Goal: Task Accomplishment & Management: Use online tool/utility

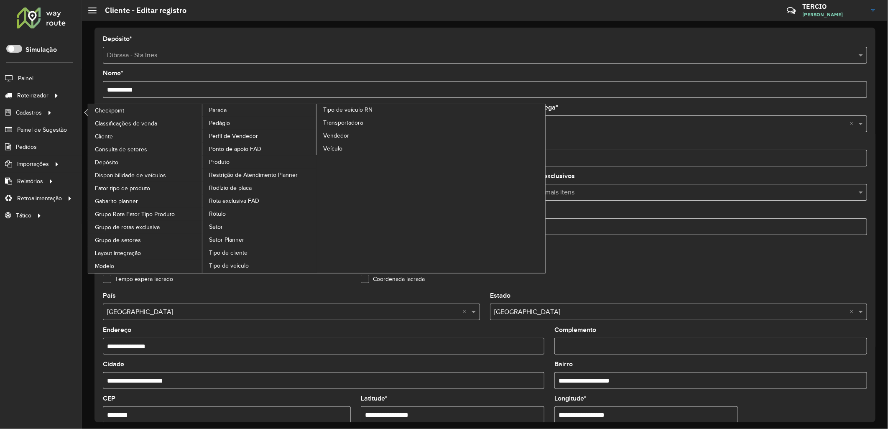
scroll to position [194, 0]
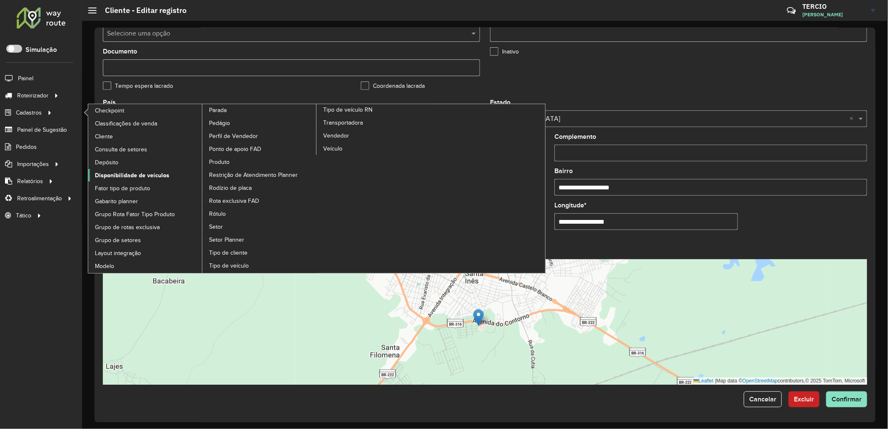
drag, startPoint x: 112, startPoint y: 175, endPoint x: 116, endPoint y: 172, distance: 5.5
click at [112, 175] on span "Disponibilidade de veículos" at bounding box center [132, 175] width 74 height 9
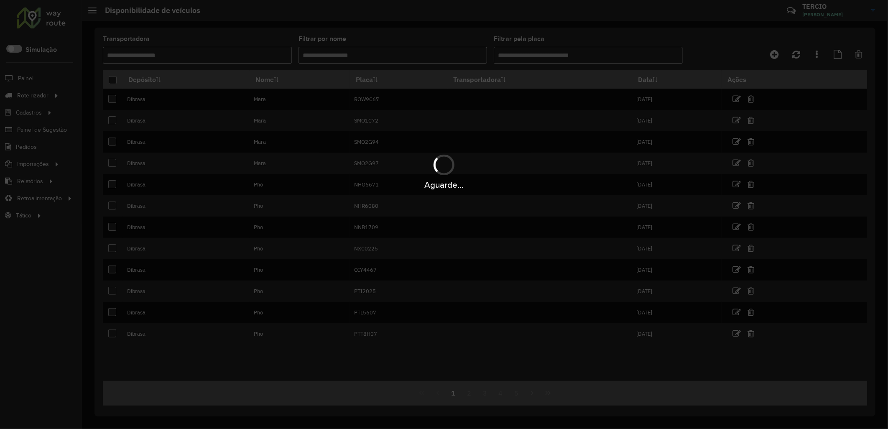
click at [774, 54] on div "Aguarde..." at bounding box center [444, 214] width 888 height 429
click at [774, 54] on icon at bounding box center [774, 54] width 9 height 10
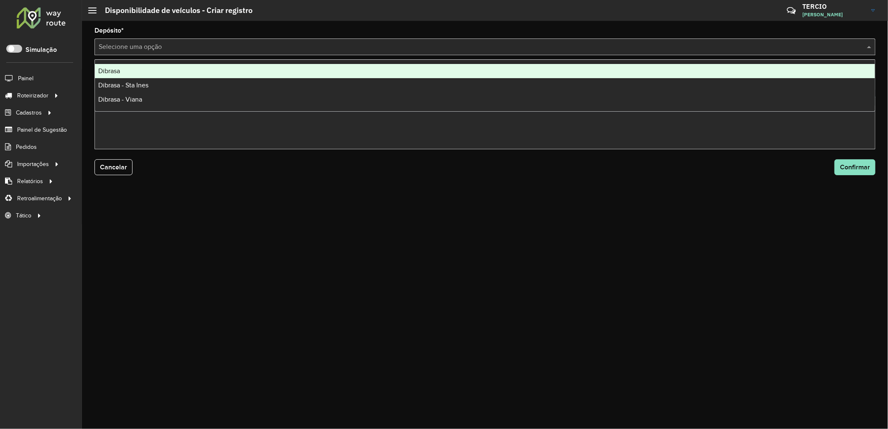
click at [264, 39] on div "Selecione uma opção" at bounding box center [485, 46] width 781 height 17
click at [284, 67] on div "Dibrasa" at bounding box center [485, 71] width 780 height 14
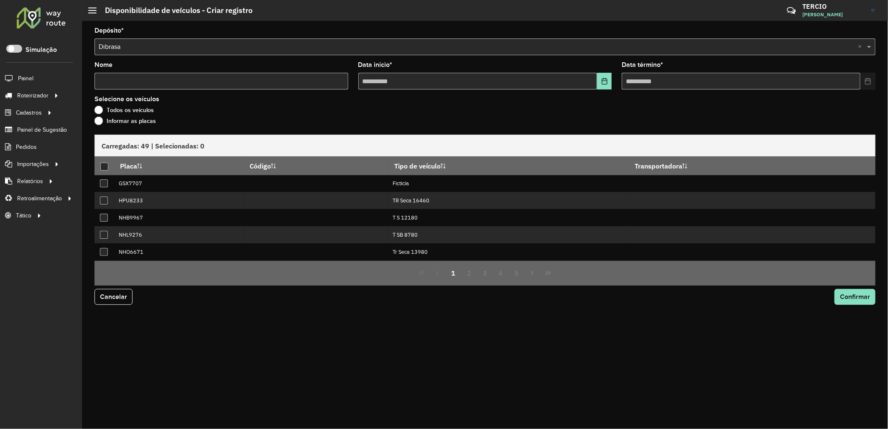
click at [131, 123] on label "Informar as placas" at bounding box center [125, 121] width 61 height 8
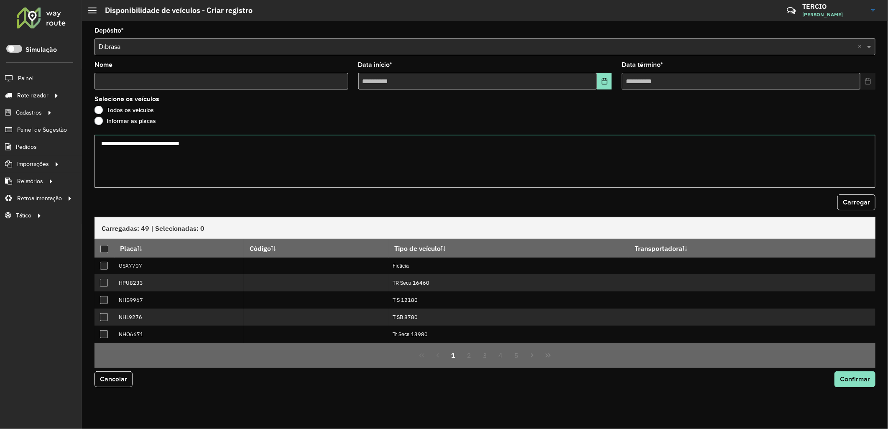
click at [144, 156] on textarea at bounding box center [485, 161] width 781 height 53
paste textarea "******* ******* ******* ******* ******* ******* ******* ******* ******* *******…"
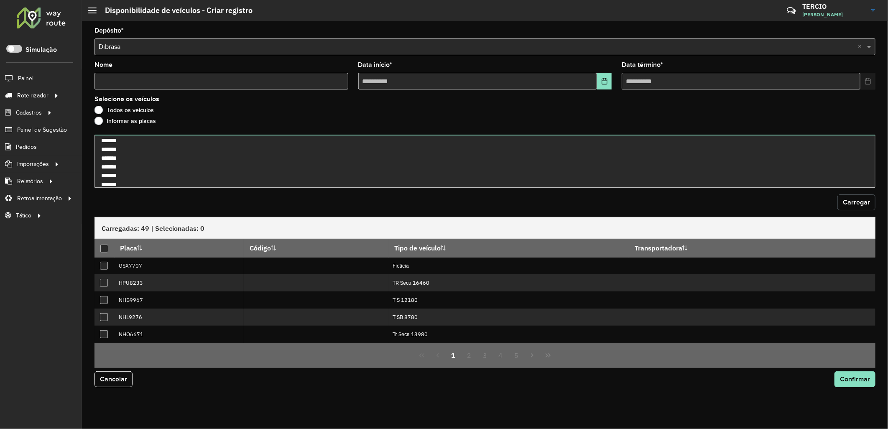
click at [858, 197] on button "Carregar" at bounding box center [857, 202] width 38 height 16
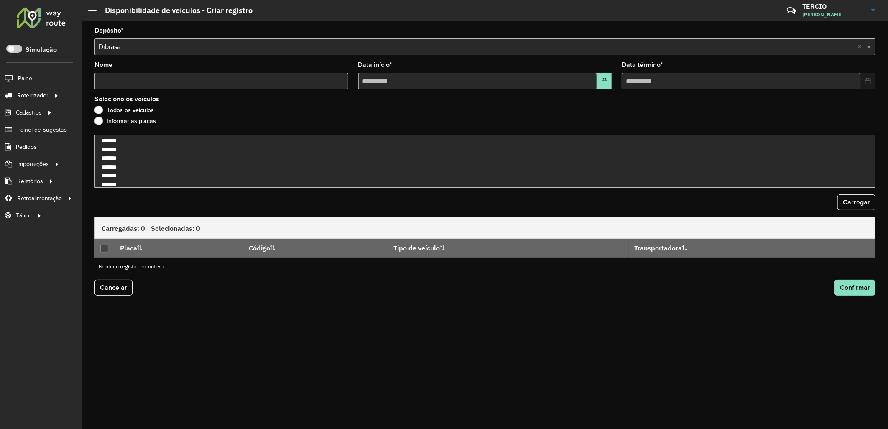
click at [123, 51] on input "text" at bounding box center [477, 47] width 756 height 10
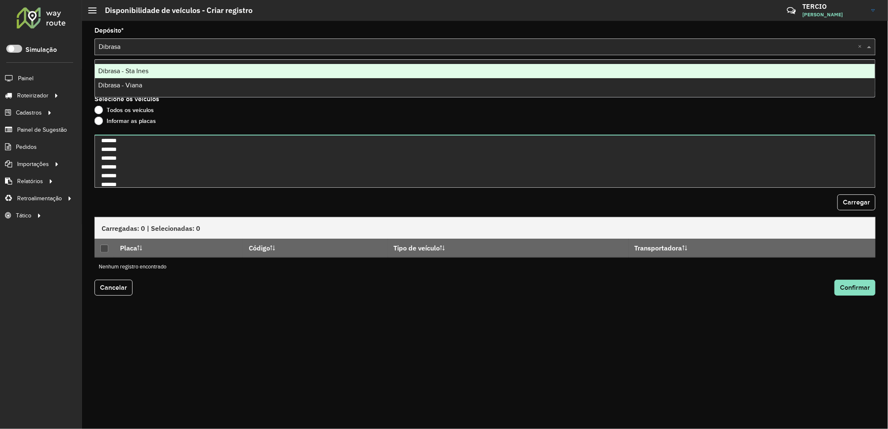
click at [141, 69] on span "Dibrasa - Sta Ines" at bounding box center [123, 70] width 50 height 7
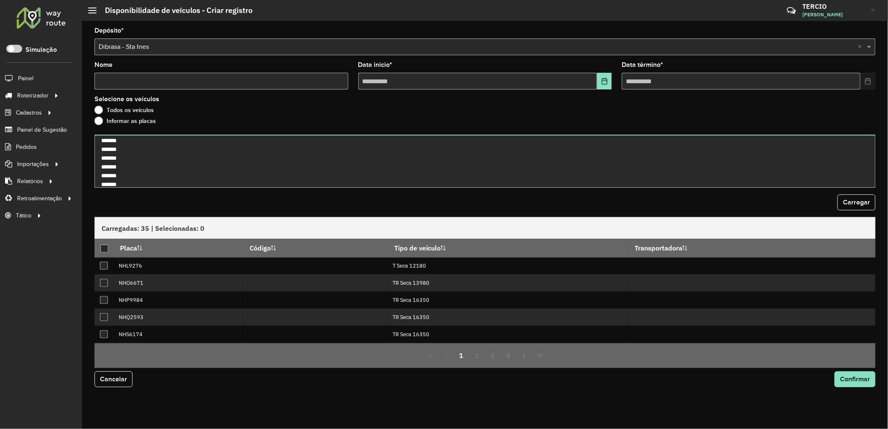
click at [118, 123] on label "Informar as placas" at bounding box center [125, 121] width 61 height 8
click at [855, 199] on span "Carregar" at bounding box center [856, 202] width 27 height 7
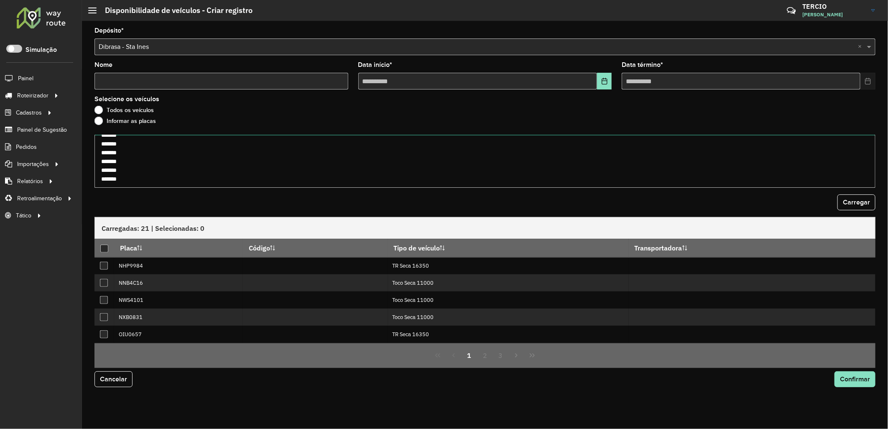
click at [107, 172] on textarea "******* ******* ******* ******* ******* ******* ******* ******* ******* *******…" at bounding box center [485, 161] width 781 height 53
type textarea "******* ******* ******* ******* ******* ******* ******* ******* ******* *******…"
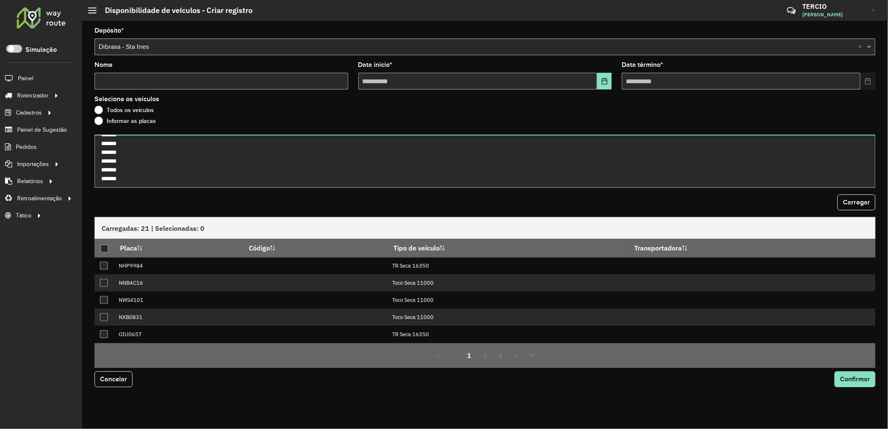
click at [271, 82] on input "Nome" at bounding box center [222, 81] width 254 height 17
type input "*****"
click at [599, 88] on button "Choose Date" at bounding box center [604, 81] width 15 height 17
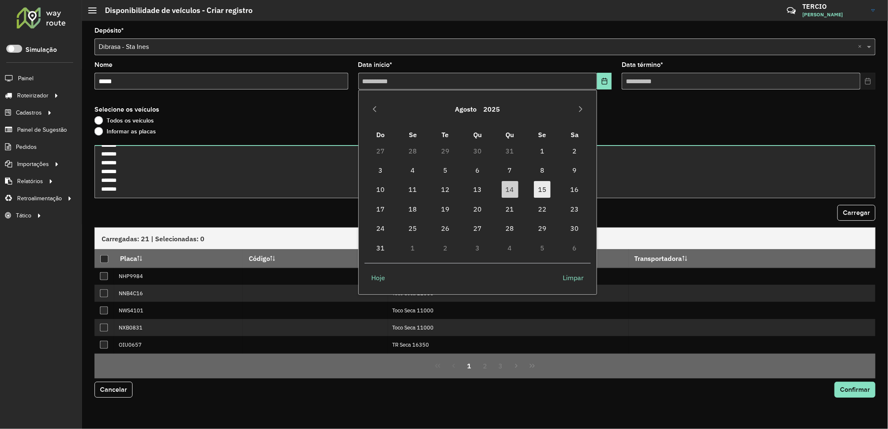
click at [539, 197] on span "15" at bounding box center [542, 189] width 17 height 17
type input "**********"
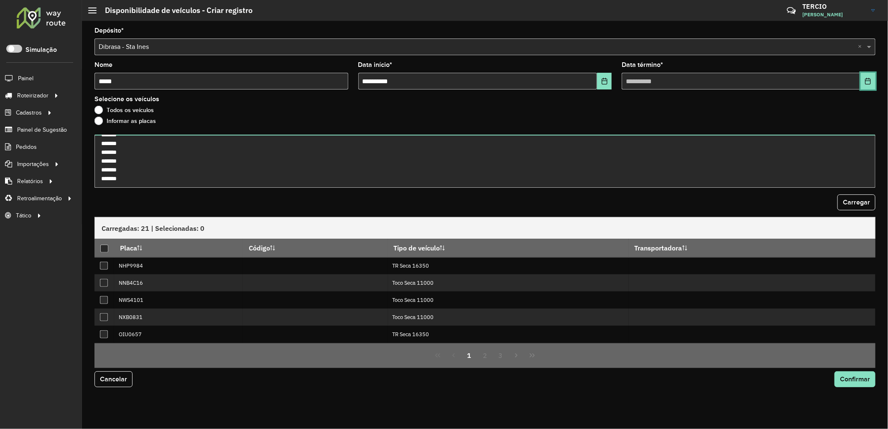
click at [868, 80] on icon "Choose Date" at bounding box center [868, 81] width 7 height 7
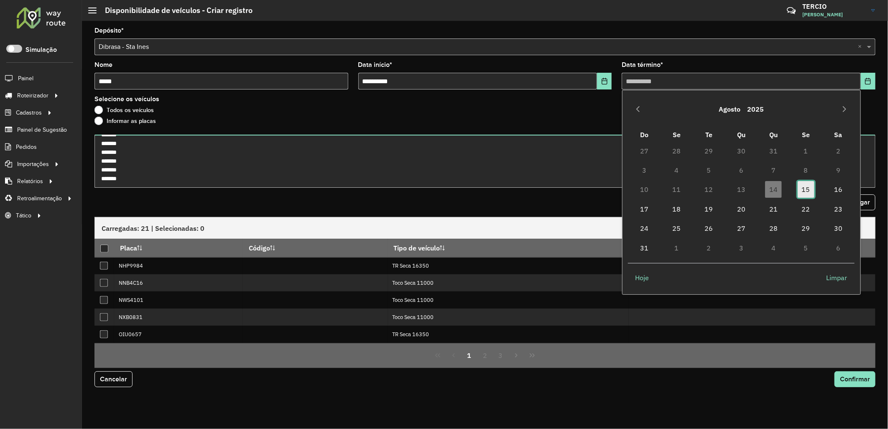
click at [806, 182] on span "15" at bounding box center [806, 189] width 17 height 17
type input "**********"
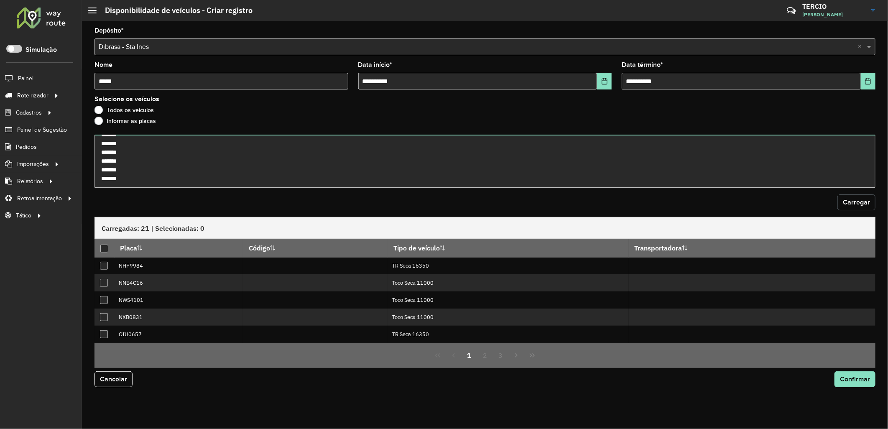
click at [855, 200] on span "Carregar" at bounding box center [856, 202] width 27 height 7
click at [107, 247] on div at bounding box center [104, 249] width 8 height 8
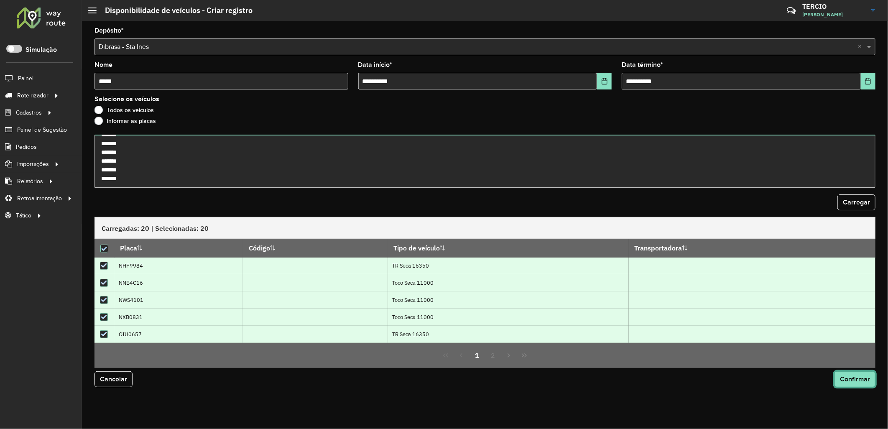
click at [852, 379] on span "Confirmar" at bounding box center [855, 379] width 30 height 7
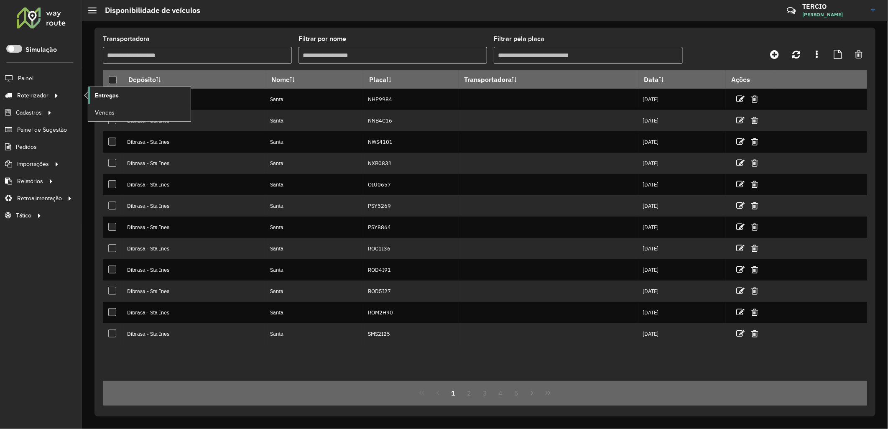
click at [113, 99] on span "Entregas" at bounding box center [107, 95] width 24 height 9
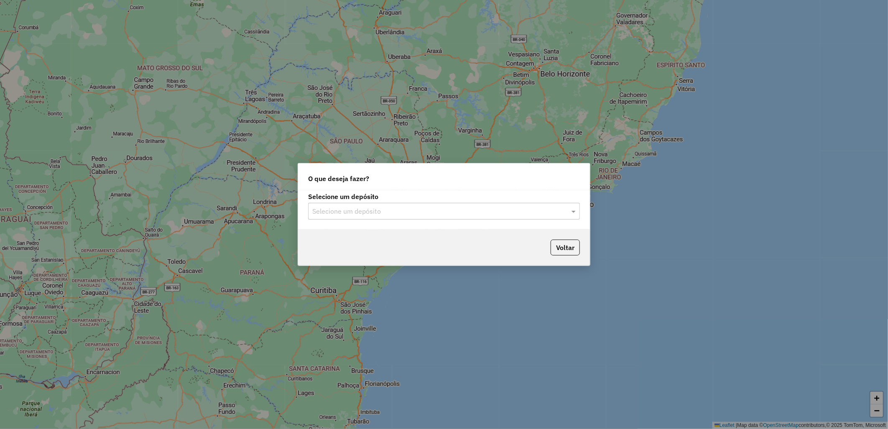
click at [408, 220] on div "Selecione um depósito Selecione um depósito" at bounding box center [444, 209] width 292 height 39
click at [432, 223] on div "Selecione um depósito Selecione um depósito" at bounding box center [444, 209] width 292 height 39
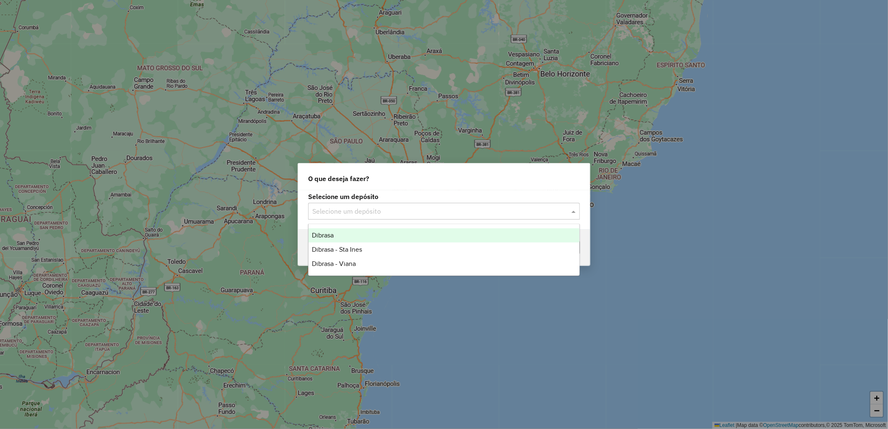
click at [378, 216] on div "Selecione um depósito" at bounding box center [444, 211] width 272 height 17
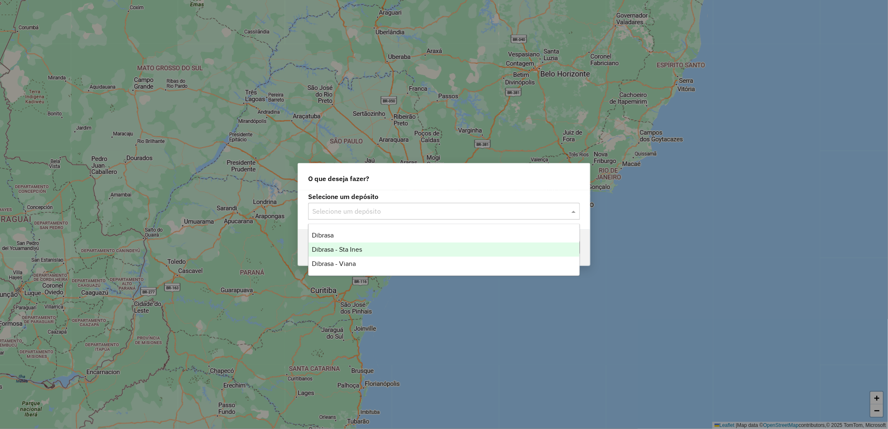
click at [359, 252] on span "Dibrasa - Sta Ines" at bounding box center [337, 249] width 50 height 7
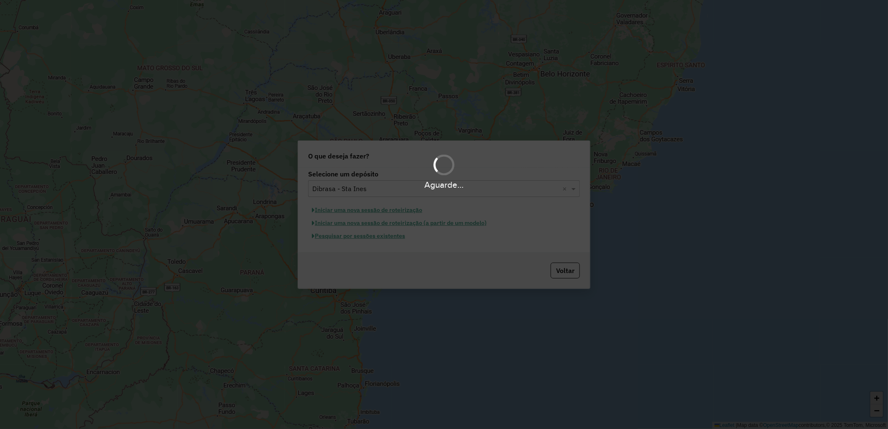
click at [361, 206] on hb-app "Aguarde... Pop-up bloqueado! Seu navegador bloqueou automáticamente a abertura …" at bounding box center [444, 214] width 888 height 429
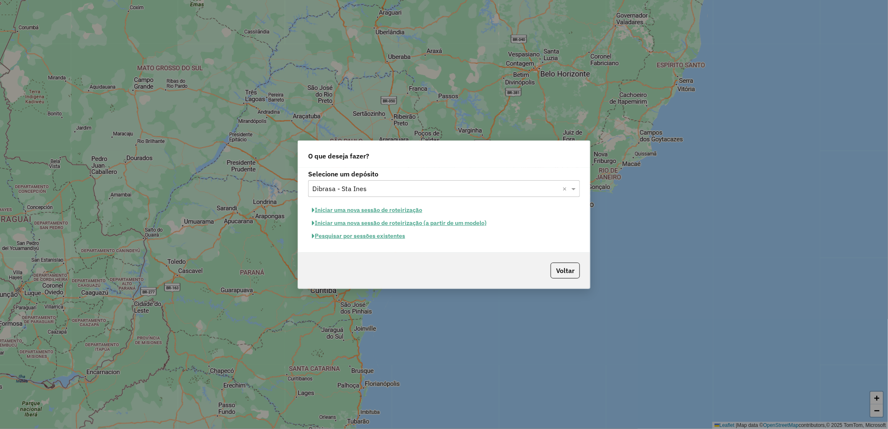
click at [367, 207] on button "Iniciar uma nova sessão de roteirização" at bounding box center [367, 210] width 118 height 13
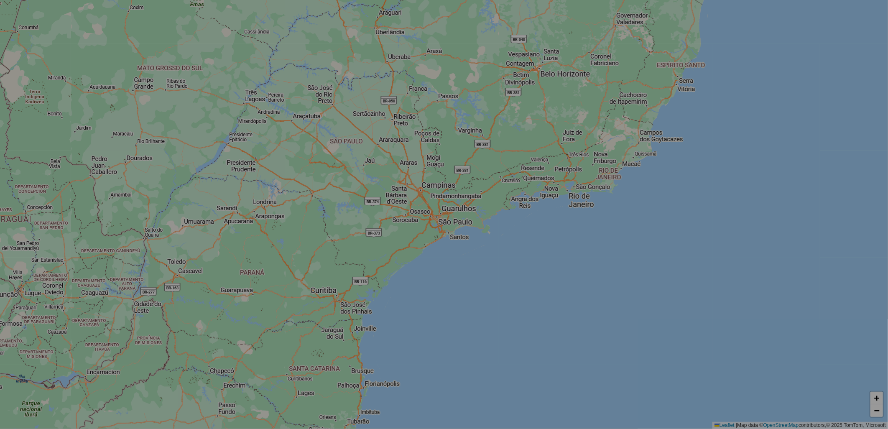
select select "*"
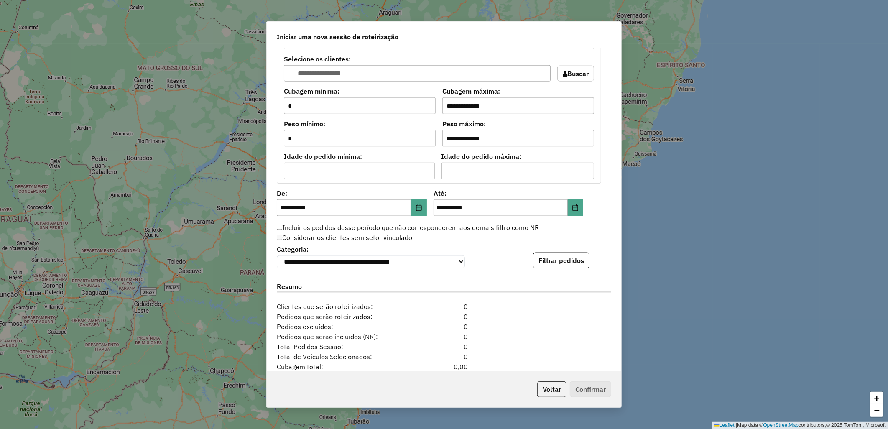
scroll to position [737, 0]
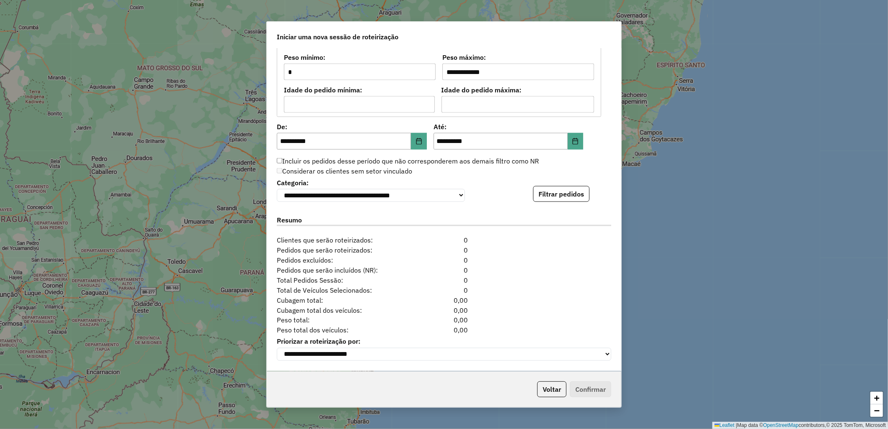
drag, startPoint x: 566, startPoint y: 201, endPoint x: 561, endPoint y: 204, distance: 6.4
click at [566, 200] on button "Filtrar pedidos" at bounding box center [561, 194] width 56 height 16
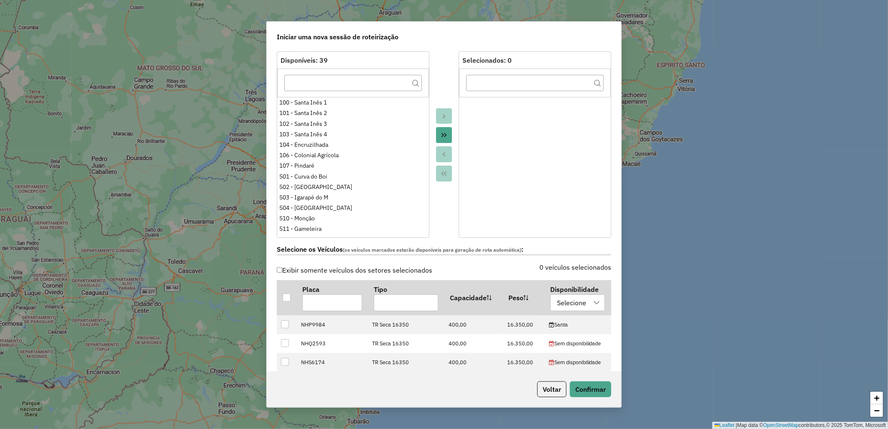
scroll to position [0, 0]
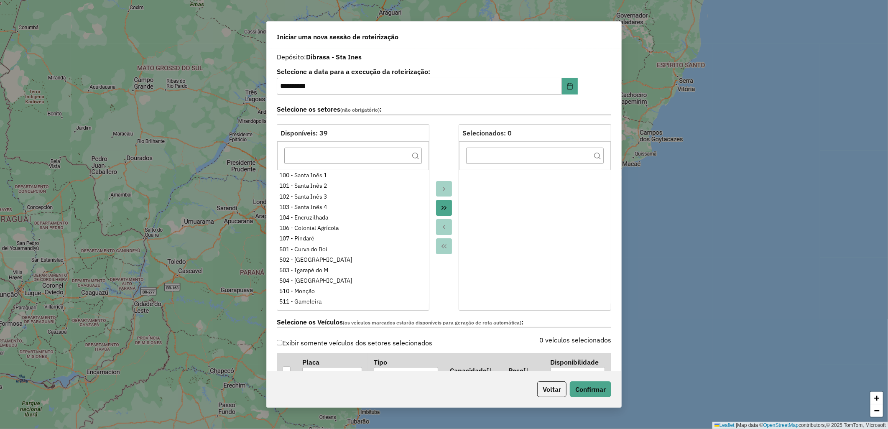
click at [594, 398] on div "Voltar Confirmar" at bounding box center [444, 389] width 355 height 36
click at [586, 392] on button "Confirmar" at bounding box center [590, 389] width 41 height 16
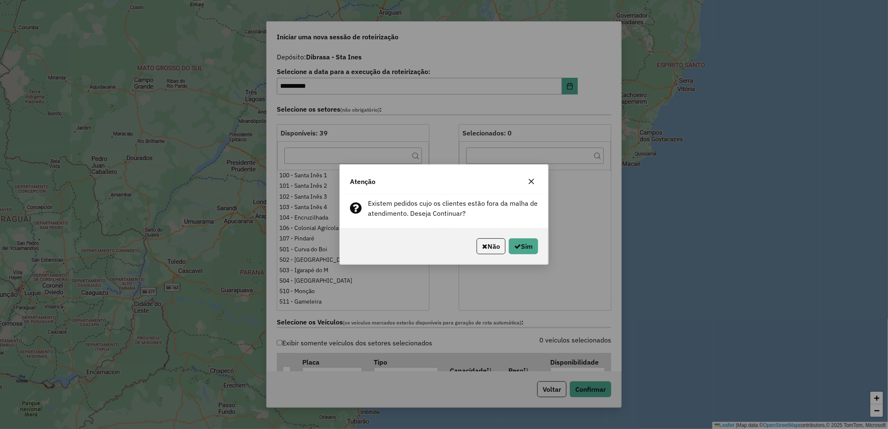
drag, startPoint x: 502, startPoint y: 244, endPoint x: 507, endPoint y: 246, distance: 4.8
click at [504, 245] on button "Não" at bounding box center [491, 246] width 29 height 16
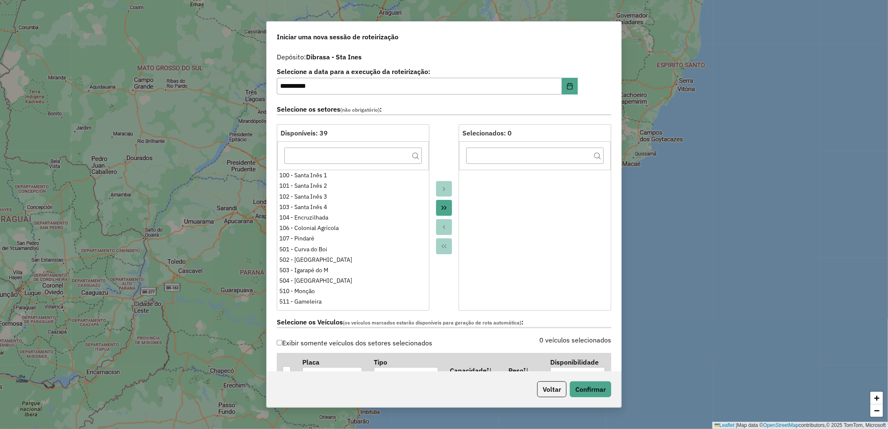
click at [510, 246] on ul at bounding box center [535, 237] width 152 height 134
click at [580, 385] on button "Confirmar" at bounding box center [590, 389] width 41 height 16
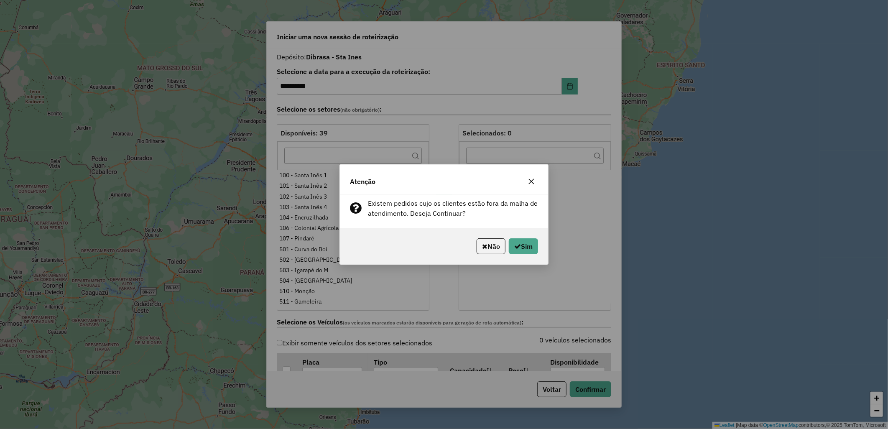
click at [517, 256] on div "Não Sim" at bounding box center [444, 246] width 208 height 36
click at [526, 246] on button "Sim" at bounding box center [523, 246] width 29 height 16
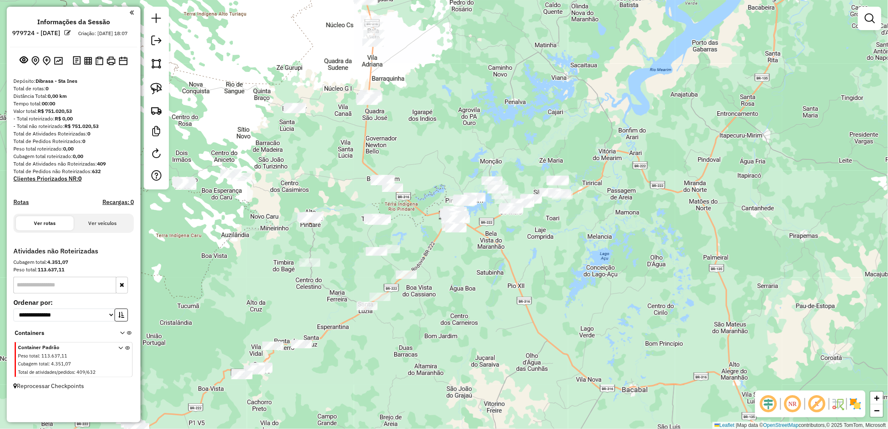
click at [858, 403] on img at bounding box center [855, 403] width 13 height 13
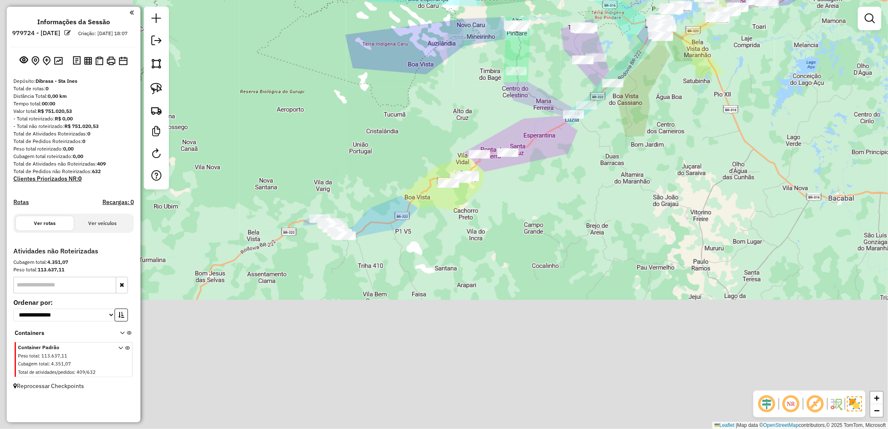
drag, startPoint x: 768, startPoint y: 156, endPoint x: 289, endPoint y: 177, distance: 479.8
click at [776, 139] on div "Janela de atendimento Grade de atendimento Capacidade Transportadoras Veículos …" at bounding box center [444, 214] width 888 height 429
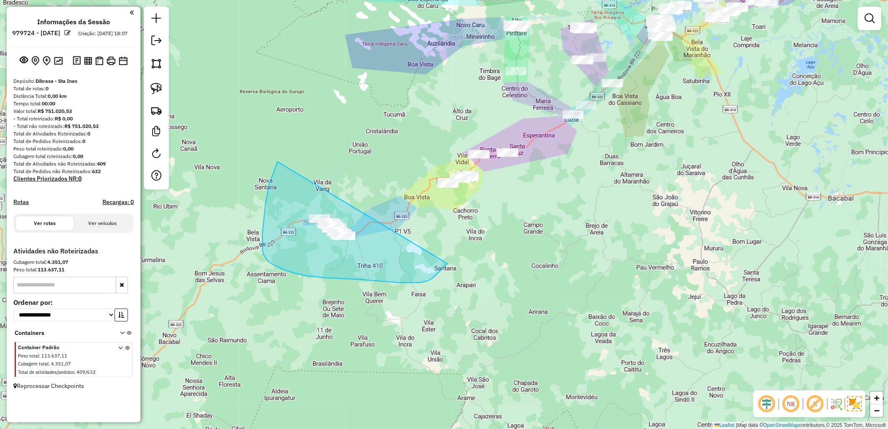
drag, startPoint x: 268, startPoint y: 193, endPoint x: 448, endPoint y: 264, distance: 193.2
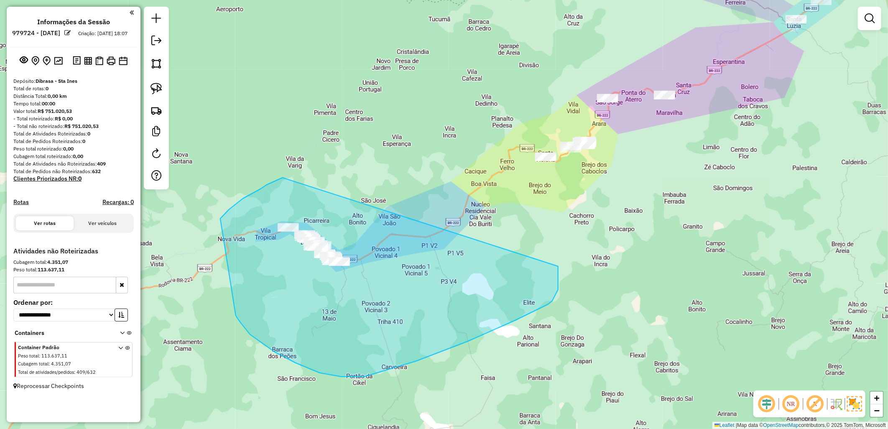
drag, startPoint x: 243, startPoint y: 199, endPoint x: 558, endPoint y: 266, distance: 322.0
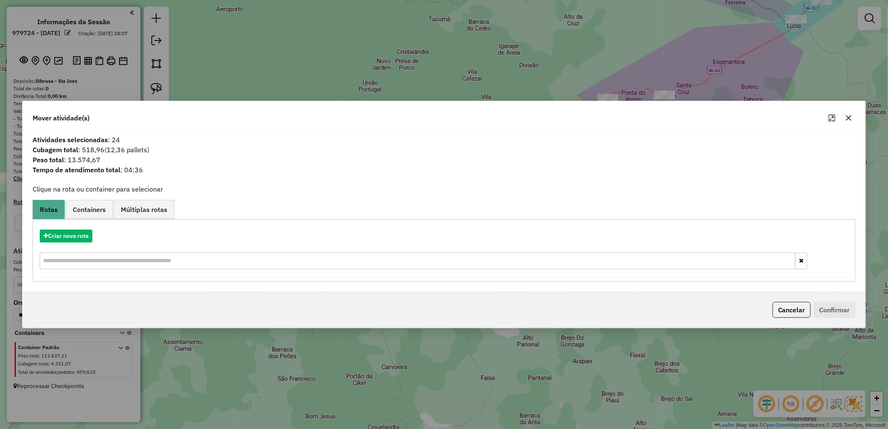
click at [59, 227] on div "Criar nova rota" at bounding box center [444, 250] width 819 height 54
click at [77, 225] on div "Criar nova rota" at bounding box center [444, 250] width 819 height 54
click at [72, 240] on button "Criar nova rota" at bounding box center [66, 236] width 53 height 13
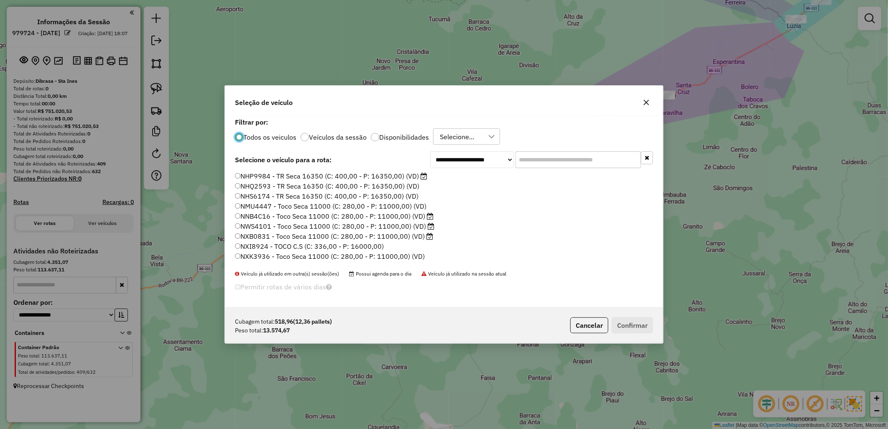
scroll to position [219, 0]
click at [382, 140] on label "Disponibilidades" at bounding box center [404, 137] width 50 height 7
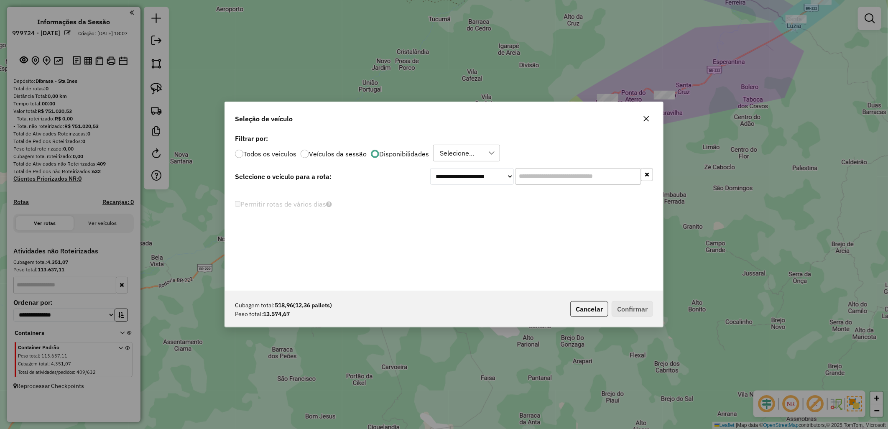
scroll to position [0, 0]
click at [448, 156] on div "Selecione..." at bounding box center [457, 153] width 40 height 16
click at [468, 192] on span "Santa" at bounding box center [464, 193] width 18 height 10
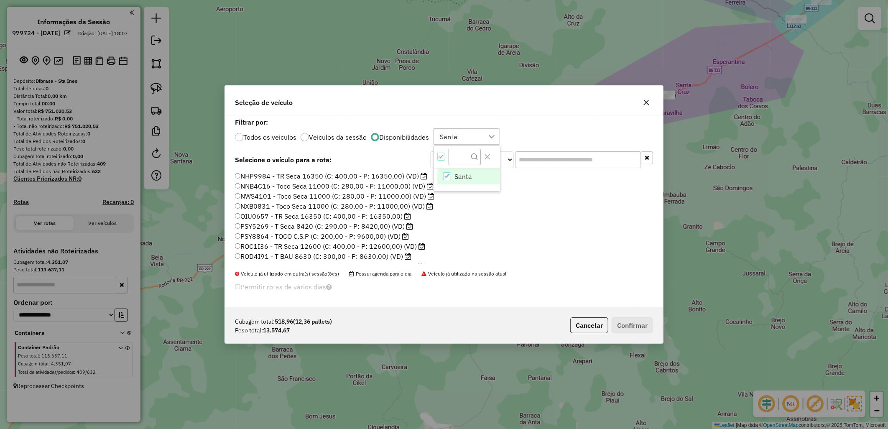
scroll to position [109, 0]
click at [313, 240] on label "SMW0C88 - TOCO BAU 7990 (C: 276,00 - P: 7990,00) (VD)" at bounding box center [331, 238] width 193 height 10
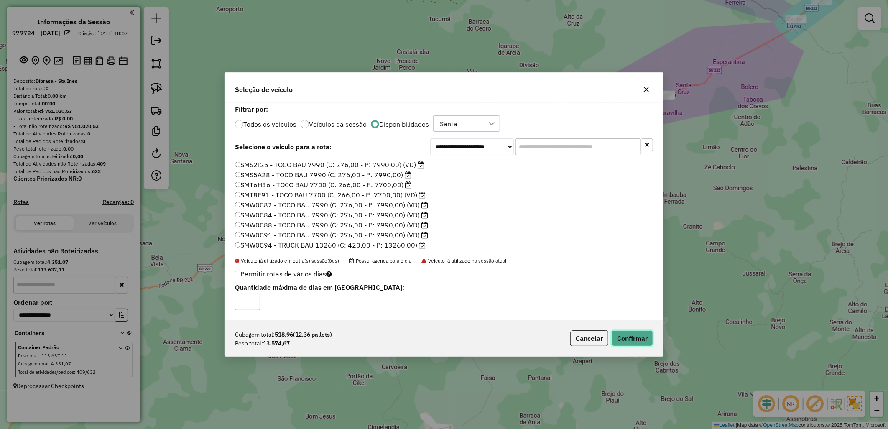
click at [621, 332] on button "Confirmar" at bounding box center [632, 338] width 41 height 16
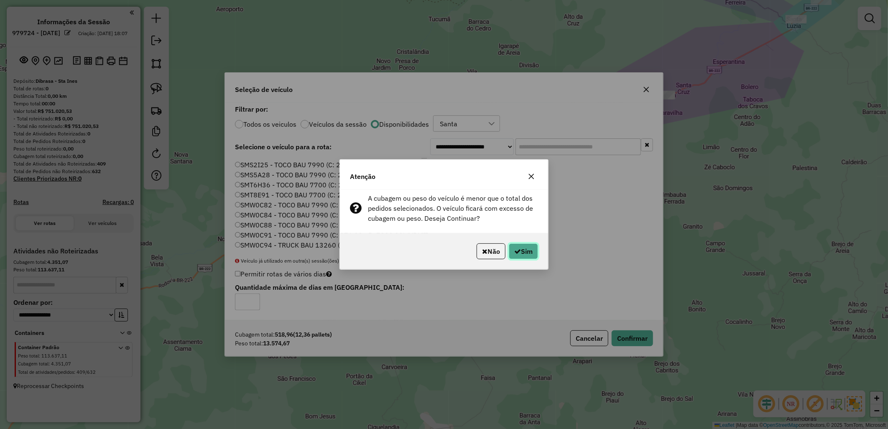
click at [524, 249] on button "Sim" at bounding box center [523, 251] width 29 height 16
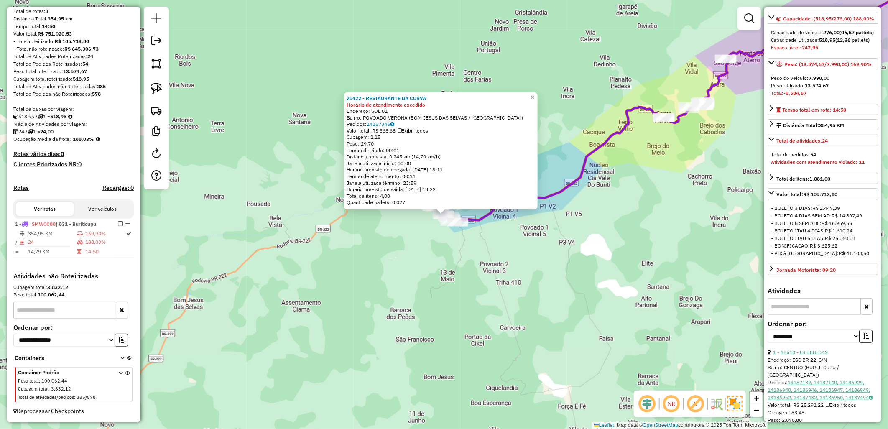
scroll to position [186, 0]
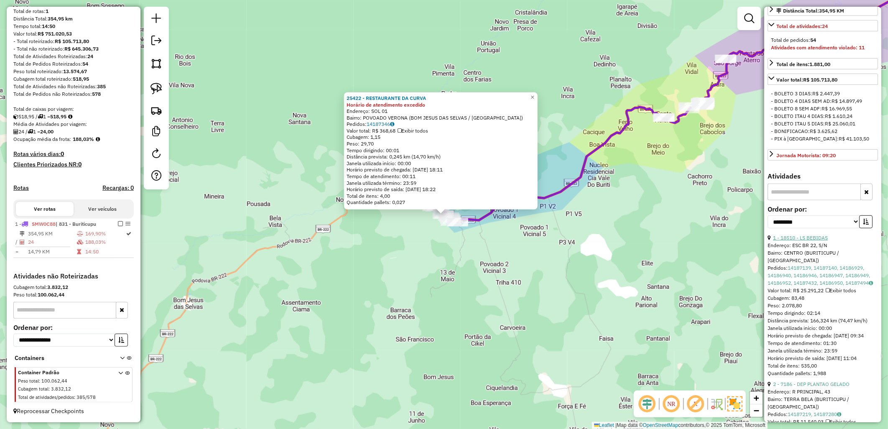
drag, startPoint x: 777, startPoint y: 236, endPoint x: 796, endPoint y: 258, distance: 28.5
click at [780, 234] on div "**********" at bounding box center [823, 220] width 110 height 28
drag, startPoint x: 796, startPoint y: 258, endPoint x: 798, endPoint y: 251, distance: 7.1
click at [798, 234] on div "**********" at bounding box center [823, 220] width 110 height 28
click at [812, 228] on select "**********" at bounding box center [814, 221] width 92 height 13
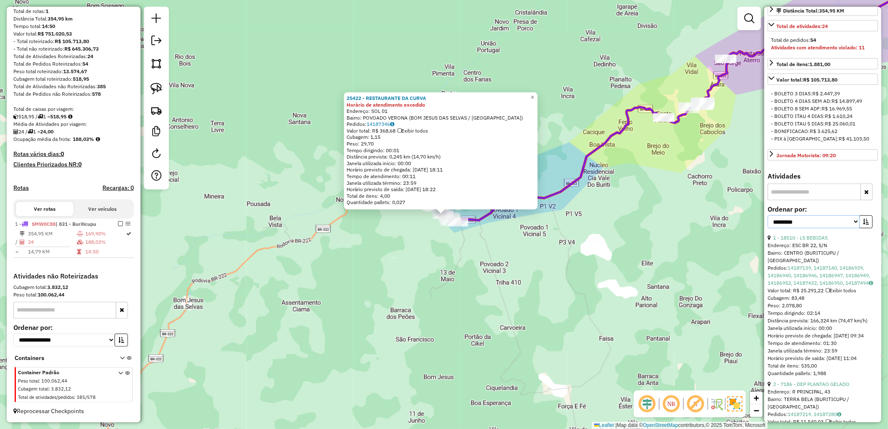
select select "**********"
click at [768, 228] on select "**********" at bounding box center [814, 221] width 92 height 13
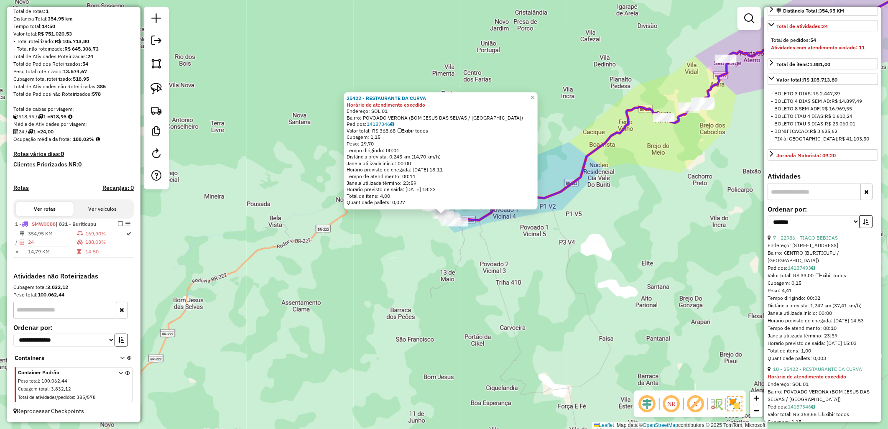
click at [866, 234] on div "**********" at bounding box center [823, 220] width 110 height 28
click at [856, 228] on select "**********" at bounding box center [814, 221] width 92 height 13
drag, startPoint x: 856, startPoint y: 243, endPoint x: 862, endPoint y: 244, distance: 6.7
click at [859, 228] on div "**********" at bounding box center [820, 221] width 105 height 13
click at [864, 225] on icon "button" at bounding box center [866, 222] width 6 height 6
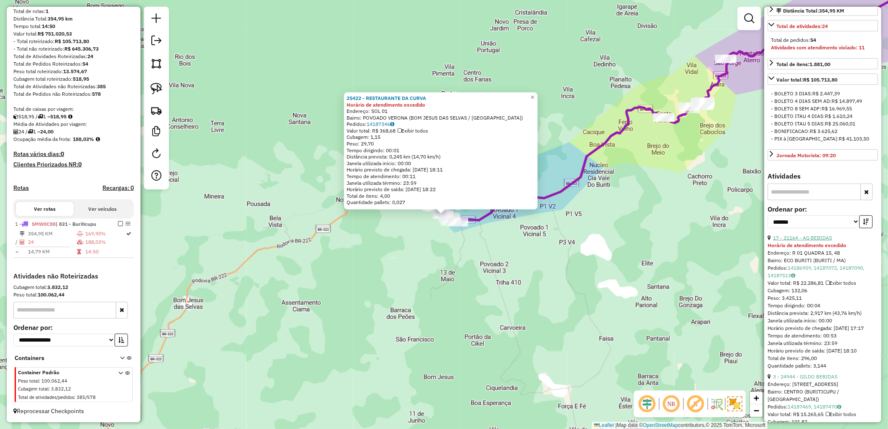
click at [826, 241] on link "17 - 21164 - AG BEBIDAS" at bounding box center [802, 238] width 59 height 6
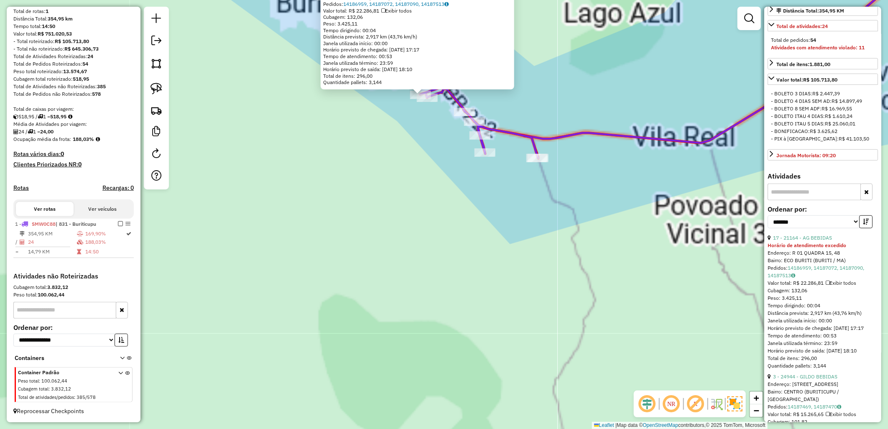
click at [415, 204] on div "21164 - AG BEBIDAS Horário de atendimento excedido Endereço: R 01 QUADRA 15, 48…" at bounding box center [444, 214] width 888 height 429
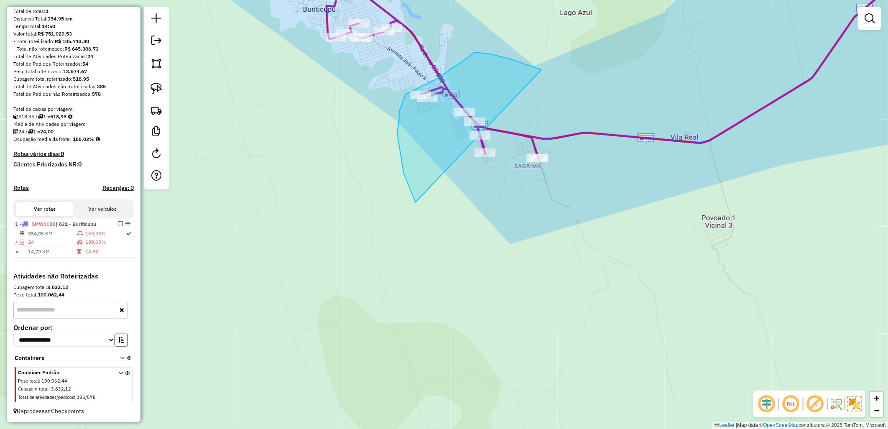
drag, startPoint x: 415, startPoint y: 203, endPoint x: 704, endPoint y: 141, distance: 295.7
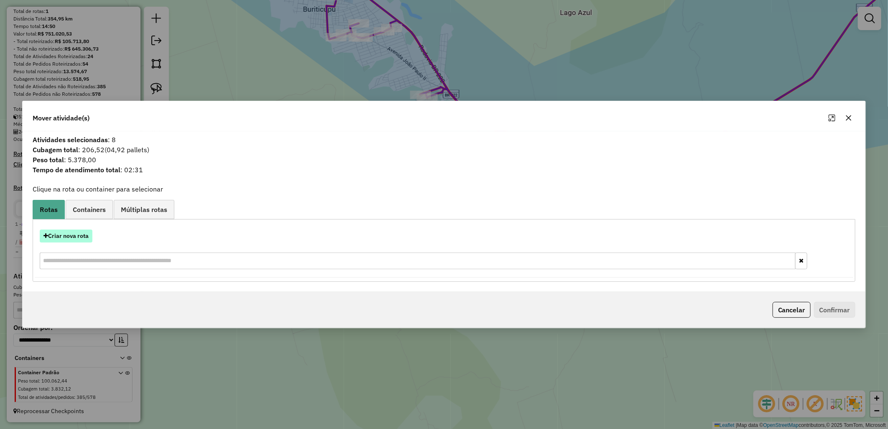
click at [68, 235] on button "Criar nova rota" at bounding box center [66, 236] width 53 height 13
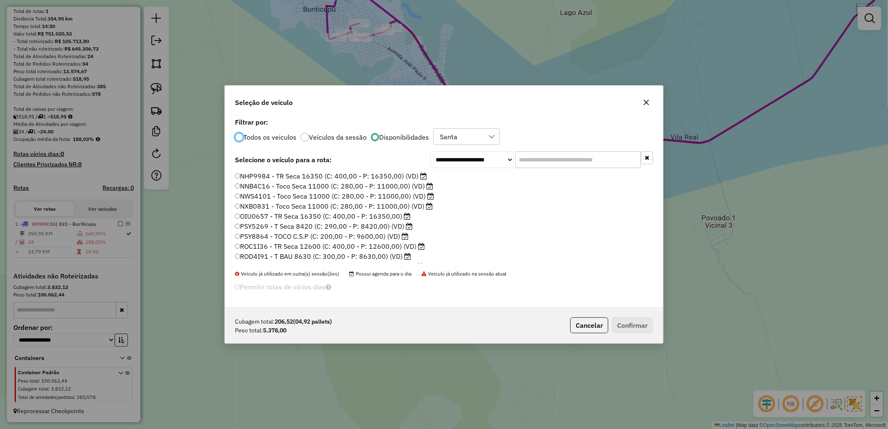
scroll to position [109, 0]
click at [407, 226] on label "SMW0C84 - TOCO BAU 7990 (C: 276,00 - P: 7990,00) (VD)" at bounding box center [331, 228] width 193 height 10
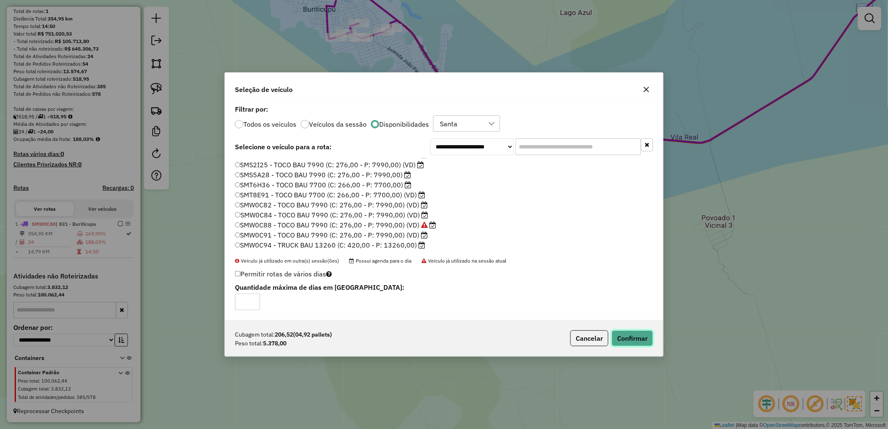
click at [622, 332] on button "Confirmar" at bounding box center [632, 338] width 41 height 16
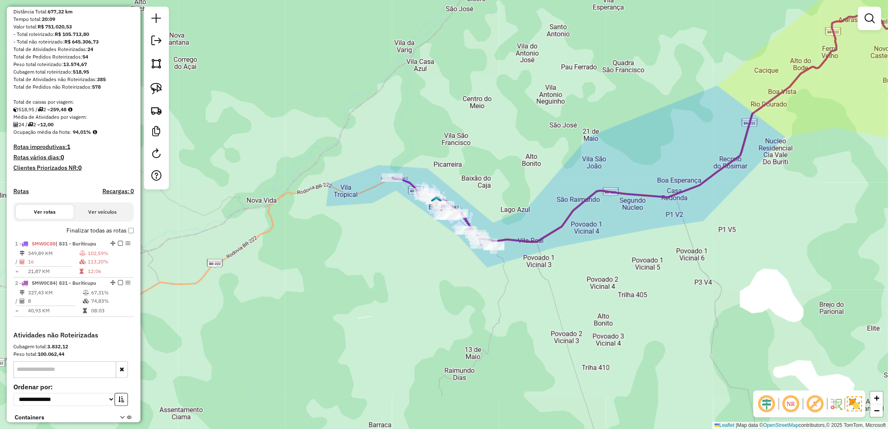
click at [440, 199] on img at bounding box center [436, 201] width 11 height 11
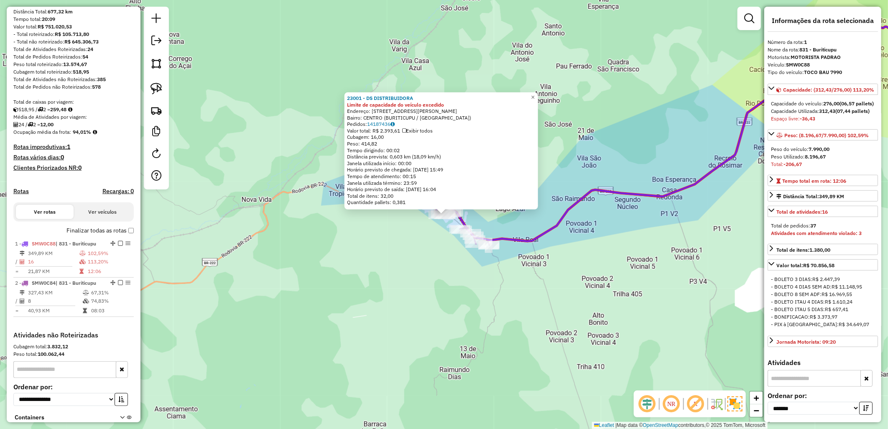
scroll to position [151, 0]
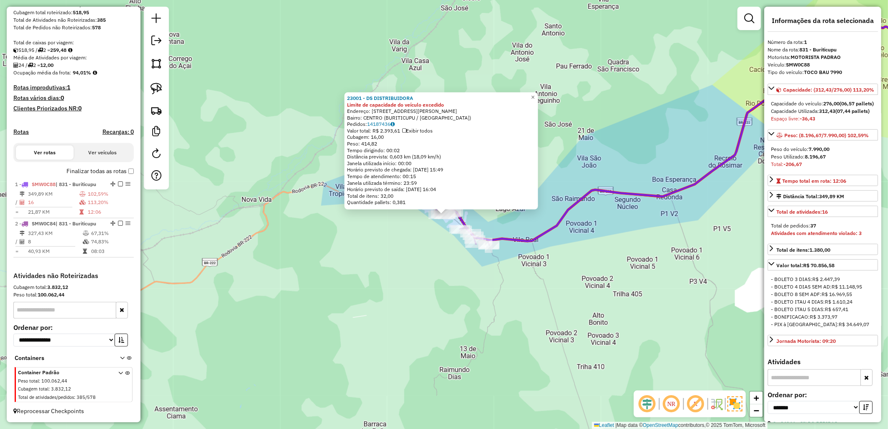
click at [434, 247] on div "23001 - DS DISTRIBUIDORA Limite de capacidade do veículo excedido Endereço: AVE…" at bounding box center [444, 214] width 888 height 429
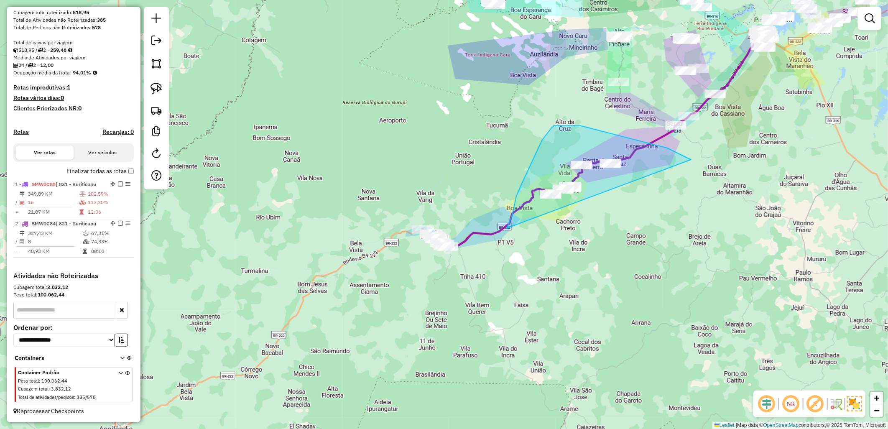
drag, startPoint x: 509, startPoint y: 223, endPoint x: 692, endPoint y: 160, distance: 192.7
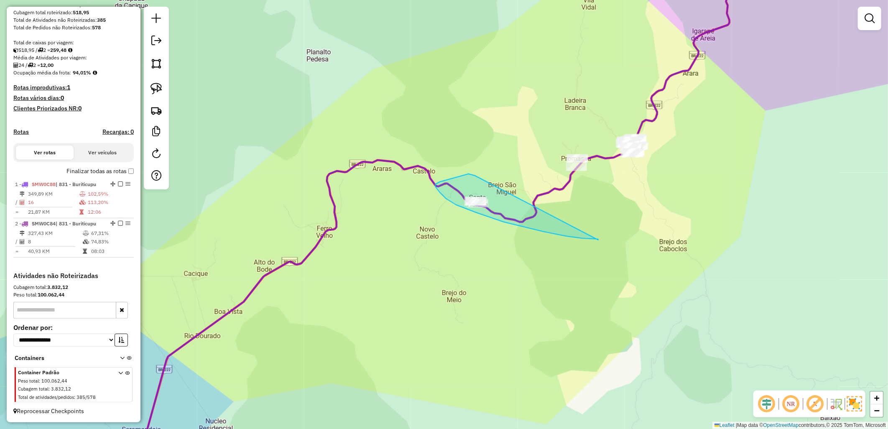
drag, startPoint x: 475, startPoint y: 176, endPoint x: 599, endPoint y: 240, distance: 139.2
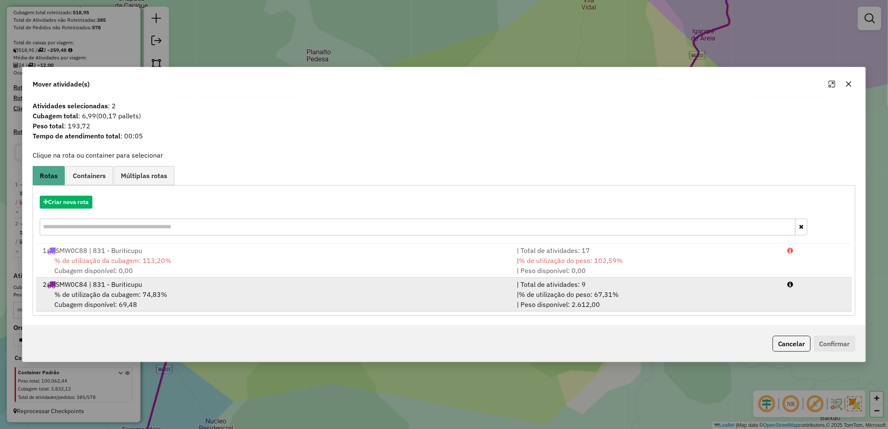
click at [341, 299] on div "% de utilização da cubagem: 74,83% Cubagem disponível: 69,48" at bounding box center [275, 299] width 474 height 20
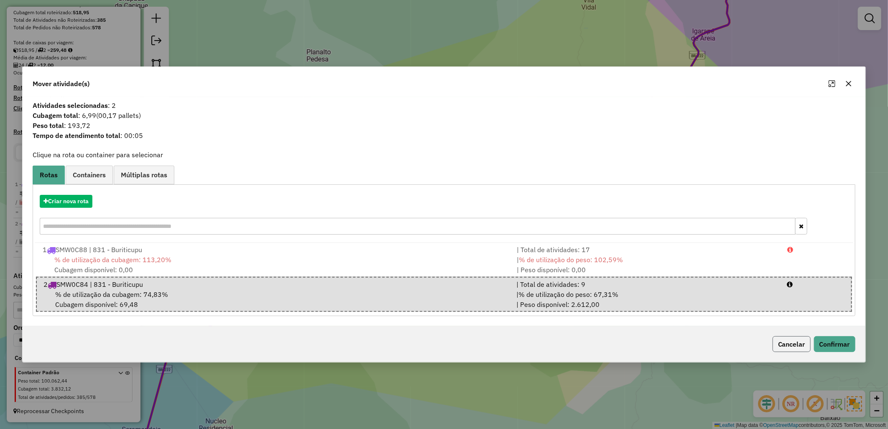
click at [807, 346] on button "Cancelar" at bounding box center [792, 344] width 38 height 16
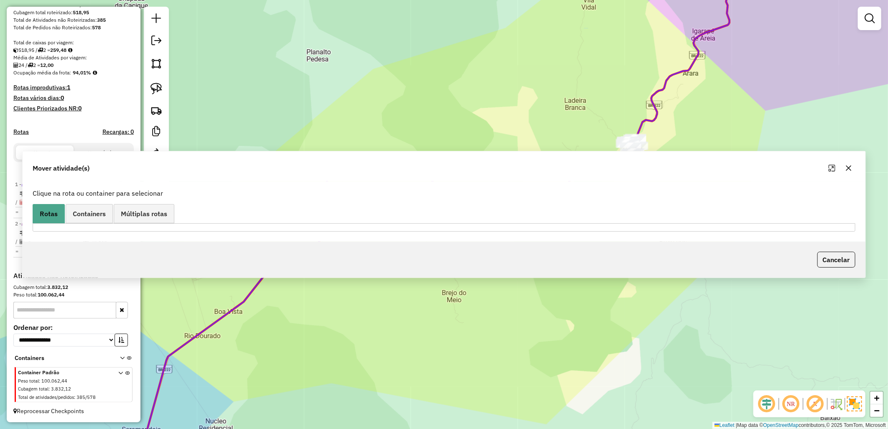
click at [828, 346] on div "Janela de atendimento Grade de atendimento Capacidade Transportadoras Veículos …" at bounding box center [444, 214] width 888 height 429
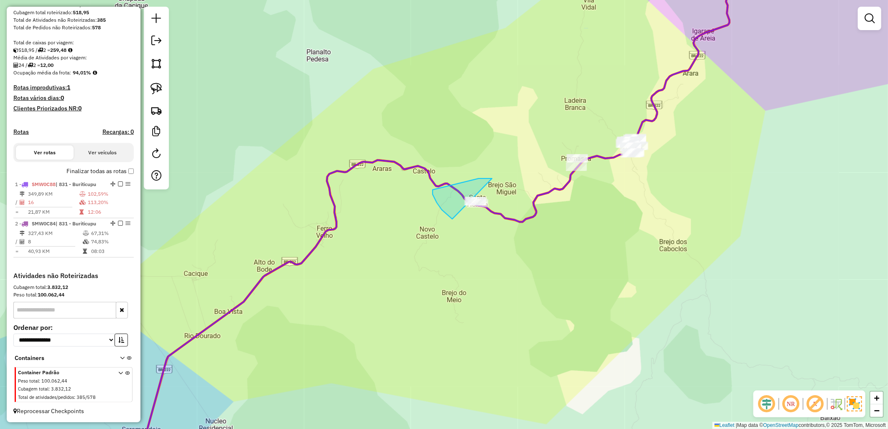
drag, startPoint x: 484, startPoint y: 179, endPoint x: 544, endPoint y: 255, distance: 96.9
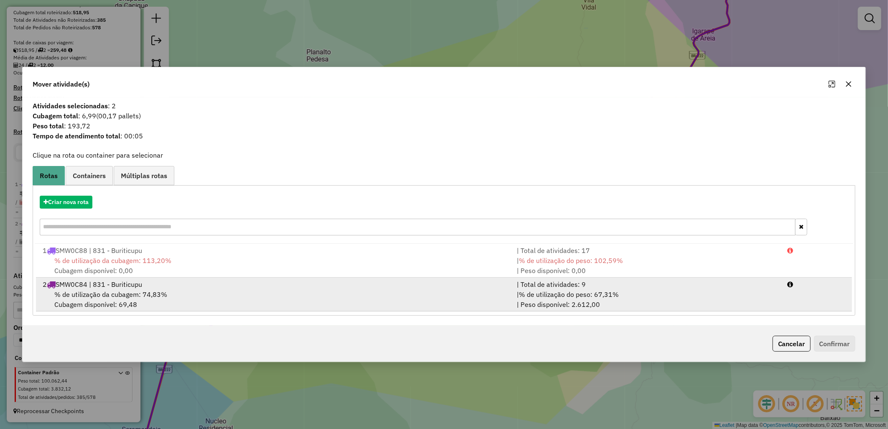
click at [493, 297] on div "% de utilização da cubagem: 74,83% Cubagem disponível: 69,48" at bounding box center [275, 299] width 474 height 20
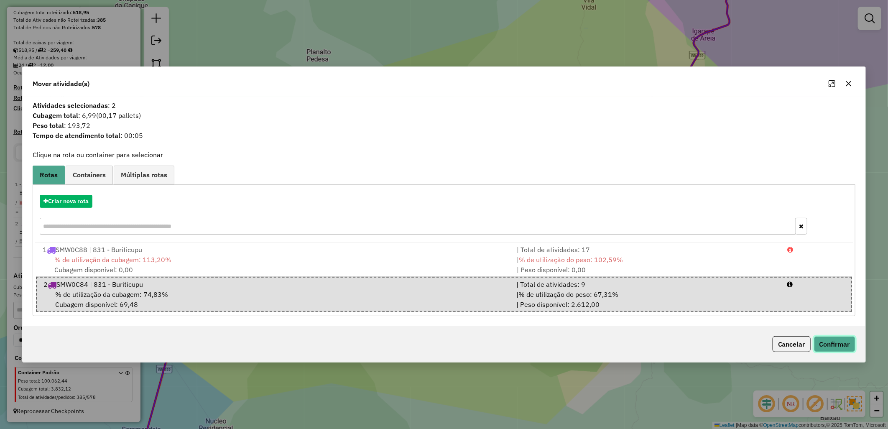
click at [815, 344] on button "Confirmar" at bounding box center [834, 344] width 41 height 16
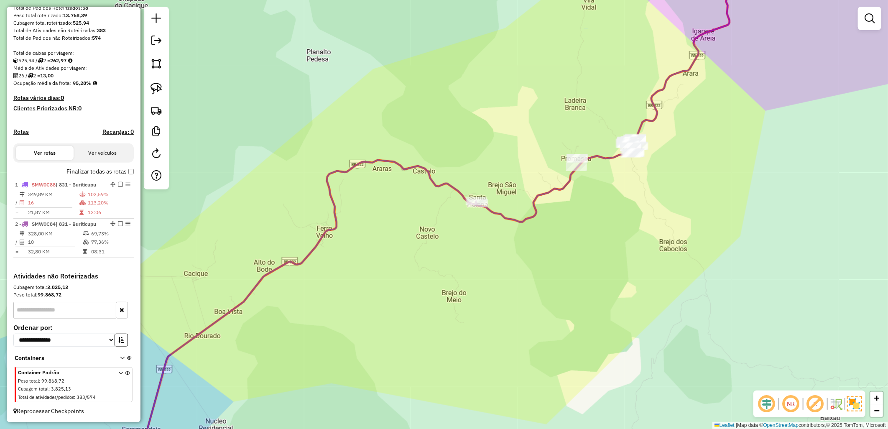
scroll to position [140, 0]
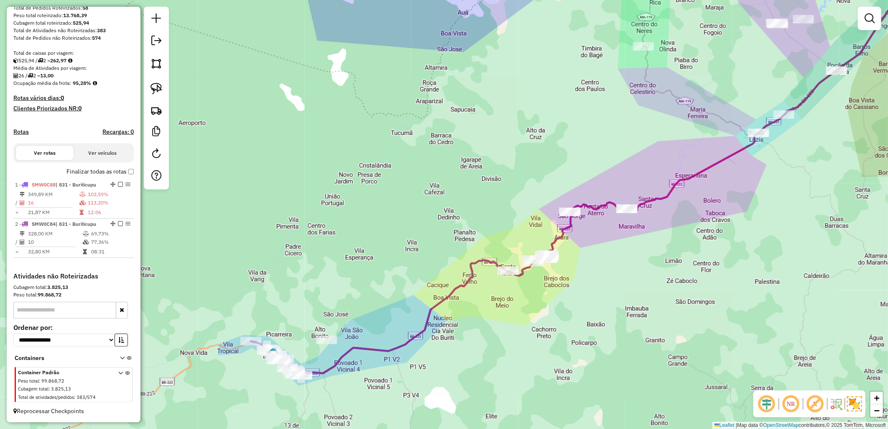
click at [328, 335] on div "Janela de atendimento Grade de atendimento Capacidade Transportadoras Veículos …" at bounding box center [444, 214] width 888 height 429
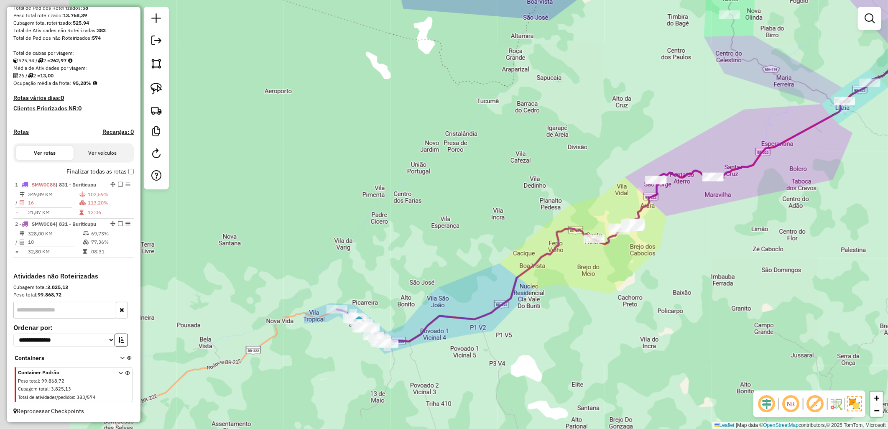
drag, startPoint x: 356, startPoint y: 287, endPoint x: 441, endPoint y: 255, distance: 90.7
click at [441, 255] on div "Janela de atendimento Grade de atendimento Capacidade Transportadoras Veículos …" at bounding box center [444, 214] width 888 height 429
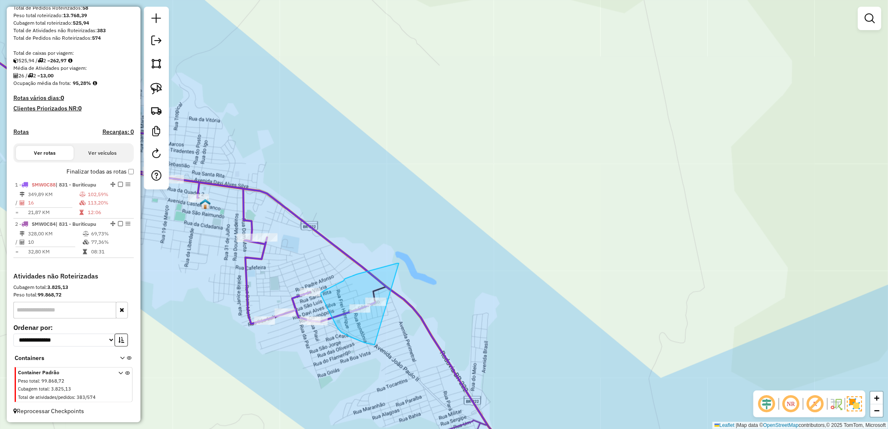
drag, startPoint x: 398, startPoint y: 264, endPoint x: 404, endPoint y: 348, distance: 84.7
click at [404, 348] on div "Rota 1 - Placa SMW0C88 24676 - AUTO POSTO FORTALEZA Janela de atendimento Grade…" at bounding box center [444, 214] width 888 height 429
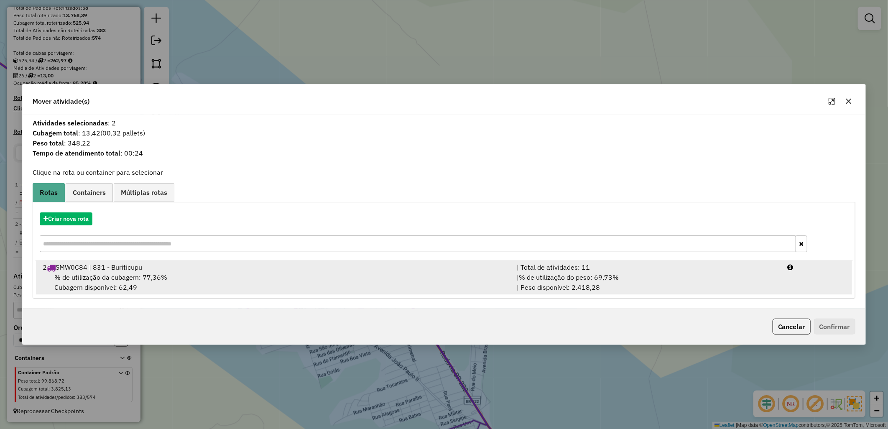
click at [320, 287] on div "% de utilização da cubagem: 77,36% Cubagem disponível: 62,49" at bounding box center [275, 282] width 474 height 20
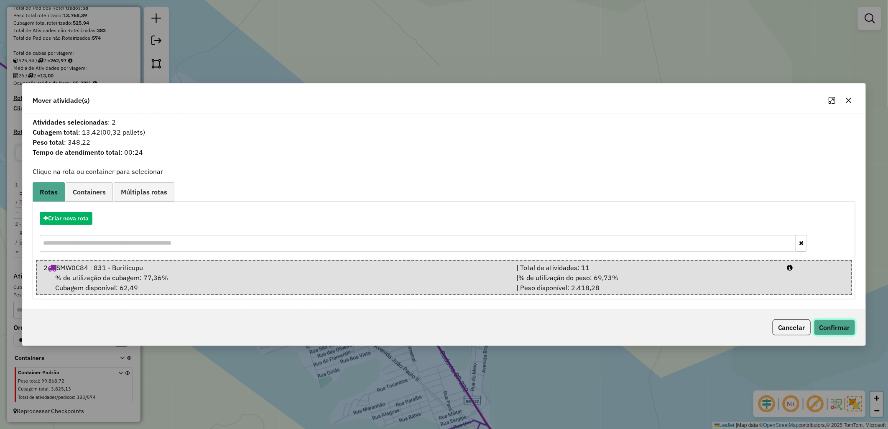
drag, startPoint x: 822, startPoint y: 328, endPoint x: 818, endPoint y: 328, distance: 4.2
click at [822, 328] on button "Confirmar" at bounding box center [834, 328] width 41 height 16
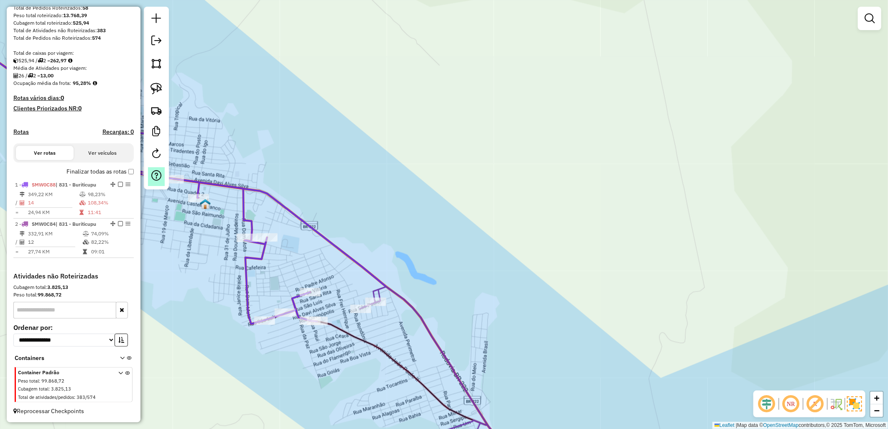
click at [120, 171] on label "Finalizar todas as rotas" at bounding box center [100, 171] width 67 height 9
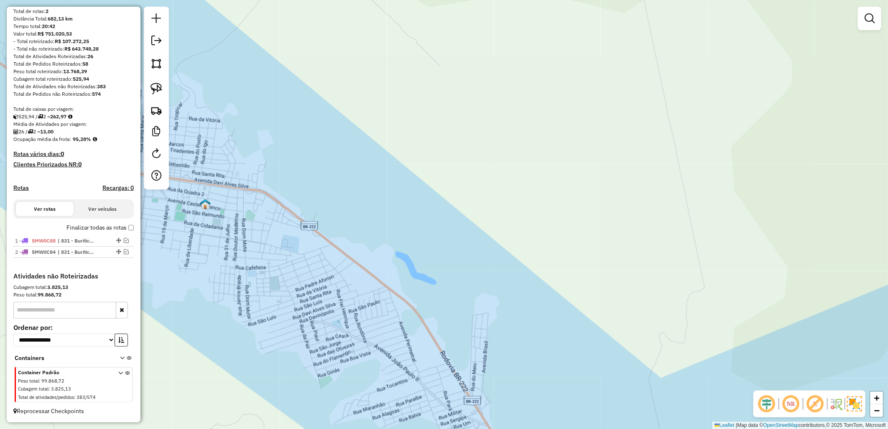
scroll to position [84, 0]
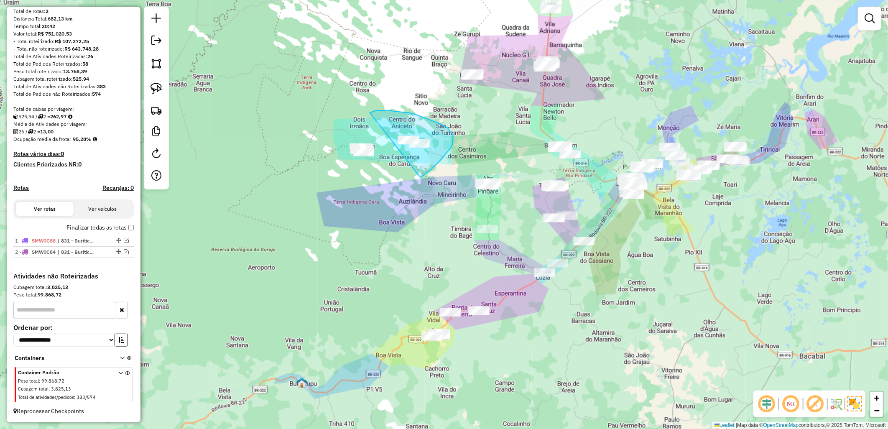
drag, startPoint x: 376, startPoint y: 111, endPoint x: 291, endPoint y: 189, distance: 114.9
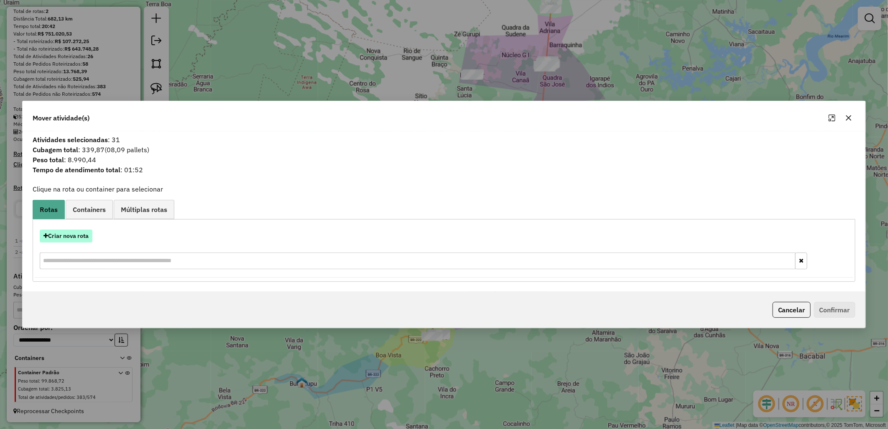
click at [58, 231] on button "Criar nova rota" at bounding box center [66, 236] width 53 height 13
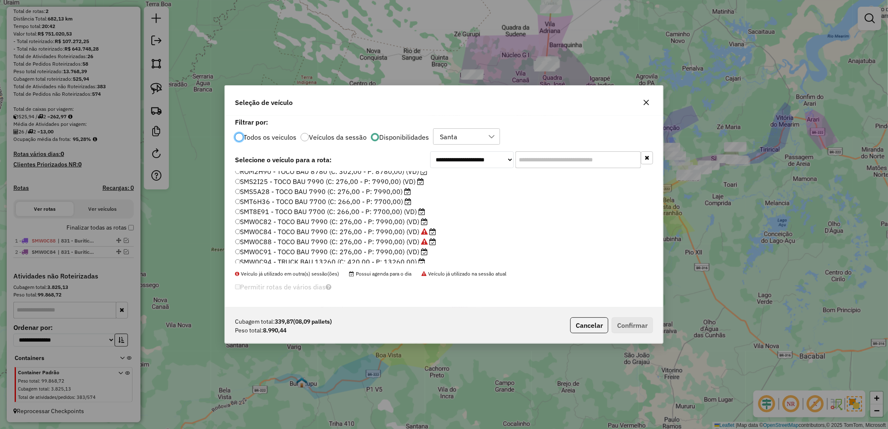
scroll to position [109, 0]
click at [387, 253] on label "SMW0C94 - TRUCK BAU 13260 (C: 420,00 - P: 13260,00)" at bounding box center [330, 258] width 191 height 10
click at [633, 327] on button "Confirmar" at bounding box center [632, 325] width 41 height 16
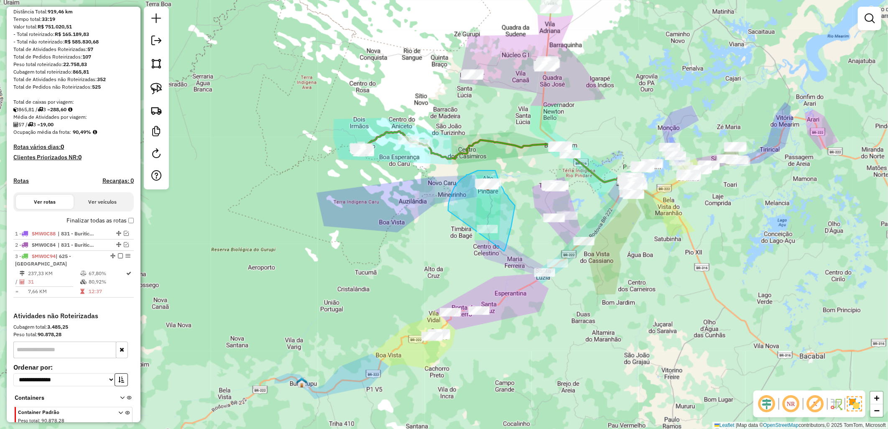
drag, startPoint x: 448, startPoint y: 211, endPoint x: 491, endPoint y: 272, distance: 74.8
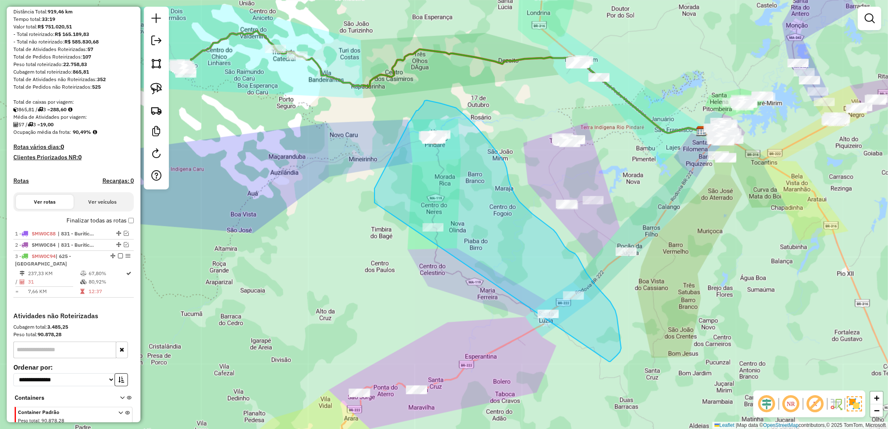
drag, startPoint x: 375, startPoint y: 202, endPoint x: 549, endPoint y: 358, distance: 234.0
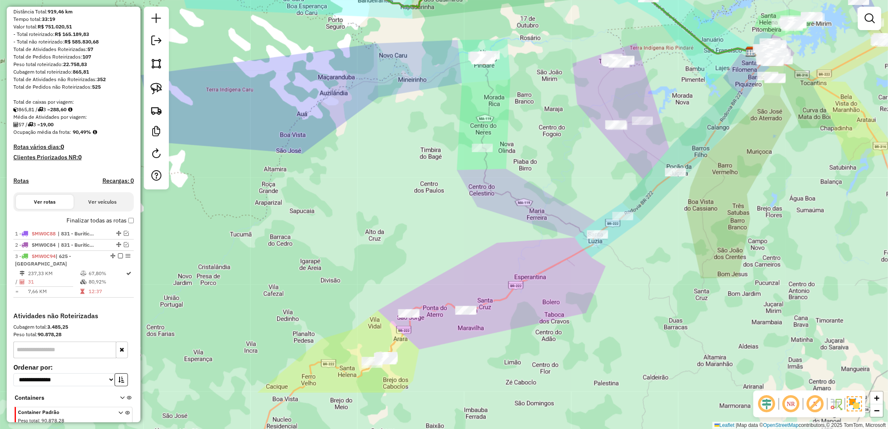
drag, startPoint x: 337, startPoint y: 228, endPoint x: 388, endPoint y: 104, distance: 134.8
click at [388, 104] on div "Janela de atendimento Grade de atendimento Capacidade Transportadoras Veículos …" at bounding box center [444, 214] width 888 height 429
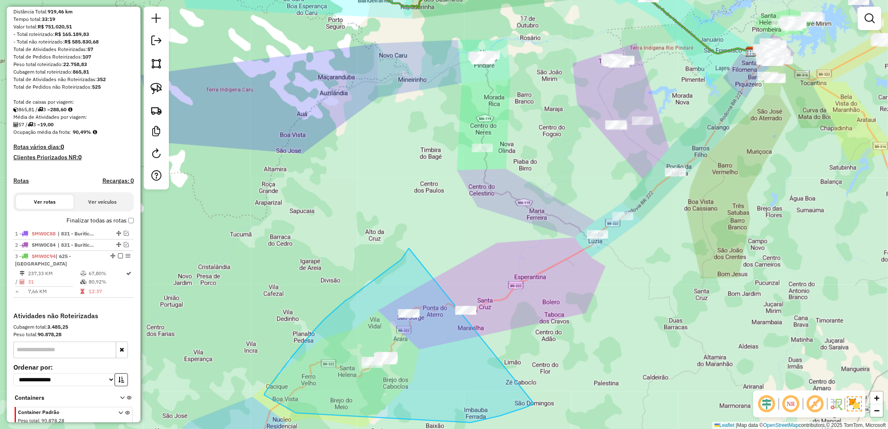
drag, startPoint x: 402, startPoint y: 260, endPoint x: 557, endPoint y: 362, distance: 186.1
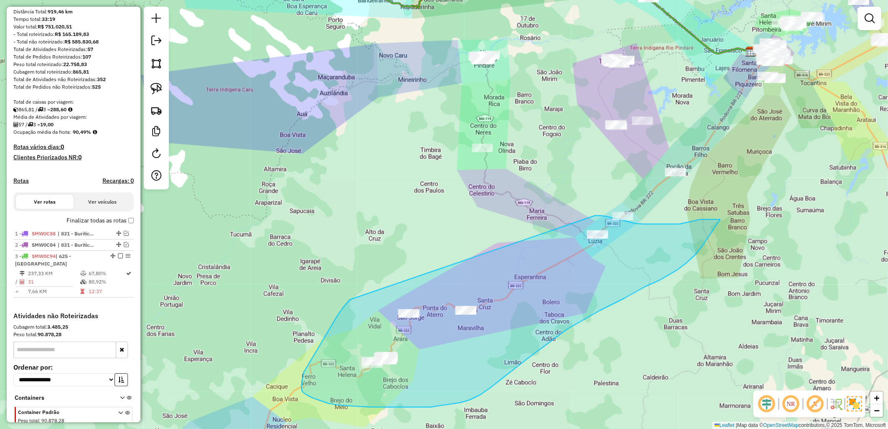
drag, startPoint x: 342, startPoint y: 310, endPoint x: 576, endPoint y: 219, distance: 250.3
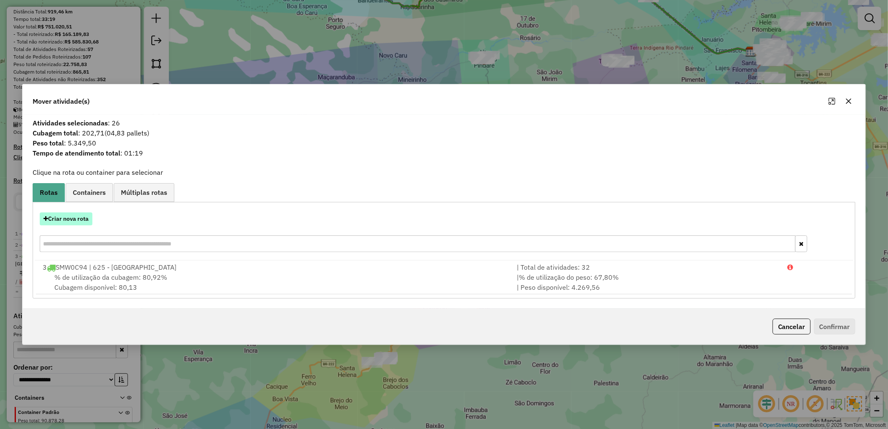
click at [84, 215] on button "Criar nova rota" at bounding box center [66, 218] width 53 height 13
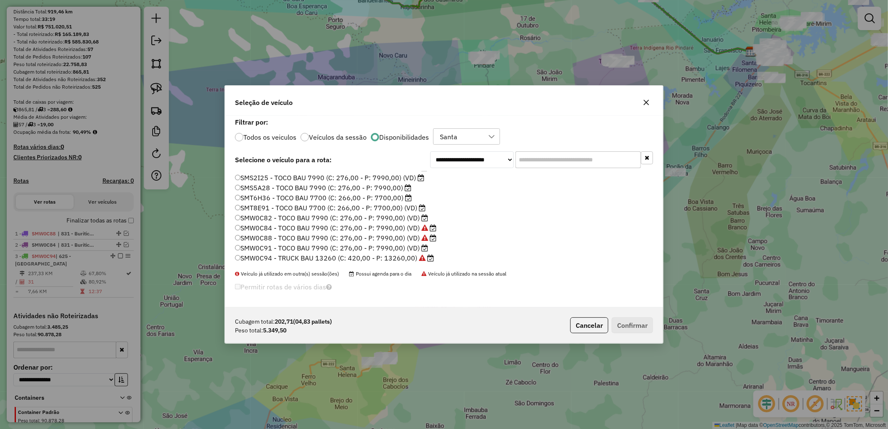
click at [399, 212] on ul "NHP9984 - TR Seca 16350 (C: 400,00 - P: 16350,00) (VD) NNB4C16 - Toco Seca 1100…" at bounding box center [444, 217] width 418 height 92
drag, startPoint x: 399, startPoint y: 212, endPoint x: 332, endPoint y: 220, distance: 68.1
click at [326, 219] on label "SMW0C82 - TOCO BAU 7990 (C: 276,00 - P: 7990,00) (VD)" at bounding box center [331, 218] width 193 height 10
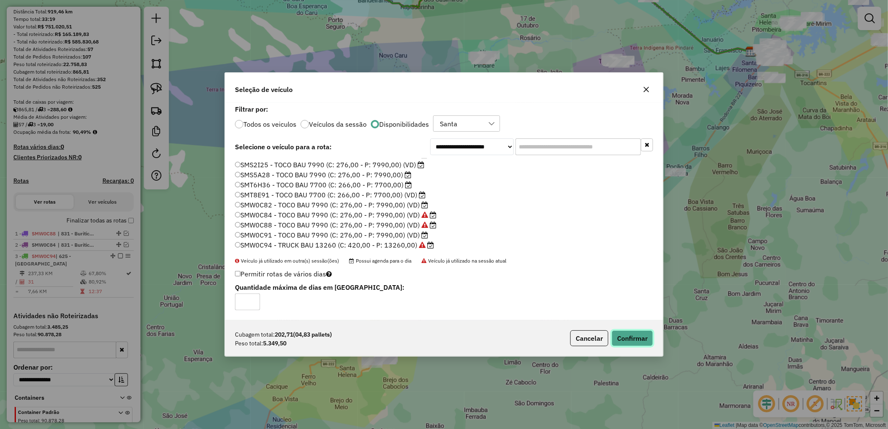
click at [632, 342] on button "Confirmar" at bounding box center [632, 338] width 41 height 16
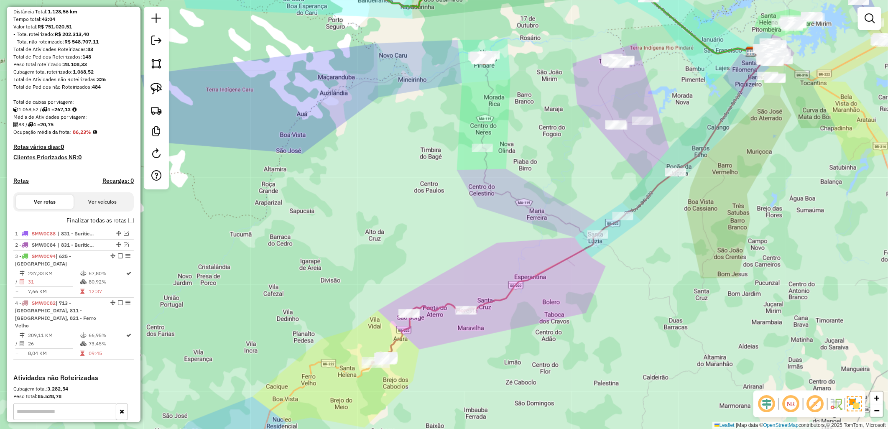
click at [587, 251] on icon at bounding box center [485, 299] width 226 height 129
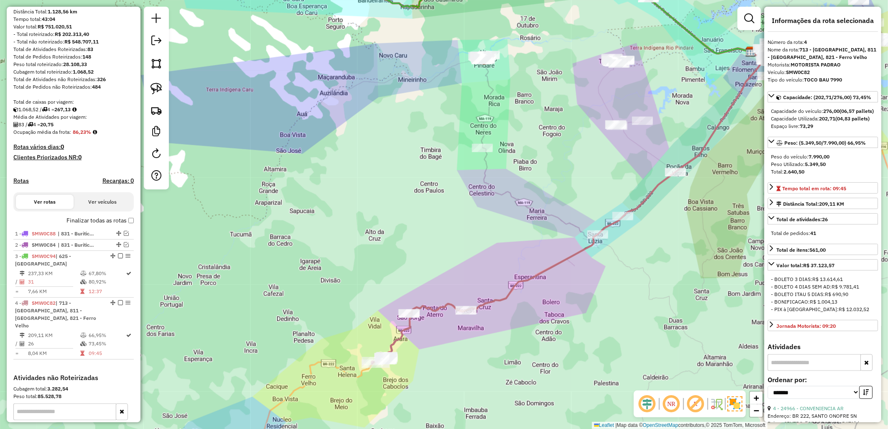
scroll to position [186, 0]
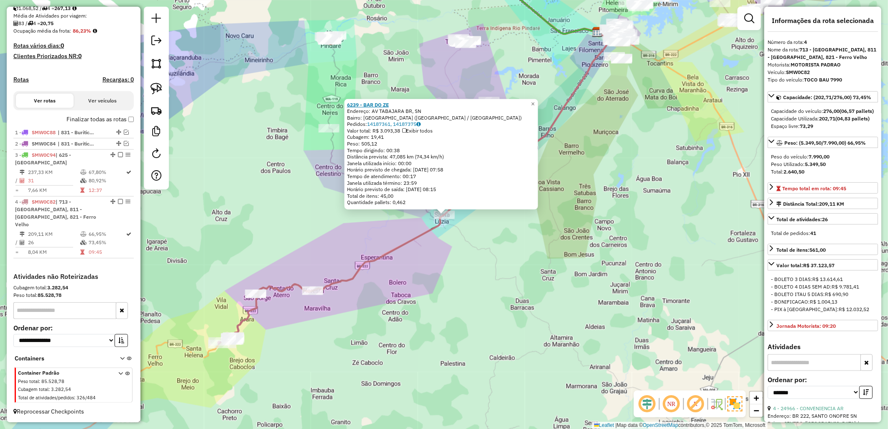
click at [364, 106] on div "6239 - BAR DO ZE Endereço: AV TABAJARA BR, SN Bairro: ALTO DO GUARIM (SANTA LUZ…" at bounding box center [442, 154] width 194 height 111
copy strong "6239"
click at [399, 56] on div "6239 - BAR DO ZE Endereço: AV TABAJARA BR, SN Bairro: ALTO DO GUARIM (SANTA LUZ…" at bounding box center [444, 214] width 888 height 429
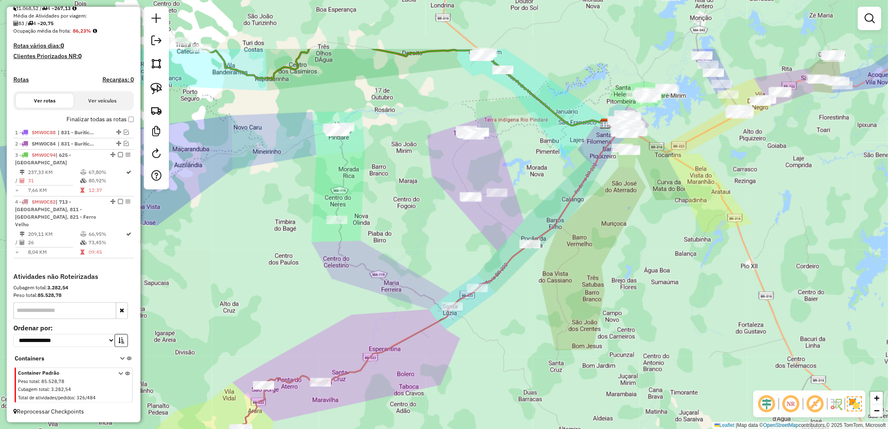
drag, startPoint x: 399, startPoint y: 56, endPoint x: 407, endPoint y: 147, distance: 91.9
click at [407, 147] on div "Janela de atendimento Grade de atendimento Capacidade Transportadoras Veículos …" at bounding box center [444, 214] width 888 height 429
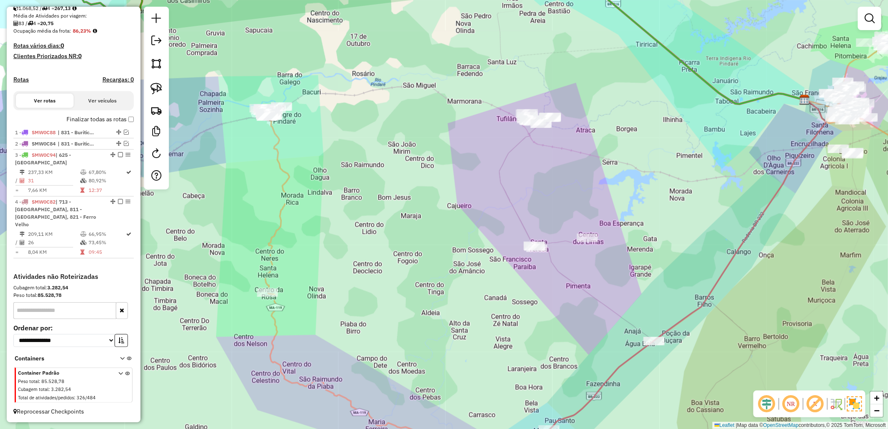
click at [338, 169] on div "Janela de atendimento Grade de atendimento Capacidade Transportadoras Veículos …" at bounding box center [444, 214] width 888 height 429
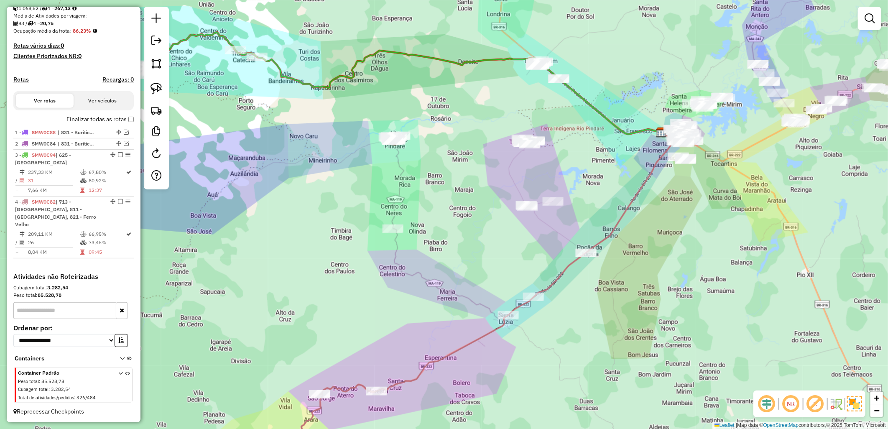
drag, startPoint x: 375, startPoint y: 169, endPoint x: 380, endPoint y: 169, distance: 4.6
click at [380, 169] on div "Janela de atendimento Grade de atendimento Capacidade Transportadoras Veículos …" at bounding box center [444, 214] width 888 height 429
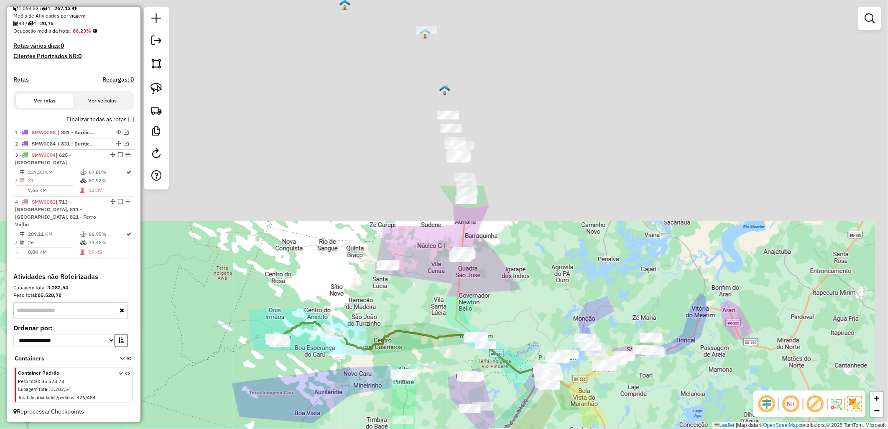
drag, startPoint x: 443, startPoint y: 59, endPoint x: 422, endPoint y: 287, distance: 229.7
click at [422, 287] on div "Janela de atendimento Grade de atendimento Capacidade Transportadoras Veículos …" at bounding box center [444, 214] width 888 height 429
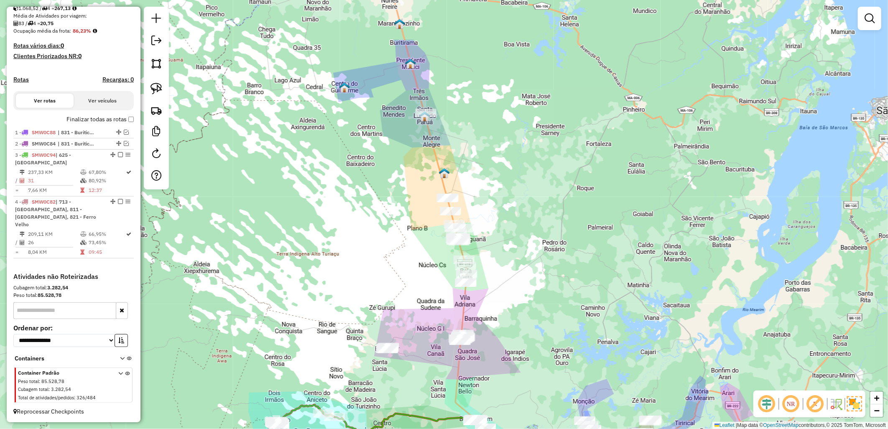
drag, startPoint x: 410, startPoint y: 207, endPoint x: 427, endPoint y: 211, distance: 17.7
click at [412, 210] on div "Janela de atendimento Grade de atendimento Capacidade Transportadoras Veículos …" at bounding box center [444, 214] width 888 height 429
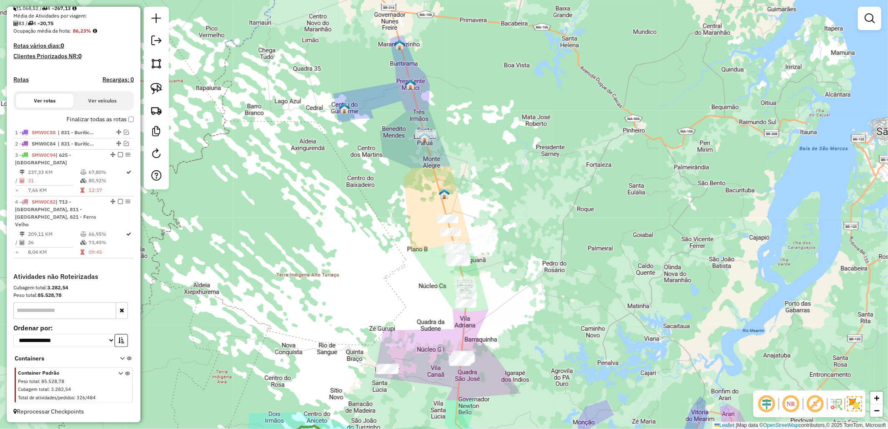
click at [398, 161] on div "Janela de atendimento Grade de atendimento Capacidade Transportadoras Veículos …" at bounding box center [444, 214] width 888 height 429
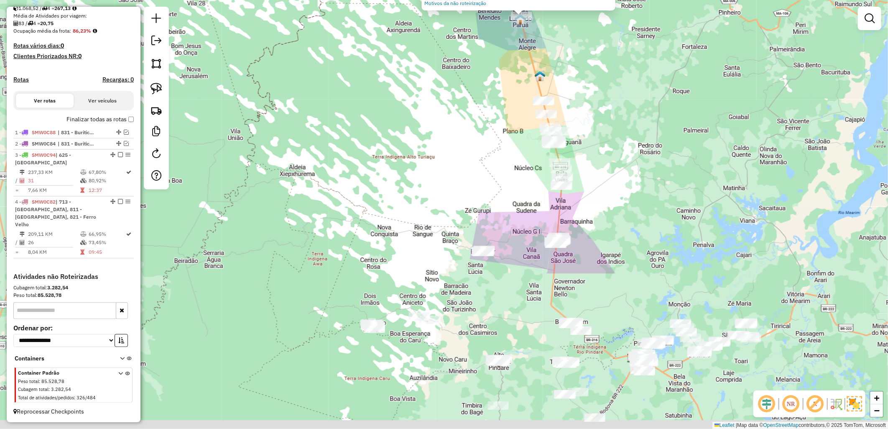
drag, startPoint x: 356, startPoint y: 232, endPoint x: 381, endPoint y: 108, distance: 126.7
click at [434, 1] on div "Atividade não roteirizada 26924 - BARBEARIA 03 IRMAOS Endereço: NOVA 104 104 Ba…" at bounding box center [444, 214] width 888 height 429
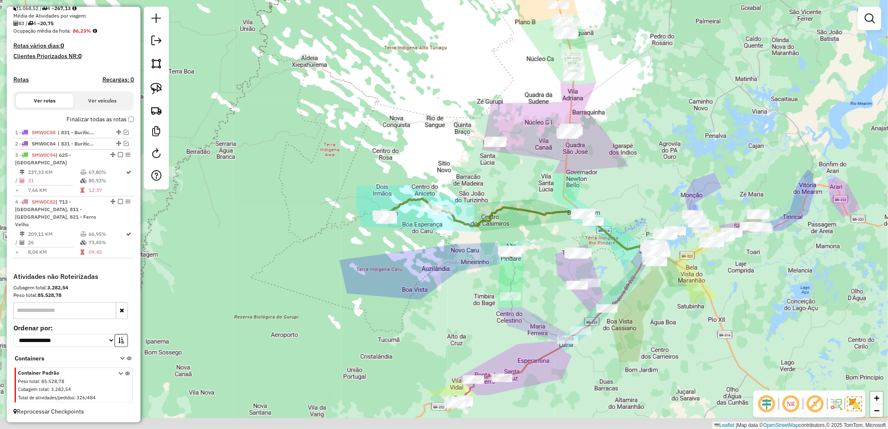
drag, startPoint x: 348, startPoint y: 230, endPoint x: 361, endPoint y: 153, distance: 77.9
click at [361, 153] on div "Atividade não roteirizada 26924 - BARBEARIA 03 IRMAOS Endereço: NOVA 104 104 Ba…" at bounding box center [444, 214] width 888 height 429
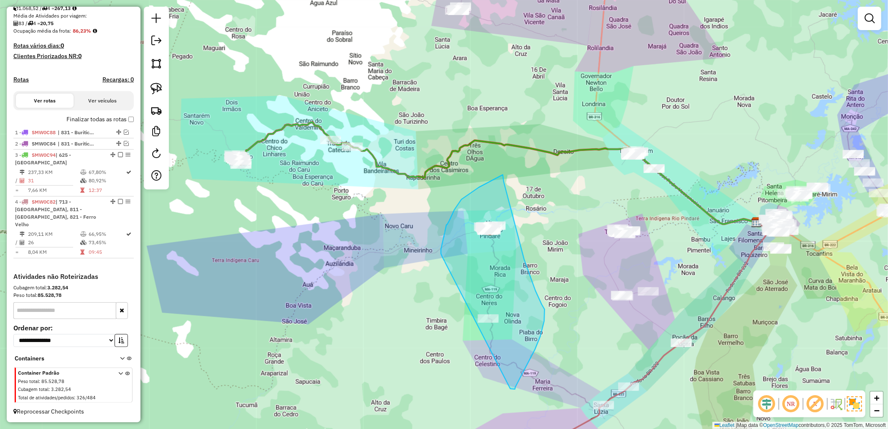
drag, startPoint x: 442, startPoint y: 254, endPoint x: 511, endPoint y: 389, distance: 151.3
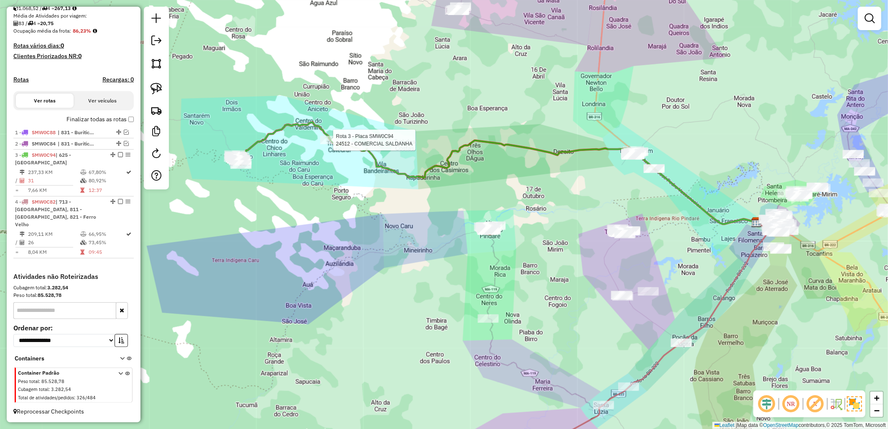
click at [282, 305] on div "Rota 3 - Placa SMW0C94 24512 - COMERCIAL SALDANHA Atividade não roteirizada 269…" at bounding box center [444, 214] width 888 height 429
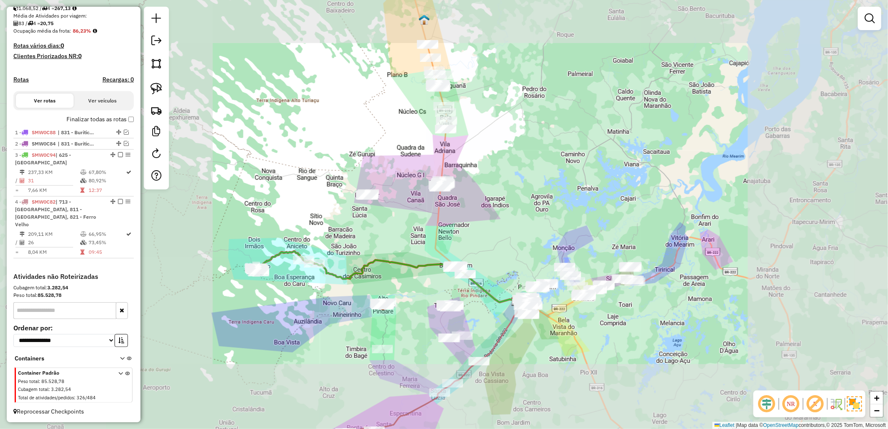
click at [387, 128] on div "Atividade não roteirizada 26924 - BARBEARIA 03 IRMAOS Endereço: NOVA 104 104 Ba…" at bounding box center [444, 214] width 888 height 429
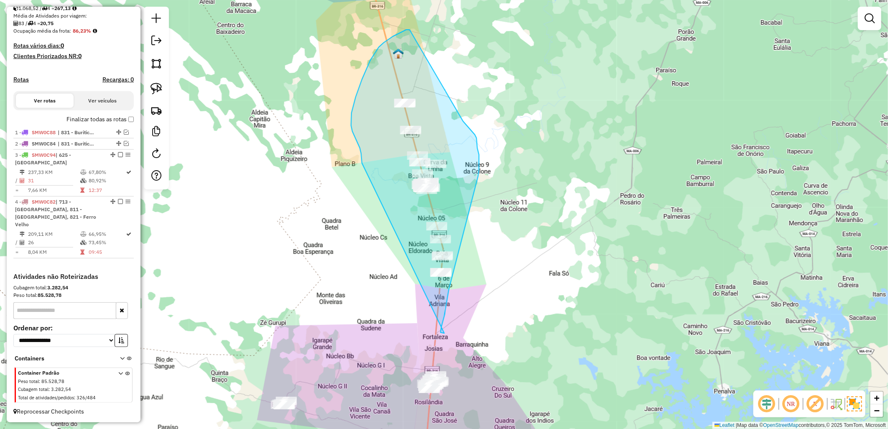
drag, startPoint x: 360, startPoint y: 148, endPoint x: 445, endPoint y: 333, distance: 203.6
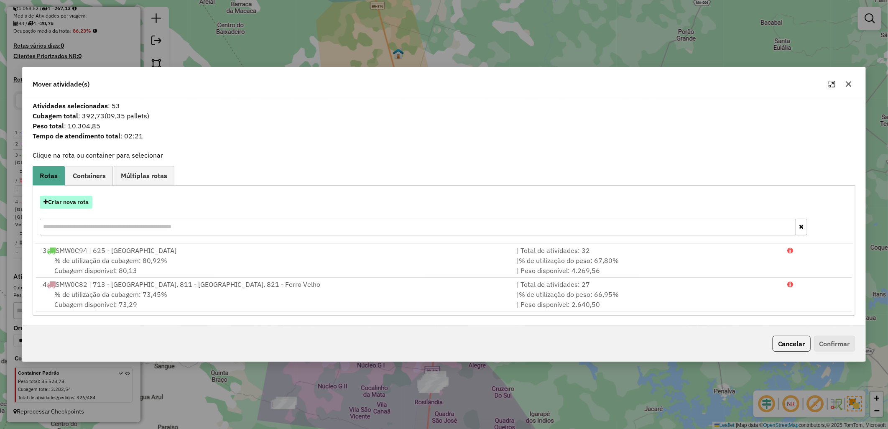
click at [60, 197] on button "Criar nova rota" at bounding box center [66, 202] width 53 height 13
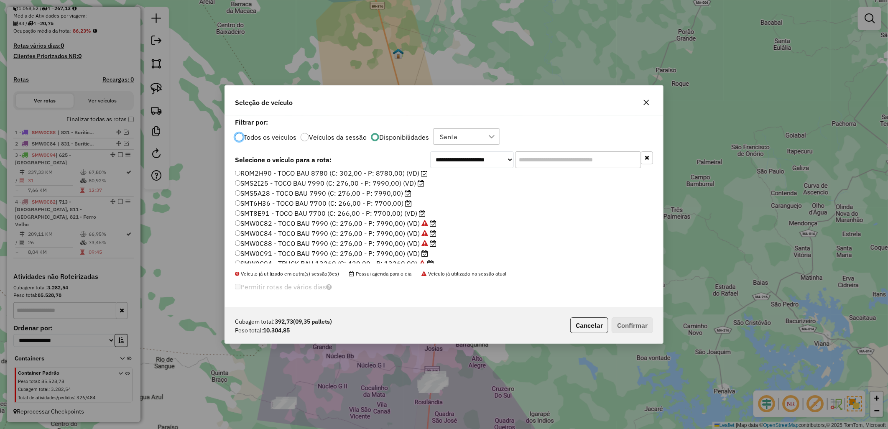
scroll to position [109, 0]
click at [361, 211] on label "SMT8E91 - TOCO BAU 7700 (C: 266,00 - P: 7700,00) (VD)" at bounding box center [330, 208] width 191 height 10
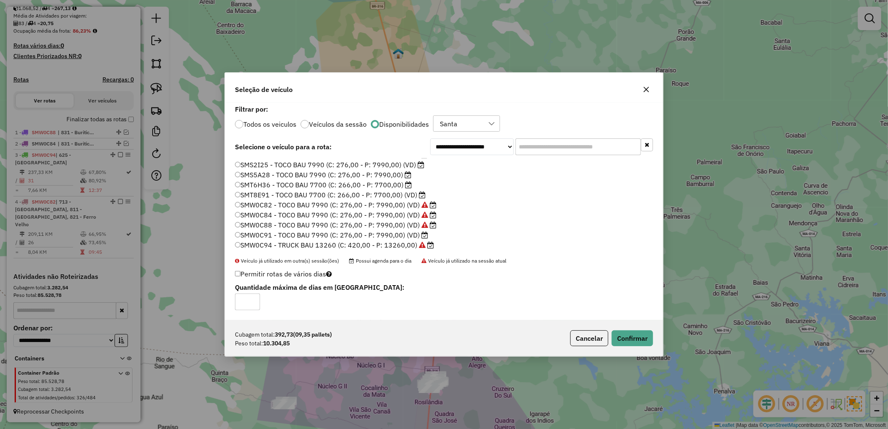
click at [643, 348] on div "Cubagem total: 392,73 (09,35 pallets) Peso total: 10.304,85 Cancelar Confirmar" at bounding box center [444, 338] width 438 height 36
click at [641, 333] on button "Confirmar" at bounding box center [632, 338] width 41 height 16
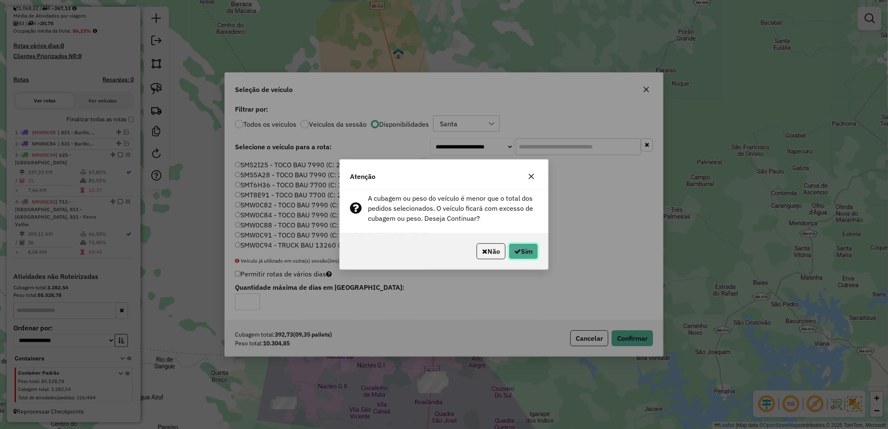
click at [517, 250] on icon "button" at bounding box center [517, 251] width 7 height 7
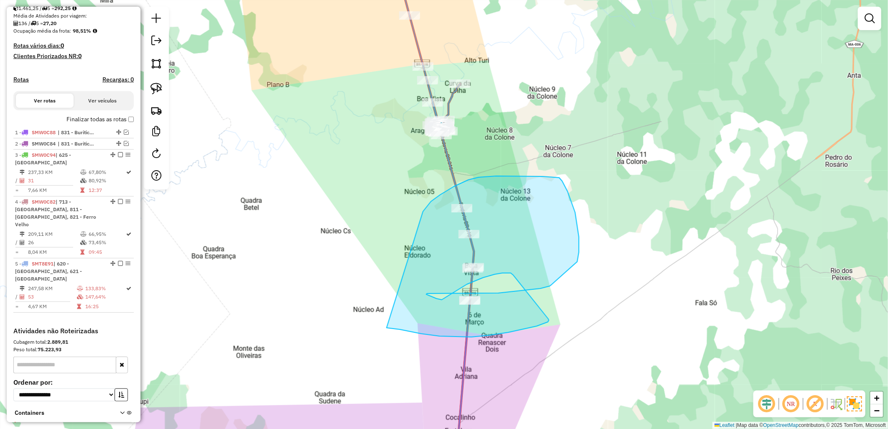
drag, startPoint x: 431, startPoint y: 202, endPoint x: 387, endPoint y: 328, distance: 133.9
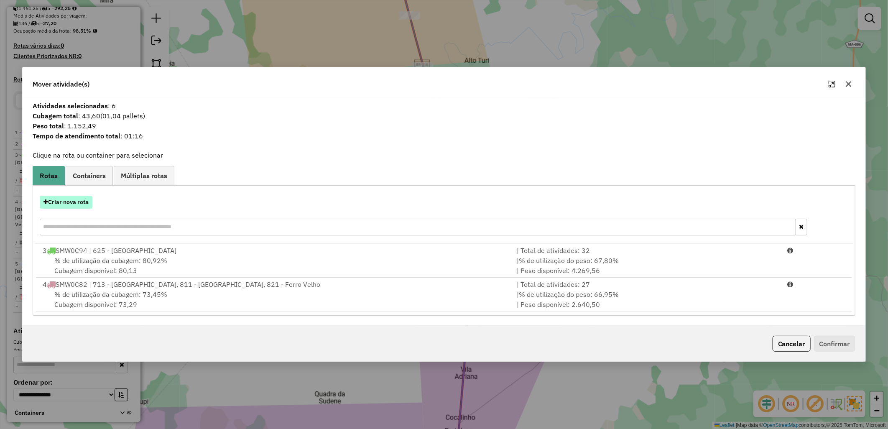
click at [67, 205] on button "Criar nova rota" at bounding box center [66, 202] width 53 height 13
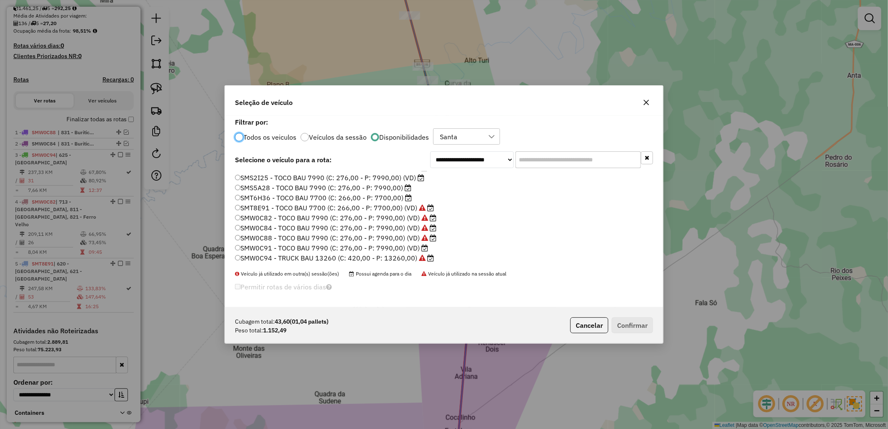
click at [335, 248] on label "SMW0C91 - TOCO BAU 7990 (C: 276,00 - P: 7990,00) (VD)" at bounding box center [331, 248] width 193 height 10
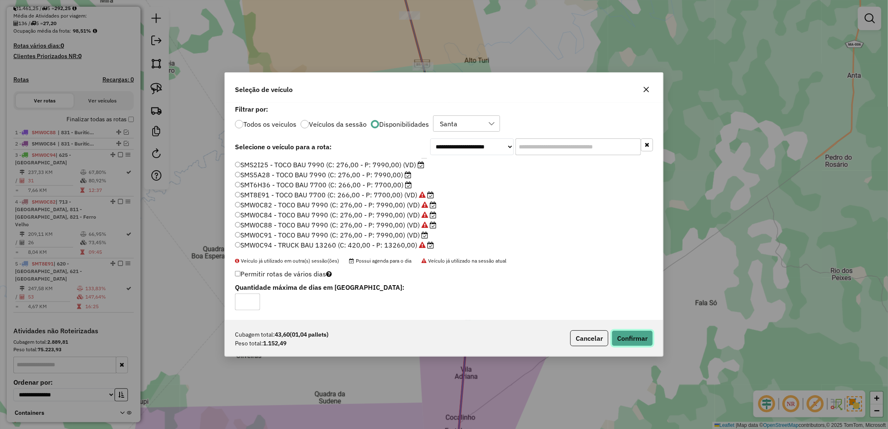
click at [628, 339] on button "Confirmar" at bounding box center [632, 338] width 41 height 16
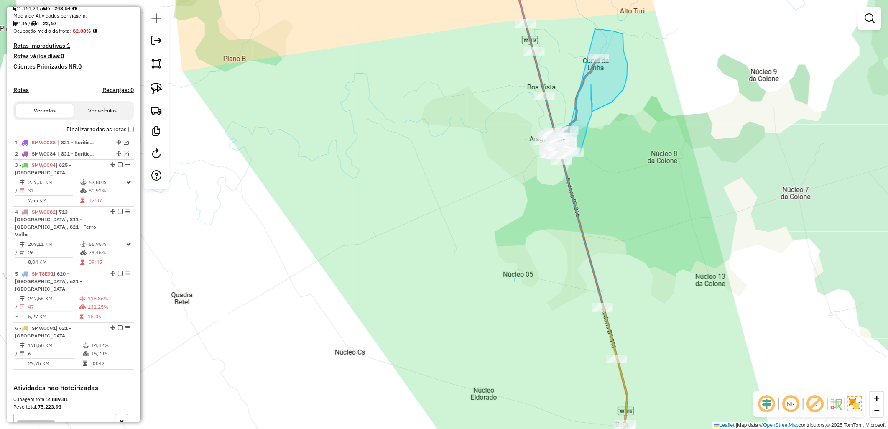
drag, startPoint x: 465, startPoint y: 45, endPoint x: 596, endPoint y: 28, distance: 131.9
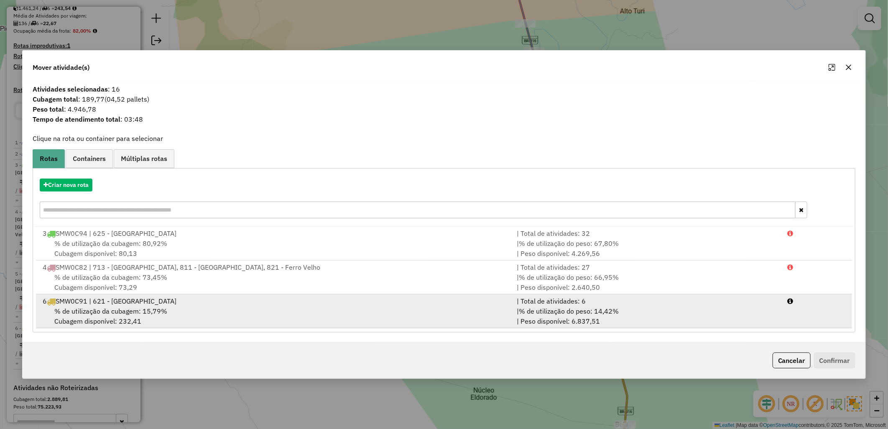
click at [237, 307] on div "% de utilização da cubagem: 15,79% Cubagem disponível: 232,41" at bounding box center [275, 316] width 474 height 20
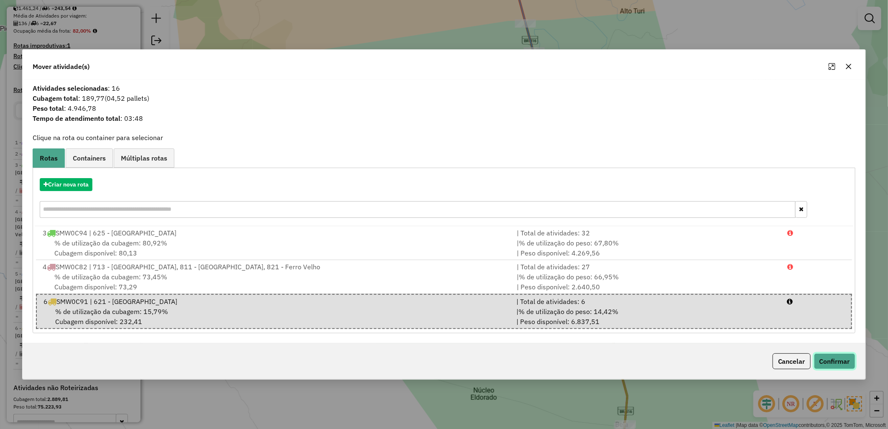
click at [845, 356] on button "Confirmar" at bounding box center [834, 361] width 41 height 16
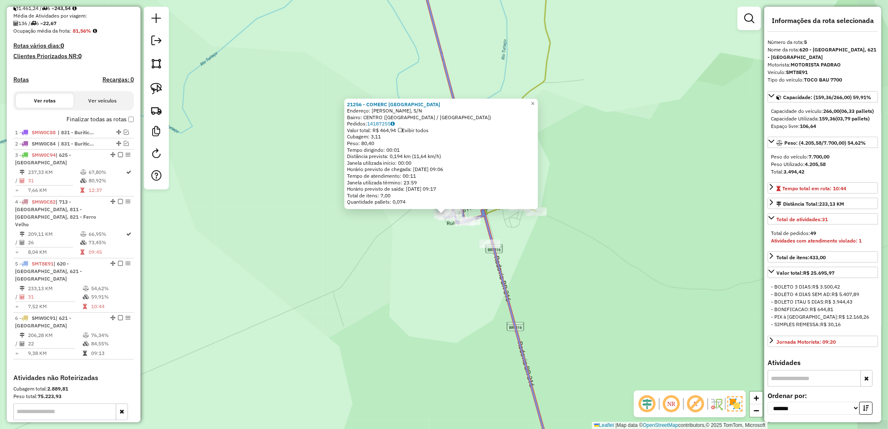
scroll to position [272, 0]
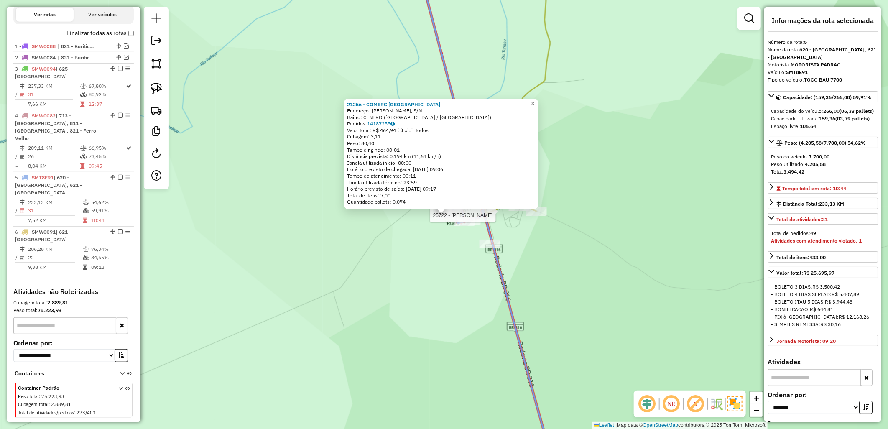
click at [532, 216] on div at bounding box center [536, 211] width 21 height 8
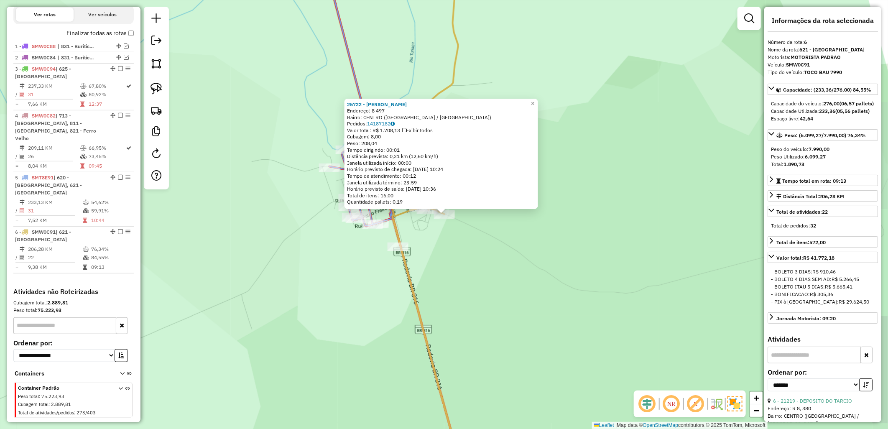
click at [521, 238] on div "25722 - MARIA EDUARDA PEREIRA SILVA Endereço: 8 497 Bairro: CENTRO (ARAGUANA / …" at bounding box center [444, 214] width 888 height 429
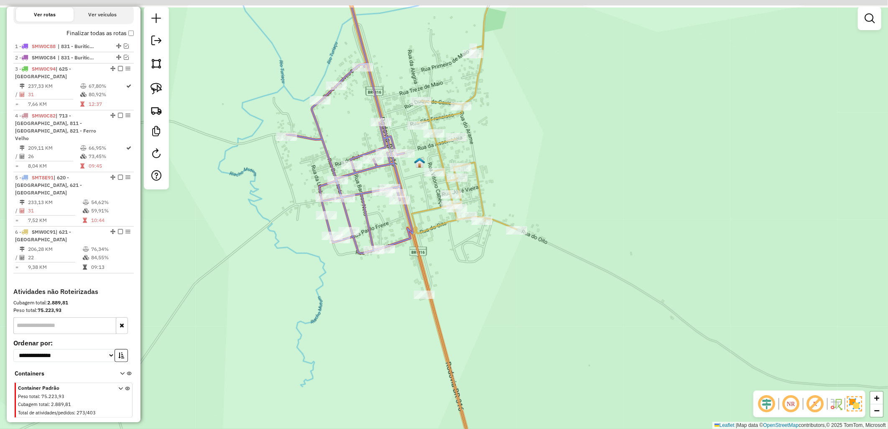
drag, startPoint x: 433, startPoint y: 232, endPoint x: 452, endPoint y: 276, distance: 48.4
click at [452, 276] on div "Janela de atendimento Grade de atendimento Capacidade Transportadoras Veículos …" at bounding box center [444, 214] width 888 height 429
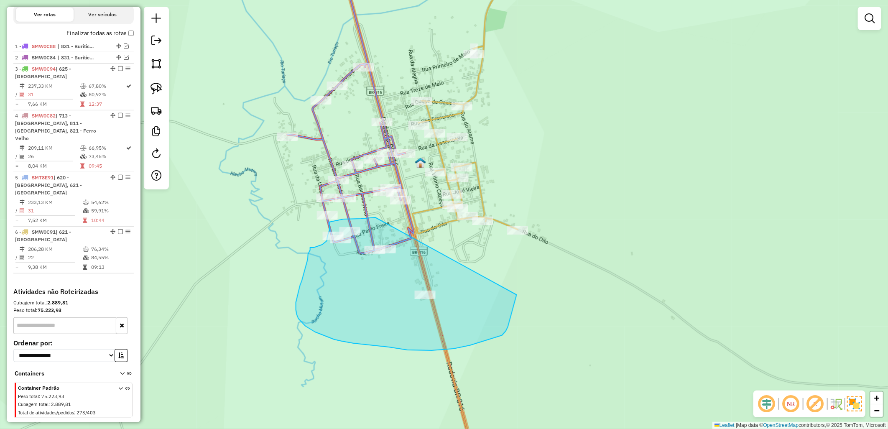
drag, startPoint x: 508, startPoint y: 327, endPoint x: 376, endPoint y: 217, distance: 172.3
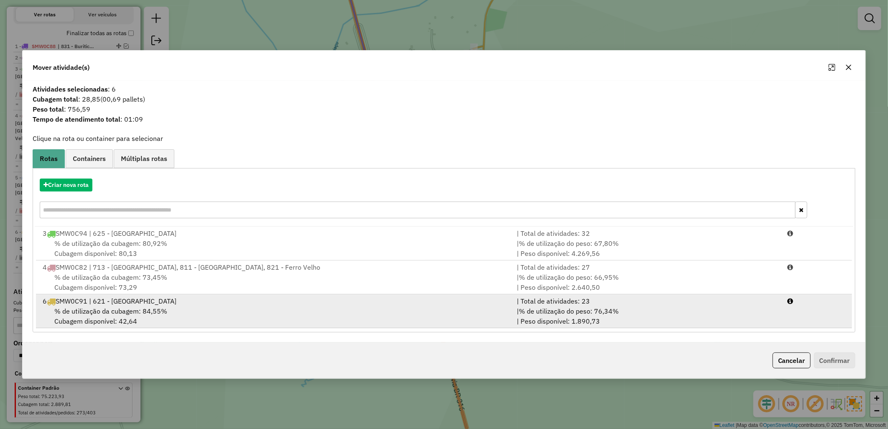
click at [356, 312] on div "% de utilização da cubagem: 84,55% Cubagem disponível: 42,64" at bounding box center [275, 316] width 474 height 20
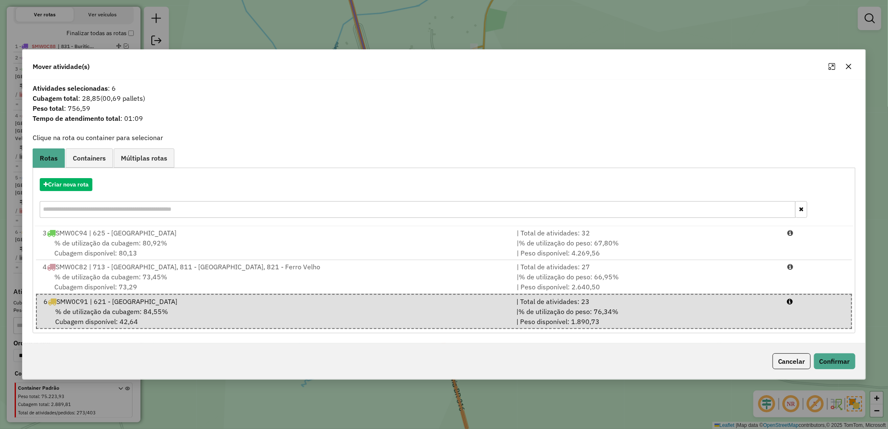
click at [835, 352] on div "Cancelar Confirmar" at bounding box center [444, 361] width 843 height 36
click at [834, 358] on button "Confirmar" at bounding box center [834, 361] width 41 height 16
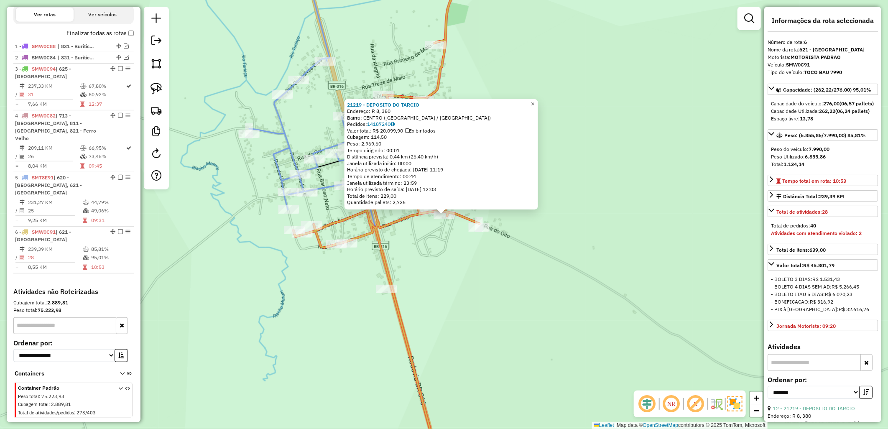
click at [480, 295] on div "21219 - DEPOSITO DO TARCIO Endereço: R 8, 380 Bairro: CENTRO (ARAGUANA / MA) Pe…" at bounding box center [444, 214] width 888 height 429
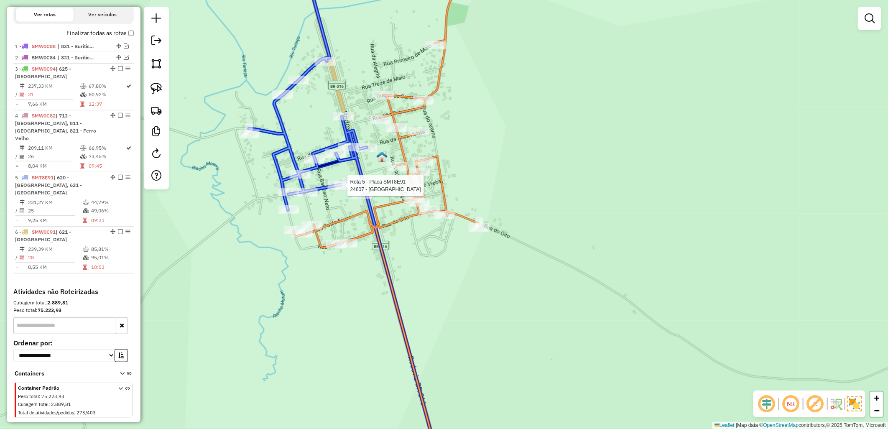
click at [333, 189] on div at bounding box center [338, 185] width 21 height 8
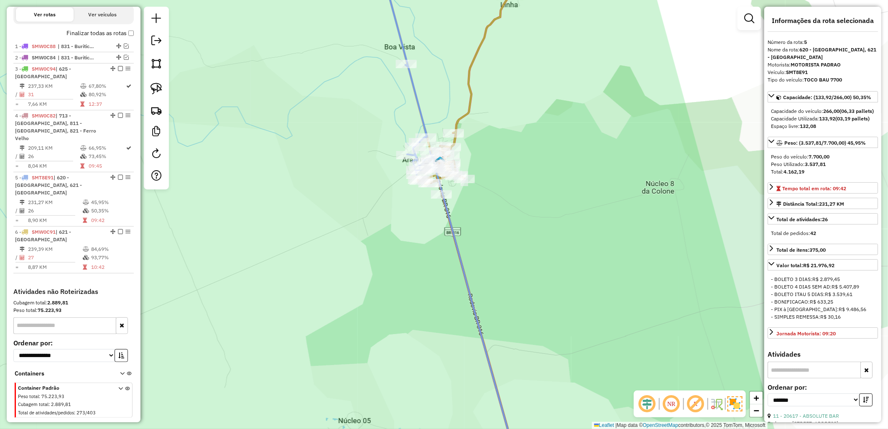
click at [469, 172] on div "Rota 6 - Placa SMW0C91 25722 - MARIA EDUARDA PEREIRA SILVA 22516 - SITIO BAR E …" at bounding box center [444, 214] width 888 height 429
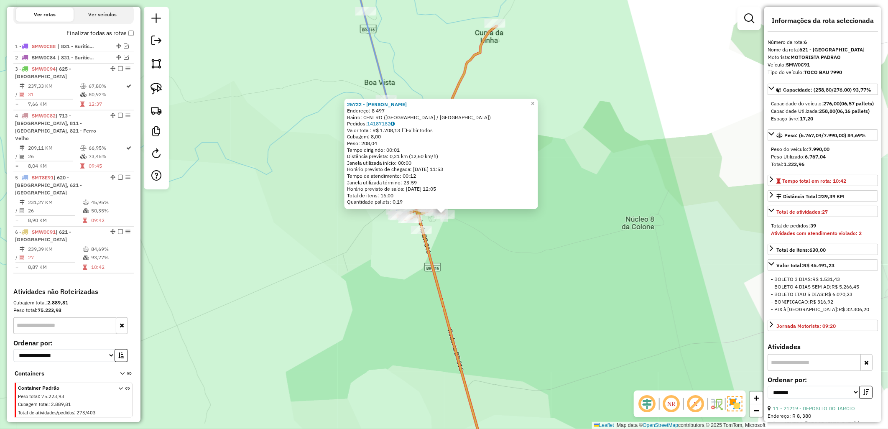
click at [431, 274] on icon at bounding box center [447, 249] width 99 height 446
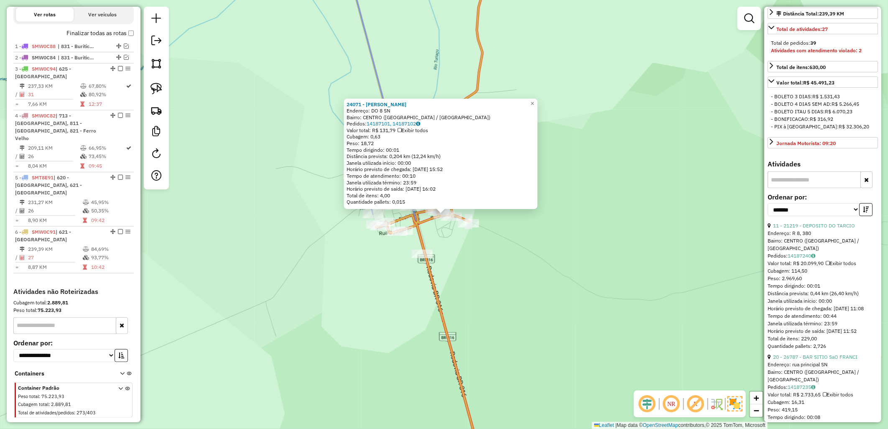
scroll to position [186, 0]
click at [812, 226] on link "11 - 21219 - DEPOSITO DO TARCIO" at bounding box center [814, 223] width 82 height 6
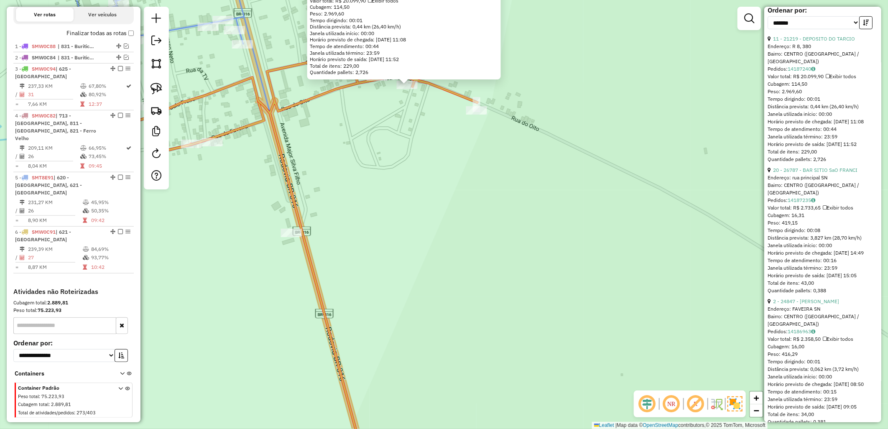
scroll to position [371, 0]
click at [801, 171] on link "20 - 26787 - BAR SITIO SaO FRANCI" at bounding box center [815, 168] width 84 height 6
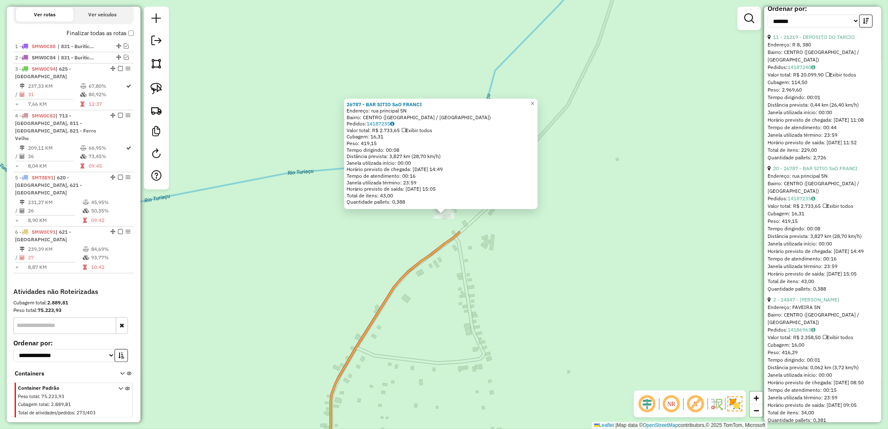
scroll to position [465, 0]
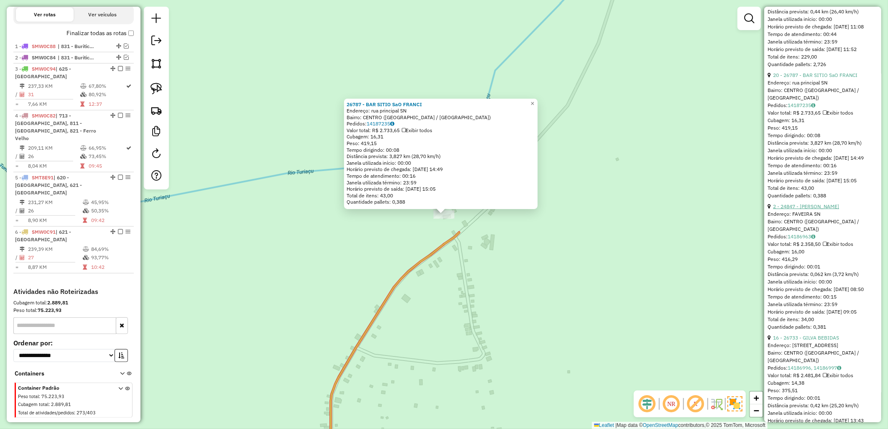
click at [816, 210] on link "2 - 24847 - MERCADINHO SOUSA" at bounding box center [806, 206] width 66 height 6
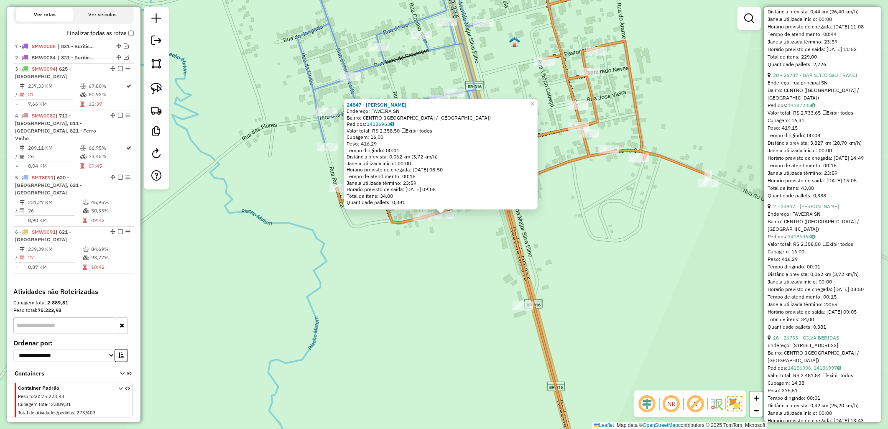
click at [411, 273] on div "24847 - MERCADINHO SOUSA Endereço: FAVEIRA SN Bairro: CENTRO (ARAGUANA / MA) Pe…" at bounding box center [444, 214] width 888 height 429
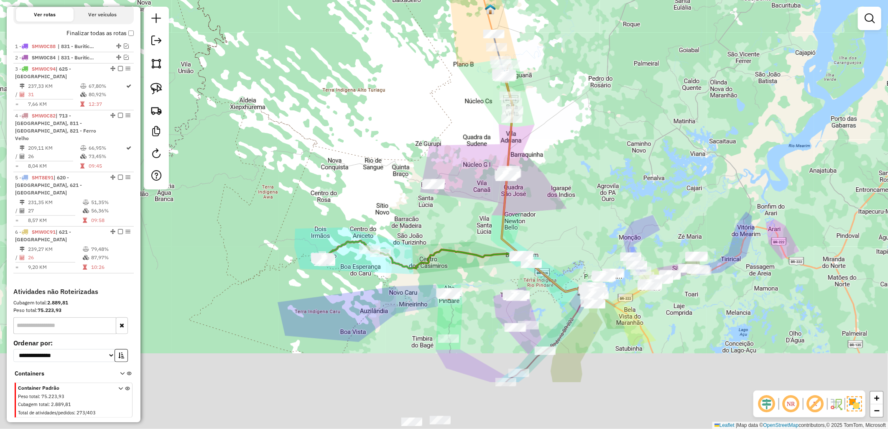
drag, startPoint x: 458, startPoint y: 213, endPoint x: 447, endPoint y: 143, distance: 71.1
click at [447, 143] on div "Janela de atendimento Grade de atendimento Capacidade Transportadoras Veículos …" at bounding box center [444, 214] width 888 height 429
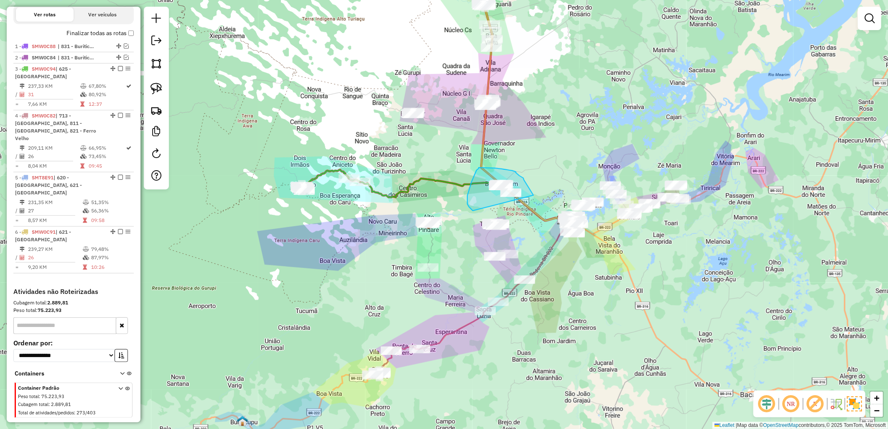
drag, startPoint x: 473, startPoint y: 211, endPoint x: 534, endPoint y: 195, distance: 62.6
click at [534, 195] on div "Janela de atendimento Grade de atendimento Capacidade Transportadoras Veículos …" at bounding box center [444, 214] width 888 height 429
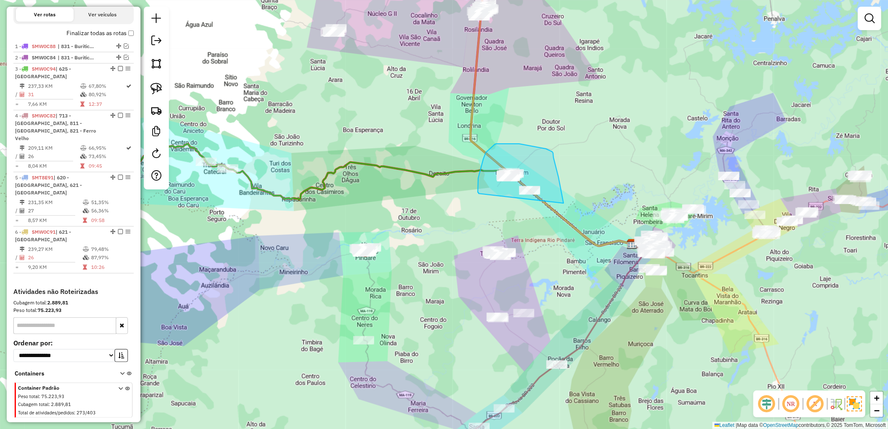
drag, startPoint x: 478, startPoint y: 192, endPoint x: 564, endPoint y: 203, distance: 86.4
click at [564, 203] on div "Janela de atendimento Grade de atendimento Capacidade Transportadoras Veículos …" at bounding box center [444, 214] width 888 height 429
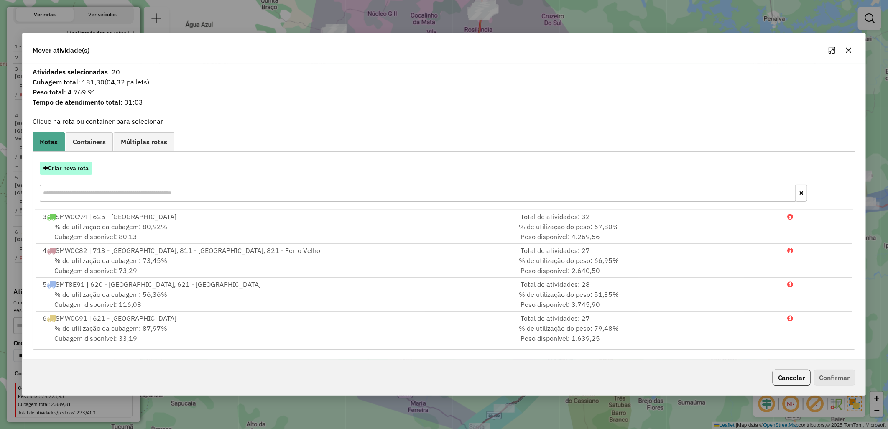
click at [61, 173] on button "Criar nova rota" at bounding box center [66, 168] width 53 height 13
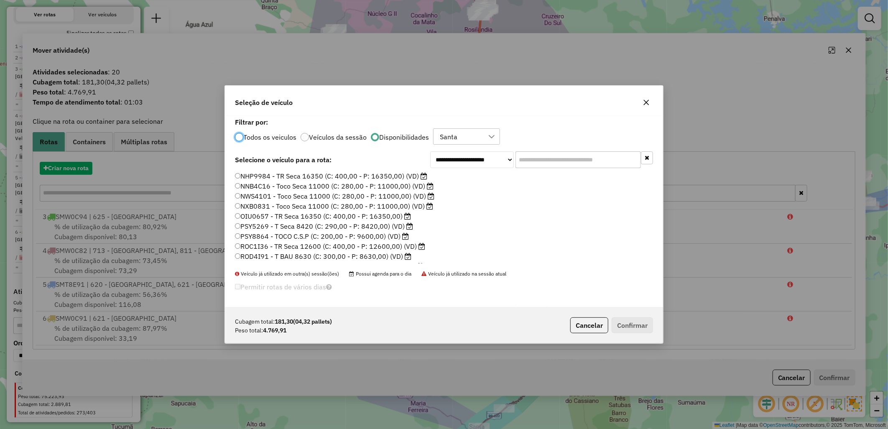
scroll to position [5, 2]
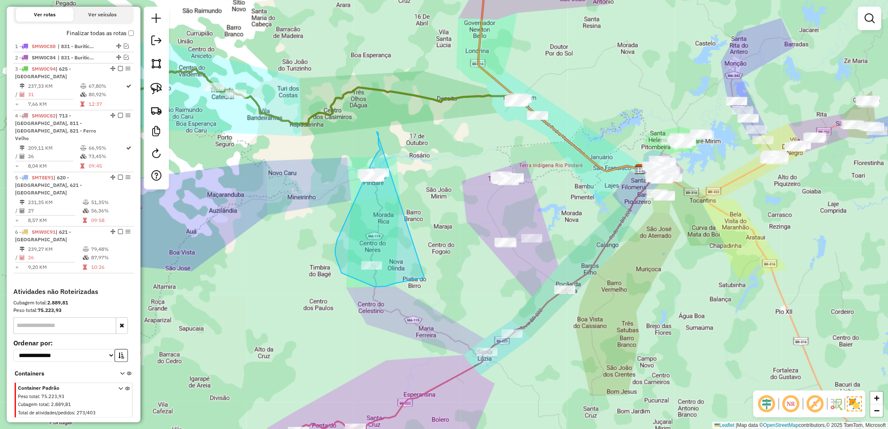
drag, startPoint x: 425, startPoint y: 279, endPoint x: 377, endPoint y: 132, distance: 154.4
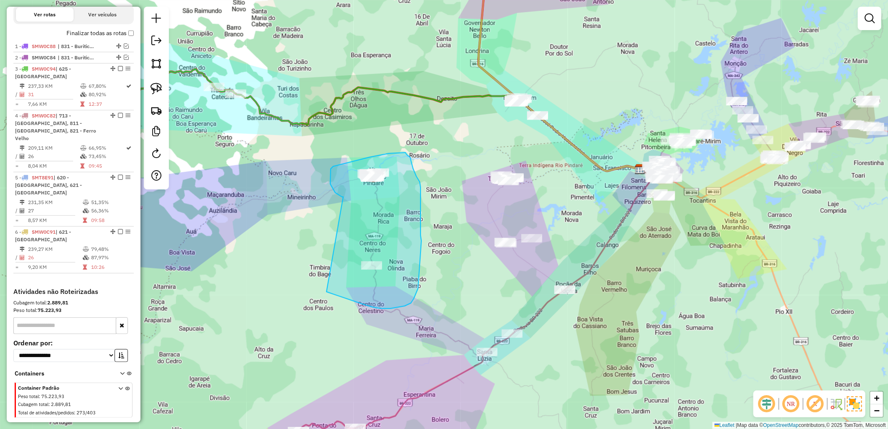
drag, startPoint x: 343, startPoint y: 197, endPoint x: 325, endPoint y: 291, distance: 95.9
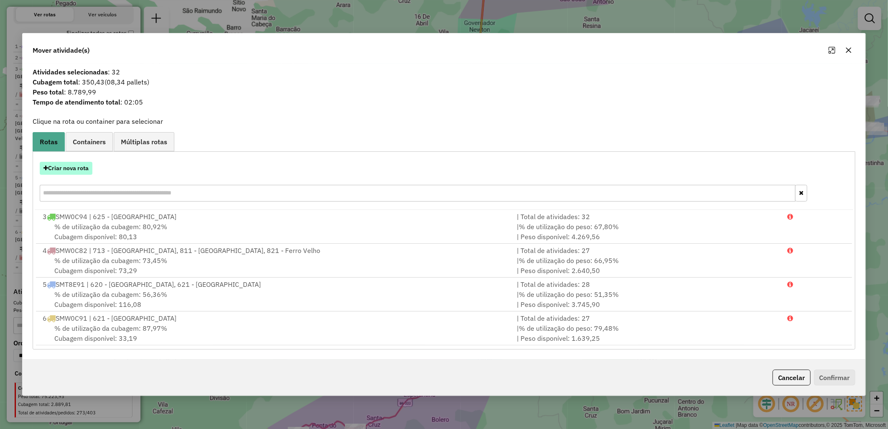
click at [70, 168] on button "Criar nova rota" at bounding box center [66, 168] width 53 height 13
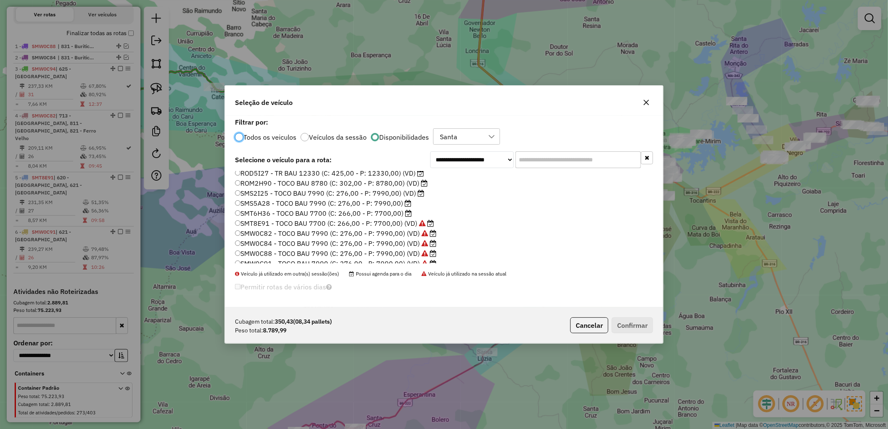
scroll to position [109, 0]
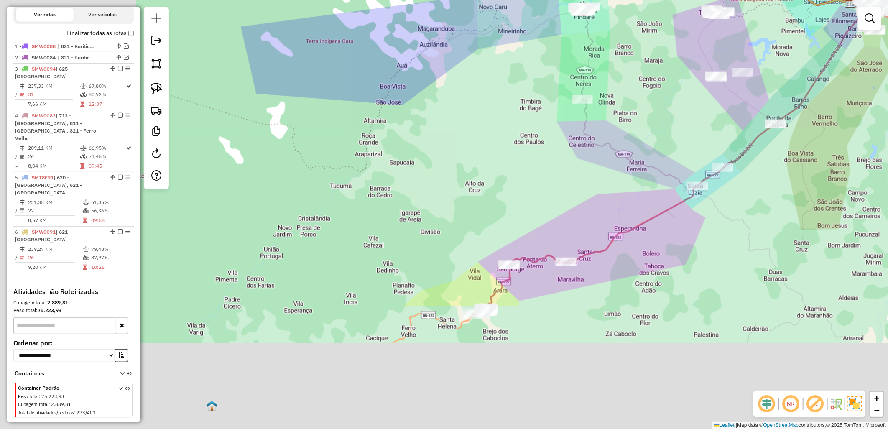
drag, startPoint x: 383, startPoint y: 272, endPoint x: 542, endPoint y: 177, distance: 185.0
click at [596, 106] on div "Janela de atendimento Grade de atendimento Capacidade Transportadoras Veículos …" at bounding box center [444, 214] width 888 height 429
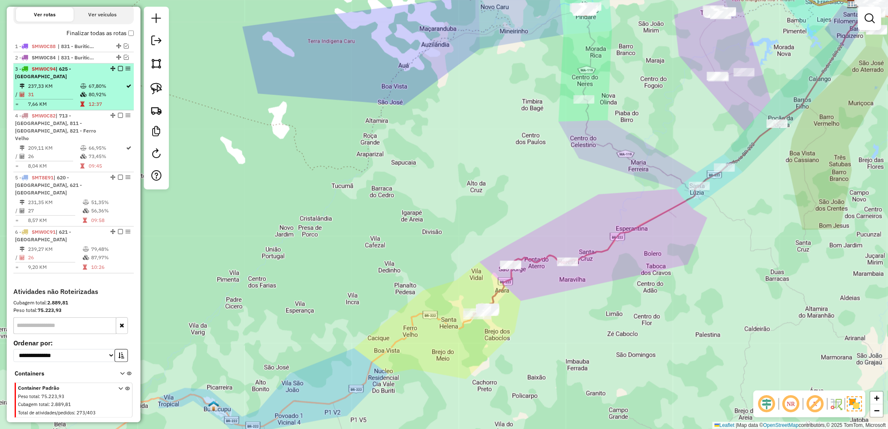
click at [79, 88] on li "3 - SMW0C94 | 625 - São João do Carú 237,33 KM 67,80% / 31 80,92% = 7,66 KM 12:…" at bounding box center [73, 87] width 120 height 47
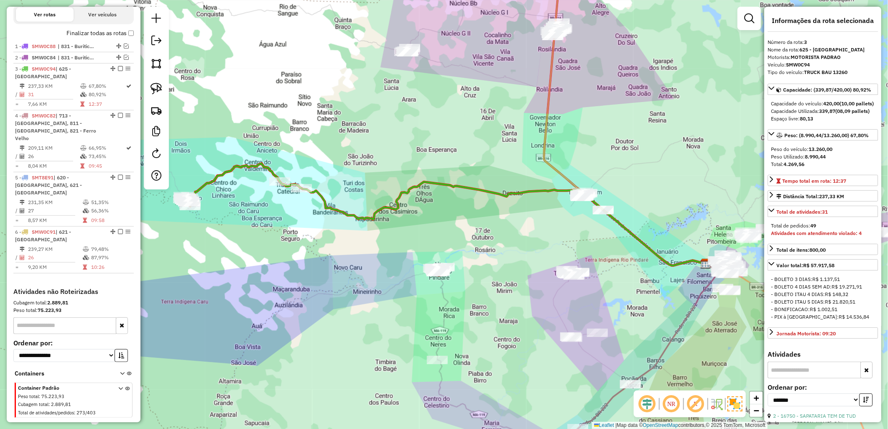
drag, startPoint x: 353, startPoint y: 235, endPoint x: 386, endPoint y: 231, distance: 32.8
click at [364, 233] on div "Janela de atendimento Grade de atendimento Capacidade Transportadoras Veículos …" at bounding box center [444, 214] width 888 height 429
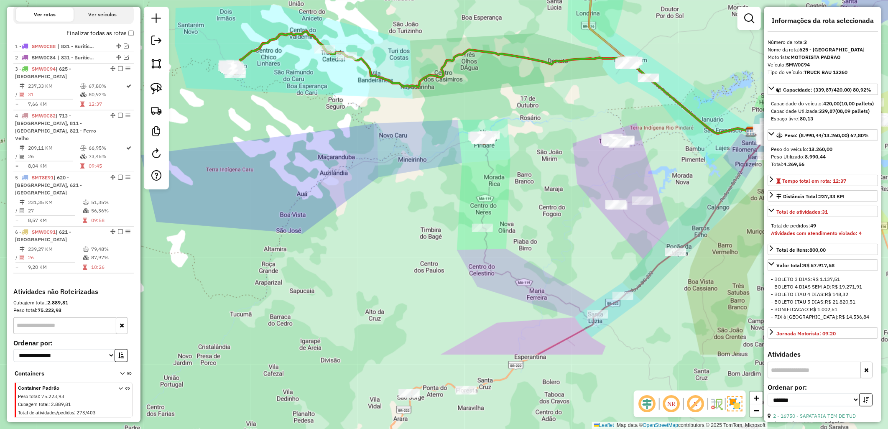
drag, startPoint x: 526, startPoint y: 205, endPoint x: 473, endPoint y: 202, distance: 53.2
click at [475, 202] on div "Janela de atendimento Grade de atendimento Capacidade Transportadoras Veículos …" at bounding box center [444, 214] width 888 height 429
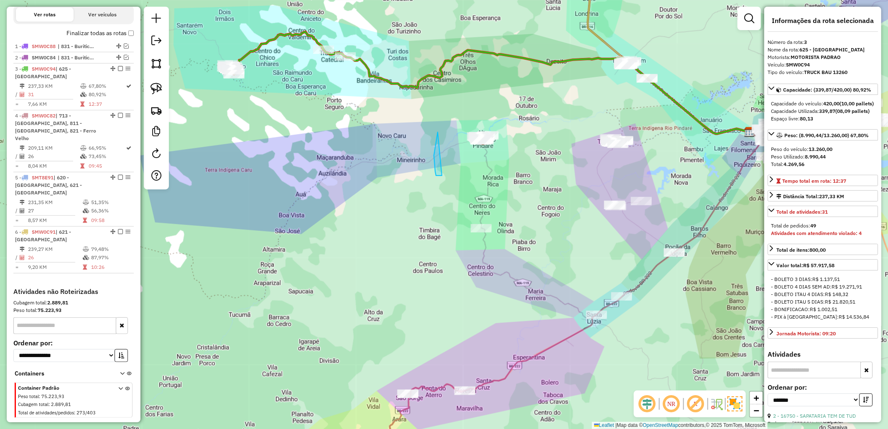
drag, startPoint x: 436, startPoint y: 176, endPoint x: 438, endPoint y: 132, distance: 43.5
drag, startPoint x: 439, startPoint y: 128, endPoint x: 489, endPoint y: 115, distance: 51.7
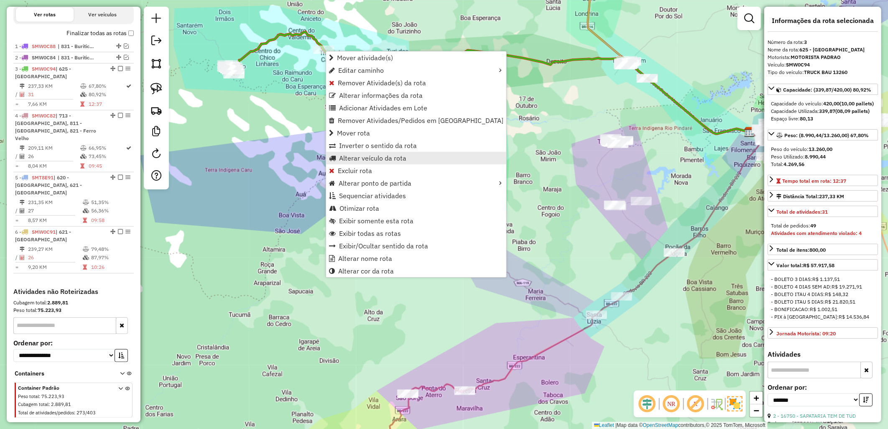
click at [383, 155] on span "Alterar veículo da rota" at bounding box center [372, 158] width 67 height 7
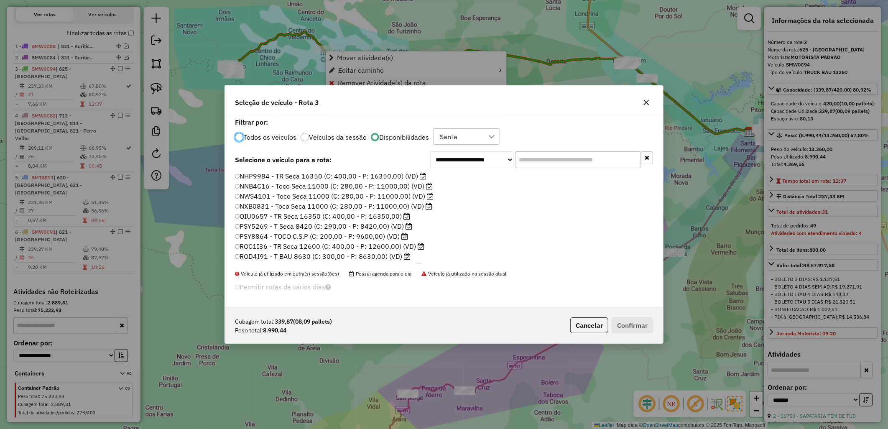
scroll to position [5, 2]
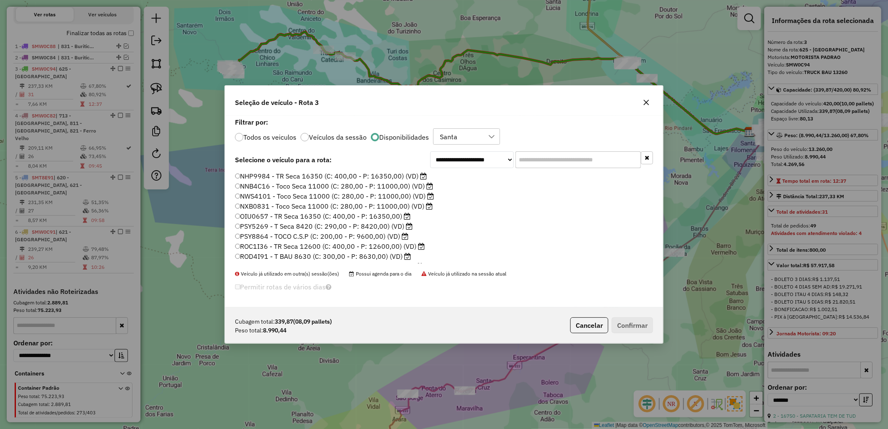
click at [277, 175] on label "NHP9984 - TR Seca 16350 (C: 400,00 - P: 16350,00) (VD)" at bounding box center [331, 176] width 192 height 10
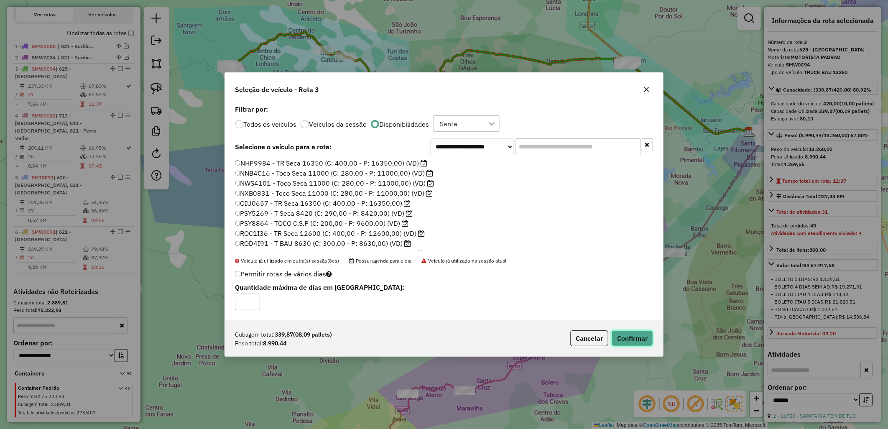
click at [636, 336] on button "Confirmar" at bounding box center [632, 338] width 41 height 16
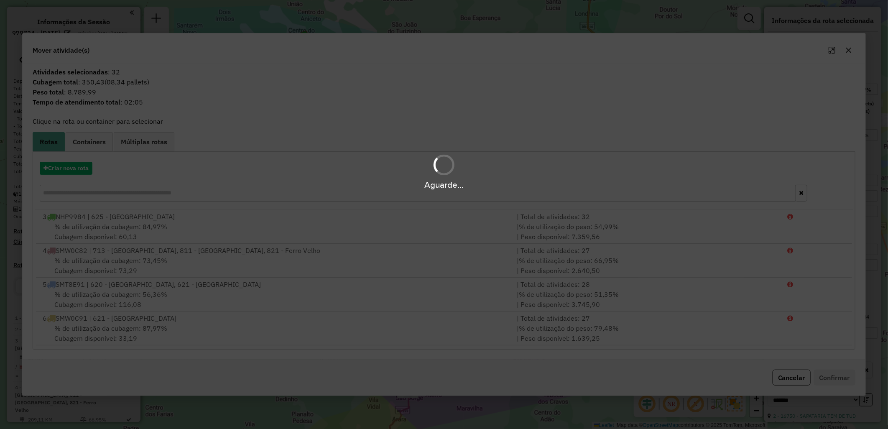
scroll to position [272, 0]
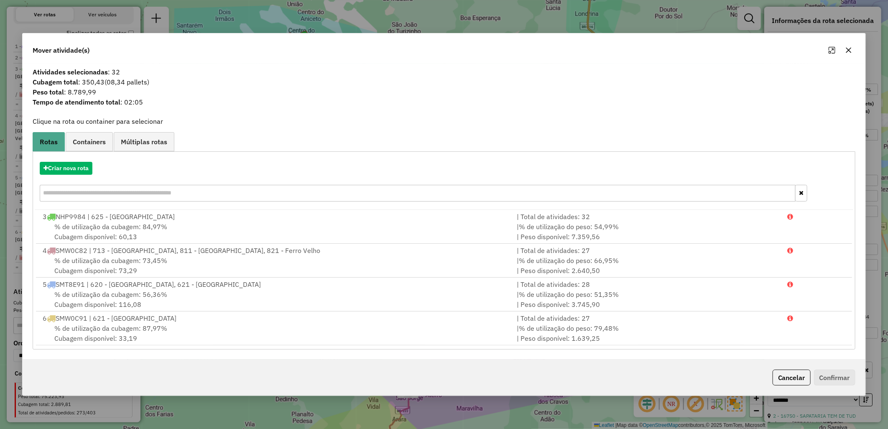
click at [73, 160] on div "Criar nova rota" at bounding box center [444, 183] width 819 height 54
click at [71, 164] on button "Criar nova rota" at bounding box center [66, 168] width 53 height 13
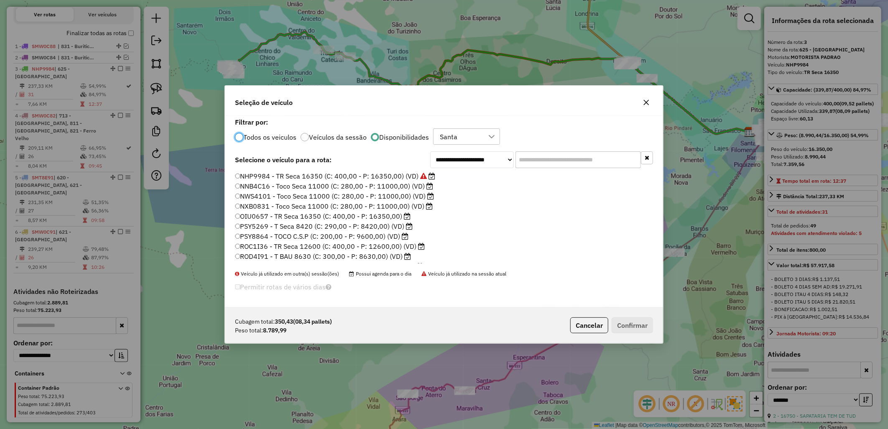
scroll to position [109, 0]
click at [373, 257] on label "SMW0C94 - TRUCK BAU 13260 (C: 420,00 - P: 13260,00)" at bounding box center [330, 258] width 191 height 10
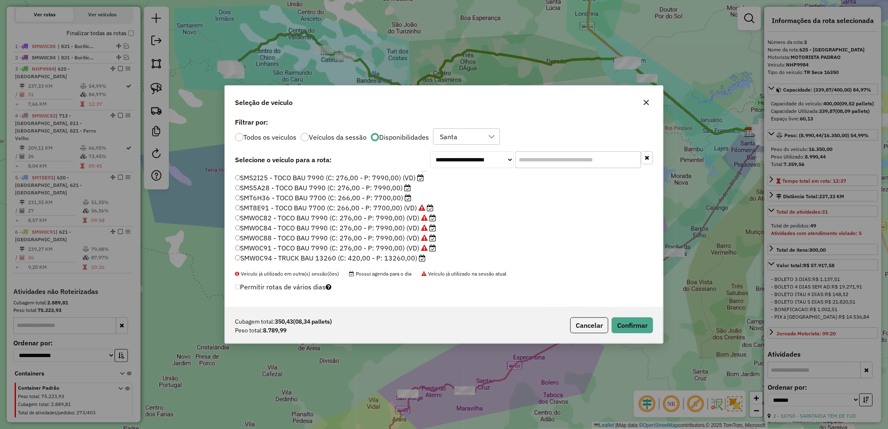
click at [641, 335] on div "Cubagem total: 350,43 (08,34 pallets) Peso total: 8.789,99 Cancelar Confirmar" at bounding box center [444, 325] width 438 height 36
click at [632, 332] on button "Confirmar" at bounding box center [632, 325] width 41 height 16
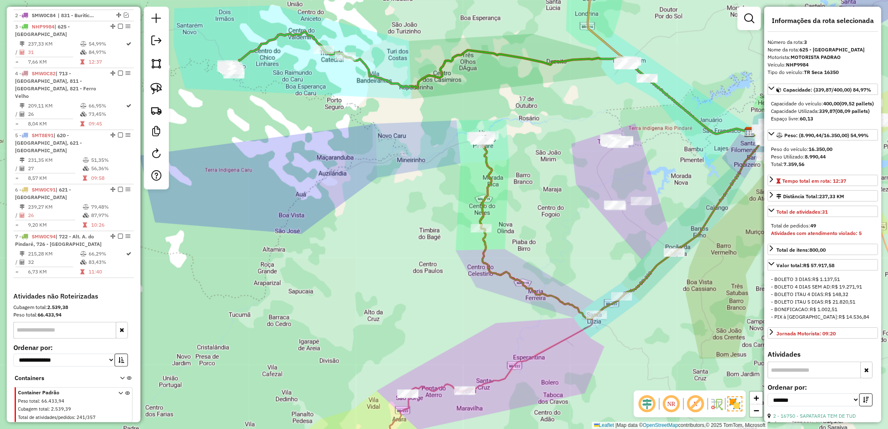
scroll to position [319, 0]
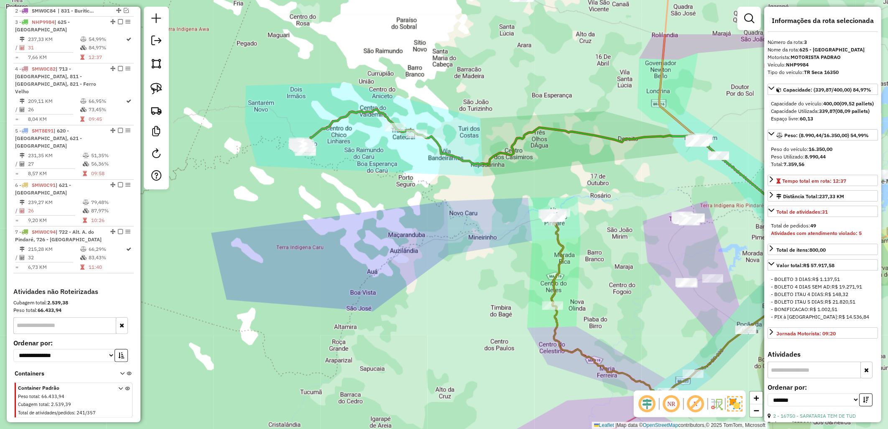
drag, startPoint x: 387, startPoint y: 210, endPoint x: 359, endPoint y: 212, distance: 28.6
click at [407, 227] on div "Janela de atendimento Grade de atendimento Capacidade Transportadoras Veículos …" at bounding box center [444, 214] width 888 height 429
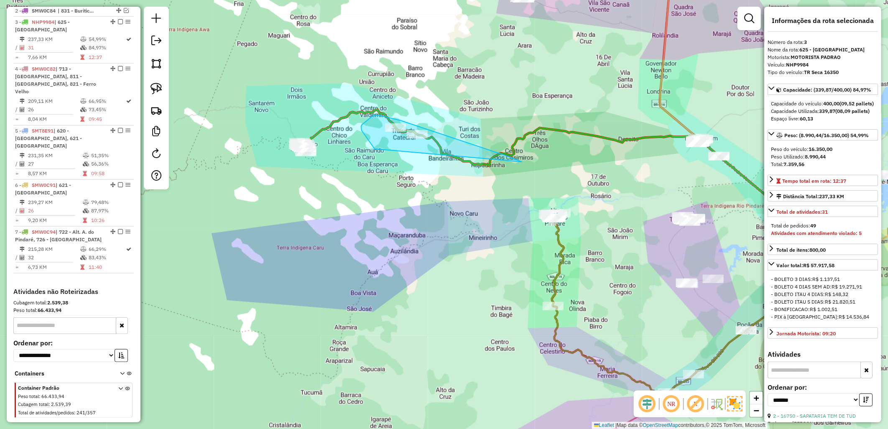
drag, startPoint x: 361, startPoint y: 129, endPoint x: 528, endPoint y: 164, distance: 170.2
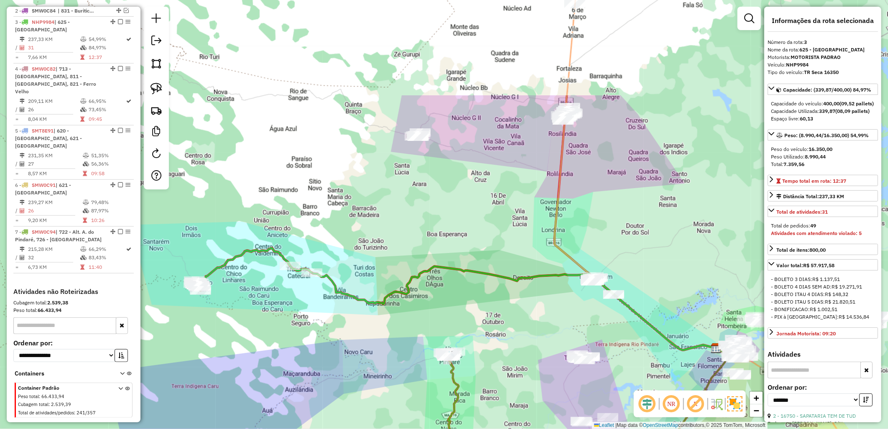
drag, startPoint x: 508, startPoint y: 233, endPoint x: 463, endPoint y: 295, distance: 77.0
click at [498, 320] on div "Janela de atendimento Grade de atendimento Capacidade Transportadoras Veículos …" at bounding box center [444, 214] width 888 height 429
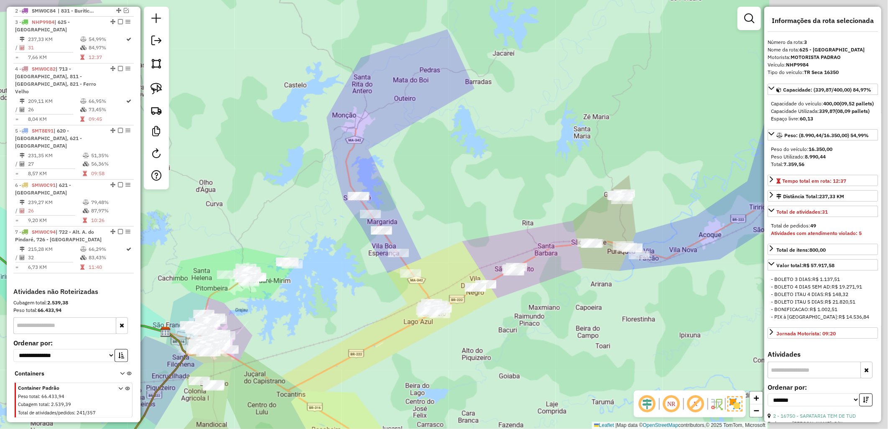
drag, startPoint x: 679, startPoint y: 281, endPoint x: 558, endPoint y: 295, distance: 121.7
click at [558, 295] on div "Janela de atendimento Grade de atendimento Capacidade Transportadoras Veículos …" at bounding box center [444, 214] width 888 height 429
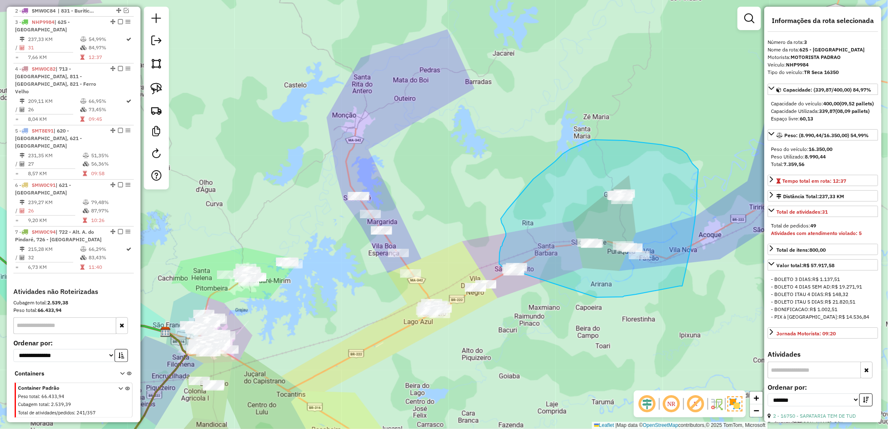
drag, startPoint x: 624, startPoint y: 296, endPoint x: 519, endPoint y: 282, distance: 105.9
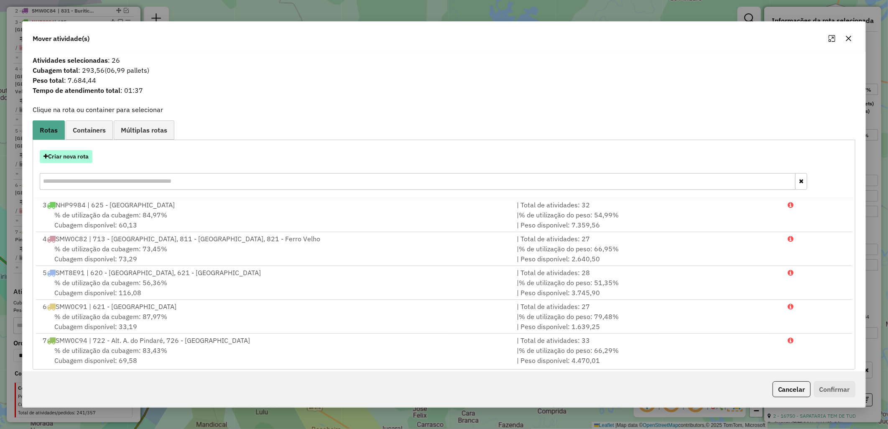
click at [73, 158] on button "Criar nova rota" at bounding box center [66, 156] width 53 height 13
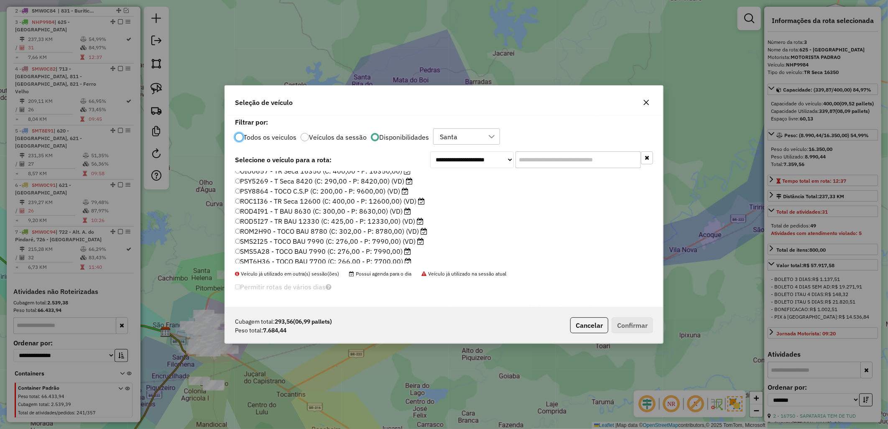
scroll to position [46, 0]
click at [300, 220] on label "ROD5I27 - TR BAU 12330 (C: 425,00 - P: 12330,00) (VD)" at bounding box center [329, 220] width 189 height 10
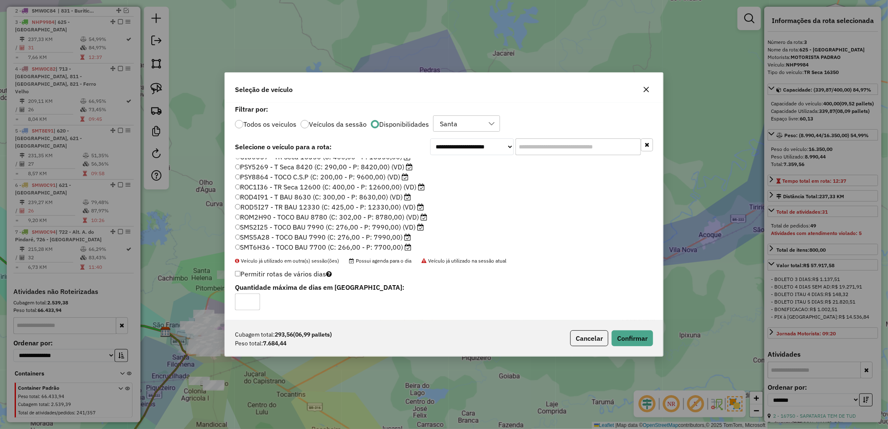
click at [312, 216] on label "ROM2H90 - TOCO BAU 8780 (C: 302,00 - P: 8780,00) (VD)" at bounding box center [331, 217] width 193 height 10
click at [636, 328] on div "Cubagem total: 293,56 (06,99 pallets) Peso total: 7.684,44 Cancelar Confirmar" at bounding box center [444, 338] width 438 height 36
click at [626, 340] on button "Confirmar" at bounding box center [632, 338] width 41 height 16
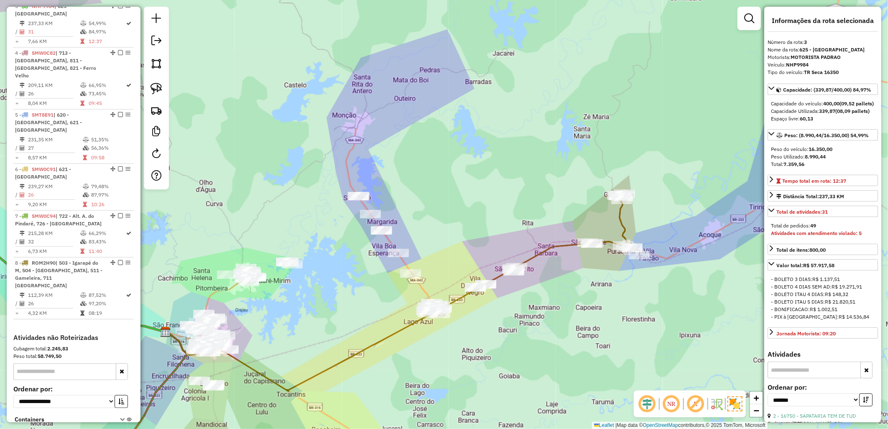
scroll to position [336, 0]
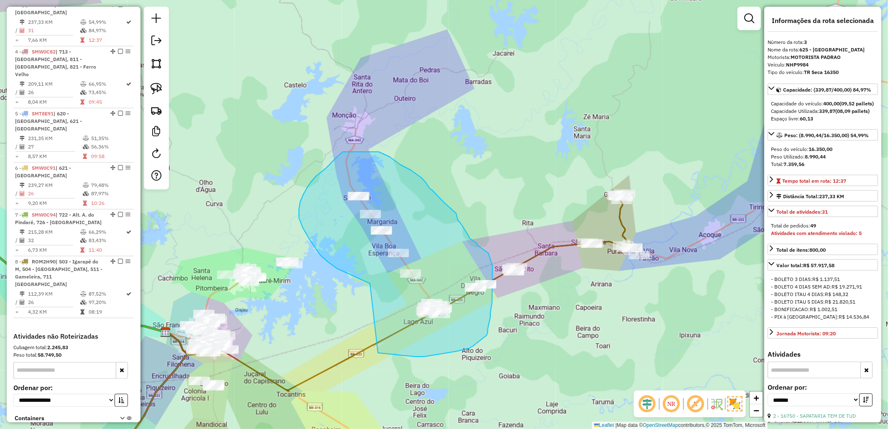
drag, startPoint x: 370, startPoint y: 284, endPoint x: 378, endPoint y: 352, distance: 69.1
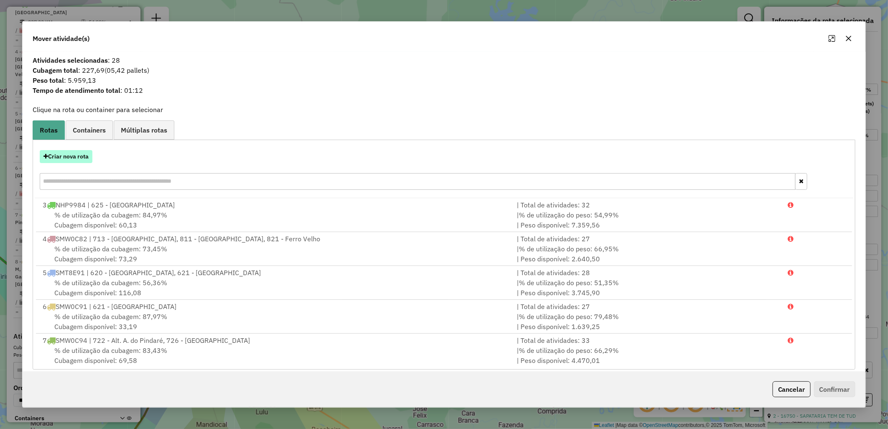
click at [63, 151] on button "Criar nova rota" at bounding box center [66, 156] width 53 height 13
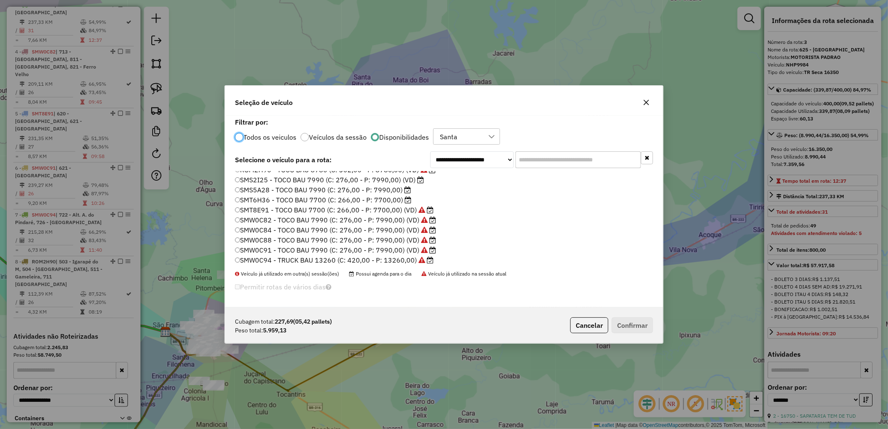
scroll to position [109, 0]
click at [344, 197] on label "SMT6H36 - TOCO BAU 7700 (C: 266,00 - P: 7700,00)" at bounding box center [323, 198] width 177 height 10
click at [327, 187] on label "SMS5A28 - TOCO BAU 7990 (C: 276,00 - P: 7990,00)" at bounding box center [323, 188] width 176 height 10
click at [618, 327] on button "Confirmar" at bounding box center [632, 325] width 41 height 16
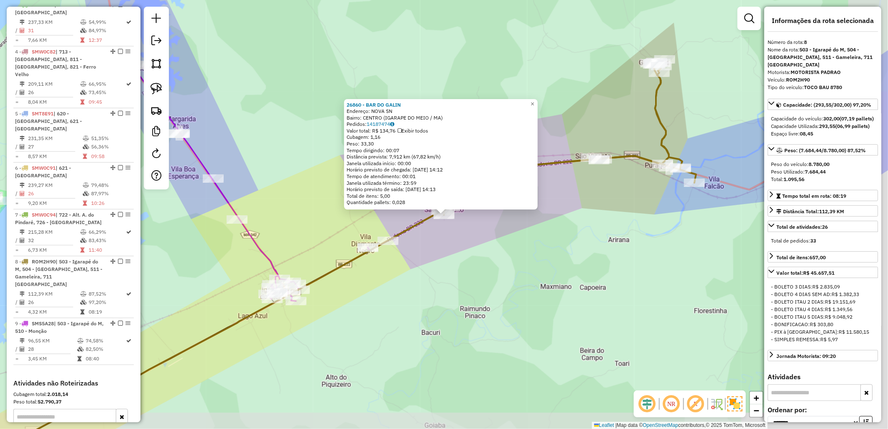
scroll to position [427, 0]
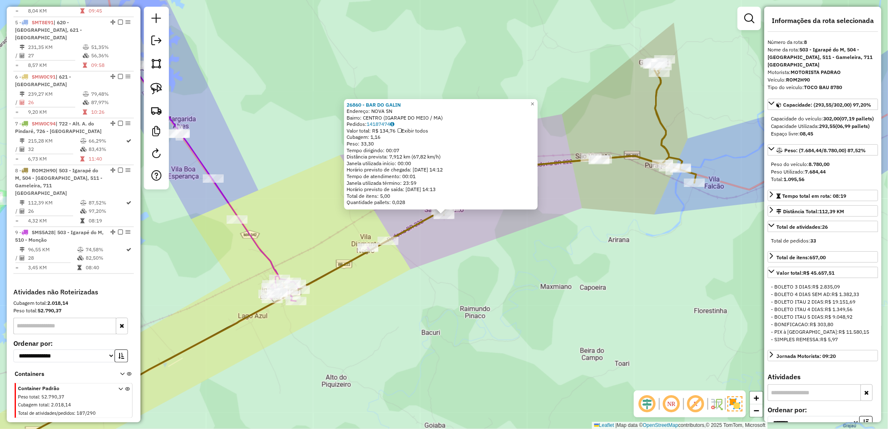
click at [509, 287] on div "26860 - BAR DO GALIN Endereço: NOVA SN Bairro: CENTRO (IGARAPE DO MEIO / MA) Pe…" at bounding box center [444, 214] width 888 height 429
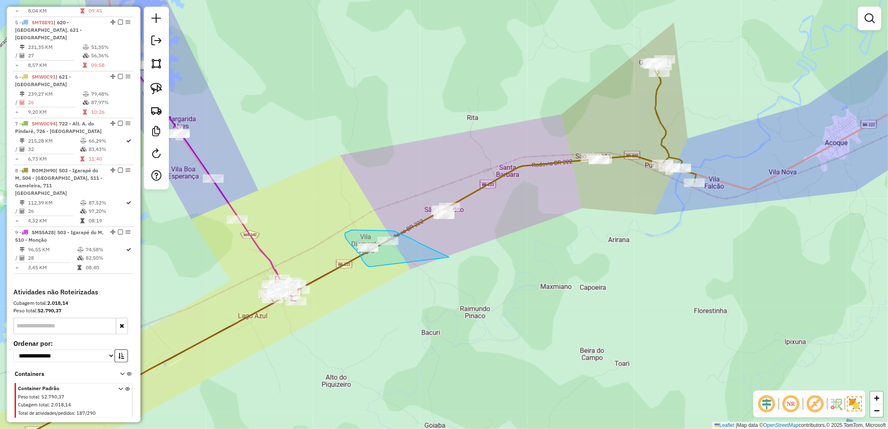
drag, startPoint x: 419, startPoint y: 243, endPoint x: 370, endPoint y: 267, distance: 54.8
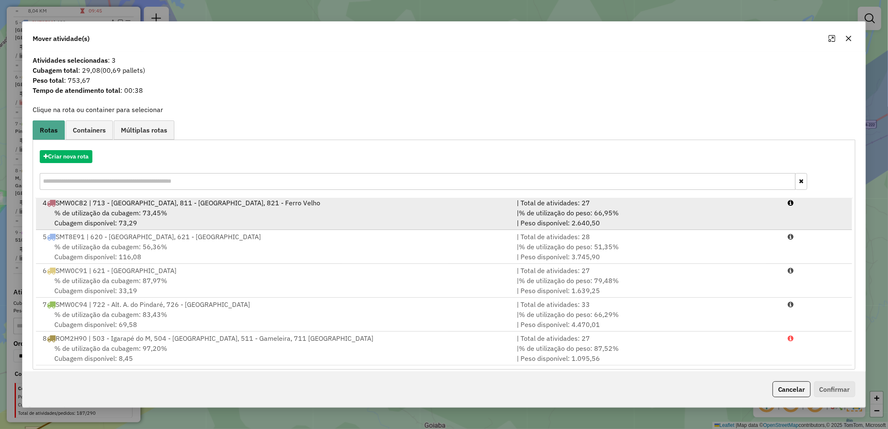
scroll to position [8, 0]
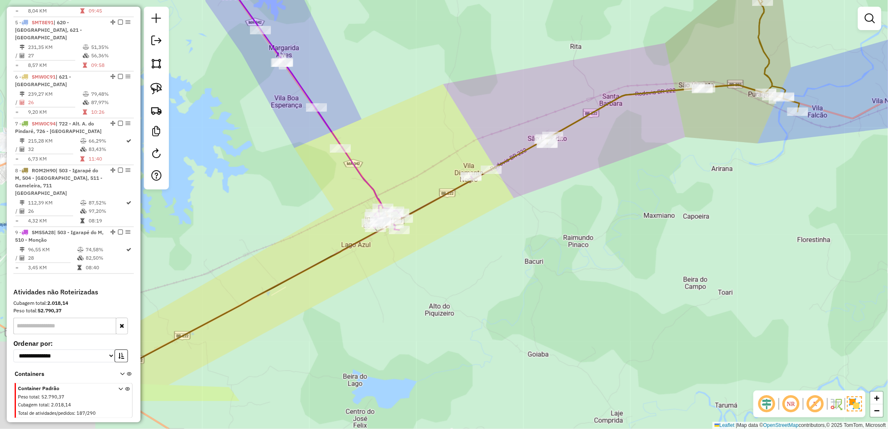
drag, startPoint x: 412, startPoint y: 289, endPoint x: 541, endPoint y: 201, distance: 156.2
click at [541, 201] on div "Janela de atendimento Grade de atendimento Capacidade Transportadoras Veículos …" at bounding box center [444, 214] width 888 height 429
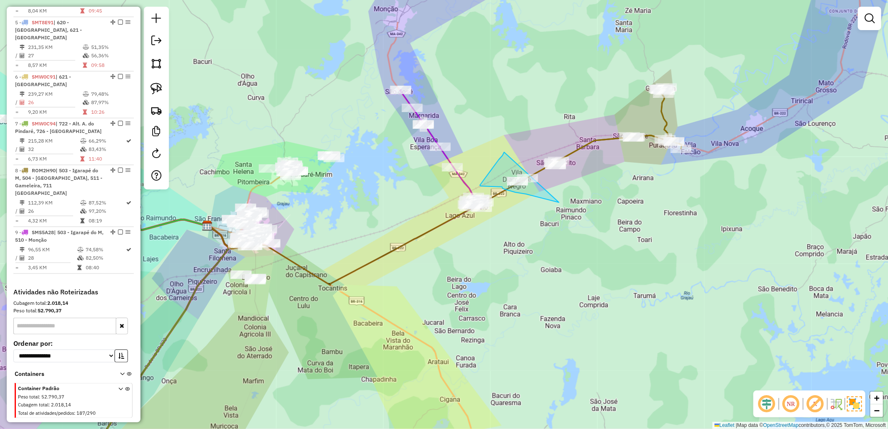
drag, startPoint x: 504, startPoint y: 152, endPoint x: 570, endPoint y: 204, distance: 83.4
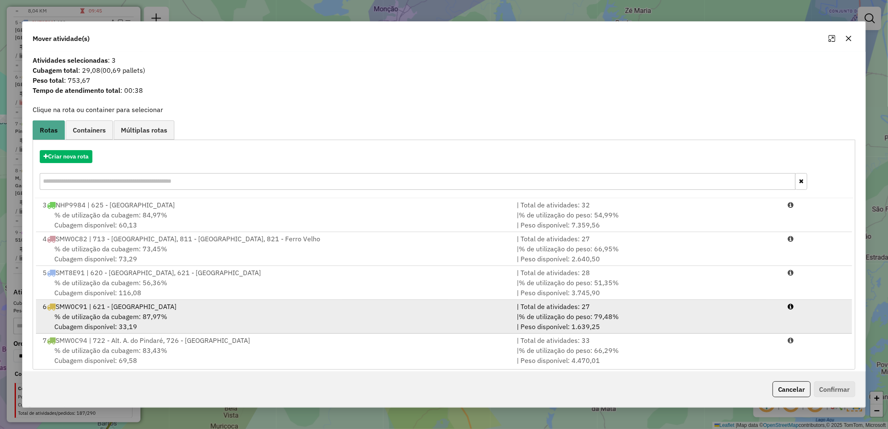
scroll to position [36, 0]
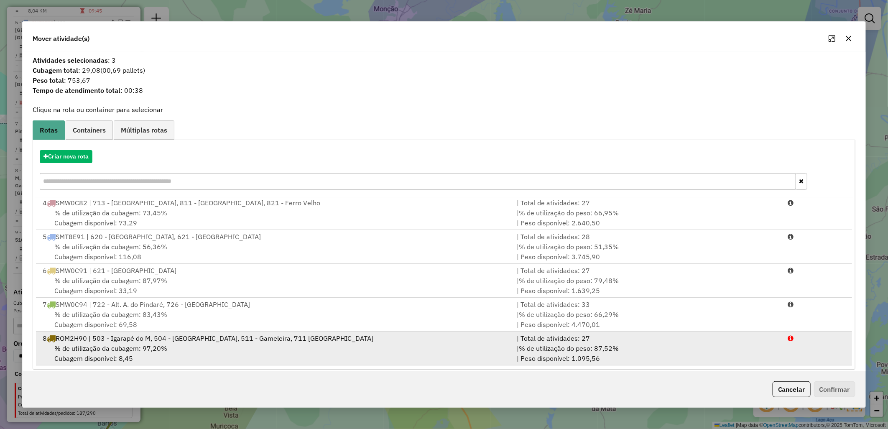
click at [436, 347] on div "% de utilização da cubagem: 97,20% Cubagem disponível: 8,45" at bounding box center [275, 353] width 474 height 20
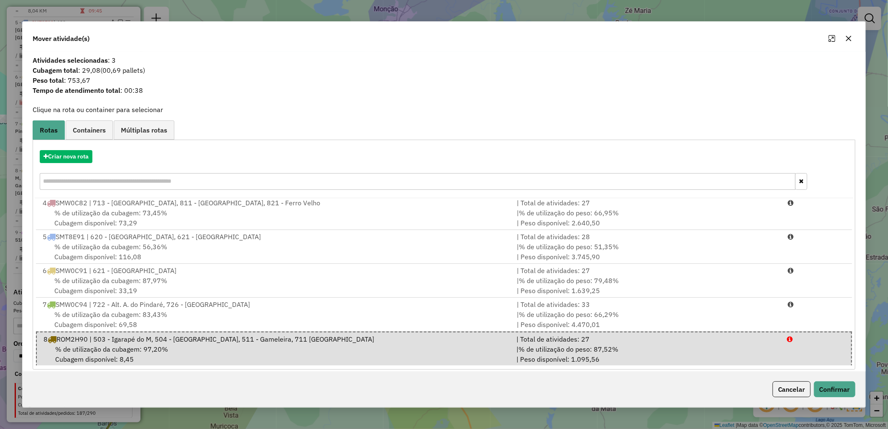
scroll to position [36, 0]
click at [832, 392] on button "Confirmar" at bounding box center [834, 389] width 41 height 16
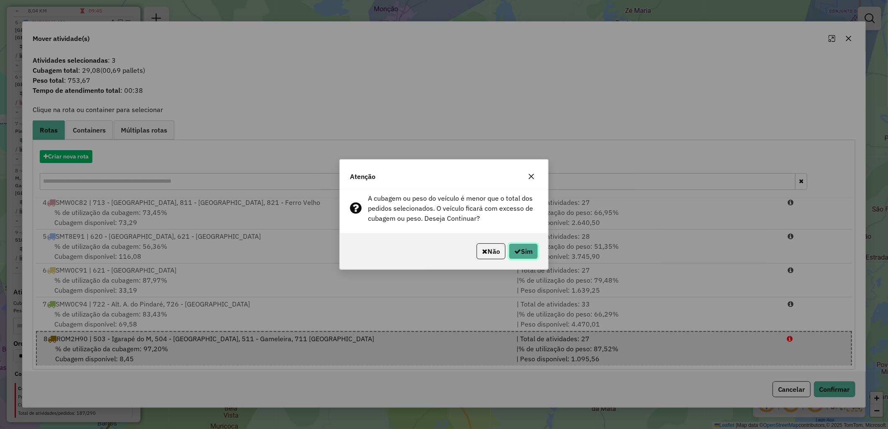
click at [527, 248] on button "Sim" at bounding box center [523, 251] width 29 height 16
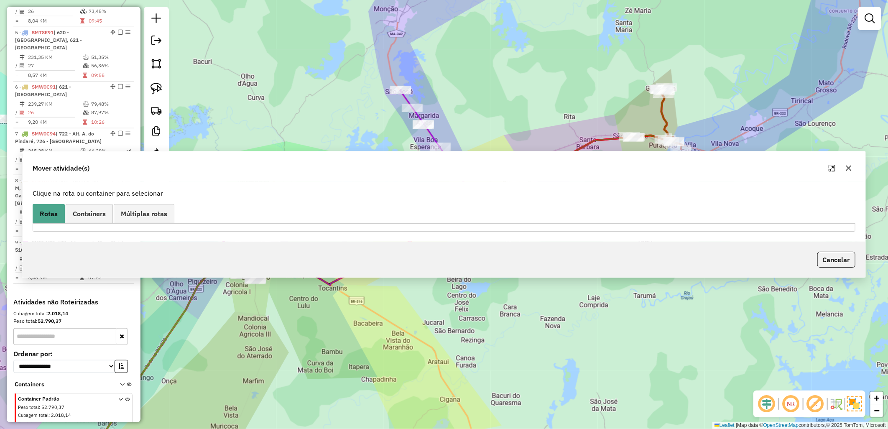
scroll to position [438, 0]
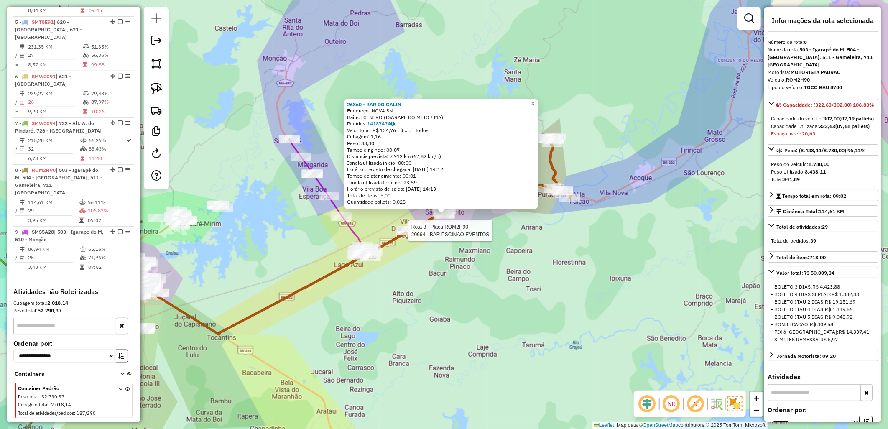
click at [399, 235] on div at bounding box center [406, 231] width 21 height 8
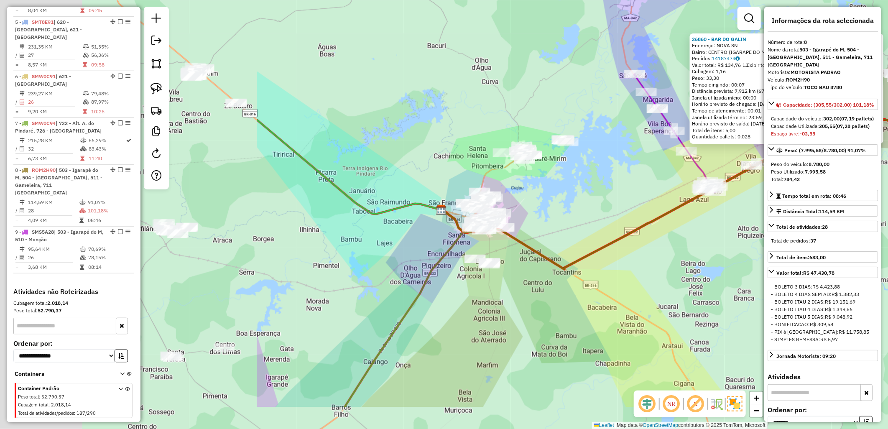
drag, startPoint x: 270, startPoint y: 259, endPoint x: 751, endPoint y: 267, distance: 481.5
click at [678, 235] on div "26860 - BAR DO GALIN Endereço: NOVA SN Bairro: CENTRO (IGARAPE DO MEIO / MA) Pe…" at bounding box center [444, 214] width 888 height 429
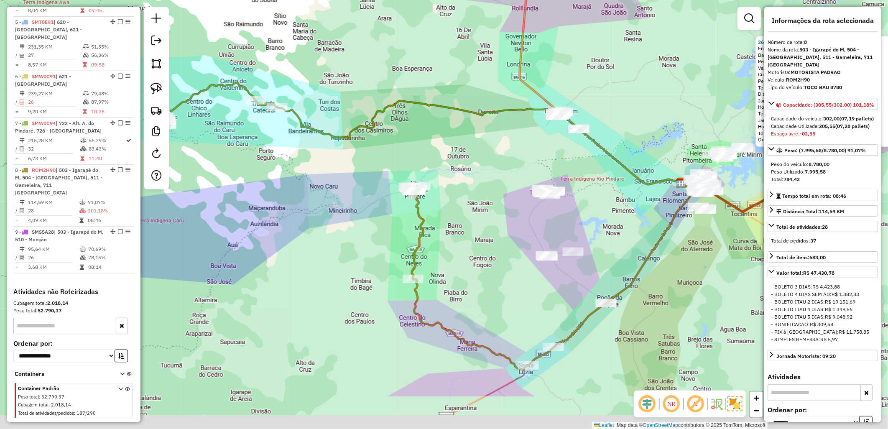
drag, startPoint x: 491, startPoint y: 246, endPoint x: 496, endPoint y: 240, distance: 8.0
click at [496, 240] on div "26860 - BAR DO GALIN Endereço: NOVA SN Bairro: CENTRO (IGARAPE DO MEIO / MA) Pe…" at bounding box center [444, 214] width 888 height 429
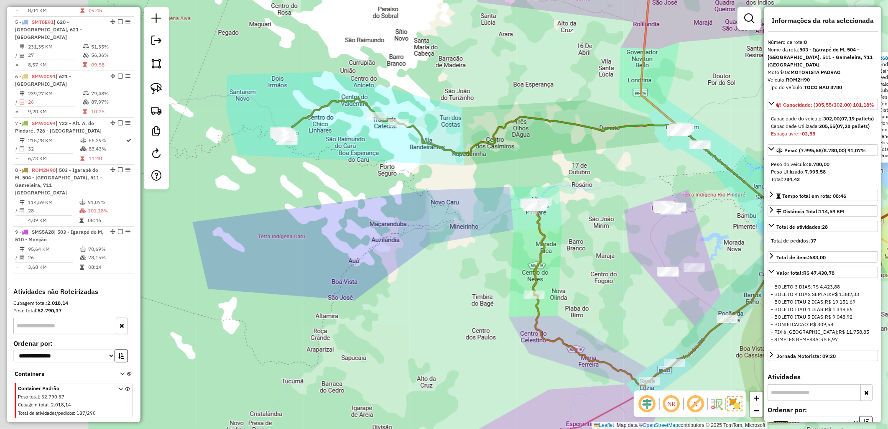
drag, startPoint x: 496, startPoint y: 240, endPoint x: 636, endPoint y: 258, distance: 140.4
click at [636, 258] on div "26860 - BAR DO GALIN Endereço: NOVA SN Bairro: CENTRO (IGARAPE DO MEIO / MA) Pe…" at bounding box center [444, 214] width 888 height 429
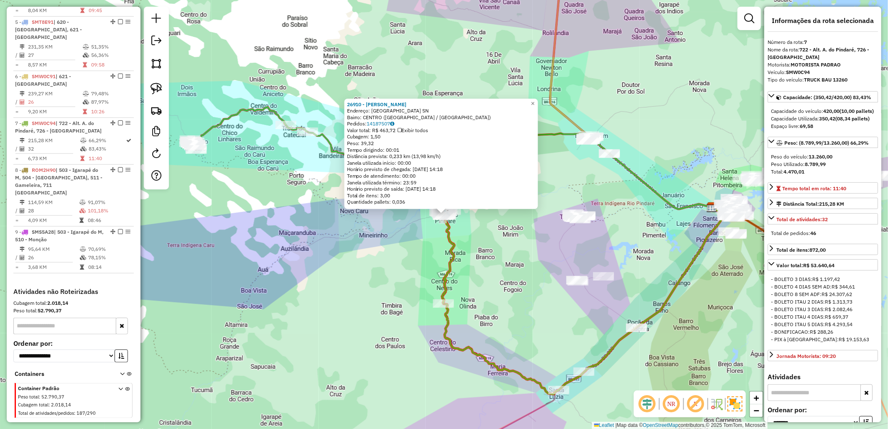
click at [490, 294] on div "26910 - ERICLES BRANDaO Endereço: Rua da Alegria SN Bairro: CENTRO (ALTO ALEGRE…" at bounding box center [444, 214] width 888 height 429
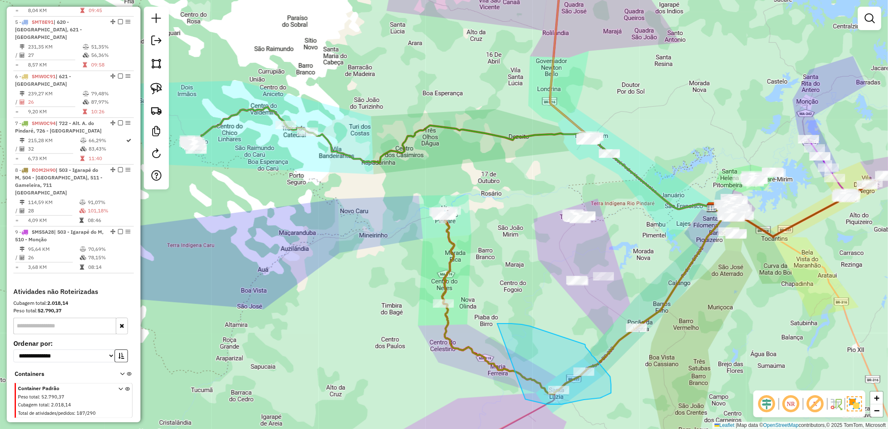
drag, startPoint x: 500, startPoint y: 324, endPoint x: 526, endPoint y: 399, distance: 79.9
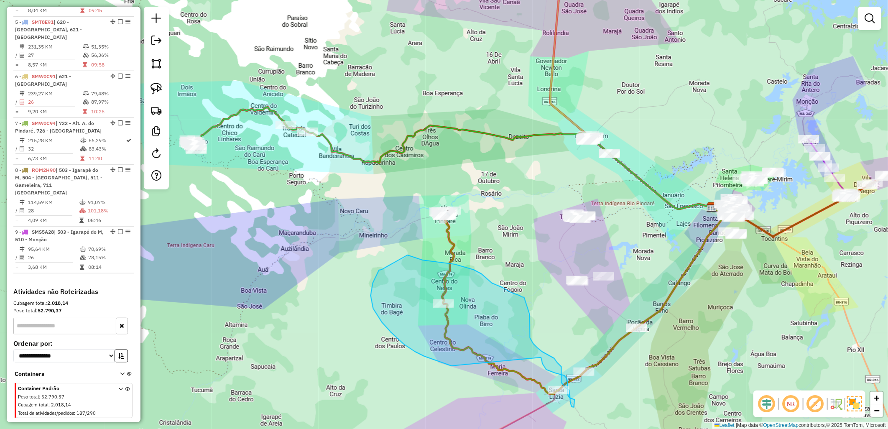
drag, startPoint x: 374, startPoint y: 309, endPoint x: 541, endPoint y: 358, distance: 174.3
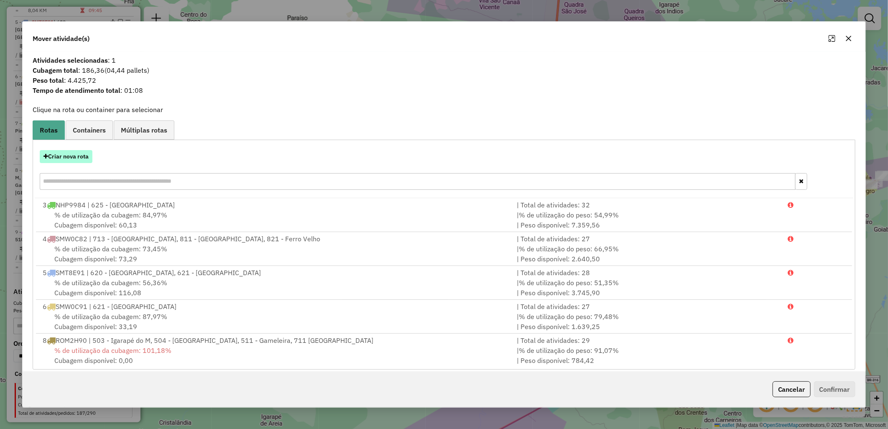
click at [70, 158] on button "Criar nova rota" at bounding box center [66, 156] width 53 height 13
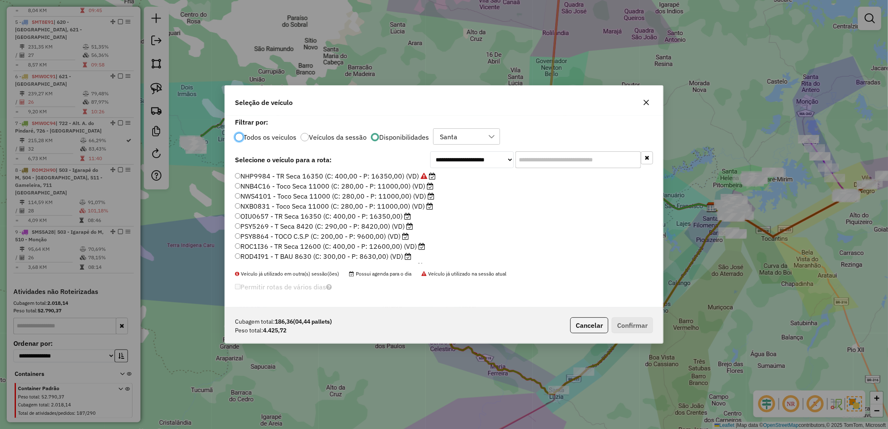
scroll to position [5, 2]
click at [307, 234] on label "PSY8864 - TOCO C.S.P (C: 200,00 - P: 9600,00) (VD)" at bounding box center [322, 236] width 174 height 10
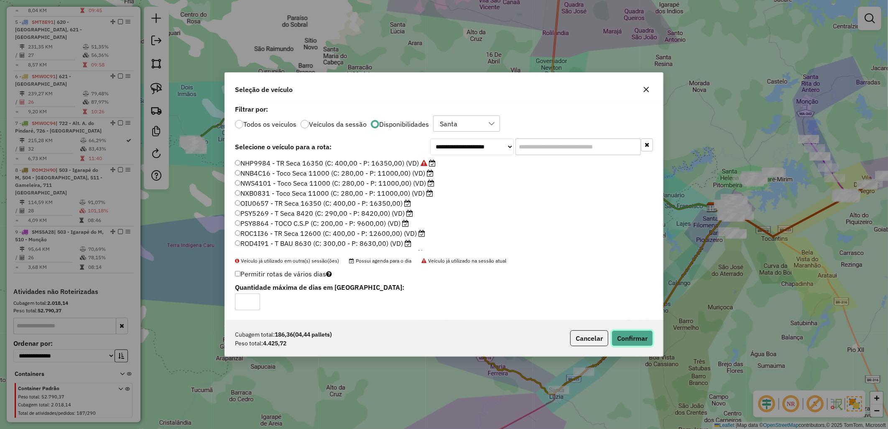
click at [642, 341] on button "Confirmar" at bounding box center [632, 338] width 41 height 16
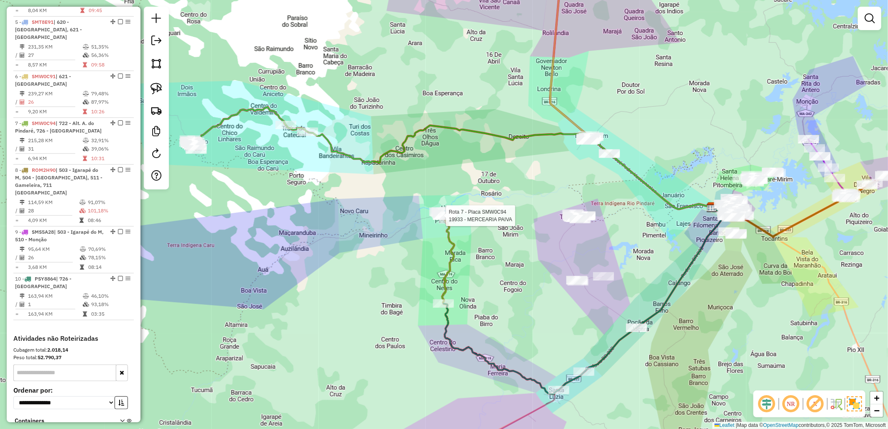
click at [443, 220] on div at bounding box center [443, 216] width 21 height 8
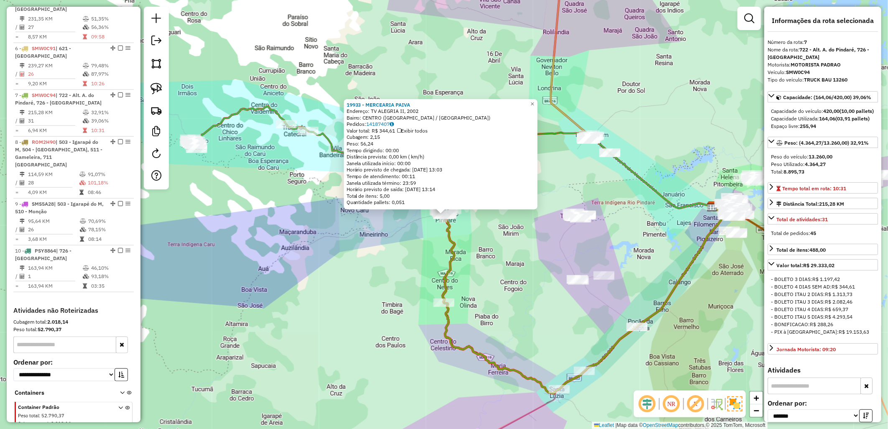
scroll to position [477, 0]
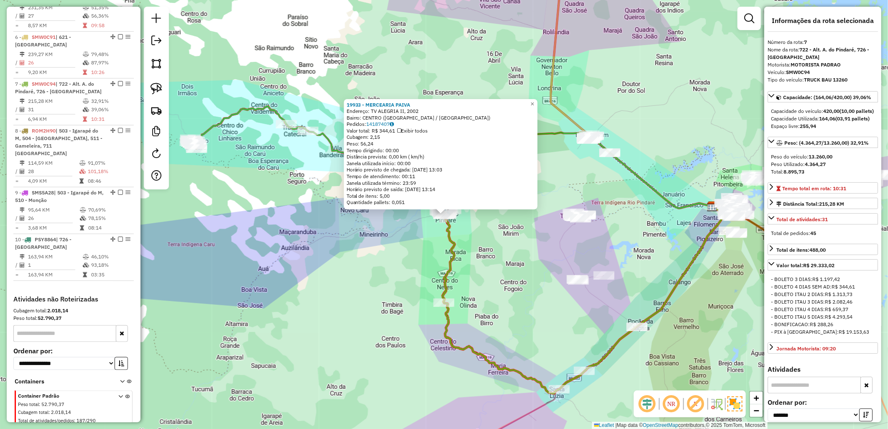
click at [443, 297] on icon at bounding box center [583, 300] width 281 height 187
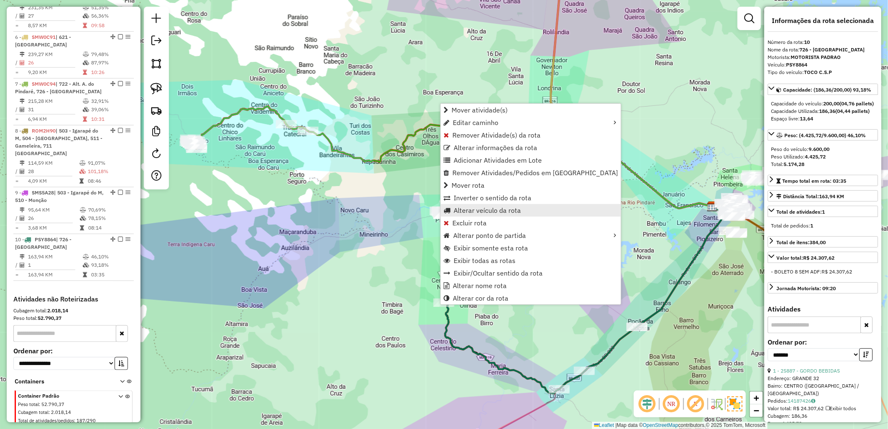
click at [478, 211] on span "Alterar veículo da rota" at bounding box center [487, 210] width 67 height 7
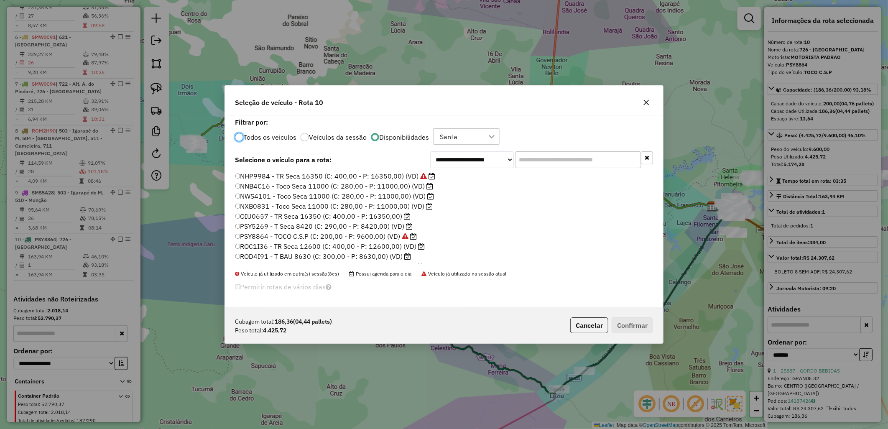
scroll to position [93, 0]
click at [277, 192] on label "SMS2I25 - TOCO BAU 7990 (C: 276,00 - P: 7990,00) (VD)" at bounding box center [329, 194] width 189 height 10
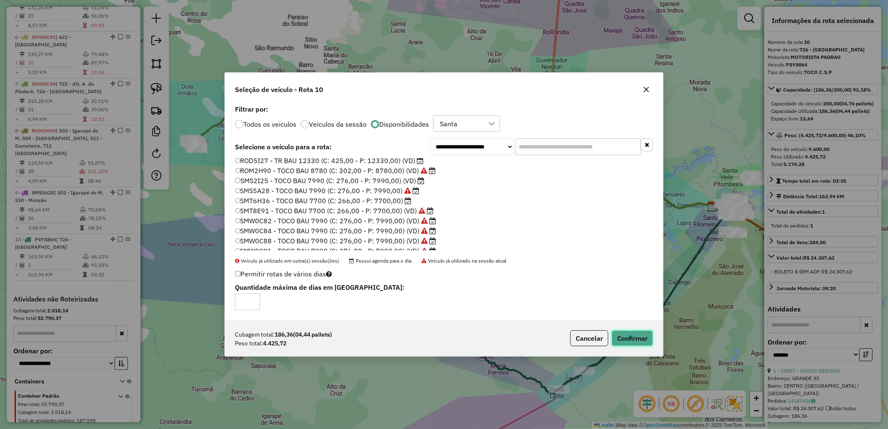
click at [632, 337] on button "Confirmar" at bounding box center [632, 338] width 41 height 16
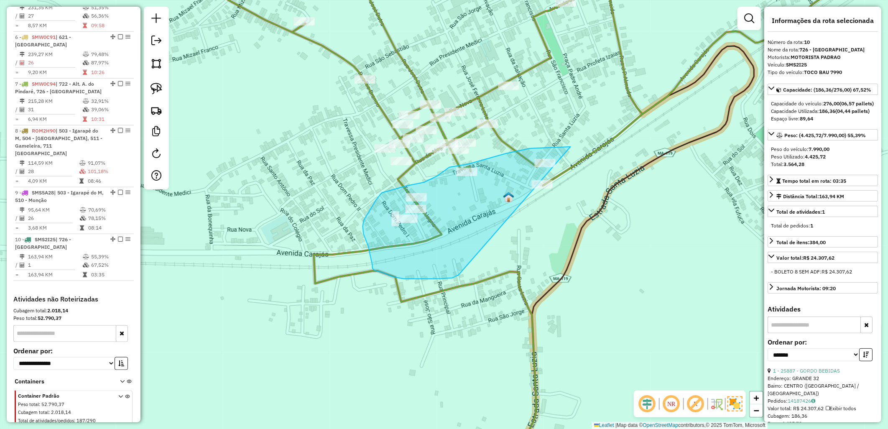
drag, startPoint x: 448, startPoint y: 278, endPoint x: 674, endPoint y: 154, distance: 258.3
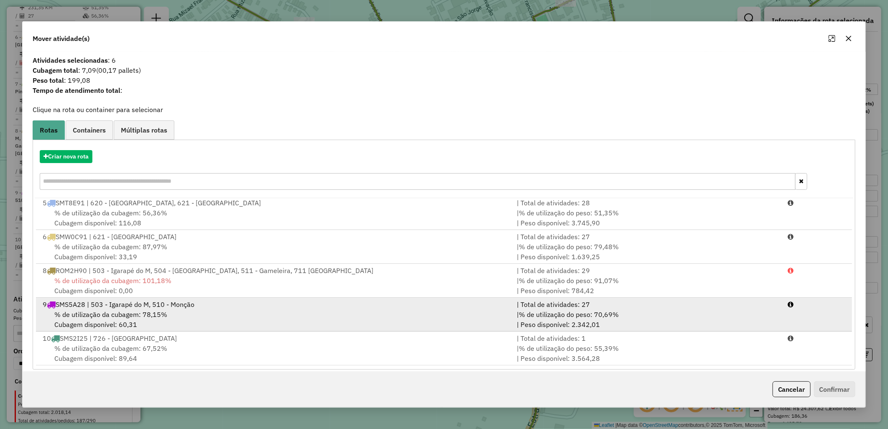
scroll to position [8, 0]
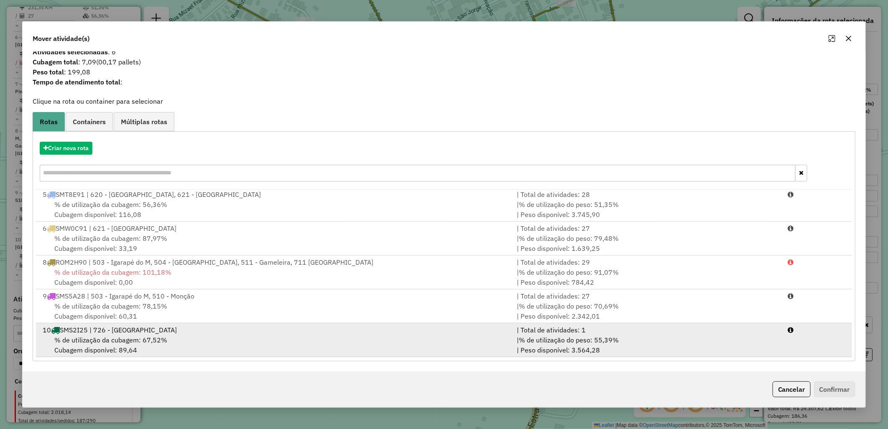
click at [498, 340] on div "% de utilização da cubagem: 67,52% Cubagem disponível: 89,64" at bounding box center [275, 345] width 474 height 20
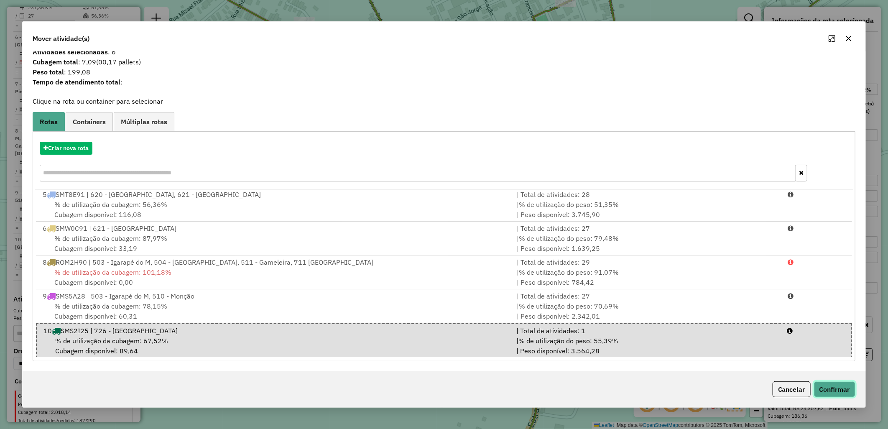
click at [838, 389] on button "Confirmar" at bounding box center [834, 389] width 41 height 16
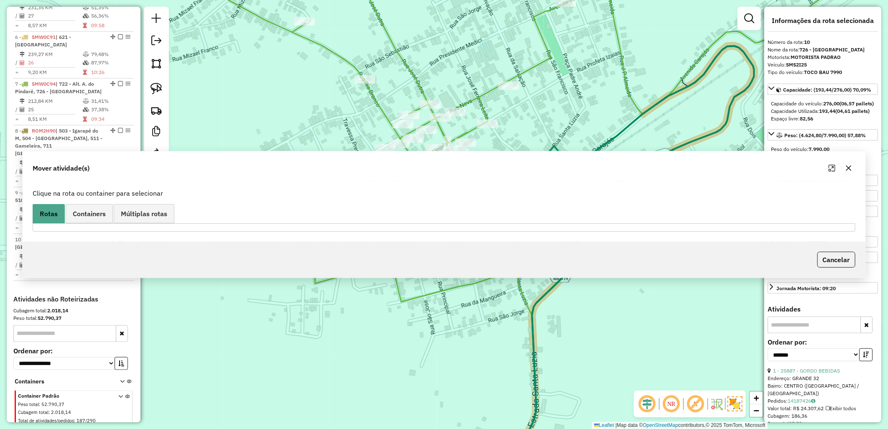
scroll to position [0, 0]
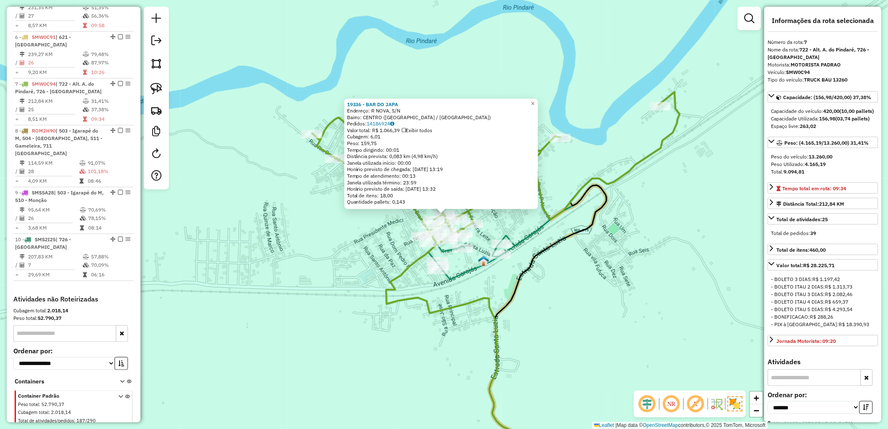
click at [576, 271] on div "19336 - BAR DO JAPA Endereço: R NOVA, S/N Bairro: CENTRO (ALTO ALEGRE DO PINDAR…" at bounding box center [444, 214] width 888 height 429
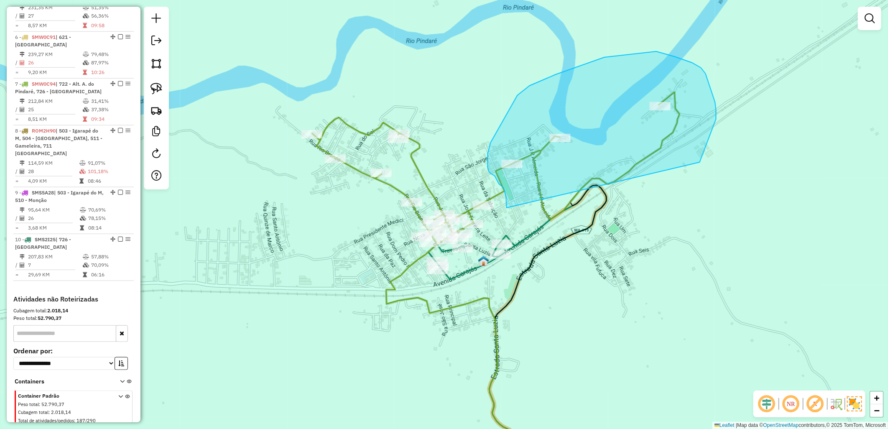
drag, startPoint x: 507, startPoint y: 208, endPoint x: 700, endPoint y: 163, distance: 197.9
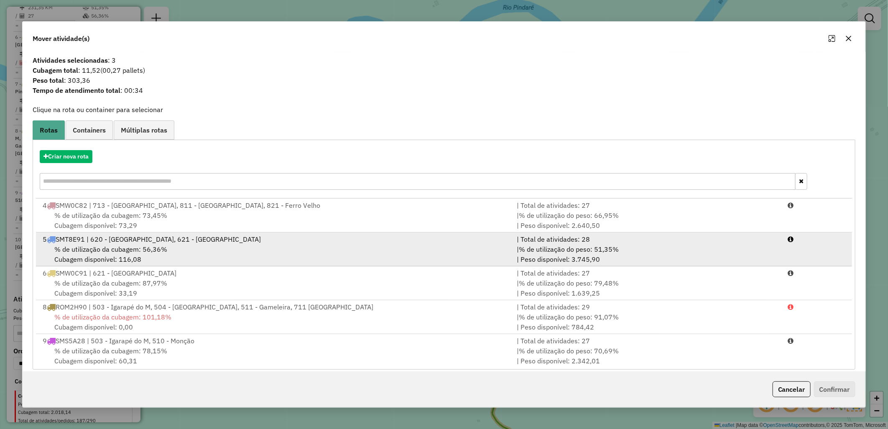
scroll to position [70, 0]
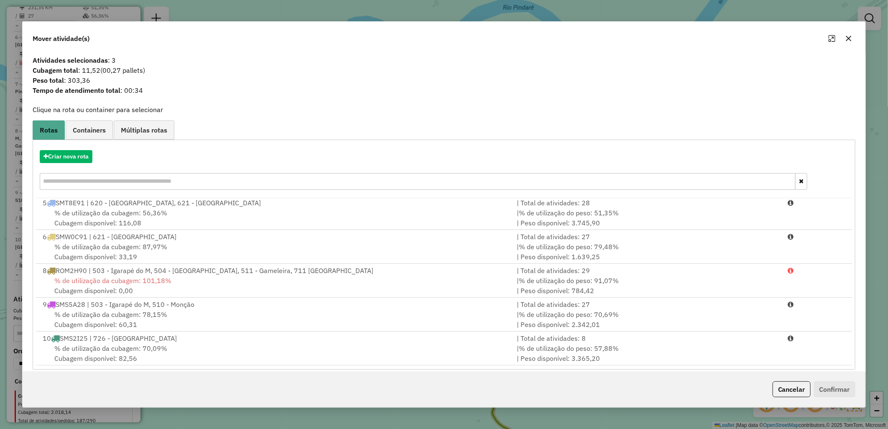
click at [563, 378] on div "Cancelar Confirmar" at bounding box center [444, 389] width 843 height 36
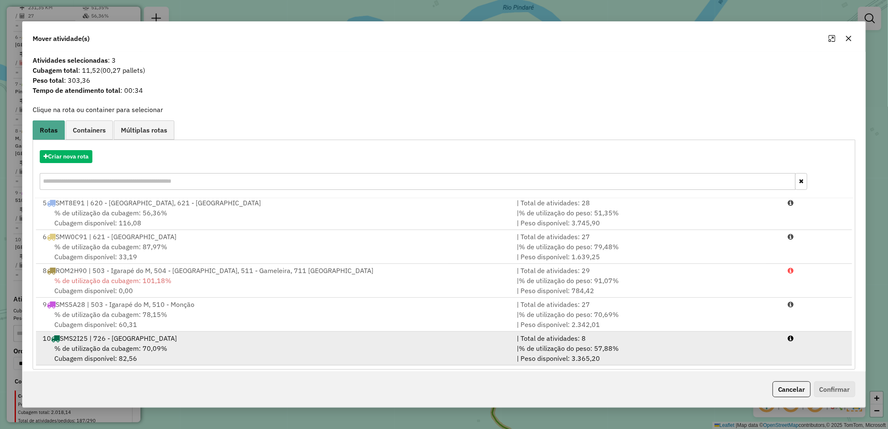
click at [554, 348] on span "% de utilização do peso: 57,88%" at bounding box center [569, 348] width 100 height 8
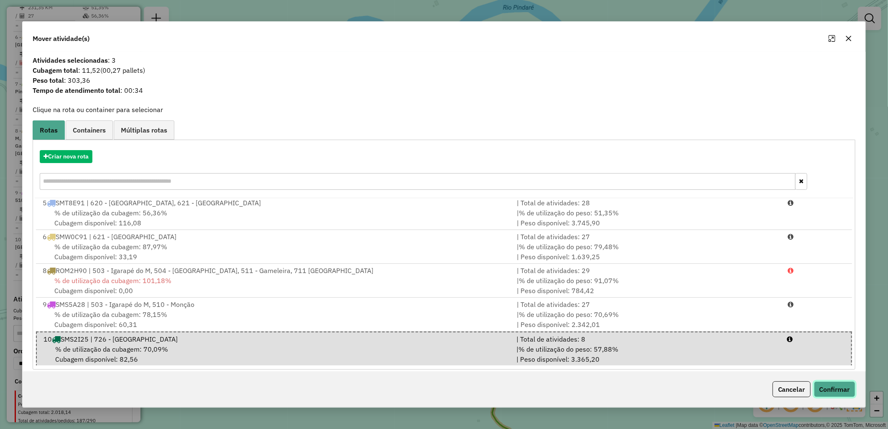
click at [852, 391] on button "Confirmar" at bounding box center [834, 389] width 41 height 16
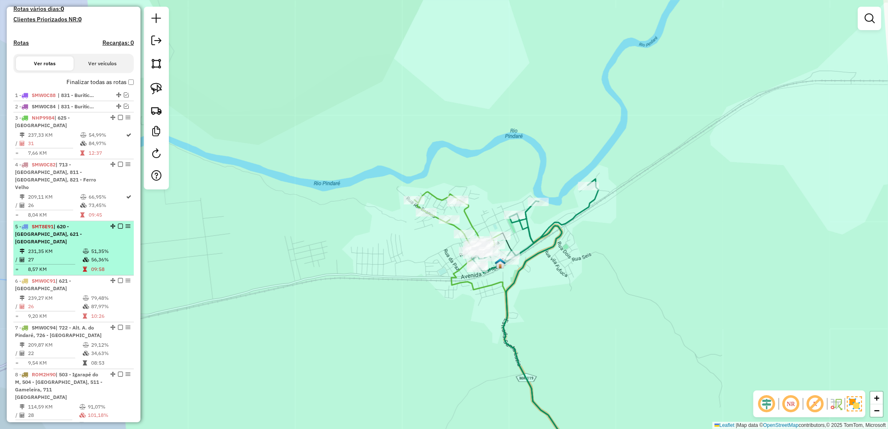
scroll to position [105, 0]
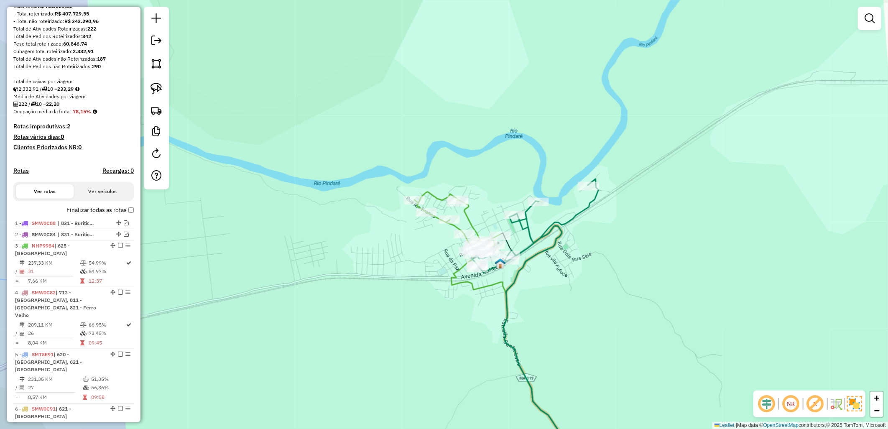
click at [106, 213] on label "Finalizar todas as rotas" at bounding box center [100, 210] width 67 height 9
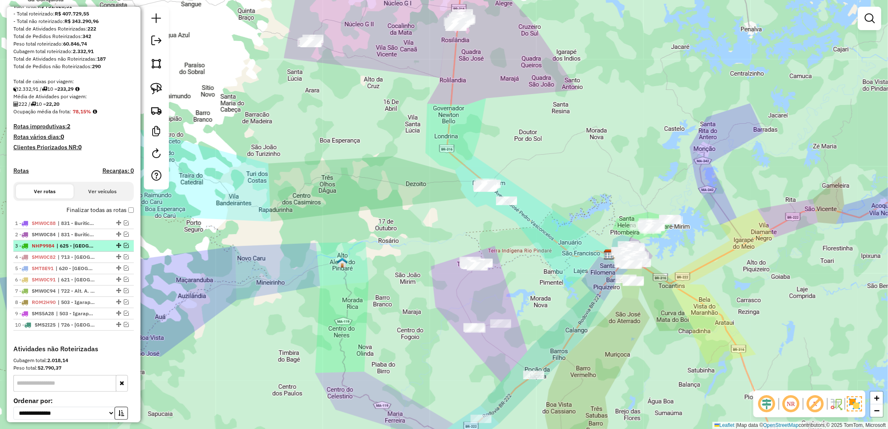
click at [124, 248] on em at bounding box center [126, 245] width 5 height 5
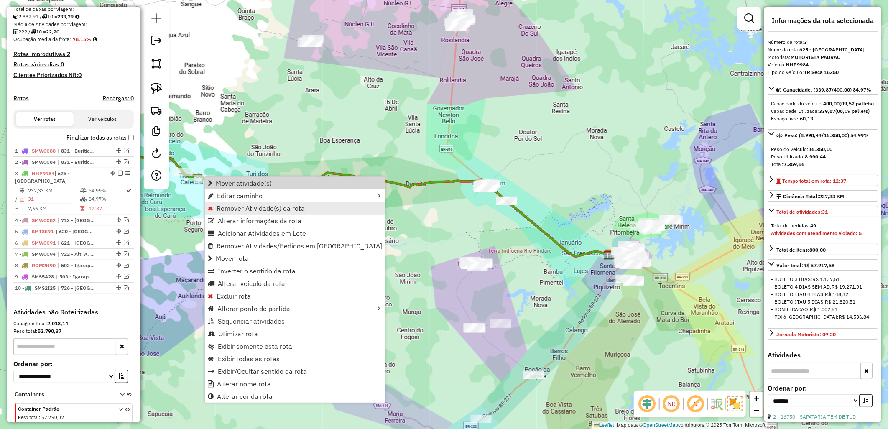
scroll to position [221, 0]
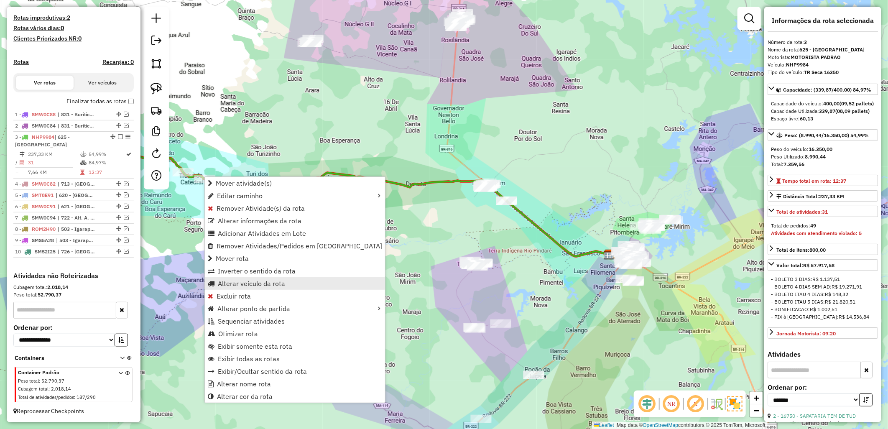
click at [253, 285] on span "Alterar veículo da rota" at bounding box center [251, 283] width 67 height 7
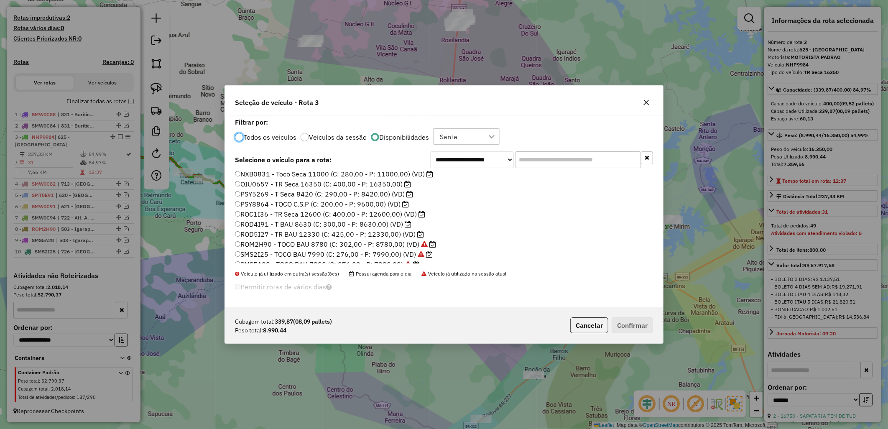
scroll to position [46, 0]
click at [264, 197] on label "ROC1I36 - TR Seca 12600 (C: 400,00 - P: 12600,00) (VD)" at bounding box center [330, 200] width 190 height 10
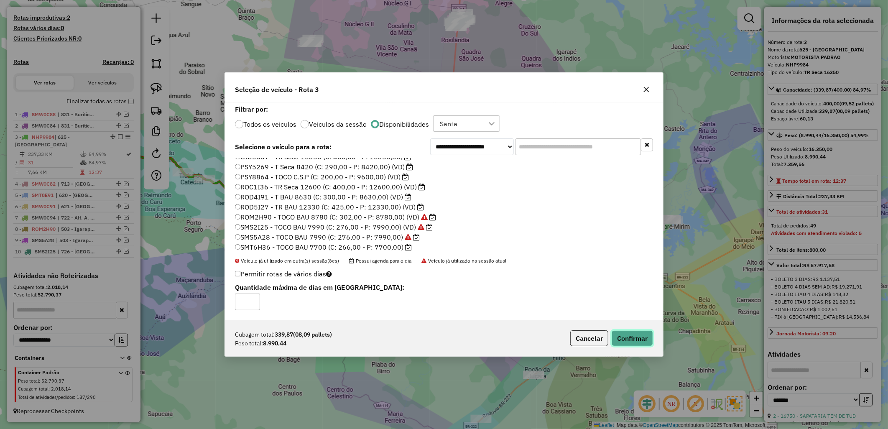
click at [642, 336] on button "Confirmar" at bounding box center [632, 338] width 41 height 16
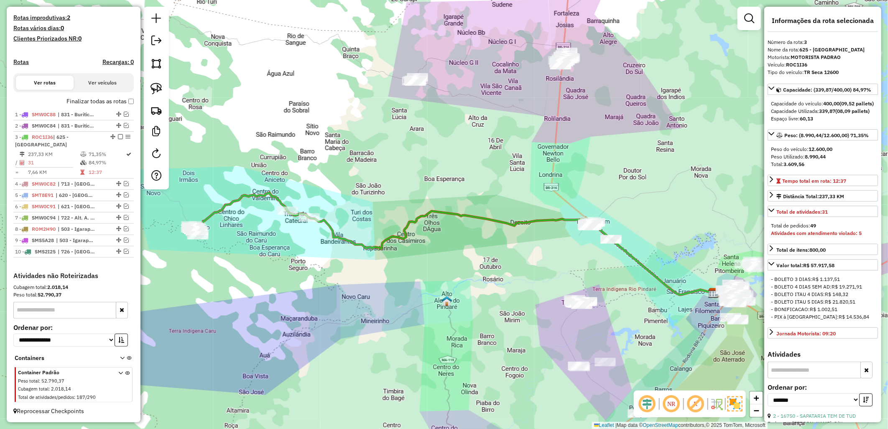
drag, startPoint x: 499, startPoint y: 140, endPoint x: 513, endPoint y: 143, distance: 14.1
click at [513, 143] on div "Janela de atendimento Grade de atendimento Capacidade Transportadoras Veículos …" at bounding box center [444, 214] width 888 height 429
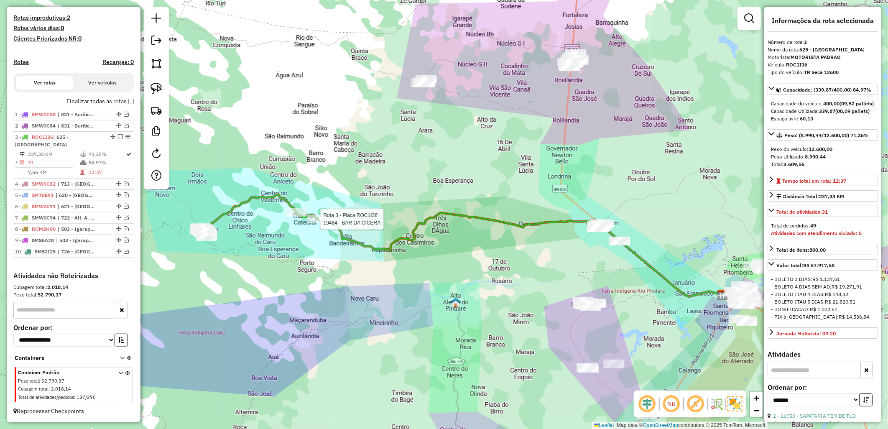
click at [318, 223] on div at bounding box center [318, 219] width 21 height 8
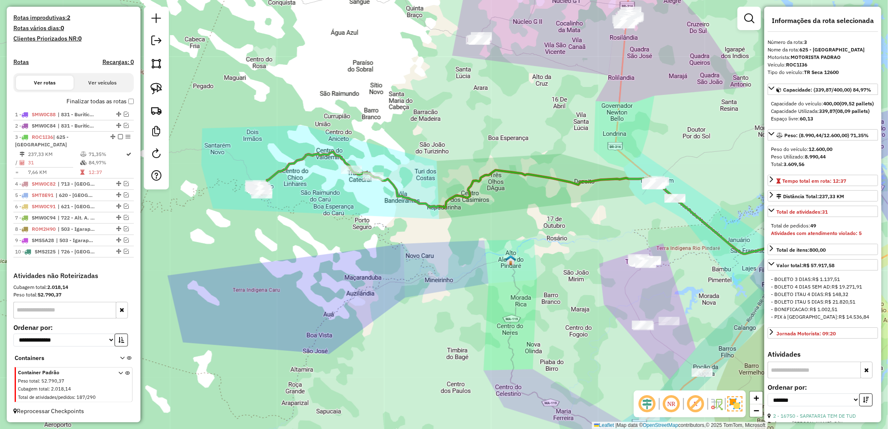
drag, startPoint x: 327, startPoint y: 247, endPoint x: 383, endPoint y: 203, distance: 71.5
click at [383, 203] on div "Janela de atendimento Grade de atendimento Capacidade Transportadoras Veículos …" at bounding box center [444, 214] width 888 height 429
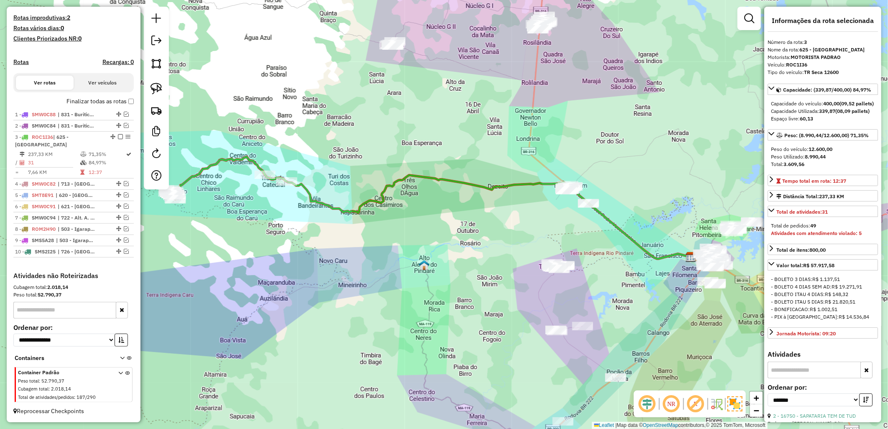
drag, startPoint x: 374, startPoint y: 95, endPoint x: 377, endPoint y: 122, distance: 27.4
click at [324, 89] on div "Janela de atendimento Grade de atendimento Capacidade Transportadoras Veículos …" at bounding box center [444, 214] width 888 height 429
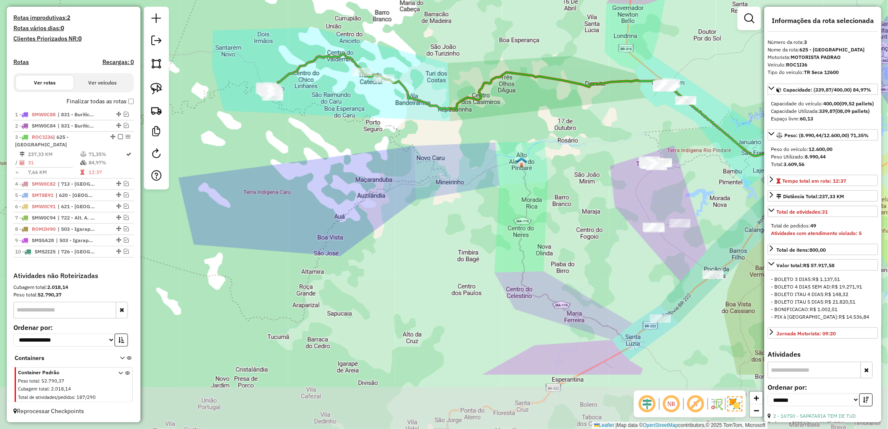
drag, startPoint x: 463, startPoint y: 243, endPoint x: 603, endPoint y: 153, distance: 166.2
click at [603, 145] on div "Janela de atendimento Grade de atendimento Capacidade Transportadoras Veículos …" at bounding box center [444, 214] width 888 height 429
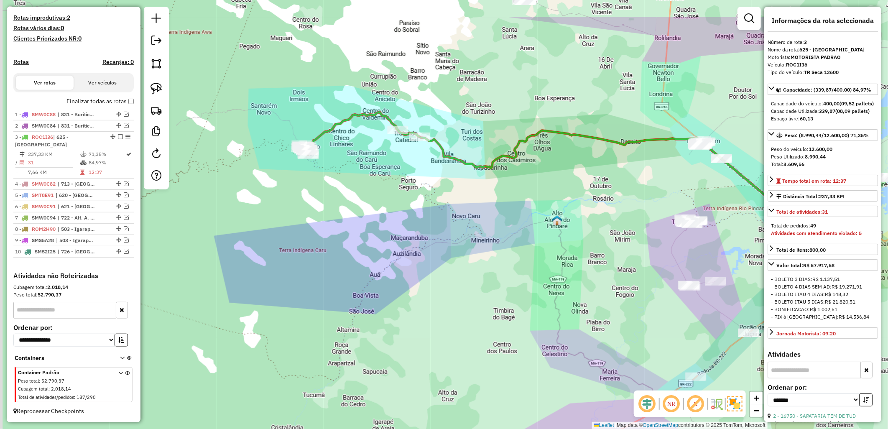
drag, startPoint x: 466, startPoint y: 207, endPoint x: 482, endPoint y: 240, distance: 35.9
click at [482, 240] on div "Janela de atendimento Grade de atendimento Capacidade Transportadoras Veículos …" at bounding box center [444, 214] width 888 height 429
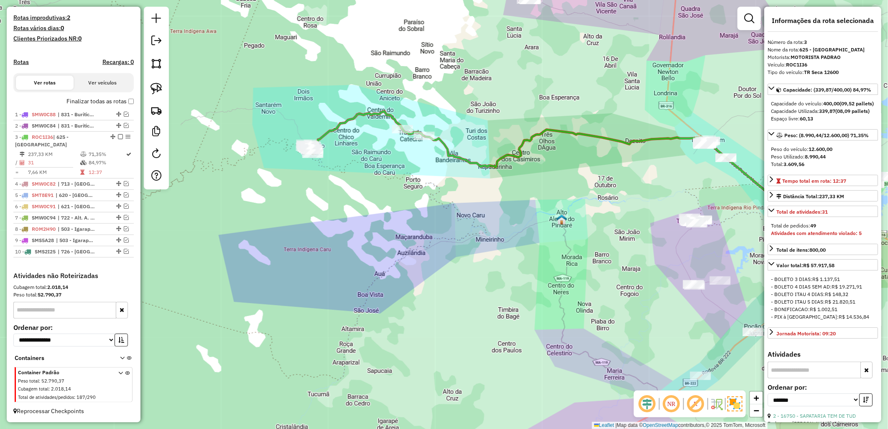
drag, startPoint x: 448, startPoint y: 231, endPoint x: 292, endPoint y: 169, distance: 168.0
click at [292, 170] on div "Janela de atendimento Grade de atendimento Capacidade Transportadoras Veículos …" at bounding box center [444, 214] width 888 height 429
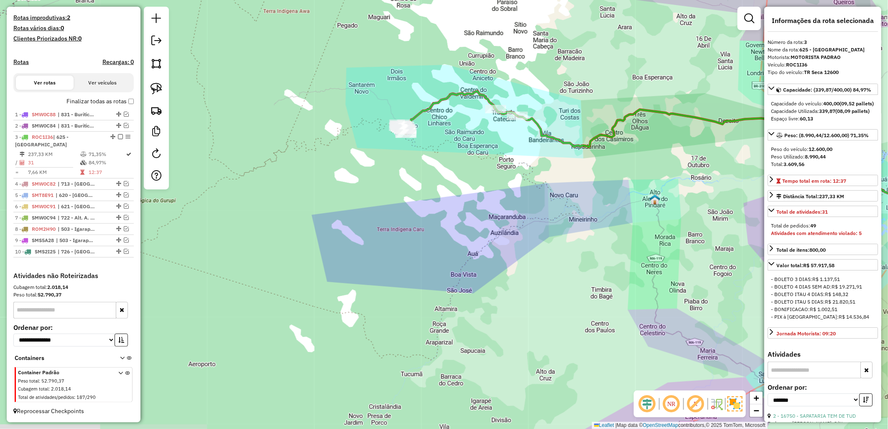
drag, startPoint x: 292, startPoint y: 156, endPoint x: 536, endPoint y: 178, distance: 245.7
click at [536, 178] on div "Janela de atendimento Grade de atendimento Capacidade Transportadoras Veículos …" at bounding box center [444, 214] width 888 height 429
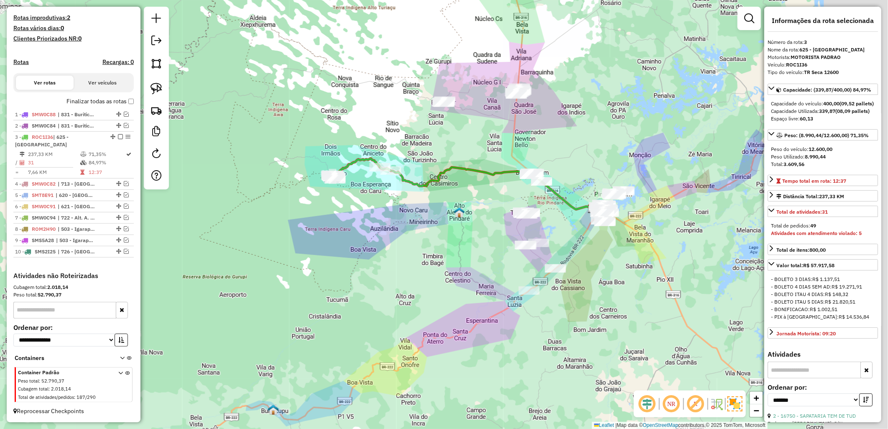
drag, startPoint x: 541, startPoint y: 183, endPoint x: 407, endPoint y: 203, distance: 135.0
click at [399, 206] on div "Janela de atendimento Grade de atendimento Capacidade Transportadoras Veículos …" at bounding box center [444, 214] width 888 height 429
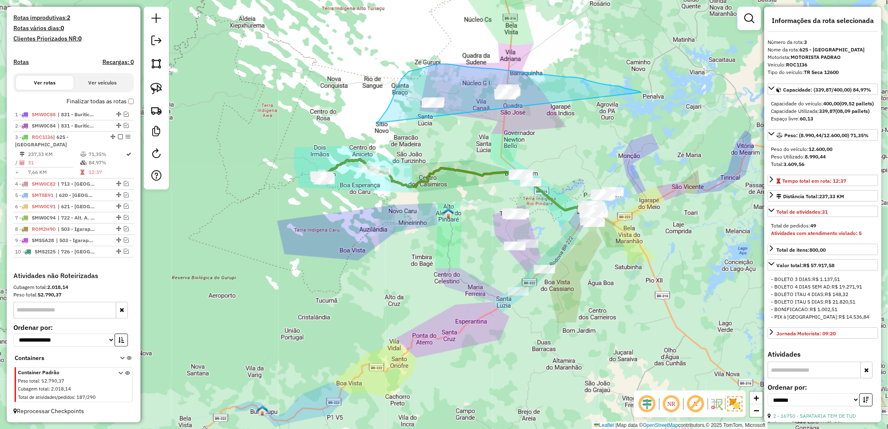
drag, startPoint x: 392, startPoint y: 101, endPoint x: 642, endPoint y: 92, distance: 249.9
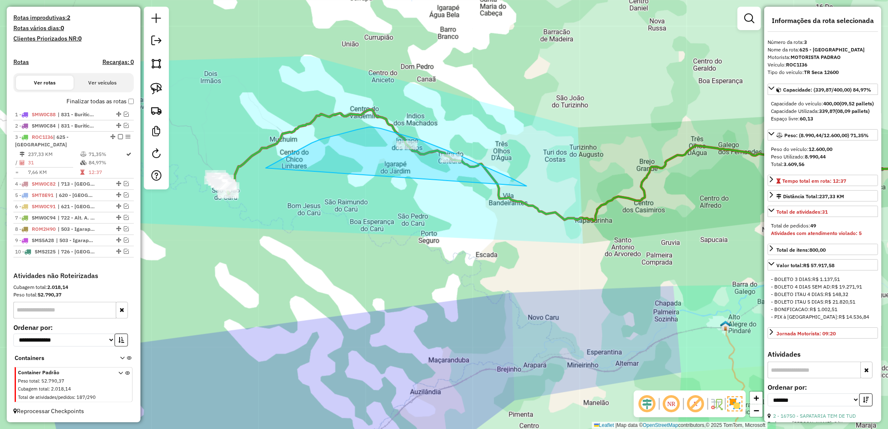
drag, startPoint x: 298, startPoint y: 151, endPoint x: 527, endPoint y: 186, distance: 231.9
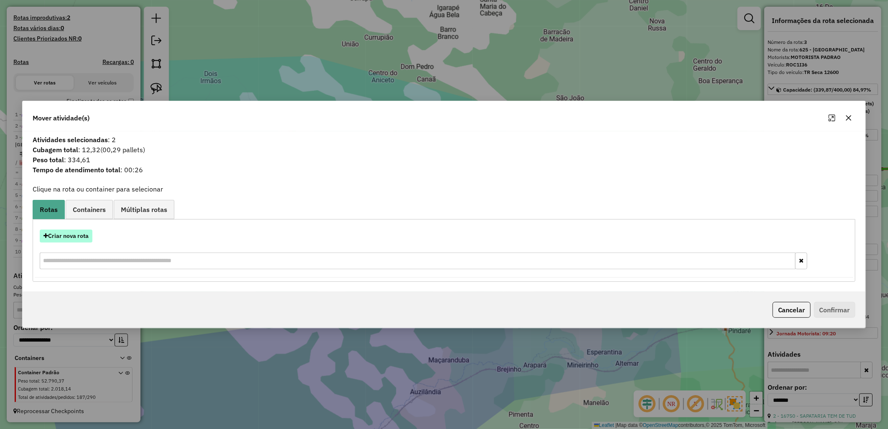
click at [84, 230] on button "Criar nova rota" at bounding box center [66, 236] width 53 height 13
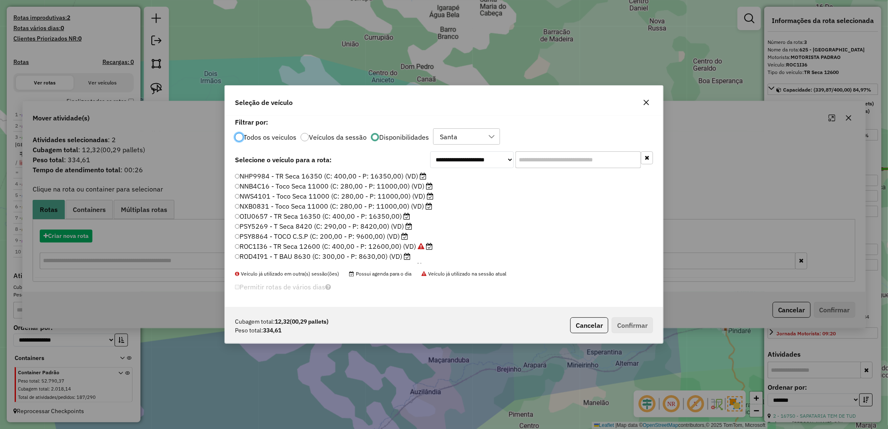
scroll to position [5, 2]
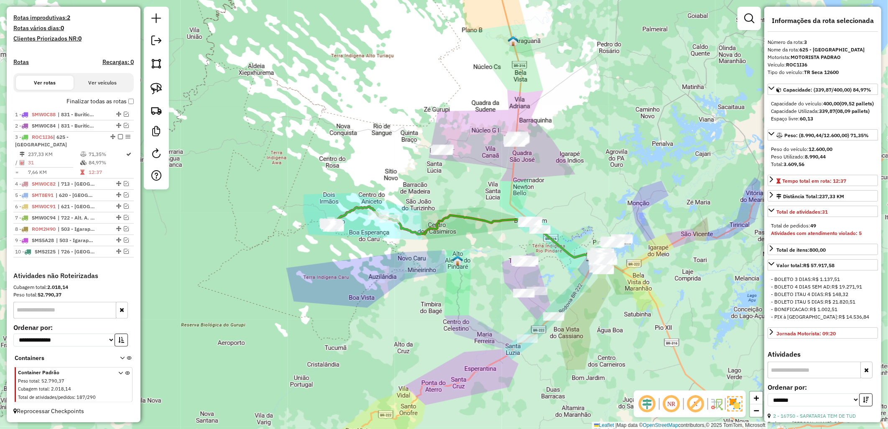
click at [366, 235] on div "Janela de atendimento Grade de atendimento Capacidade Transportadoras Veículos …" at bounding box center [444, 214] width 888 height 429
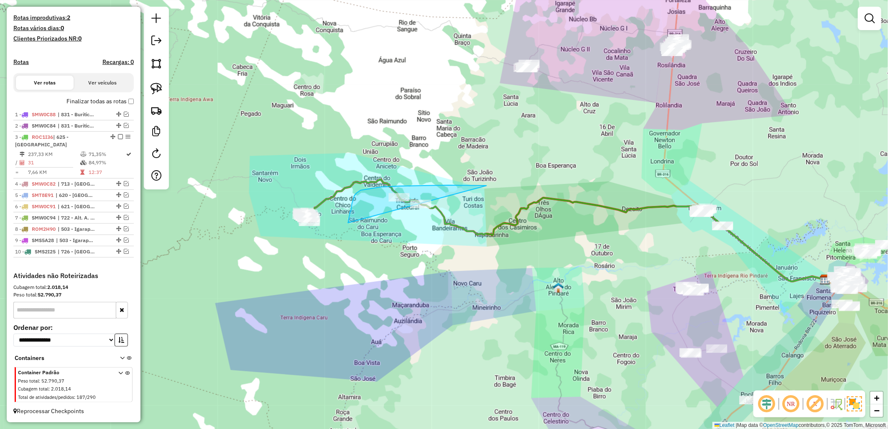
drag, startPoint x: 351, startPoint y: 212, endPoint x: 487, endPoint y: 186, distance: 138.8
click at [487, 186] on div "Janela de atendimento Grade de atendimento Capacidade Transportadoras Veículos …" at bounding box center [444, 214] width 888 height 429
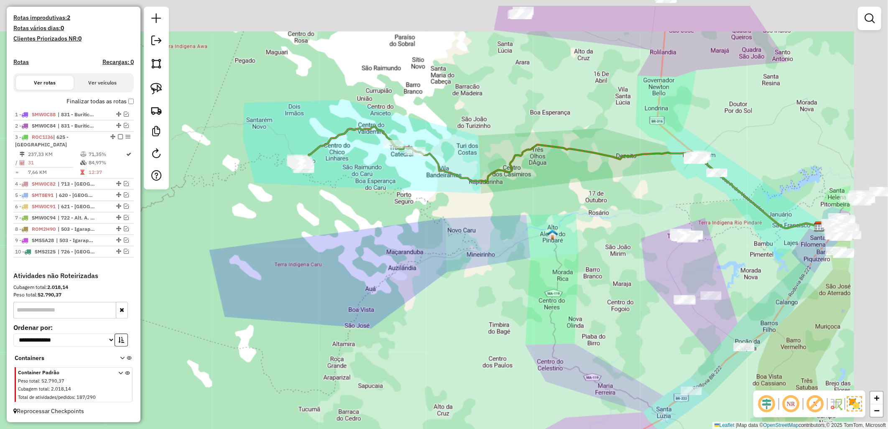
click at [435, 248] on div "Janela de atendimento Grade de atendimento Capacidade Transportadoras Veículos …" at bounding box center [444, 214] width 888 height 429
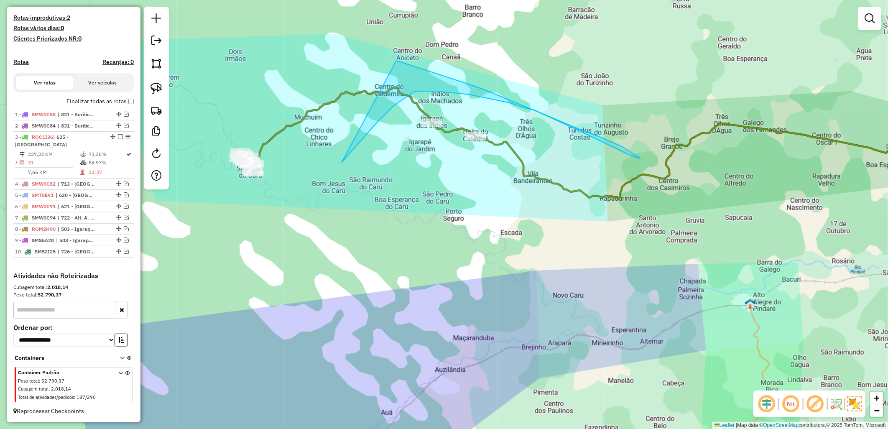
drag, startPoint x: 342, startPoint y: 162, endPoint x: 397, endPoint y: 61, distance: 114.9
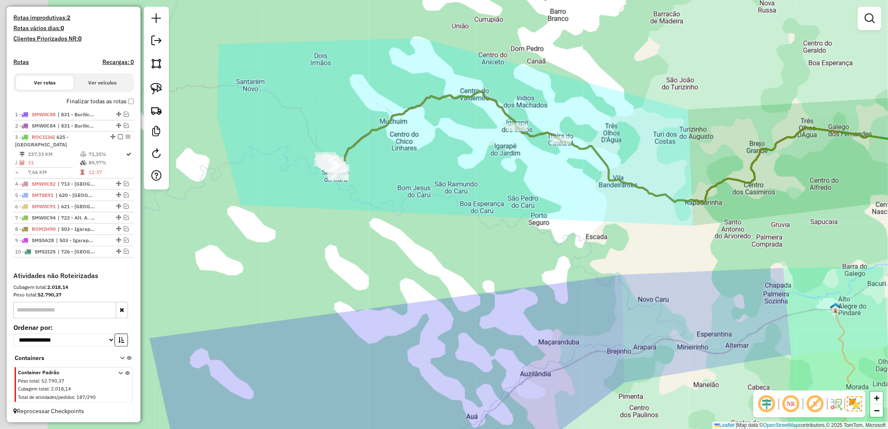
click at [476, 100] on div "Janela de atendimento Grade de atendimento Capacidade Transportadoras Veículos …" at bounding box center [444, 214] width 888 height 429
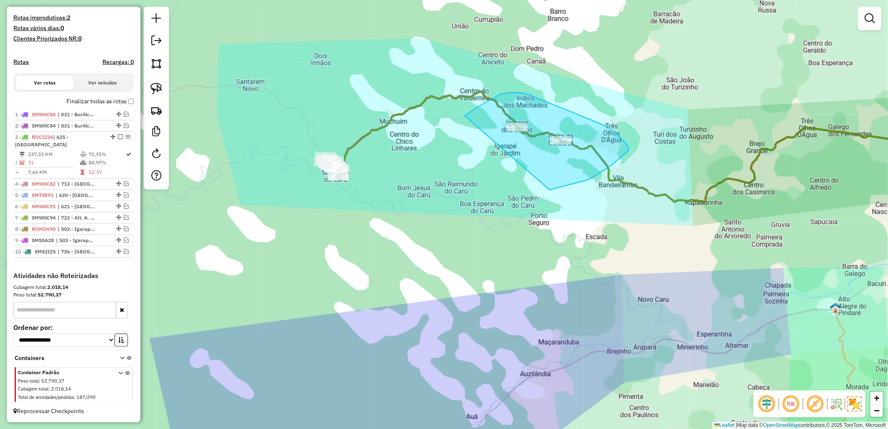
drag, startPoint x: 465, startPoint y: 116, endPoint x: 503, endPoint y: 197, distance: 89.4
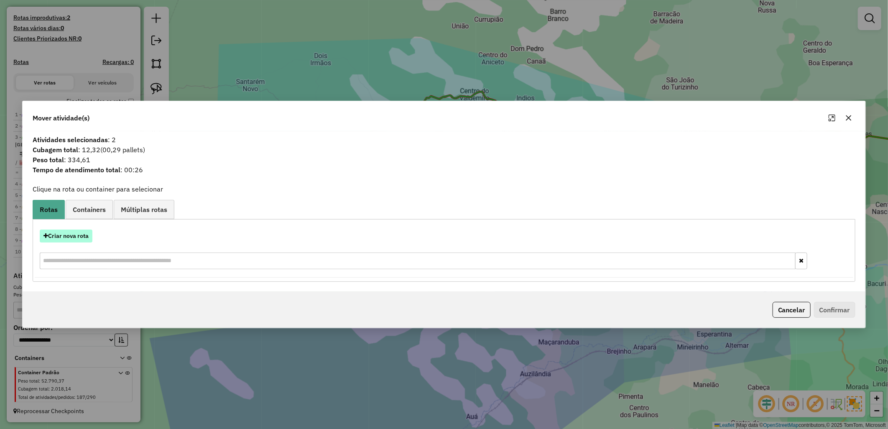
click at [77, 240] on button "Criar nova rota" at bounding box center [66, 236] width 53 height 13
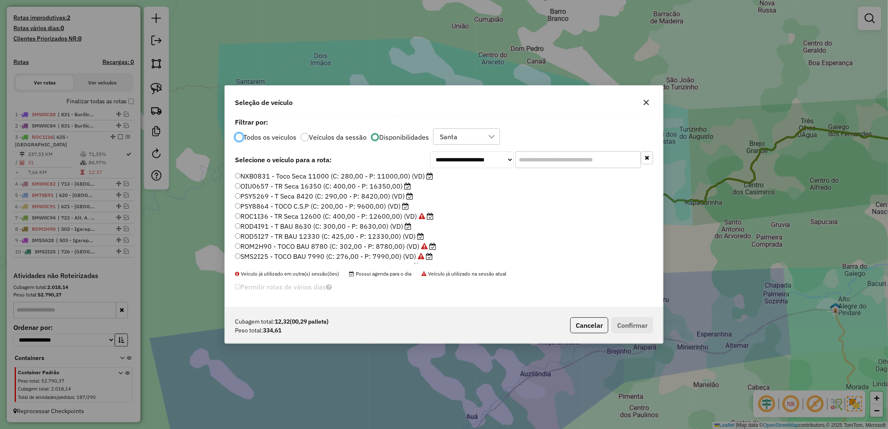
scroll to position [46, 0]
click at [340, 217] on label "ROD5I27 - TR BAU 12330 (C: 425,00 - P: 12330,00) (VD)" at bounding box center [329, 220] width 189 height 10
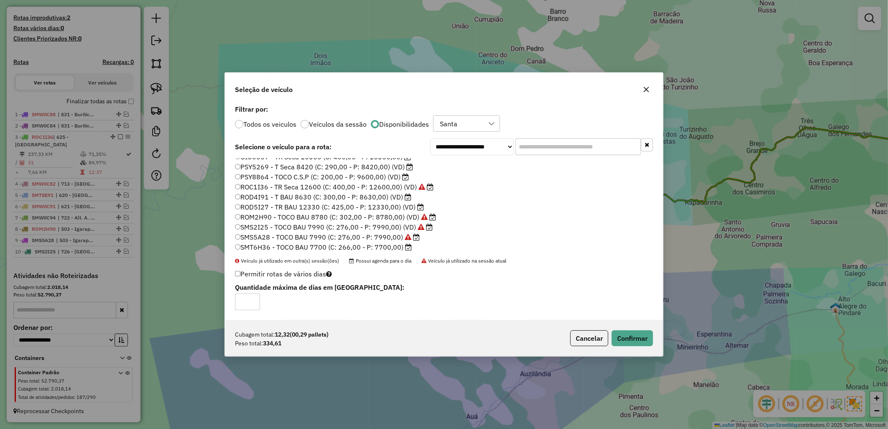
scroll to position [93, 0]
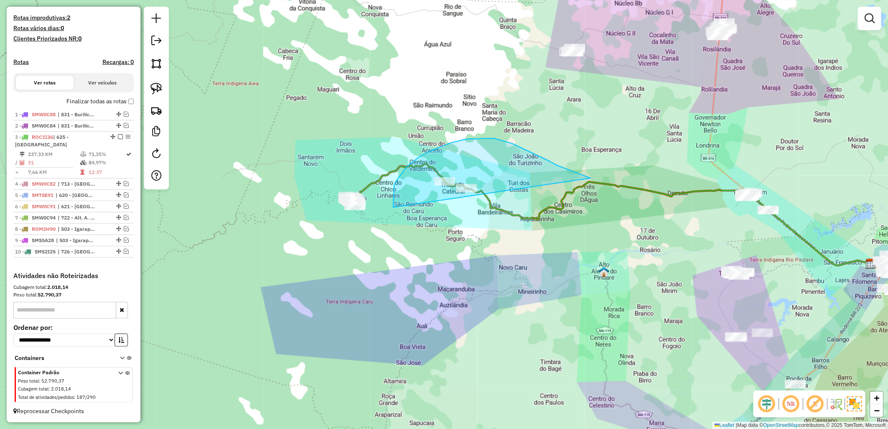
drag, startPoint x: 394, startPoint y: 186, endPoint x: 608, endPoint y: 187, distance: 213.7
click at [608, 187] on div "Janela de atendimento Grade de atendimento Capacidade Transportadoras Veículos …" at bounding box center [444, 214] width 888 height 429
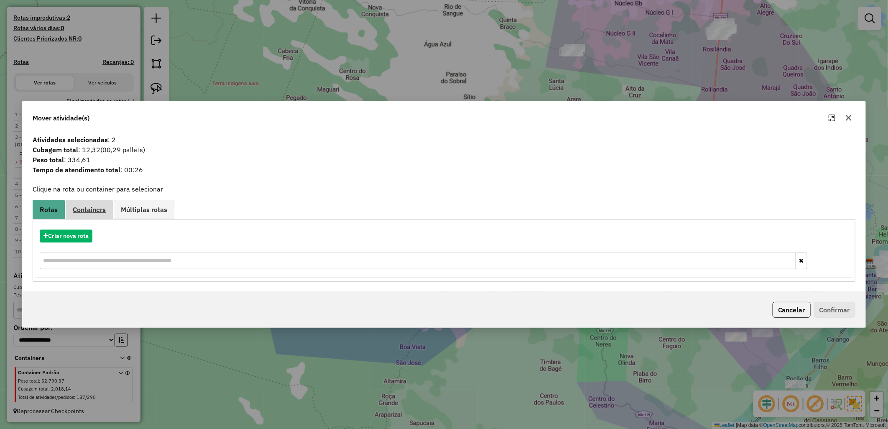
click at [89, 218] on link "Containers" at bounding box center [89, 209] width 47 height 19
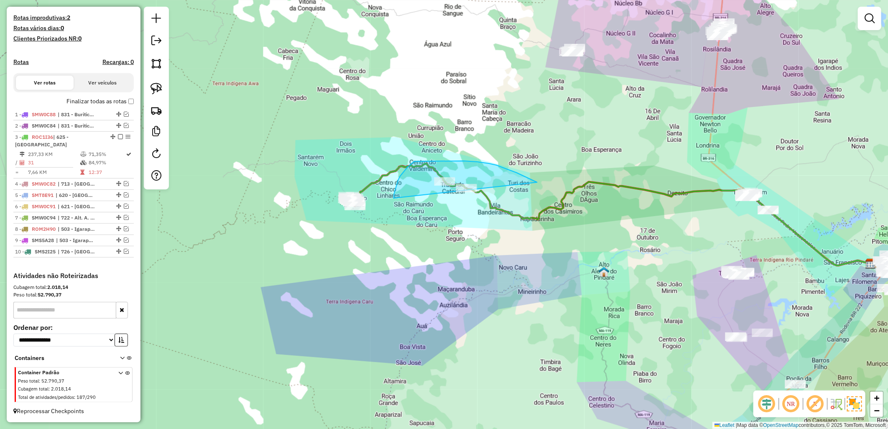
drag, startPoint x: 394, startPoint y: 197, endPoint x: 540, endPoint y: 183, distance: 146.6
click at [540, 183] on div "Janela de atendimento Grade de atendimento Capacidade Transportadoras Veículos …" at bounding box center [444, 214] width 888 height 429
drag, startPoint x: 420, startPoint y: 184, endPoint x: 608, endPoint y: 254, distance: 200.5
click at [608, 254] on div "Janela de atendimento Grade de atendimento Capacidade Transportadoras Veículos …" at bounding box center [444, 214] width 888 height 429
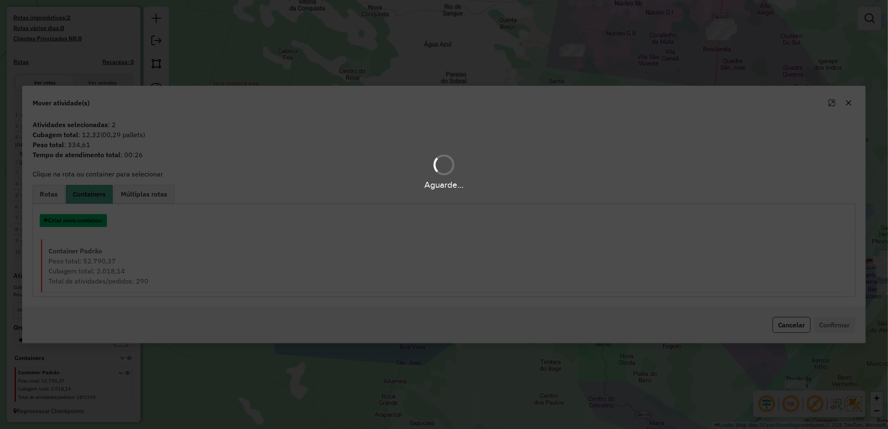
click at [88, 221] on button "Criar novo container" at bounding box center [73, 220] width 67 height 13
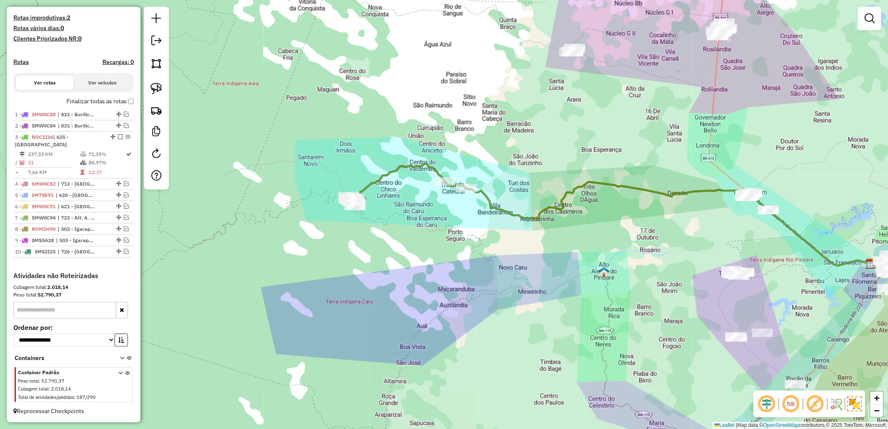
click at [407, 200] on div "Janela de atendimento Grade de atendimento Capacidade Transportadoras Veículos …" at bounding box center [444, 214] width 888 height 429
click at [407, 201] on div "Janela de atendimento Grade de atendimento Capacidade Transportadoras Veículos …" at bounding box center [444, 214] width 888 height 429
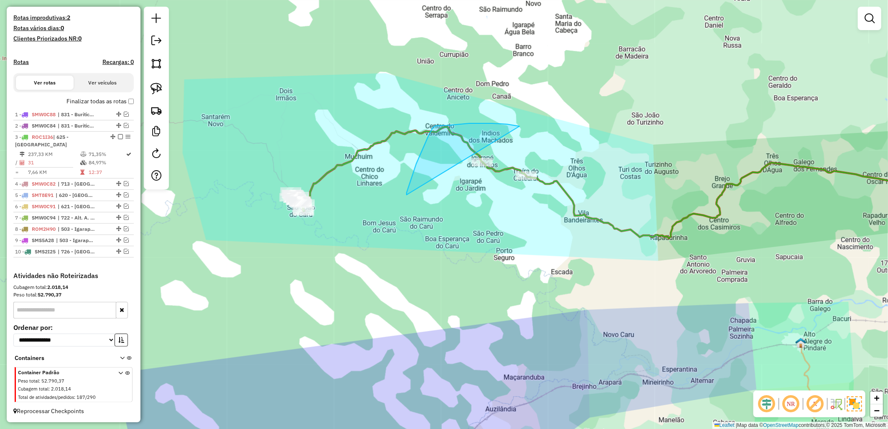
drag, startPoint x: 407, startPoint y: 193, endPoint x: 732, endPoint y: 191, distance: 325.4
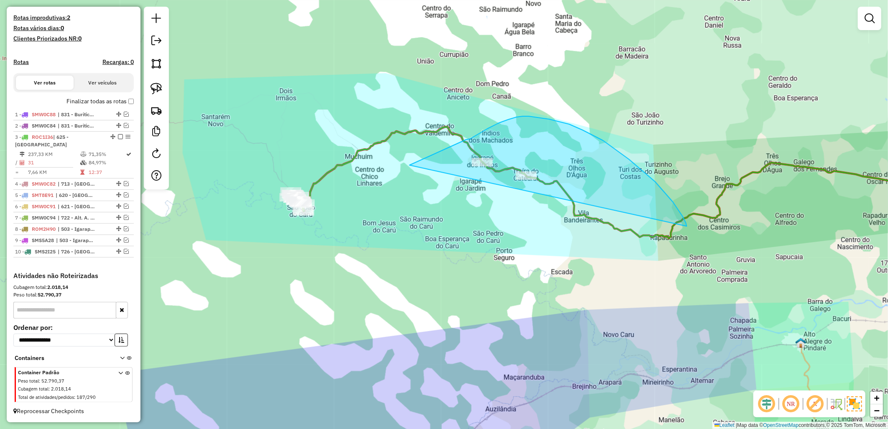
drag, startPoint x: 488, startPoint y: 129, endPoint x: 674, endPoint y: 264, distance: 230.3
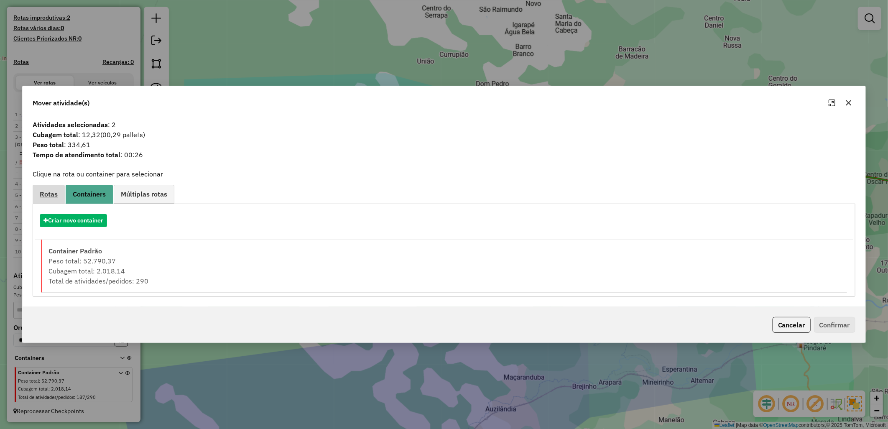
click at [45, 200] on link "Rotas" at bounding box center [49, 194] width 32 height 19
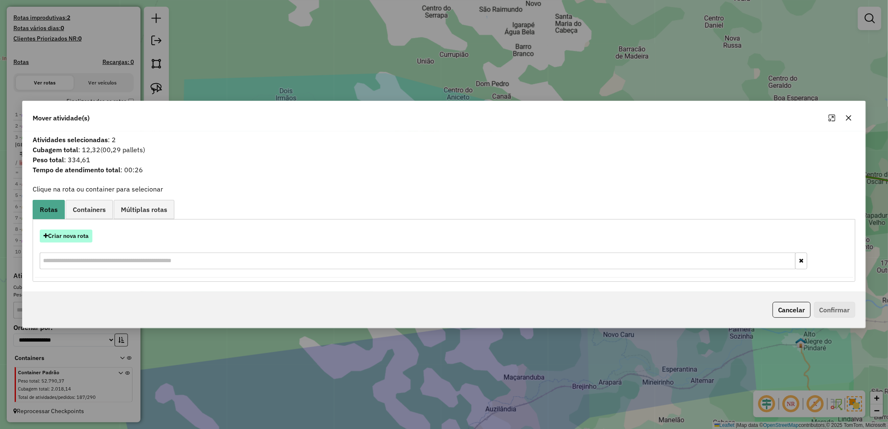
click at [74, 240] on button "Criar nova rota" at bounding box center [66, 236] width 53 height 13
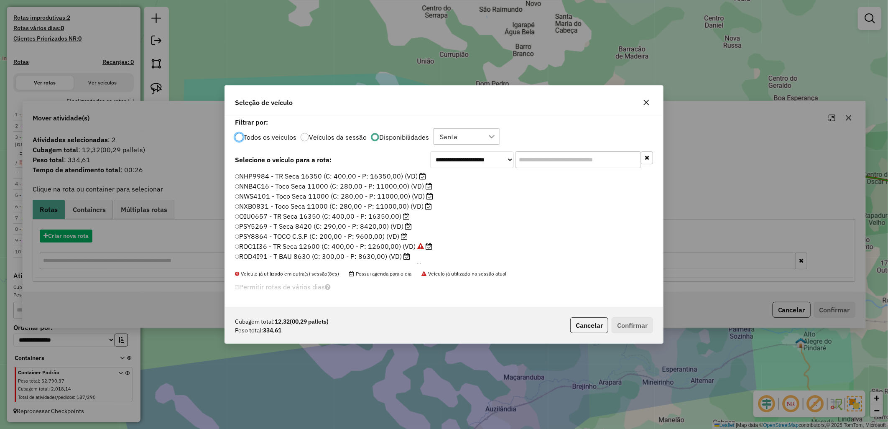
scroll to position [5, 2]
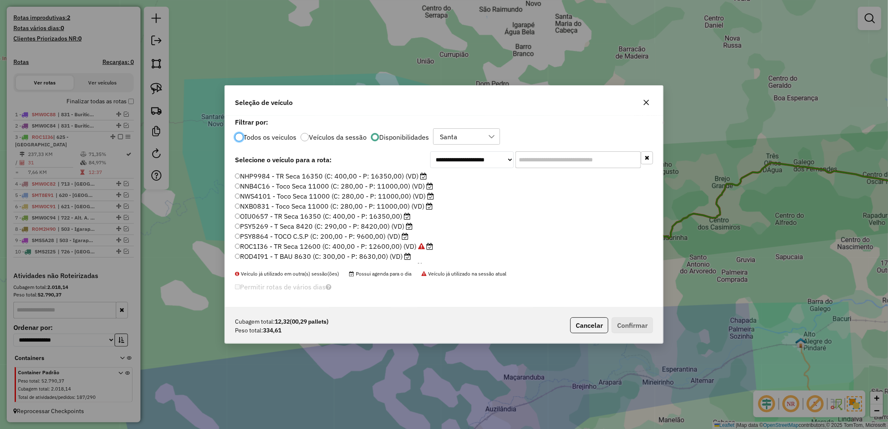
click at [292, 233] on label "PSY8864 - TOCO C.S.P (C: 200,00 - P: 9600,00) (VD)" at bounding box center [322, 236] width 174 height 10
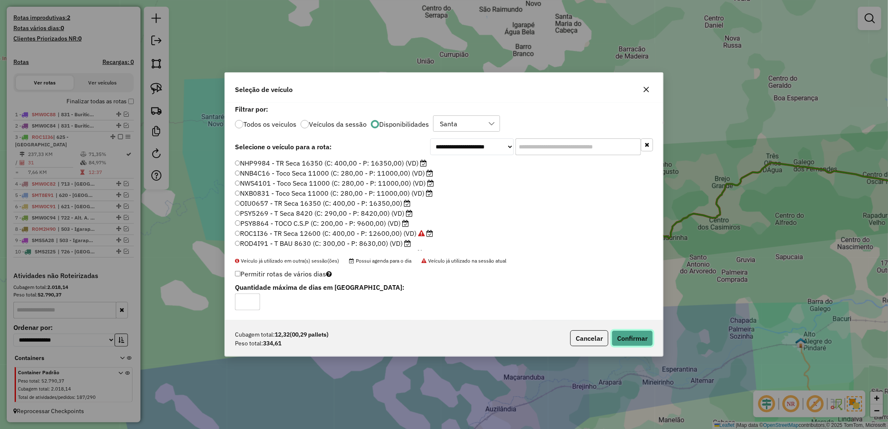
click at [650, 340] on button "Confirmar" at bounding box center [632, 338] width 41 height 16
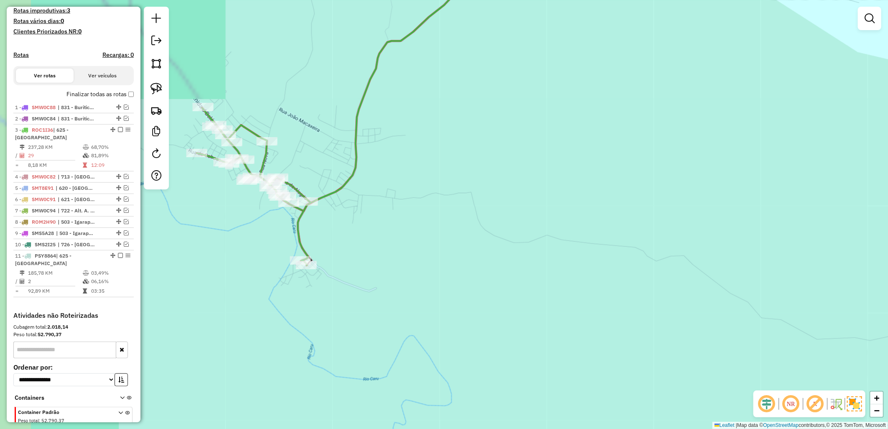
drag, startPoint x: 234, startPoint y: 184, endPoint x: 354, endPoint y: 186, distance: 119.6
click at [354, 186] on div "Janela de atendimento Grade de atendimento Capacidade Transportadoras Veículos …" at bounding box center [444, 214] width 888 height 429
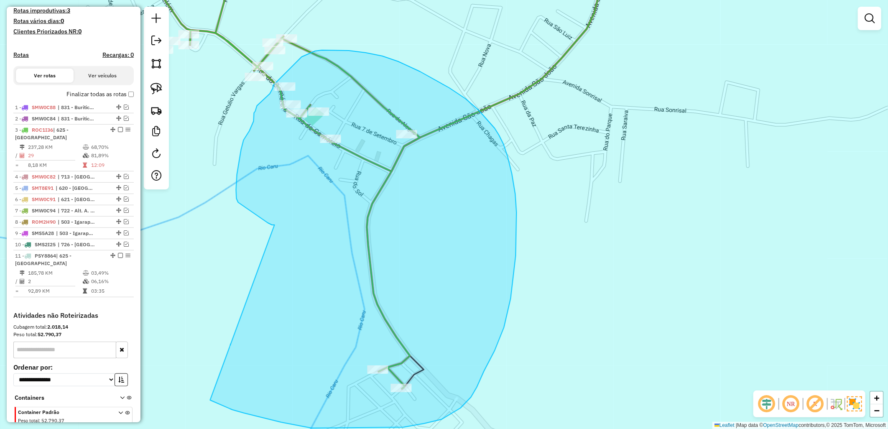
drag, startPoint x: 236, startPoint y: 190, endPoint x: 210, endPoint y: 400, distance: 212.0
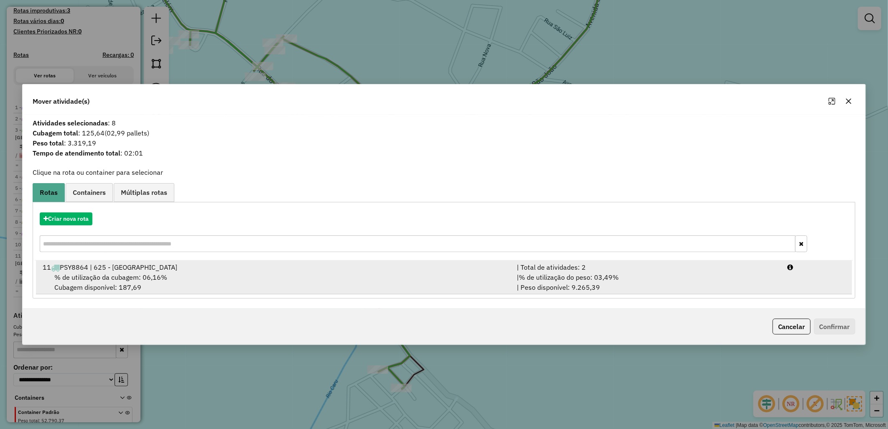
click at [156, 266] on div "11 PSY8864 | 625 - São João do Carú" at bounding box center [275, 267] width 474 height 10
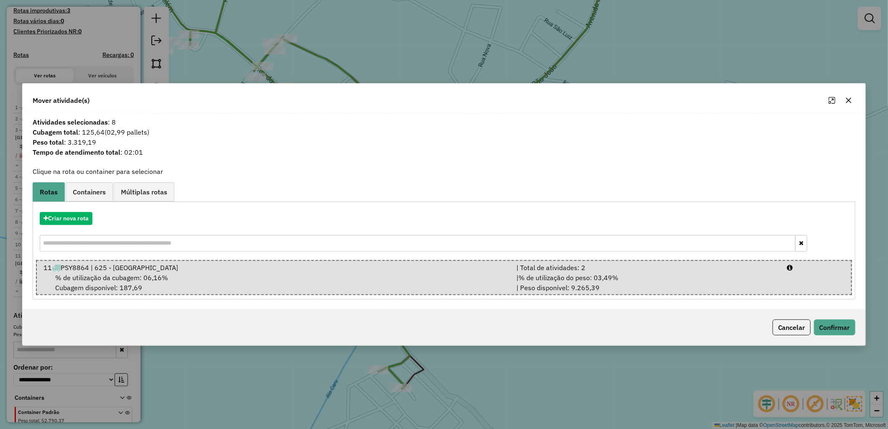
click at [822, 339] on div "Cancelar Confirmar" at bounding box center [444, 328] width 843 height 36
click at [826, 336] on div "Cancelar Confirmar" at bounding box center [444, 328] width 843 height 36
click at [845, 320] on button "Confirmar" at bounding box center [834, 328] width 41 height 16
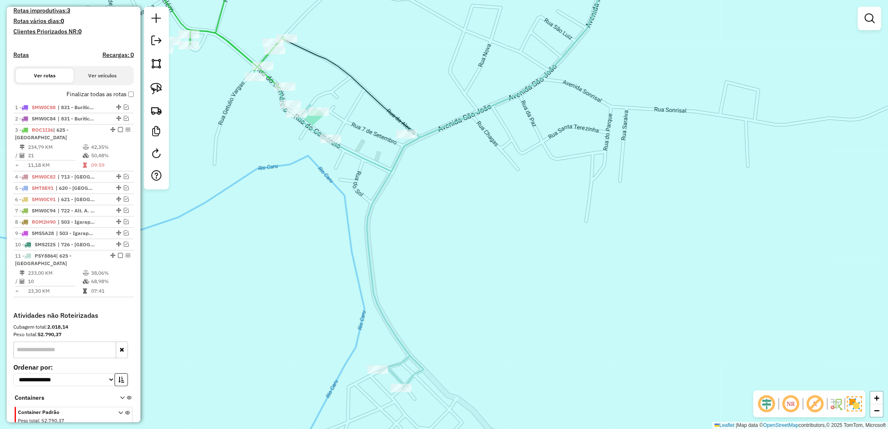
click at [285, 54] on div "Janela de atendimento Grade de atendimento Capacidade Transportadoras Veículos …" at bounding box center [444, 214] width 888 height 429
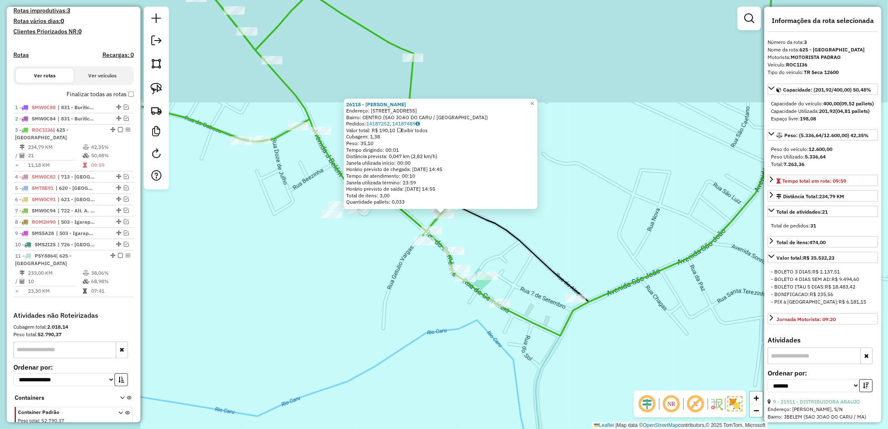
scroll to position [268, 0]
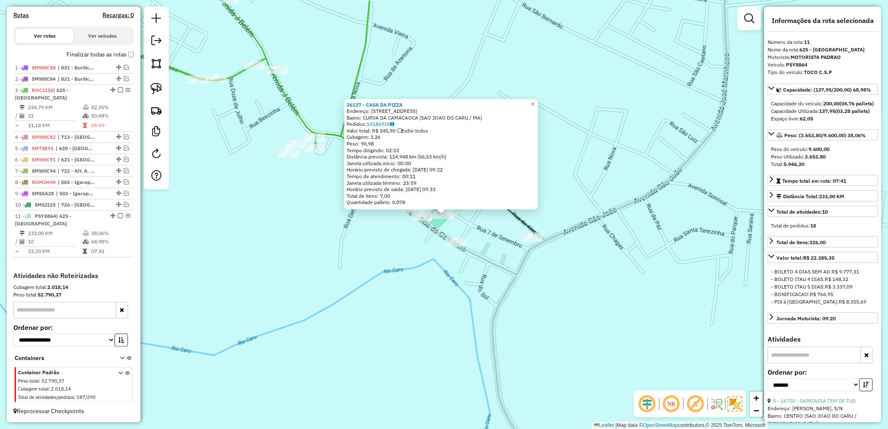
click at [445, 306] on div "26127 - CASA DA PIZZA Endereço: Rua Brilhante 87 Bairro: CURVA DA CAMACAOCA (SA…" at bounding box center [444, 214] width 888 height 429
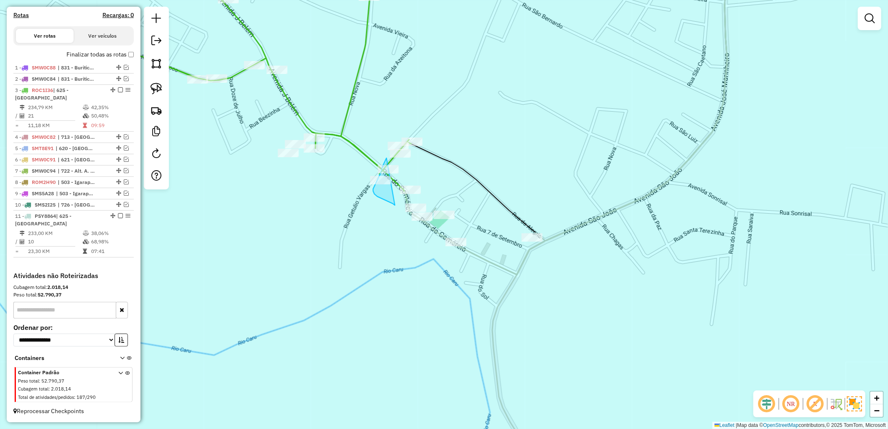
drag, startPoint x: 386, startPoint y: 201, endPoint x: 387, endPoint y: 158, distance: 42.7
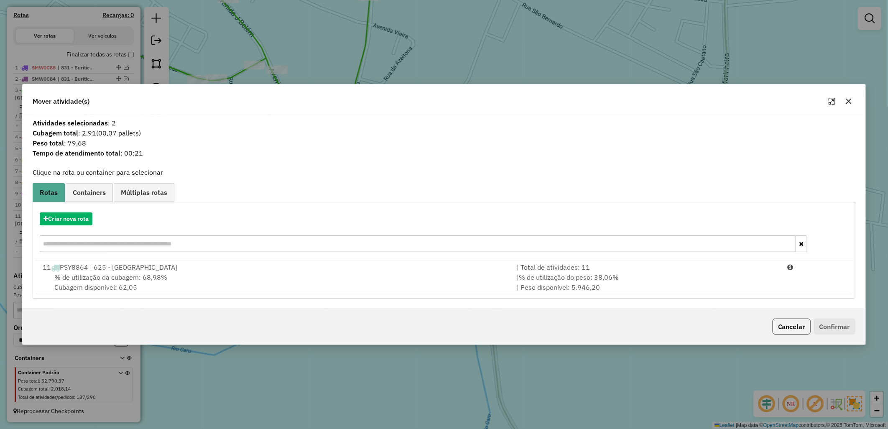
click at [383, 278] on div "% de utilização da cubagem: 68,98% Cubagem disponível: 62,05" at bounding box center [275, 282] width 474 height 20
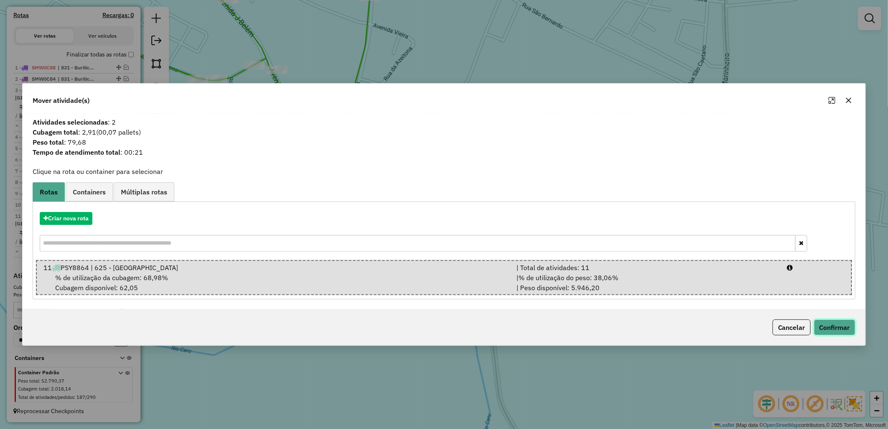
click at [829, 325] on button "Confirmar" at bounding box center [834, 328] width 41 height 16
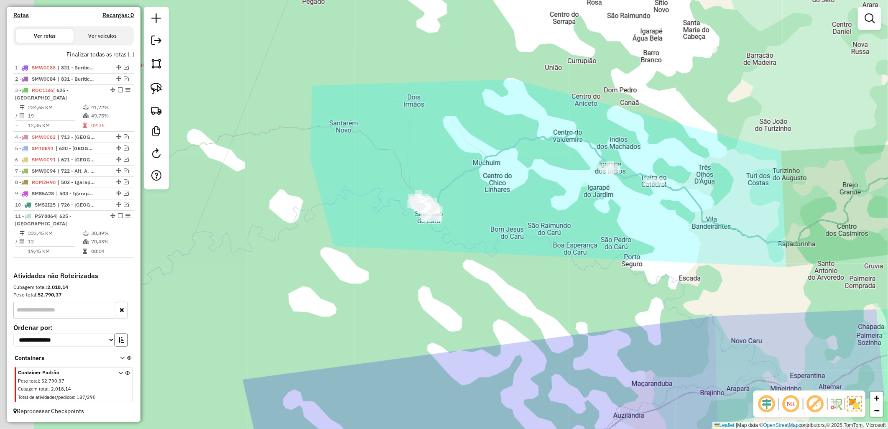
click at [424, 187] on div "Janela de atendimento Grade de atendimento Capacidade Transportadoras Veículos …" at bounding box center [444, 214] width 888 height 429
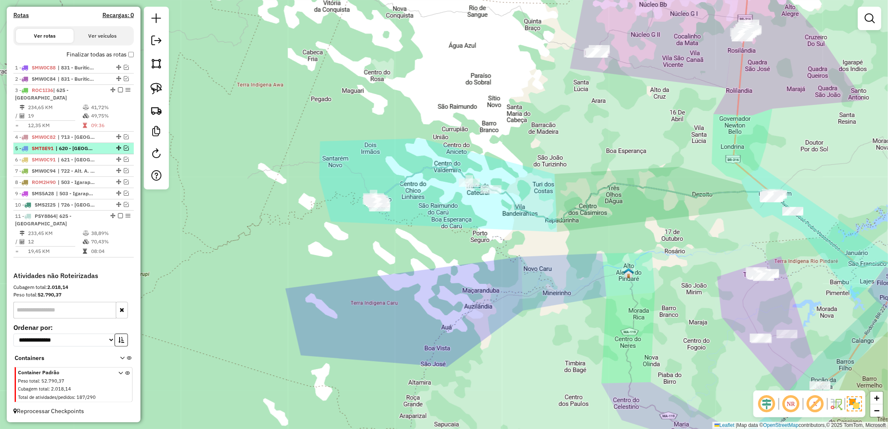
drag, startPoint x: 367, startPoint y: 218, endPoint x: 60, endPoint y: 146, distance: 315.8
click at [351, 227] on div "Janela de atendimento Grade de atendimento Capacidade Transportadoras Veículos …" at bounding box center [444, 214] width 888 height 429
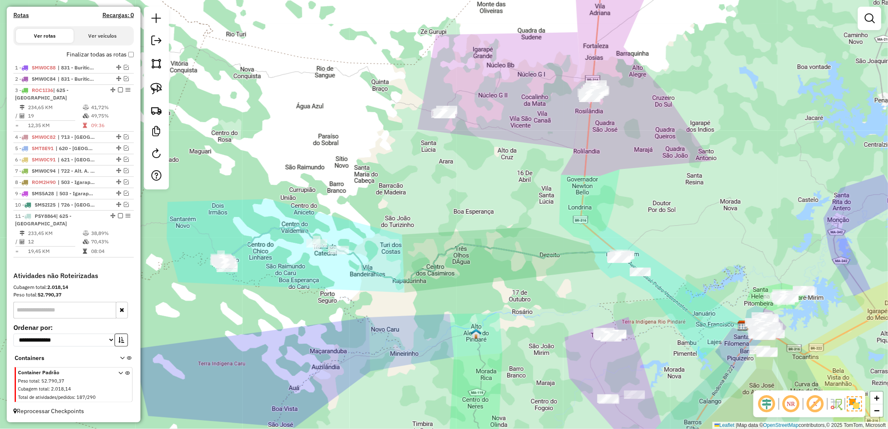
click at [125, 49] on div "Depósito: Dibrasa - Sta Ines Total de rotas: 11 Distância Total: 2.462,10 km Te…" at bounding box center [73, 44] width 127 height 455
click at [125, 60] on div "Finalizar todas as rotas" at bounding box center [73, 57] width 120 height 10
click at [114, 49] on div "Depósito: Dibrasa - Sta Ines Total de rotas: 11 Distância Total: 2.462,10 km Te…" at bounding box center [73, 44] width 127 height 455
click at [130, 58] on label "Finalizar todas as rotas" at bounding box center [100, 54] width 67 height 9
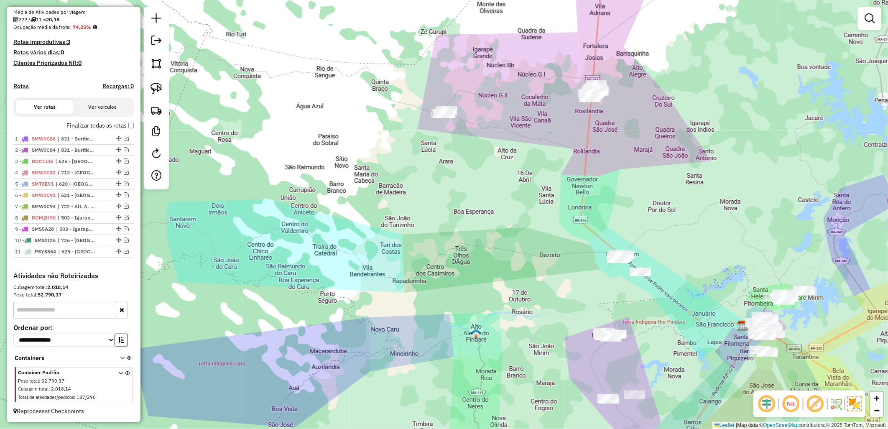
scroll to position [197, 0]
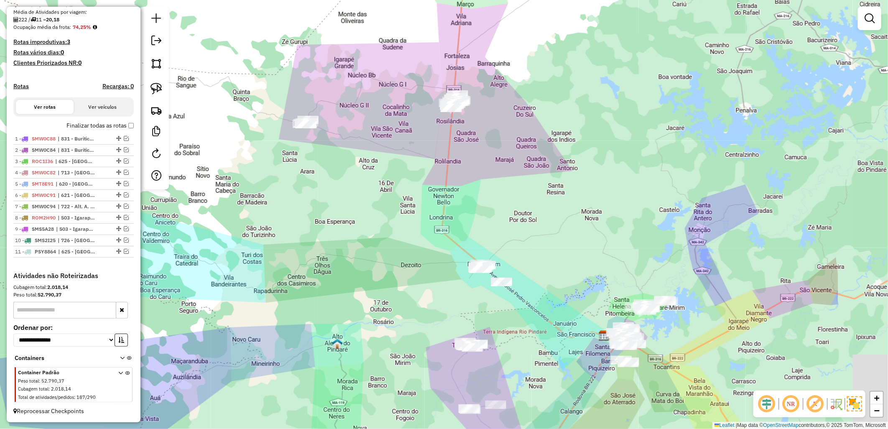
drag, startPoint x: 557, startPoint y: 82, endPoint x: 418, endPoint y: 92, distance: 139.2
click at [418, 92] on div "Janela de atendimento Grade de atendimento Capacidade Transportadoras Veículos …" at bounding box center [444, 214] width 888 height 429
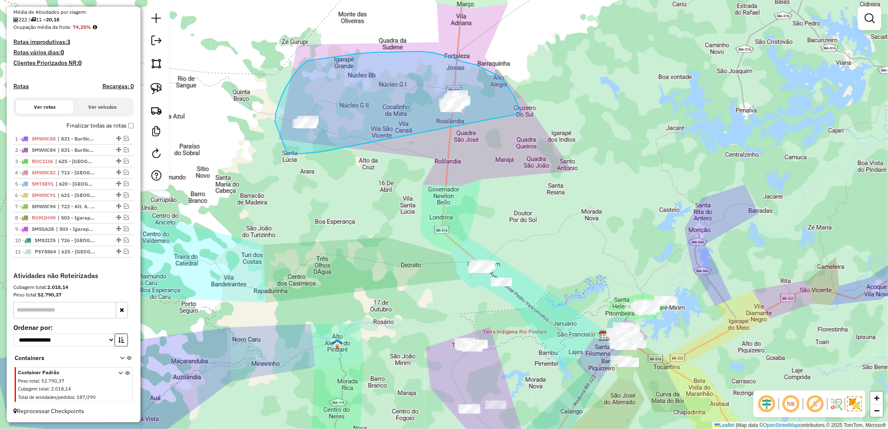
drag, startPoint x: 289, startPoint y: 155, endPoint x: 522, endPoint y: 113, distance: 236.2
click at [522, 113] on div "Janela de atendimento Grade de atendimento Capacidade Transportadoras Veículos …" at bounding box center [444, 214] width 888 height 429
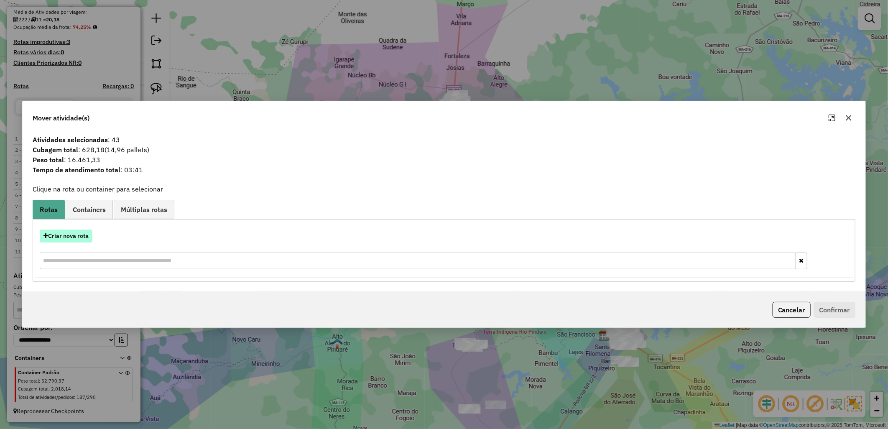
click at [69, 230] on button "Criar nova rota" at bounding box center [66, 236] width 53 height 13
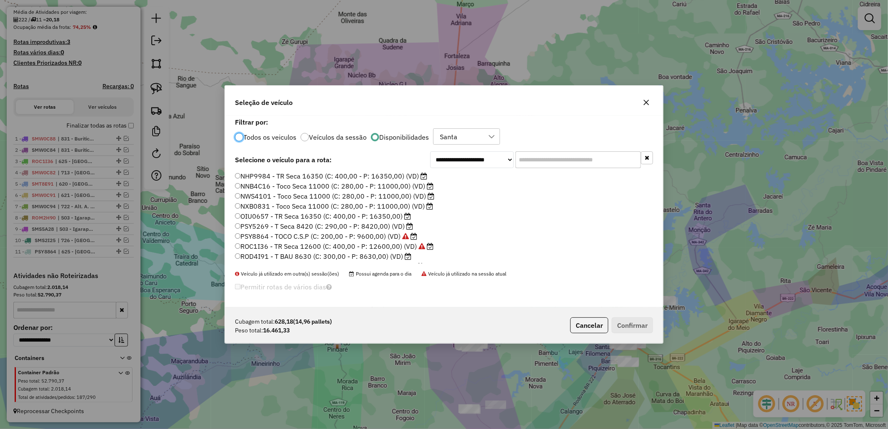
scroll to position [109, 0]
click at [343, 197] on label "SMT6H36 - TOCO BAU 7700 (C: 266,00 - P: 7700,00)" at bounding box center [323, 198] width 177 height 10
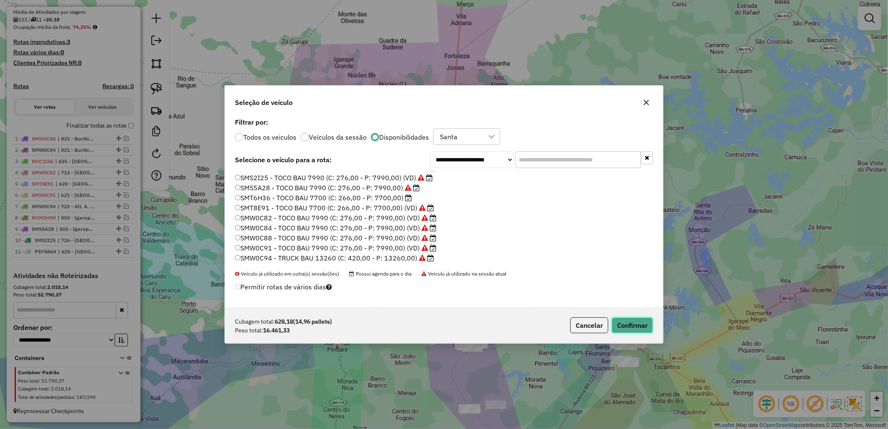
click at [630, 329] on button "Confirmar" at bounding box center [632, 325] width 41 height 16
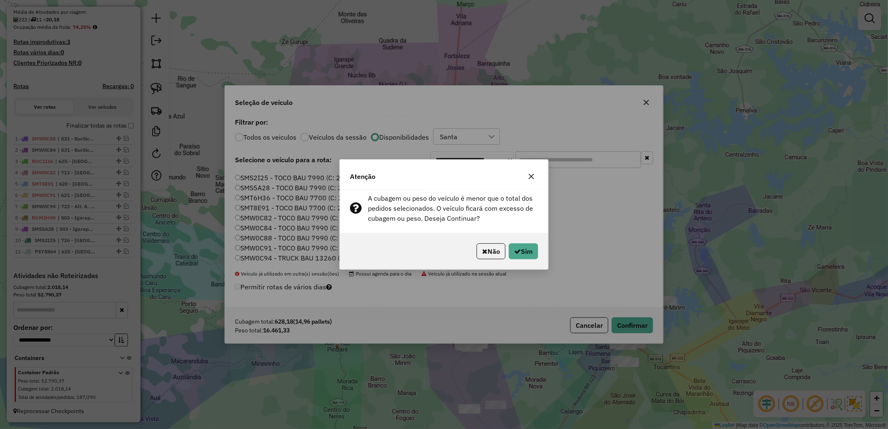
click at [502, 240] on div "Não Sim" at bounding box center [444, 251] width 208 height 36
click at [518, 250] on icon "button" at bounding box center [517, 251] width 7 height 7
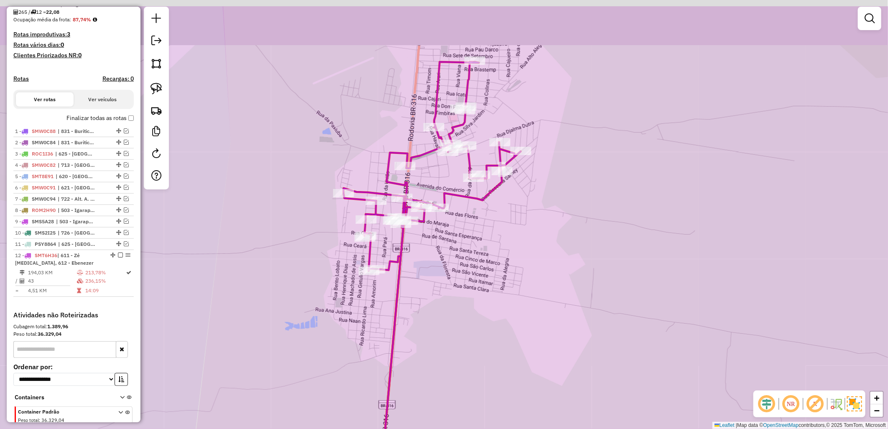
drag, startPoint x: 384, startPoint y: 52, endPoint x: 398, endPoint y: 91, distance: 41.3
click at [388, 101] on div "Janela de atendimento Grade de atendimento Capacidade Transportadoras Veículos …" at bounding box center [444, 214] width 888 height 429
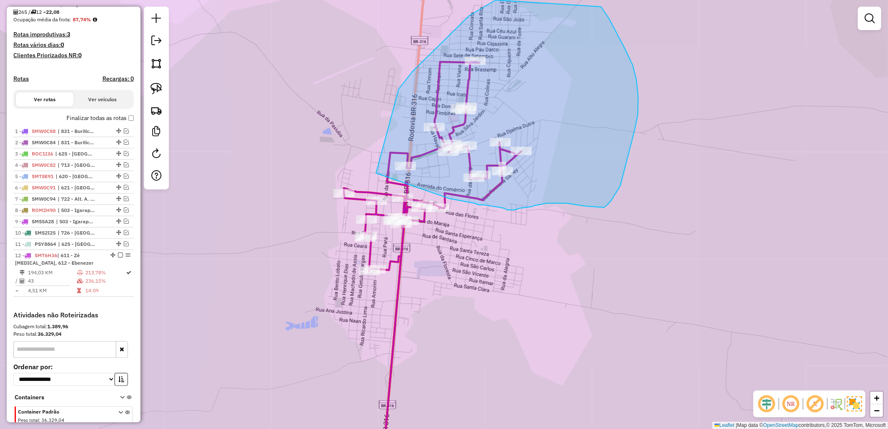
drag, startPoint x: 474, startPoint y: 13, endPoint x: 376, endPoint y: 173, distance: 187.2
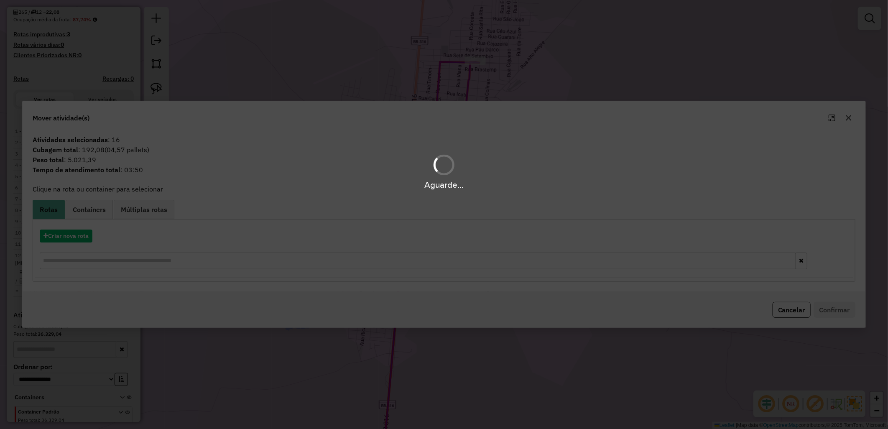
click at [66, 239] on hb-app "Aguarde... Pop-up bloqueado! Seu navegador bloqueou automáticamente a abertura …" at bounding box center [444, 214] width 888 height 429
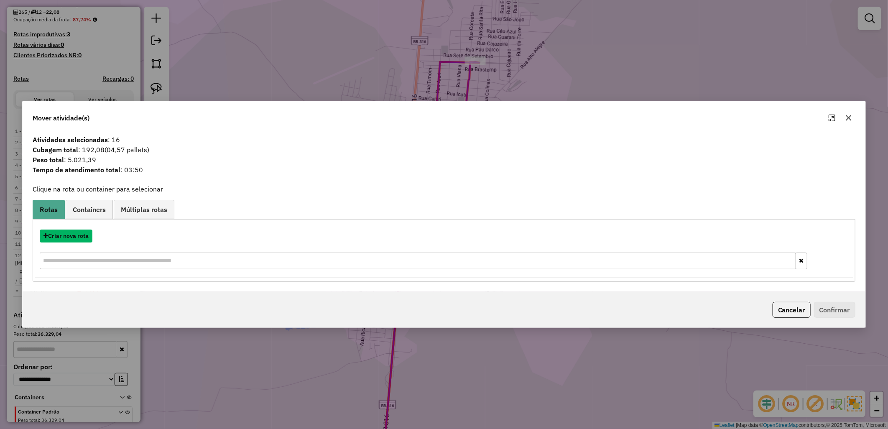
click at [66, 239] on button "Criar nova rota" at bounding box center [66, 236] width 53 height 13
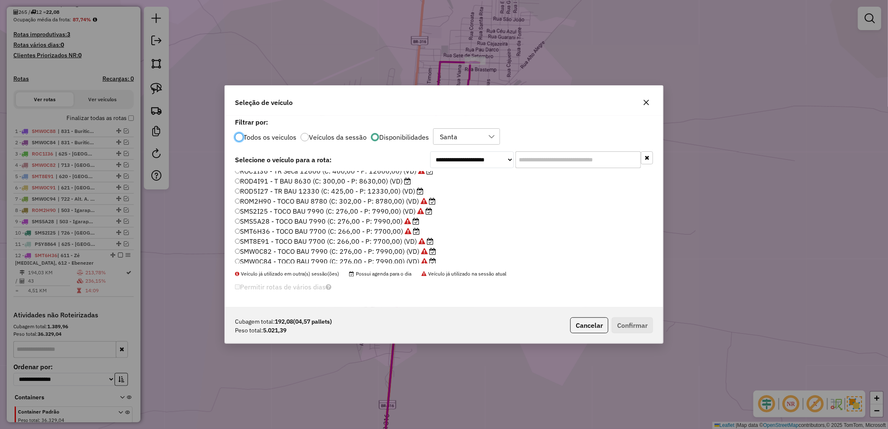
scroll to position [62, 0]
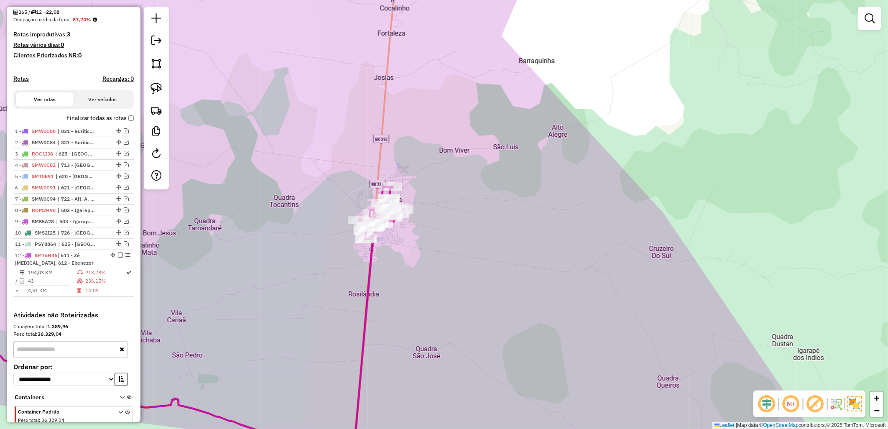
drag, startPoint x: 441, startPoint y: 289, endPoint x: 434, endPoint y: 173, distance: 115.7
click at [442, 185] on div "Janela de atendimento Grade de atendimento Capacidade Transportadoras Veículos …" at bounding box center [444, 214] width 888 height 429
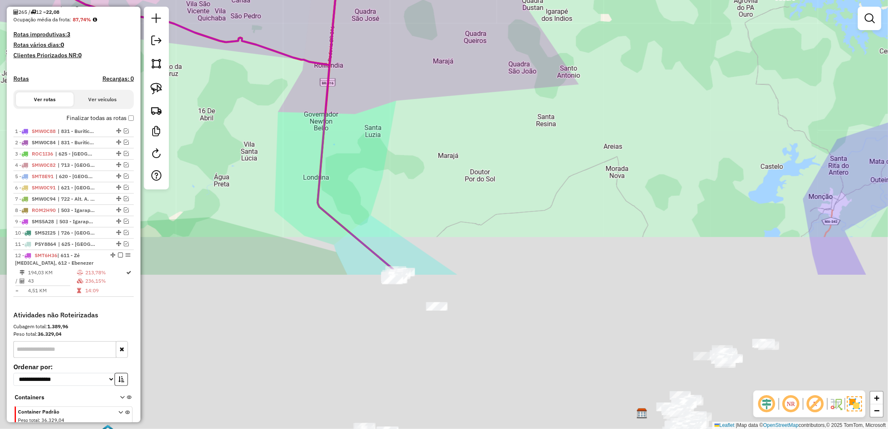
drag, startPoint x: 484, startPoint y: 312, endPoint x: 407, endPoint y: 107, distance: 218.7
click at [411, 108] on div "Janela de atendimento Grade de atendimento Capacidade Transportadoras Veículos …" at bounding box center [444, 214] width 888 height 429
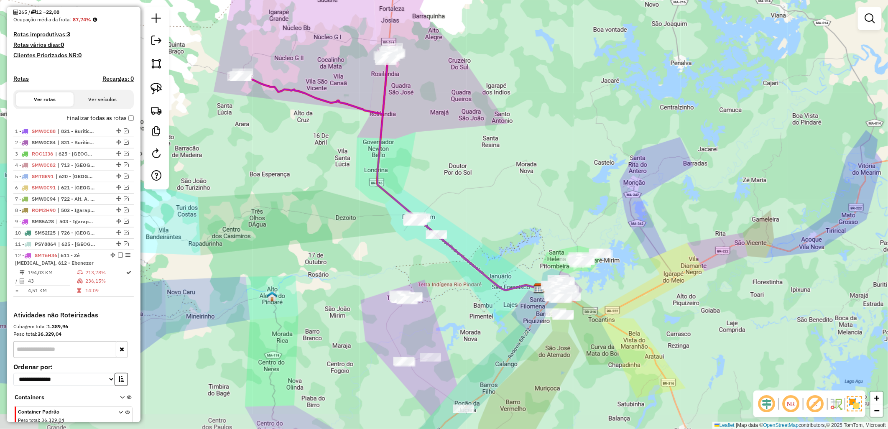
drag, startPoint x: 407, startPoint y: 169, endPoint x: 454, endPoint y: 287, distance: 127.1
click at [454, 287] on div "Janela de atendimento Grade de atendimento Capacidade Transportadoras Veículos …" at bounding box center [444, 214] width 888 height 429
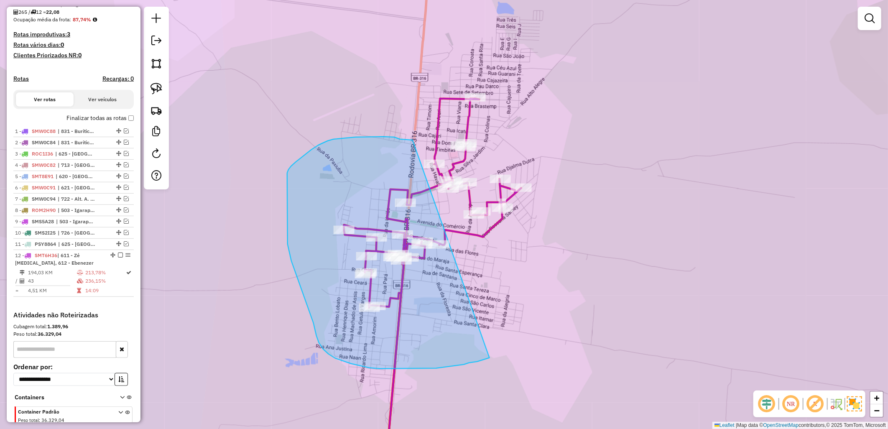
drag, startPoint x: 457, startPoint y: 366, endPoint x: 413, endPoint y: 140, distance: 229.6
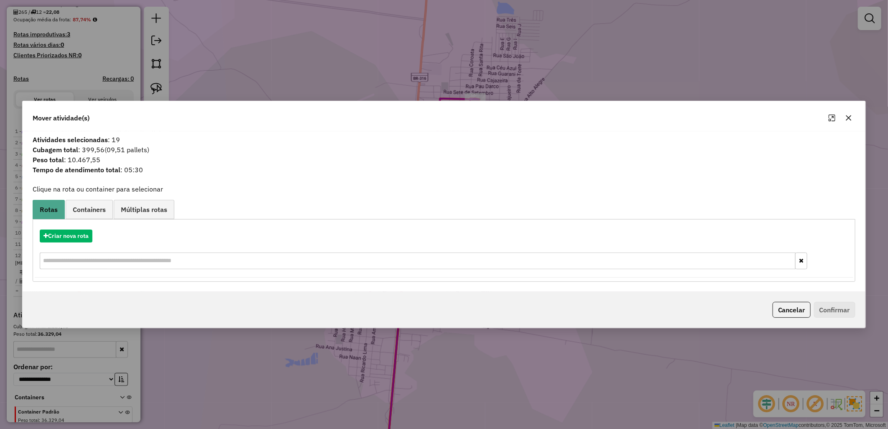
click at [73, 249] on div "Criar nova rota" at bounding box center [444, 250] width 819 height 54
click at [74, 241] on button "Criar nova rota" at bounding box center [66, 236] width 53 height 13
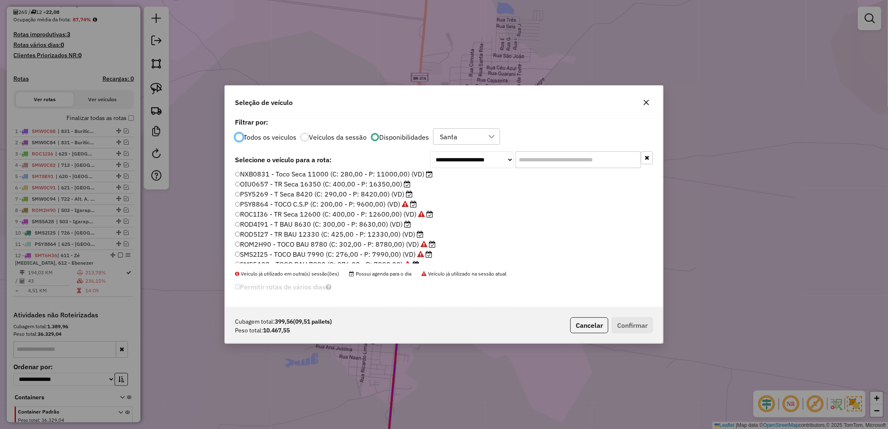
scroll to position [15, 0]
click at [372, 249] on label "ROD5I27 - TR BAU 12330 (C: 425,00 - P: 12330,00) (VD)" at bounding box center [329, 251] width 189 height 10
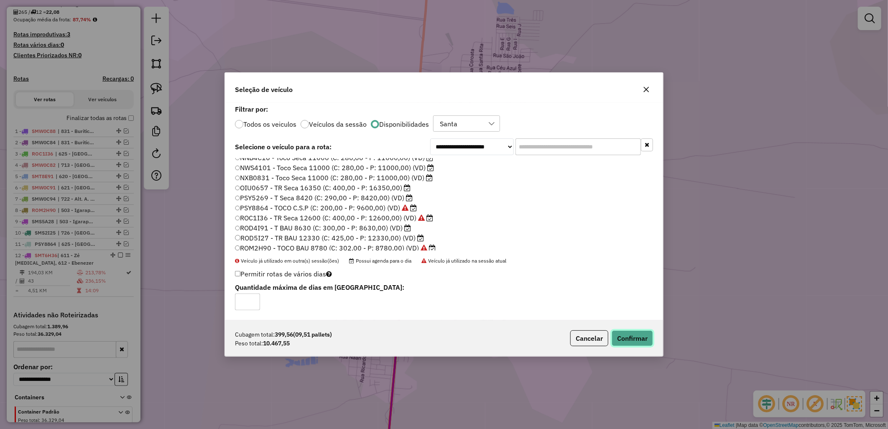
click at [633, 342] on button "Confirmar" at bounding box center [632, 338] width 41 height 16
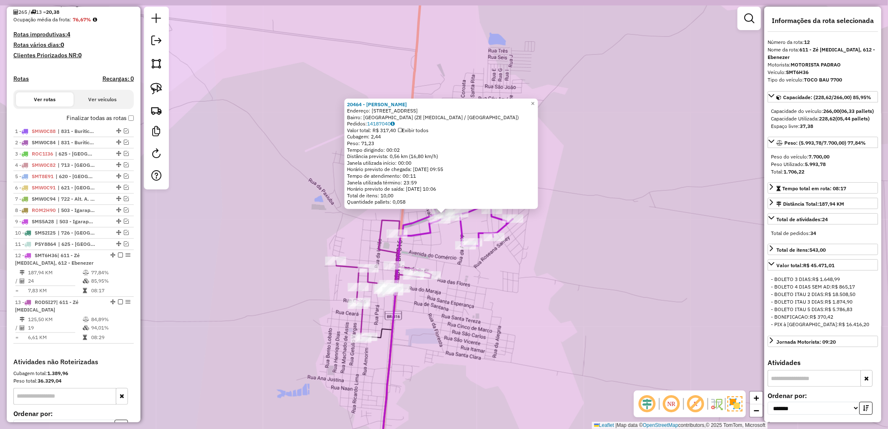
scroll to position [283, 0]
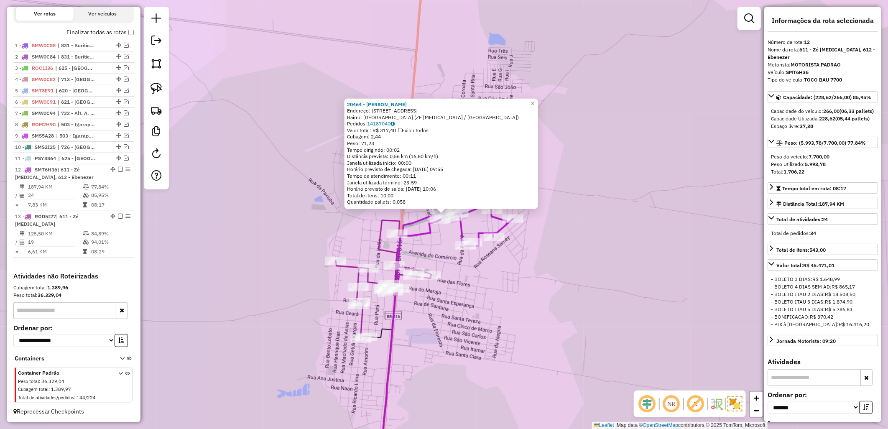
click at [117, 37] on label "Finalizar todas as rotas" at bounding box center [100, 32] width 67 height 9
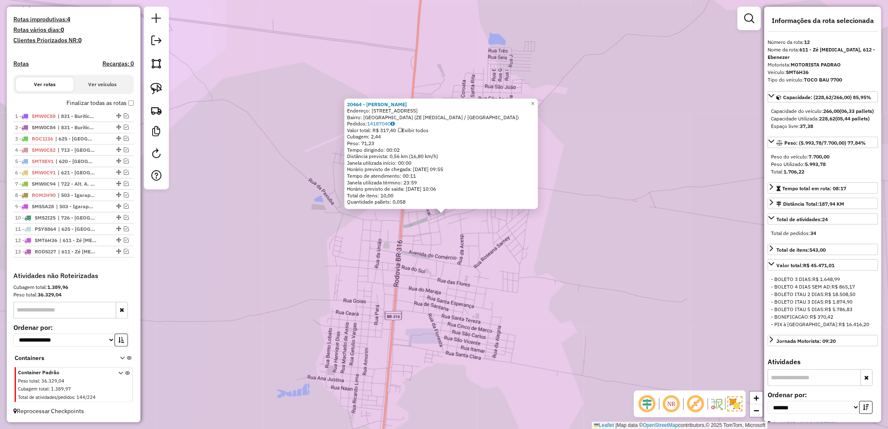
click at [279, 129] on div "20464 - MERCANTIL CARVALHO Endereço: AV Av Militar, 467 Bairro: VILA DO BEC (ZE…" at bounding box center [444, 214] width 888 height 429
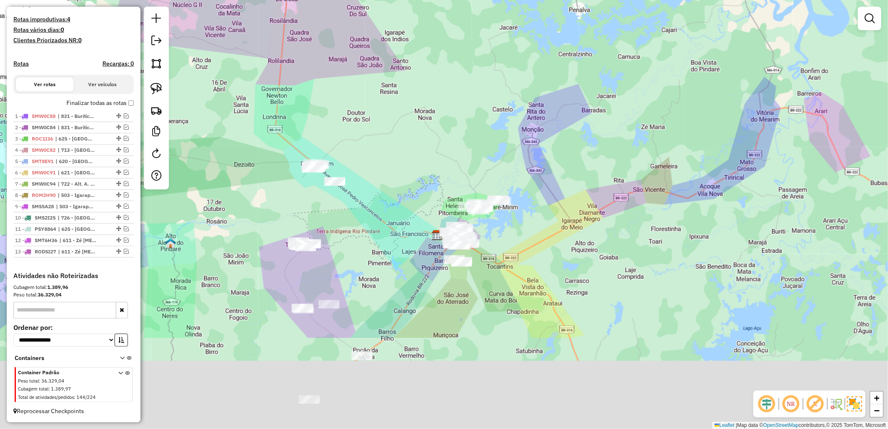
click at [366, 175] on div "Janela de atendimento Grade de atendimento Capacidade Transportadoras Veículos …" at bounding box center [444, 214] width 888 height 429
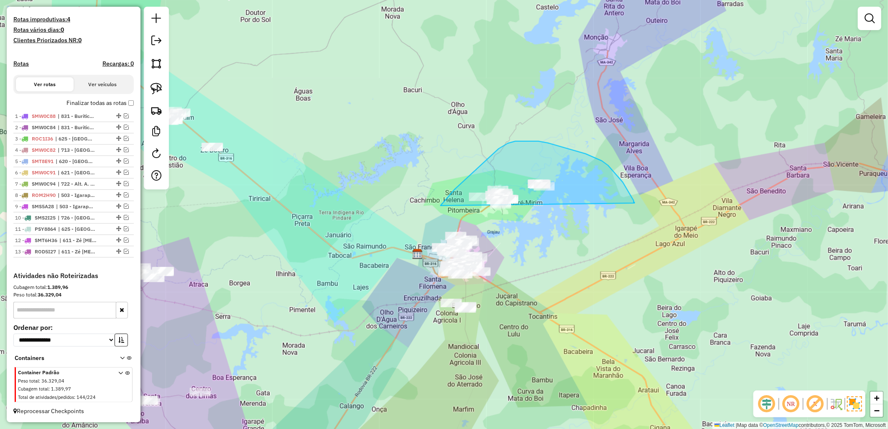
drag, startPoint x: 441, startPoint y: 206, endPoint x: 637, endPoint y: 260, distance: 203.9
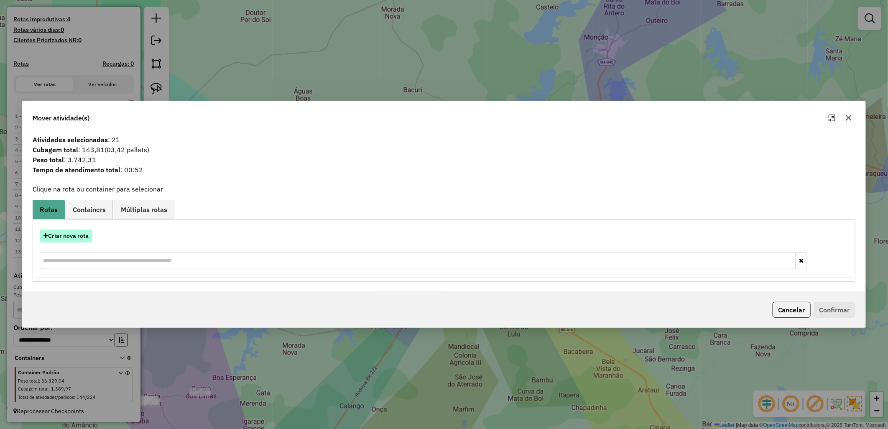
click at [70, 240] on button "Criar nova rota" at bounding box center [66, 236] width 53 height 13
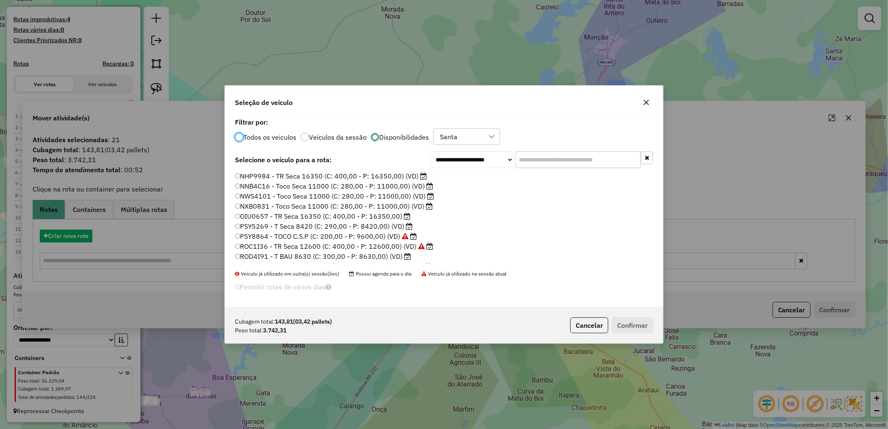
scroll to position [5, 2]
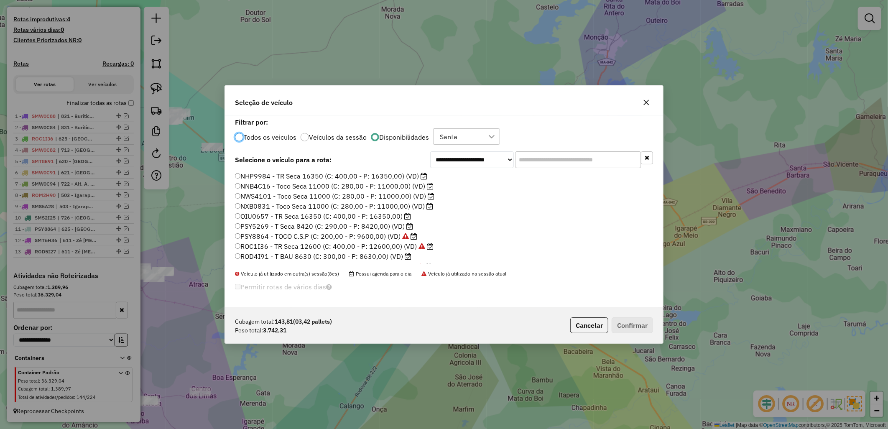
click at [312, 184] on label "NNB4C16 - Toco Seca 11000 (C: 280,00 - P: 11000,00) (VD)" at bounding box center [334, 186] width 199 height 10
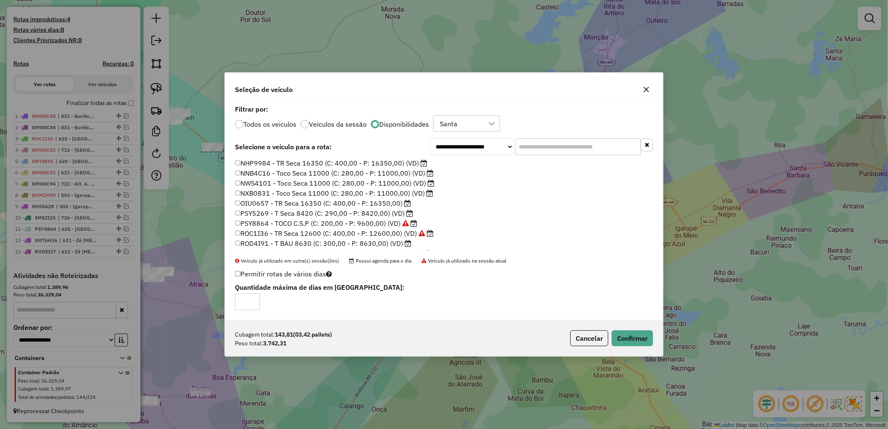
click at [618, 320] on div "**********" at bounding box center [444, 212] width 438 height 218
click at [632, 344] on button "Confirmar" at bounding box center [632, 338] width 41 height 16
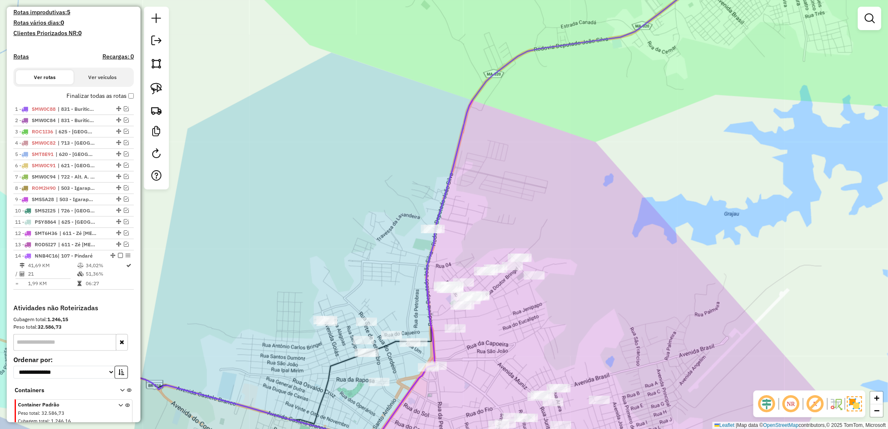
drag, startPoint x: 434, startPoint y: 252, endPoint x: 454, endPoint y: 248, distance: 20.4
click at [454, 248] on div "Janela de atendimento Grade de atendimento Capacidade Transportadoras Veículos …" at bounding box center [444, 214] width 888 height 429
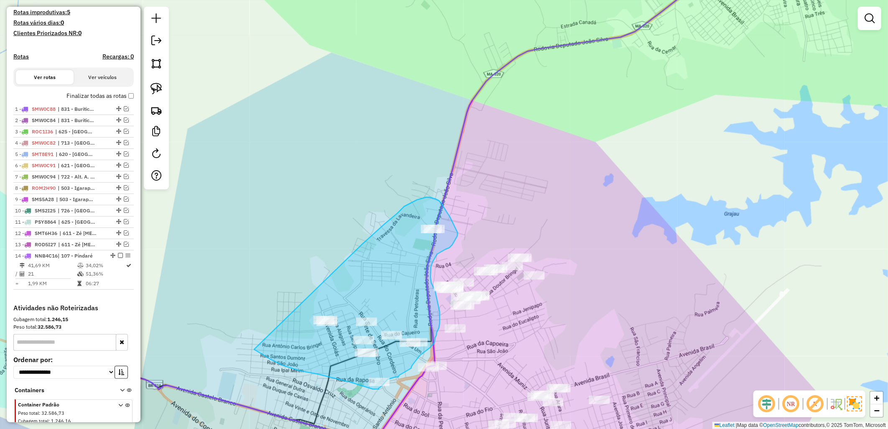
drag, startPoint x: 373, startPoint y: 235, endPoint x: 243, endPoint y: 345, distance: 169.8
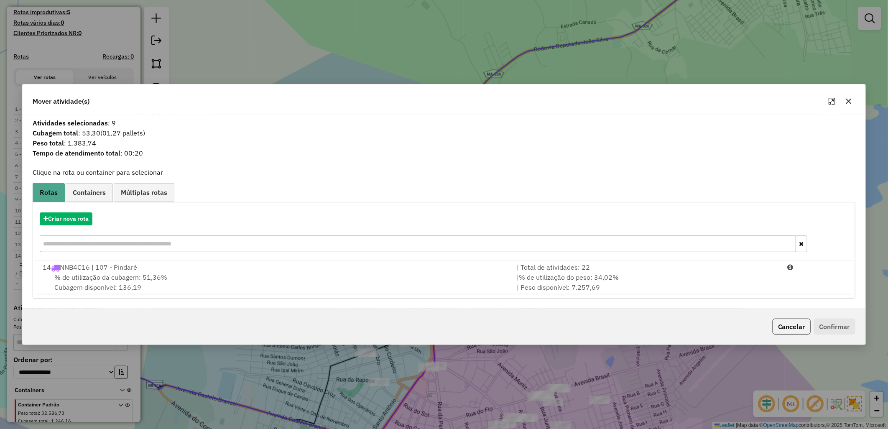
click at [180, 294] on div "Criar nova rota 14 NNB4C16 | 107 - Pindaré | Total de atividades: 22 % de utili…" at bounding box center [444, 250] width 823 height 97
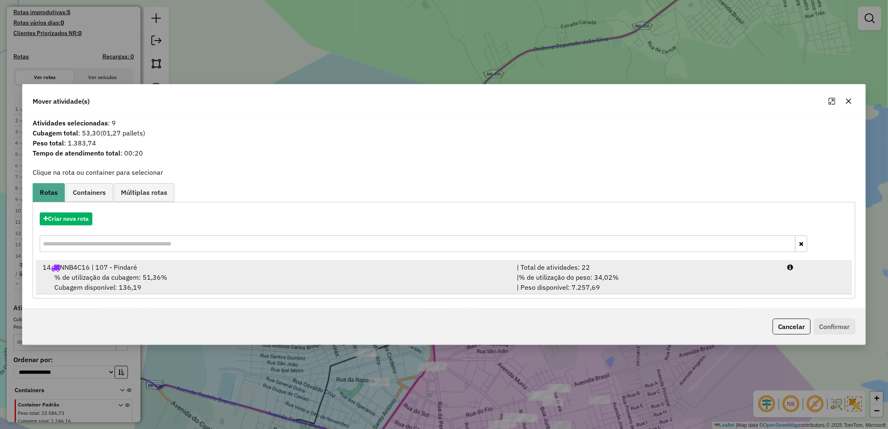
click at [239, 290] on li "14 NNB4C16 | 107 - Pindaré | Total de atividades: 22 % de utilização da cubagem…" at bounding box center [444, 278] width 816 height 34
click at [456, 287] on div "% de utilização da cubagem: 51,36% Cubagem disponível: 136,19" at bounding box center [274, 283] width 473 height 20
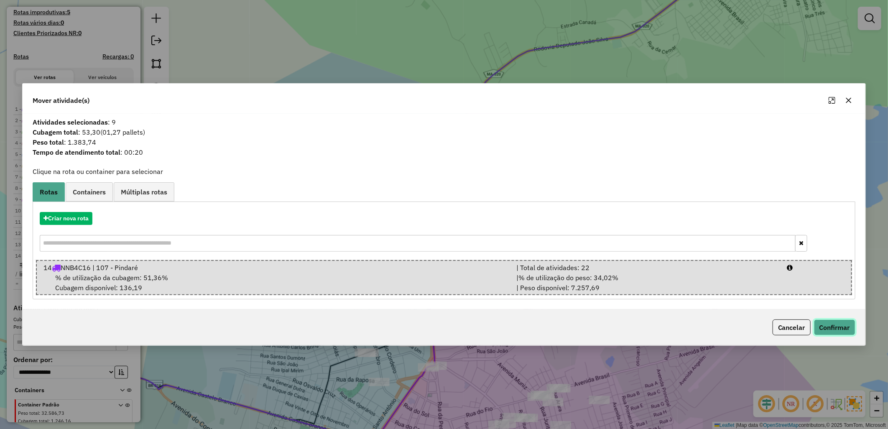
click at [844, 334] on button "Confirmar" at bounding box center [834, 328] width 41 height 16
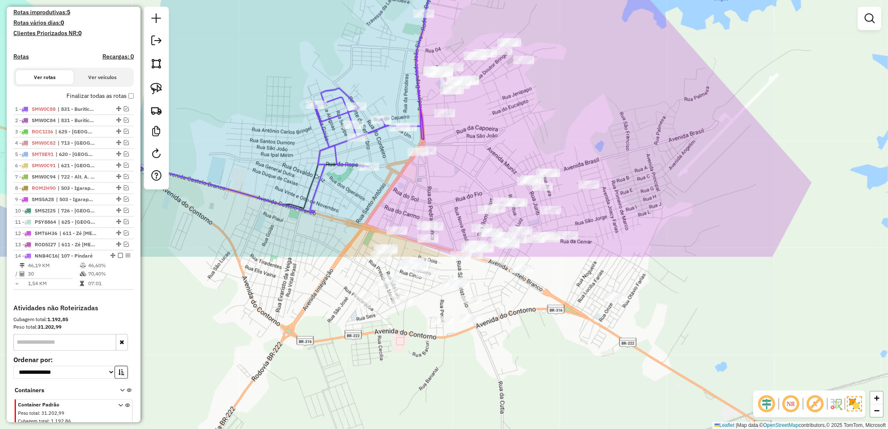
drag, startPoint x: 420, startPoint y: 288, endPoint x: 398, endPoint y: 110, distance: 178.6
click at [408, 72] on div "Janela de atendimento Grade de atendimento Capacidade Transportadoras Veículos …" at bounding box center [444, 214] width 888 height 429
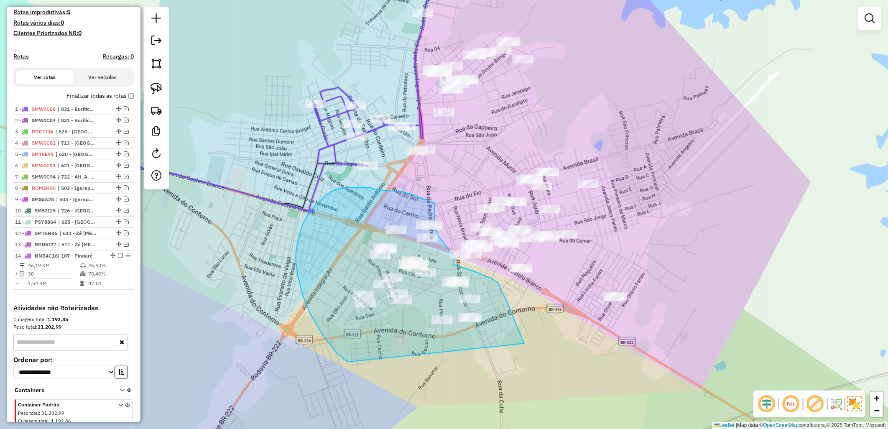
drag, startPoint x: 349, startPoint y: 362, endPoint x: 529, endPoint y: 358, distance: 180.3
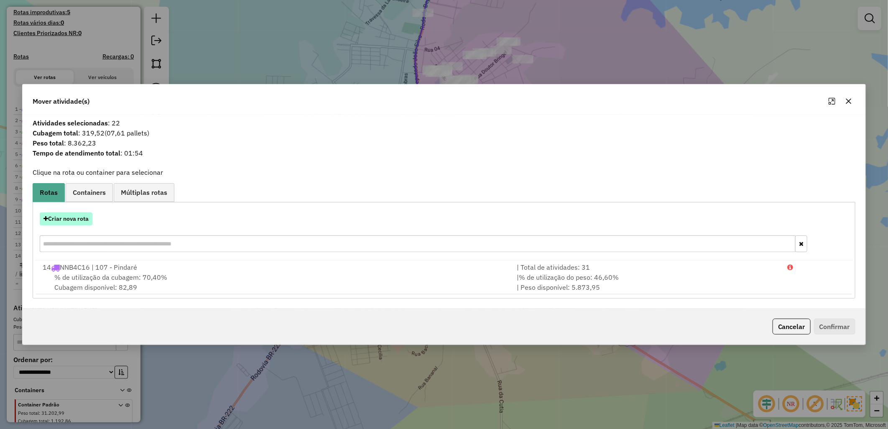
click at [74, 223] on button "Criar nova rota" at bounding box center [66, 218] width 53 height 13
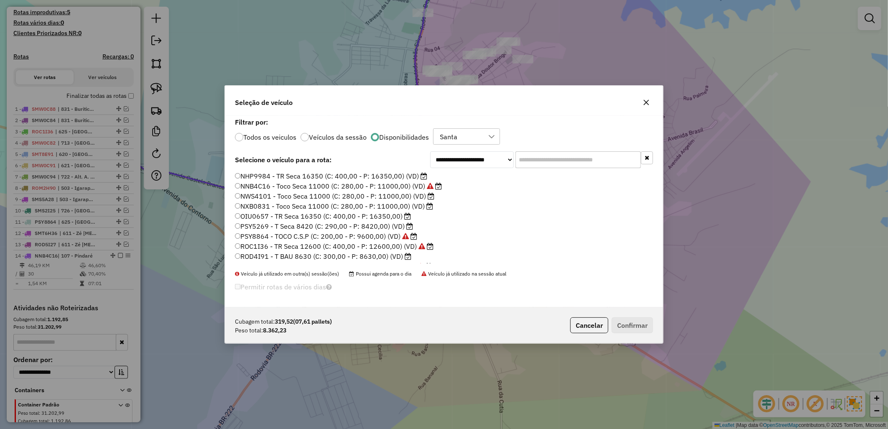
click at [287, 179] on label "NHP9984 - TR Seca 16350 (C: 400,00 - P: 16350,00) (VD)" at bounding box center [331, 176] width 192 height 10
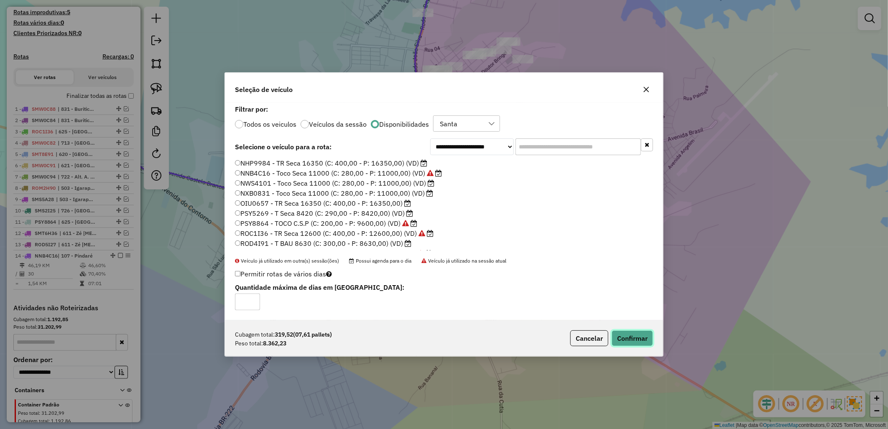
click at [624, 335] on button "Confirmar" at bounding box center [632, 338] width 41 height 16
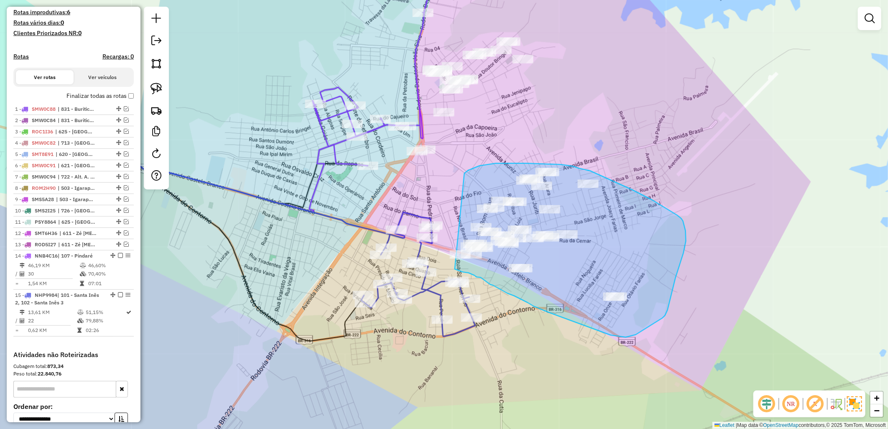
drag, startPoint x: 465, startPoint y: 173, endPoint x: 440, endPoint y: 262, distance: 92.3
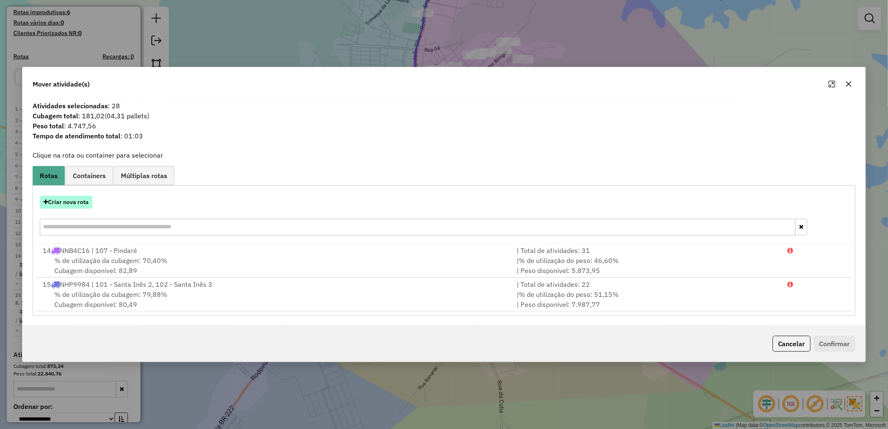
click at [82, 207] on button "Criar nova rota" at bounding box center [66, 202] width 53 height 13
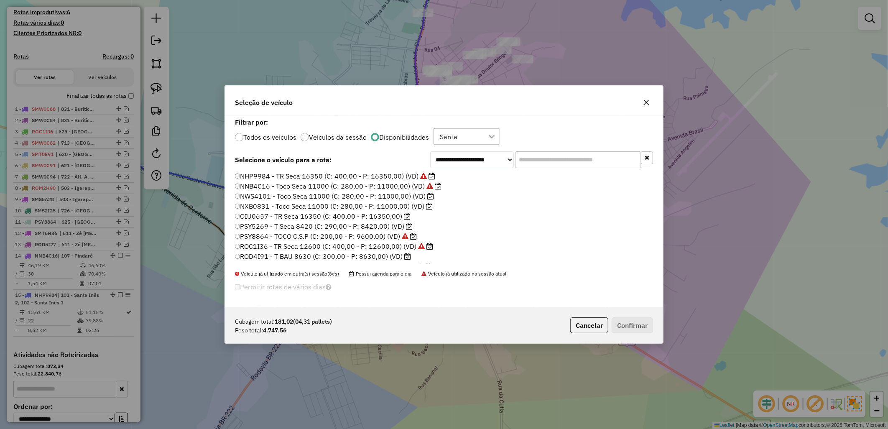
click at [318, 199] on label "NWS4101 - Toco Seca 11000 (C: 280,00 - P: 11000,00) (VD)" at bounding box center [334, 196] width 199 height 10
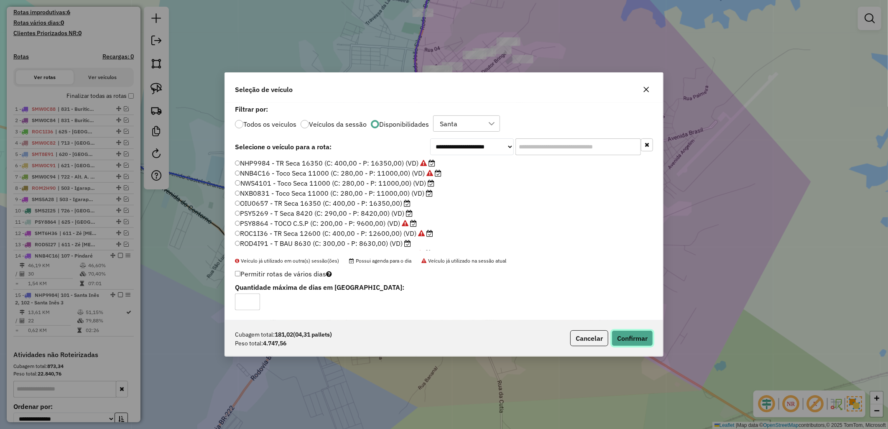
click at [640, 340] on button "Confirmar" at bounding box center [632, 338] width 41 height 16
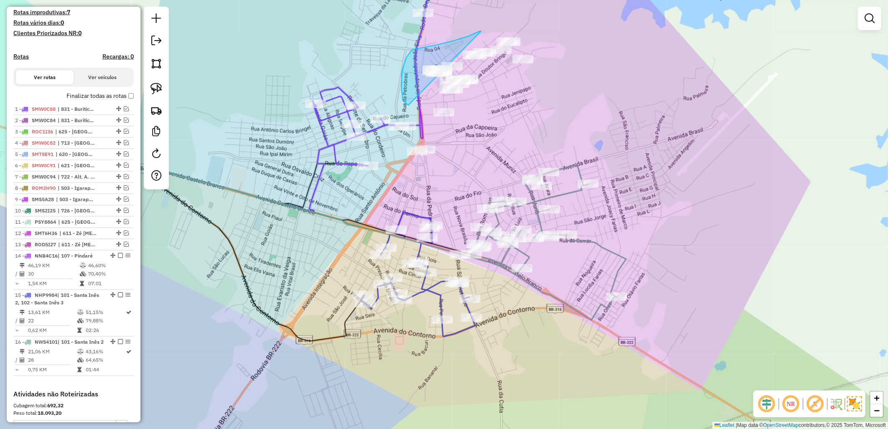
drag, startPoint x: 409, startPoint y: 105, endPoint x: 481, endPoint y: 31, distance: 103.8
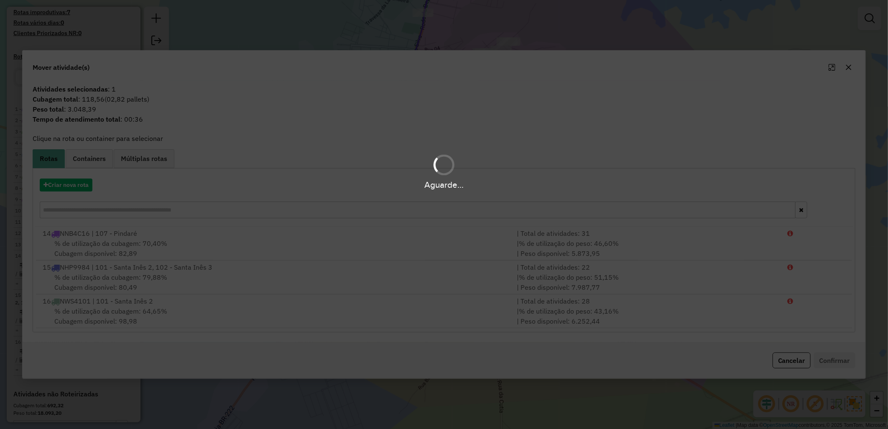
click at [464, 73] on hb-app "Aguarde... Pop-up bloqueado! Seu navegador bloqueou automáticamente a abertura …" at bounding box center [444, 214] width 888 height 429
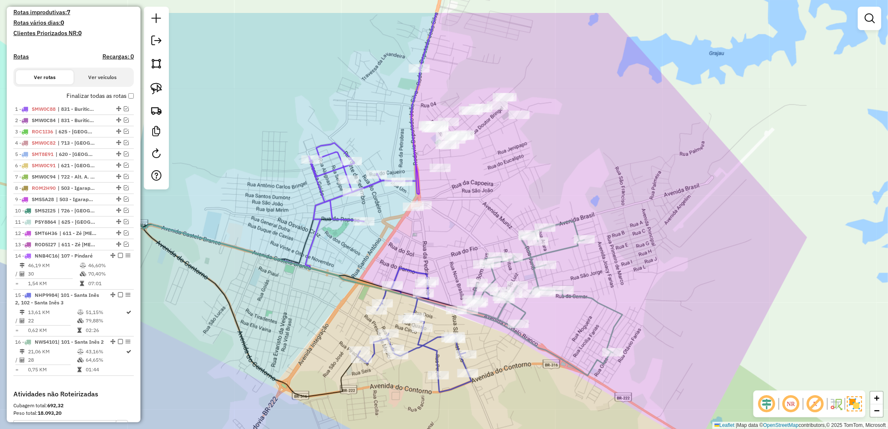
drag, startPoint x: 452, startPoint y: 57, endPoint x: 448, endPoint y: 118, distance: 60.8
click at [448, 118] on div "Janela de atendimento Grade de atendimento Capacidade Transportadoras Veículos …" at bounding box center [444, 214] width 888 height 429
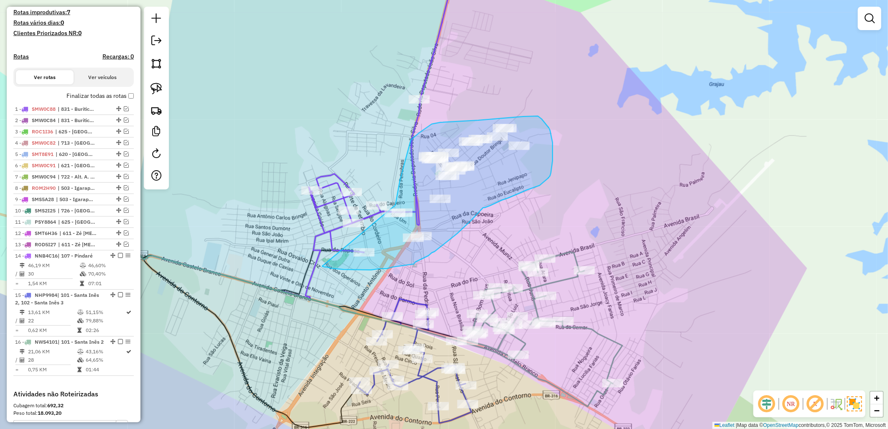
drag, startPoint x: 396, startPoint y: 205, endPoint x: 322, endPoint y: 266, distance: 95.3
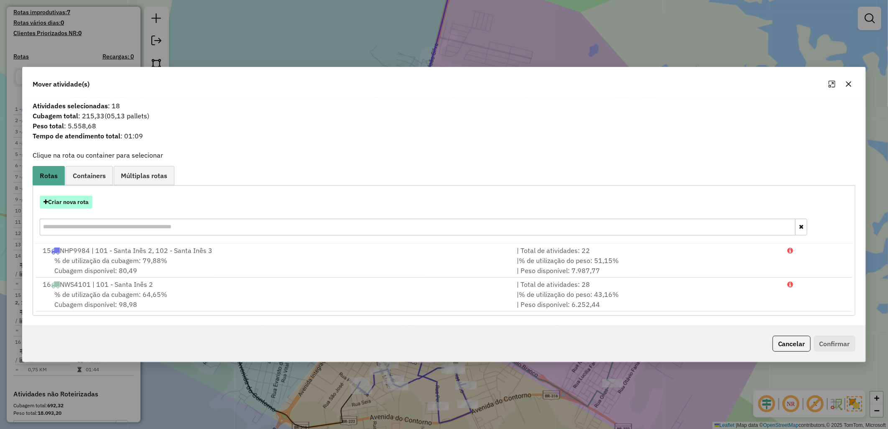
drag, startPoint x: 90, startPoint y: 208, endPoint x: 51, endPoint y: 205, distance: 38.6
click at [89, 208] on div "Criar nova rota" at bounding box center [444, 216] width 819 height 54
click at [53, 205] on button "Criar nova rota" at bounding box center [66, 202] width 53 height 13
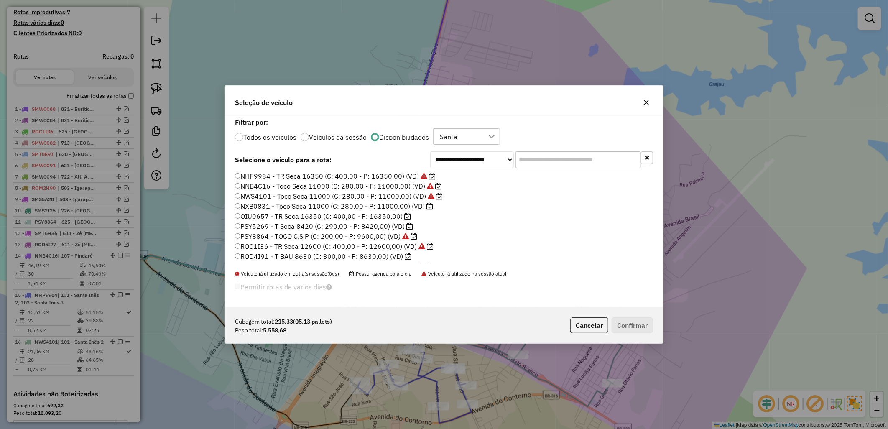
click at [305, 206] on label "NXB0831 - Toco Seca 11000 (C: 280,00 - P: 11000,00) (VD)" at bounding box center [334, 206] width 198 height 10
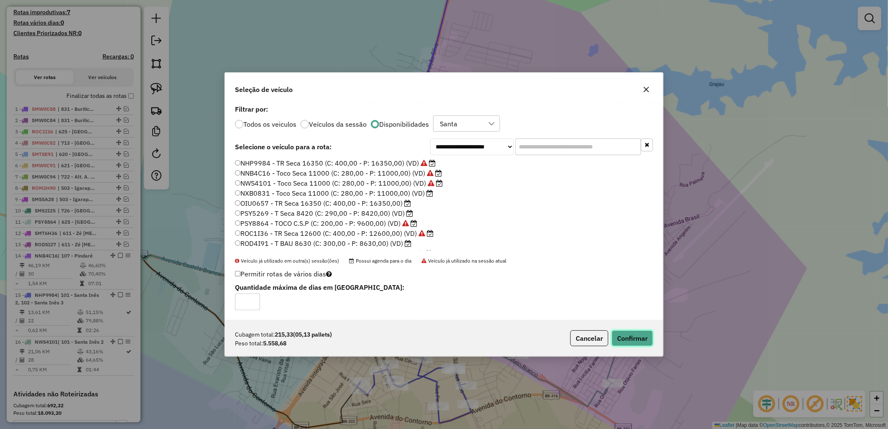
click at [638, 341] on button "Confirmar" at bounding box center [632, 338] width 41 height 16
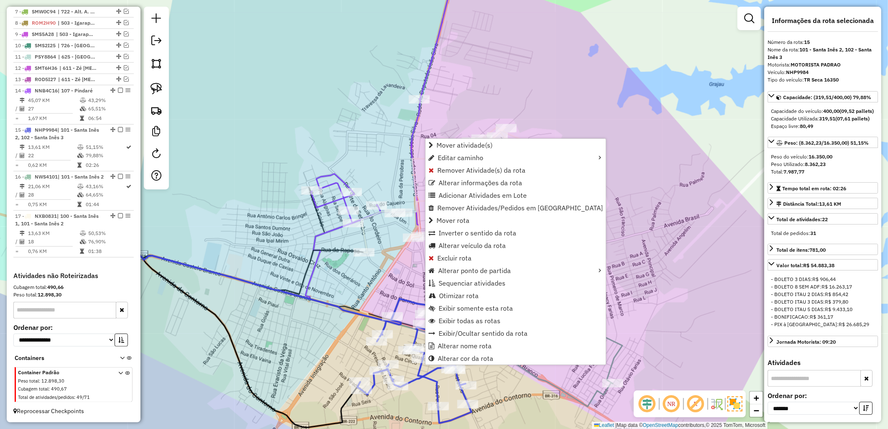
scroll to position [399, 0]
click at [300, 302] on icon at bounding box center [248, 289] width 277 height 91
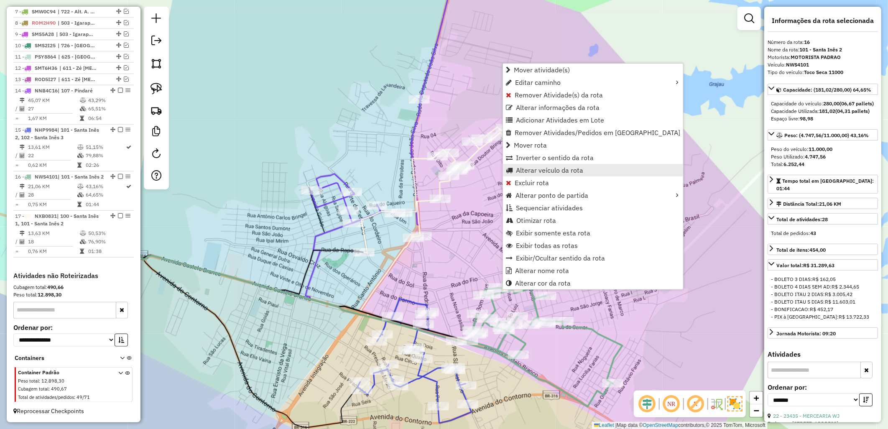
click at [545, 168] on span "Alterar veículo da rota" at bounding box center [549, 170] width 67 height 7
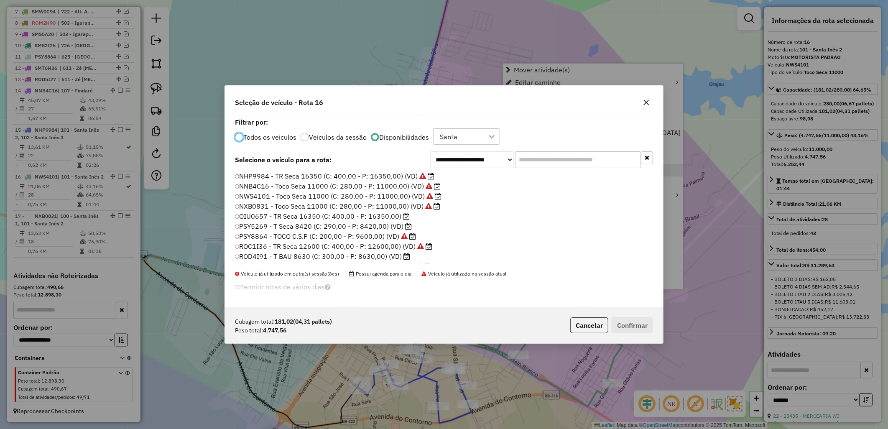
scroll to position [5, 2]
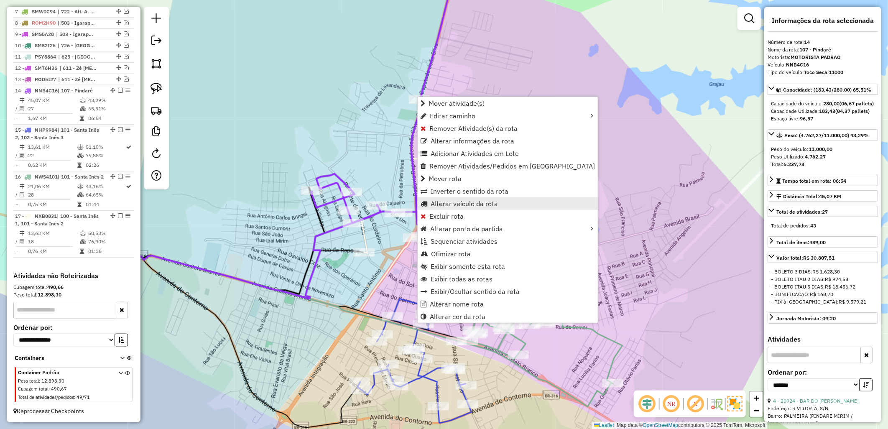
click at [458, 200] on span "Alterar veículo da rota" at bounding box center [464, 203] width 67 height 7
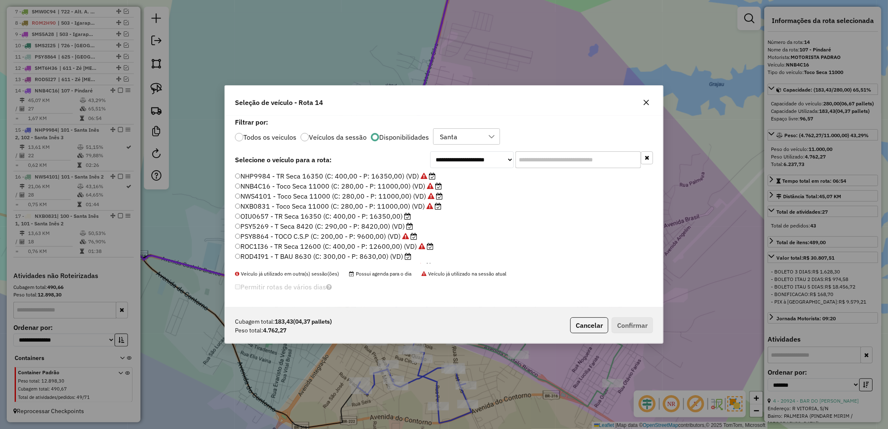
click at [324, 257] on label "ROD4I91 - T BAU 8630 (C: 300,00 - P: 8630,00) (VD)" at bounding box center [323, 256] width 177 height 10
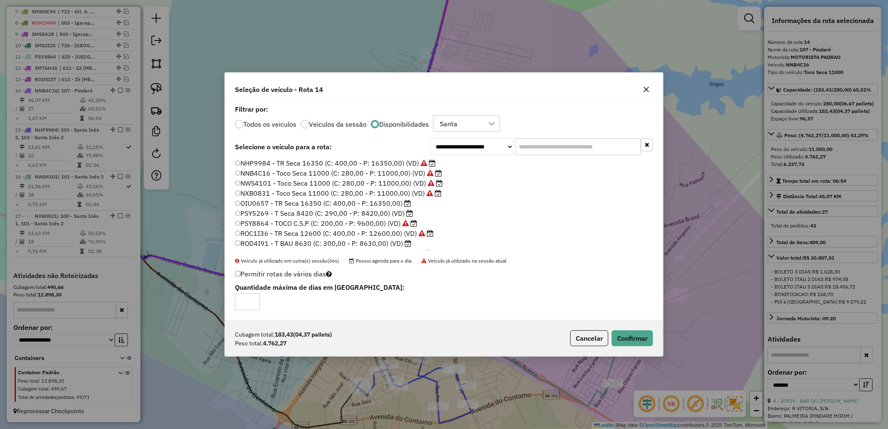
click at [633, 361] on div "**********" at bounding box center [444, 214] width 888 height 429
click at [624, 336] on button "Confirmar" at bounding box center [632, 338] width 41 height 16
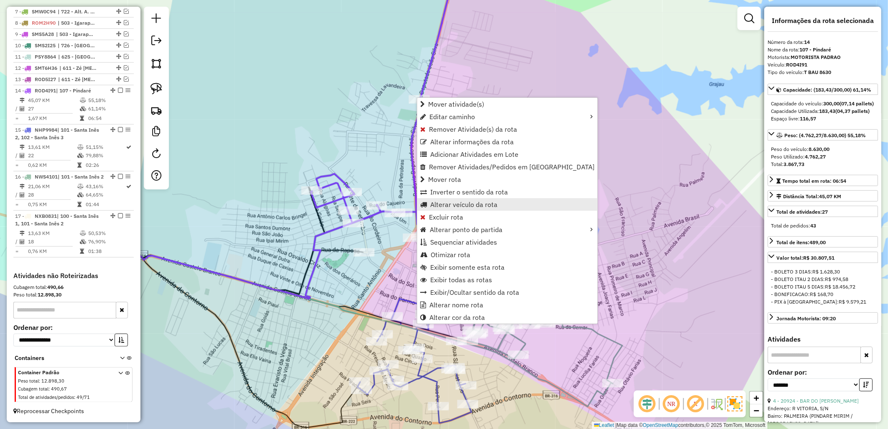
click at [468, 205] on span "Alterar veículo da rota" at bounding box center [463, 204] width 67 height 7
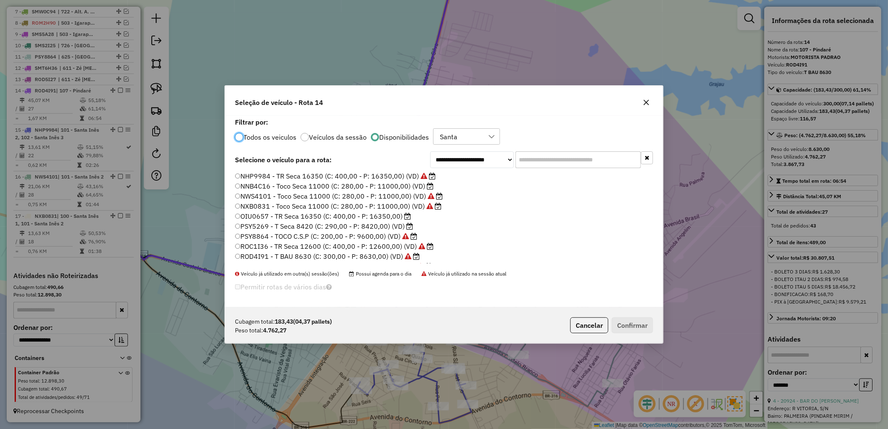
click at [287, 207] on label "NXB0831 - Toco Seca 11000 (C: 280,00 - P: 11000,00) (VD)" at bounding box center [338, 206] width 207 height 10
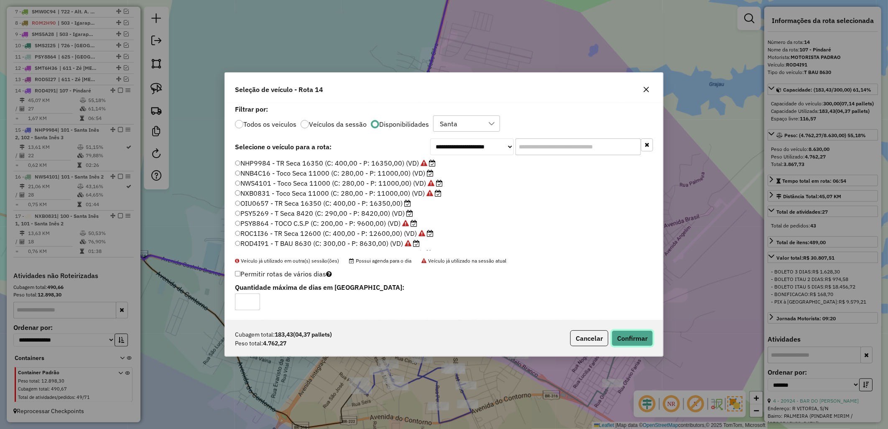
click at [625, 335] on button "Confirmar" at bounding box center [632, 338] width 41 height 16
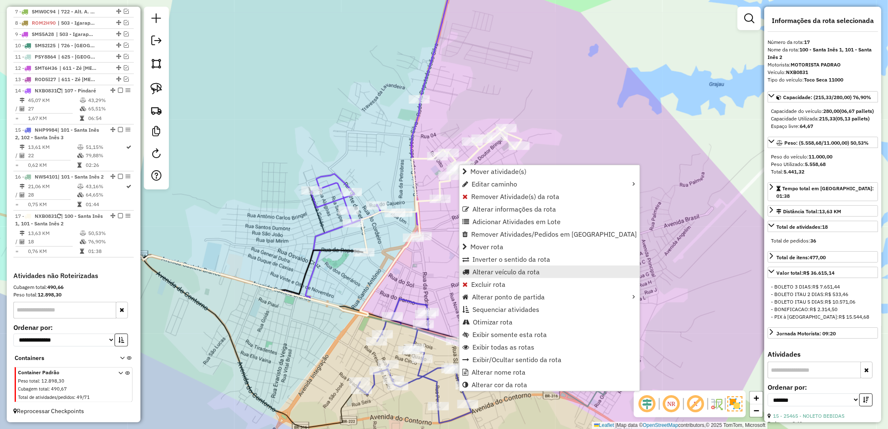
click at [484, 269] on span "Alterar veículo da rota" at bounding box center [506, 272] width 67 height 7
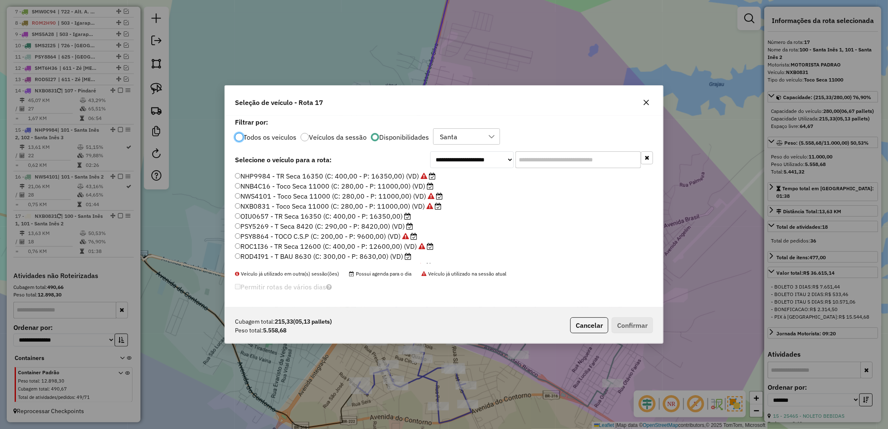
click at [385, 256] on label "ROD4I91 - T BAU 8630 (C: 300,00 - P: 8630,00) (VD)" at bounding box center [323, 256] width 177 height 10
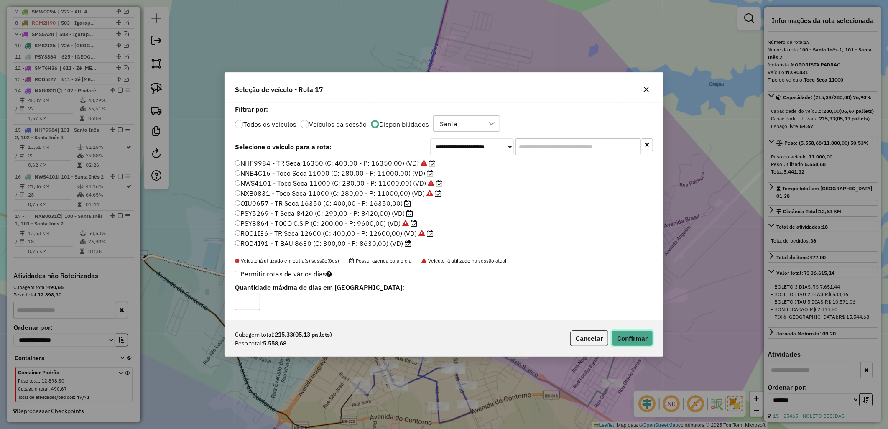
click at [619, 338] on button "Confirmar" at bounding box center [632, 338] width 41 height 16
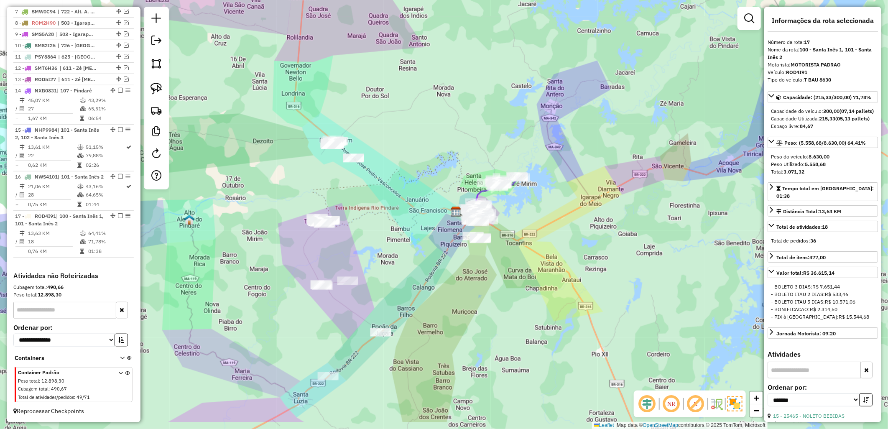
drag, startPoint x: 406, startPoint y: 268, endPoint x: 415, endPoint y: 250, distance: 19.8
click at [415, 251] on div "Janela de atendimento Grade de atendimento Capacidade Transportadoras Veículos …" at bounding box center [444, 214] width 888 height 429
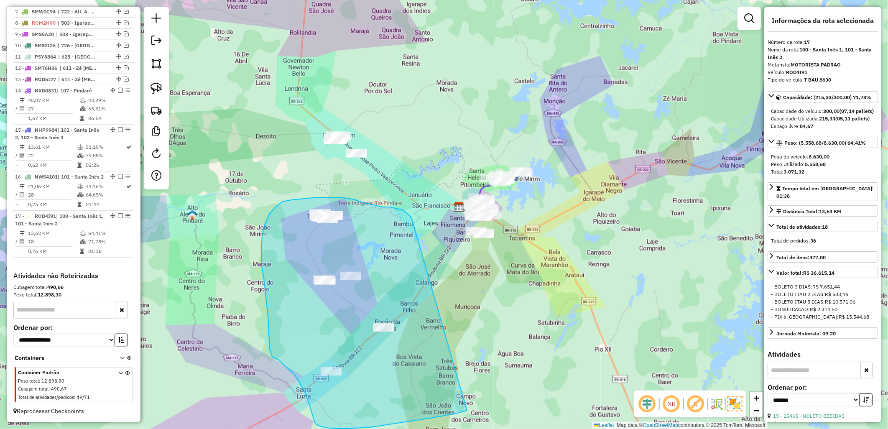
drag, startPoint x: 401, startPoint y: 209, endPoint x: 471, endPoint y: 410, distance: 213.2
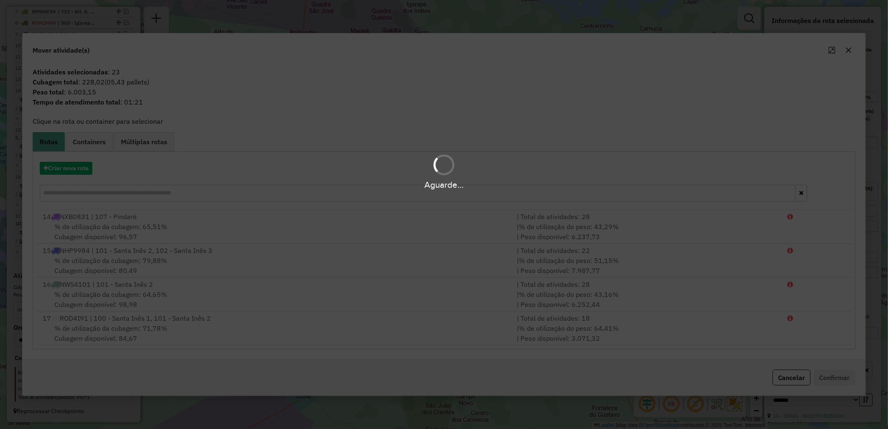
click at [63, 164] on div "Aguarde..." at bounding box center [444, 172] width 888 height 40
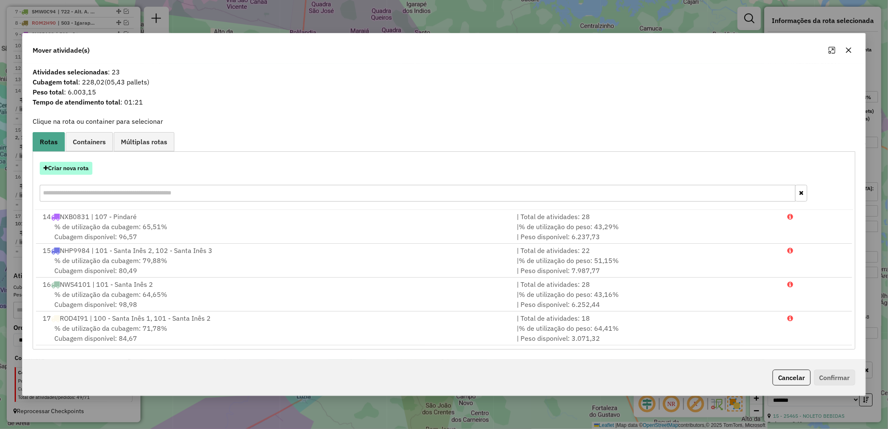
click at [70, 167] on button "Criar nova rota" at bounding box center [66, 168] width 53 height 13
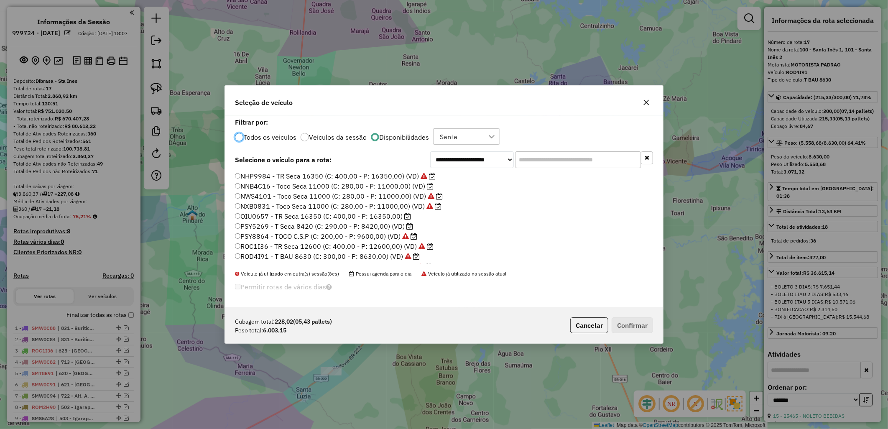
scroll to position [5, 2]
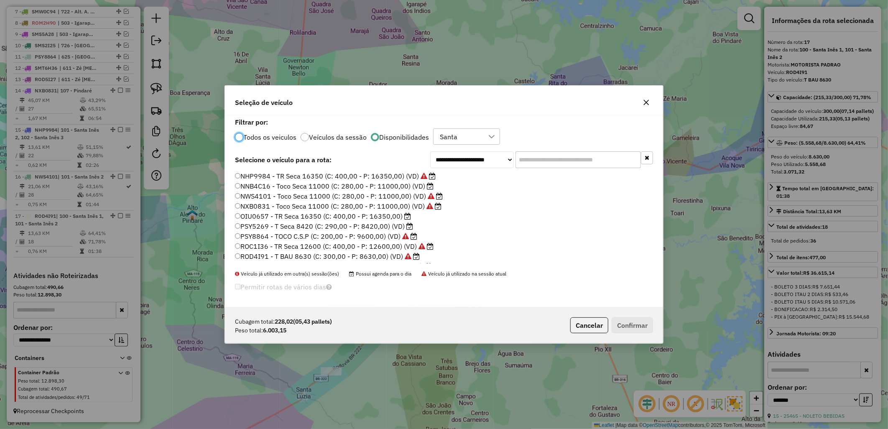
click at [348, 223] on label "PSY5269 - T Seca 8420 (C: 290,00 - P: 8420,00) (VD)" at bounding box center [324, 226] width 178 height 10
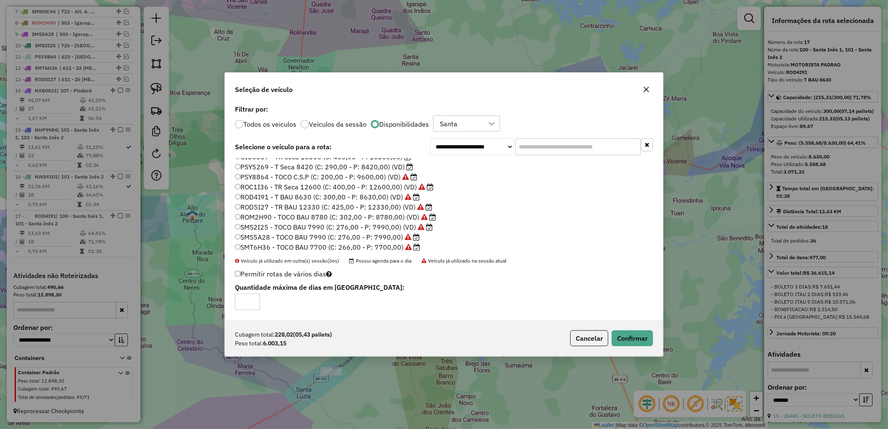
scroll to position [0, 0]
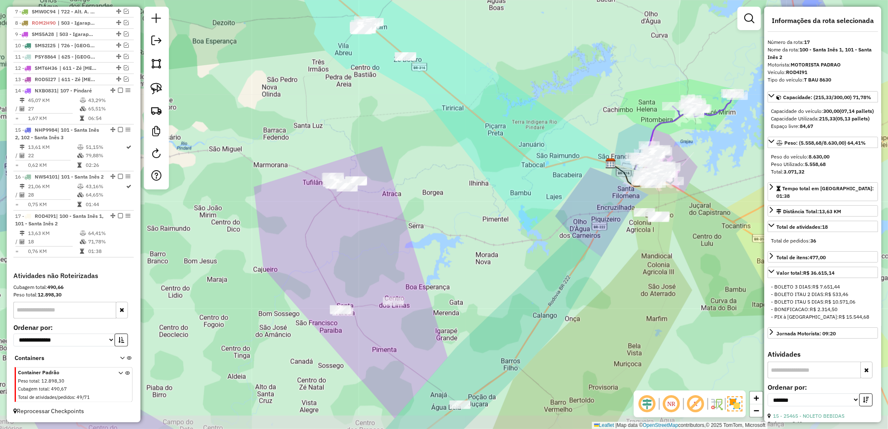
drag, startPoint x: 318, startPoint y: 241, endPoint x: 341, endPoint y: 218, distance: 32.8
click at [341, 218] on div "Janela de atendimento Grade de atendimento Capacidade Transportadoras Veículos …" at bounding box center [444, 214] width 888 height 429
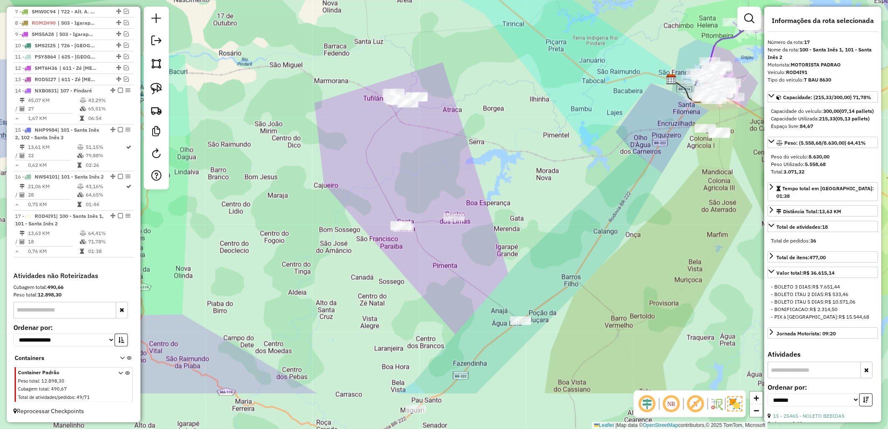
drag, startPoint x: 253, startPoint y: 248, endPoint x: 307, endPoint y: 161, distance: 102.0
click at [307, 161] on div "Janela de atendimento Grade de atendimento Capacidade Transportadoras Veículos …" at bounding box center [444, 214] width 888 height 429
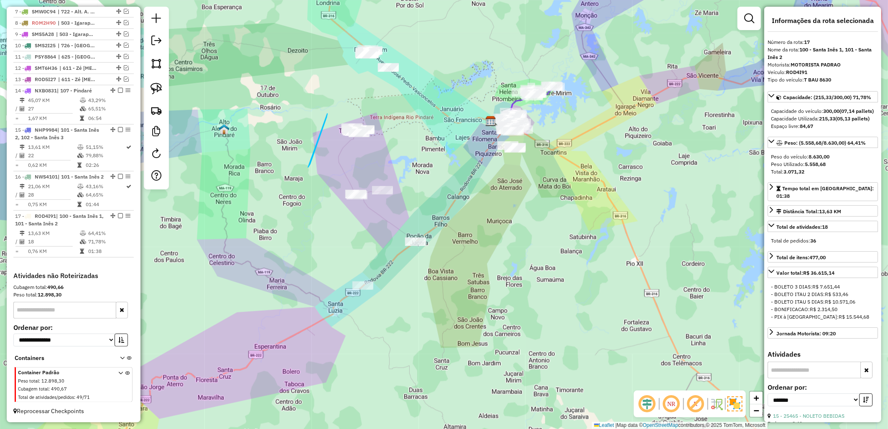
drag, startPoint x: 308, startPoint y: 167, endPoint x: 352, endPoint y: 111, distance: 70.9
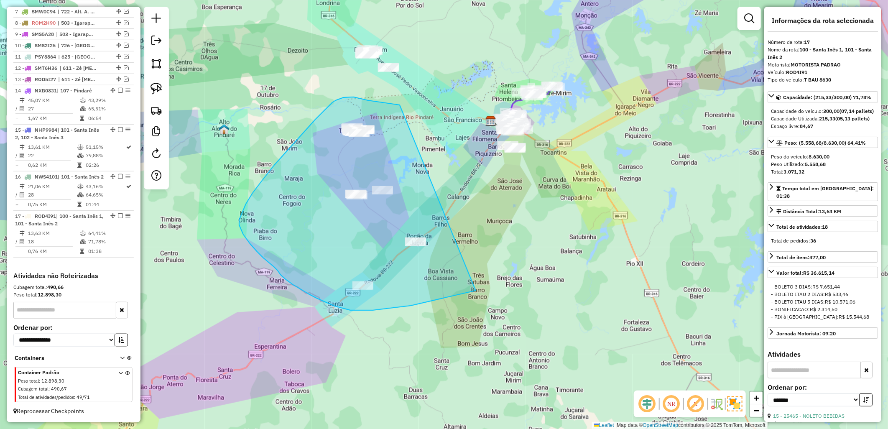
drag, startPoint x: 358, startPoint y: 98, endPoint x: 494, endPoint y: 285, distance: 231.0
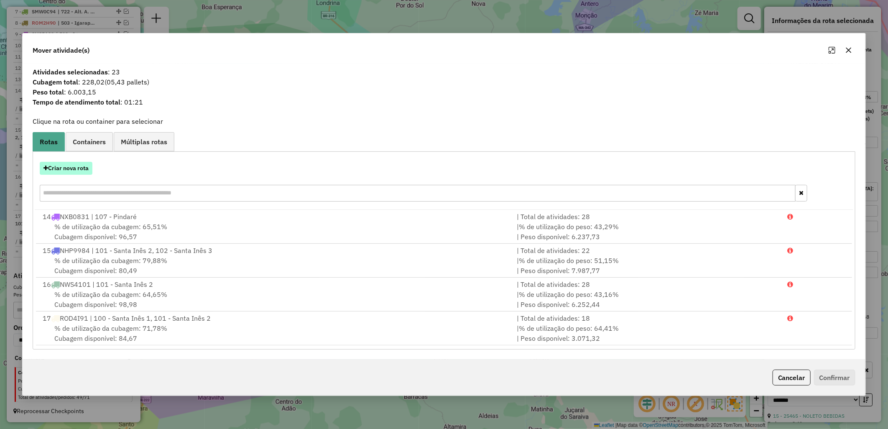
click at [89, 162] on button "Criar nova rota" at bounding box center [66, 168] width 53 height 13
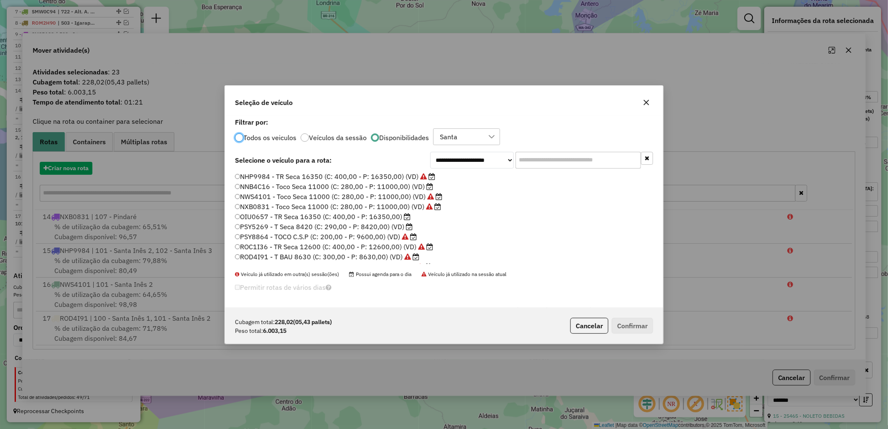
scroll to position [5, 2]
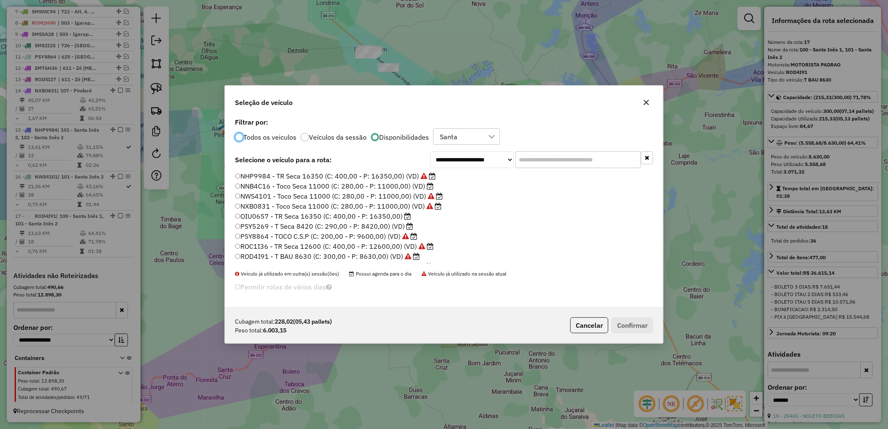
click at [346, 225] on label "PSY5269 - T Seca 8420 (C: 290,00 - P: 8420,00) (VD)" at bounding box center [324, 226] width 178 height 10
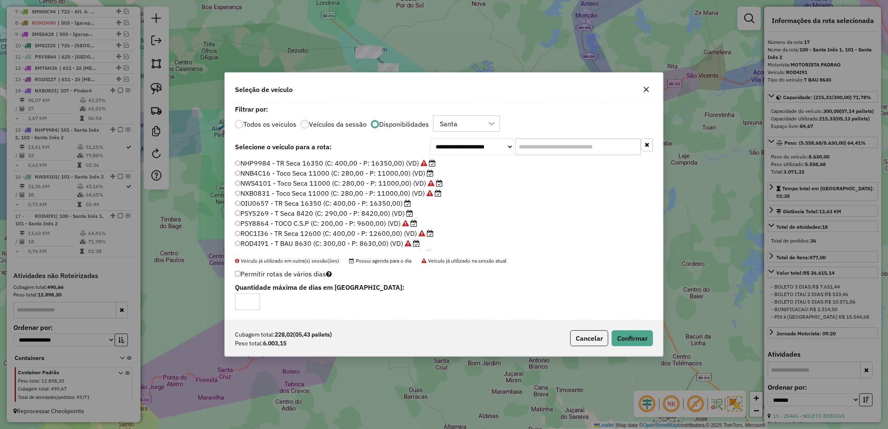
click at [242, 183] on label "NWS4101 - Toco Seca 11000 (C: 280,00 - P: 11000,00) (VD)" at bounding box center [339, 183] width 208 height 10
click at [630, 331] on button "Confirmar" at bounding box center [632, 338] width 41 height 16
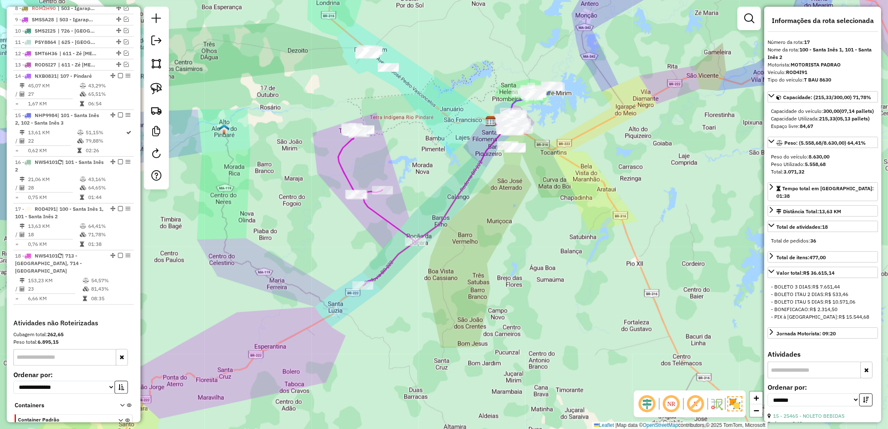
scroll to position [446, 0]
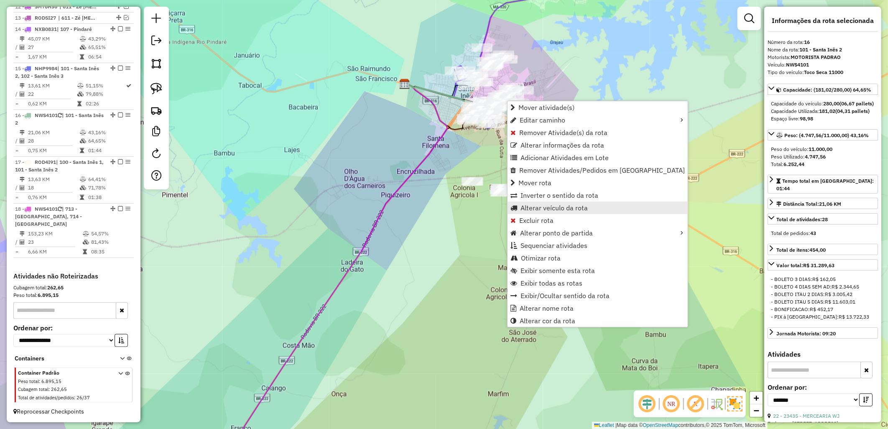
click at [543, 212] on link "Alterar veículo da rota" at bounding box center [598, 208] width 180 height 13
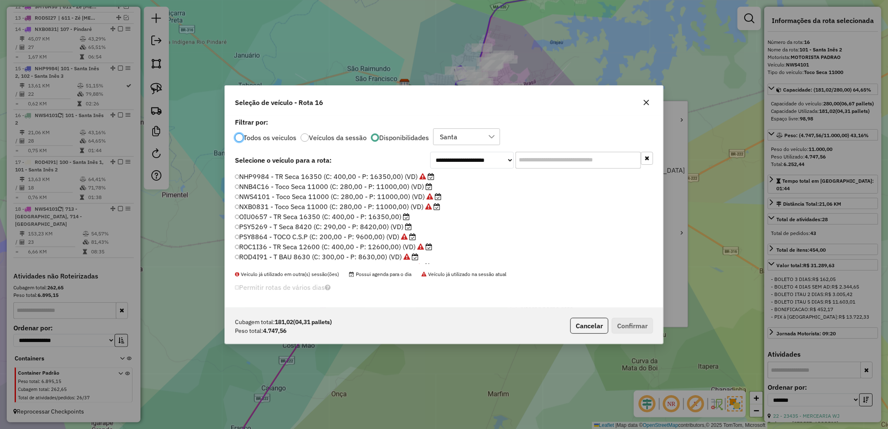
scroll to position [5, 2]
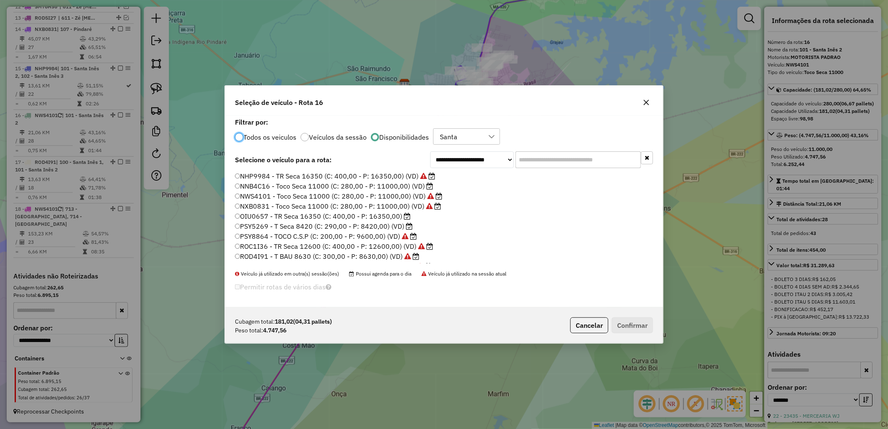
click at [378, 221] on label "PSY5269 - T Seca 8420 (C: 290,00 - P: 8420,00) (VD)" at bounding box center [324, 226] width 178 height 10
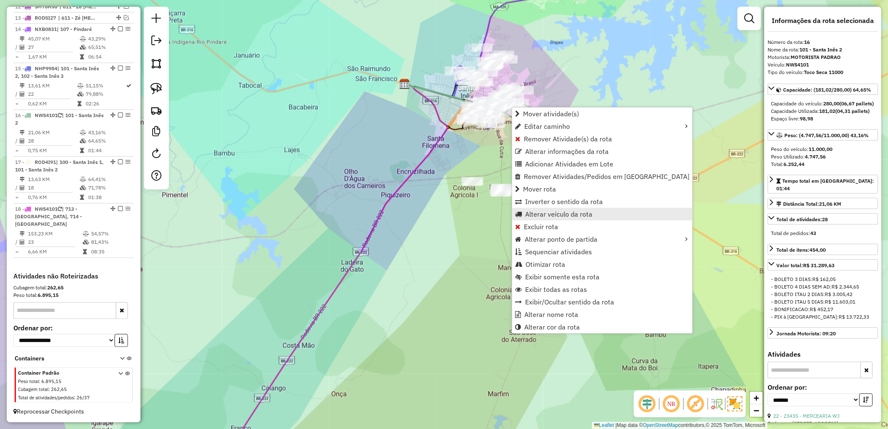
click at [558, 212] on span "Alterar veículo da rota" at bounding box center [558, 214] width 67 height 7
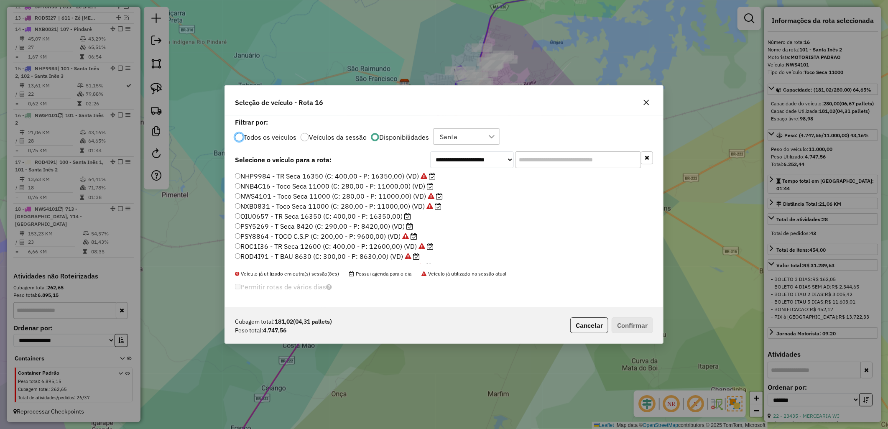
click at [404, 227] on label "PSY5269 - T Seca 8420 (C: 290,00 - P: 8420,00) (VD)" at bounding box center [324, 226] width 178 height 10
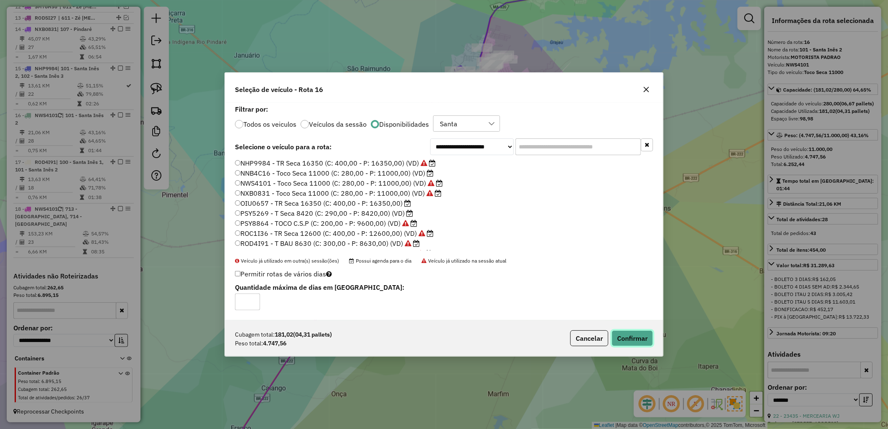
click at [630, 341] on button "Confirmar" at bounding box center [632, 338] width 41 height 16
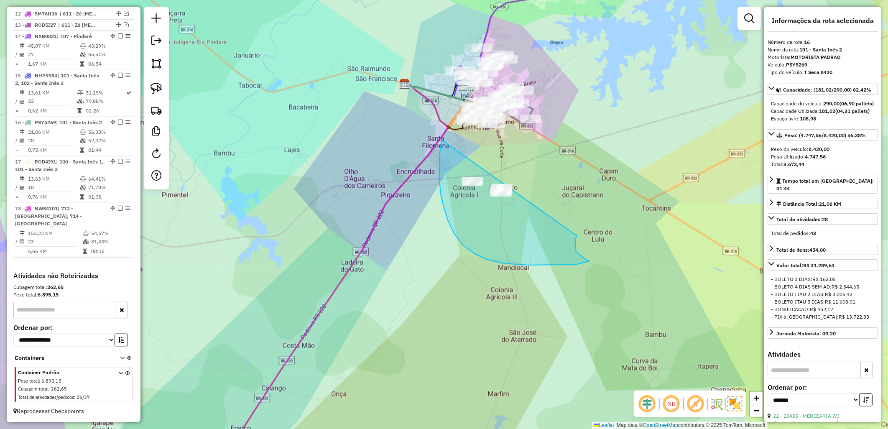
drag, startPoint x: 440, startPoint y: 179, endPoint x: 588, endPoint y: 211, distance: 152.3
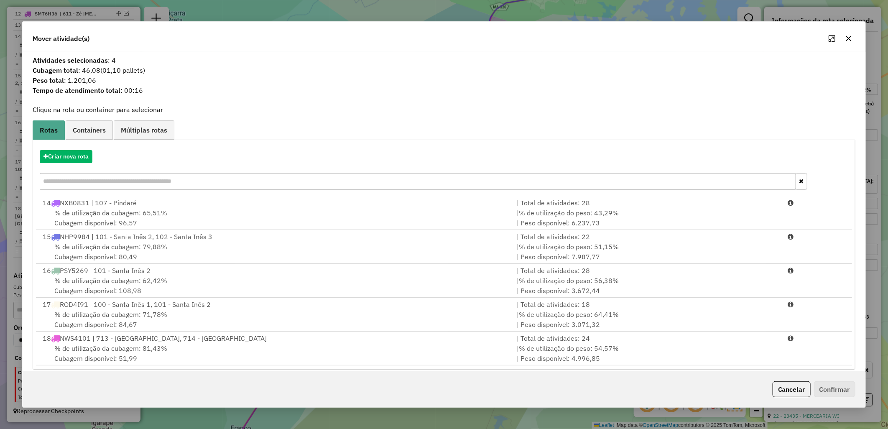
scroll to position [8, 0]
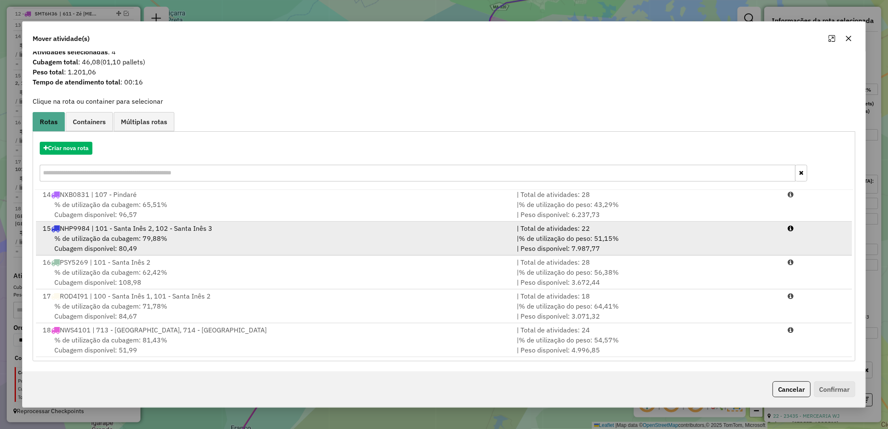
click at [162, 244] on div "% de utilização da cubagem: 79,88% Cubagem disponível: 80,49" at bounding box center [275, 243] width 474 height 20
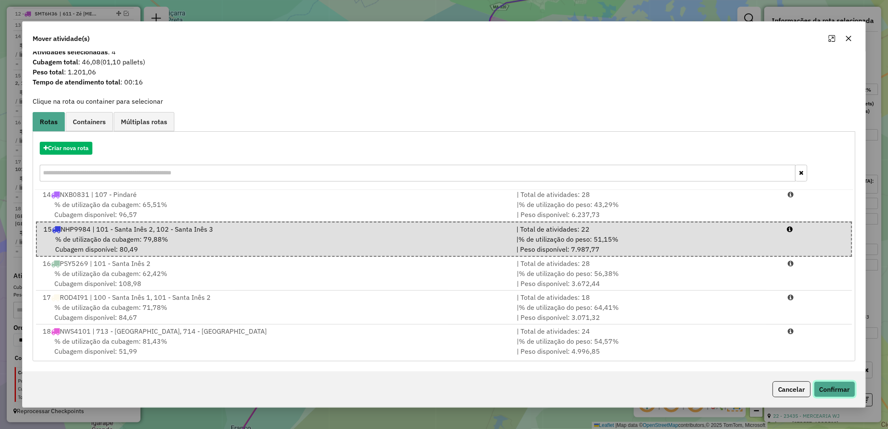
click at [849, 387] on button "Confirmar" at bounding box center [834, 389] width 41 height 16
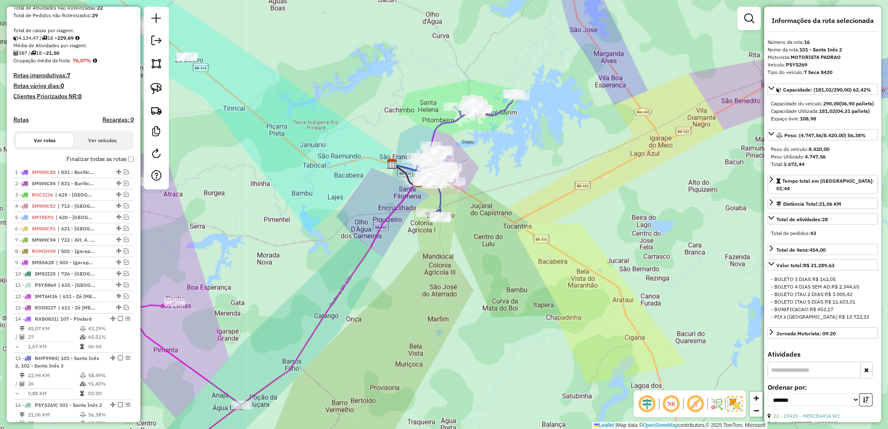
scroll to position [74, 0]
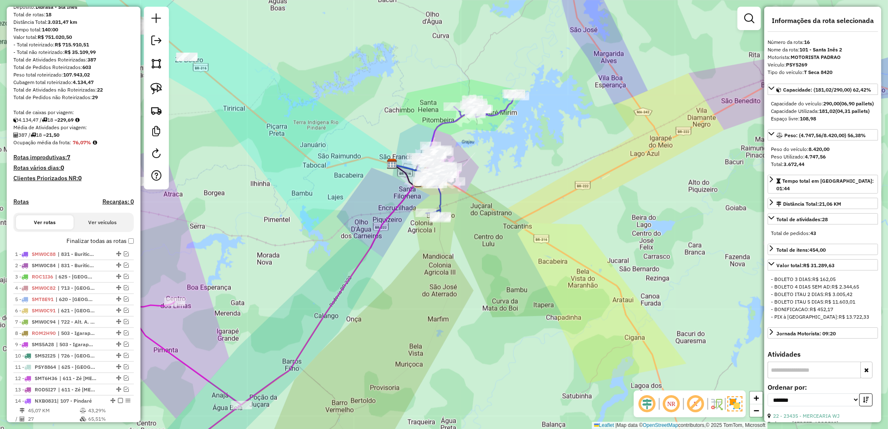
click at [123, 246] on label "Finalizar todas as rotas" at bounding box center [100, 241] width 67 height 9
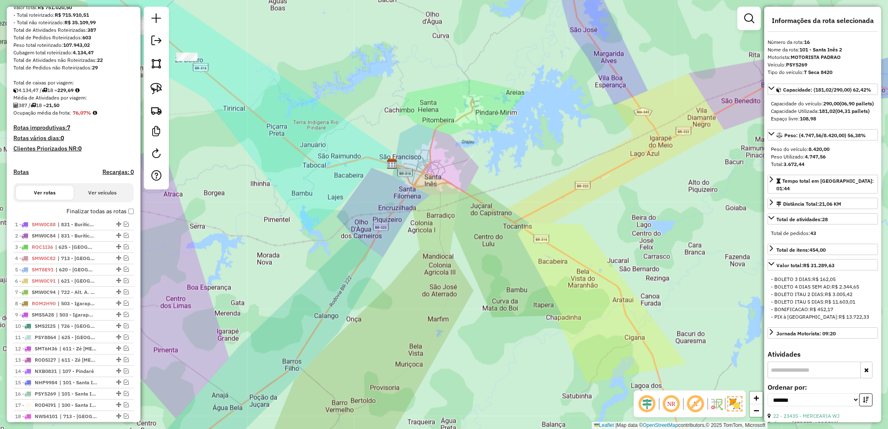
scroll to position [167, 0]
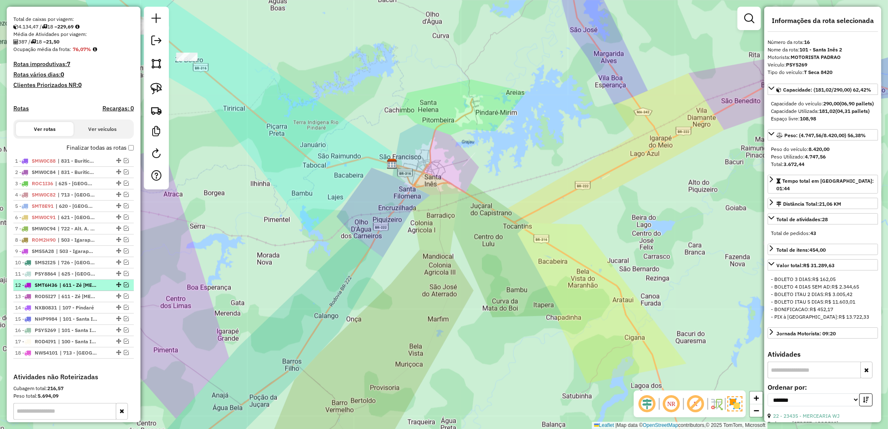
click at [124, 287] on em at bounding box center [126, 284] width 5 height 5
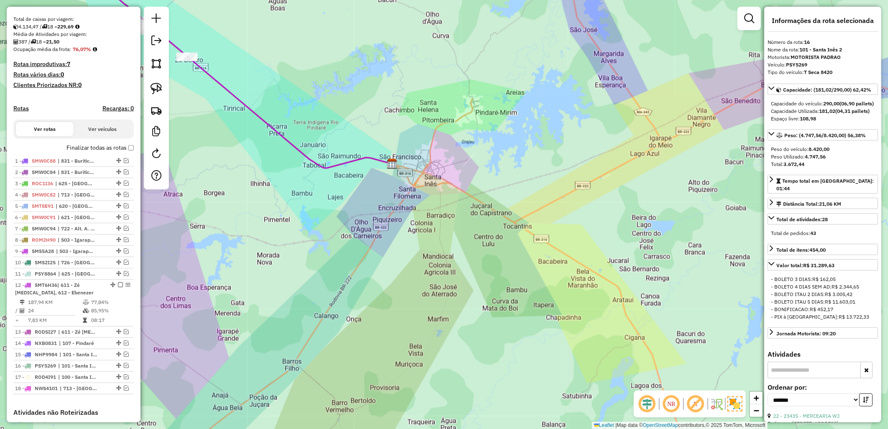
drag, startPoint x: 256, startPoint y: 279, endPoint x: 289, endPoint y: 222, distance: 66.9
click at [289, 222] on div "Janela de atendimento Grade de atendimento Capacidade Transportadoras Veículos …" at bounding box center [444, 214] width 888 height 429
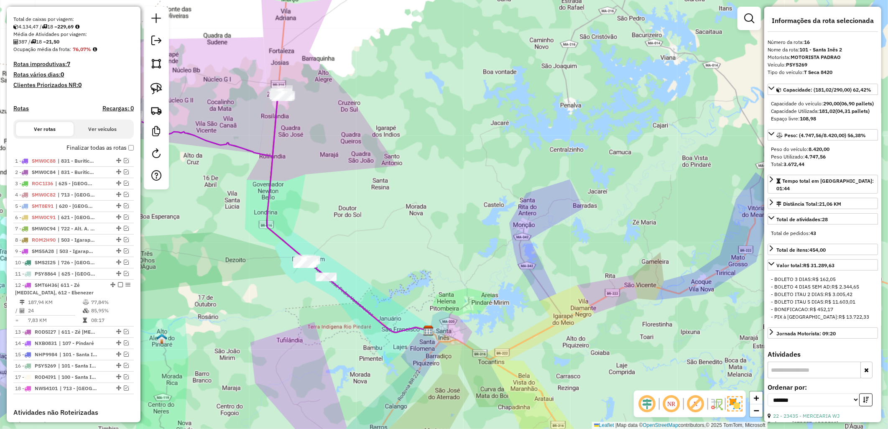
drag, startPoint x: 330, startPoint y: 126, endPoint x: 356, endPoint y: 154, distance: 37.6
click at [356, 154] on div "Janela de atendimento Grade de atendimento Capacidade Transportadoras Veículos …" at bounding box center [444, 214] width 888 height 429
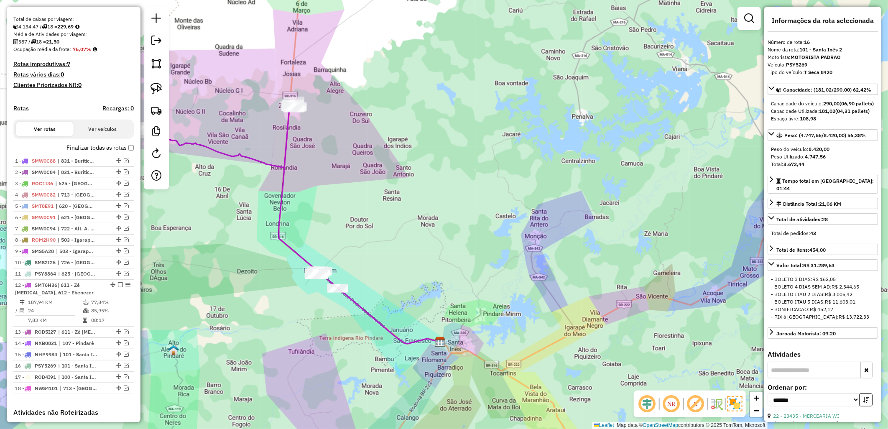
click at [125, 152] on label "Finalizar todas as rotas" at bounding box center [100, 147] width 67 height 9
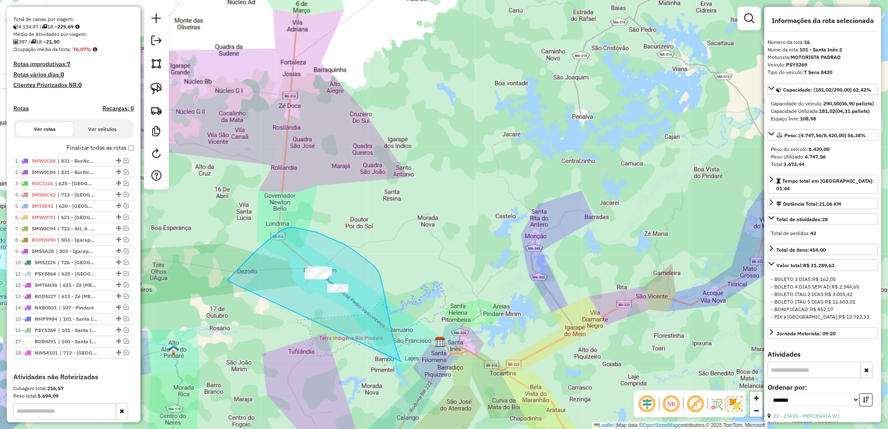
drag, startPoint x: 227, startPoint y: 281, endPoint x: 402, endPoint y: 362, distance: 192.4
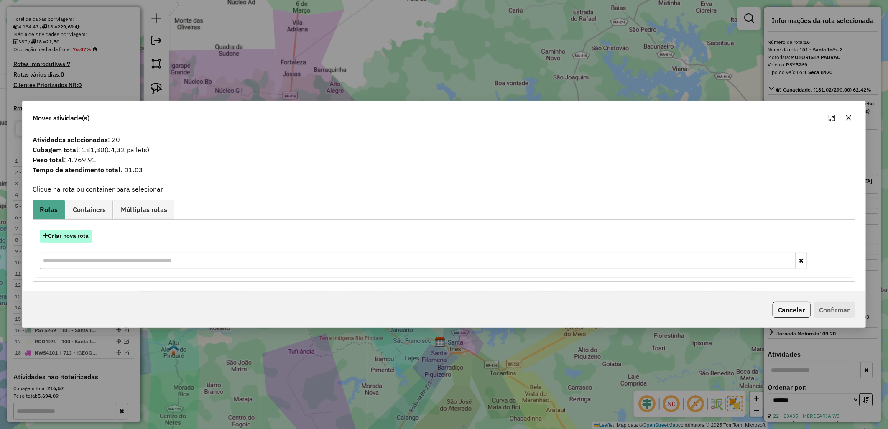
click at [79, 235] on button "Criar nova rota" at bounding box center [66, 236] width 53 height 13
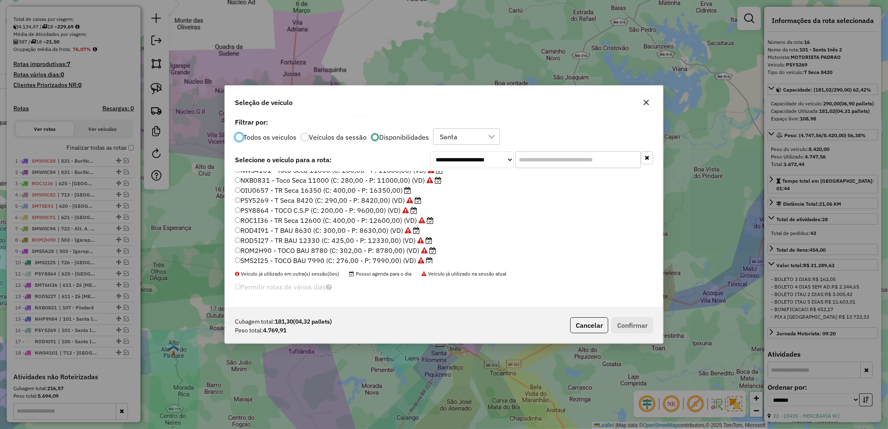
scroll to position [46, 0]
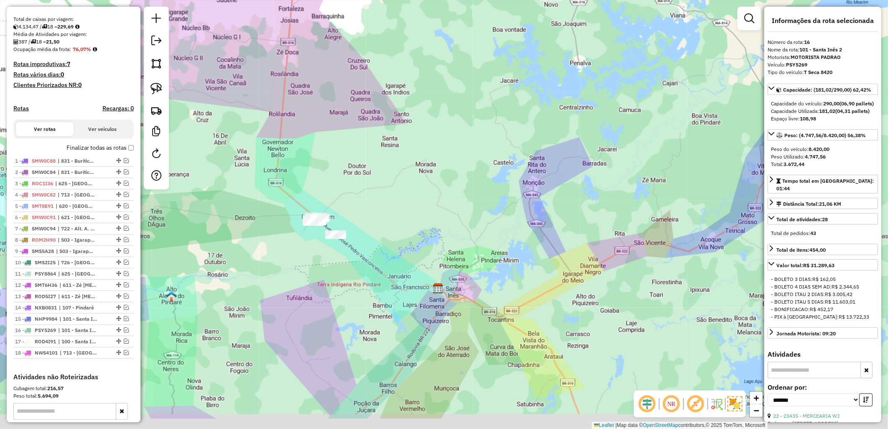
drag, startPoint x: 261, startPoint y: 306, endPoint x: 258, endPoint y: 225, distance: 81.2
click at [258, 225] on div "Janela de atendimento Grade de atendimento Capacidade Transportadoras Veículos …" at bounding box center [444, 214] width 888 height 429
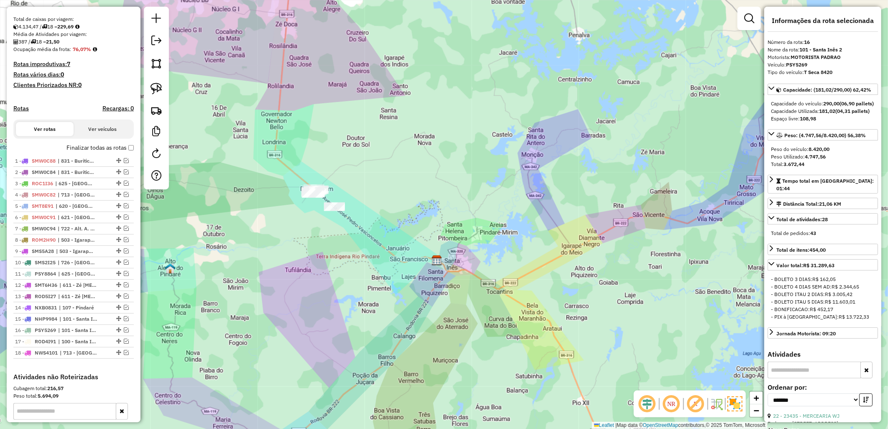
click at [107, 152] on label "Finalizar todas as rotas" at bounding box center [100, 147] width 67 height 9
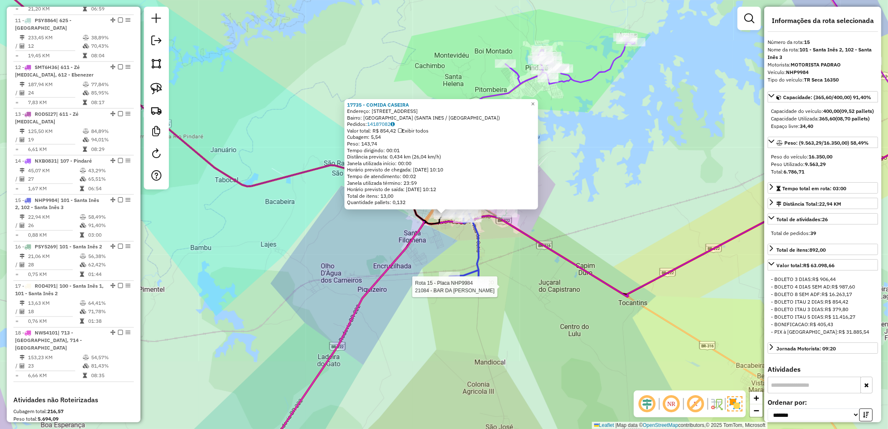
scroll to position [892, 0]
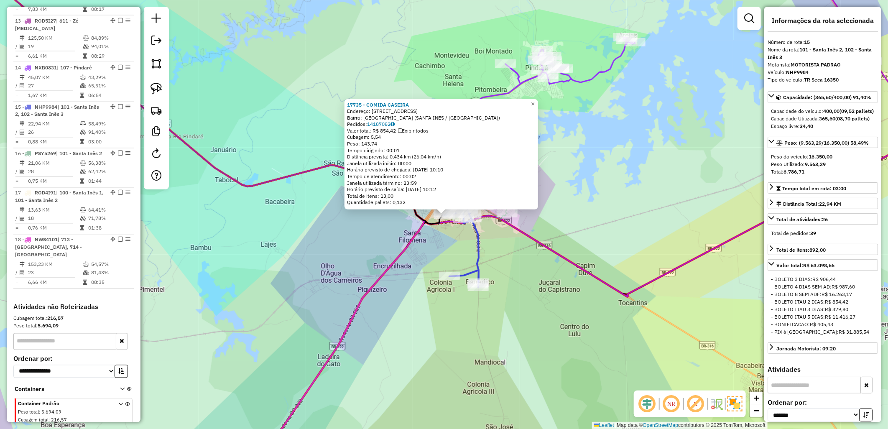
click at [553, 276] on div "17735 - COMIDA CASEIRA Endereço: R PIRACANJUBA, 453 Bairro: VILA MILITAR (SANTA…" at bounding box center [444, 214] width 888 height 429
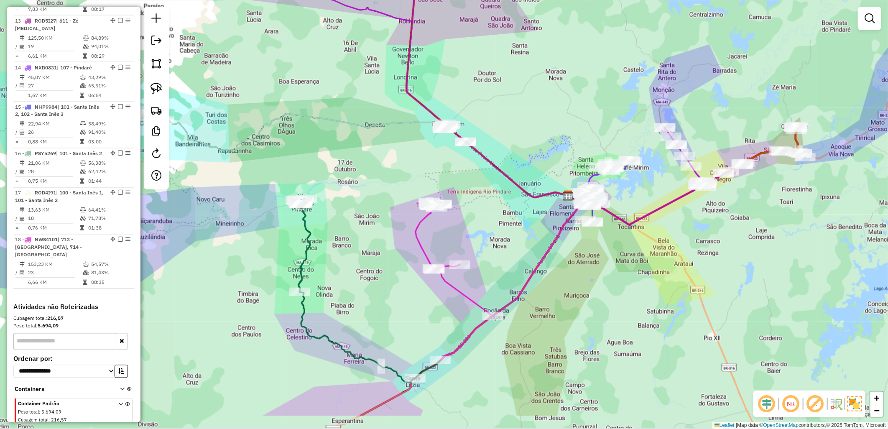
drag, startPoint x: 287, startPoint y: 261, endPoint x: 345, endPoint y: 203, distance: 81.9
click at [345, 203] on div "Janela de atendimento Grade de atendimento Capacidade Transportadoras Veículos …" at bounding box center [444, 214] width 888 height 429
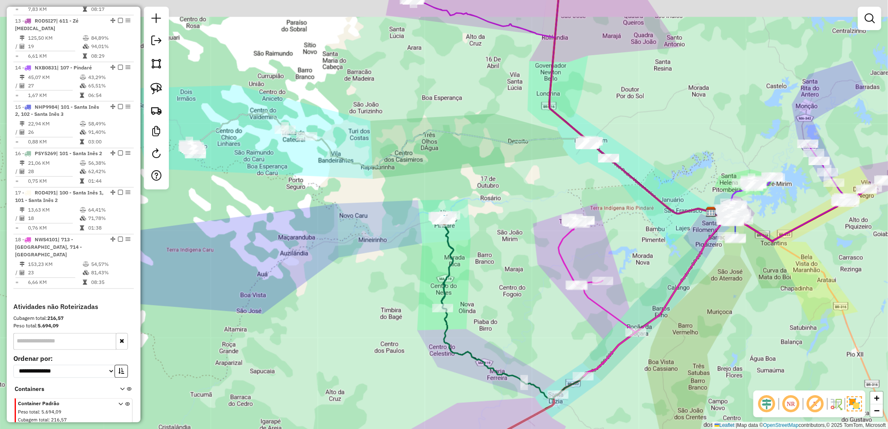
drag, startPoint x: 279, startPoint y: 227, endPoint x: 403, endPoint y: 269, distance: 130.8
click at [402, 269] on div "Janela de atendimento Grade de atendimento Capacidade Transportadoras Veículos …" at bounding box center [444, 214] width 888 height 429
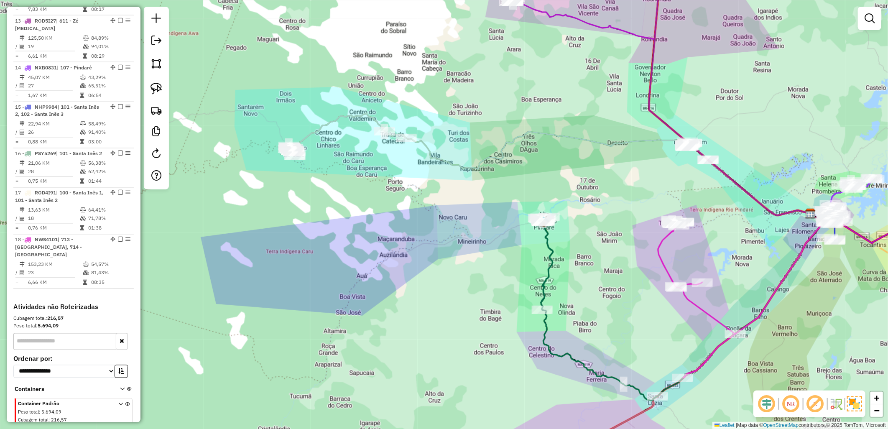
drag, startPoint x: 280, startPoint y: 236, endPoint x: 352, endPoint y: 229, distance: 71.9
click at [352, 229] on div "Janela de atendimento Grade de atendimento Capacidade Transportadoras Veículos …" at bounding box center [444, 214] width 888 height 429
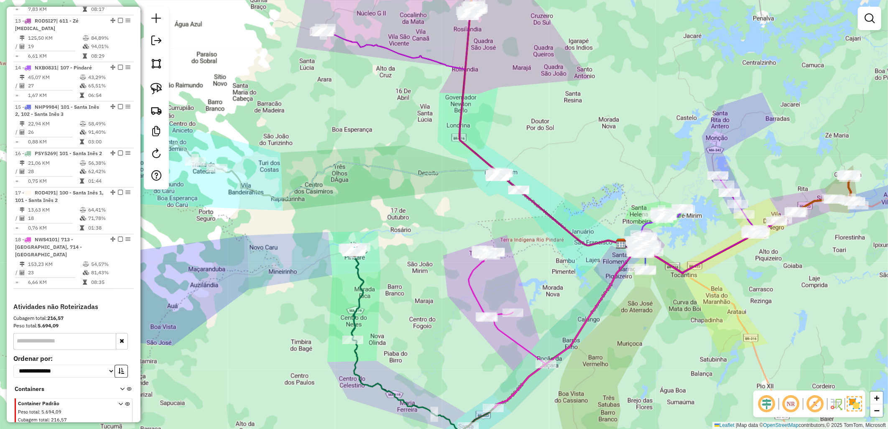
drag, startPoint x: 564, startPoint y: 182, endPoint x: 511, endPoint y: 172, distance: 54.1
click at [501, 169] on div "Janela de atendimento Grade de atendimento Capacidade Transportadoras Veículos …" at bounding box center [444, 214] width 888 height 429
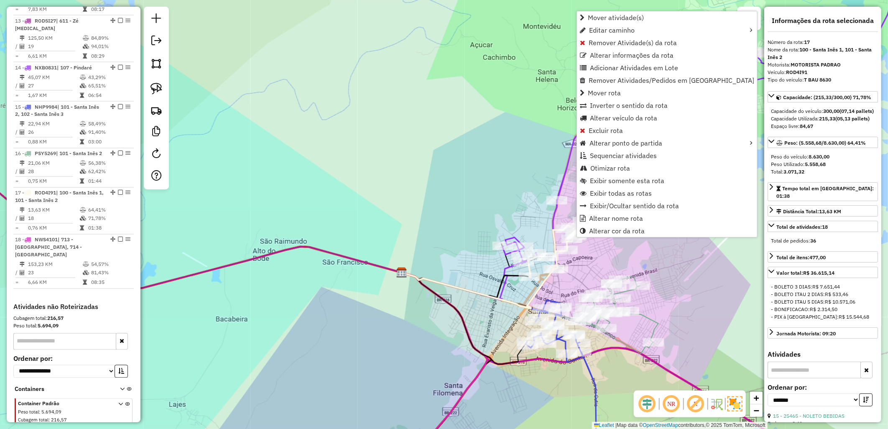
click at [584, 273] on div "Janela de atendimento Grade de atendimento Capacidade Transportadoras Veículos …" at bounding box center [444, 214] width 888 height 429
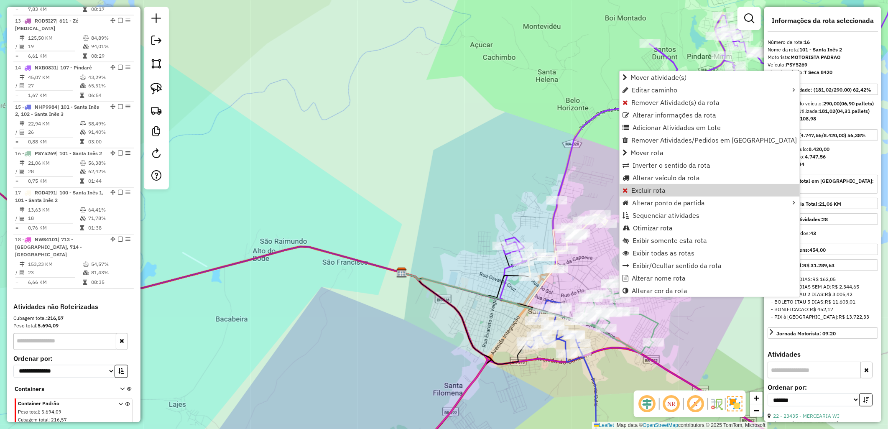
click at [504, 171] on div "Janela de atendimento Grade de atendimento Capacidade Transportadoras Veículos …" at bounding box center [444, 214] width 888 height 429
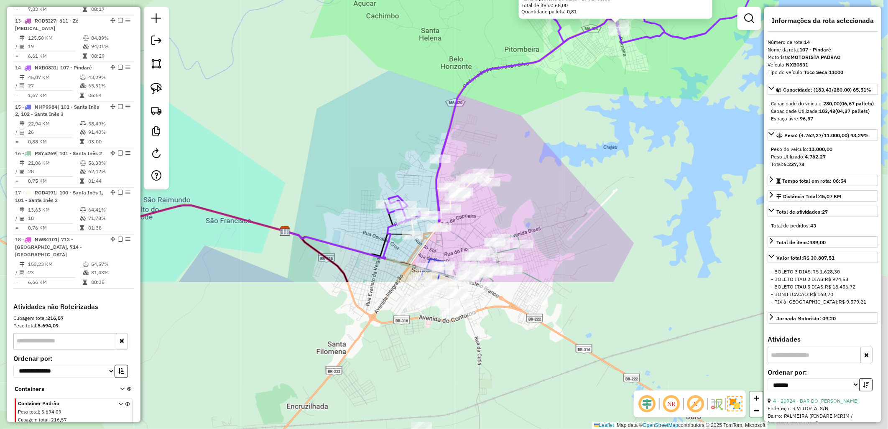
drag, startPoint x: 486, startPoint y: 278, endPoint x: 660, endPoint y: 88, distance: 258.1
click at [660, 88] on div "20924 - BAR DO SILVIO Endereço: R VITORIA, S/N Bairro: PALMEIRA (PINDARE MIRIM …" at bounding box center [444, 214] width 888 height 429
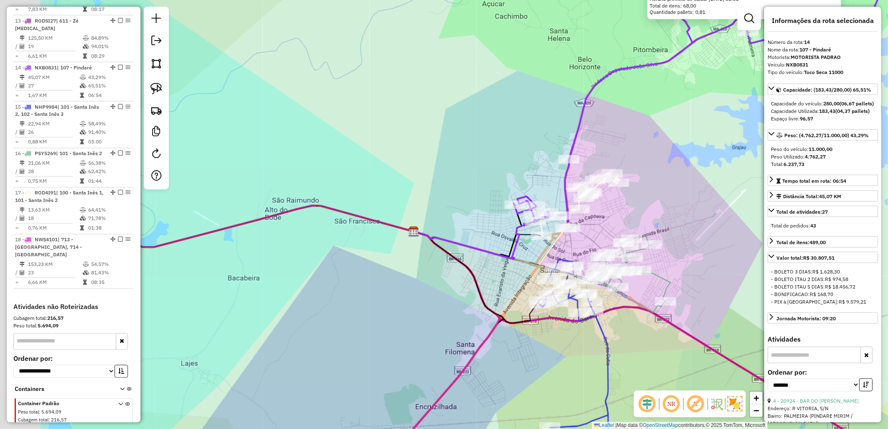
drag, startPoint x: 410, startPoint y: 139, endPoint x: 637, endPoint y: 148, distance: 227.3
click at [624, 147] on div "20924 - BAR DO SILVIO Endereço: R VITORIA, S/N Bairro: PALMEIRA (PINDARE MIRIM …" at bounding box center [444, 214] width 888 height 429
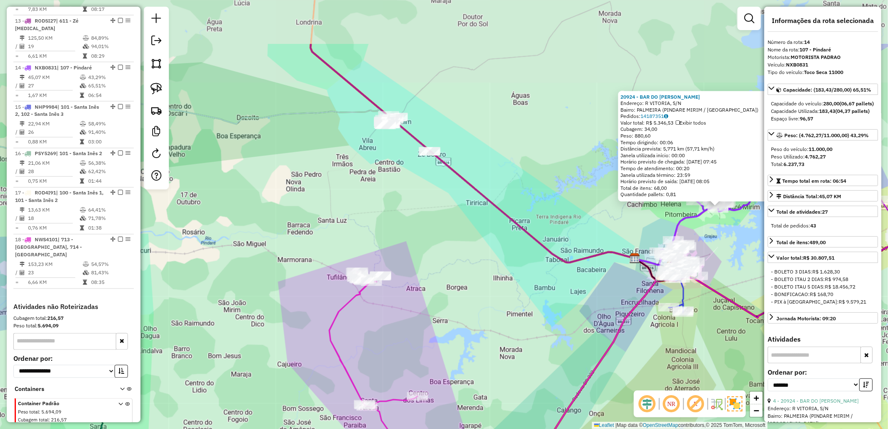
drag, startPoint x: 423, startPoint y: 194, endPoint x: 445, endPoint y: 274, distance: 82.9
click at [454, 274] on div "20924 - BAR DO SILVIO Endereço: R VITORIA, S/N Bairro: PALMEIRA (PINDARE MIRIM …" at bounding box center [444, 214] width 888 height 429
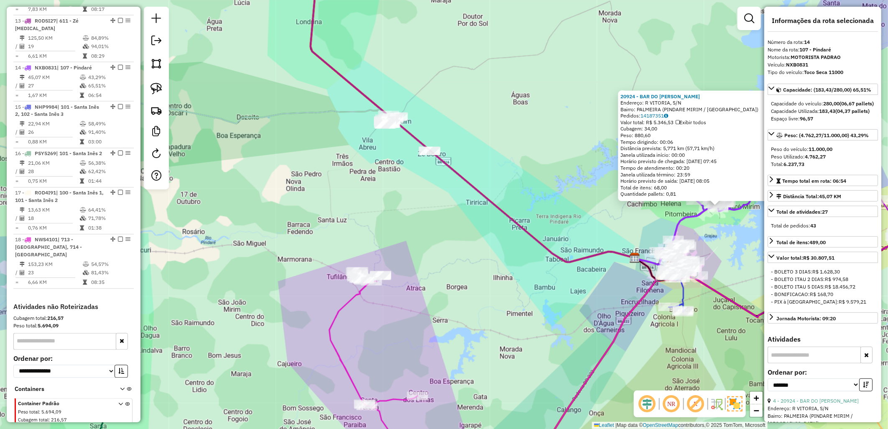
click at [358, 184] on div "20924 - BAR DO SILVIO Endereço: R VITORIA, S/N Bairro: PALMEIRA (PINDARE MIRIM …" at bounding box center [444, 214] width 888 height 429
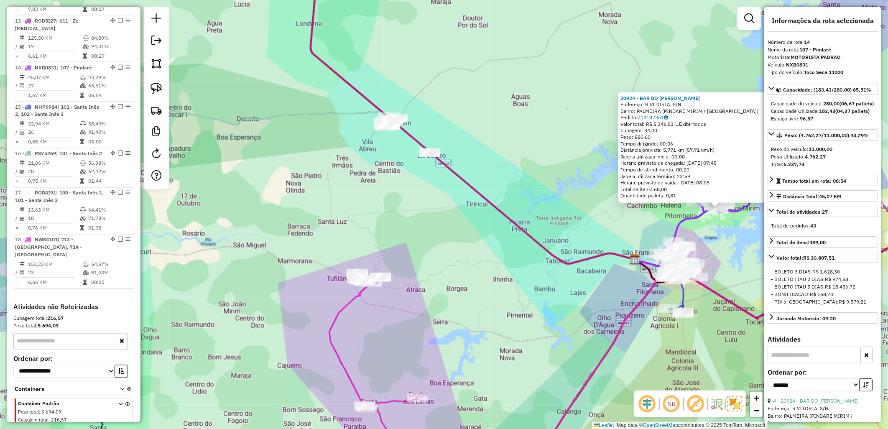
click at [358, 183] on div "20924 - BAR DO SILVIO Endereço: R VITORIA, S/N Bairro: PALMEIRA (PINDARE MIRIM …" at bounding box center [444, 214] width 888 height 429
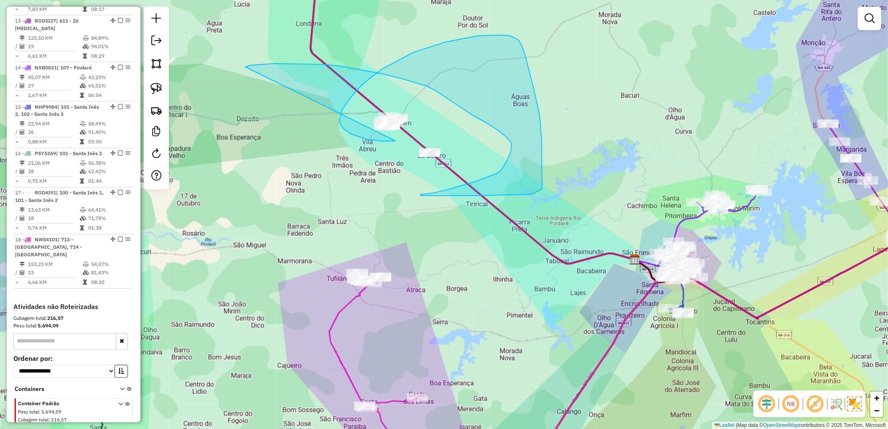
drag, startPoint x: 396, startPoint y: 141, endPoint x: 248, endPoint y: 68, distance: 164.4
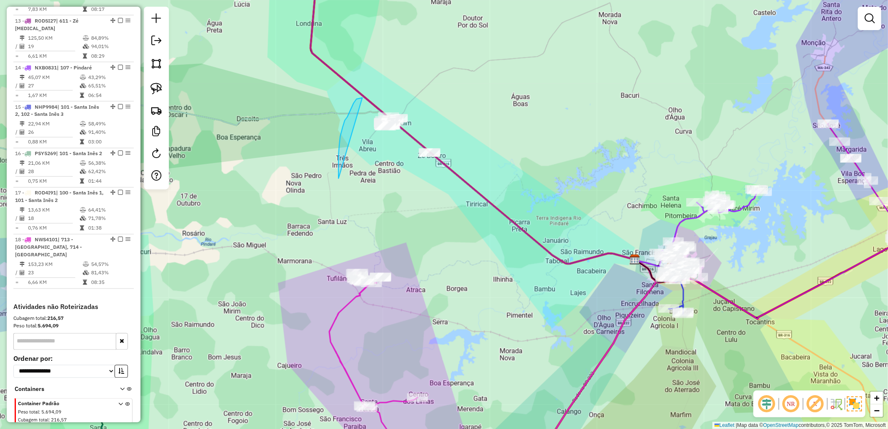
drag, startPoint x: 339, startPoint y: 179, endPoint x: 434, endPoint y: 85, distance: 133.4
click at [434, 85] on div "Janela de atendimento Grade de atendimento Capacidade Transportadoras Veículos …" at bounding box center [444, 214] width 888 height 429
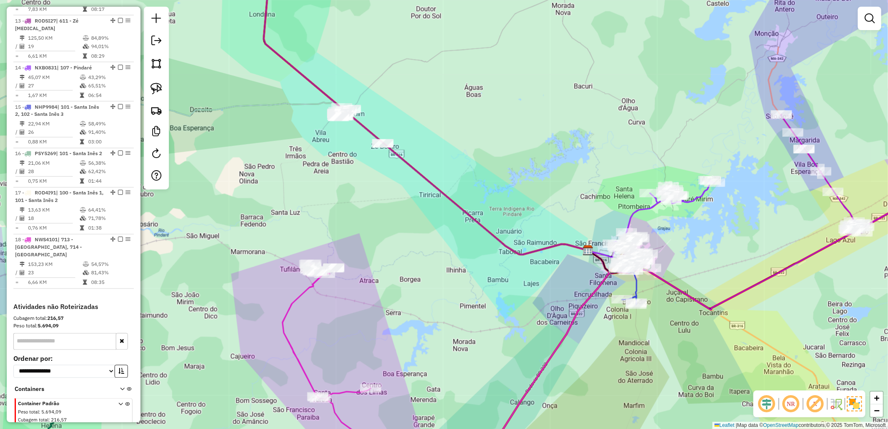
drag, startPoint x: 588, startPoint y: 166, endPoint x: 575, endPoint y: 195, distance: 31.6
click at [575, 195] on div "Janela de atendimento Grade de atendimento Capacidade Transportadoras Veículos …" at bounding box center [444, 214] width 888 height 429
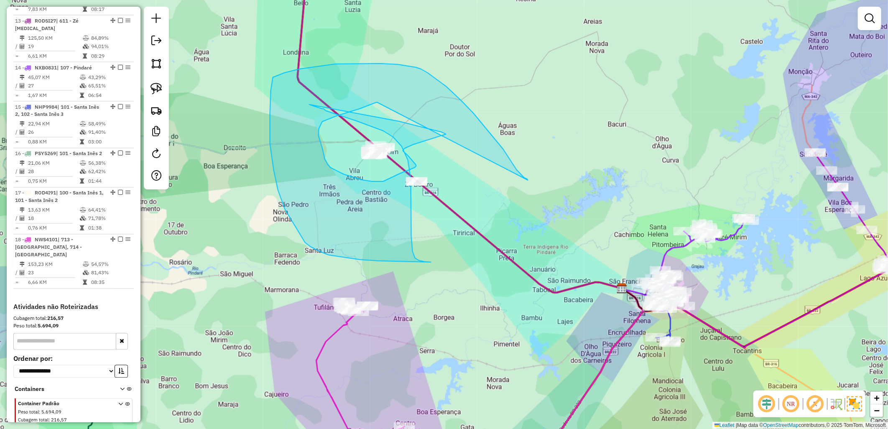
drag, startPoint x: 528, startPoint y: 180, endPoint x: 378, endPoint y: 102, distance: 169.5
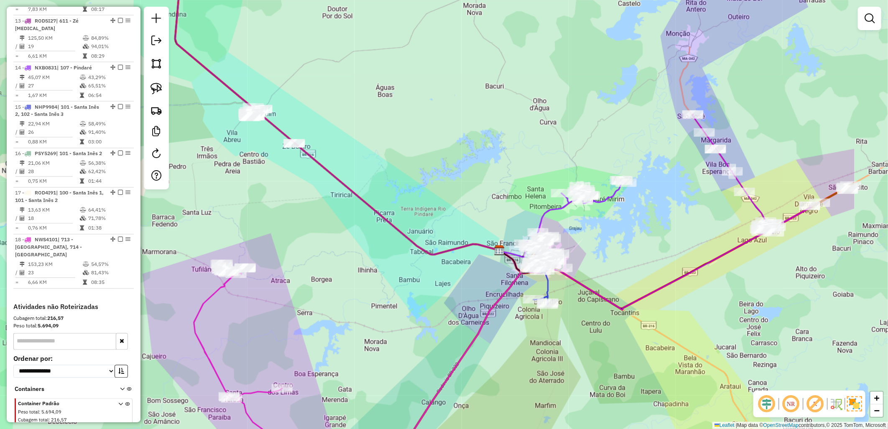
drag, startPoint x: 573, startPoint y: 198, endPoint x: 424, endPoint y: 151, distance: 156.6
click at [424, 151] on div "Janela de atendimento Grade de atendimento Capacidade Transportadoras Veículos …" at bounding box center [444, 214] width 888 height 429
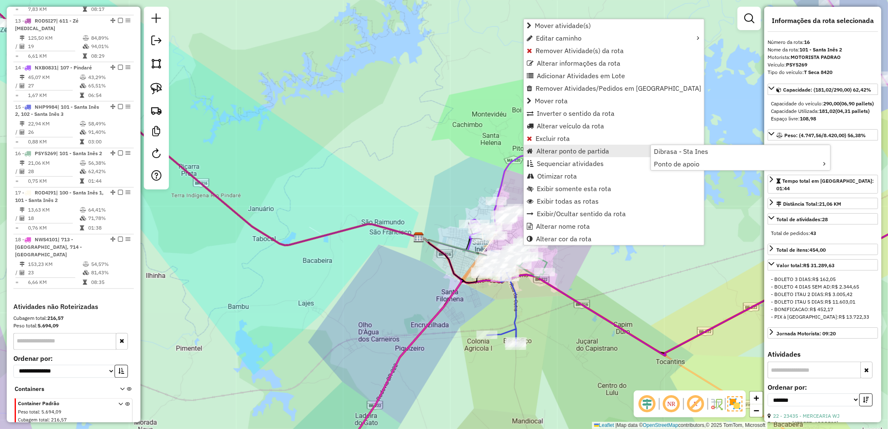
drag, startPoint x: 456, startPoint y: 157, endPoint x: 491, endPoint y: 180, distance: 41.9
click at [456, 157] on div "Janela de atendimento Grade de atendimento Capacidade Transportadoras Veículos …" at bounding box center [444, 214] width 888 height 429
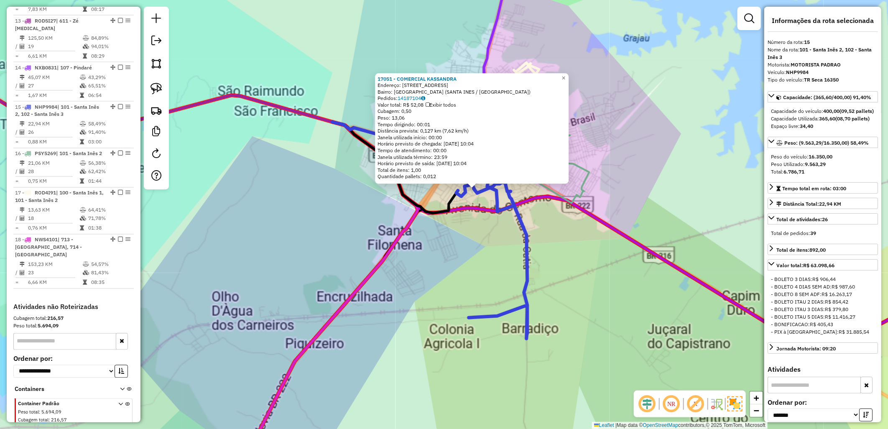
click at [413, 240] on div "17051 - COMERCIAL KASSANDRA Endereço: R 08 (EM FRENTE AO CAMPO), 20 Bairro: JAR…" at bounding box center [444, 214] width 888 height 429
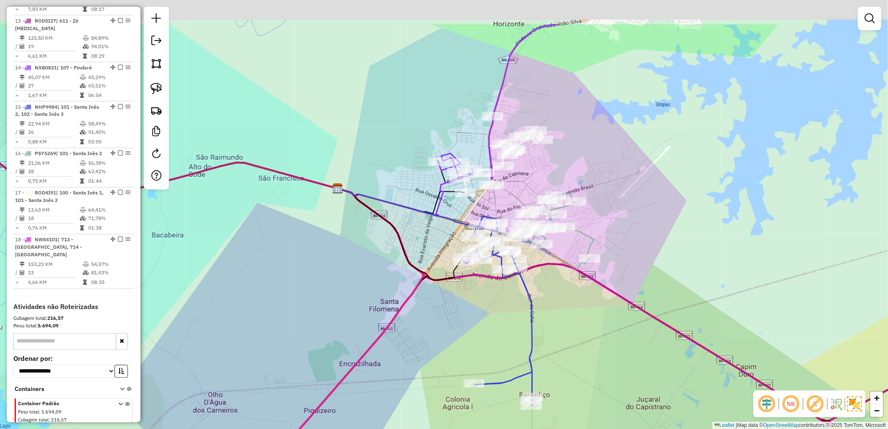
drag, startPoint x: 420, startPoint y: 156, endPoint x: 422, endPoint y: 181, distance: 25.2
click at [422, 181] on div "Janela de atendimento Grade de atendimento Capacidade Transportadoras Veículos …" at bounding box center [444, 214] width 888 height 429
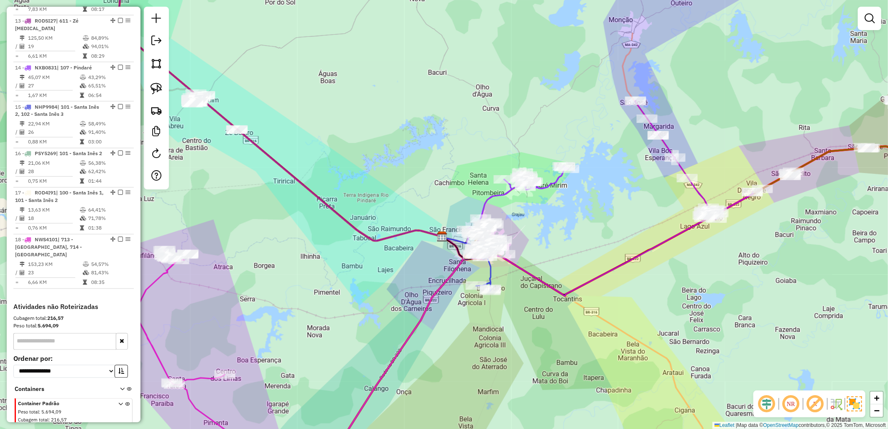
drag, startPoint x: 412, startPoint y: 143, endPoint x: 337, endPoint y: 165, distance: 79.0
click at [337, 165] on div "Janela de atendimento Grade de atendimento Capacidade Transportadoras Veículos …" at bounding box center [444, 214] width 888 height 429
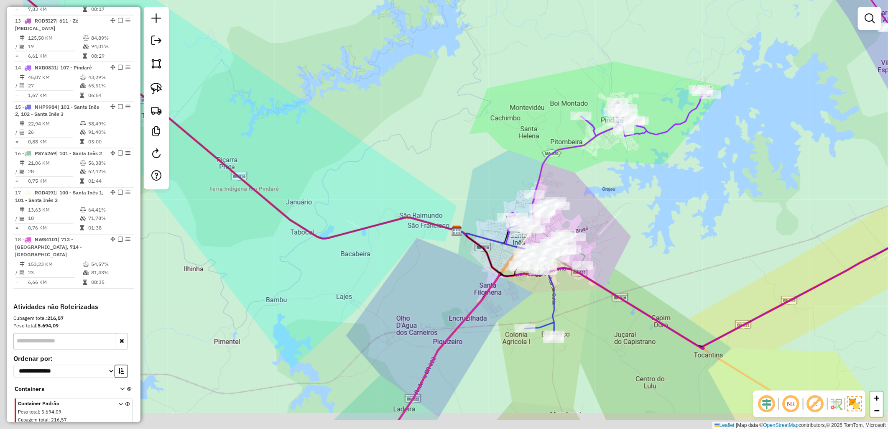
drag, startPoint x: 371, startPoint y: 287, endPoint x: 504, endPoint y: 233, distance: 143.9
click at [491, 233] on icon at bounding box center [491, 242] width 69 height 23
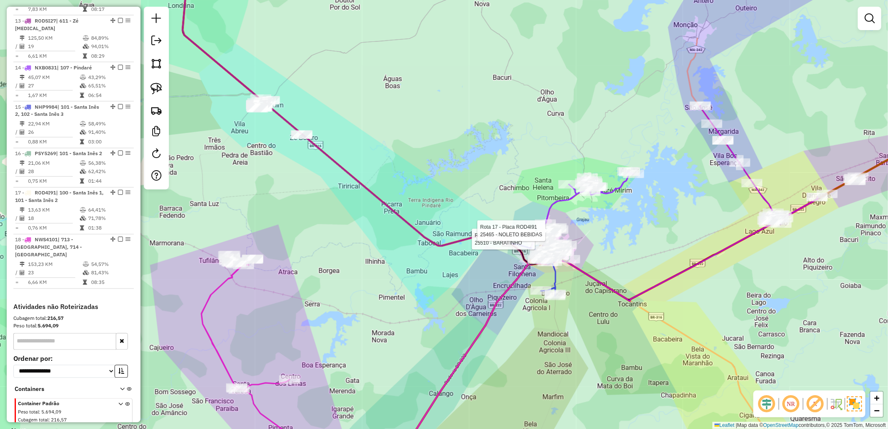
drag, startPoint x: 351, startPoint y: 111, endPoint x: 373, endPoint y: 121, distance: 24.7
click at [373, 121] on div "Rota 14 - Placa NXB0831 25510 - BARATINHO Rota 17 - Placa ROD4I91 25465 - NOLET…" at bounding box center [444, 214] width 888 height 429
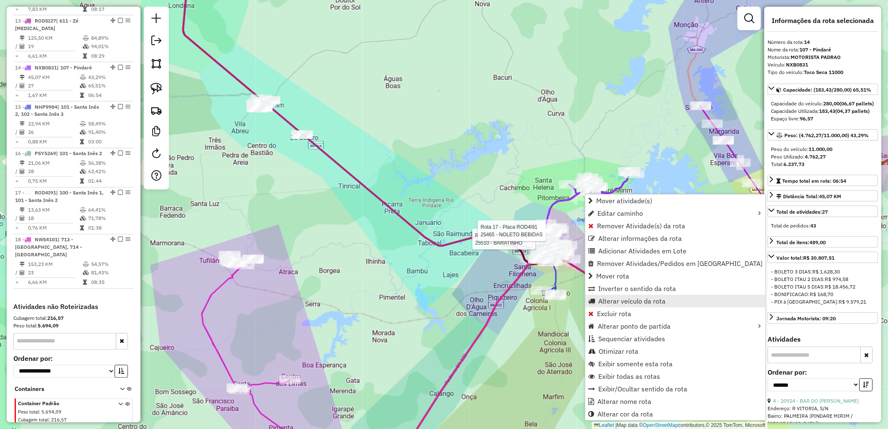
click at [601, 299] on span "Alterar veículo da rota" at bounding box center [632, 301] width 67 height 7
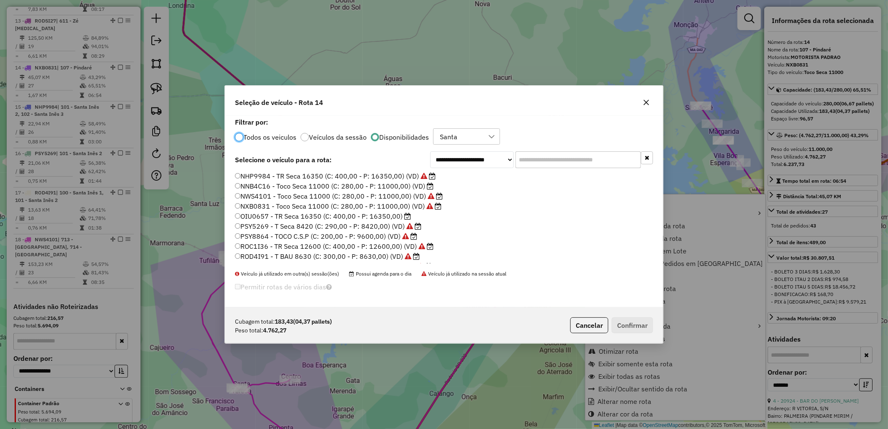
scroll to position [5, 2]
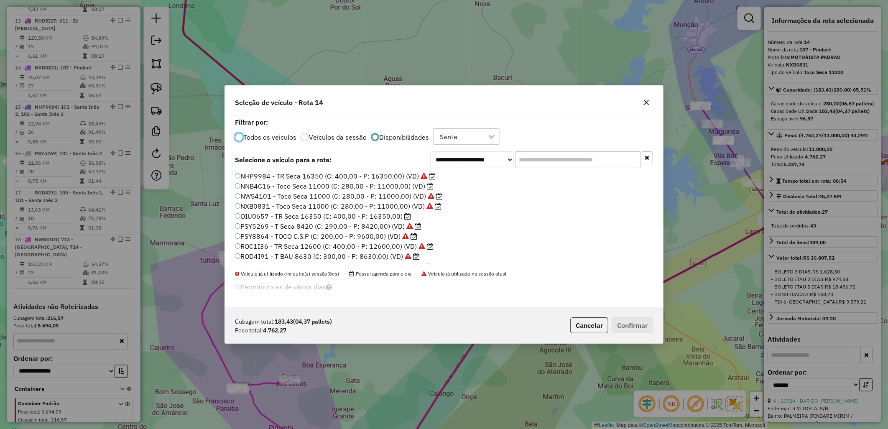
click at [412, 181] on label "NHP9984 - TR Seca 16350 (C: 400,00 - P: 16350,00) (VD)" at bounding box center [335, 176] width 201 height 10
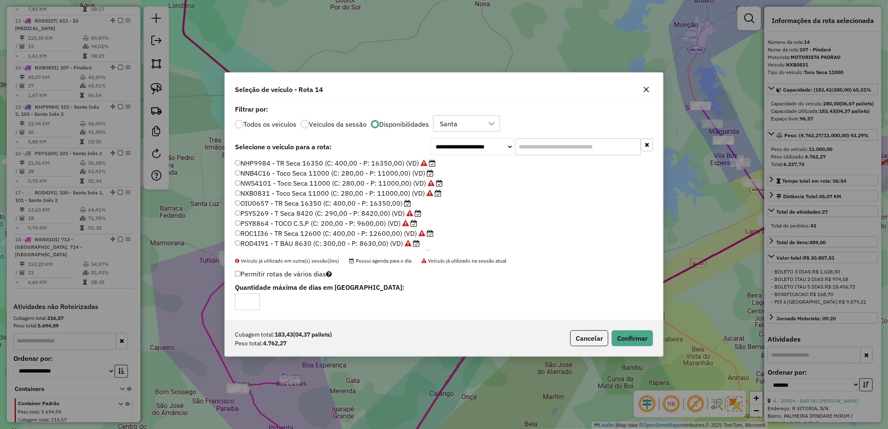
click at [394, 176] on label "NNB4C16 - Toco Seca 11000 (C: 280,00 - P: 11000,00) (VD)" at bounding box center [334, 173] width 199 height 10
click at [587, 338] on button "Cancelar" at bounding box center [590, 338] width 38 height 16
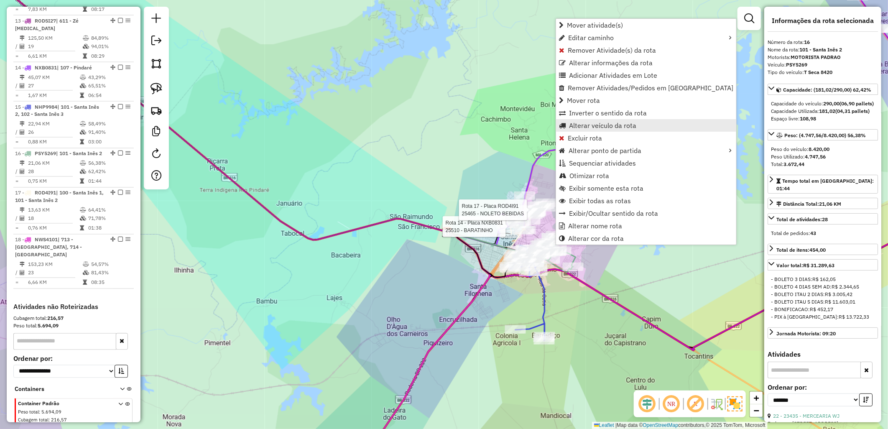
click at [597, 124] on span "Alterar veículo da rota" at bounding box center [602, 125] width 67 height 7
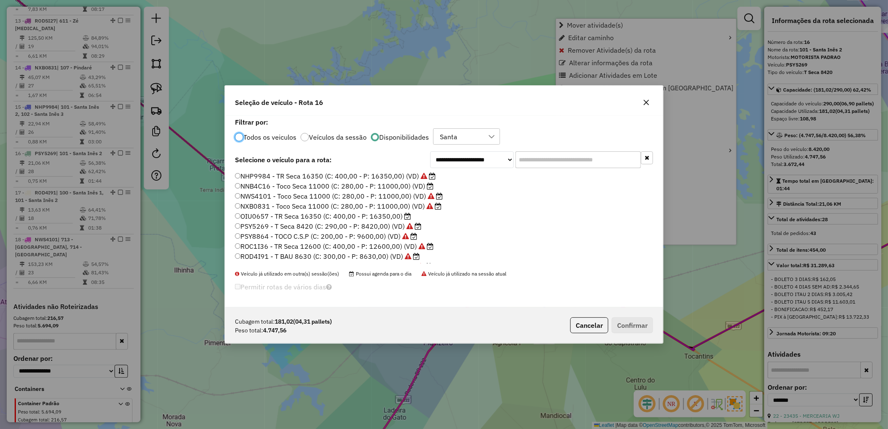
scroll to position [5, 2]
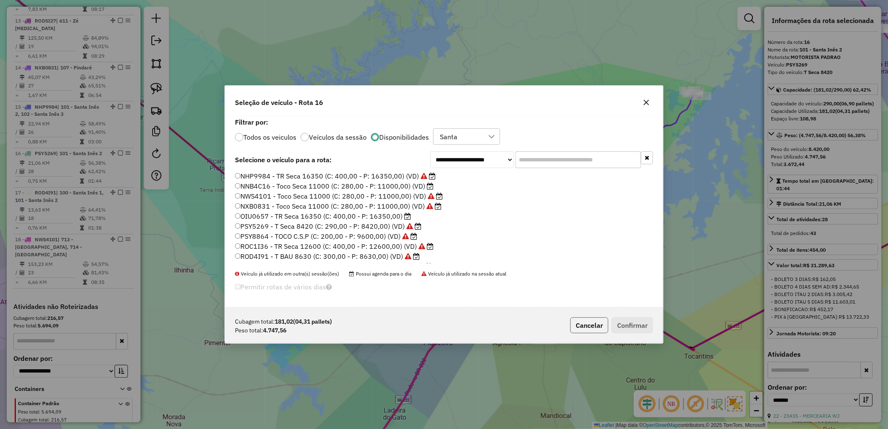
click at [583, 320] on button "Cancelar" at bounding box center [590, 325] width 38 height 16
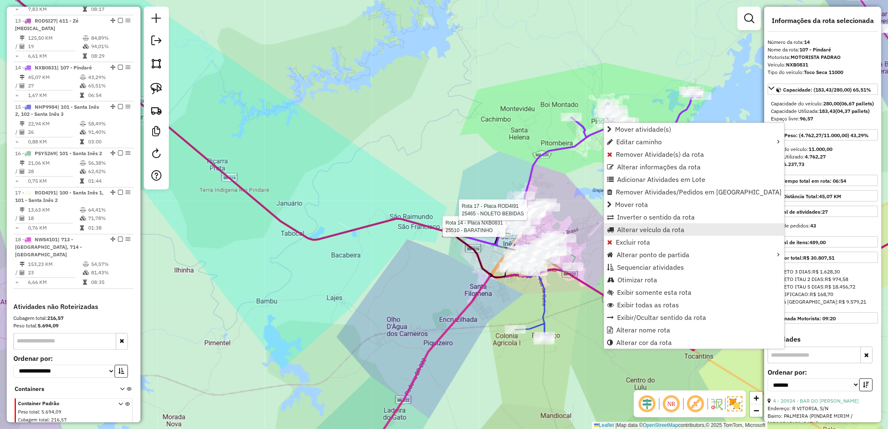
click at [637, 226] on span "Alterar veículo da rota" at bounding box center [650, 229] width 67 height 7
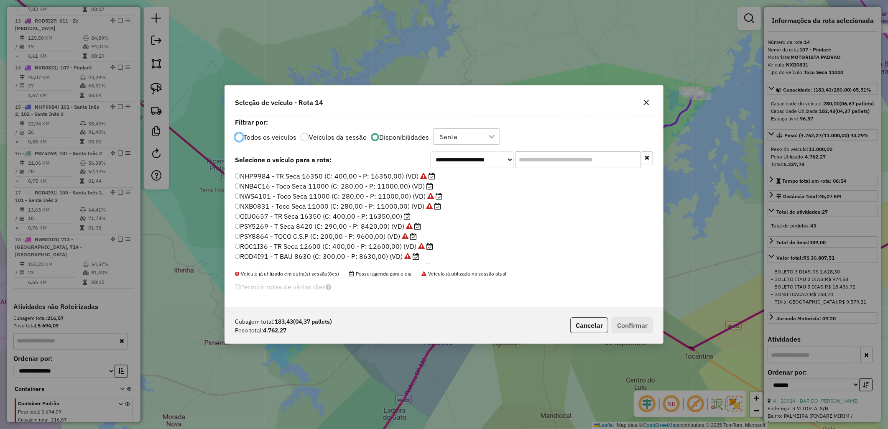
click at [414, 186] on label "NNB4C16 - Toco Seca 11000 (C: 280,00 - P: 11000,00) (VD)" at bounding box center [334, 186] width 198 height 10
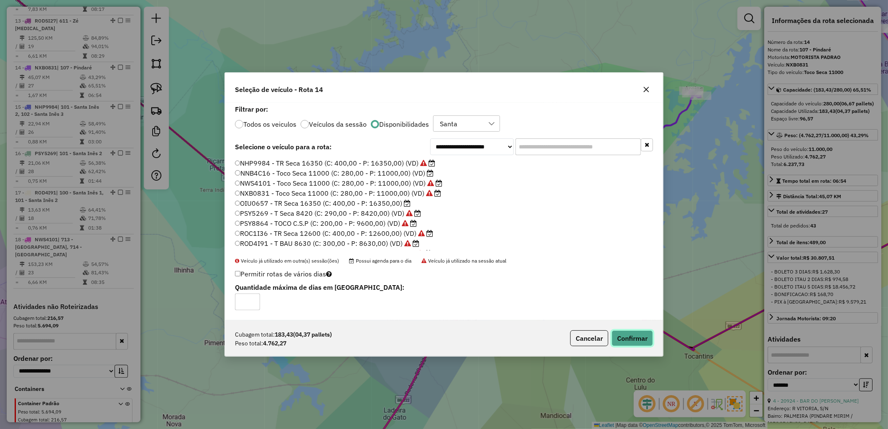
click at [625, 335] on button "Confirmar" at bounding box center [632, 338] width 41 height 16
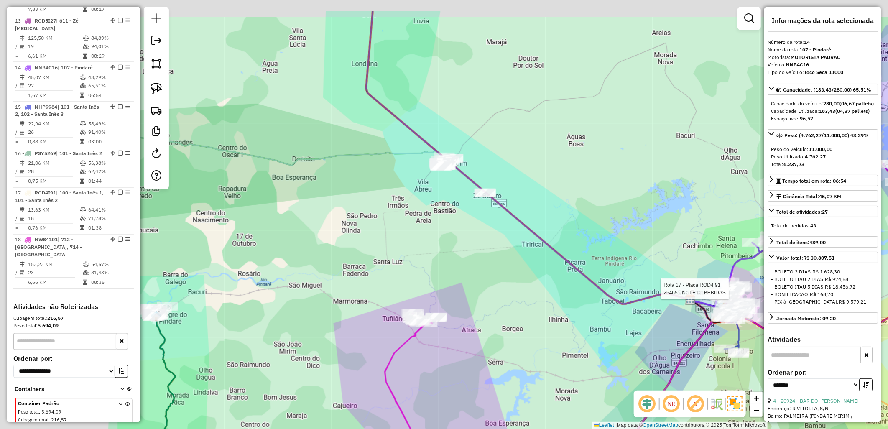
drag, startPoint x: 549, startPoint y: 197, endPoint x: 562, endPoint y: 197, distance: 12.5
click at [562, 197] on div "Rota 17 - Placa ROD4I91 25465 - NOLETO BEBIDAS Janela de atendimento Grade de a…" at bounding box center [444, 214] width 888 height 429
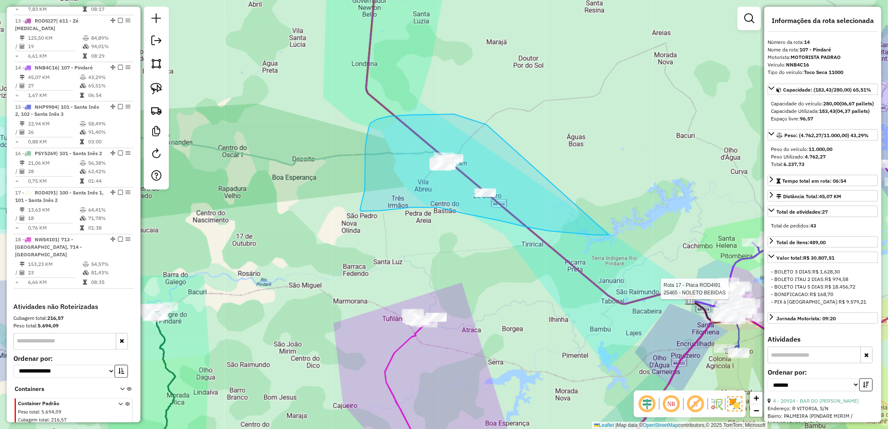
drag, startPoint x: 457, startPoint y: 115, endPoint x: 609, endPoint y: 235, distance: 194.5
click at [609, 235] on div "Rota 17 - Placa ROD4I91 25465 - NOLETO BEBIDAS Janela de atendimento Grade de a…" at bounding box center [444, 214] width 888 height 429
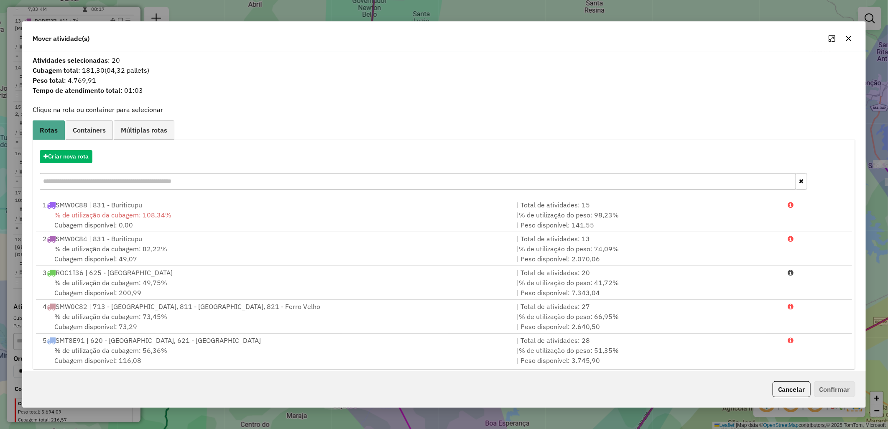
click at [62, 147] on div "Criar nova rota" at bounding box center [444, 171] width 819 height 54
click at [67, 150] on button "Criar nova rota" at bounding box center [66, 156] width 53 height 13
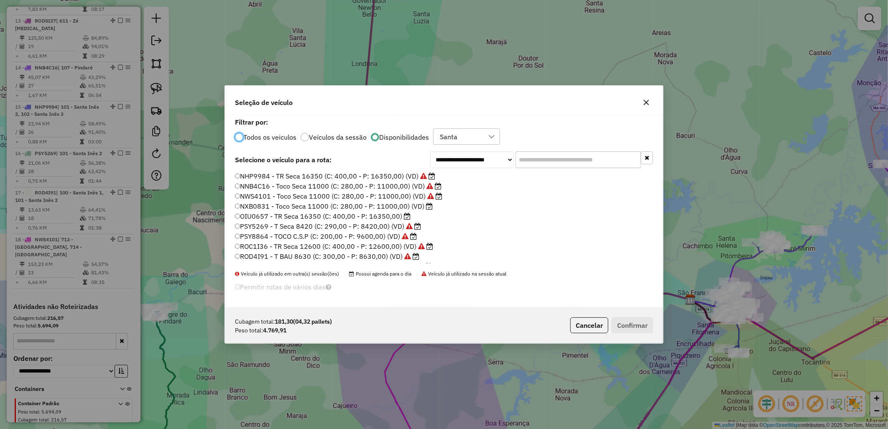
click at [311, 207] on label "NXB0831 - Toco Seca 11000 (C: 280,00 - P: 11000,00) (VD)" at bounding box center [334, 206] width 198 height 10
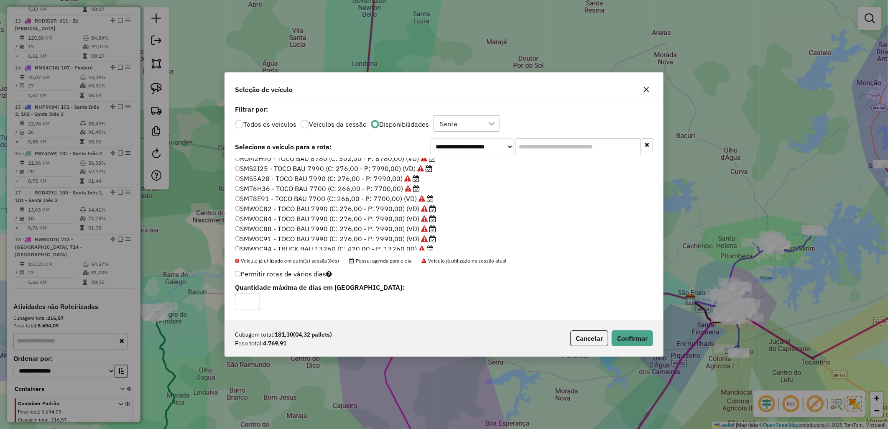
scroll to position [109, 0]
click at [632, 340] on button "Confirmar" at bounding box center [632, 338] width 41 height 16
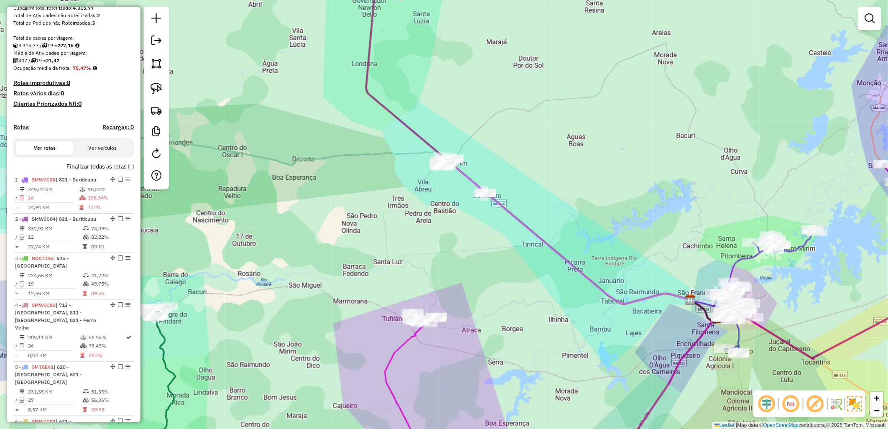
scroll to position [0, 0]
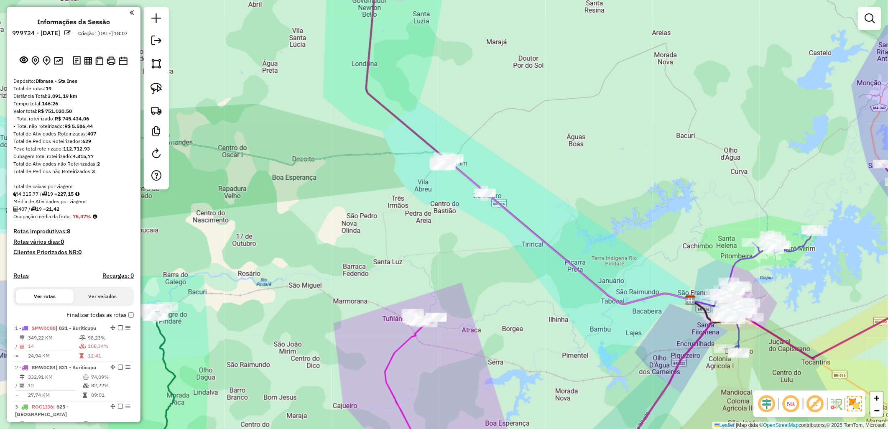
click at [122, 320] on label "Finalizar todas as rotas" at bounding box center [100, 315] width 67 height 9
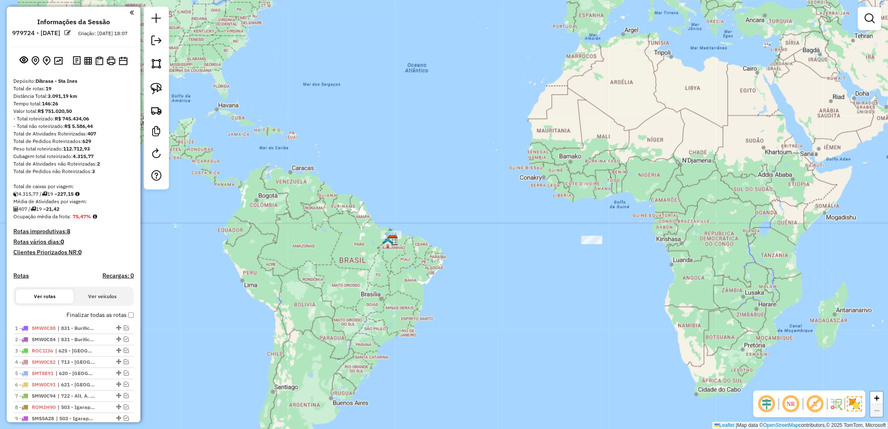
drag, startPoint x: 375, startPoint y: 228, endPoint x: 419, endPoint y: 229, distance: 44.4
click at [419, 229] on div "Janela de atendimento Grade de atendimento Capacidade Transportadoras Veículos …" at bounding box center [444, 214] width 888 height 429
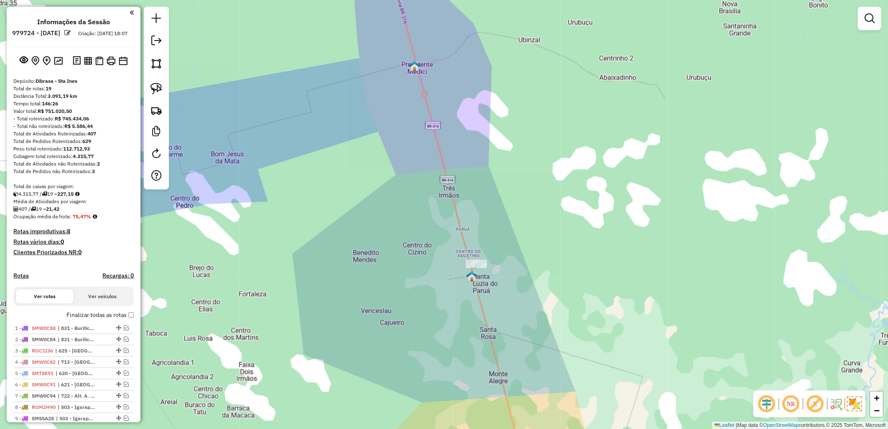
click at [478, 268] on div at bounding box center [476, 264] width 21 height 8
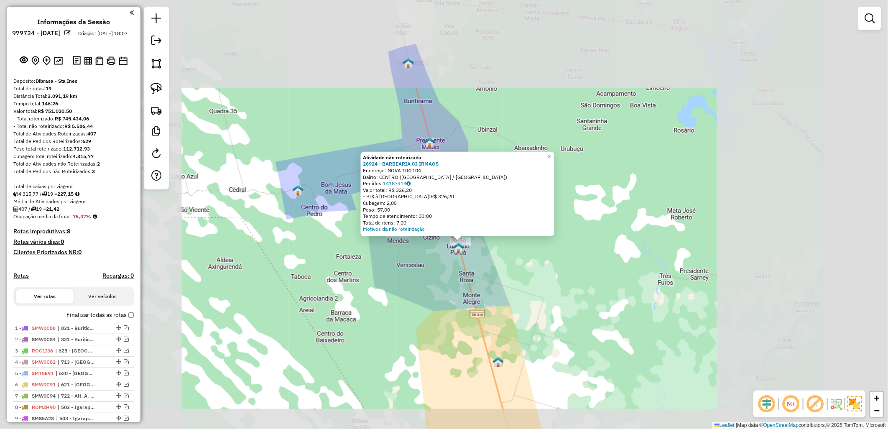
click at [478, 269] on div "Atividade não roteirizada 26924 - BARBEARIA 03 IRMAOS Endereço: NOVA 104 104 Ba…" at bounding box center [444, 214] width 888 height 429
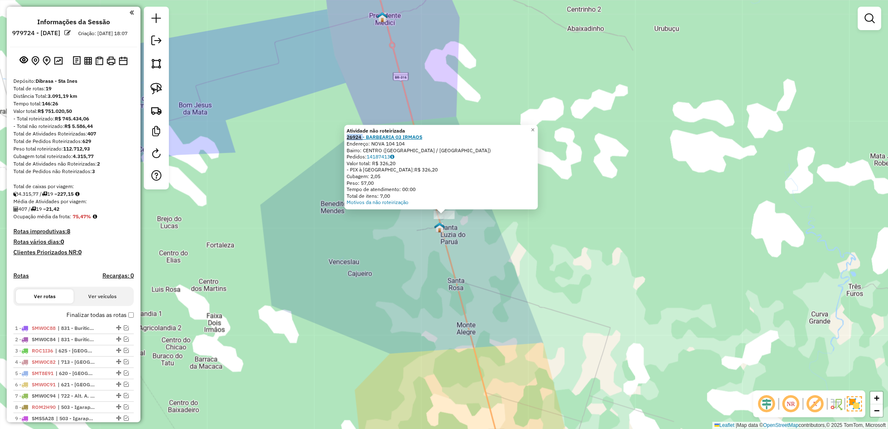
drag, startPoint x: 346, startPoint y: 137, endPoint x: 366, endPoint y: 140, distance: 20.3
click at [366, 140] on div "Atividade não roteirizada 26924 - BARBEARIA 03 IRMAOS Endereço: NOVA 104 104 Ba…" at bounding box center [442, 167] width 194 height 84
copy strong "26924"
click at [502, 262] on div "Atividade não roteirizada 26924 - BARBEARIA 03 IRMAOS Endereço: NOVA 104 104 Ba…" at bounding box center [444, 214] width 888 height 429
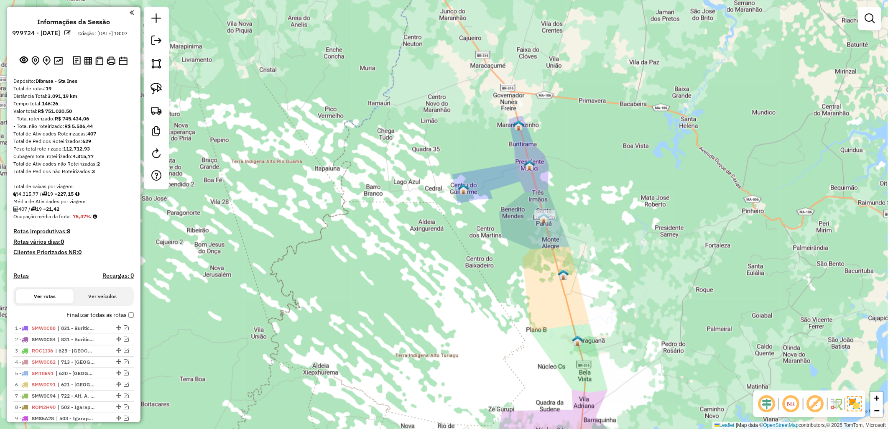
click at [102, 319] on label "Finalizar todas as rotas" at bounding box center [100, 315] width 67 height 9
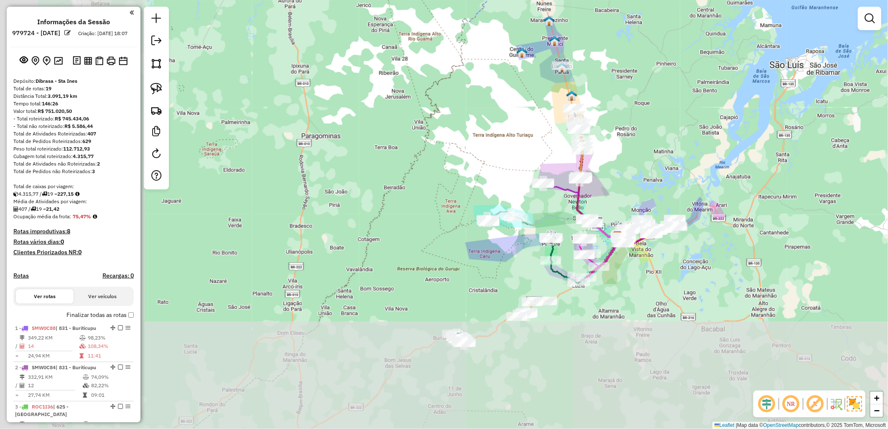
drag, startPoint x: 394, startPoint y: 171, endPoint x: 431, endPoint y: 95, distance: 83.8
click at [433, 87] on div "Janela de atendimento Grade de atendimento Capacidade Transportadoras Veículos …" at bounding box center [444, 214] width 888 height 429
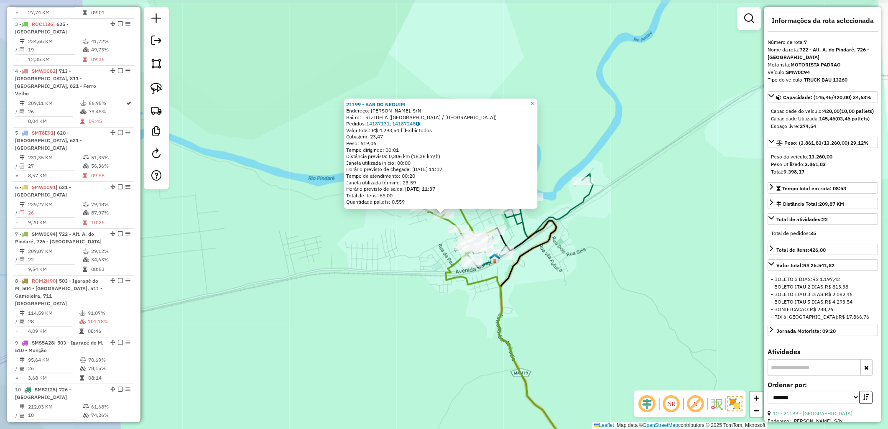
scroll to position [589, 0]
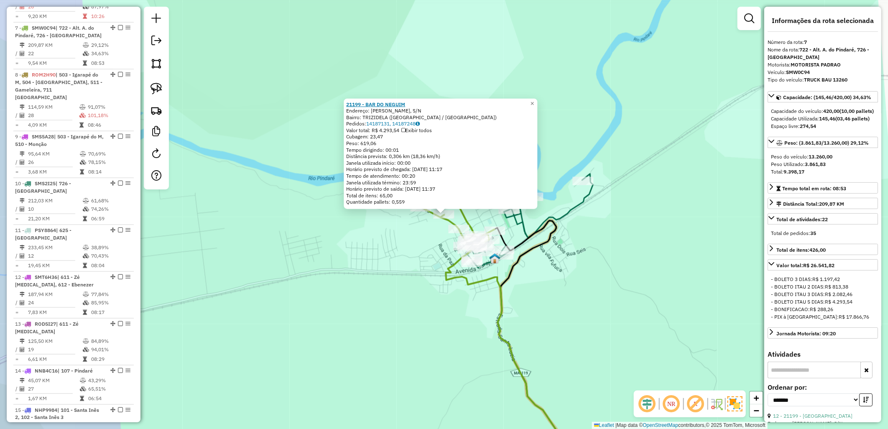
click at [389, 102] on strong "21199 - BAR DO NEGUIM" at bounding box center [376, 104] width 59 height 6
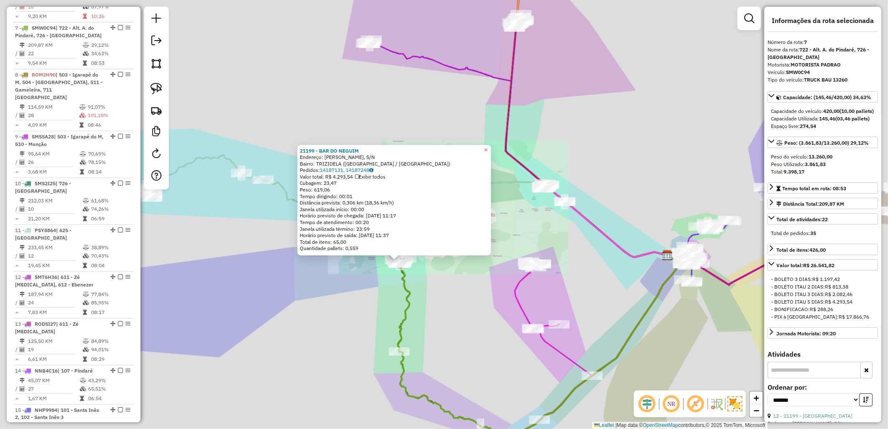
click at [404, 279] on icon at bounding box center [538, 349] width 281 height 187
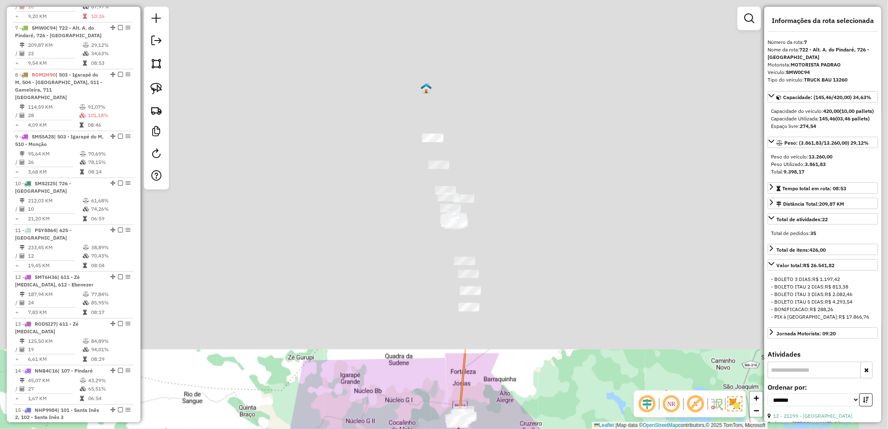
drag, startPoint x: 425, startPoint y: 357, endPoint x: 405, endPoint y: 453, distance: 98.2
click at [405, 429] on html "Aguarde... Pop-up bloqueado! Seu navegador bloqueou automáticamente a abertura …" at bounding box center [444, 214] width 888 height 429
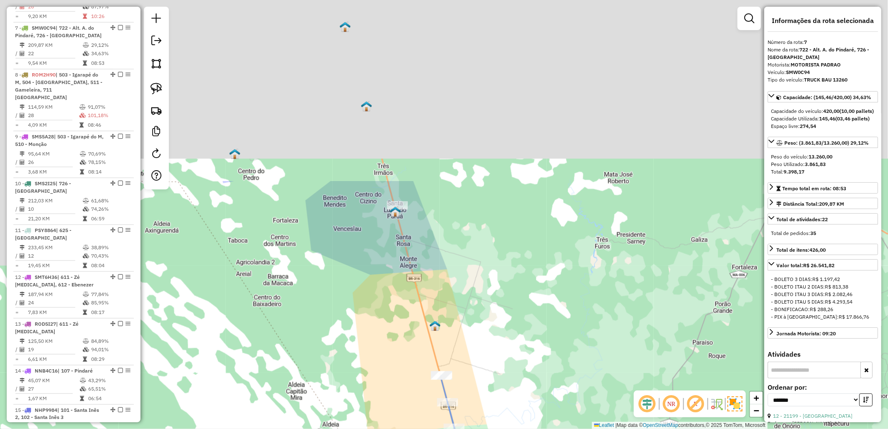
drag, startPoint x: 420, startPoint y: 331, endPoint x: 396, endPoint y: 273, distance: 62.6
click at [442, 397] on div "Janela de atendimento Grade de atendimento Capacidade Transportadoras Veículos …" at bounding box center [444, 214] width 888 height 429
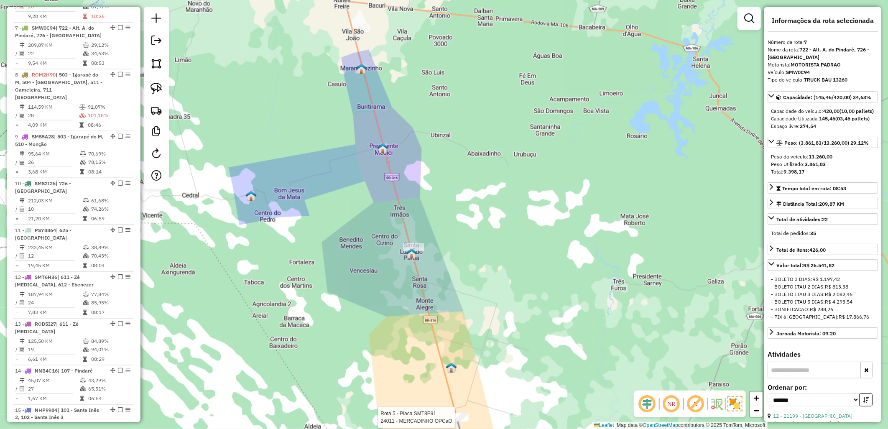
click at [421, 242] on div "Rota 5 - Placa SMT8E91 24011 - MERCADINHO OPCaO Janela de atendimento Grade de …" at bounding box center [444, 214] width 888 height 429
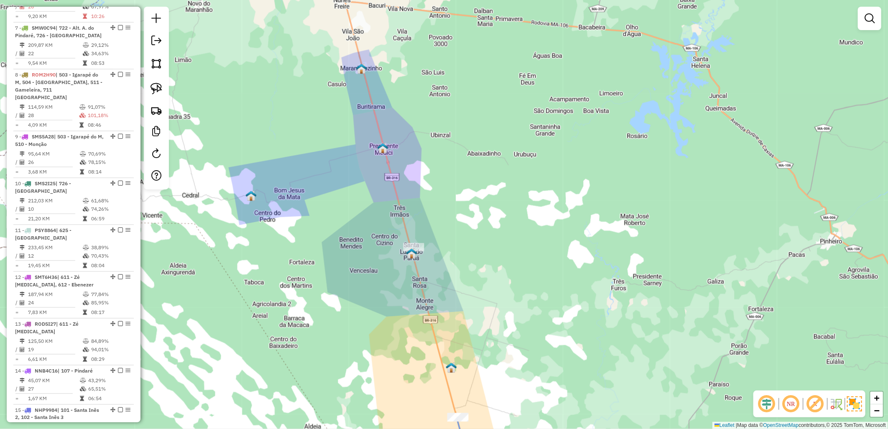
click at [413, 248] on img at bounding box center [412, 253] width 11 height 11
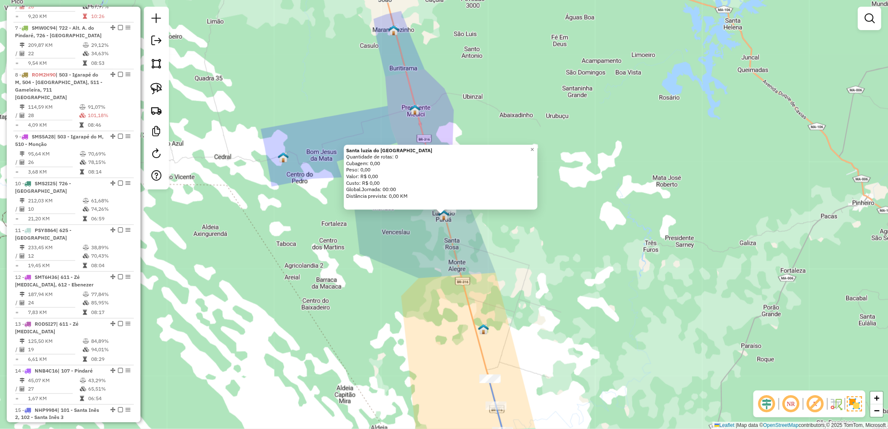
click at [638, 187] on div "Santa luzia do Paruá Quantidade de rotas: 0 Cubagem: 0,00 Peso: 0,00 Valor: R$ …" at bounding box center [444, 214] width 888 height 429
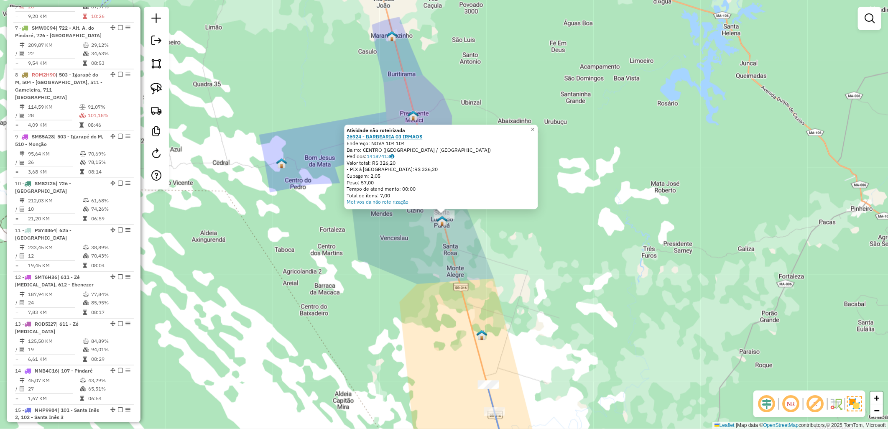
click at [403, 135] on strong "26924 - BARBEARIA 03 IRMAOS" at bounding box center [385, 137] width 76 height 6
click at [398, 136] on strong "26924 - BARBEARIA 03 IRMAOS" at bounding box center [385, 137] width 76 height 6
click at [379, 265] on div "Atividade não roteirizada 26924 - BARBEARIA 03 IRMAOS Endereço: NOVA 104 104 Ba…" at bounding box center [444, 214] width 888 height 429
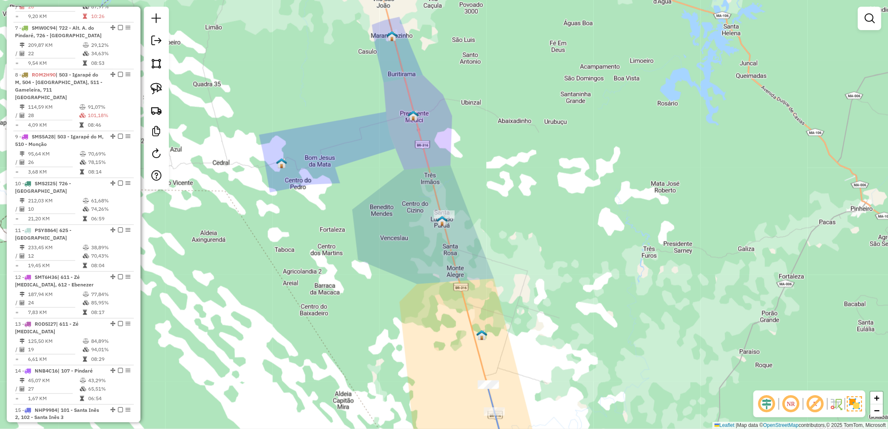
drag, startPoint x: 386, startPoint y: 266, endPoint x: 536, endPoint y: 156, distance: 186.2
click at [514, 170] on div "Janela de atendimento Grade de atendimento Capacidade Transportadoras Veículos …" at bounding box center [444, 214] width 888 height 429
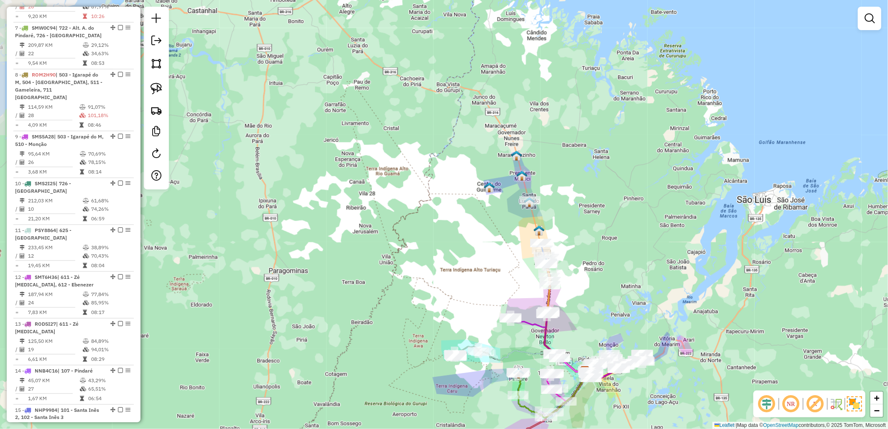
click at [408, 345] on div "Janela de atendimento Grade de atendimento Capacidade Transportadoras Veículos …" at bounding box center [444, 214] width 888 height 429
drag, startPoint x: 469, startPoint y: 399, endPoint x: 463, endPoint y: 352, distance: 47.7
click at [463, 352] on div "Janela de atendimento Grade de atendimento Capacidade Transportadoras Veículos …" at bounding box center [444, 214] width 888 height 429
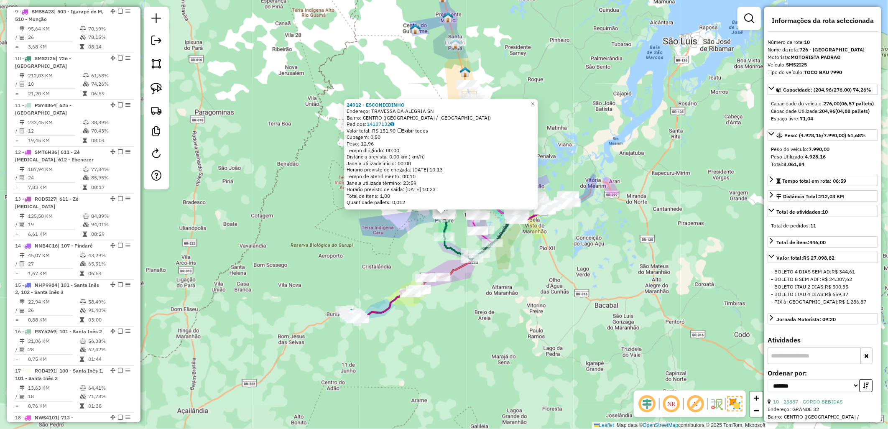
scroll to position [745, 0]
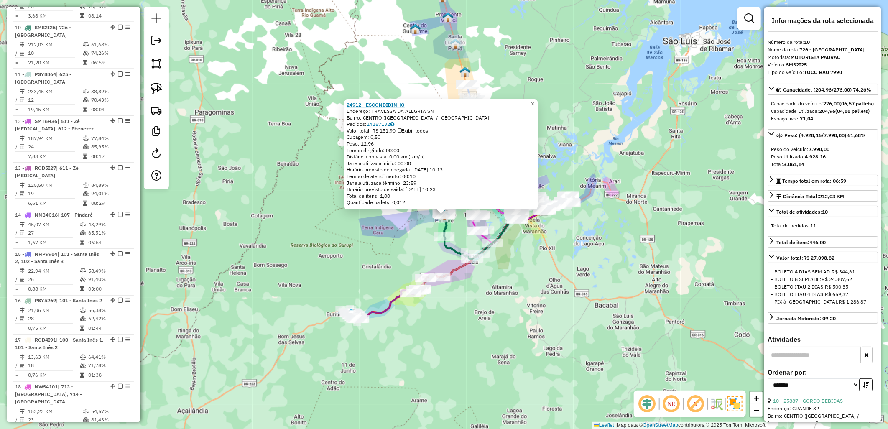
click at [391, 104] on strong "24912 - ESCONDIDINHO" at bounding box center [376, 105] width 58 height 6
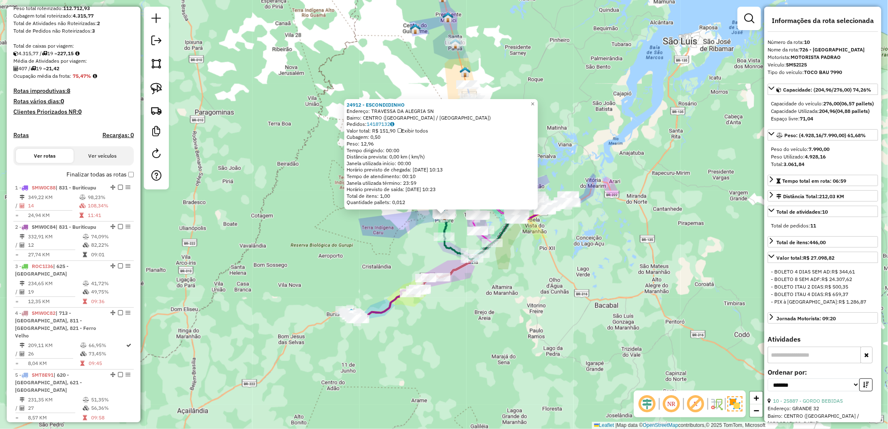
scroll to position [1, 0]
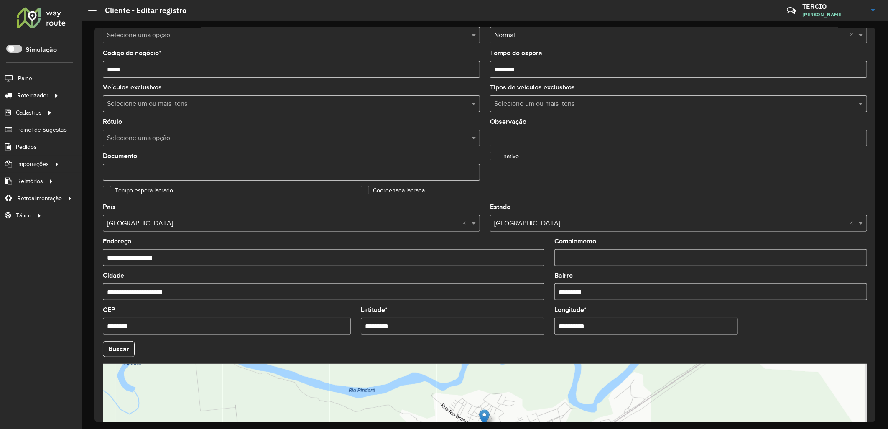
scroll to position [186, 0]
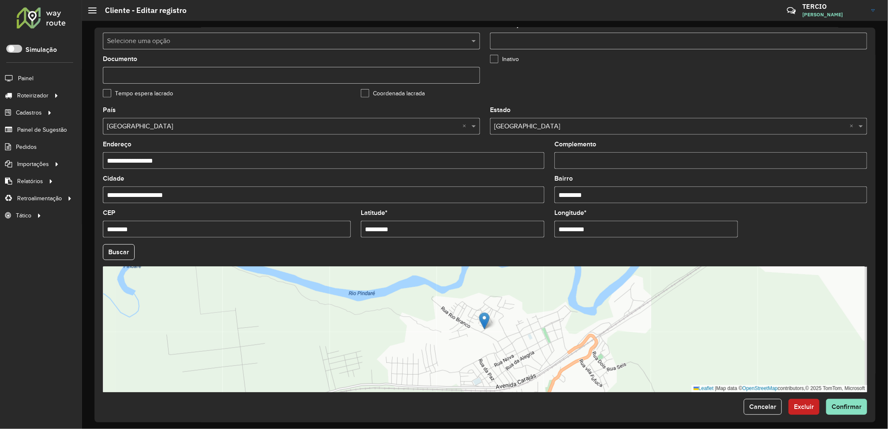
drag, startPoint x: 366, startPoint y: 235, endPoint x: 265, endPoint y: 224, distance: 101.4
click at [266, 225] on formly-group "**********" at bounding box center [485, 249] width 775 height 285
paste input "text"
type input "*********"
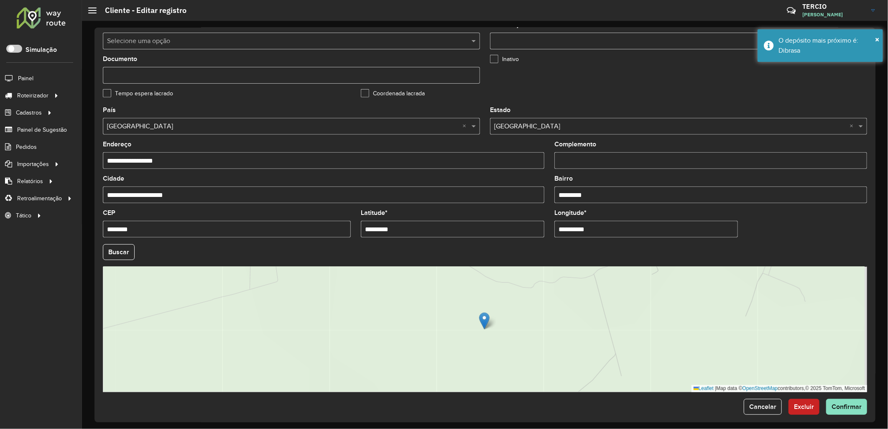
drag, startPoint x: 608, startPoint y: 235, endPoint x: 353, endPoint y: 204, distance: 256.6
click at [353, 204] on formly-group "**********" at bounding box center [485, 249] width 775 height 285
paste input "text"
type input "**********"
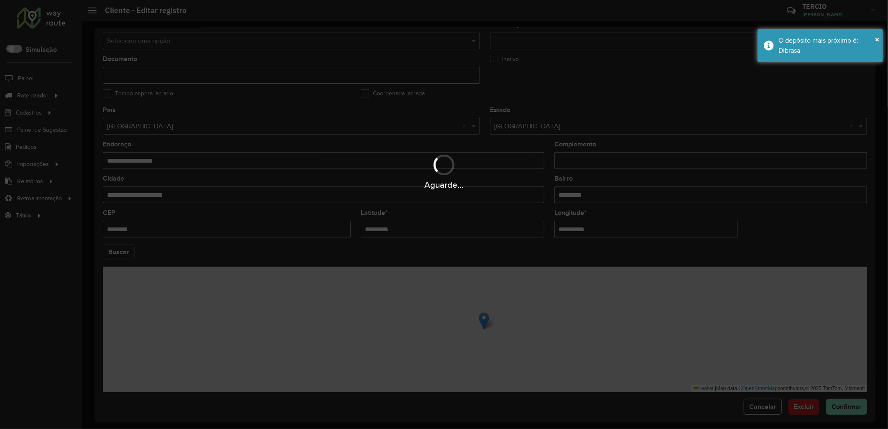
click at [127, 253] on hb-app "Aguarde... Pop-up bloqueado! Seu navegador bloqueou automáticamente a abertura …" at bounding box center [444, 214] width 888 height 429
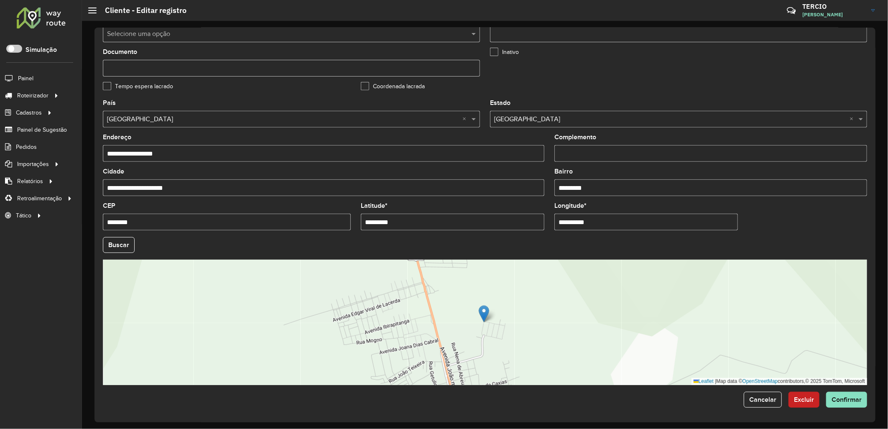
scroll to position [194, 0]
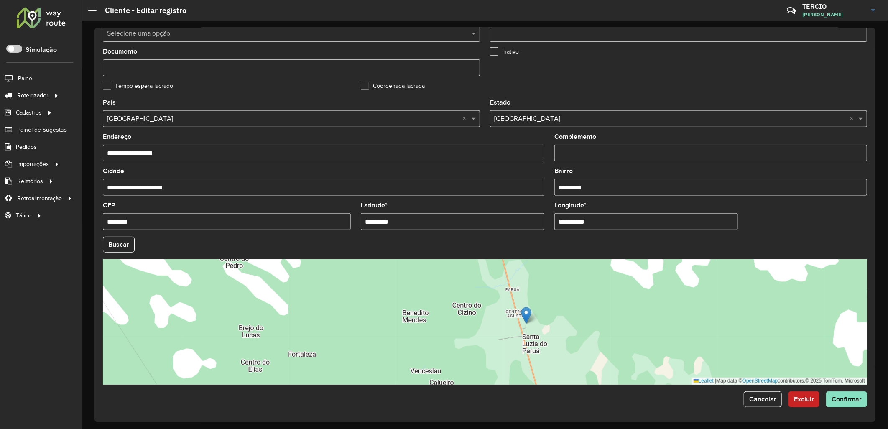
click at [115, 243] on button "Buscar" at bounding box center [119, 245] width 32 height 16
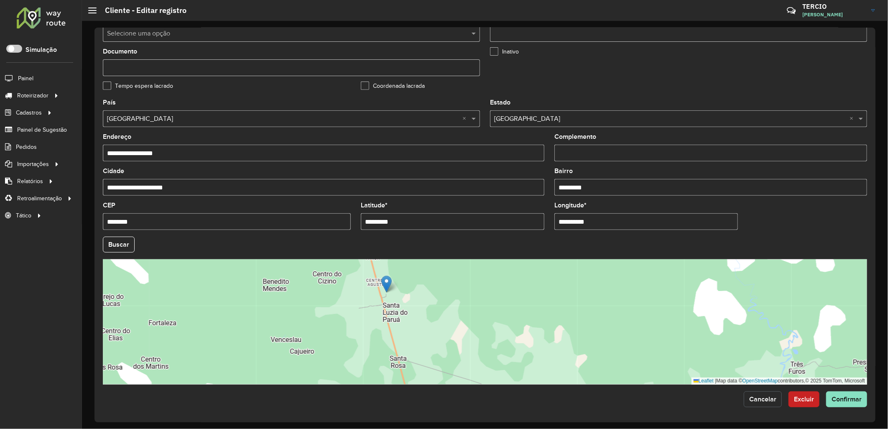
click at [764, 397] on span "Cancelar" at bounding box center [763, 399] width 27 height 7
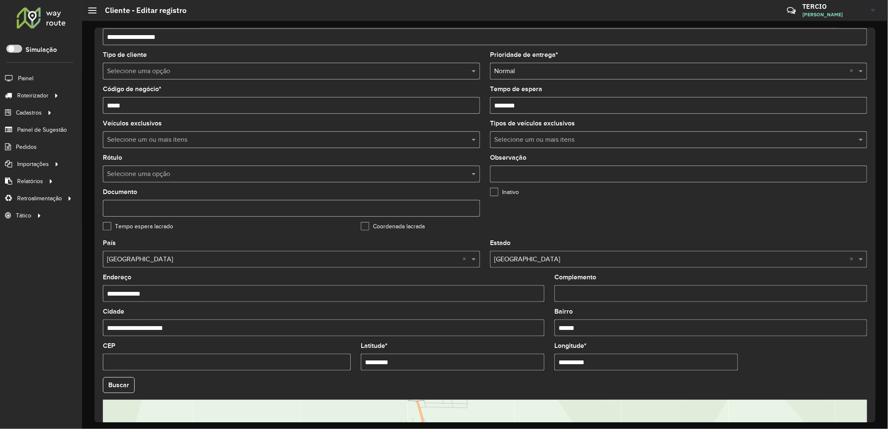
scroll to position [194, 0]
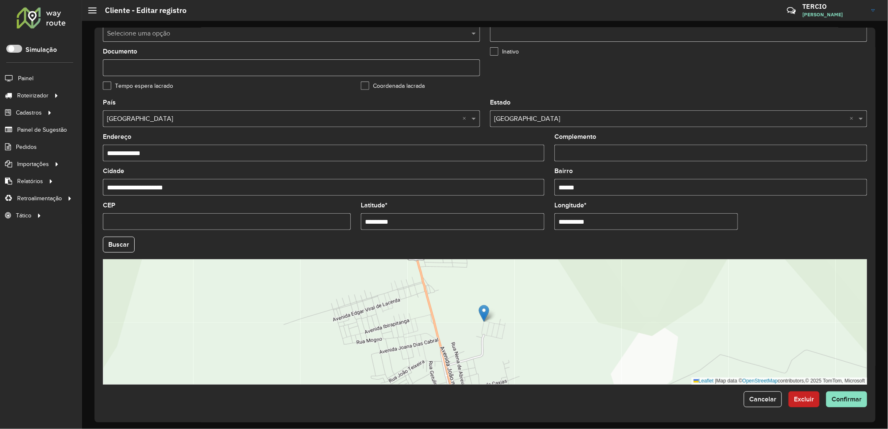
drag, startPoint x: 296, startPoint y: 203, endPoint x: 233, endPoint y: 191, distance: 64.6
click at [233, 191] on formly-group "**********" at bounding box center [485, 242] width 775 height 285
drag, startPoint x: 618, startPoint y: 229, endPoint x: 514, endPoint y: 210, distance: 105.3
click at [514, 211] on formly-group "**********" at bounding box center [485, 242] width 775 height 285
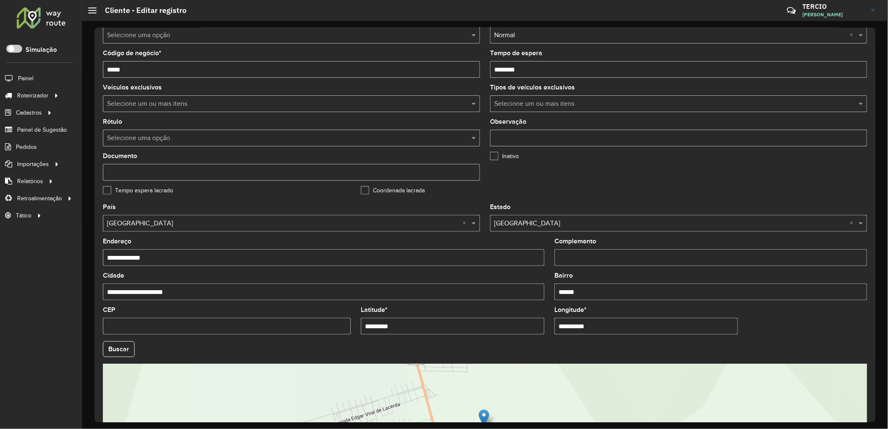
scroll to position [186, 0]
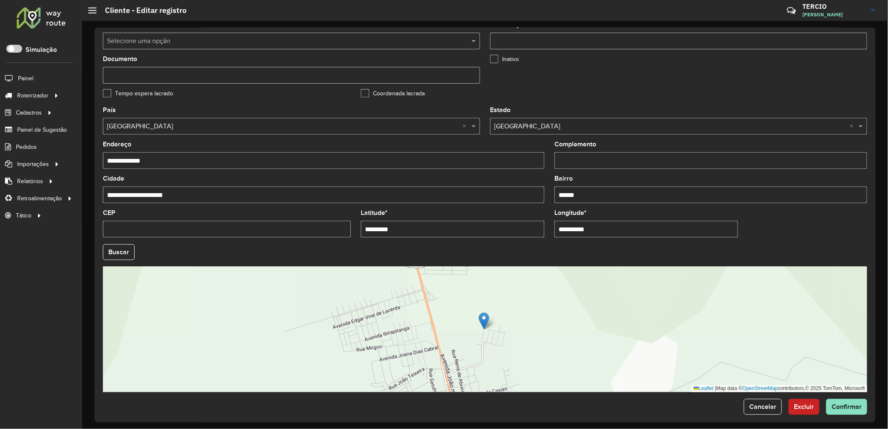
drag, startPoint x: 412, startPoint y: 232, endPoint x: 251, endPoint y: 223, distance: 161.3
click at [252, 223] on formly-group "**********" at bounding box center [485, 249] width 775 height 285
paste input "text"
type input "*********"
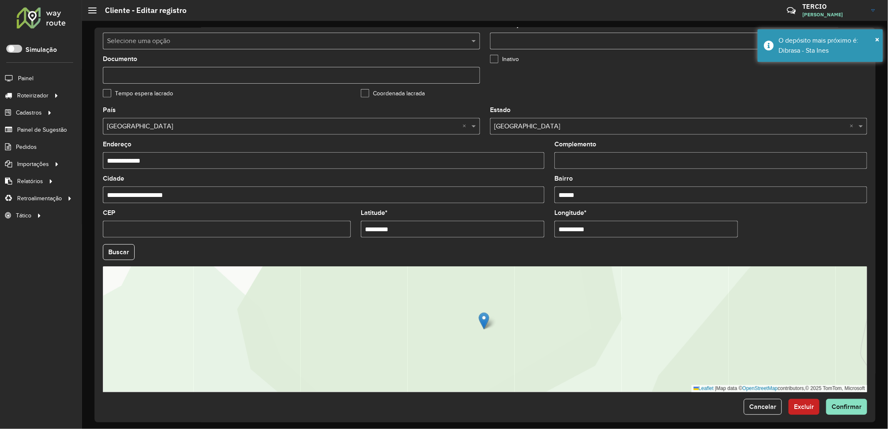
drag, startPoint x: 607, startPoint y: 225, endPoint x: 476, endPoint y: 221, distance: 131.8
click at [477, 222] on formly-group "**********" at bounding box center [485, 249] width 775 height 285
paste input "text"
type input "**********"
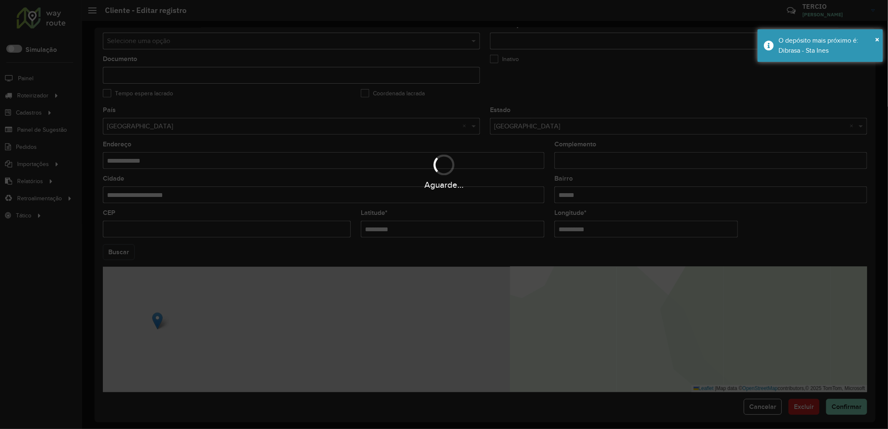
click at [107, 254] on hb-app "Aguarde... Pop-up bloqueado! Seu navegador bloqueou automáticamente a abertura …" at bounding box center [444, 214] width 888 height 429
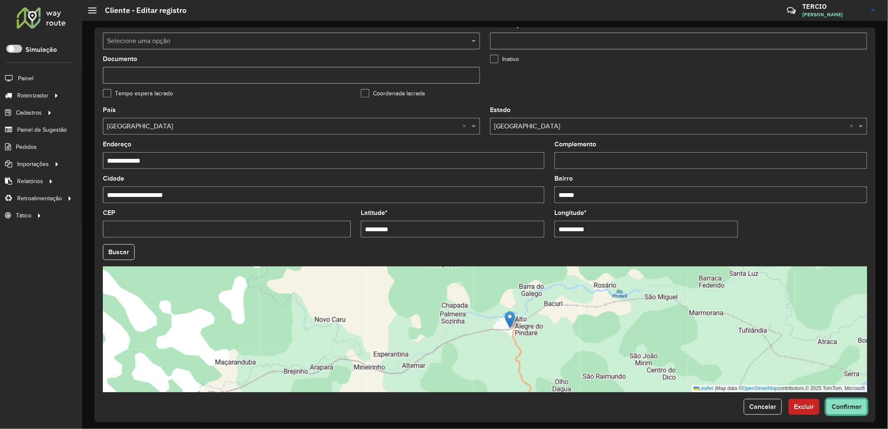
click at [860, 409] on span "Confirmar" at bounding box center [847, 406] width 30 height 7
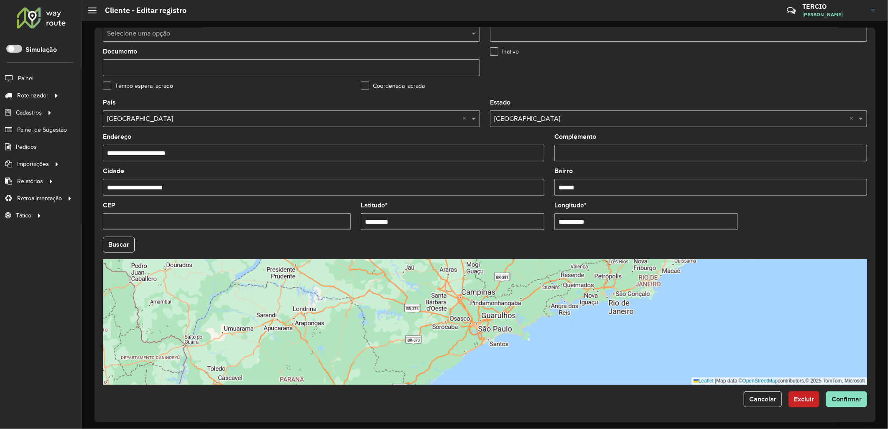
scroll to position [194, 0]
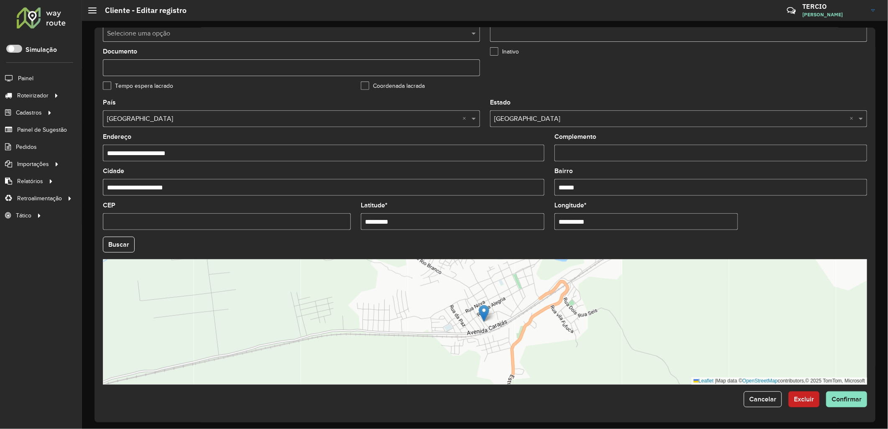
drag, startPoint x: 339, startPoint y: 209, endPoint x: 258, endPoint y: 190, distance: 83.0
click at [256, 191] on formly-group "**********" at bounding box center [485, 242] width 775 height 285
drag, startPoint x: 617, startPoint y: 219, endPoint x: 467, endPoint y: 211, distance: 150.8
click at [467, 212] on formly-group "**********" at bounding box center [485, 242] width 775 height 285
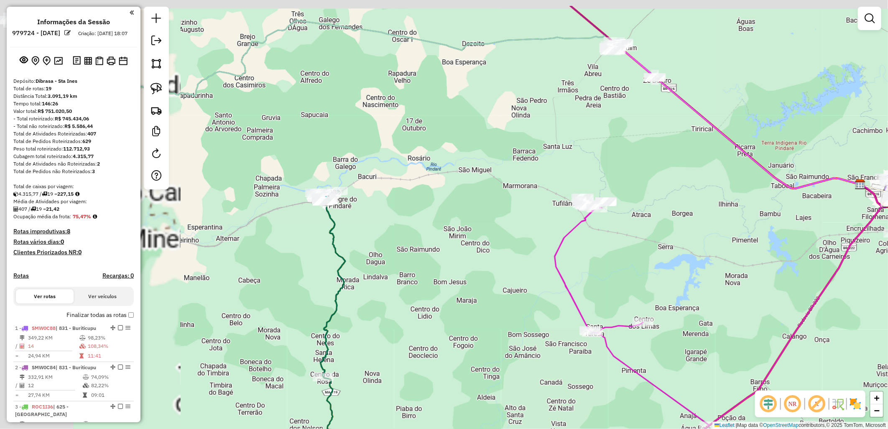
click at [420, 245] on div "Janela de atendimento Grade de atendimento Capacidade Transportadoras Veículos …" at bounding box center [444, 214] width 888 height 429
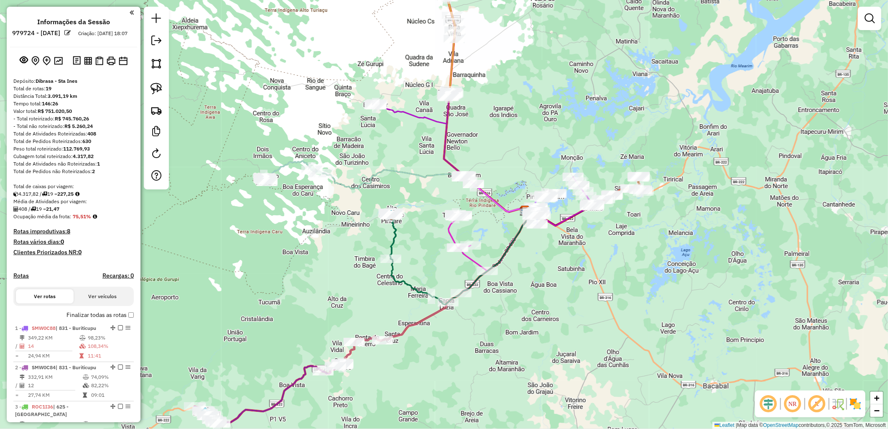
click at [102, 320] on label "Finalizar todas as rotas" at bounding box center [100, 315] width 67 height 9
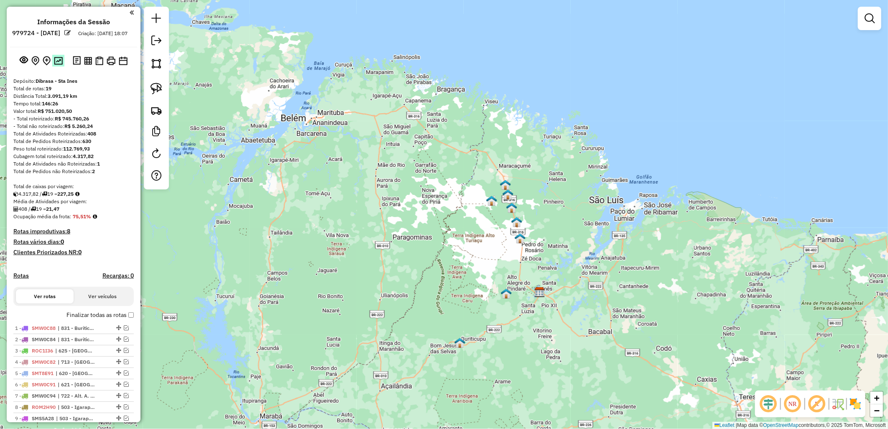
click at [56, 64] on img at bounding box center [58, 61] width 9 height 8
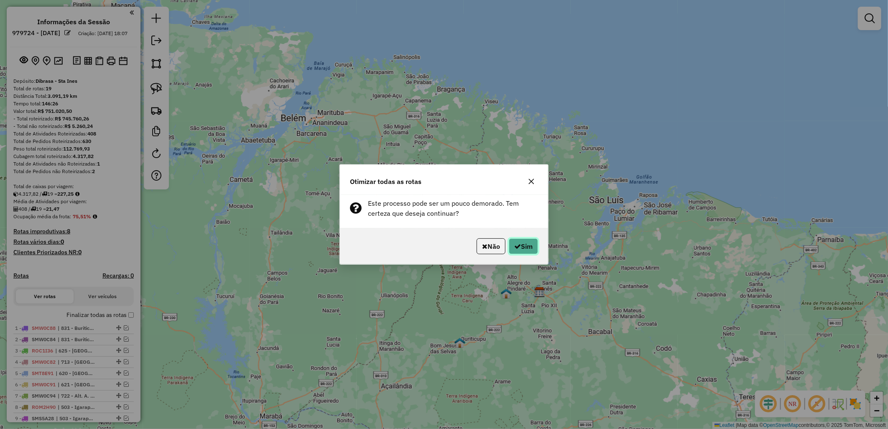
click at [521, 253] on button "Sim" at bounding box center [523, 246] width 29 height 16
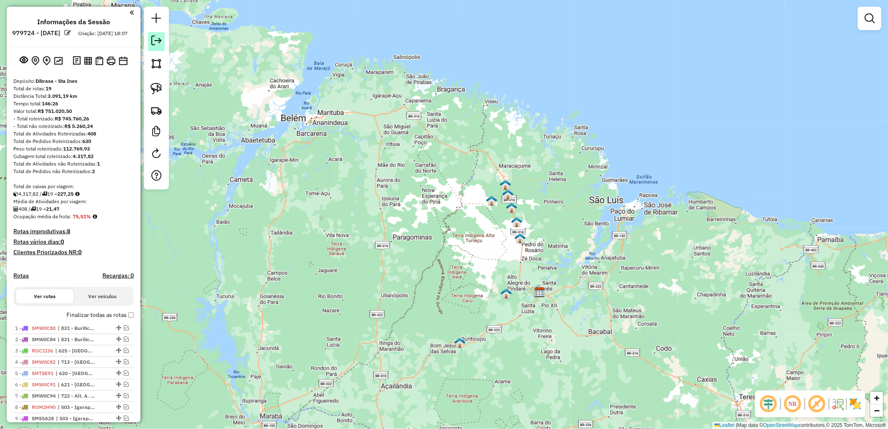
click at [156, 41] on em at bounding box center [156, 41] width 10 height 10
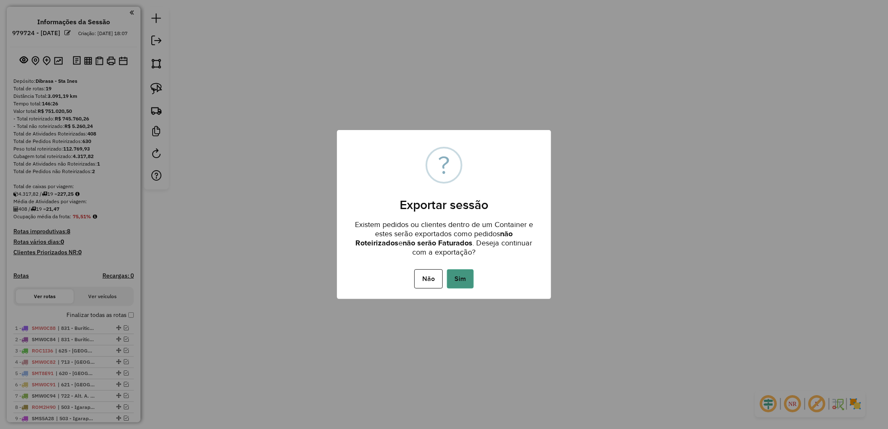
click at [455, 284] on button "Sim" at bounding box center [460, 278] width 27 height 19
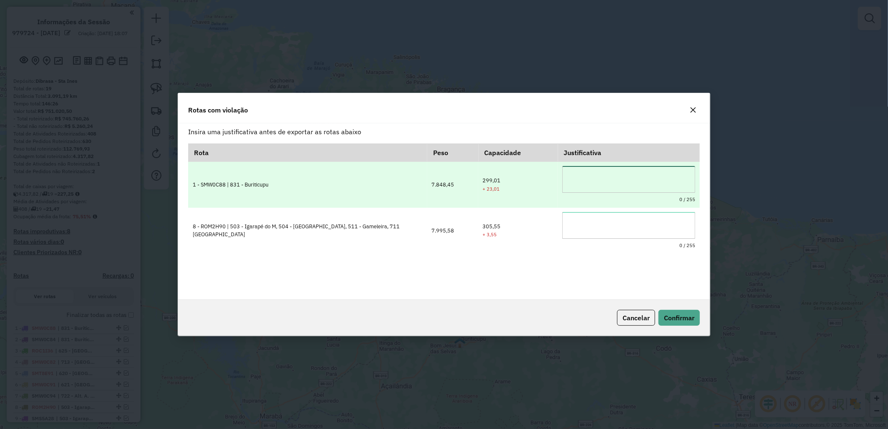
click at [618, 184] on textarea at bounding box center [629, 179] width 133 height 27
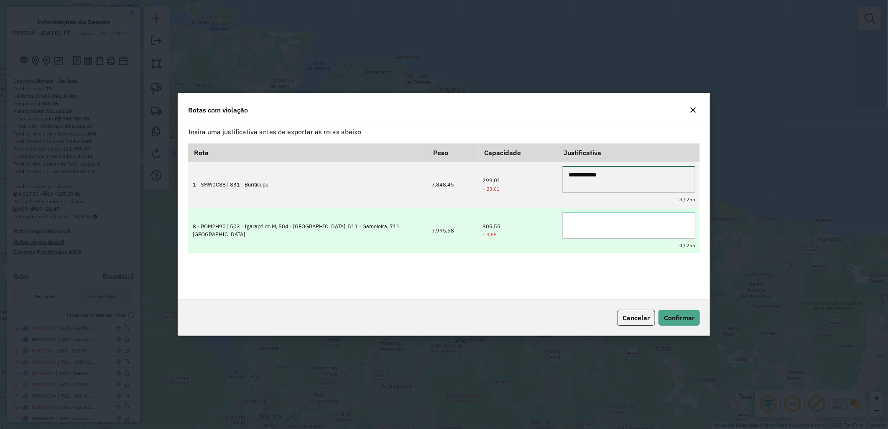
type textarea "**********"
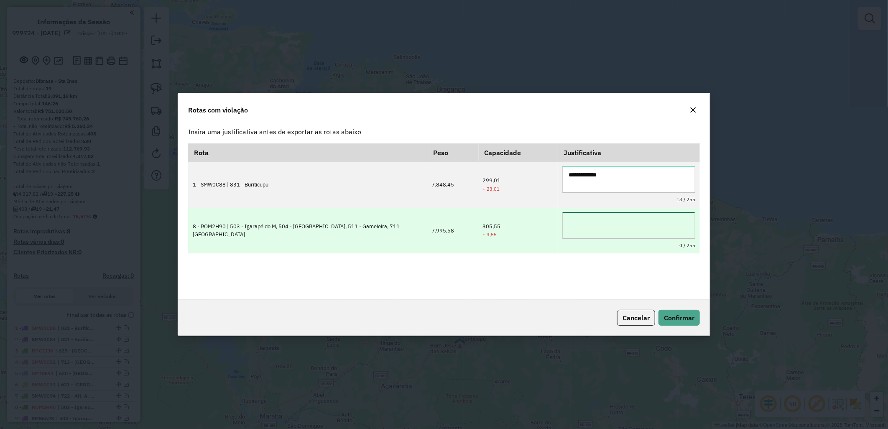
click at [619, 223] on textarea at bounding box center [629, 225] width 133 height 27
paste textarea "**********"
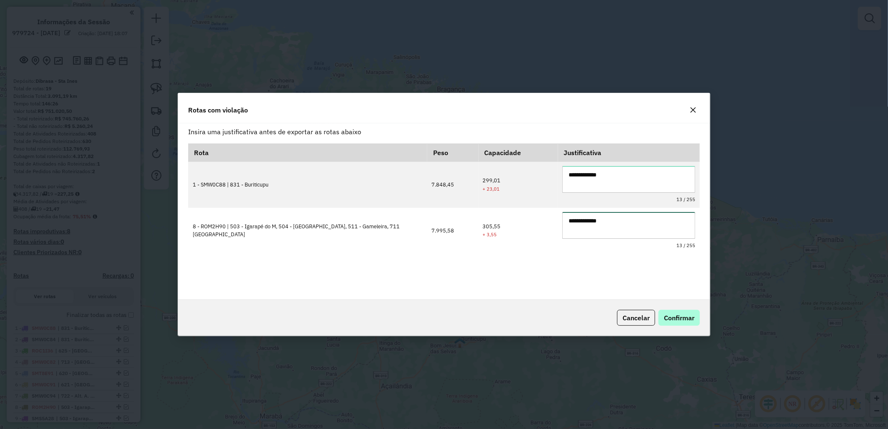
type textarea "**********"
click at [678, 314] on span "Confirmar" at bounding box center [679, 318] width 31 height 8
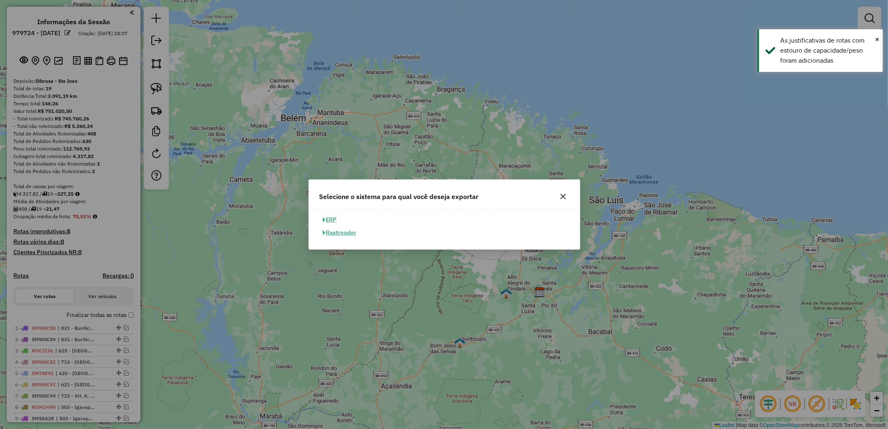
click at [563, 197] on icon "button" at bounding box center [563, 196] width 5 height 5
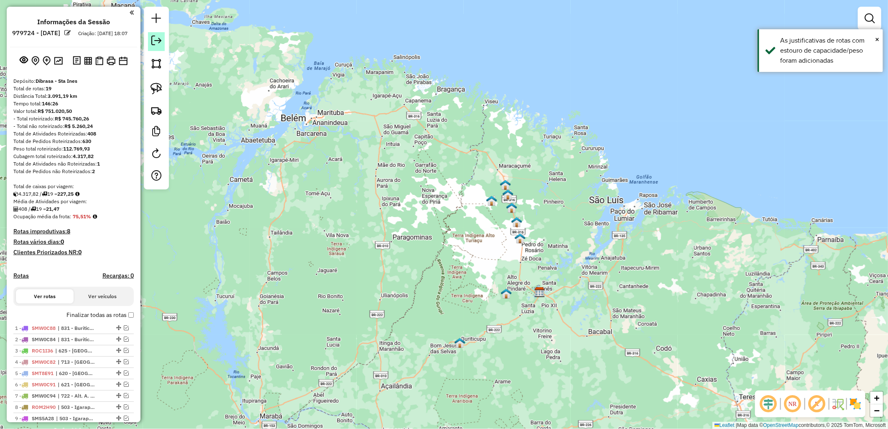
click at [146, 42] on div at bounding box center [156, 98] width 25 height 183
click at [164, 42] on link at bounding box center [156, 41] width 17 height 19
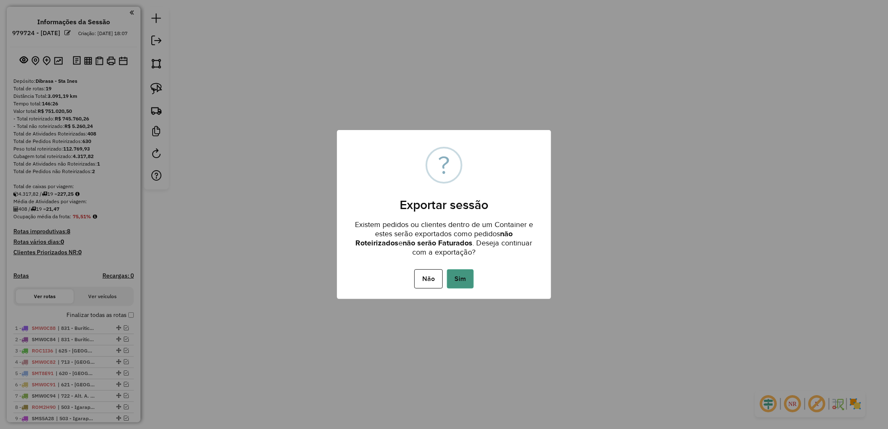
click at [456, 286] on button "Sim" at bounding box center [460, 278] width 27 height 19
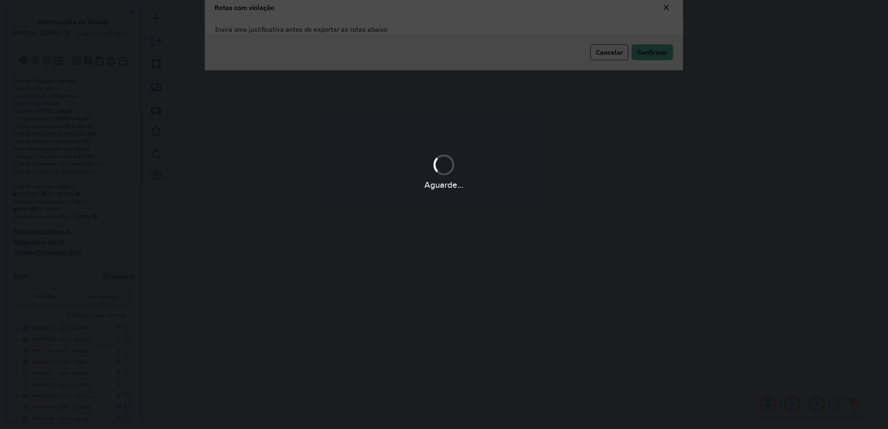
scroll to position [45, 0]
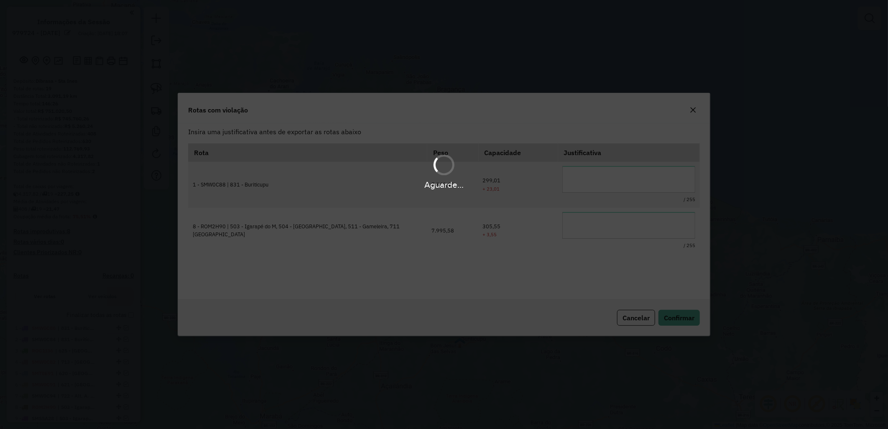
type textarea "**********"
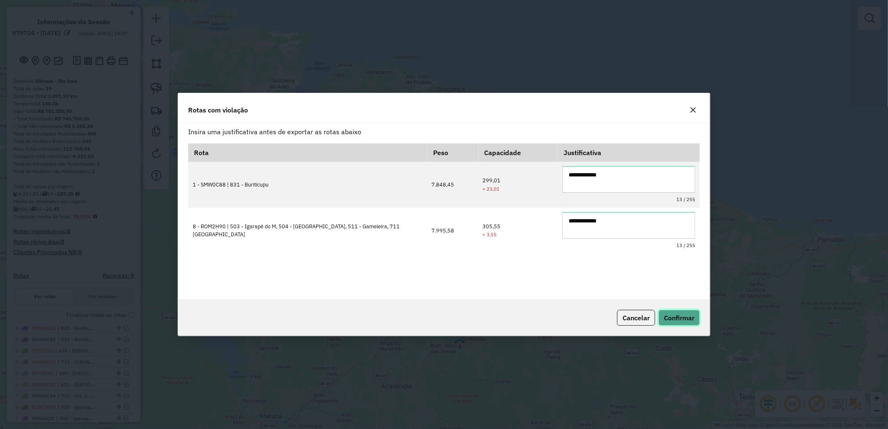
click at [679, 320] on span "Confirmar" at bounding box center [679, 318] width 31 height 8
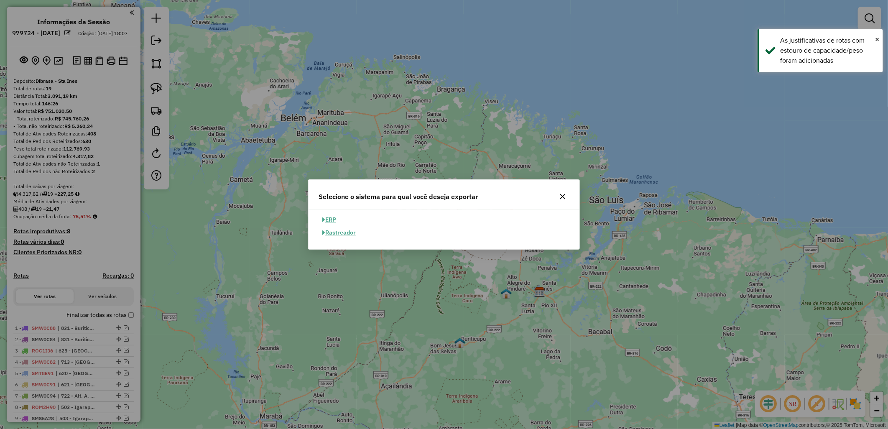
click at [336, 218] on button "ERP" at bounding box center [329, 219] width 21 height 13
select select "**"
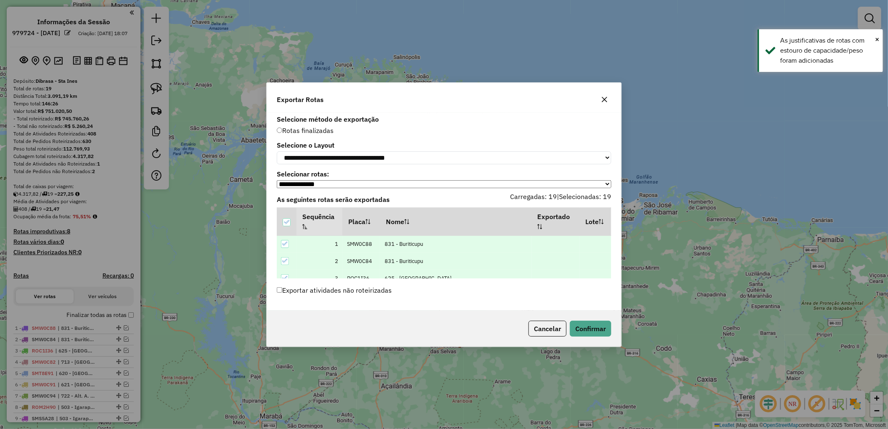
click at [359, 286] on label "Exportar atividades não roteirizadas" at bounding box center [334, 290] width 115 height 16
click at [590, 327] on button "Confirmar" at bounding box center [590, 329] width 41 height 16
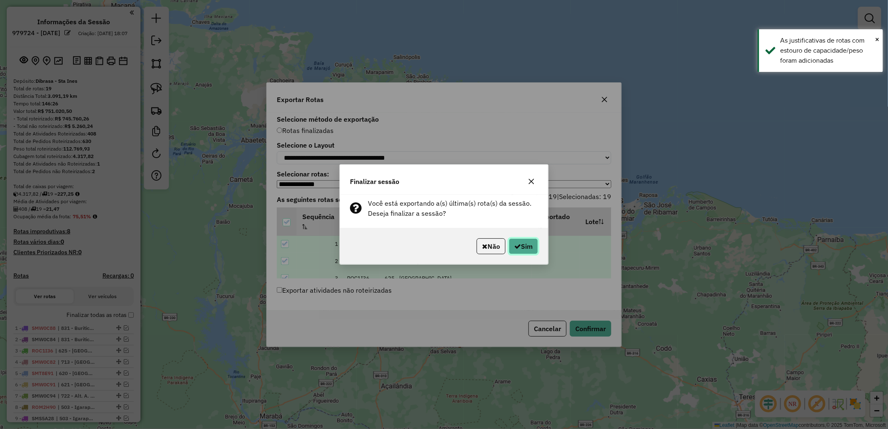
click at [519, 243] on button "Sim" at bounding box center [523, 246] width 29 height 16
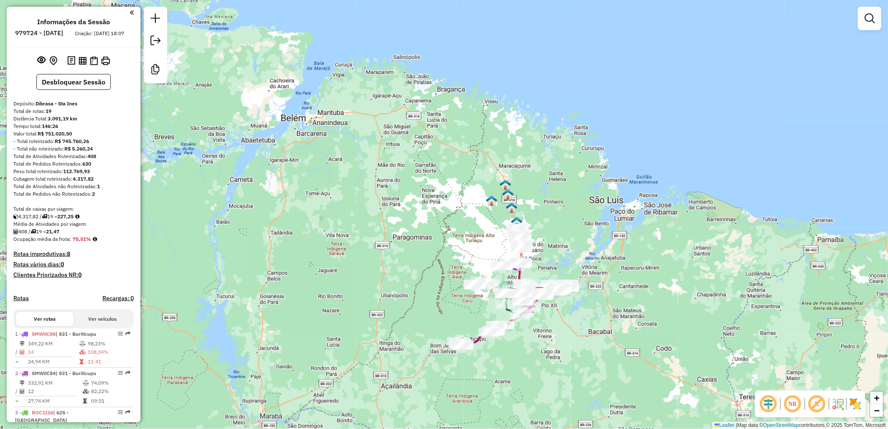
drag, startPoint x: 78, startPoint y: 67, endPoint x: 77, endPoint y: 61, distance: 5.9
click at [79, 65] on img at bounding box center [83, 61] width 8 height 8
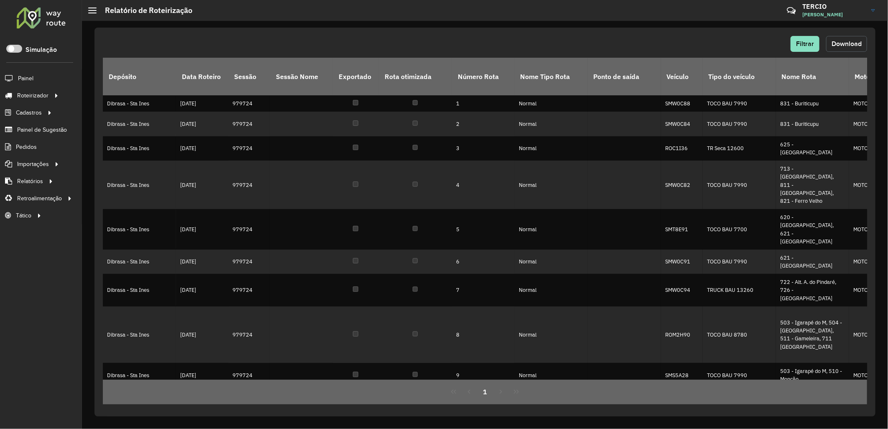
click at [833, 47] on span "Download" at bounding box center [847, 43] width 30 height 7
click at [36, 143] on span "Pedidos" at bounding box center [27, 147] width 22 height 9
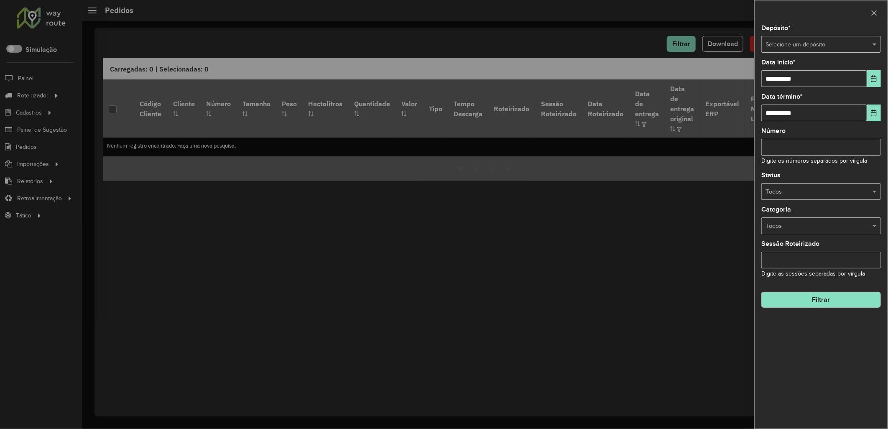
click at [840, 35] on div "Depósito * Selecione um depósito" at bounding box center [822, 39] width 120 height 28
click at [851, 42] on input "text" at bounding box center [813, 44] width 95 height 9
click at [634, 40] on div at bounding box center [444, 214] width 888 height 429
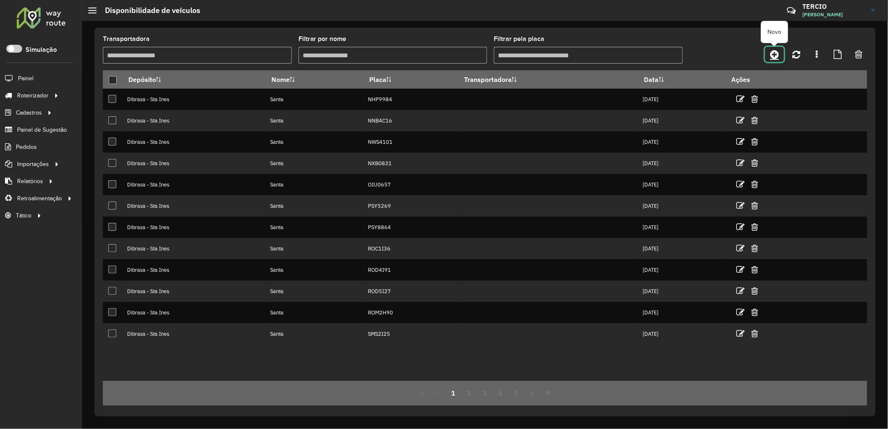
click at [783, 52] on link at bounding box center [774, 54] width 19 height 15
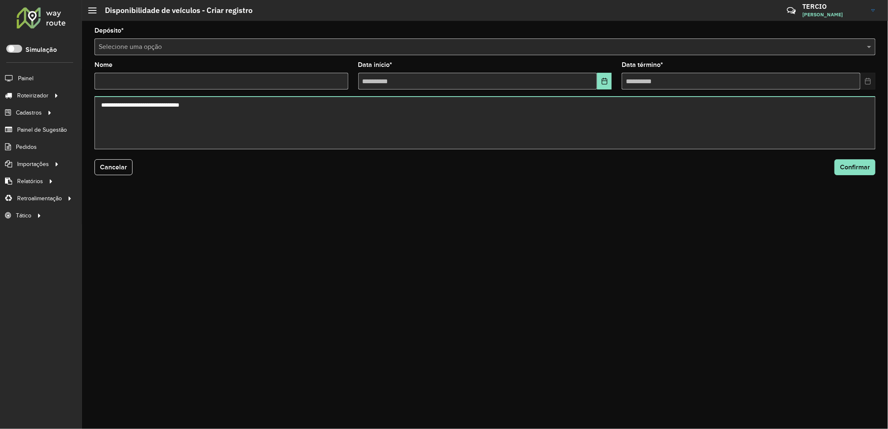
click at [216, 45] on input "text" at bounding box center [477, 47] width 756 height 10
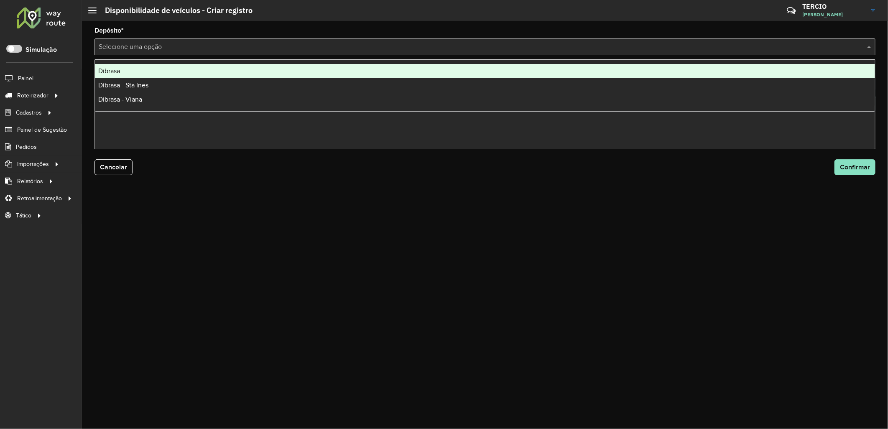
click at [233, 61] on ng-dropdown-panel "Dibrasa Dibrasa - Sta Ines Dibrasa - Viana" at bounding box center [485, 85] width 781 height 52
click at [220, 74] on div "Dibrasa" at bounding box center [485, 71] width 780 height 14
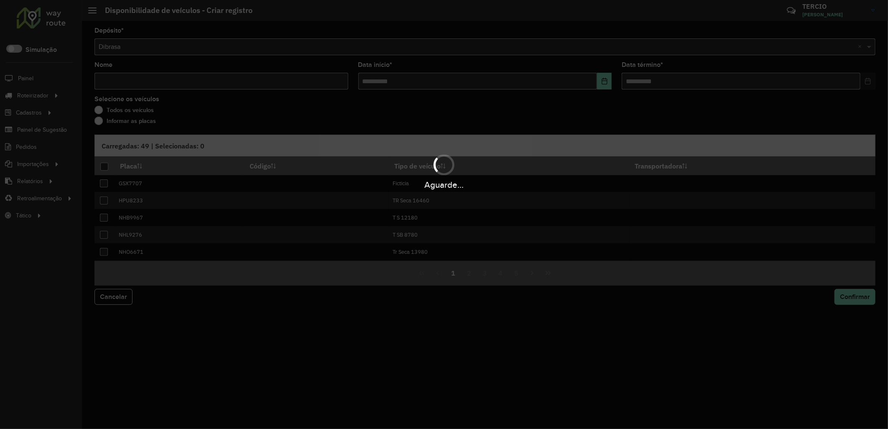
click at [142, 120] on label "Informar as placas" at bounding box center [125, 121] width 61 height 8
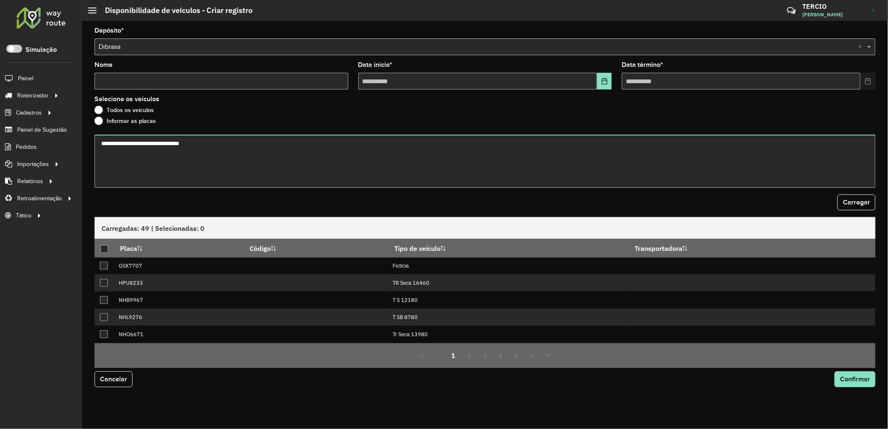
click at [142, 120] on label "Informar as placas" at bounding box center [125, 121] width 61 height 8
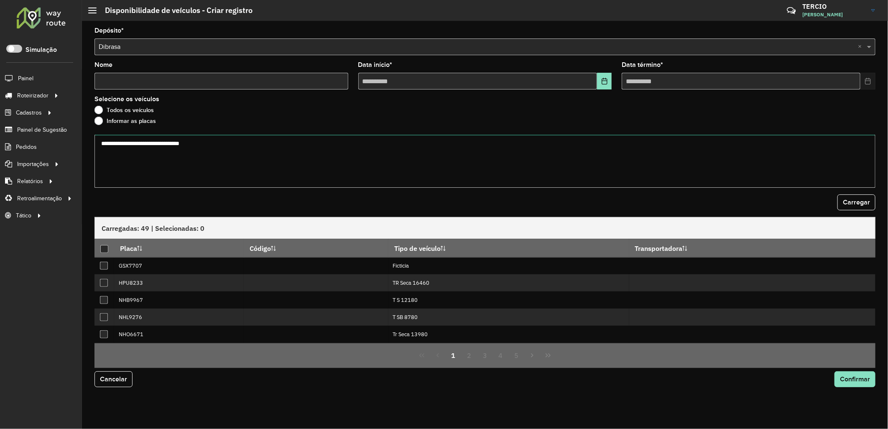
drag, startPoint x: 142, startPoint y: 120, endPoint x: 164, endPoint y: 143, distance: 31.4
click at [164, 143] on textarea at bounding box center [485, 161] width 781 height 53
paste textarea "***** ******* ******* ******* *******"
drag, startPoint x: 177, startPoint y: 141, endPoint x: -2, endPoint y: 143, distance: 179.0
click at [0, 143] on html "Aguarde... Pop-up bloqueado! Seu navegador bloqueou automáticamente a abertura …" at bounding box center [444, 214] width 888 height 429
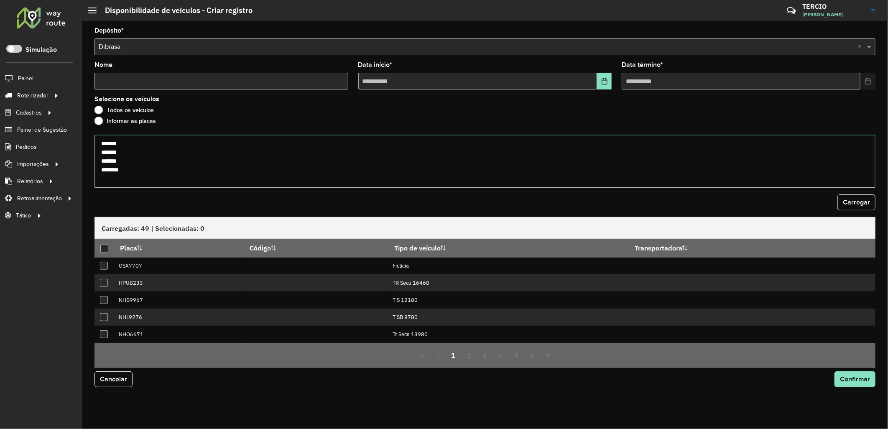
type textarea "******* ******* ******* *******"
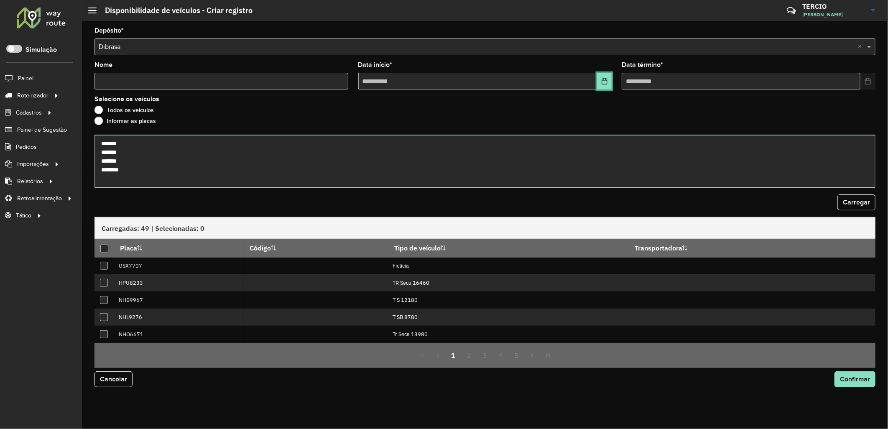
click at [600, 86] on button "Choose Date" at bounding box center [604, 81] width 15 height 17
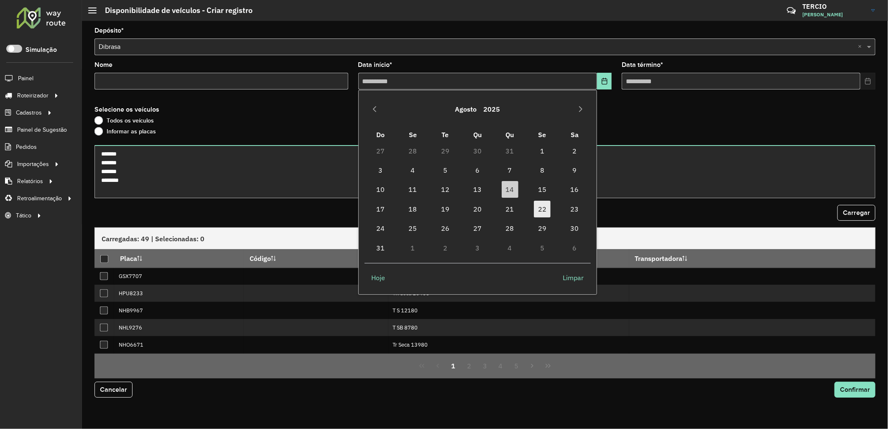
drag, startPoint x: 534, startPoint y: 206, endPoint x: 536, endPoint y: 201, distance: 5.2
click at [534, 204] on span "22" at bounding box center [542, 209] width 17 height 17
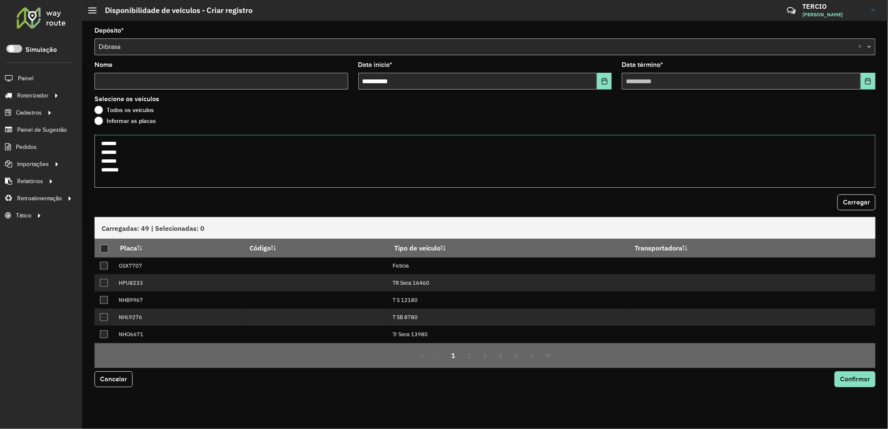
click at [548, 185] on textarea "******* ******* ******* *******" at bounding box center [485, 161] width 781 height 53
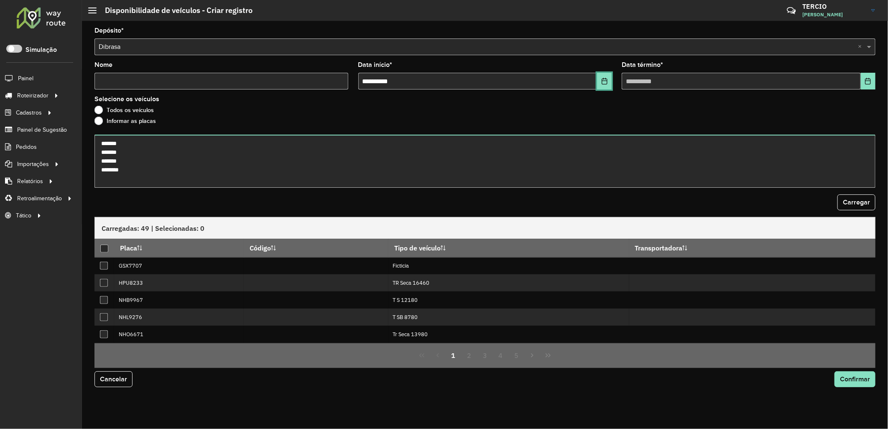
click at [600, 86] on button "Choose Date" at bounding box center [604, 81] width 15 height 17
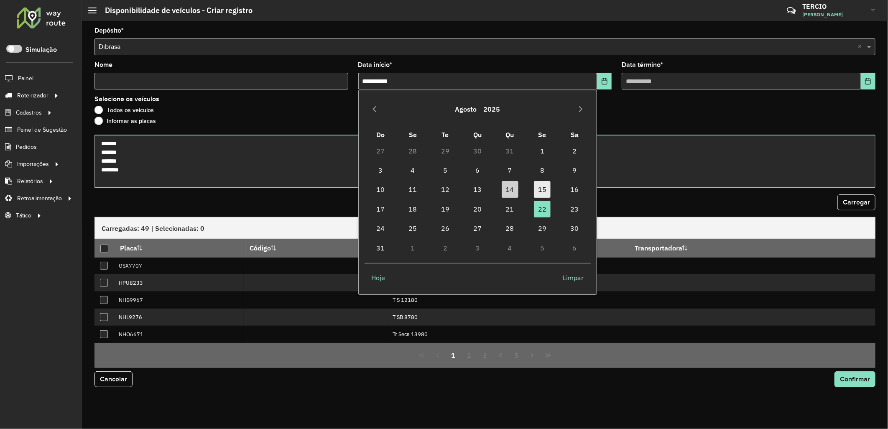
click at [550, 183] on td "15" at bounding box center [542, 189] width 32 height 19
click at [537, 189] on span "15" at bounding box center [542, 189] width 17 height 17
type input "**********"
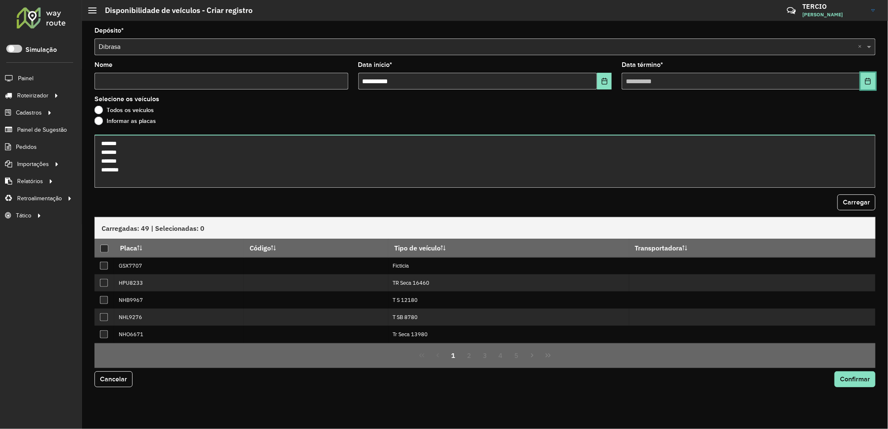
click at [865, 86] on button "Choose Date" at bounding box center [868, 81] width 15 height 17
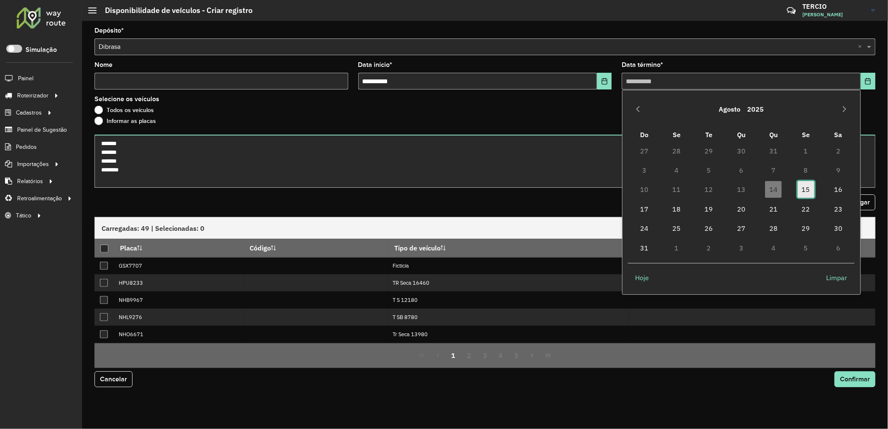
click at [807, 193] on span "15" at bounding box center [806, 189] width 17 height 17
type input "**********"
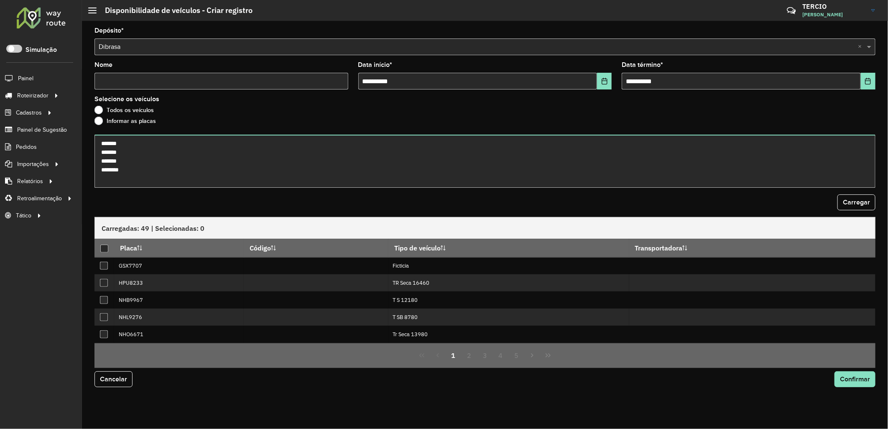
click at [242, 89] on input "Nome" at bounding box center [222, 81] width 254 height 17
type input "*****"
type input "****"
click at [863, 202] on span "Carregar" at bounding box center [856, 202] width 27 height 7
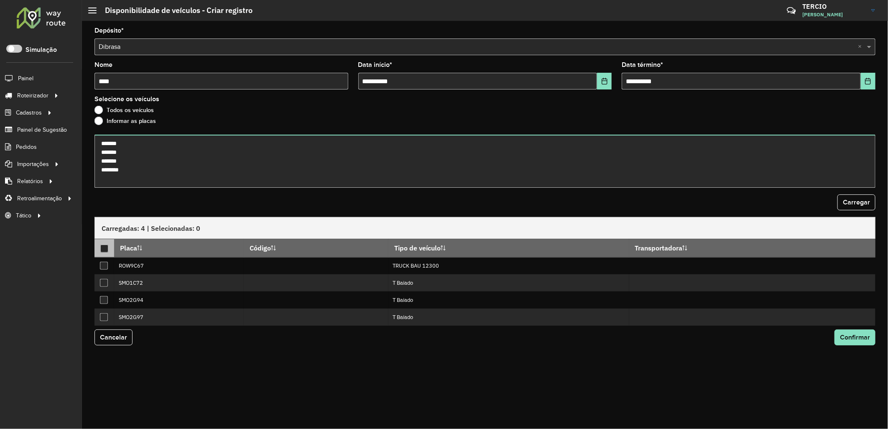
click at [107, 248] on div at bounding box center [104, 249] width 8 height 8
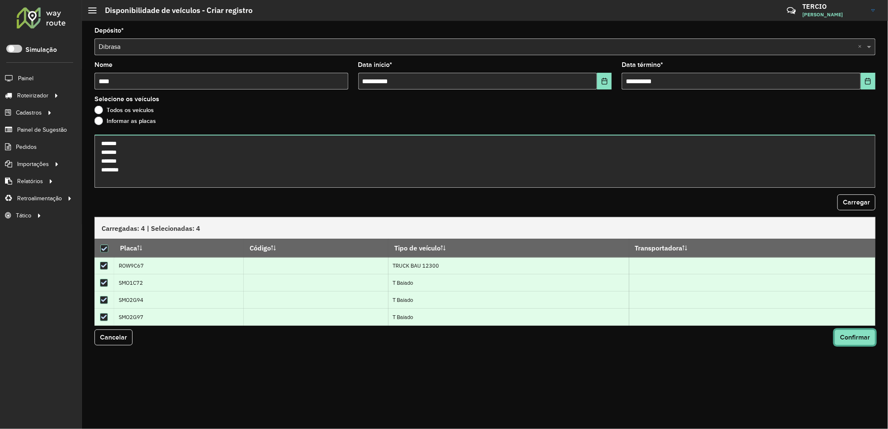
click at [855, 341] on span "Confirmar" at bounding box center [855, 337] width 30 height 7
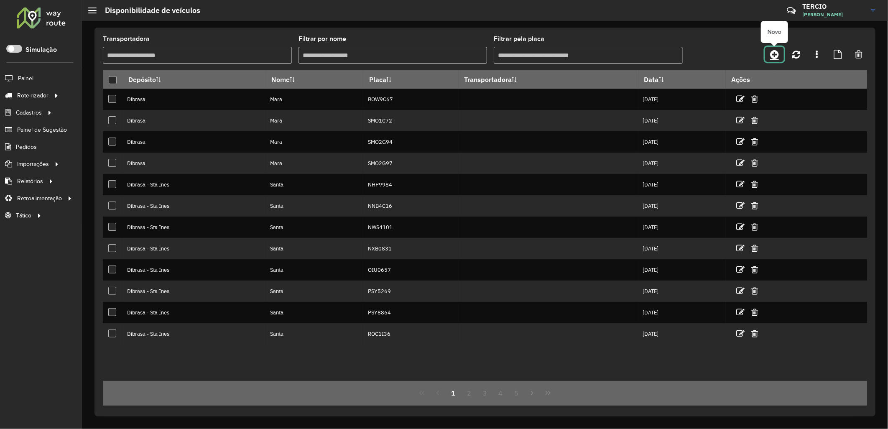
click at [779, 51] on icon at bounding box center [774, 54] width 9 height 10
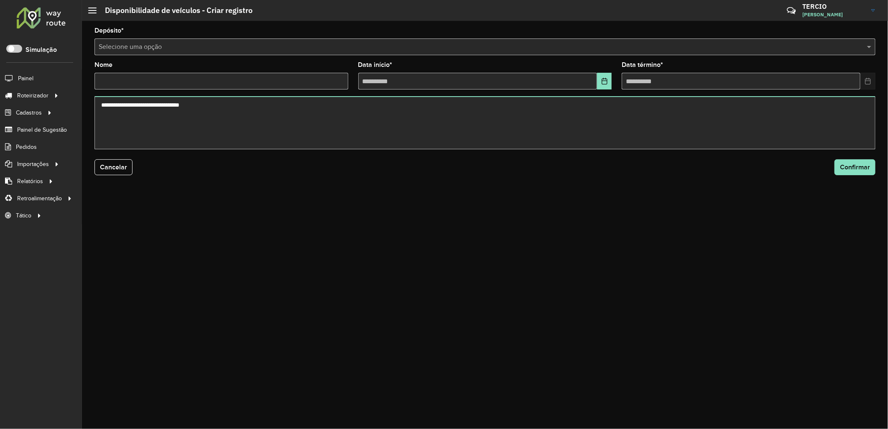
click at [227, 49] on input "text" at bounding box center [477, 47] width 756 height 10
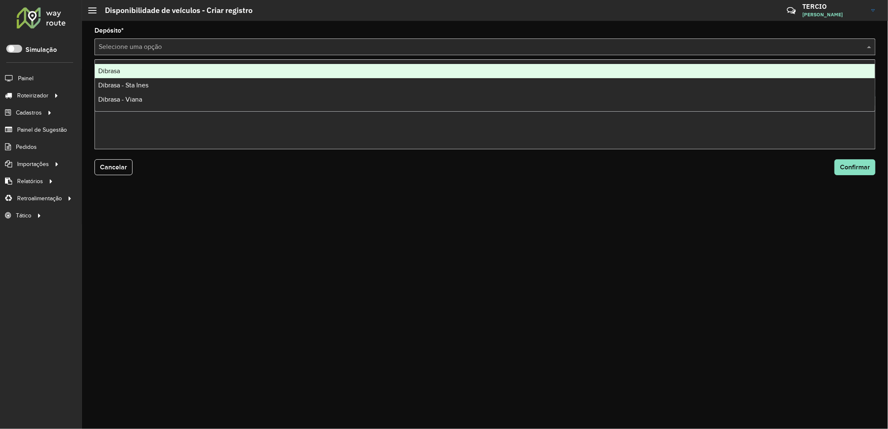
click at [271, 72] on div "Dibrasa" at bounding box center [485, 71] width 780 height 14
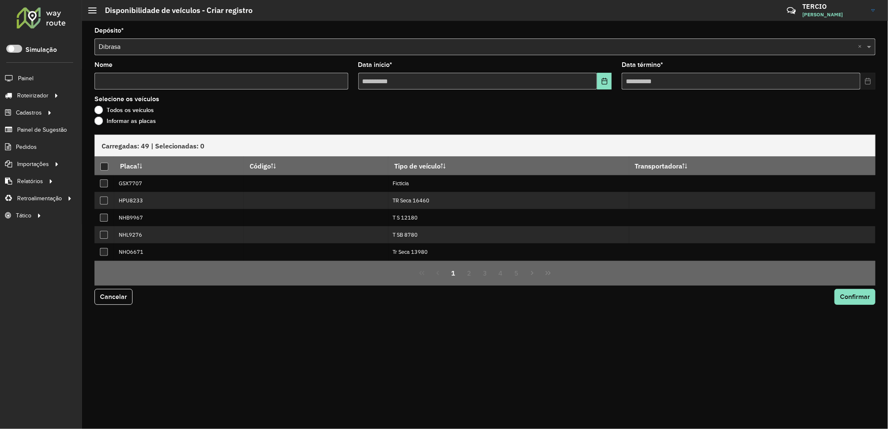
click at [148, 84] on input "Nome" at bounding box center [222, 81] width 254 height 17
type input "***"
click at [613, 84] on formly-field "Data início *" at bounding box center [485, 79] width 264 height 34
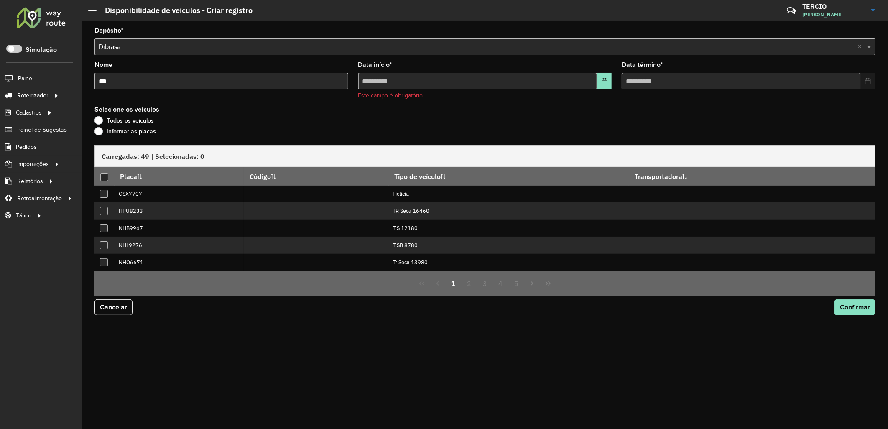
click at [602, 70] on div "Data início * Este campo é obrigatório" at bounding box center [485, 81] width 254 height 38
click at [599, 76] on button "Choose Date" at bounding box center [604, 81] width 15 height 17
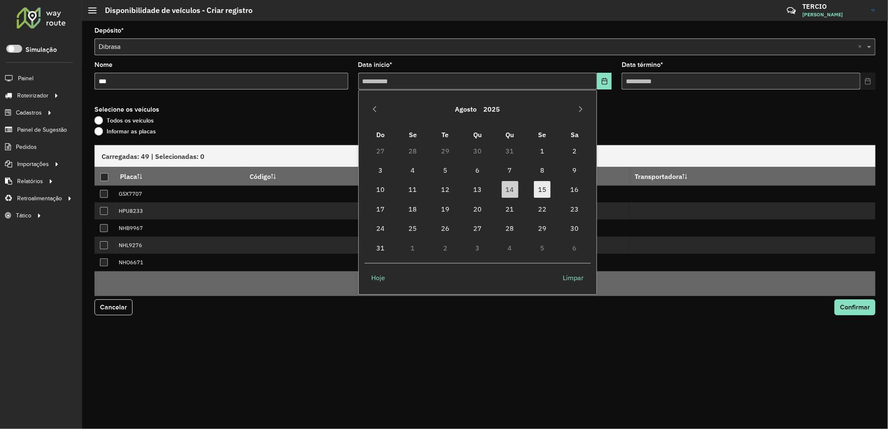
drag, startPoint x: 552, startPoint y: 182, endPoint x: 540, endPoint y: 188, distance: 13.5
click at [545, 185] on td "15" at bounding box center [542, 189] width 32 height 19
click at [538, 189] on span "15" at bounding box center [542, 189] width 17 height 17
type input "**********"
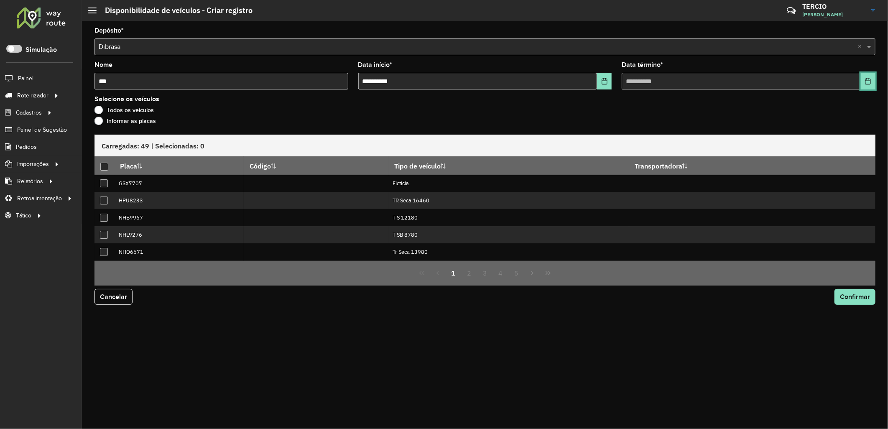
click at [870, 81] on icon "Choose Date" at bounding box center [868, 81] width 5 height 7
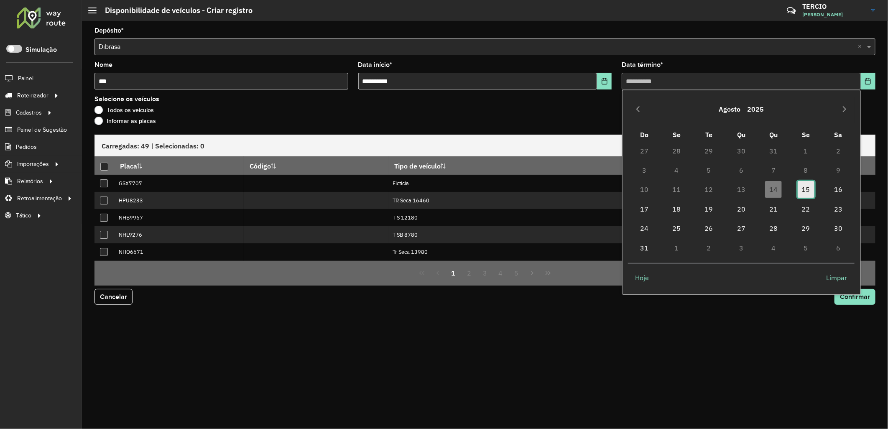
click at [800, 190] on span "15" at bounding box center [806, 189] width 17 height 17
type input "**********"
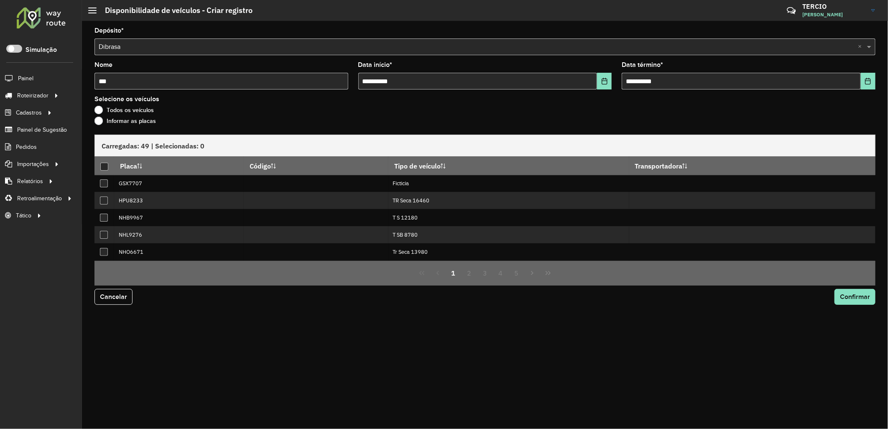
click at [131, 114] on label "Todos os veículos" at bounding box center [124, 110] width 59 height 8
click at [148, 123] on label "Informar as placas" at bounding box center [125, 121] width 61 height 8
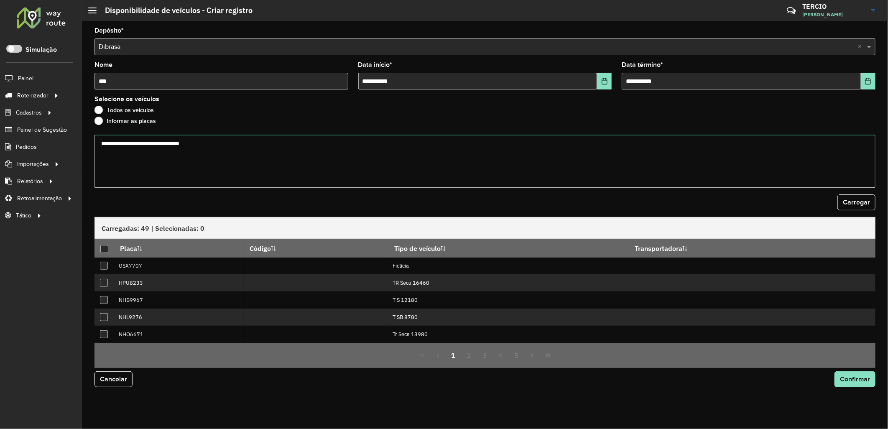
drag, startPoint x: 170, startPoint y: 143, endPoint x: 190, endPoint y: 149, distance: 20.6
click at [174, 146] on textarea at bounding box center [485, 161] width 781 height 53
paste textarea "******* ******* ******* ******* ******* ******* ******* ******* ******* *******…"
type textarea "******* ******* ******* ******* ******* ******* ******* ******* ******* *******…"
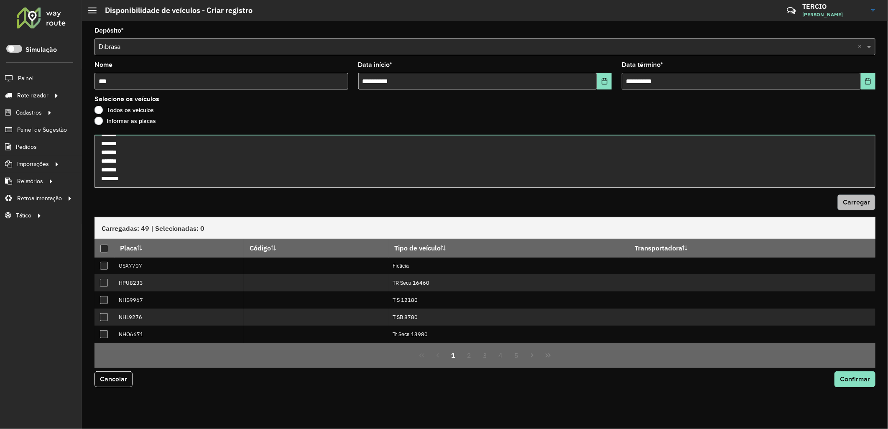
click at [862, 211] on form "**********" at bounding box center [485, 213] width 781 height 370
click at [860, 210] on button "Carregar" at bounding box center [857, 202] width 38 height 16
click at [106, 250] on div at bounding box center [104, 249] width 8 height 8
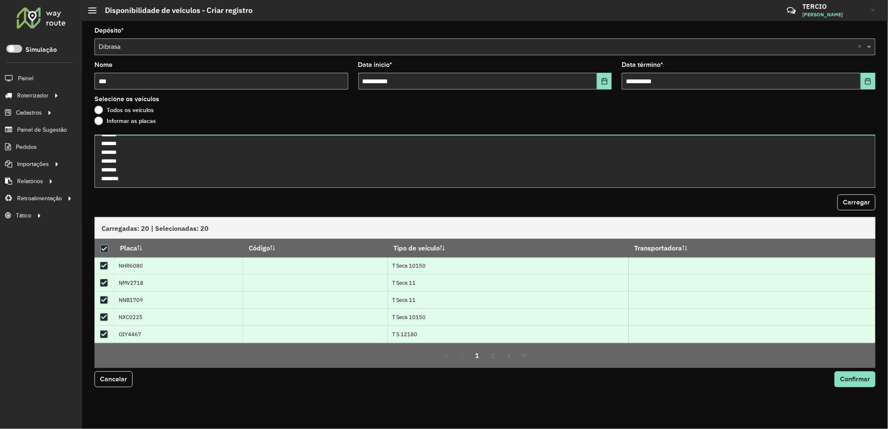
click at [855, 393] on div "Cancelar Confirmar" at bounding box center [485, 382] width 791 height 29
click at [846, 386] on button "Confirmar" at bounding box center [855, 379] width 41 height 16
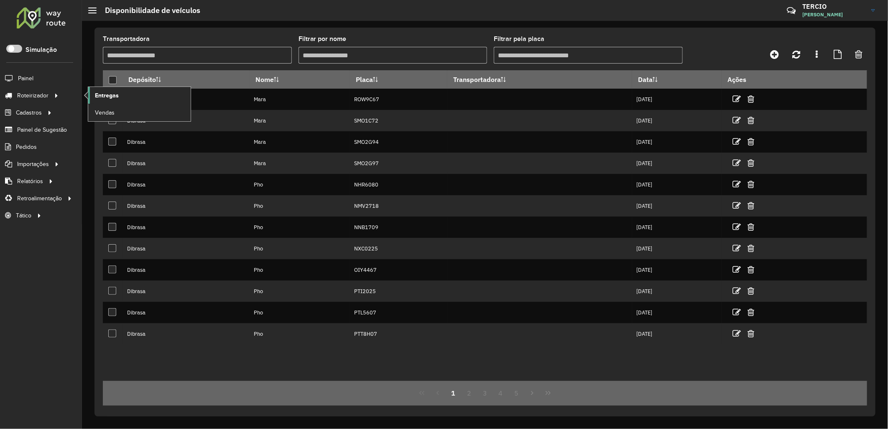
click at [100, 97] on span "Entregas" at bounding box center [107, 95] width 24 height 9
click at [105, 93] on span "Entregas" at bounding box center [107, 95] width 24 height 9
click at [105, 94] on span "Entregas" at bounding box center [107, 95] width 24 height 9
click at [122, 97] on link "Entregas" at bounding box center [139, 95] width 102 height 17
click at [27, 145] on span "Pedidos" at bounding box center [27, 147] width 22 height 9
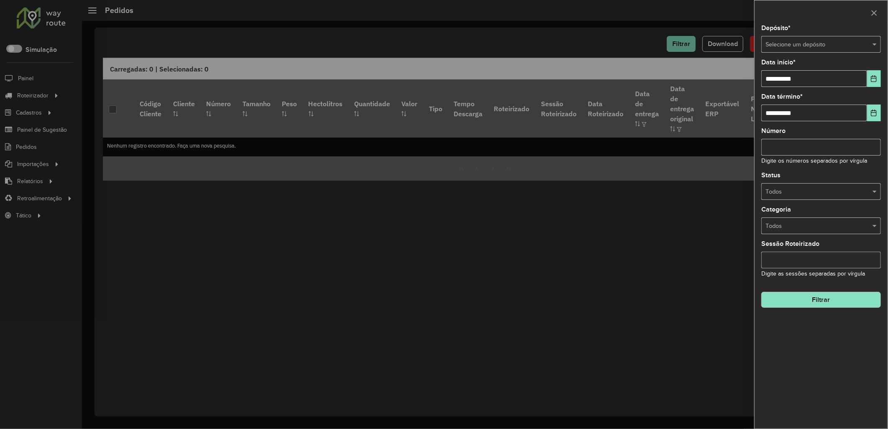
click at [808, 43] on input "text" at bounding box center [813, 44] width 95 height 9
drag, startPoint x: 818, startPoint y: 94, endPoint x: 828, endPoint y: 91, distance: 11.0
click at [819, 94] on div "Dibrasa - Viana" at bounding box center [821, 94] width 119 height 13
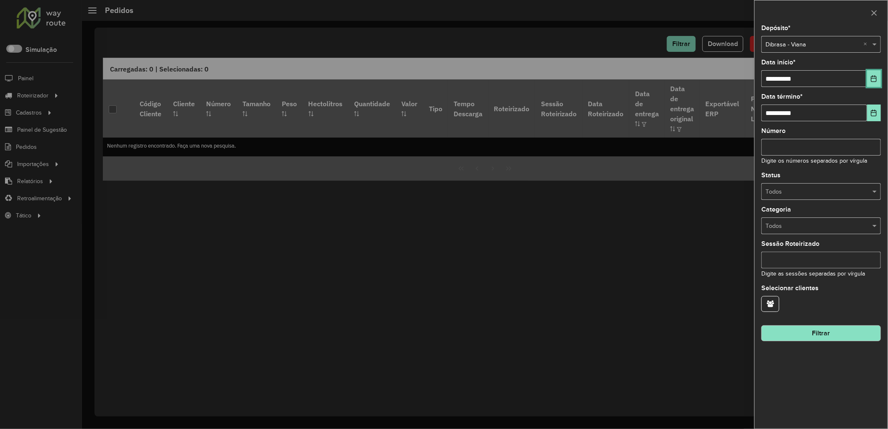
click at [878, 75] on button "Choose Date" at bounding box center [874, 78] width 14 height 17
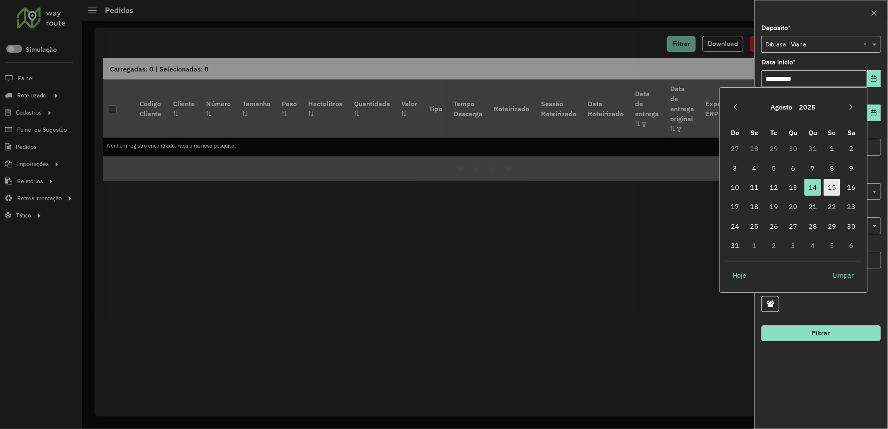
click at [830, 184] on span "15" at bounding box center [832, 187] width 17 height 17
type input "**********"
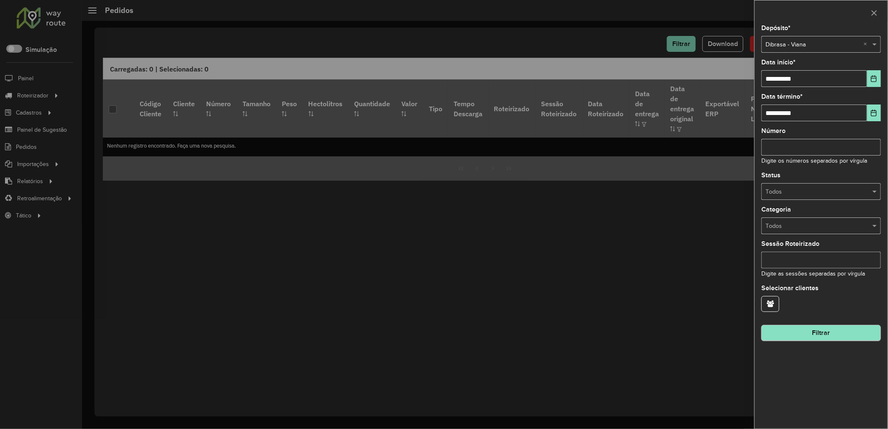
click at [821, 327] on hb-field-button "Filtrar" at bounding box center [822, 330] width 120 height 23
click at [821, 327] on button "Filtrar" at bounding box center [822, 333] width 120 height 16
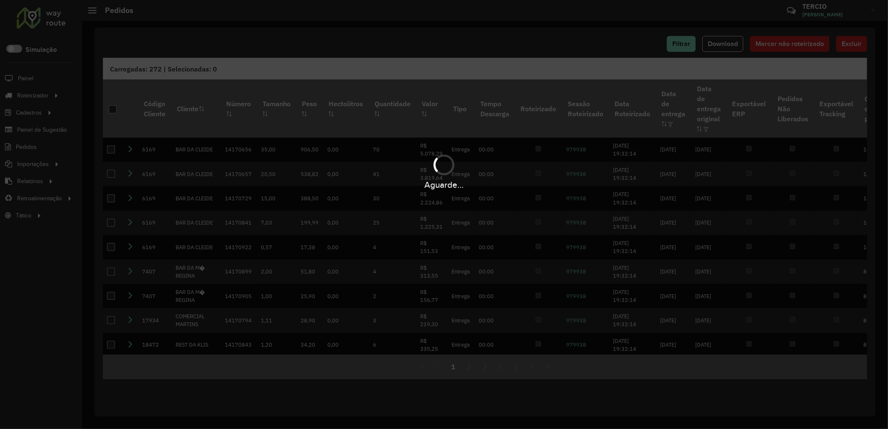
click at [725, 46] on span "Download" at bounding box center [723, 43] width 30 height 7
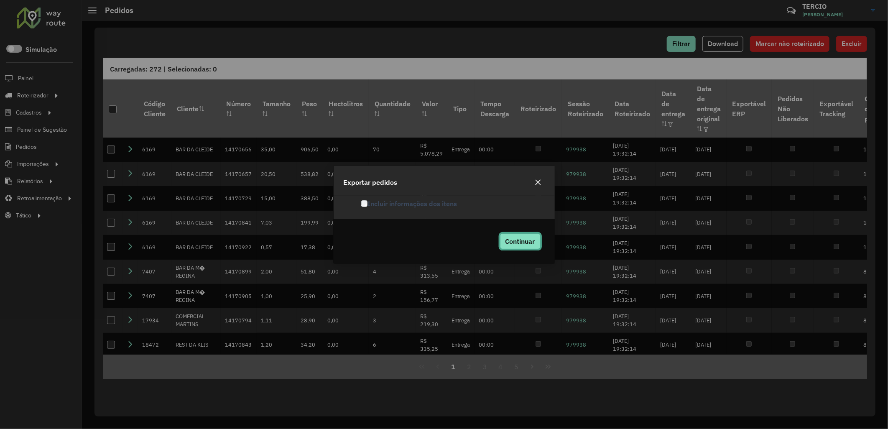
click at [519, 233] on button "Continuar" at bounding box center [520, 241] width 41 height 16
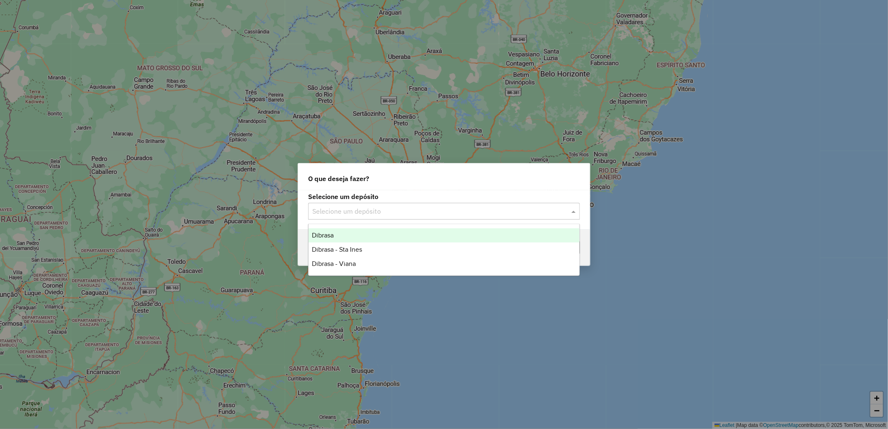
click at [369, 218] on div "Selecione um depósito" at bounding box center [444, 211] width 272 height 17
click at [381, 234] on div "Dibrasa" at bounding box center [444, 235] width 271 height 14
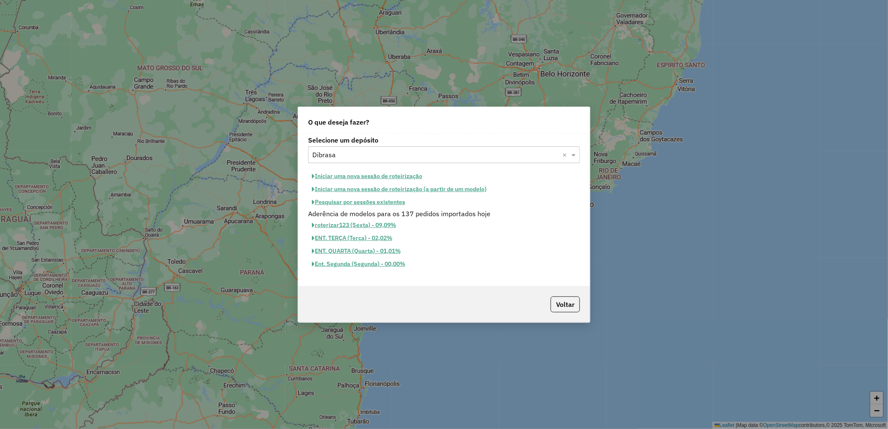
click at [371, 177] on button "Iniciar uma nova sessão de roteirização" at bounding box center [367, 176] width 118 height 13
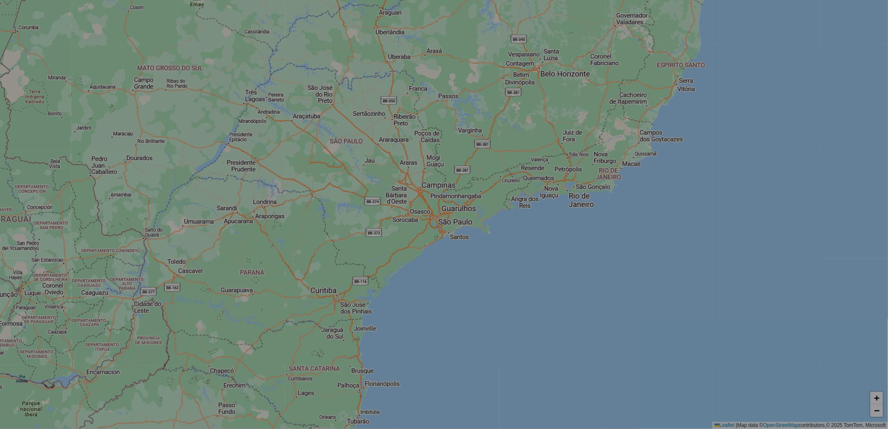
select select "*"
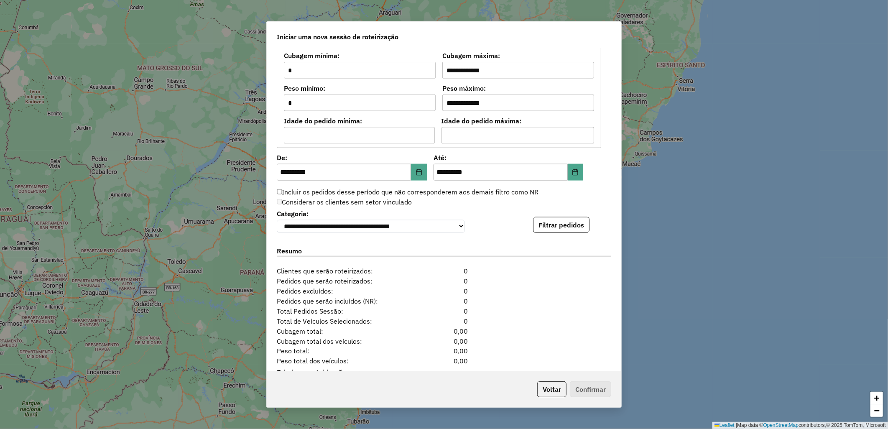
scroll to position [737, 0]
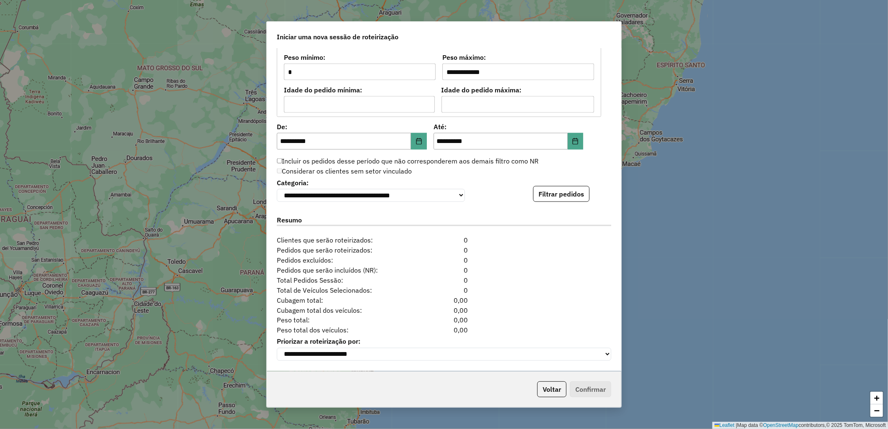
click at [545, 205] on div "**********" at bounding box center [444, 210] width 355 height 322
click at [542, 194] on button "Filtrar pedidos" at bounding box center [561, 194] width 56 height 16
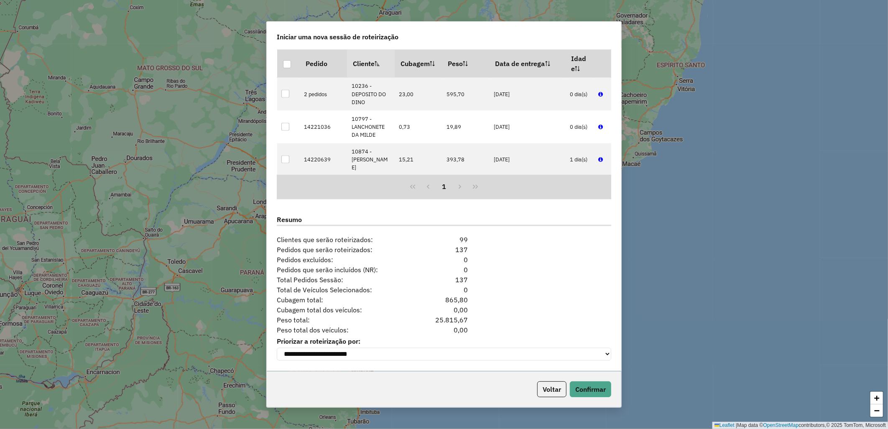
scroll to position [909, 0]
click at [588, 386] on button "Confirmar" at bounding box center [590, 389] width 41 height 16
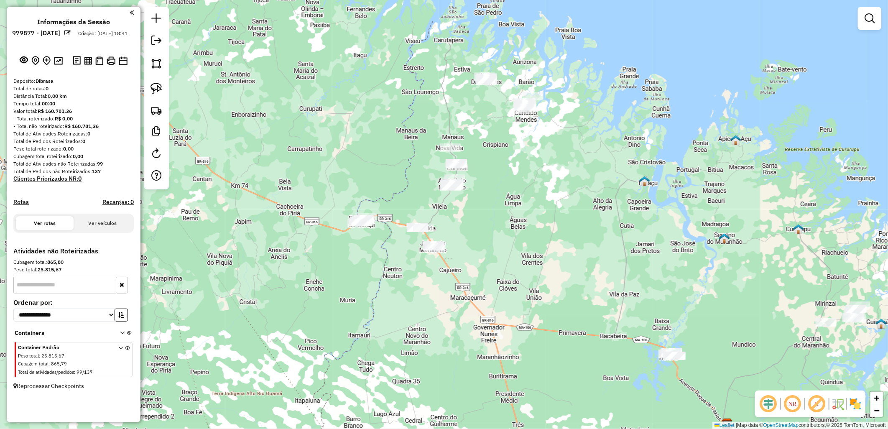
drag, startPoint x: 343, startPoint y: 159, endPoint x: 627, endPoint y: 368, distance: 352.8
click at [627, 368] on div "Janela de atendimento Grade de atendimento Capacidade Transportadoras Veículos …" at bounding box center [444, 214] width 888 height 429
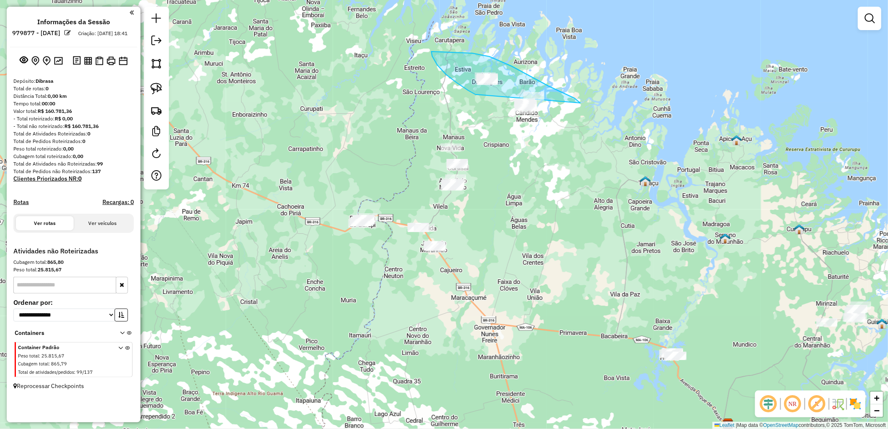
drag, startPoint x: 476, startPoint y: 95, endPoint x: 611, endPoint y: 187, distance: 163.5
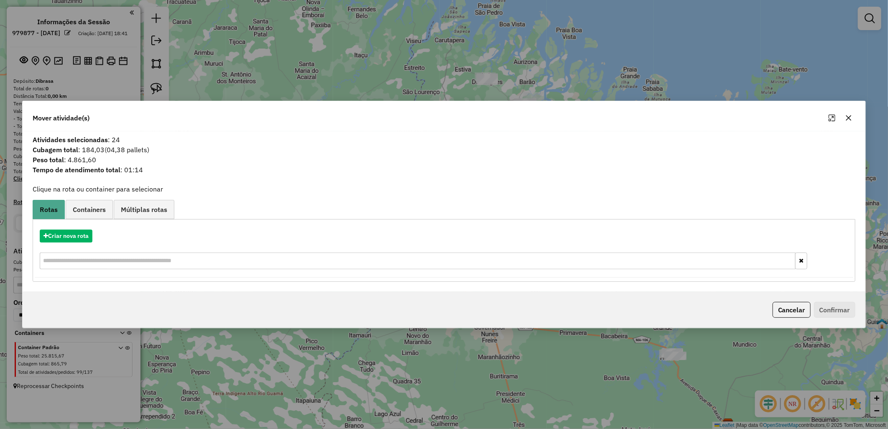
click at [60, 245] on div "Criar nova rota" at bounding box center [444, 250] width 819 height 54
click at [56, 239] on button "Criar nova rota" at bounding box center [66, 236] width 53 height 13
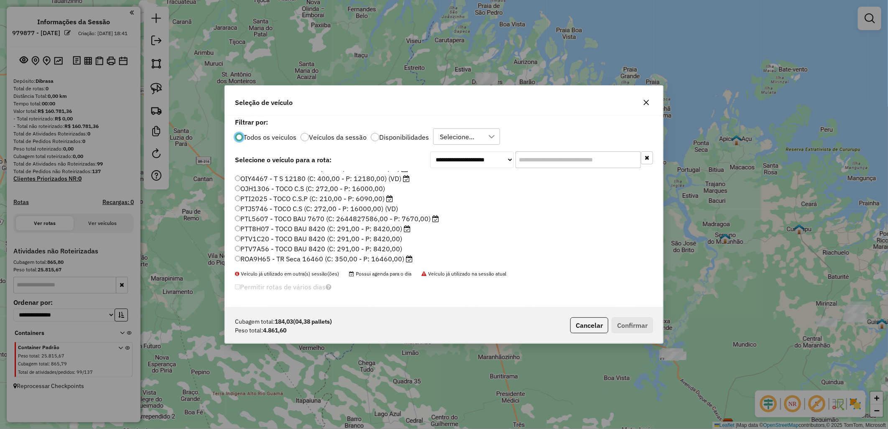
scroll to position [186, 0]
click at [375, 138] on div at bounding box center [375, 137] width 8 height 8
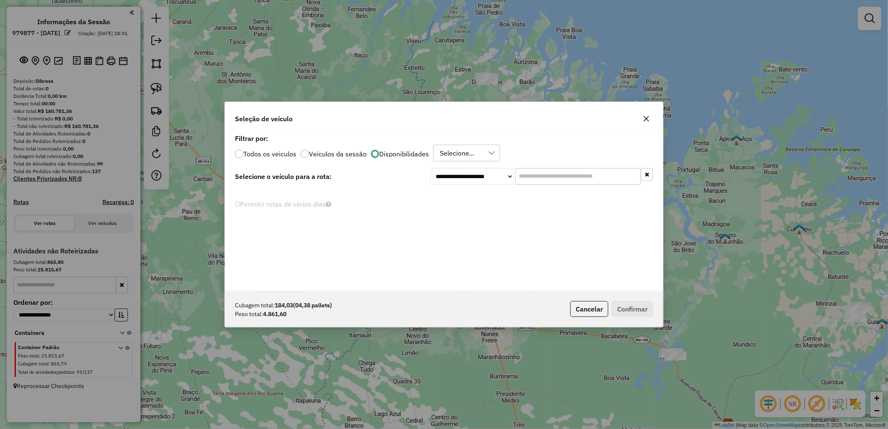
click at [463, 156] on div "Selecione..." at bounding box center [457, 153] width 40 height 16
click at [465, 212] on span "Mara" at bounding box center [462, 209] width 15 height 10
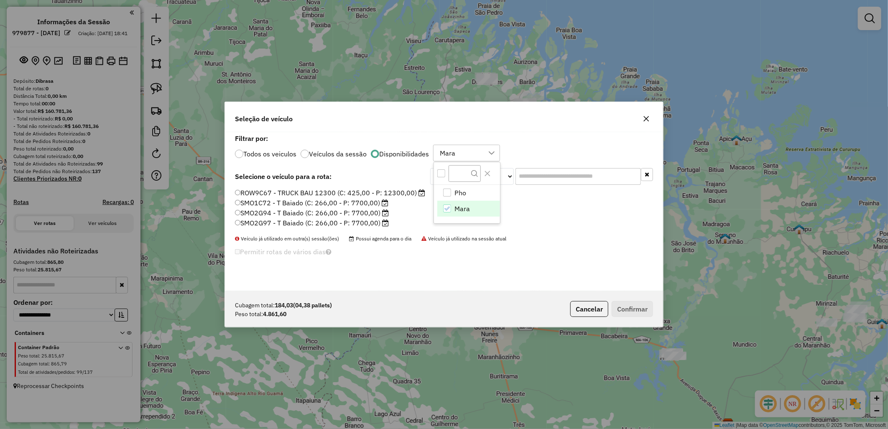
click at [340, 204] on label "SMO1C72 - T Baiado (C: 266,00 - P: 7700,00)" at bounding box center [312, 203] width 154 height 10
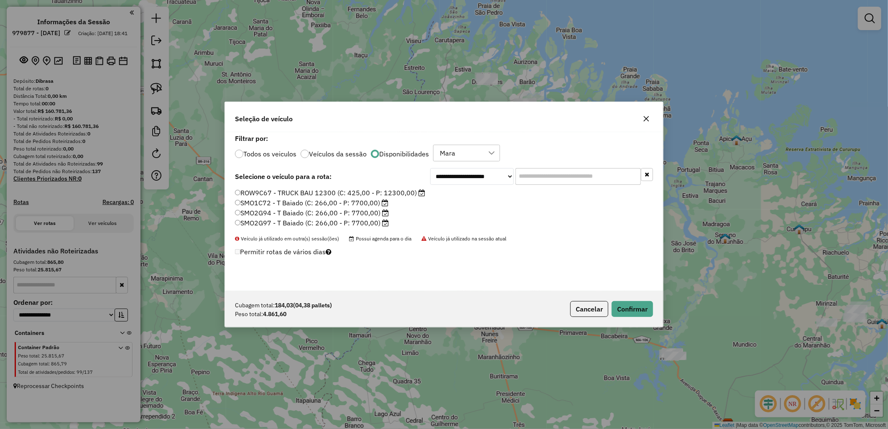
click at [330, 223] on label "SMO2G97 - T Baiado (C: 266,00 - P: 7700,00)" at bounding box center [312, 223] width 154 height 10
drag, startPoint x: 631, startPoint y: 315, endPoint x: 621, endPoint y: 313, distance: 9.8
click at [631, 315] on button "Confirmar" at bounding box center [632, 309] width 41 height 16
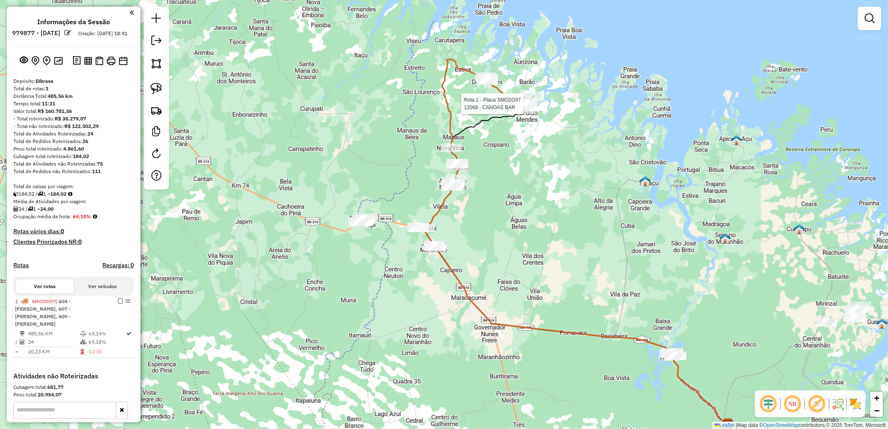
select select "**********"
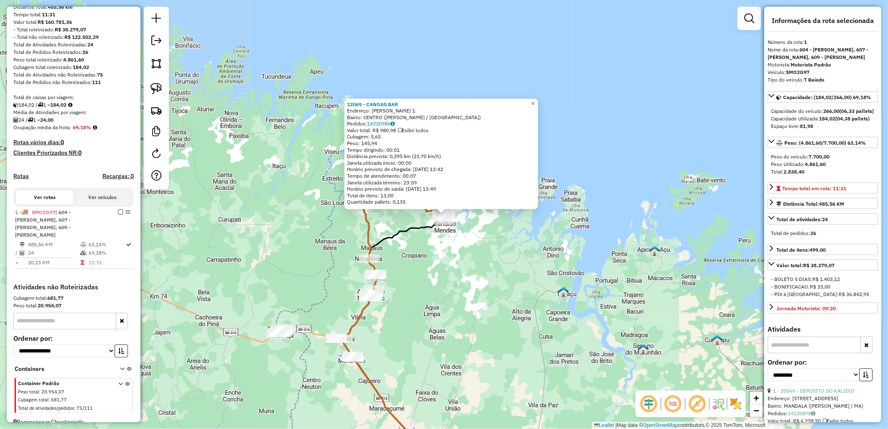
scroll to position [99, 0]
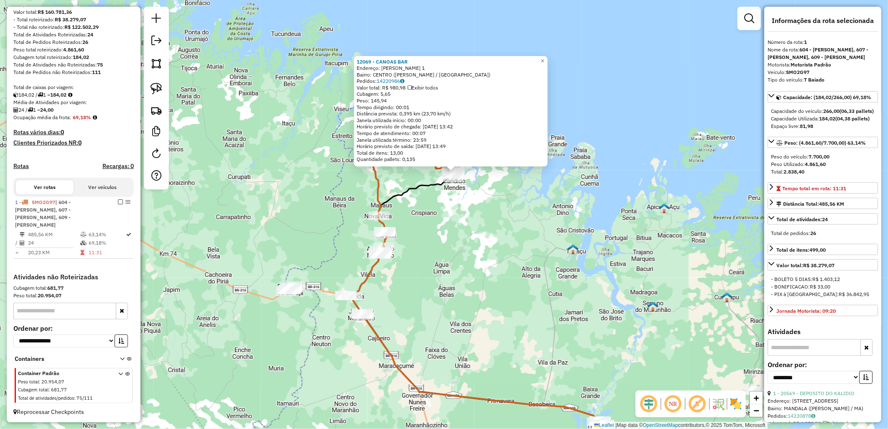
drag, startPoint x: 491, startPoint y: 285, endPoint x: 501, endPoint y: 243, distance: 43.7
click at [501, 243] on div "12069 - CANOAS BAR Endereço: [PERSON_NAME] 1 Bairro: CENTRO ([PERSON_NAME] / [G…" at bounding box center [444, 214] width 888 height 429
click at [500, 243] on div "12069 - CANOAS BAR Endereço: [PERSON_NAME] 1 Bairro: CENTRO ([PERSON_NAME] / [G…" at bounding box center [444, 214] width 888 height 429
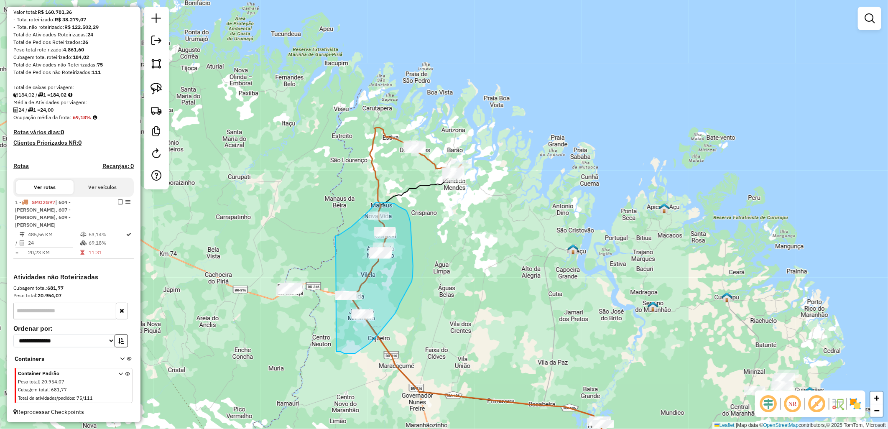
drag, startPoint x: 336, startPoint y: 237, endPoint x: 336, endPoint y: 352, distance: 115.0
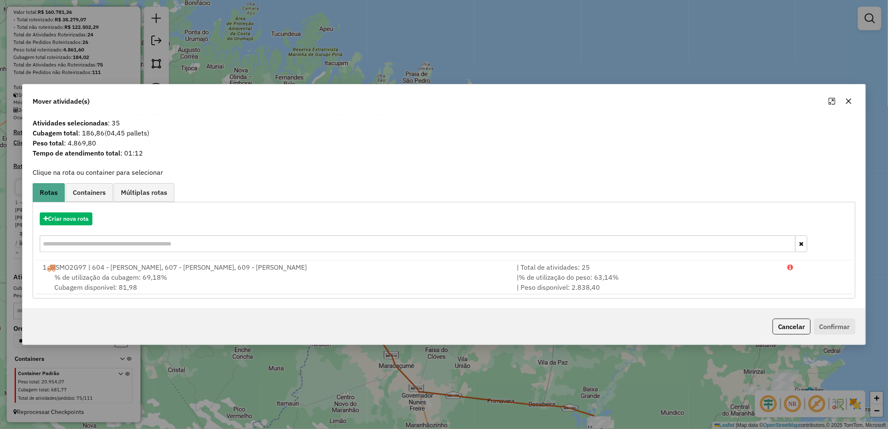
click at [69, 228] on div "Criar nova rota" at bounding box center [444, 233] width 819 height 54
click at [78, 218] on button "Criar nova rota" at bounding box center [66, 218] width 53 height 13
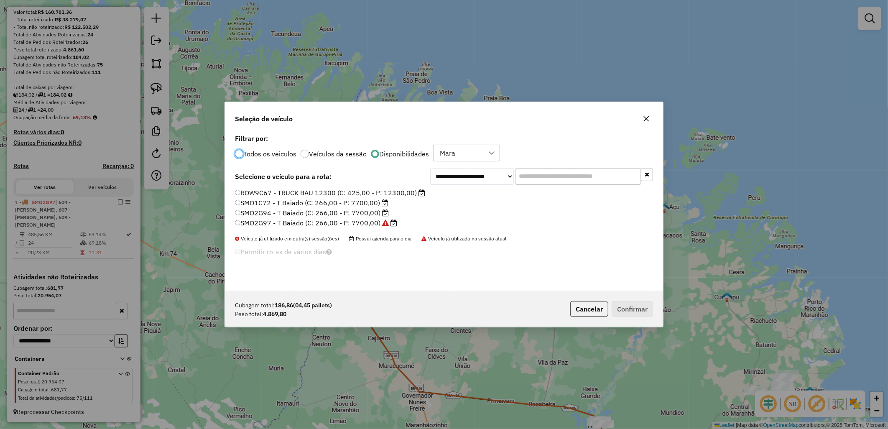
scroll to position [5, 2]
click at [285, 212] on label "SMO2G94 - T Baiado (C: 266,00 - P: 7700,00)" at bounding box center [312, 213] width 154 height 10
click at [647, 312] on button "Confirmar" at bounding box center [632, 309] width 41 height 16
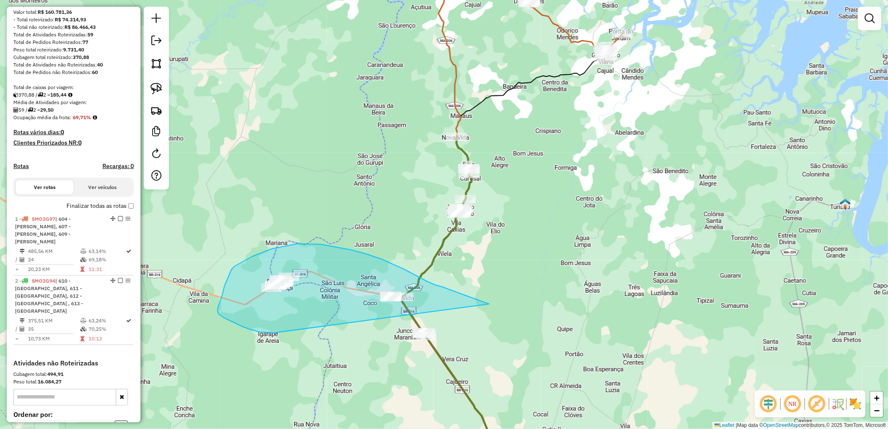
drag, startPoint x: 260, startPoint y: 332, endPoint x: 517, endPoint y: 312, distance: 258.0
click at [517, 312] on div "Janela de atendimento Grade de atendimento Capacidade Transportadoras Veículos …" at bounding box center [444, 214] width 888 height 429
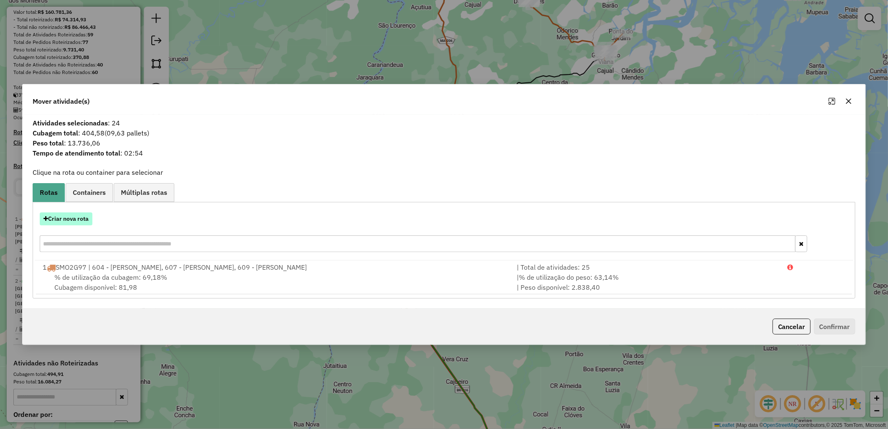
click at [66, 221] on button "Criar nova rota" at bounding box center [66, 218] width 53 height 13
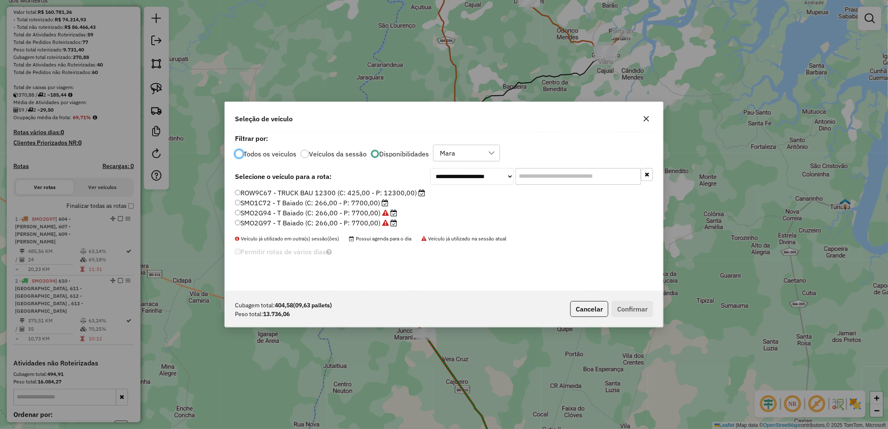
click at [261, 198] on label "SMO1C72 - T Baiado (C: 266,00 - P: 7700,00)" at bounding box center [312, 203] width 154 height 10
click at [254, 194] on label "ROW9C67 - TRUCK BAU 12300 (C: 425,00 - P: 12300,00)" at bounding box center [330, 193] width 190 height 10
click at [637, 312] on button "Confirmar" at bounding box center [632, 309] width 41 height 16
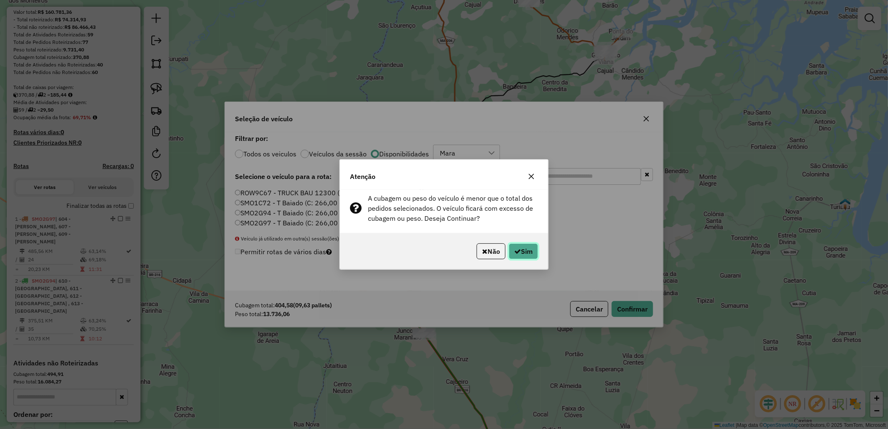
click at [521, 256] on button "Sim" at bounding box center [523, 251] width 29 height 16
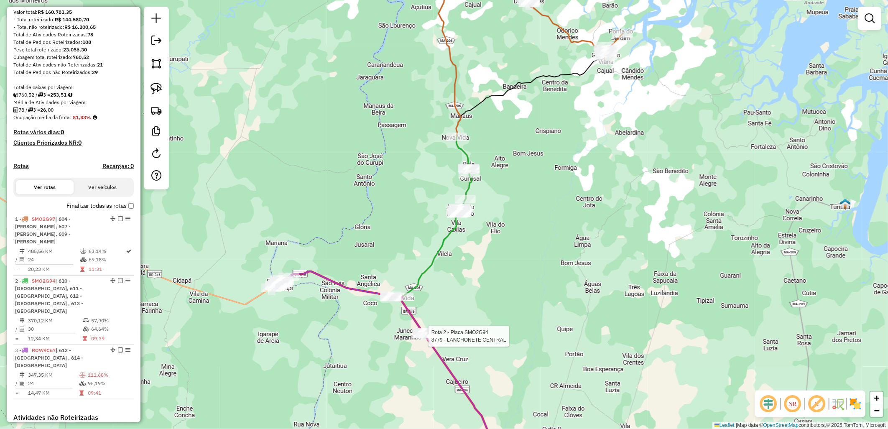
select select "**********"
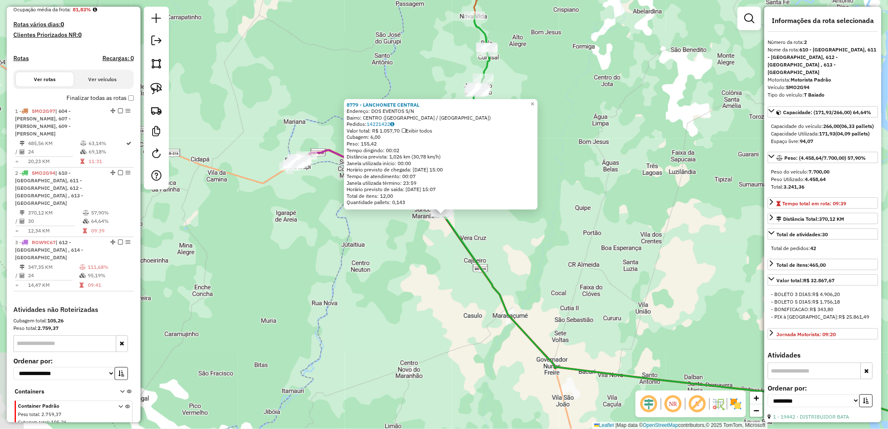
scroll to position [232, 0]
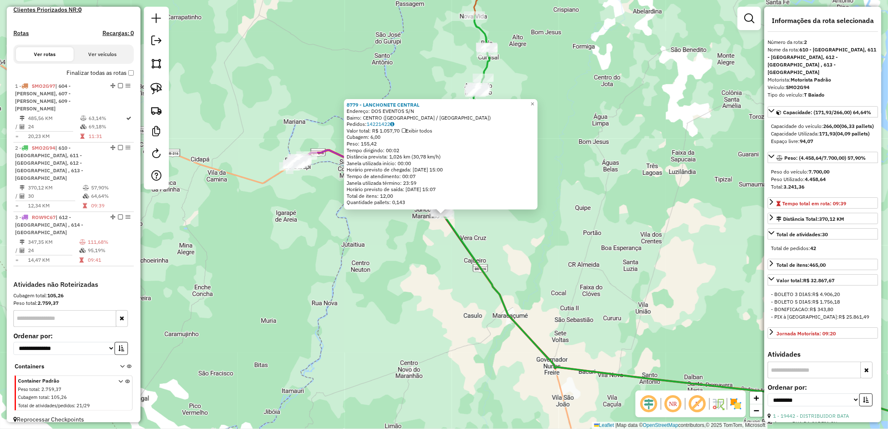
click at [434, 333] on div "8779 - LANCHONETE CENTRAL Endereço: DOS EVENTOS S/N Bairro: CENTRO ([GEOGRAPHIC…" at bounding box center [444, 214] width 888 height 429
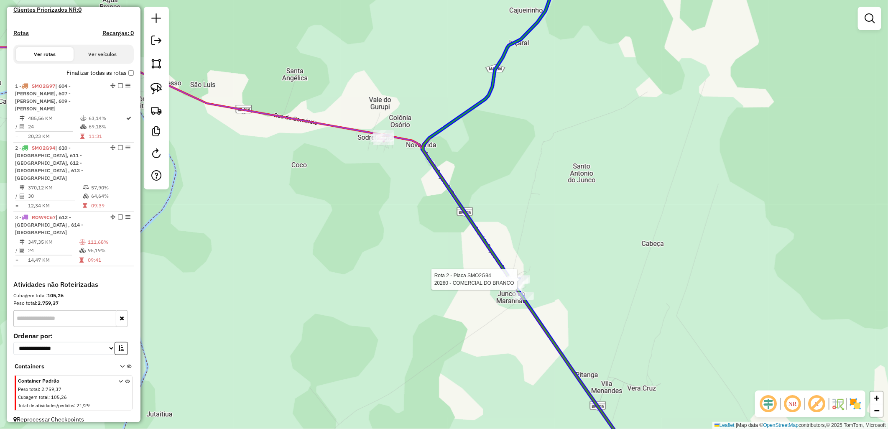
click at [230, 156] on div at bounding box center [230, 156] width 0 height 0
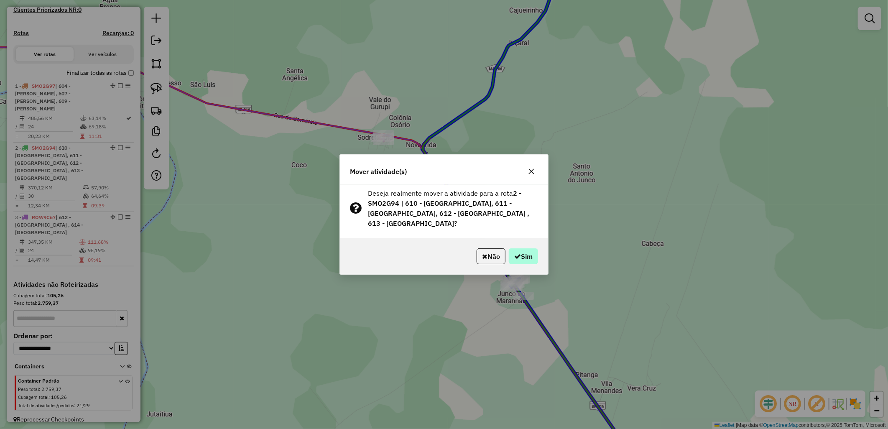
drag, startPoint x: 506, startPoint y: 245, endPoint x: 528, endPoint y: 250, distance: 22.3
click at [528, 250] on p-footer "Não Sim" at bounding box center [505, 256] width 65 height 16
click at [528, 250] on button "Sim" at bounding box center [523, 256] width 29 height 16
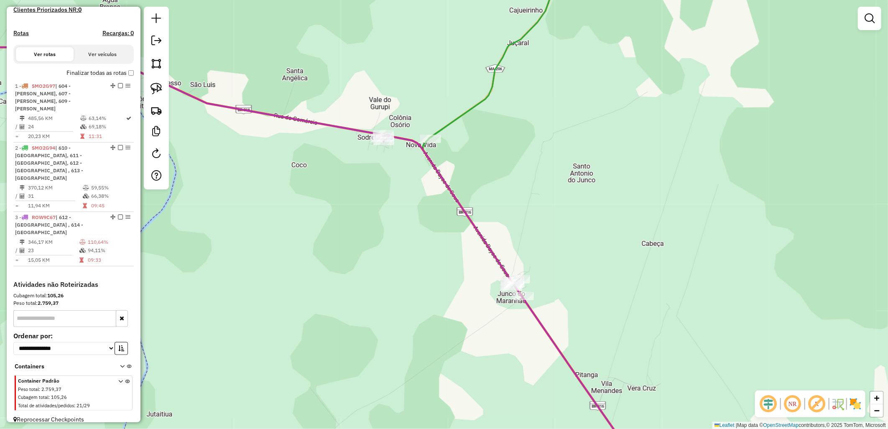
click at [386, 149] on div "Janela de atendimento Grade de atendimento Capacidade Transportadoras Veículos …" at bounding box center [444, 214] width 888 height 429
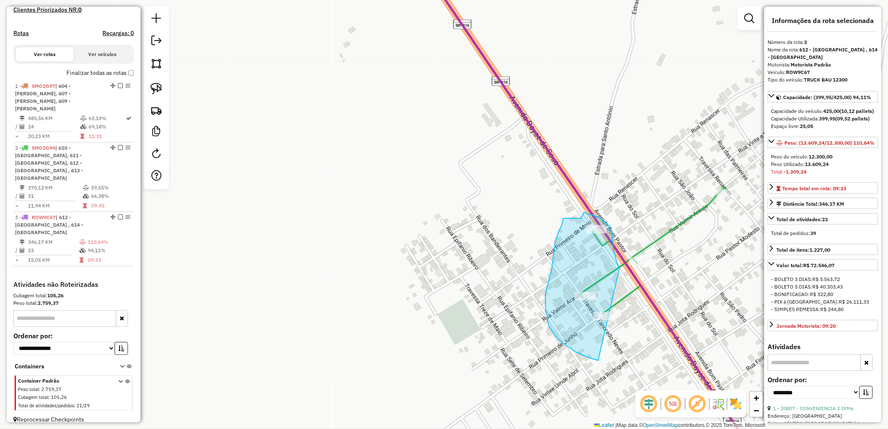
drag, startPoint x: 599, startPoint y: 361, endPoint x: 645, endPoint y: 315, distance: 65.1
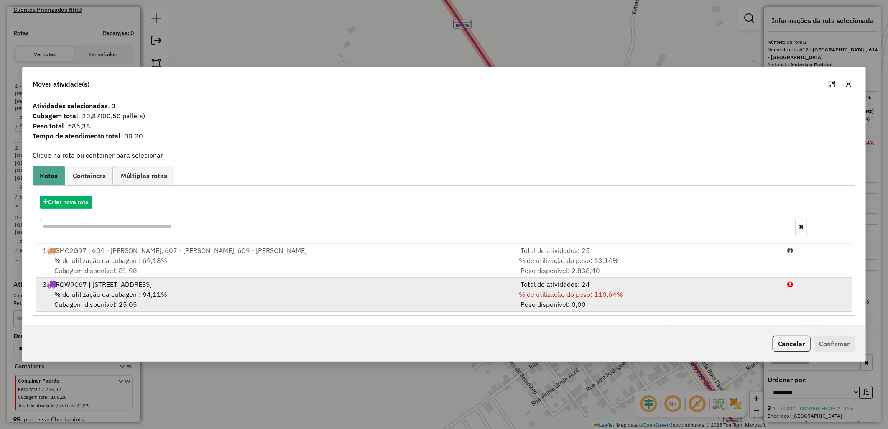
click at [290, 288] on div "3 ROW9C67 | [STREET_ADDRESS]" at bounding box center [275, 284] width 474 height 10
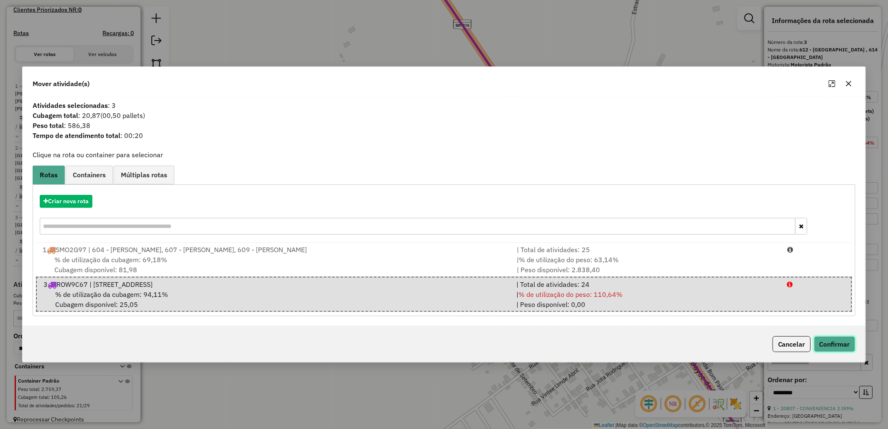
click at [843, 344] on button "Confirmar" at bounding box center [834, 344] width 41 height 16
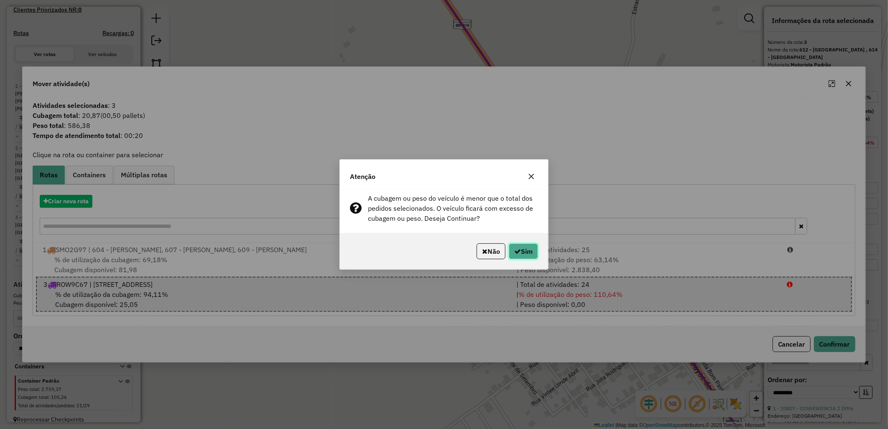
click at [527, 252] on button "Sim" at bounding box center [523, 251] width 29 height 16
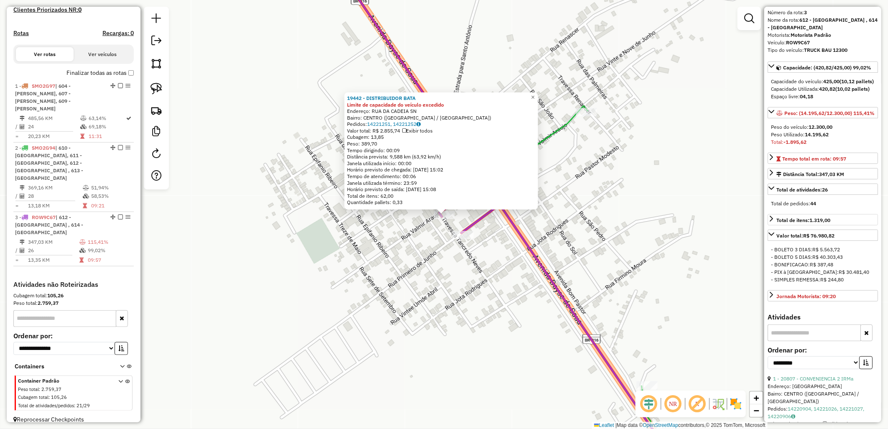
scroll to position [139, 0]
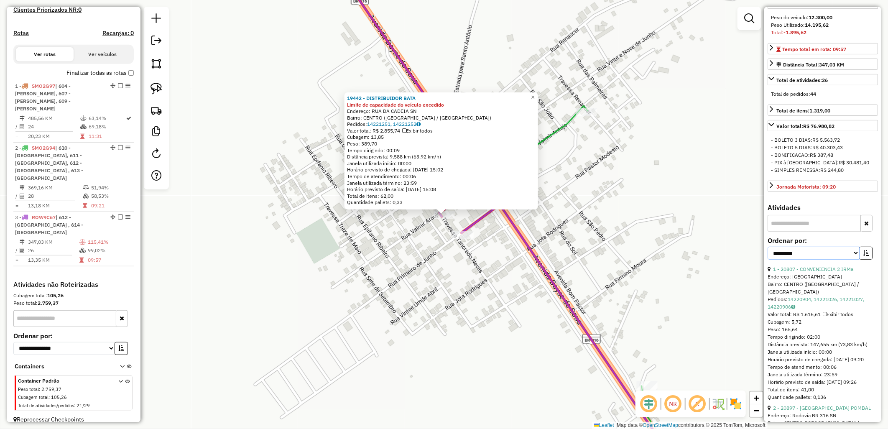
click at [831, 260] on select "**********" at bounding box center [814, 253] width 92 height 13
select select "*********"
click at [768, 260] on select "**********" at bounding box center [814, 253] width 92 height 13
click at [872, 266] on div "**********" at bounding box center [823, 252] width 110 height 28
click at [869, 260] on button "button" at bounding box center [866, 253] width 13 height 13
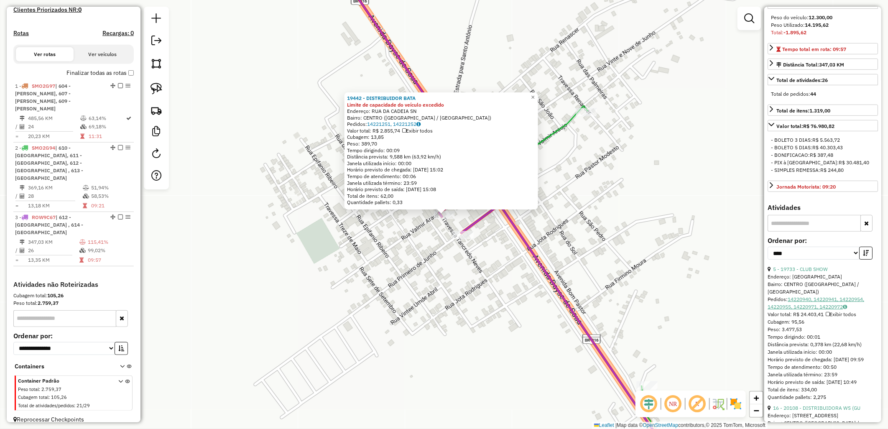
click at [805, 310] on link "14220940, 14220941, 14220954, 14220955, 14220971, 14220972" at bounding box center [816, 303] width 97 height 14
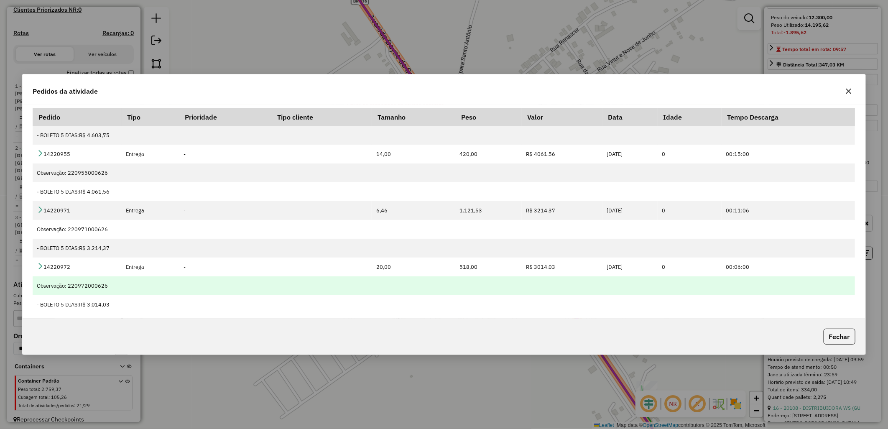
scroll to position [156, 0]
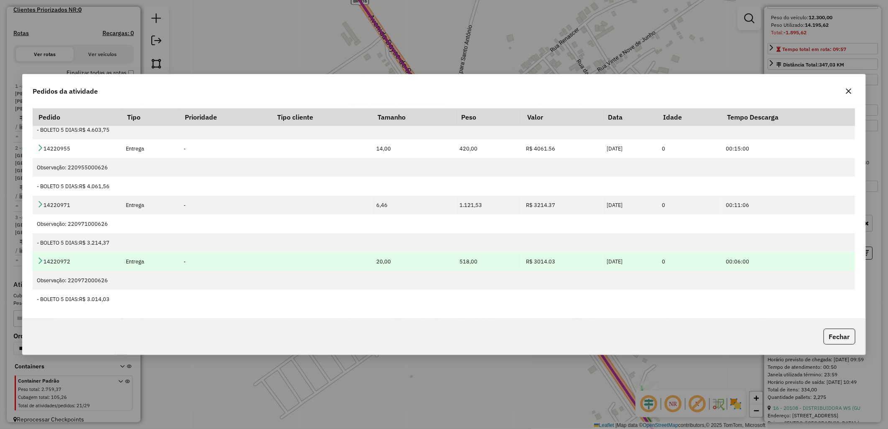
click at [38, 260] on icon at bounding box center [40, 260] width 7 height 7
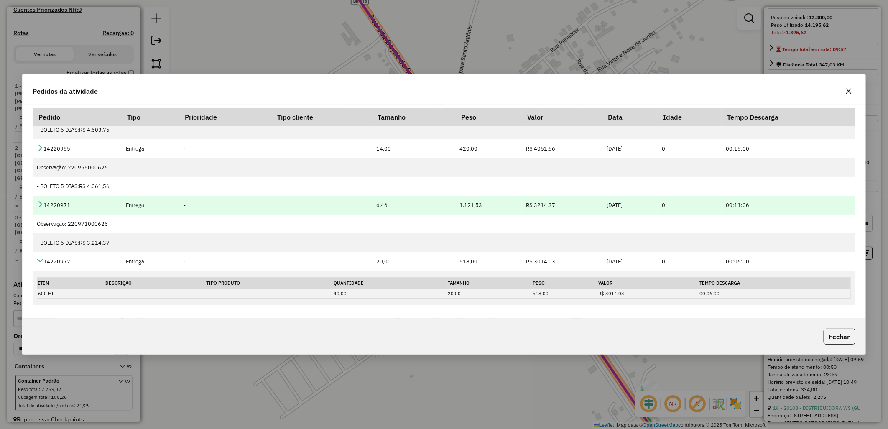
click at [41, 209] on td "14220971" at bounding box center [77, 205] width 89 height 19
click at [38, 202] on icon at bounding box center [40, 204] width 7 height 7
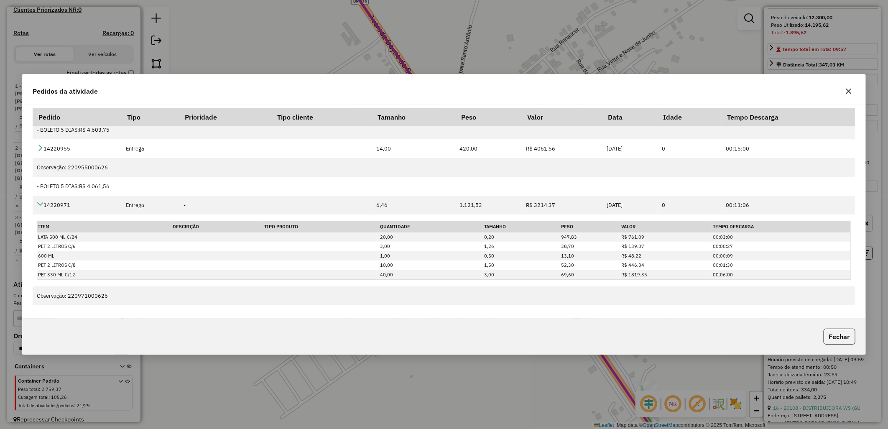
click at [854, 329] on button "Fechar" at bounding box center [840, 337] width 32 height 16
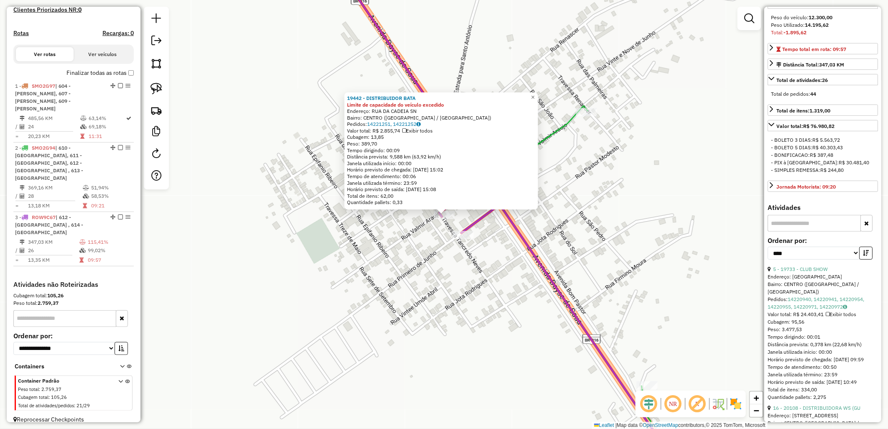
click at [591, 272] on div "19442 - DISTRIBUIDOR BATA Limite de capacidade do veículo excedido Endereço: RU…" at bounding box center [444, 214] width 888 height 429
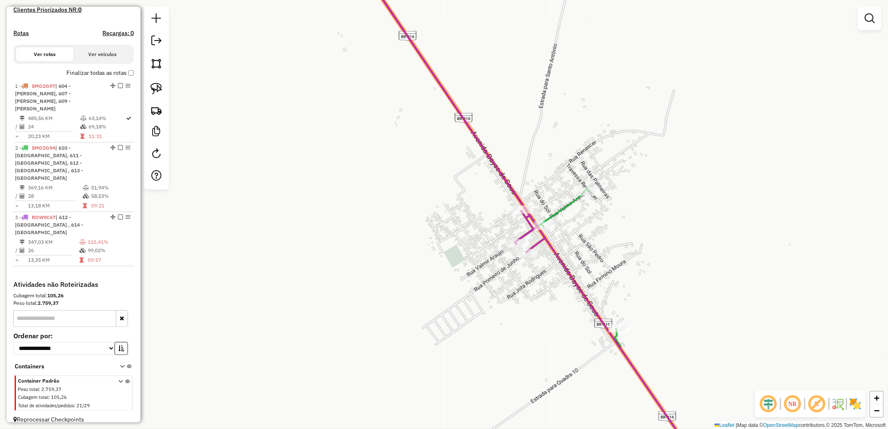
click at [583, 199] on icon at bounding box center [487, 152] width 267 height 391
select select "*********"
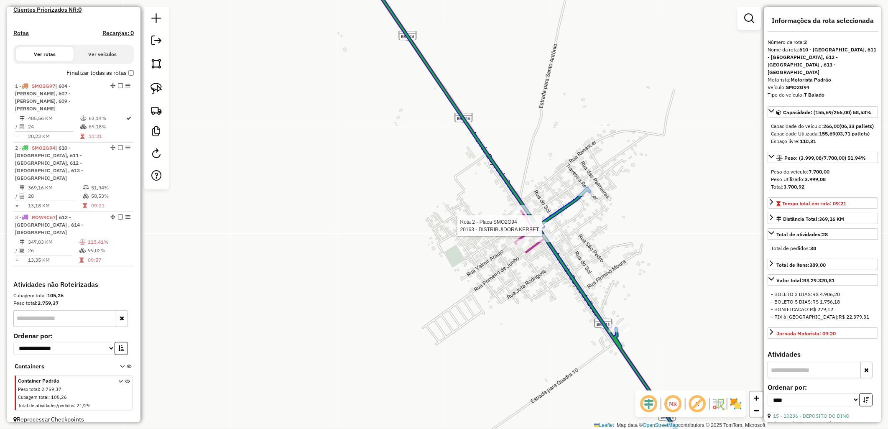
click at [149, 148] on div at bounding box center [149, 148] width 0 height 0
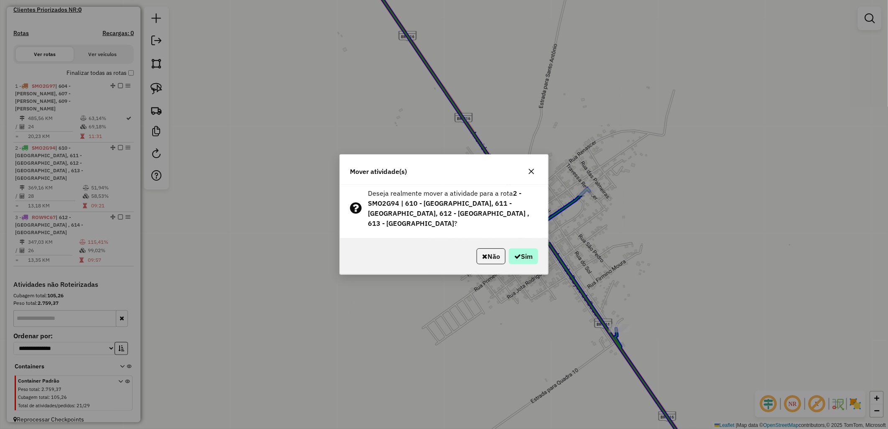
drag, startPoint x: 541, startPoint y: 249, endPoint x: 533, endPoint y: 249, distance: 7.5
click at [537, 249] on div "Não Sim" at bounding box center [444, 256] width 208 height 36
click at [525, 250] on button "Sim" at bounding box center [523, 256] width 29 height 16
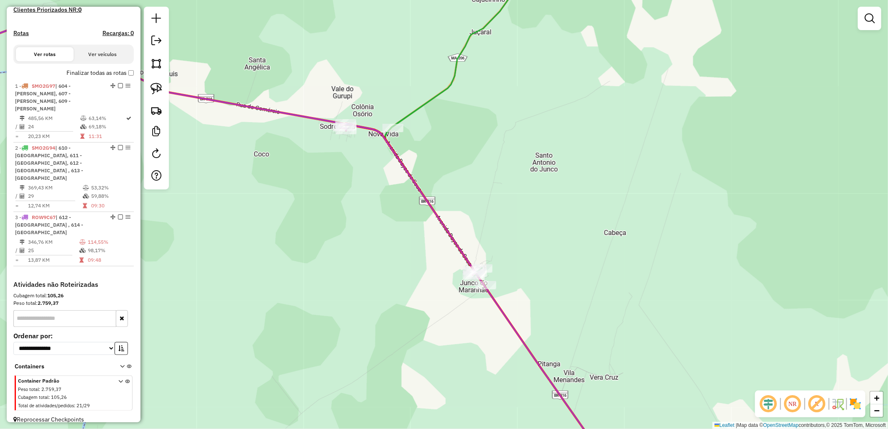
click at [103, 77] on label "Finalizar todas as rotas" at bounding box center [100, 73] width 67 height 9
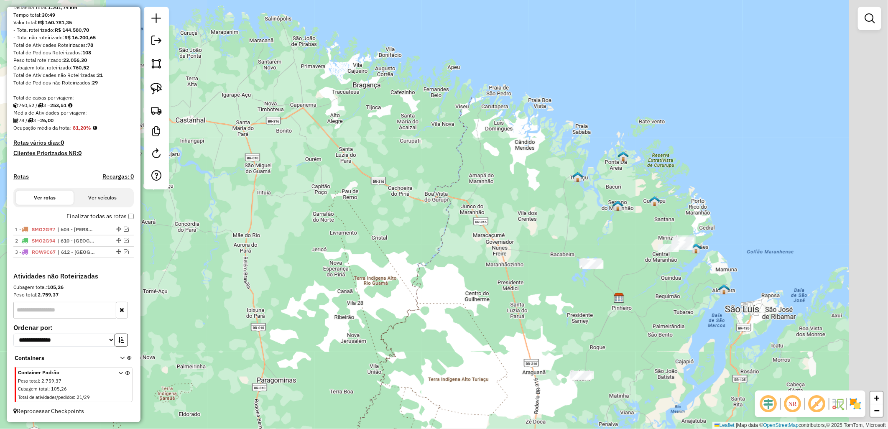
drag, startPoint x: 618, startPoint y: 287, endPoint x: 422, endPoint y: 172, distance: 227.0
click at [422, 172] on div "Janela de atendimento Grade de atendimento Capacidade Transportadoras Veículos …" at bounding box center [444, 214] width 888 height 429
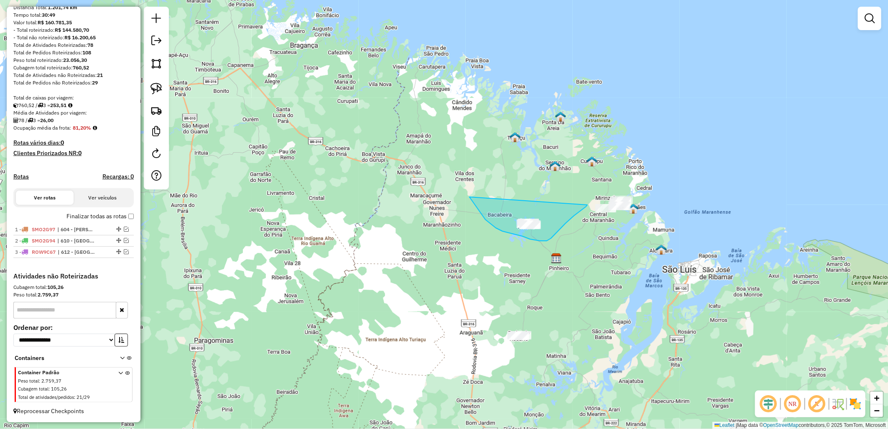
drag, startPoint x: 505, startPoint y: 232, endPoint x: 588, endPoint y: 205, distance: 86.6
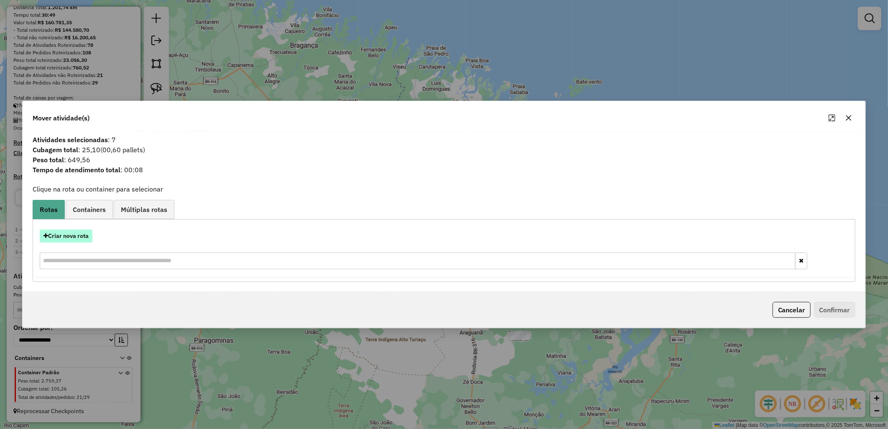
click at [75, 233] on button "Criar nova rota" at bounding box center [66, 236] width 53 height 13
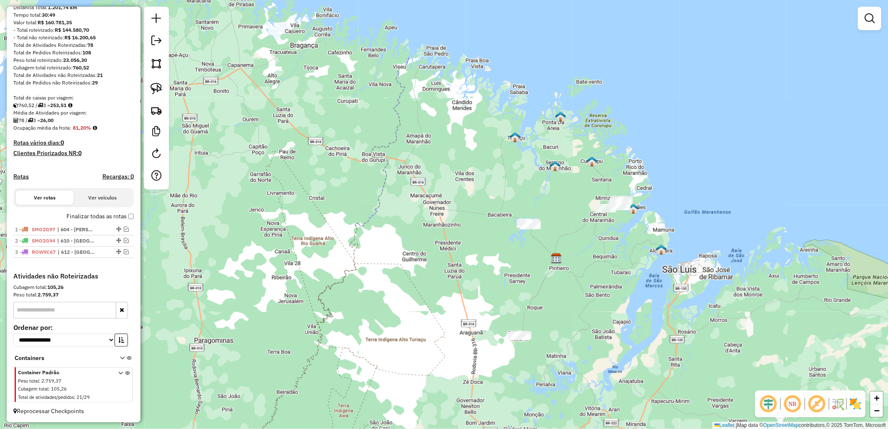
scroll to position [0, 0]
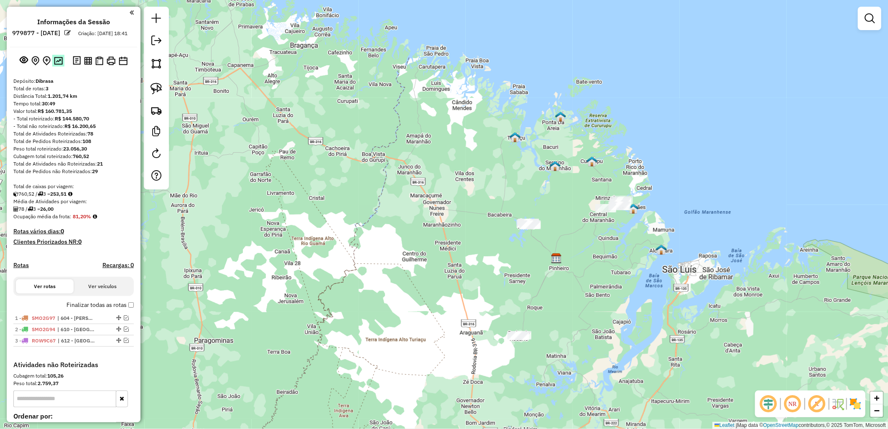
click at [59, 65] on img at bounding box center [58, 61] width 9 height 8
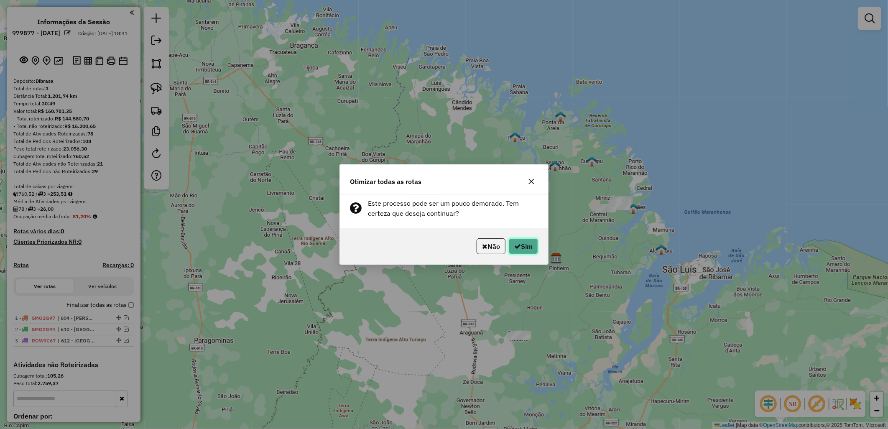
click at [524, 249] on button "Sim" at bounding box center [523, 246] width 29 height 16
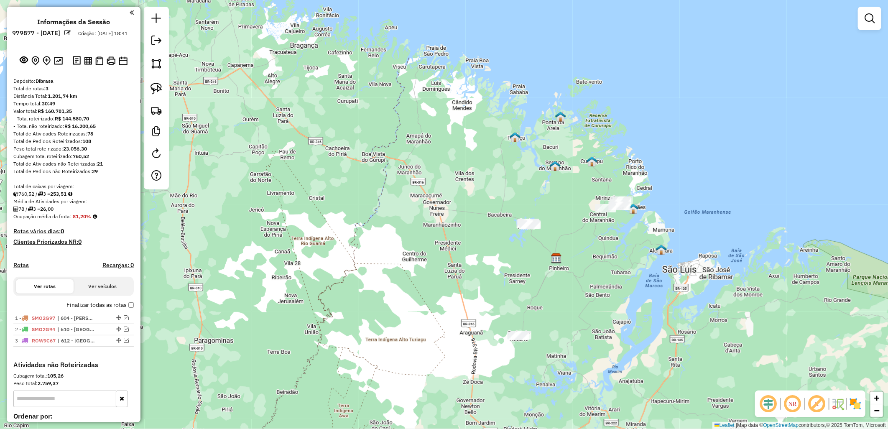
drag, startPoint x: 149, startPoint y: 36, endPoint x: 182, endPoint y: 37, distance: 33.1
click at [149, 36] on link at bounding box center [156, 41] width 17 height 19
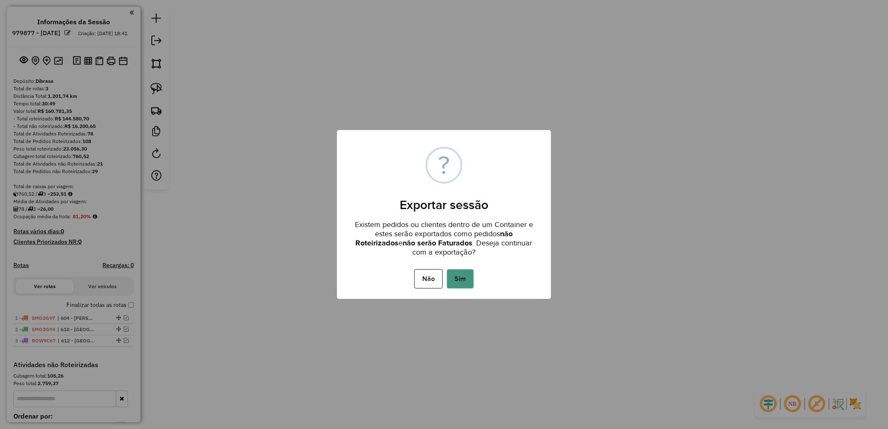
click at [460, 282] on button "Sim" at bounding box center [460, 278] width 27 height 19
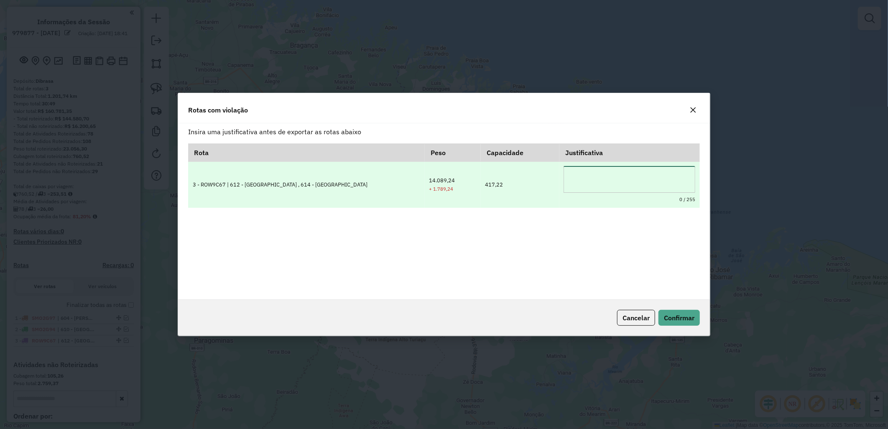
click at [595, 170] on textarea at bounding box center [630, 179] width 132 height 27
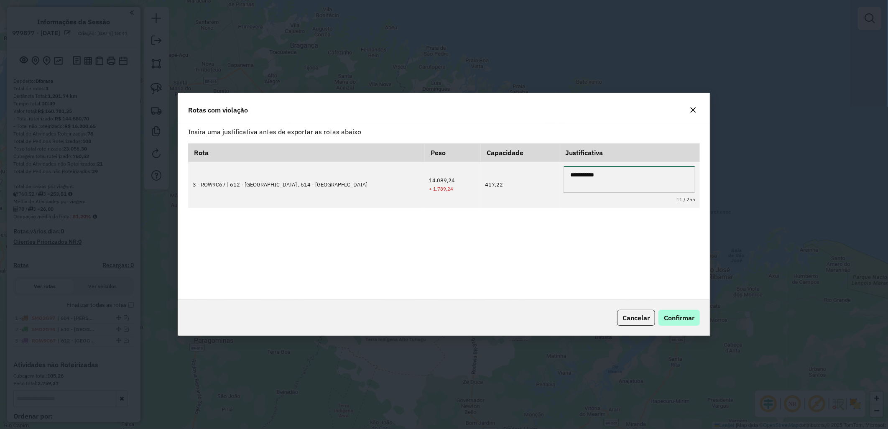
type textarea "**********"
click at [674, 324] on button "Confirmar" at bounding box center [679, 318] width 41 height 16
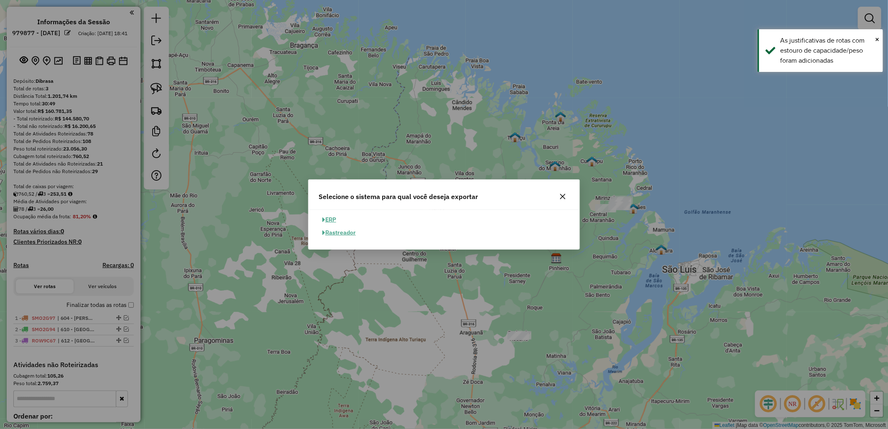
click at [337, 215] on button "ERP" at bounding box center [329, 219] width 21 height 13
select select "**"
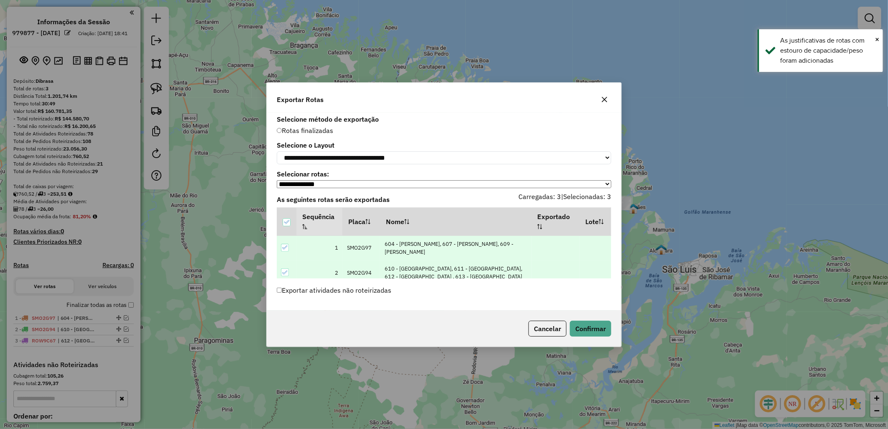
drag, startPoint x: 352, startPoint y: 294, endPoint x: 488, endPoint y: 312, distance: 137.2
click at [353, 294] on label "Exportar atividades não roteirizadas" at bounding box center [334, 290] width 115 height 16
click at [597, 328] on button "Confirmar" at bounding box center [590, 329] width 41 height 16
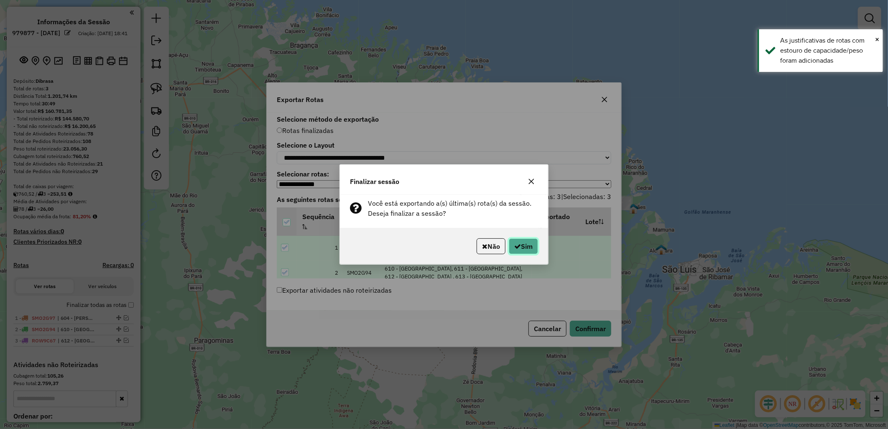
click at [520, 243] on button "Sim" at bounding box center [523, 246] width 29 height 16
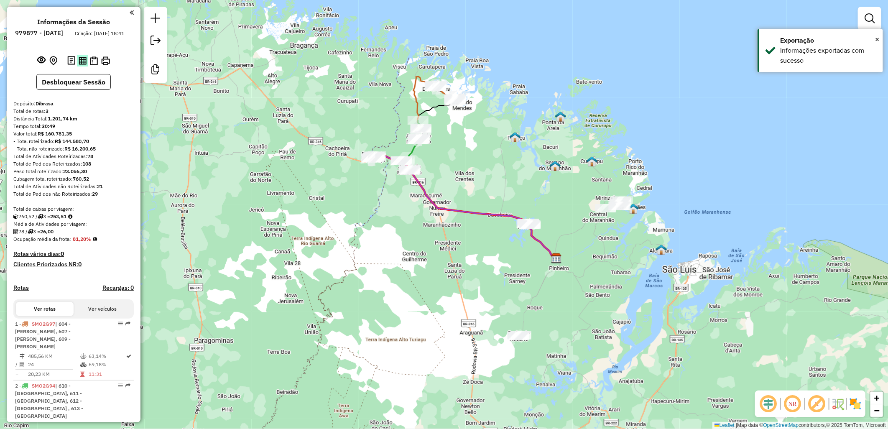
click at [82, 65] on img at bounding box center [83, 61] width 8 height 8
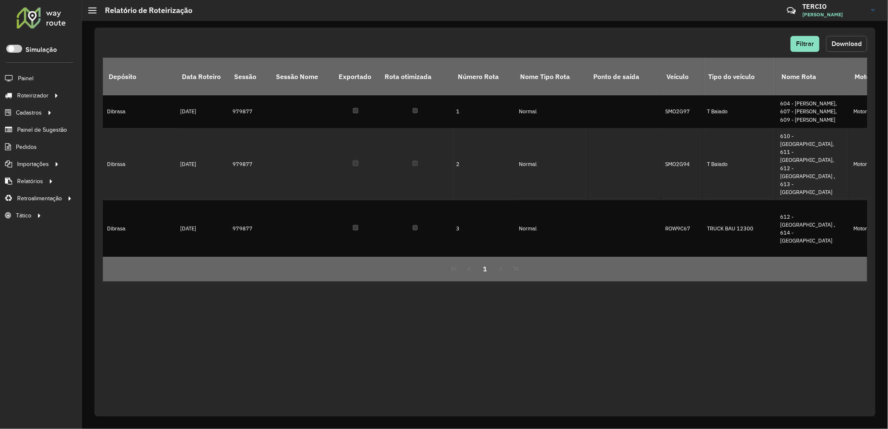
drag, startPoint x: 864, startPoint y: 49, endPoint x: 794, endPoint y: 48, distance: 69.9
click at [863, 49] on button "Download" at bounding box center [846, 44] width 41 height 16
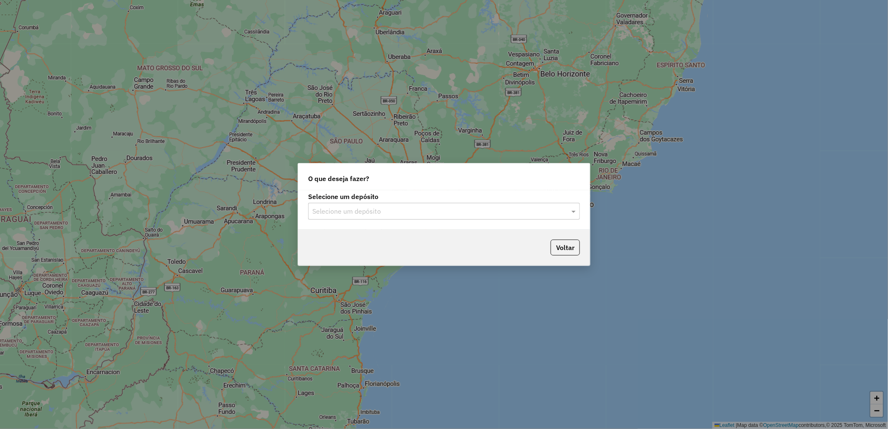
click at [363, 223] on div "Selecione um depósito Selecione um depósito" at bounding box center [444, 209] width 292 height 39
click at [361, 216] on div "Selecione um depósito" at bounding box center [444, 211] width 272 height 17
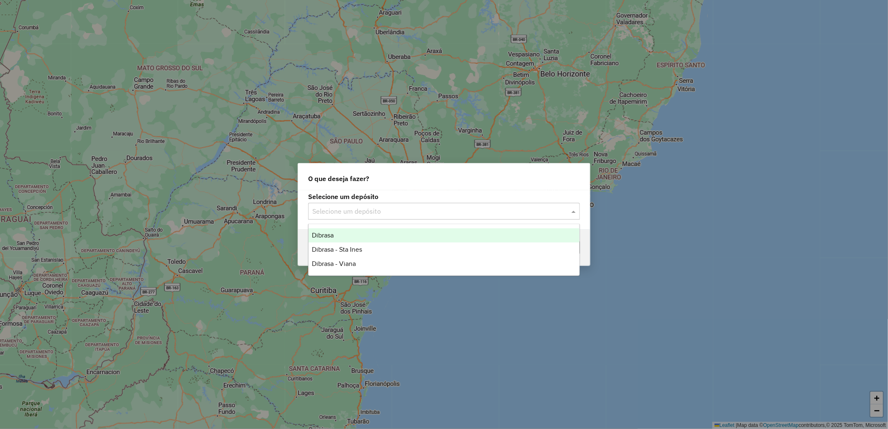
click at [393, 238] on div "Dibrasa" at bounding box center [444, 235] width 271 height 14
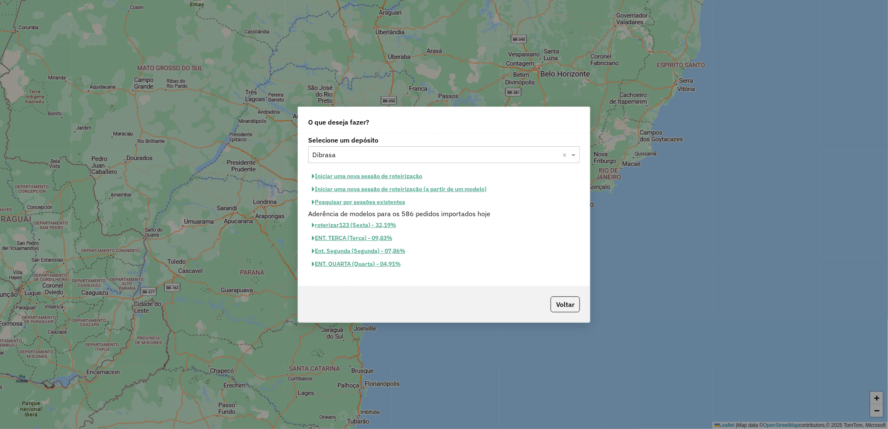
click at [376, 177] on button "Iniciar uma nova sessão de roteirização" at bounding box center [367, 176] width 118 height 13
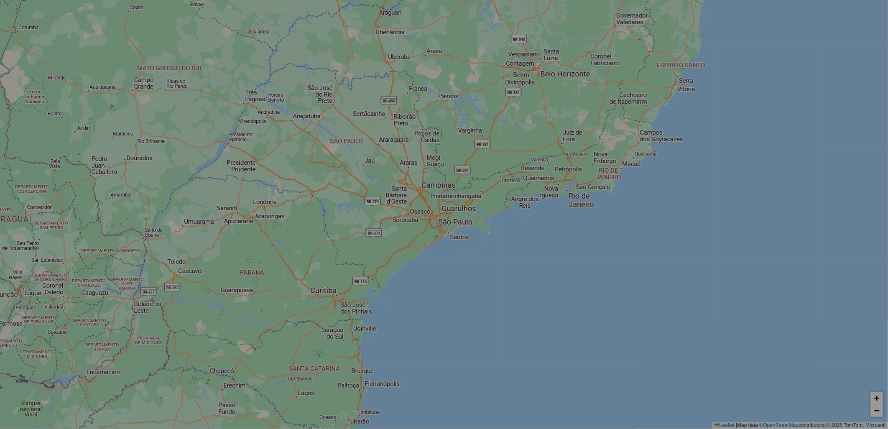
select select "*"
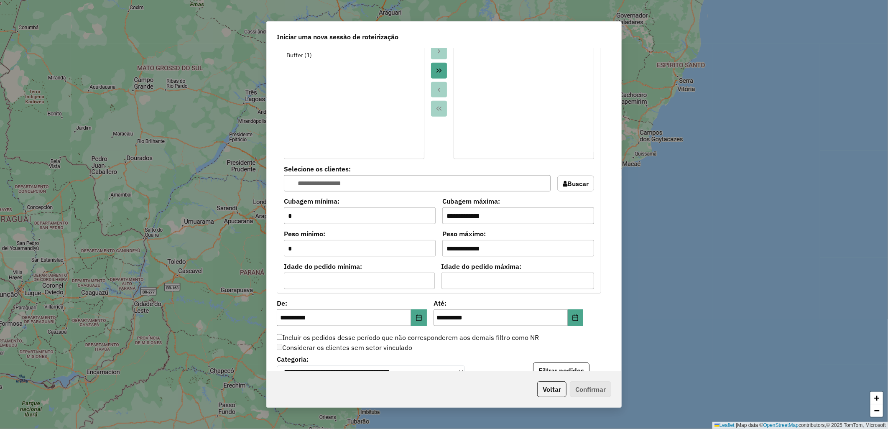
scroll to position [737, 0]
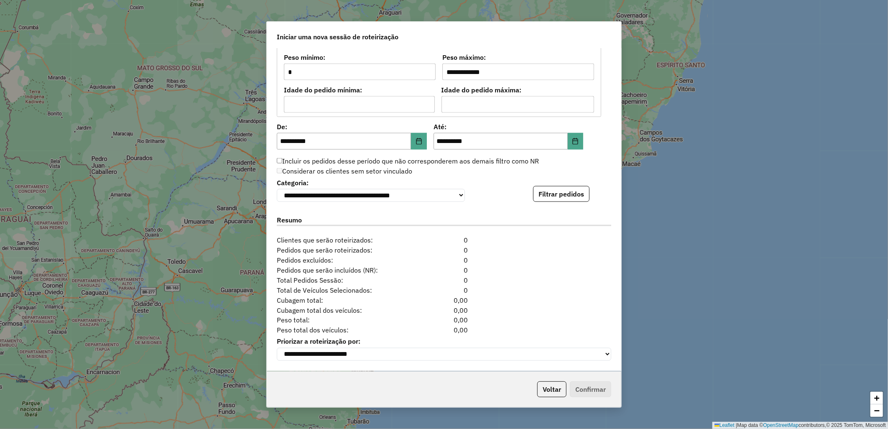
click at [540, 184] on div "**********" at bounding box center [444, 190] width 335 height 26
click at [539, 205] on div "**********" at bounding box center [444, 210] width 355 height 322
click at [566, 195] on button "Filtrar pedidos" at bounding box center [561, 194] width 56 height 16
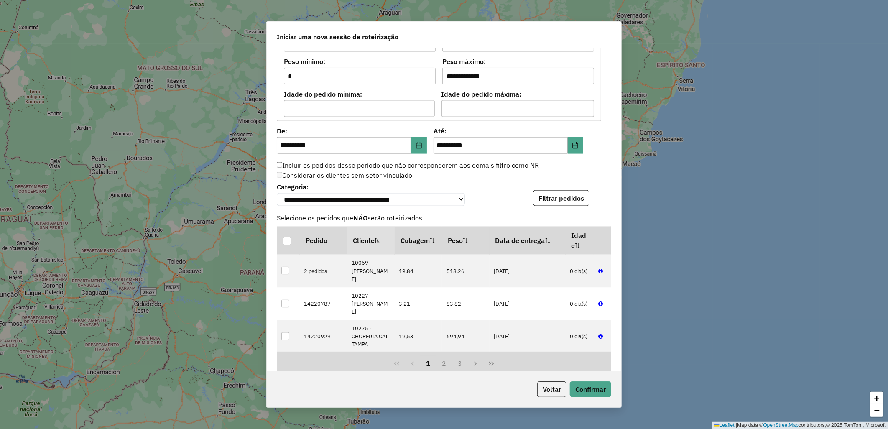
scroll to position [837, 0]
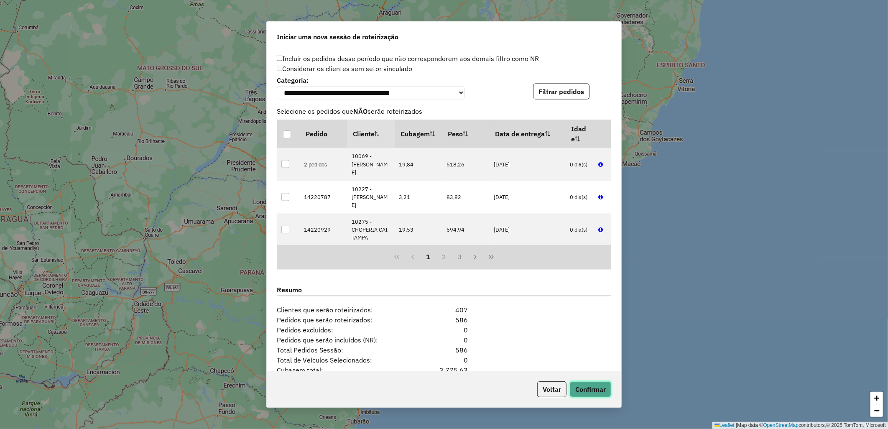
click at [599, 392] on button "Confirmar" at bounding box center [590, 389] width 41 height 16
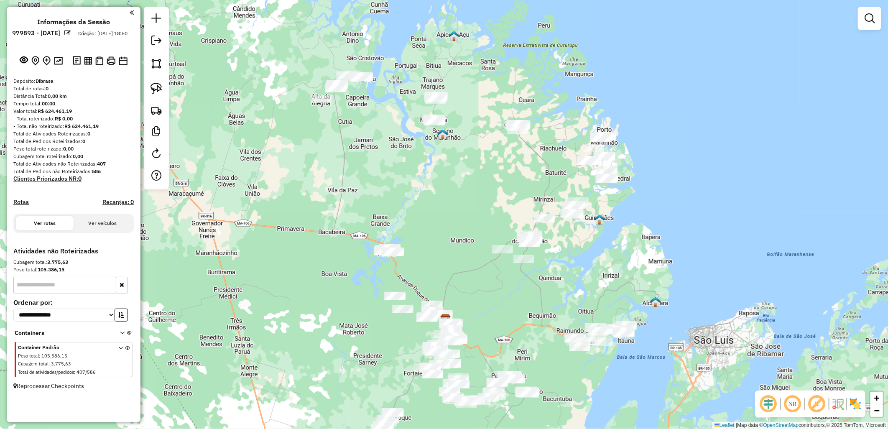
click at [638, 316] on div "Janela de atendimento Grade de atendimento Capacidade Transportadoras Veículos …" at bounding box center [444, 214] width 888 height 429
drag, startPoint x: 333, startPoint y: 142, endPoint x: 386, endPoint y: 61, distance: 97.6
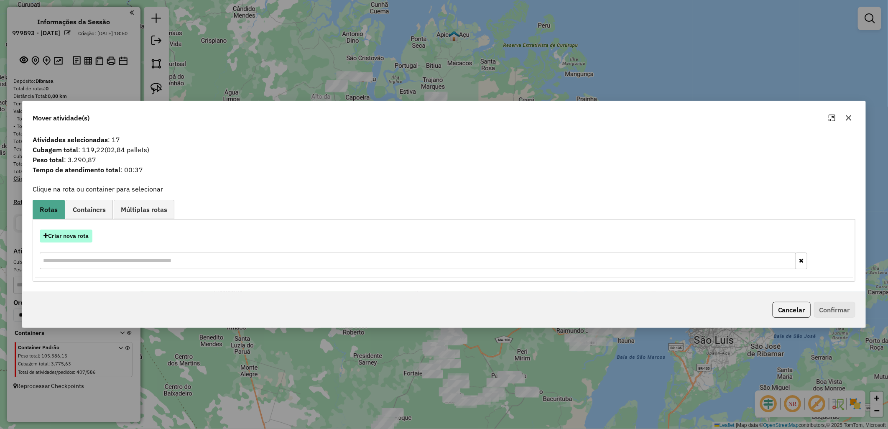
click at [74, 235] on button "Criar nova rota" at bounding box center [66, 236] width 53 height 13
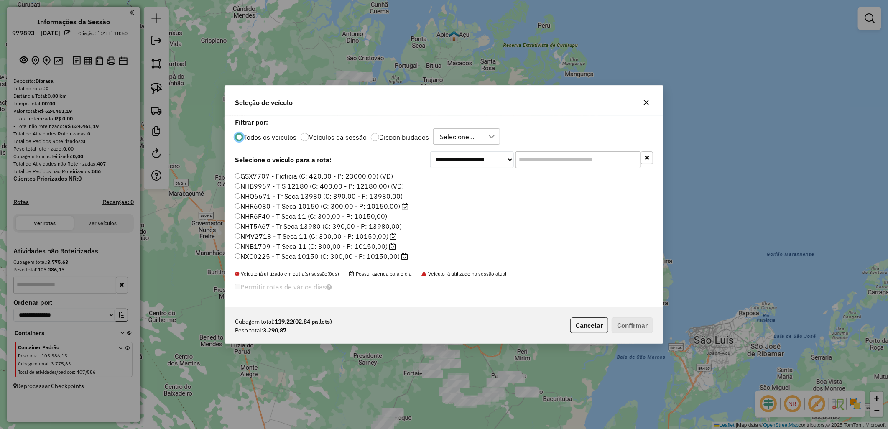
scroll to position [186, 0]
click at [377, 132] on div "Todos os veiculos Veículos da sessão Disponibilidades Selecione..." at bounding box center [444, 136] width 418 height 17
click at [420, 138] on label "Disponibilidades" at bounding box center [404, 137] width 50 height 7
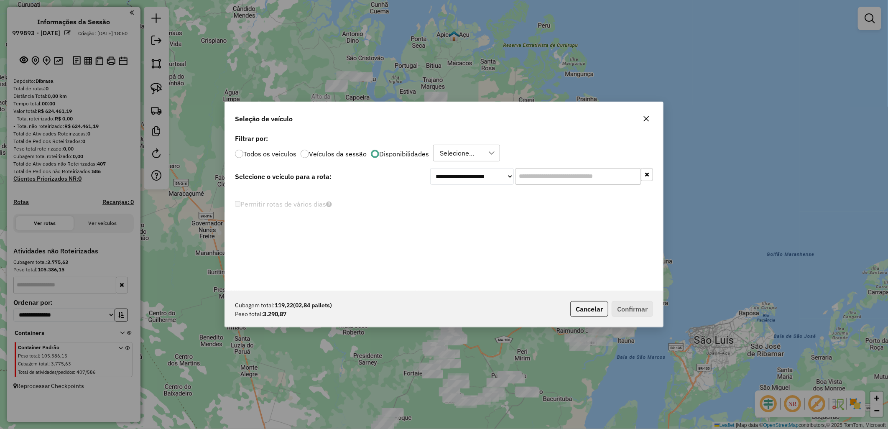
scroll to position [0, 0]
drag, startPoint x: 446, startPoint y: 143, endPoint x: 457, endPoint y: 150, distance: 13.1
click at [457, 150] on div "Filtrar por: Todos os veiculos Veículos da sessão Disponibilidades Selecione..." at bounding box center [444, 149] width 418 height 26
drag, startPoint x: 457, startPoint y: 150, endPoint x: 462, endPoint y: 156, distance: 7.7
click at [462, 152] on div "Selecione..." at bounding box center [457, 153] width 40 height 16
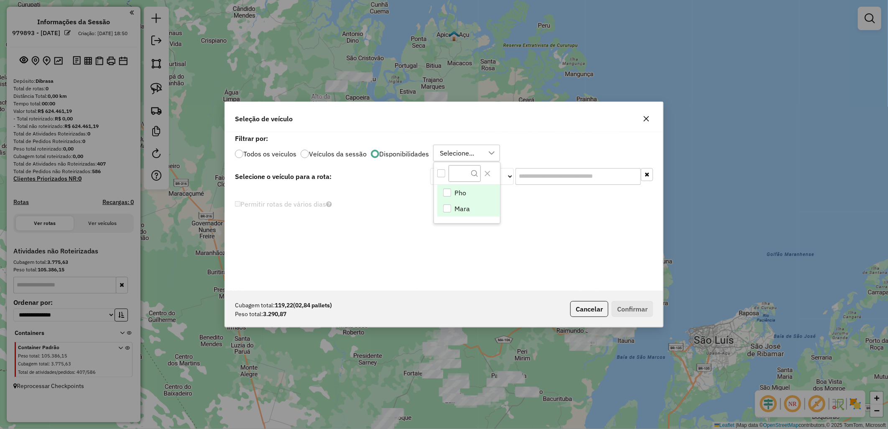
scroll to position [5, 38]
click at [463, 199] on li "Pho" at bounding box center [469, 193] width 63 height 16
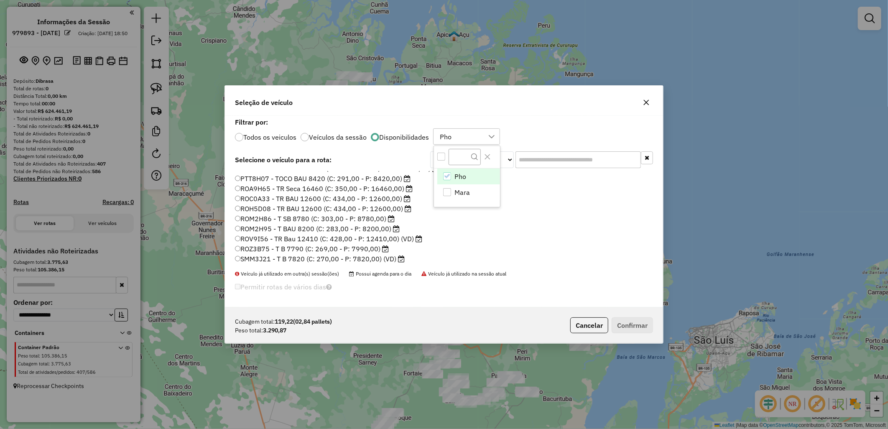
scroll to position [109, 0]
click at [277, 212] on label "ROZ3B75 - T B 7790 (C: 269,00 - P: 7990,00)" at bounding box center [312, 208] width 154 height 10
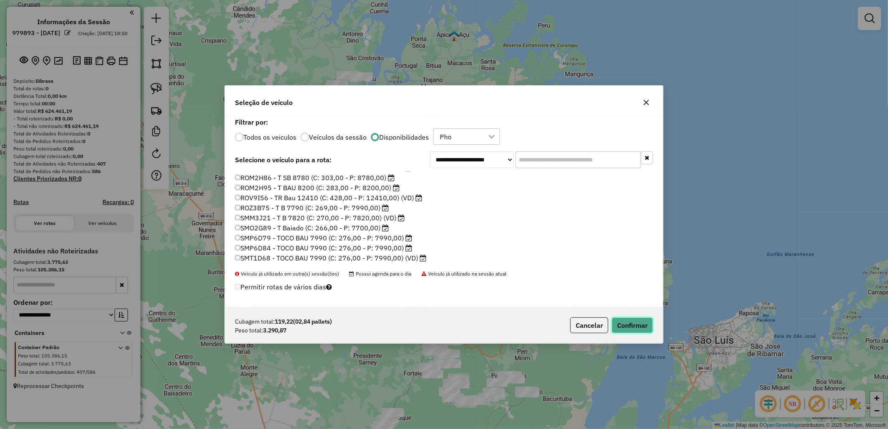
drag, startPoint x: 649, startPoint y: 331, endPoint x: 552, endPoint y: 276, distance: 111.2
click at [649, 331] on button "Confirmar" at bounding box center [632, 325] width 41 height 16
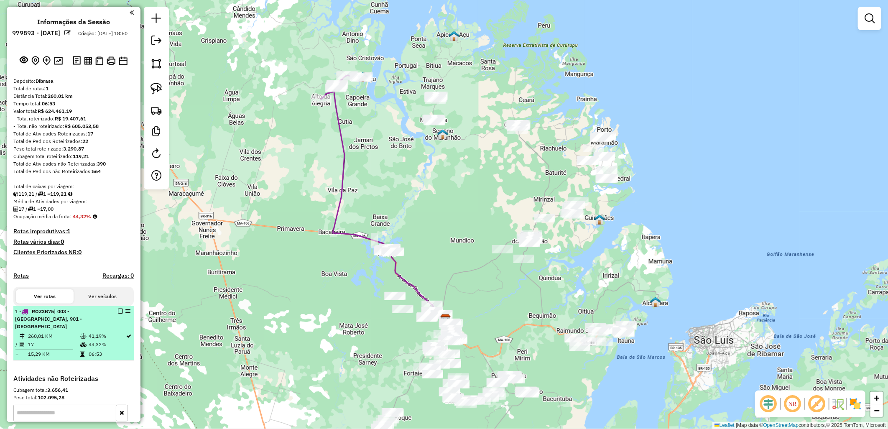
click at [118, 314] on em at bounding box center [120, 311] width 5 height 5
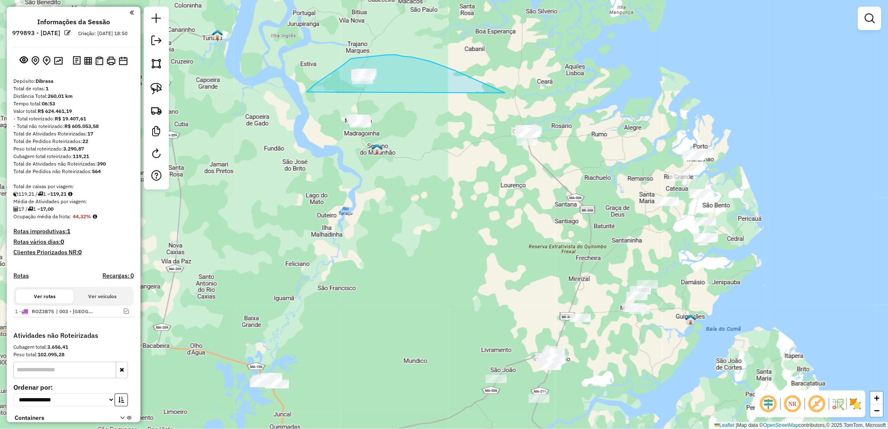
drag, startPoint x: 499, startPoint y: 90, endPoint x: 333, endPoint y: 181, distance: 189.8
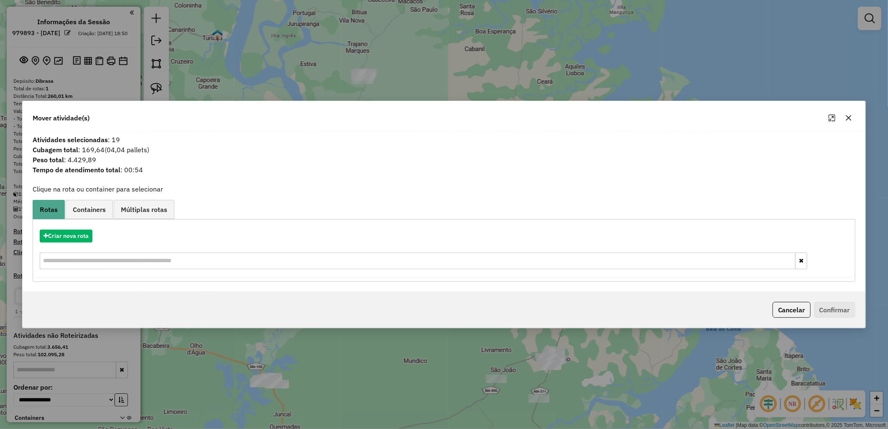
click at [66, 226] on div "Criar nova rota" at bounding box center [444, 250] width 819 height 54
click at [90, 237] on button "Criar nova rota" at bounding box center [66, 236] width 53 height 13
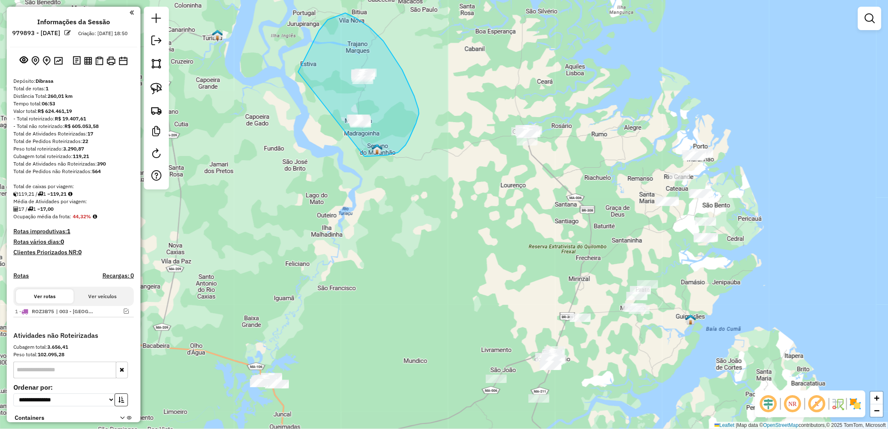
drag, startPoint x: 319, startPoint y: 31, endPoint x: 340, endPoint y: 158, distance: 128.8
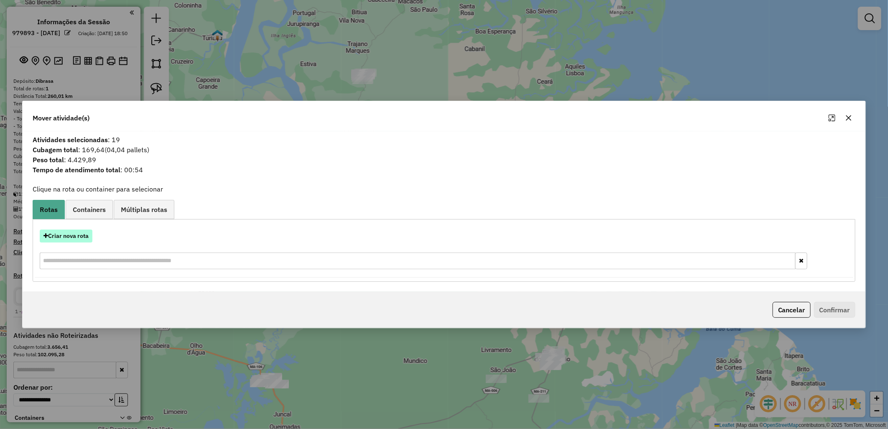
click at [57, 241] on button "Criar nova rota" at bounding box center [66, 236] width 53 height 13
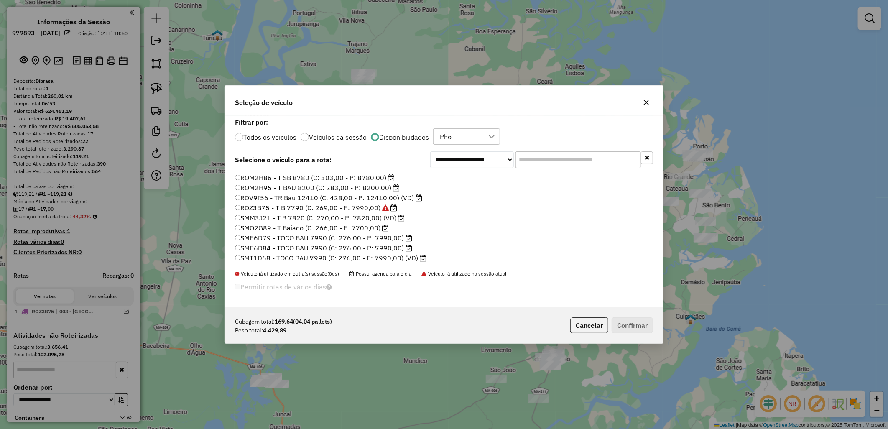
click at [303, 187] on label "ROM2H95 - T BAU 8200 (C: 283,00 - P: 8200,00)" at bounding box center [317, 188] width 165 height 10
click at [624, 328] on button "Confirmar" at bounding box center [632, 325] width 41 height 16
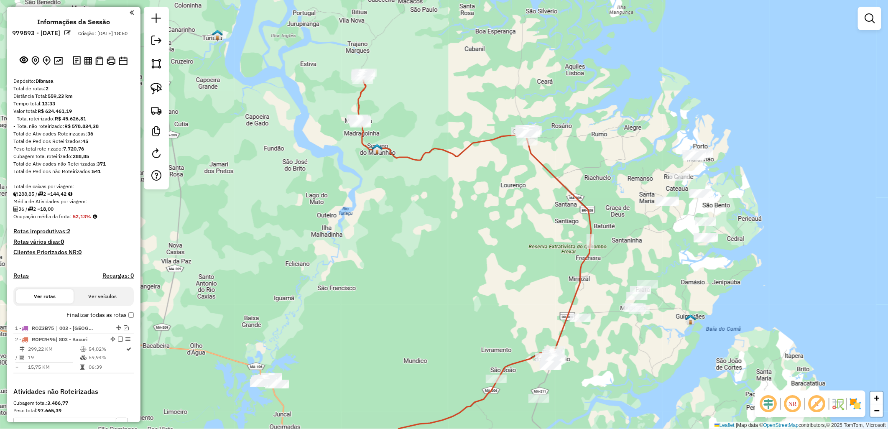
click at [114, 320] on label "Finalizar todas as rotas" at bounding box center [100, 315] width 67 height 9
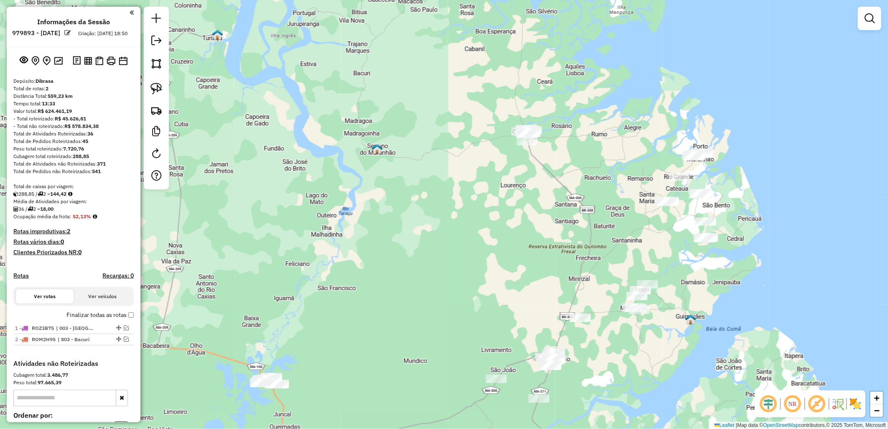
drag, startPoint x: 120, startPoint y: 332, endPoint x: 177, endPoint y: 297, distance: 66.9
click at [122, 330] on div at bounding box center [117, 327] width 25 height 5
select select "**********"
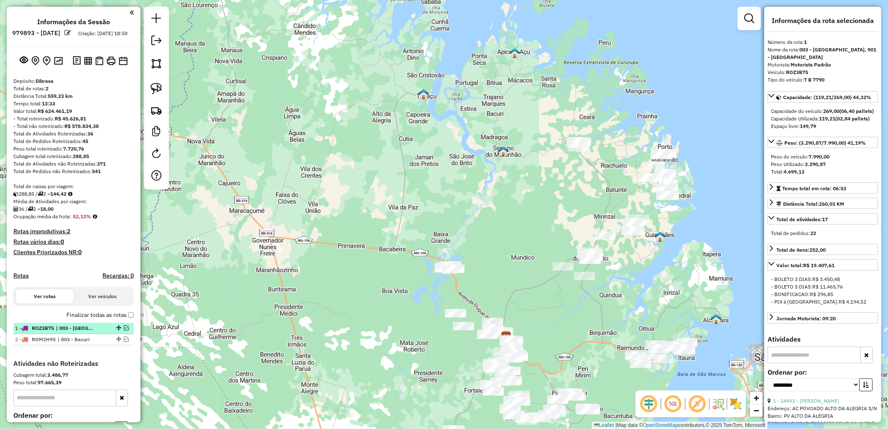
click at [124, 330] on em at bounding box center [126, 327] width 5 height 5
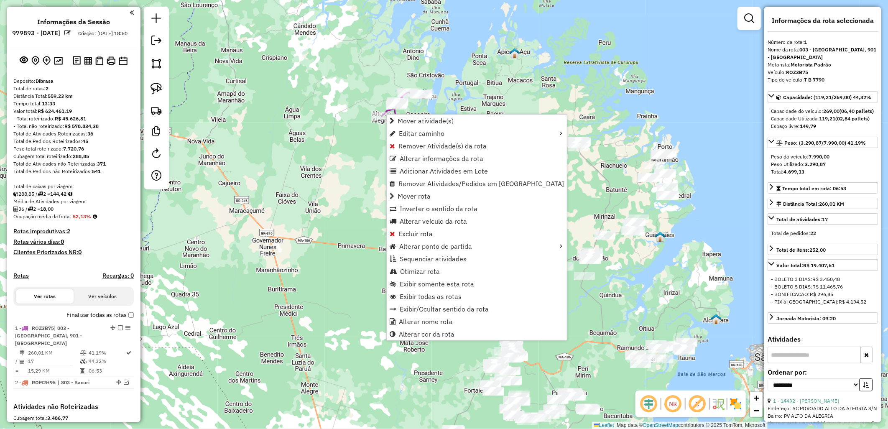
scroll to position [130, 0]
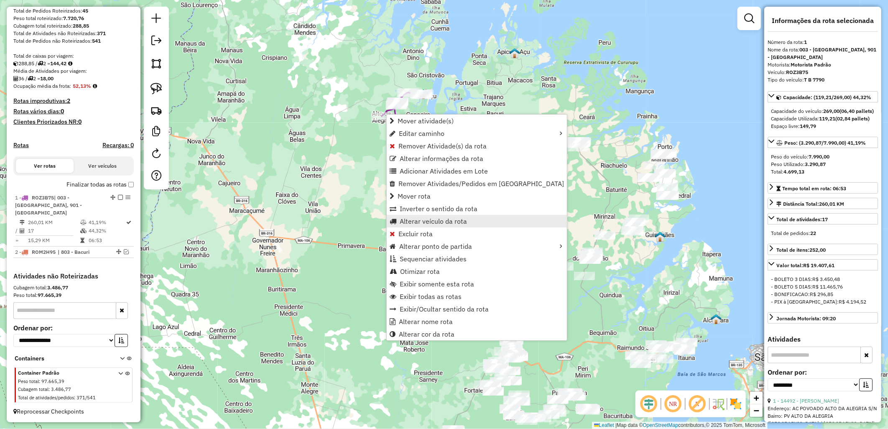
click at [437, 218] on span "Alterar veículo da rota" at bounding box center [433, 221] width 67 height 7
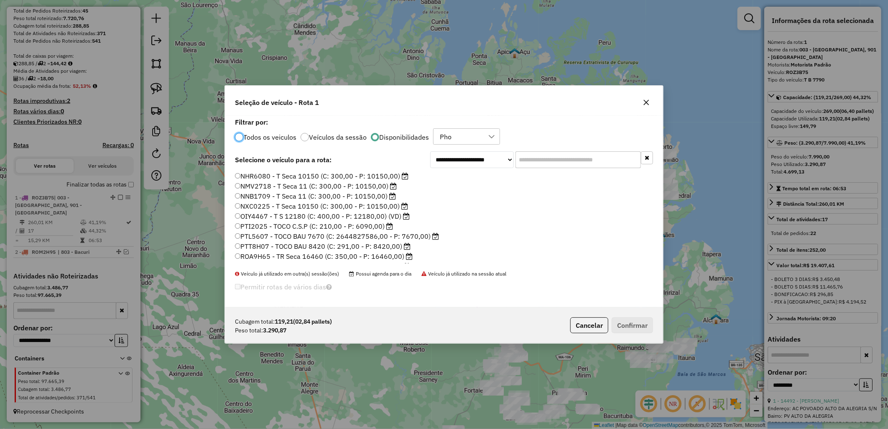
scroll to position [46, 0]
click at [291, 236] on label "ROM2H86 - T SB 8780 (C: 303,00 - P: 8780,00)" at bounding box center [315, 240] width 160 height 10
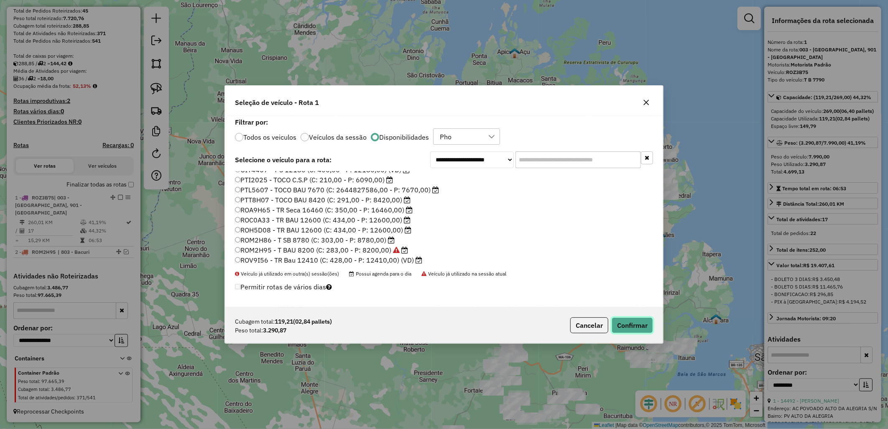
click at [637, 324] on button "Confirmar" at bounding box center [632, 325] width 41 height 16
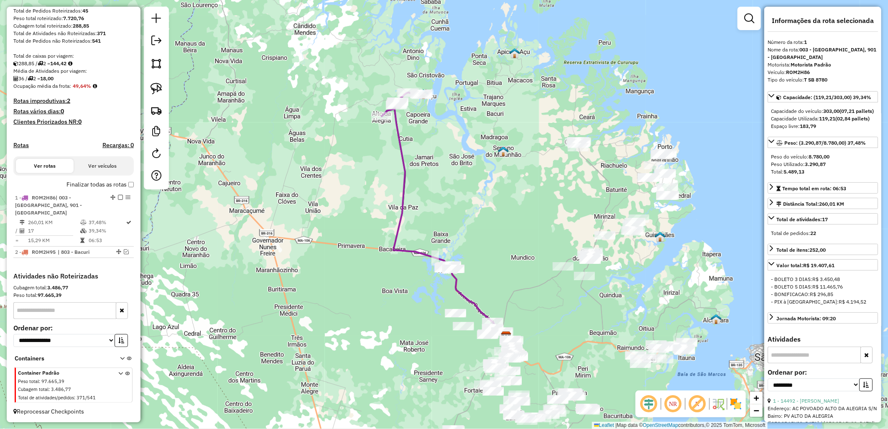
click at [110, 192] on div "Finalizar todas as rotas" at bounding box center [73, 187] width 120 height 10
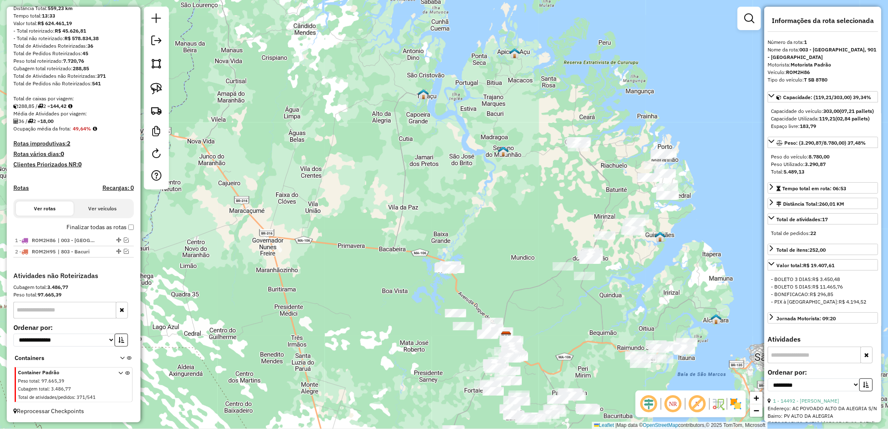
scroll to position [95, 0]
drag, startPoint x: 417, startPoint y: 190, endPoint x: 545, endPoint y: 177, distance: 128.6
click at [245, 197] on div "Janela de atendimento Grade de atendimento Capacidade Transportadoras Veículos …" at bounding box center [444, 214] width 888 height 429
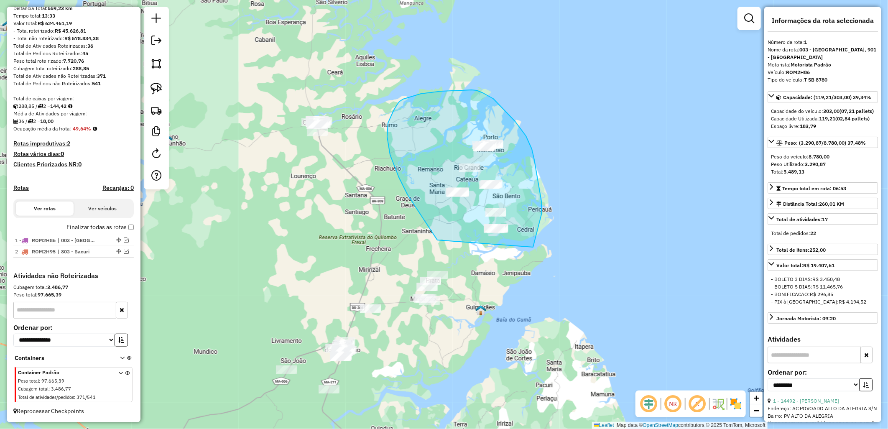
drag, startPoint x: 416, startPoint y: 207, endPoint x: 533, endPoint y: 247, distance: 123.7
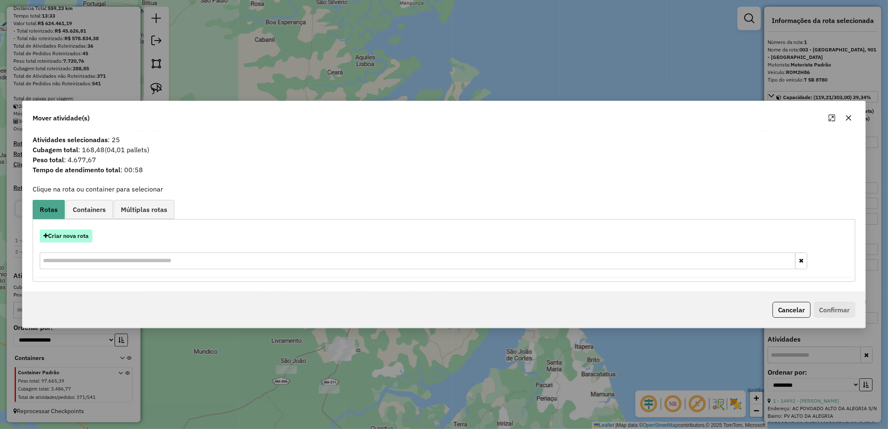
click at [60, 235] on button "Criar nova rota" at bounding box center [66, 236] width 53 height 13
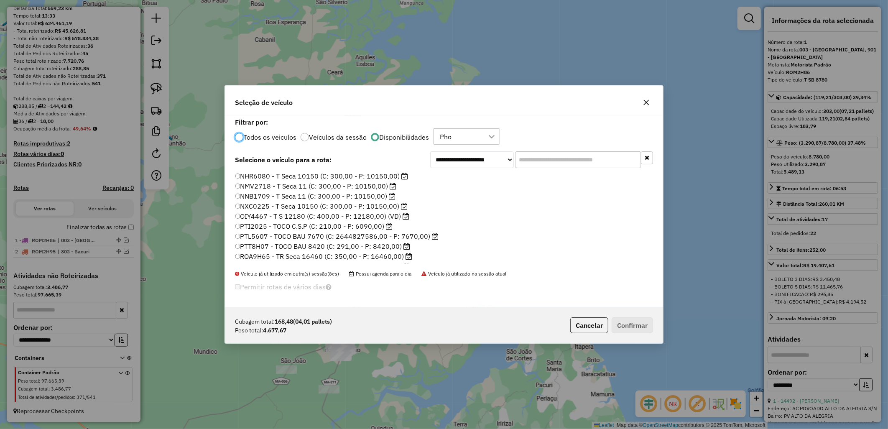
scroll to position [109, 0]
click at [308, 220] on label "SMM3J21 - T B 7820 (C: 270,00 - P: 7820,00) (VD)" at bounding box center [320, 218] width 170 height 10
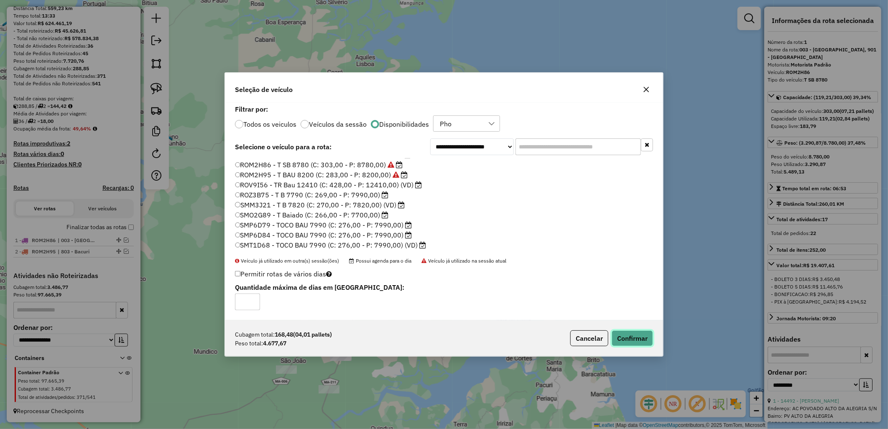
click at [638, 342] on button "Confirmar" at bounding box center [632, 338] width 41 height 16
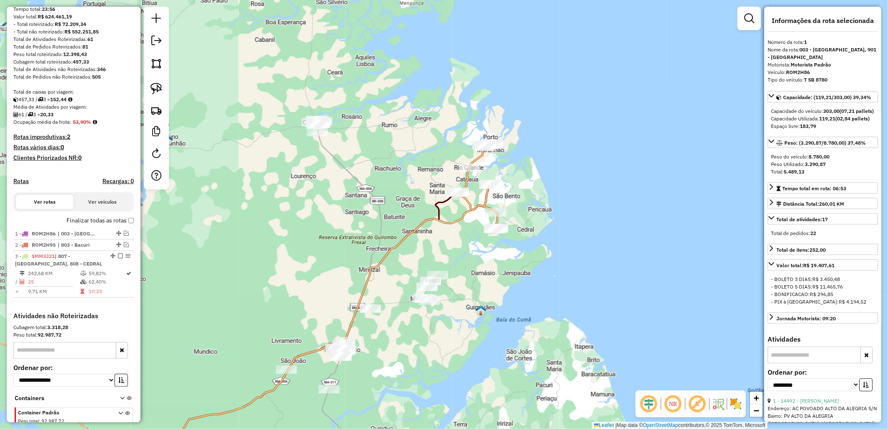
scroll to position [141, 0]
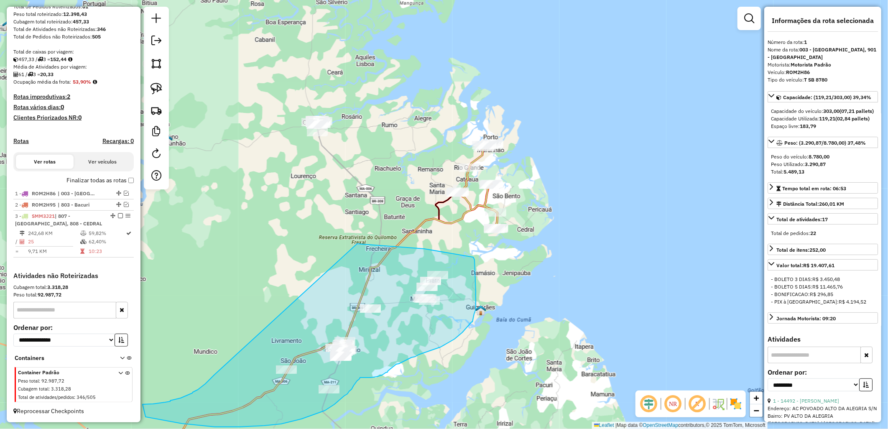
drag, startPoint x: 370, startPoint y: 245, endPoint x: 214, endPoint y: 375, distance: 203.1
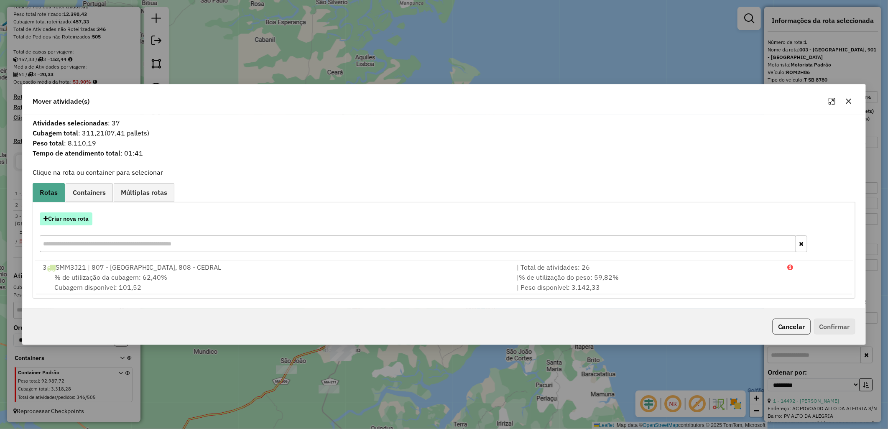
click at [72, 217] on button "Criar nova rota" at bounding box center [66, 218] width 53 height 13
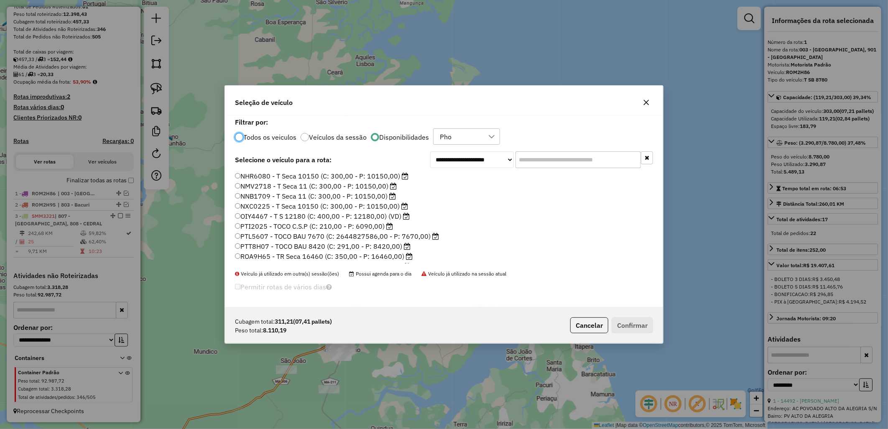
scroll to position [93, 0]
click at [318, 226] on label "ROZ3B75 - T B 7790 (C: 269,00 - P: 7990,00)" at bounding box center [312, 224] width 154 height 10
drag, startPoint x: 317, startPoint y: 226, endPoint x: 355, endPoint y: 222, distance: 38.3
click at [355, 222] on label "ROZ3B75 - T B 7790 (C: 269,00 - P: 7990,00)" at bounding box center [312, 224] width 154 height 10
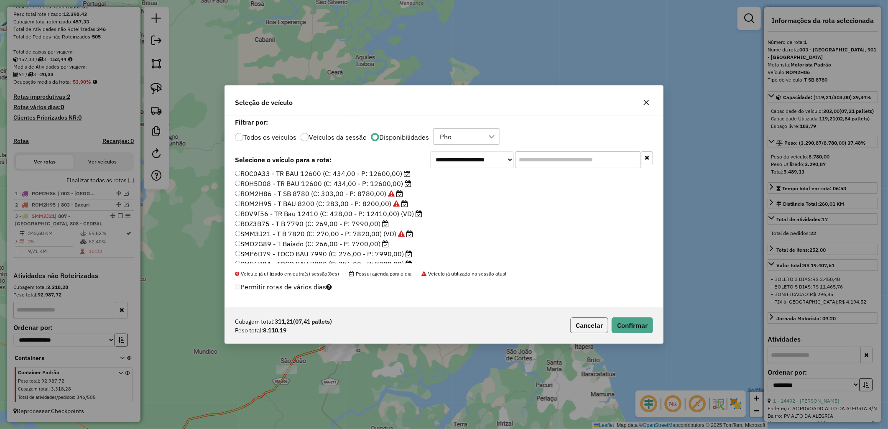
click at [586, 323] on button "Cancelar" at bounding box center [590, 325] width 38 height 16
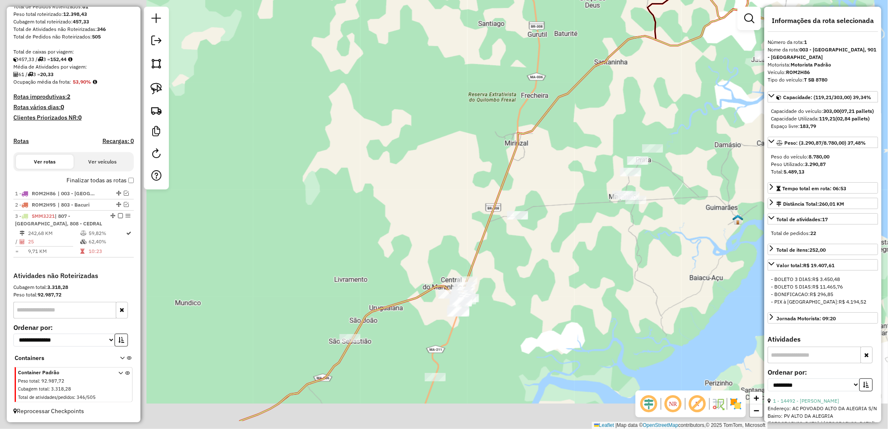
drag, startPoint x: 381, startPoint y: 351, endPoint x: 538, endPoint y: 299, distance: 165.3
click at [538, 299] on div "Janela de atendimento Grade de atendimento Capacidade Transportadoras Veículos …" at bounding box center [444, 214] width 888 height 429
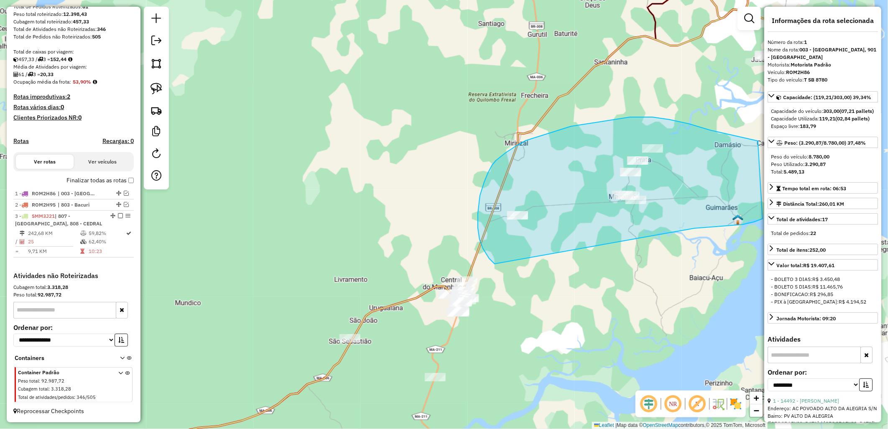
drag, startPoint x: 480, startPoint y: 239, endPoint x: 695, endPoint y: 228, distance: 215.3
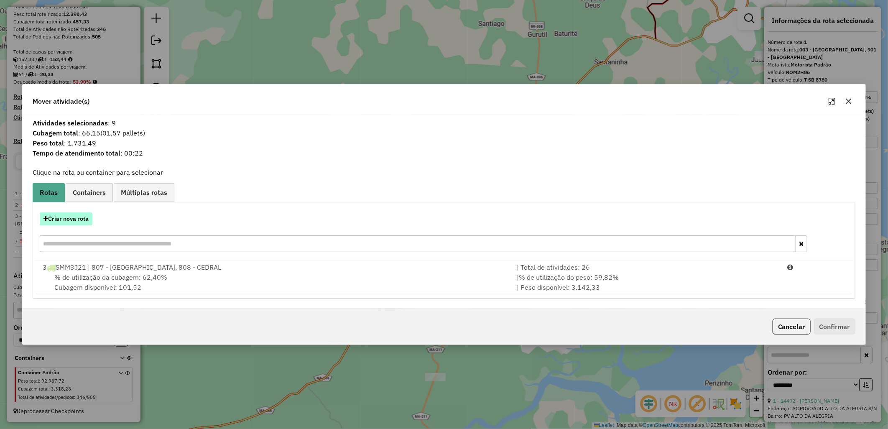
click at [81, 221] on button "Criar nova rota" at bounding box center [66, 218] width 53 height 13
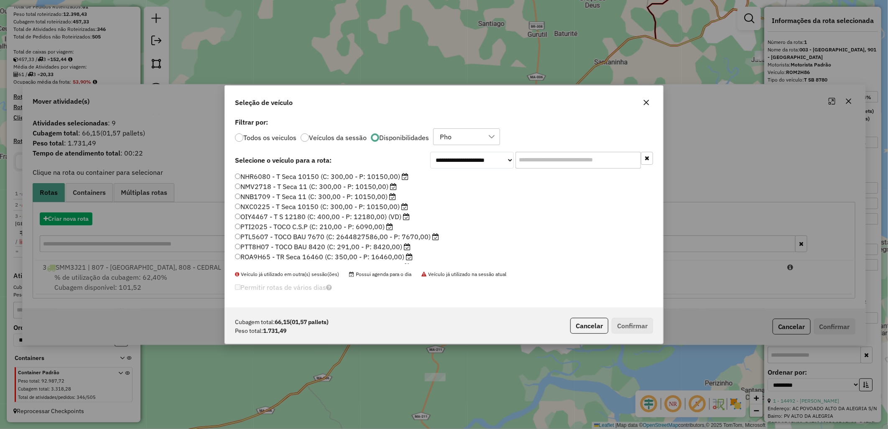
scroll to position [5, 2]
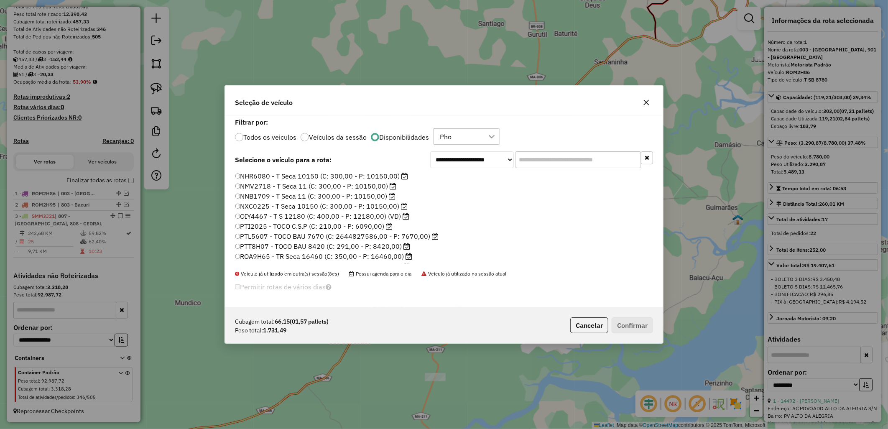
click at [279, 225] on label "PTI2025 - TOCO C.S.P (C: 210,00 - P: 6090,00)" at bounding box center [314, 226] width 158 height 10
click at [634, 324] on button "Confirmar" at bounding box center [632, 325] width 41 height 16
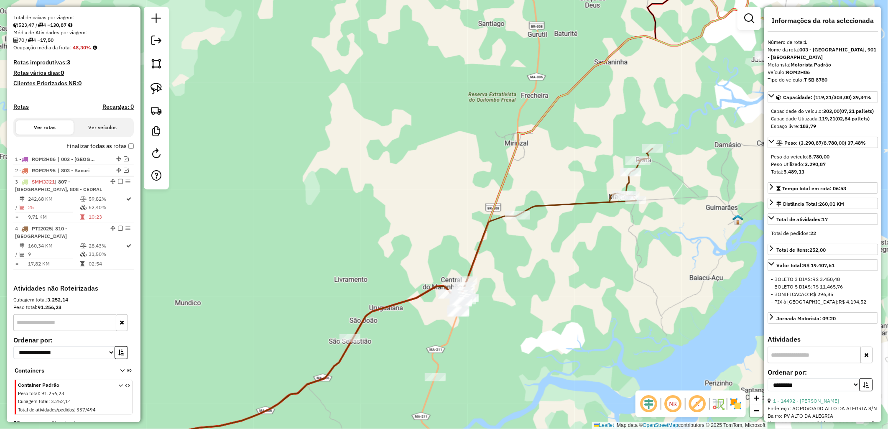
scroll to position [181, 0]
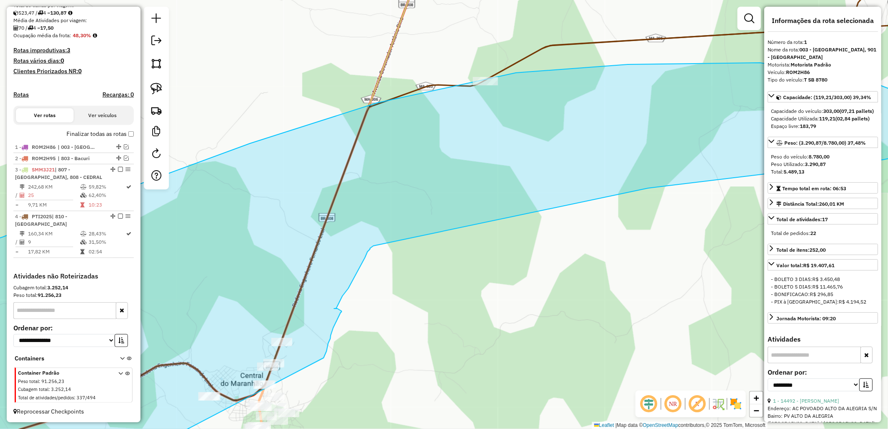
drag, startPoint x: 281, startPoint y: 349, endPoint x: 324, endPoint y: 358, distance: 44.0
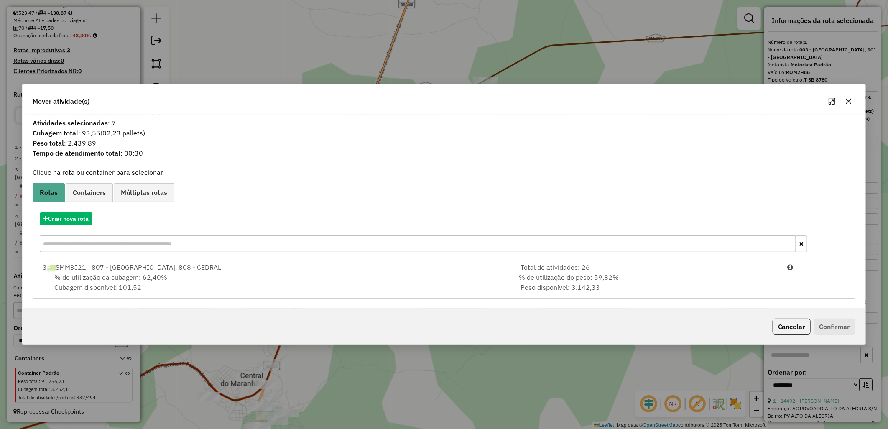
click at [174, 274] on div "% de utilização da cubagem: 62,40% Cubagem disponível: 101,52" at bounding box center [275, 282] width 474 height 20
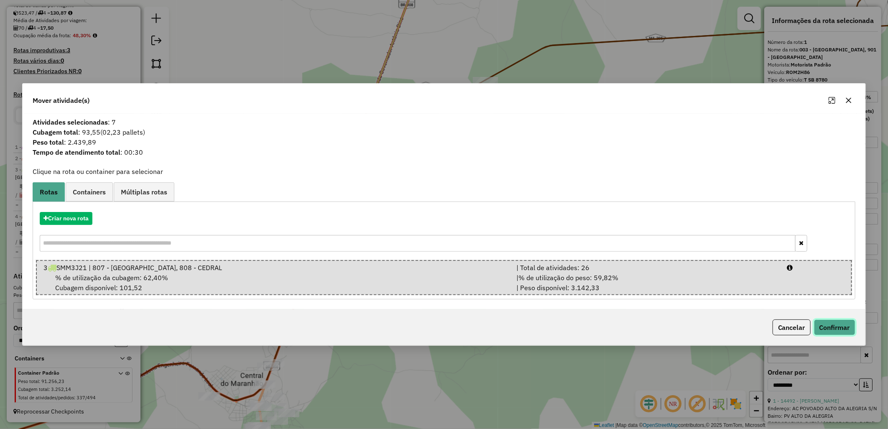
click at [820, 323] on button "Confirmar" at bounding box center [834, 328] width 41 height 16
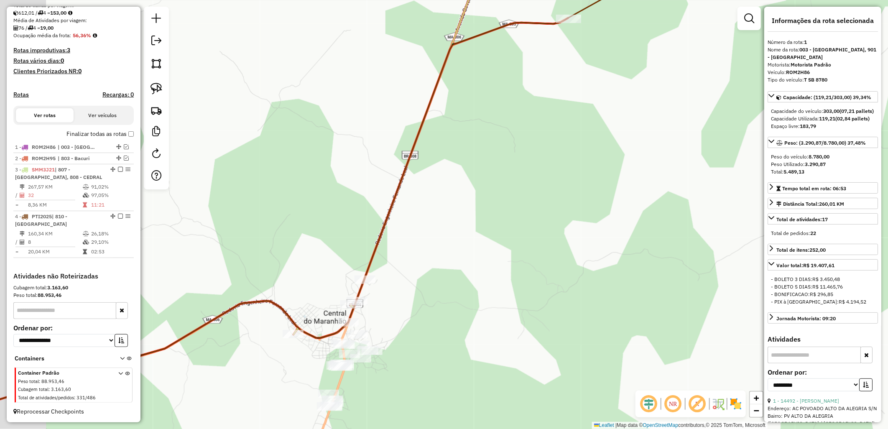
drag, startPoint x: 431, startPoint y: 262, endPoint x: 514, endPoint y: 200, distance: 104.0
click at [514, 200] on div "Janela de atendimento Grade de atendimento Capacidade Transportadoras Veículos …" at bounding box center [444, 214] width 888 height 429
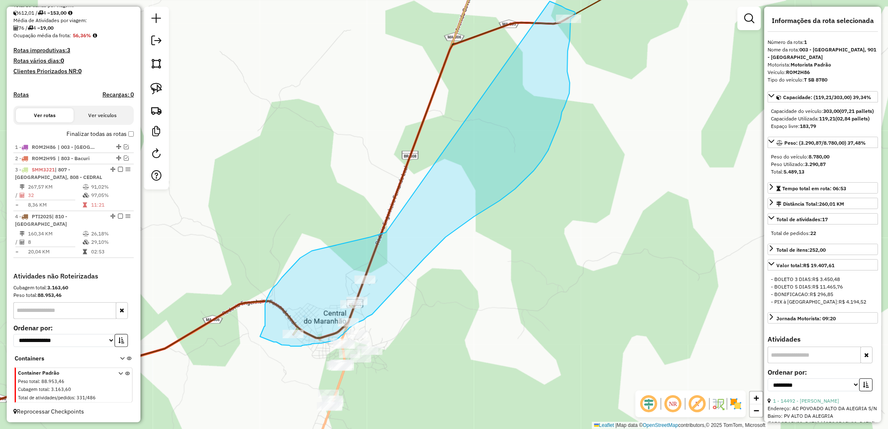
drag, startPoint x: 311, startPoint y: 251, endPoint x: 540, endPoint y: -4, distance: 342.7
click at [540, 0] on html "Aguarde... Pop-up bloqueado! Seu navegador bloqueou automáticamente a abertura …" at bounding box center [444, 214] width 888 height 429
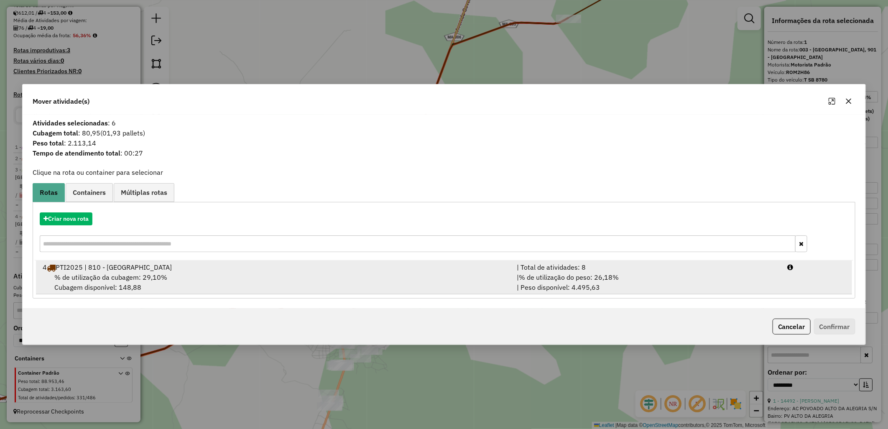
click at [294, 269] on div "4 PTI2025 | 810 - Guimarães" at bounding box center [275, 267] width 474 height 10
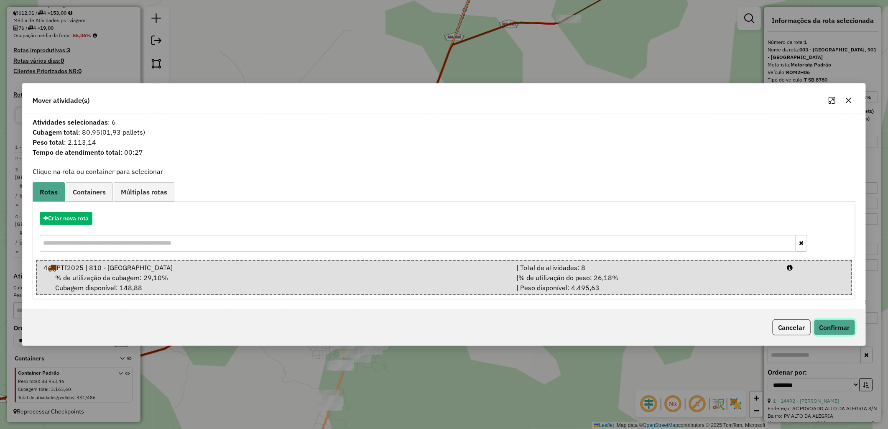
click at [833, 322] on button "Confirmar" at bounding box center [834, 328] width 41 height 16
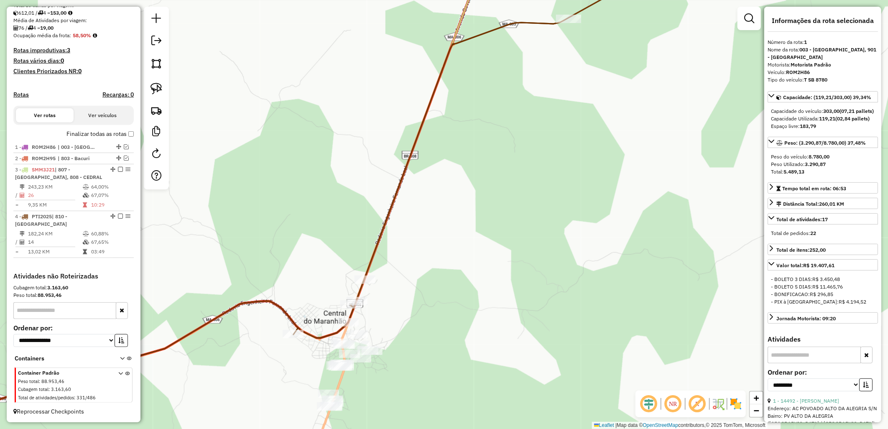
drag, startPoint x: 488, startPoint y: 295, endPoint x: 621, endPoint y: 97, distance: 238.2
click at [636, 83] on div "Janela de atendimento Grade de atendimento Capacidade Transportadoras Veículos …" at bounding box center [444, 214] width 888 height 429
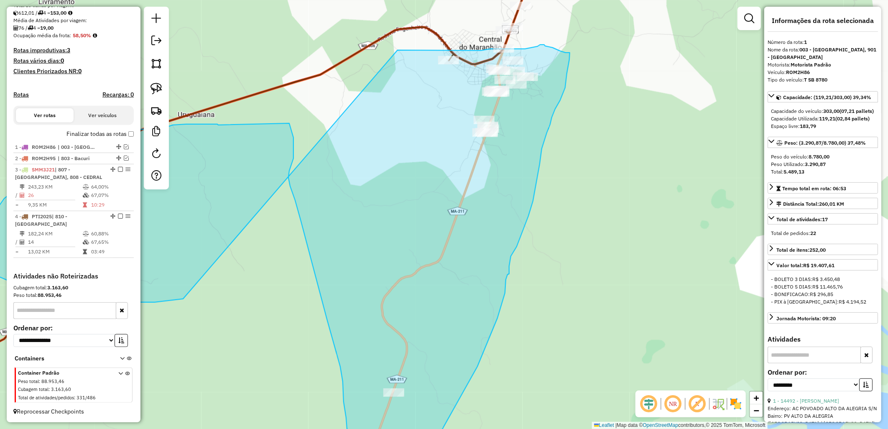
drag, startPoint x: 308, startPoint y: 279, endPoint x: 395, endPoint y: 49, distance: 245.8
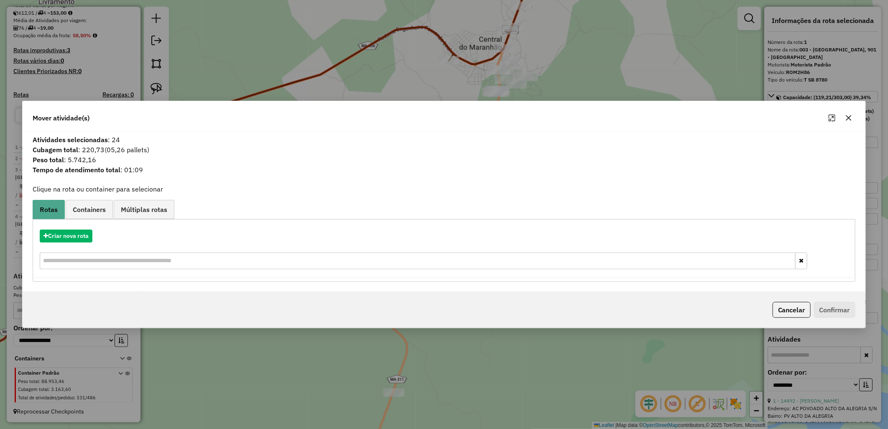
click at [59, 245] on div "Criar nova rota" at bounding box center [444, 250] width 819 height 54
click at [53, 237] on button "Criar nova rota" at bounding box center [66, 236] width 53 height 13
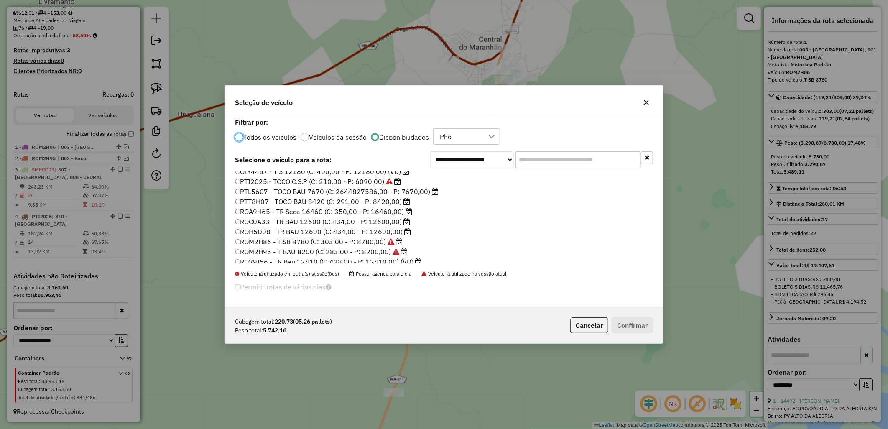
scroll to position [46, 0]
click at [258, 198] on label "PTT8H07 - TOCO BAU 8420 (C: 291,00 - P: 8420,00)" at bounding box center [323, 200] width 176 height 10
click at [620, 323] on button "Confirmar" at bounding box center [632, 325] width 41 height 16
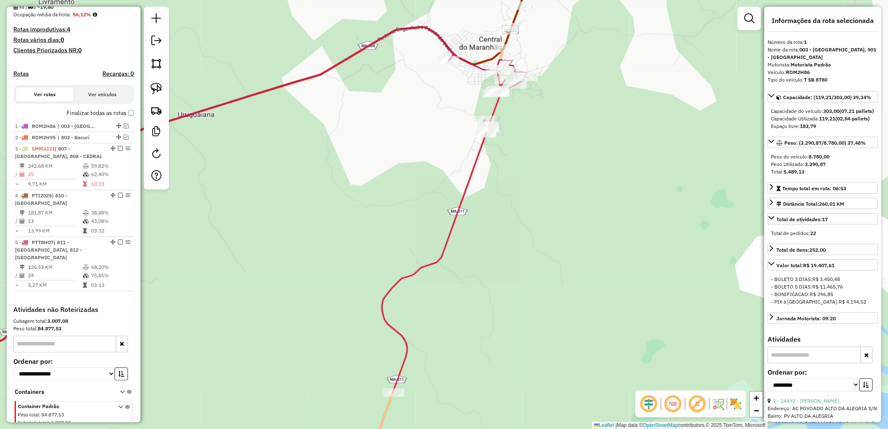
scroll to position [228, 0]
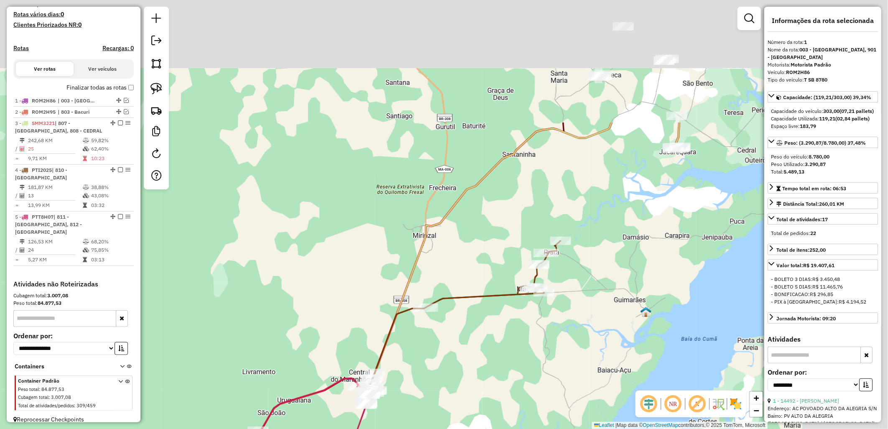
drag, startPoint x: 565, startPoint y: 298, endPoint x: 613, endPoint y: 154, distance: 151.6
click at [554, 311] on div "Janela de atendimento Grade de atendimento Capacidade Transportadoras Veículos …" at bounding box center [444, 214] width 888 height 429
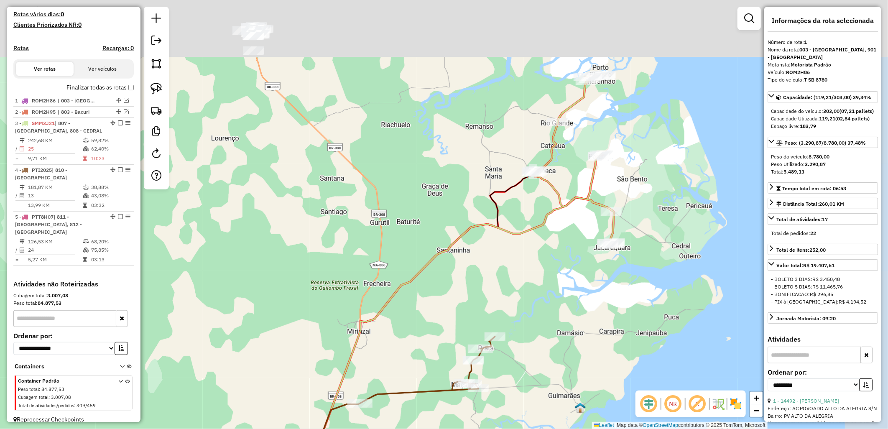
click at [576, 197] on icon at bounding box center [573, 160] width 82 height 172
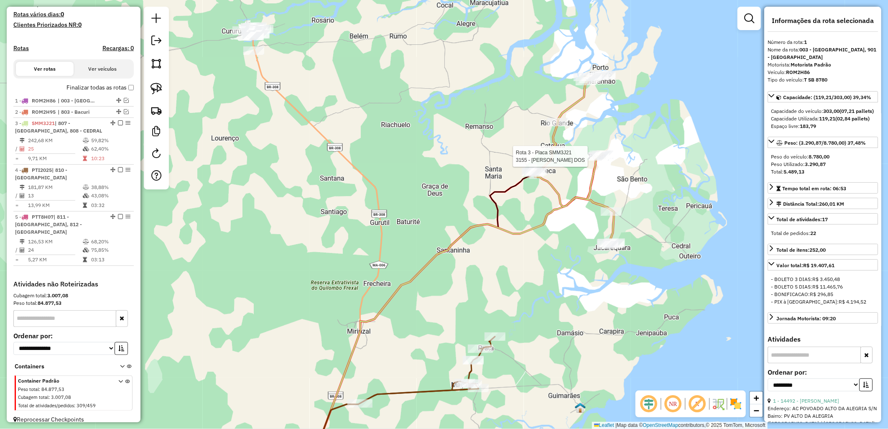
click at [601, 161] on div at bounding box center [598, 156] width 21 height 8
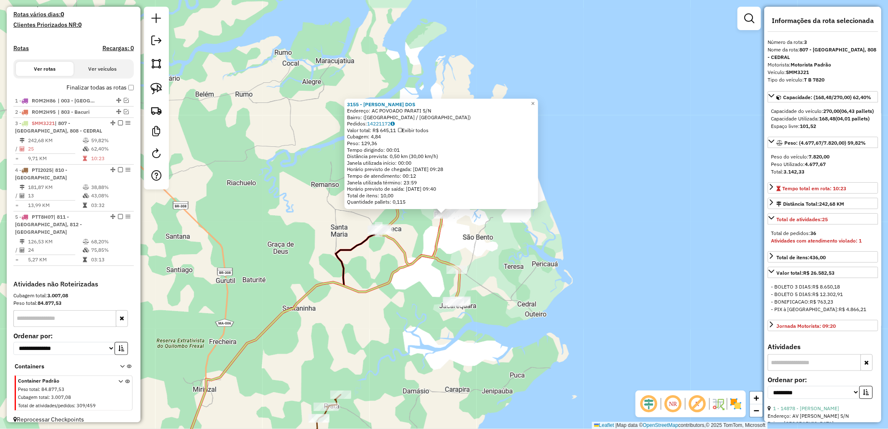
click at [572, 265] on div "3155 - BALBINO NOGUEIRA DOS Endereço: AC POVOADO PARATI S/N Bairro: (PORTO RICO…" at bounding box center [444, 214] width 888 height 429
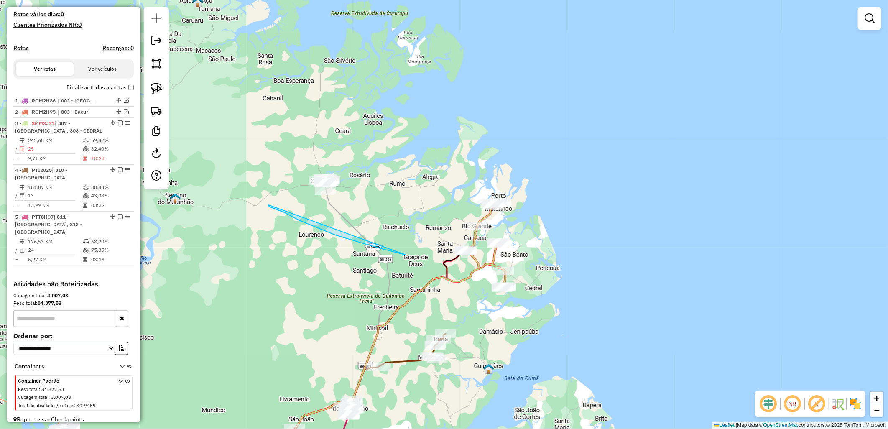
drag, startPoint x: 373, startPoint y: 246, endPoint x: 295, endPoint y: 115, distance: 152.1
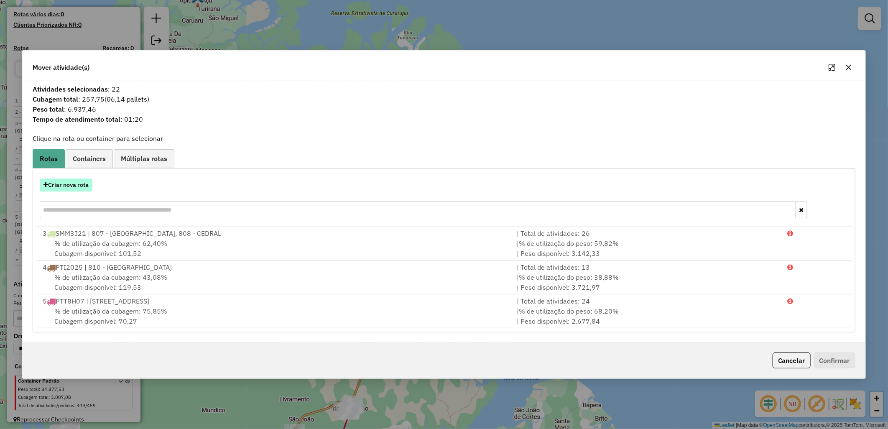
click at [67, 185] on button "Criar nova rota" at bounding box center [66, 185] width 53 height 13
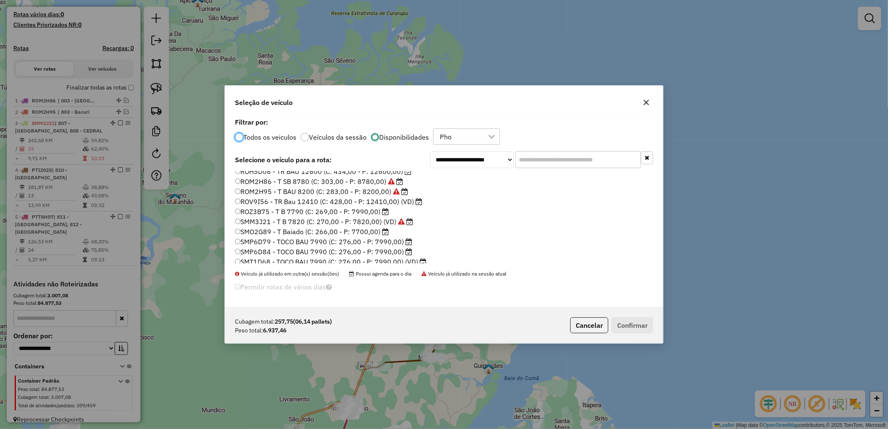
scroll to position [109, 0]
click at [321, 230] on label "SMO2G89 - T Baiado (C: 266,00 - P: 7700,00)" at bounding box center [312, 228] width 154 height 10
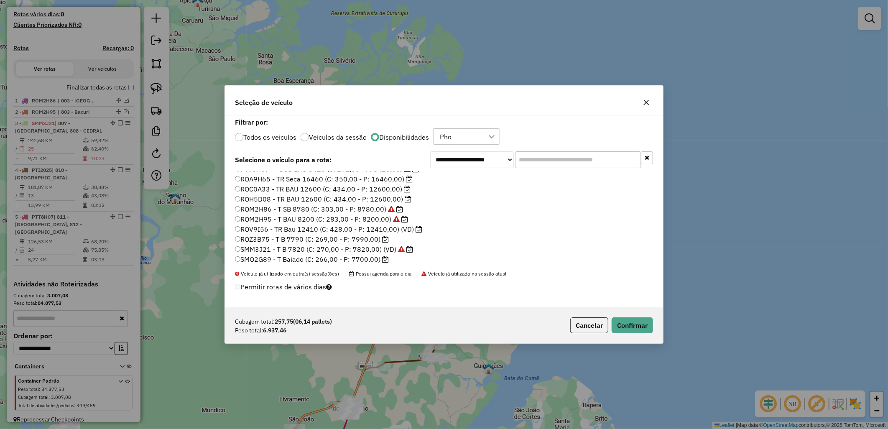
scroll to position [62, 0]
click at [262, 173] on label "PTL5607 - TOCO BAU 7670 (C: 2644827586,00 - P: 7670,00)" at bounding box center [337, 174] width 204 height 10
click at [628, 324] on button "Confirmar" at bounding box center [632, 325] width 41 height 16
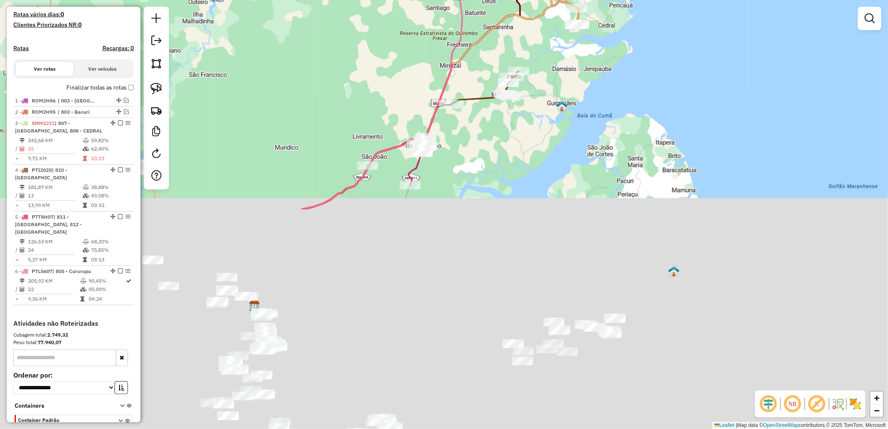
drag, startPoint x: 397, startPoint y: 220, endPoint x: 432, endPoint y: 66, distance: 157.6
click at [432, 66] on div "Janela de atendimento Grade de atendimento Capacidade Transportadoras Veículos …" at bounding box center [444, 214] width 888 height 429
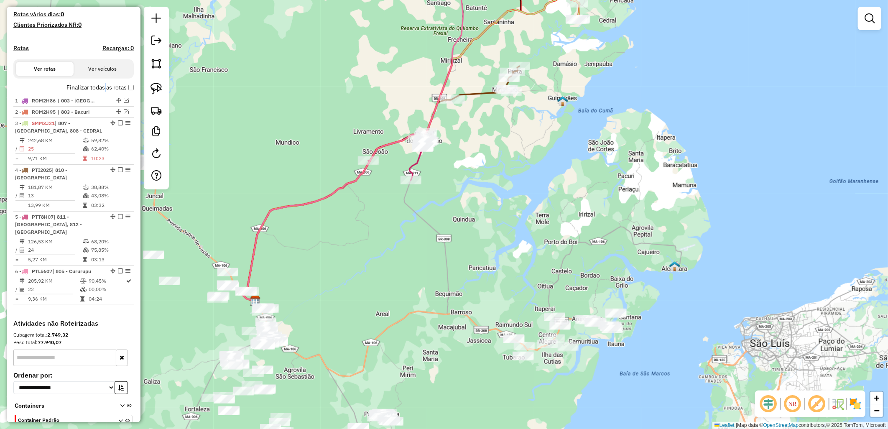
click at [103, 92] on label "Finalizar todas as rotas" at bounding box center [100, 87] width 67 height 9
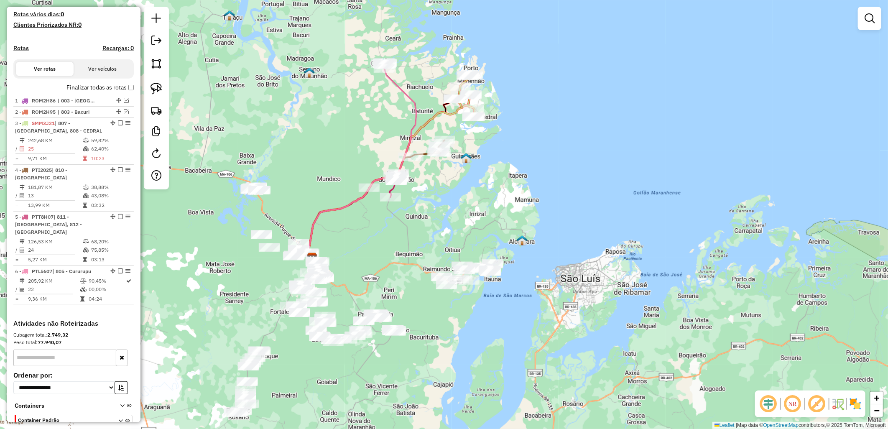
click at [122, 90] on label "Finalizar todas as rotas" at bounding box center [100, 87] width 67 height 9
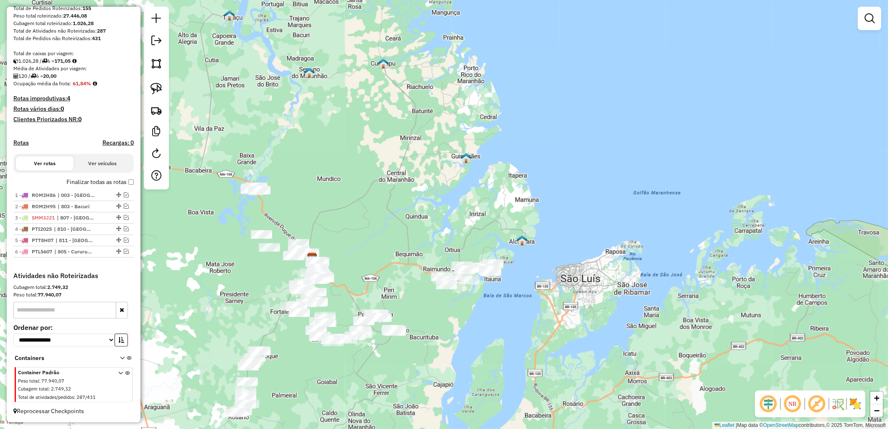
scroll to position [140, 0]
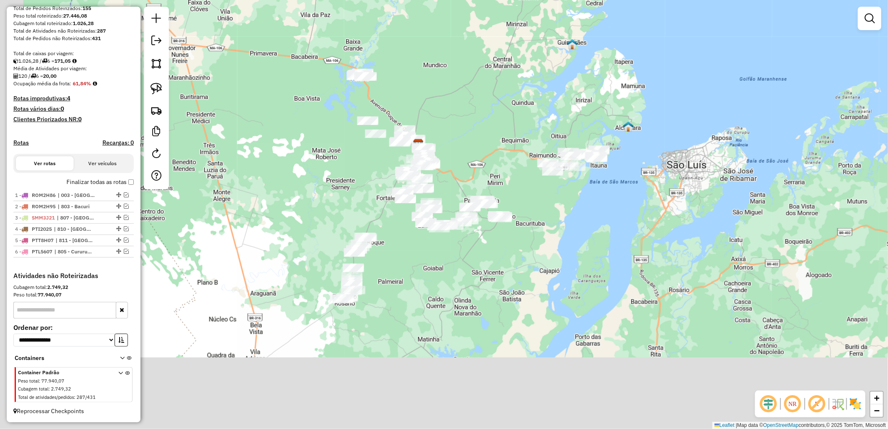
drag, startPoint x: 320, startPoint y: 227, endPoint x: 378, endPoint y: 157, distance: 90.3
click at [379, 28] on div "Janela de atendimento Grade de atendimento Capacidade Transportadoras Veículos …" at bounding box center [444, 214] width 888 height 429
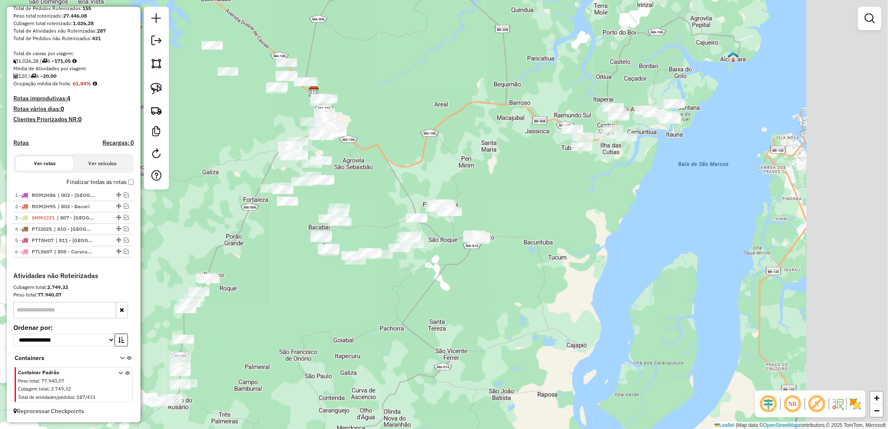
drag, startPoint x: 508, startPoint y: 238, endPoint x: 390, endPoint y: 236, distance: 118.4
click at [264, 338] on div "Janela de atendimento Grade de atendimento Capacidade Transportadoras Veículos …" at bounding box center [444, 214] width 888 height 429
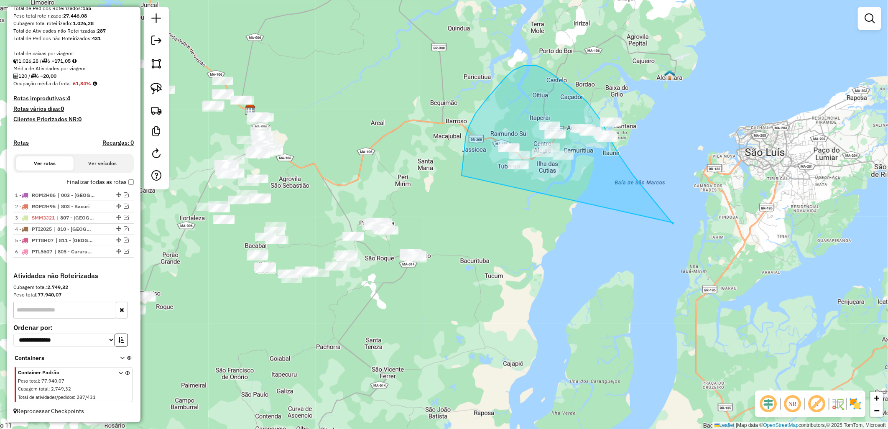
drag, startPoint x: 462, startPoint y: 176, endPoint x: 674, endPoint y: 223, distance: 217.3
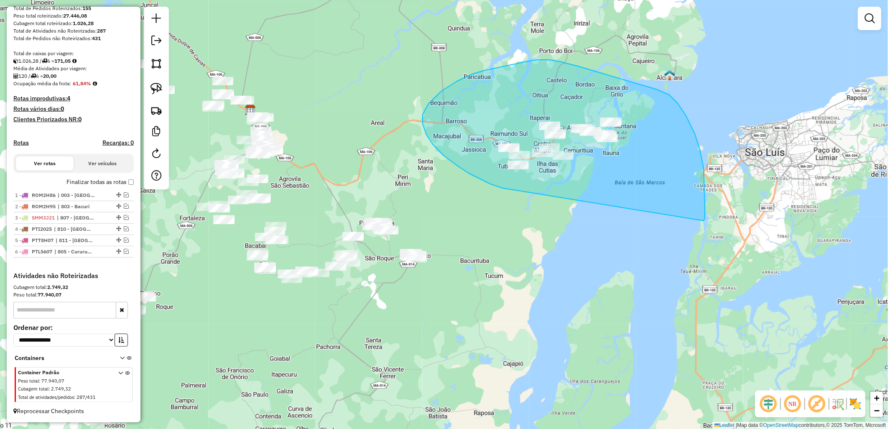
drag, startPoint x: 488, startPoint y: 183, endPoint x: 704, endPoint y: 221, distance: 219.6
click at [704, 221] on div "Janela de atendimento Grade de atendimento Capacidade Transportadoras Veículos …" at bounding box center [444, 214] width 888 height 429
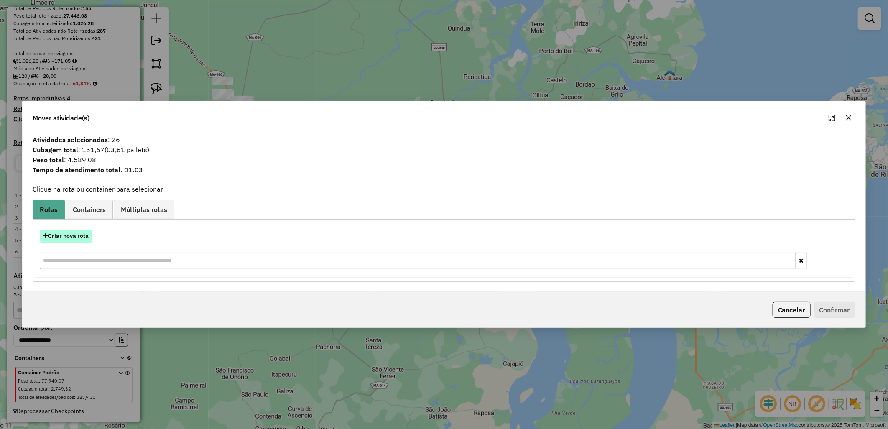
click at [81, 235] on button "Criar nova rota" at bounding box center [66, 236] width 53 height 13
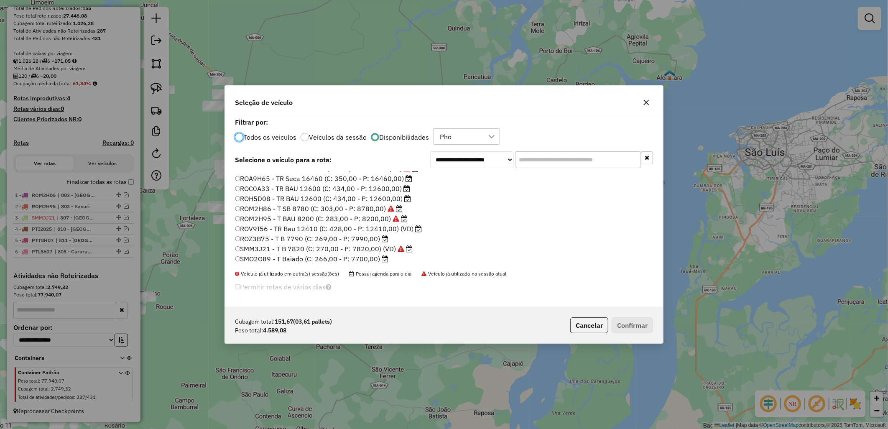
scroll to position [109, 0]
click at [368, 228] on label "SMO2G89 - T Baiado (C: 266,00 - P: 7700,00)" at bounding box center [312, 228] width 154 height 10
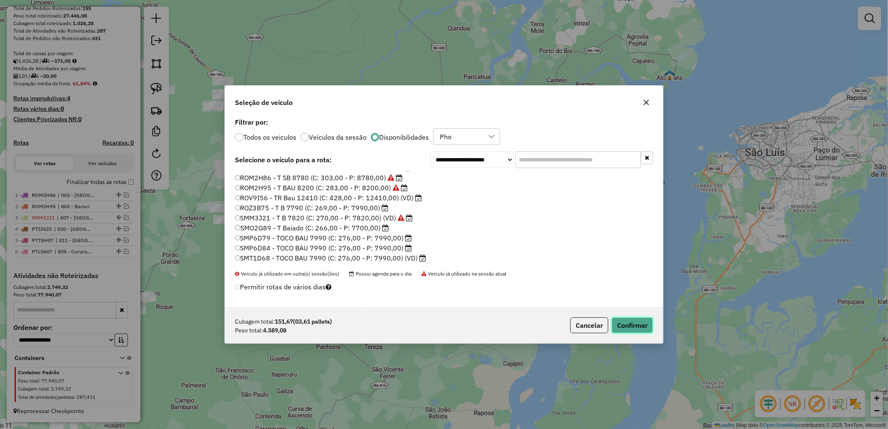
click at [622, 324] on button "Confirmar" at bounding box center [632, 325] width 41 height 16
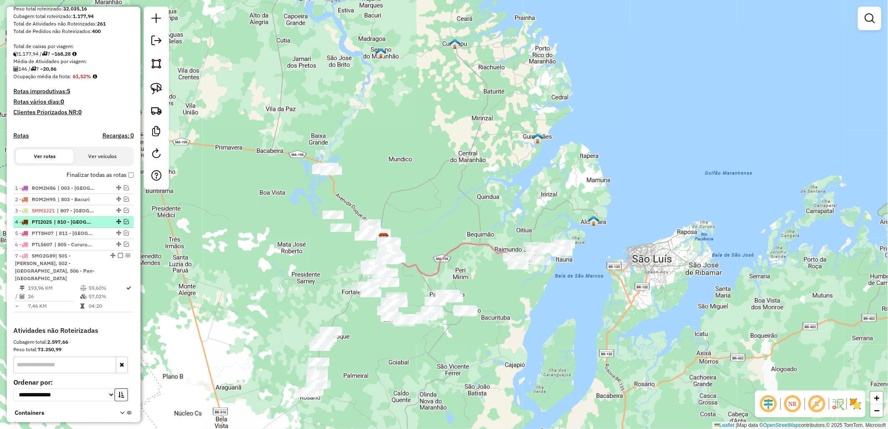
click at [124, 224] on em at bounding box center [126, 221] width 5 height 5
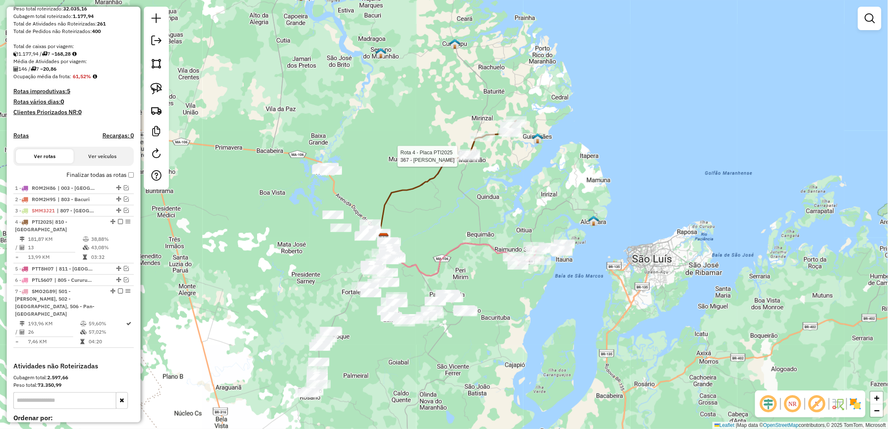
select select "**********"
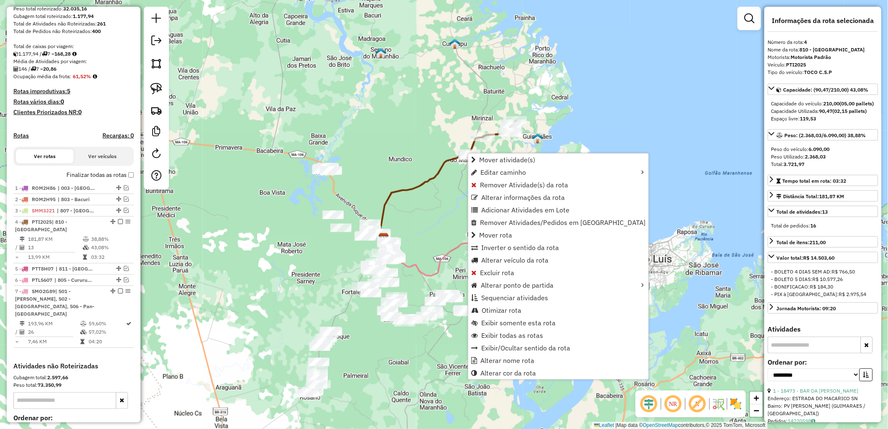
scroll to position [223, 0]
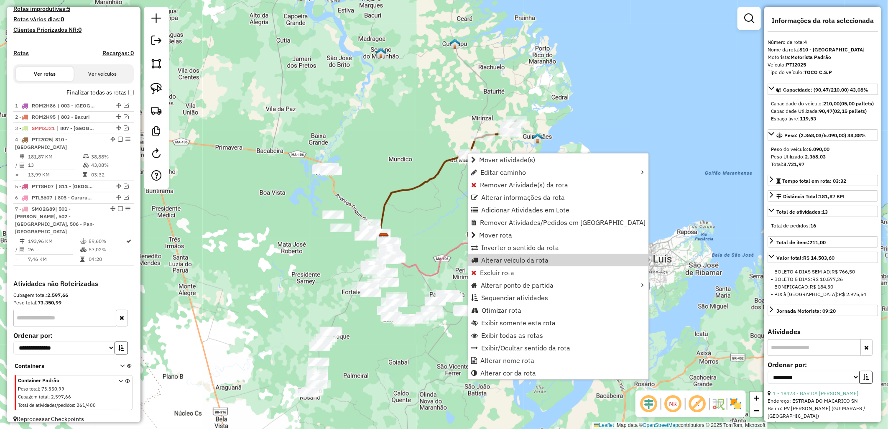
click at [429, 213] on div "Janela de atendimento Grade de atendimento Capacidade Transportadoras Veículos …" at bounding box center [444, 214] width 888 height 429
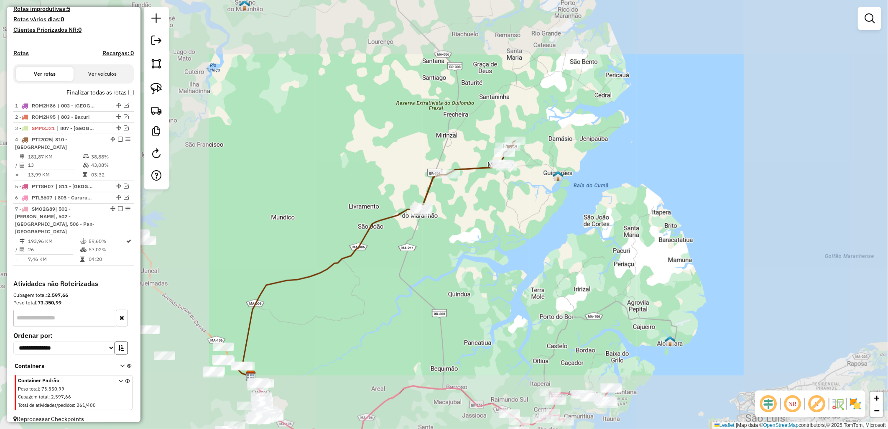
drag, startPoint x: 403, startPoint y: 287, endPoint x: 145, endPoint y: 2, distance: 384.4
click at [408, 277] on div "Janela de atendimento Grade de atendimento Capacidade Transportadoras Veículos …" at bounding box center [444, 214] width 888 height 429
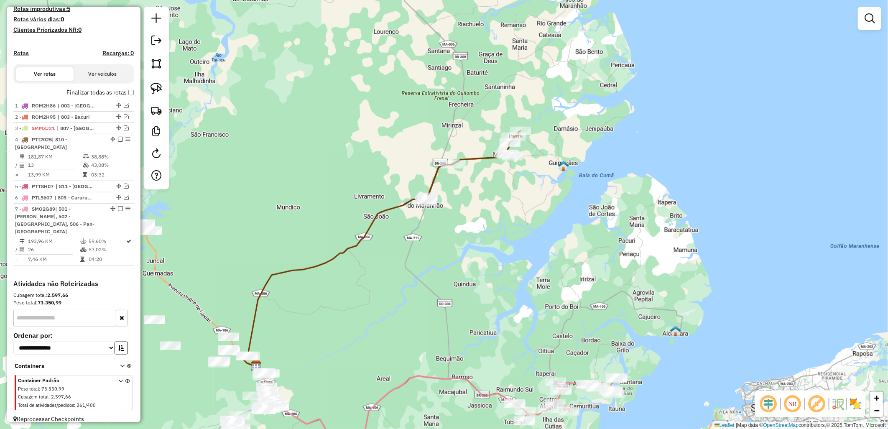
click at [373, 260] on div "Janela de atendimento Grade de atendimento Capacidade Transportadoras Veículos …" at bounding box center [444, 214] width 888 height 429
click at [125, 186] on em at bounding box center [126, 186] width 5 height 5
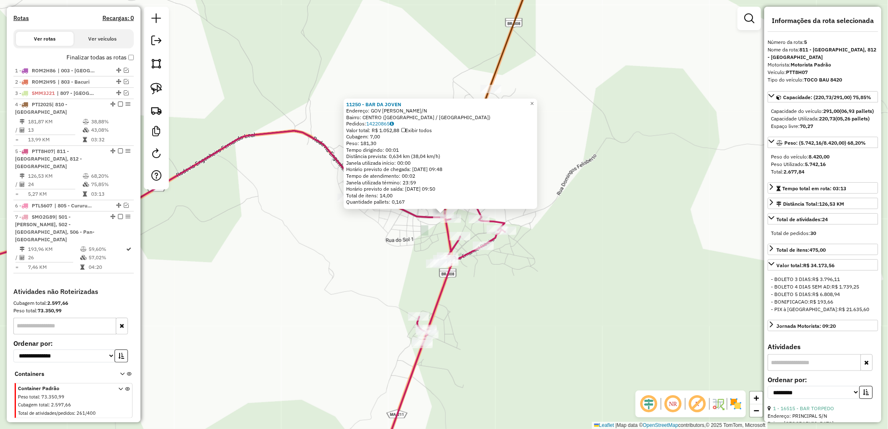
scroll to position [186, 0]
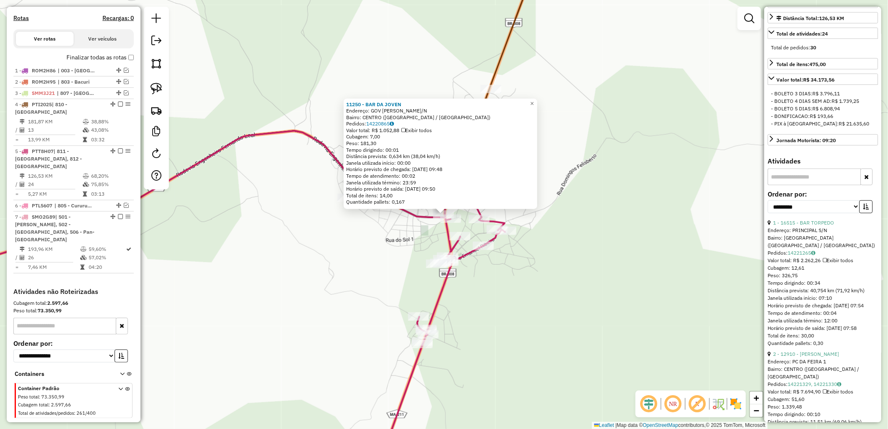
click at [809, 219] on div "**********" at bounding box center [823, 205] width 110 height 28
click at [832, 213] on select "**********" at bounding box center [814, 206] width 92 height 13
select select "**********"
click at [768, 213] on select "**********" at bounding box center [814, 206] width 92 height 13
click at [860, 213] on button "button" at bounding box center [866, 206] width 13 height 13
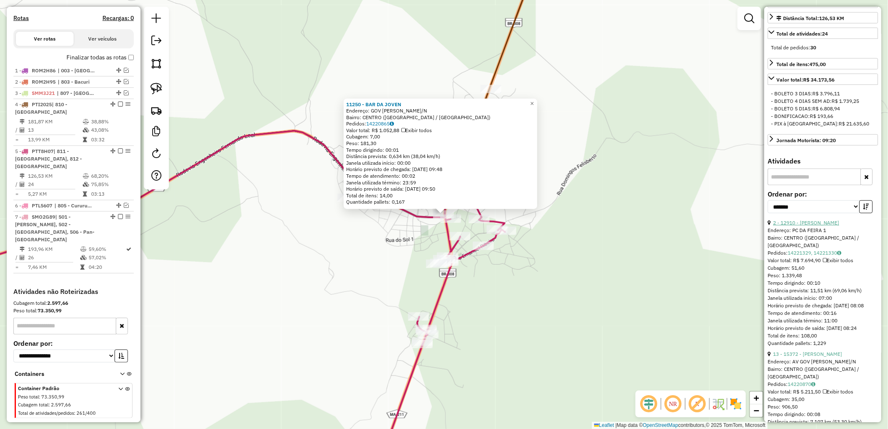
click at [837, 226] on link "2 - 12910 - ANTONIO JOAO MAIA AL" at bounding box center [806, 223] width 66 height 6
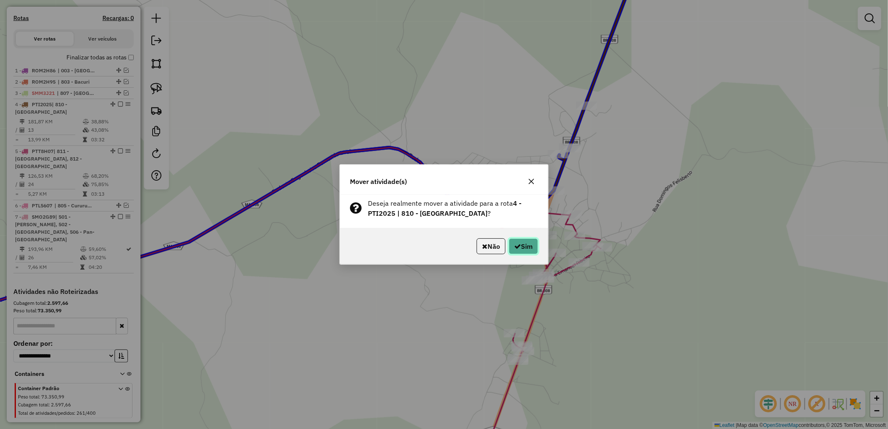
click at [517, 239] on button "Sim" at bounding box center [523, 246] width 29 height 16
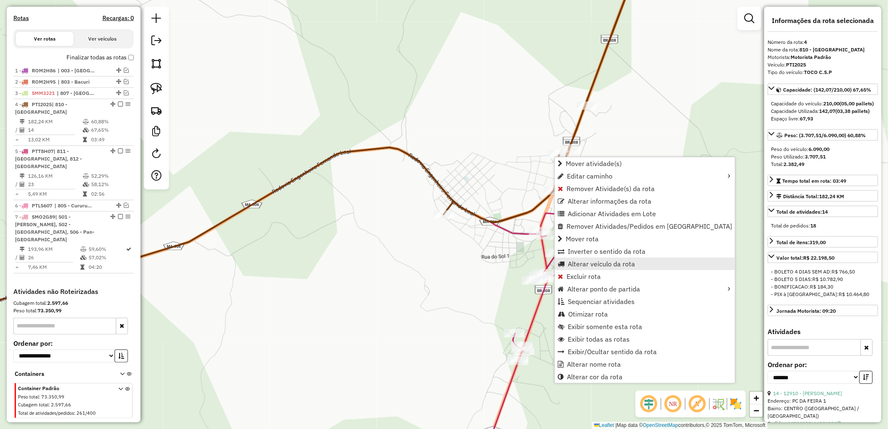
click at [596, 262] on span "Alterar veículo da rota" at bounding box center [601, 264] width 67 height 7
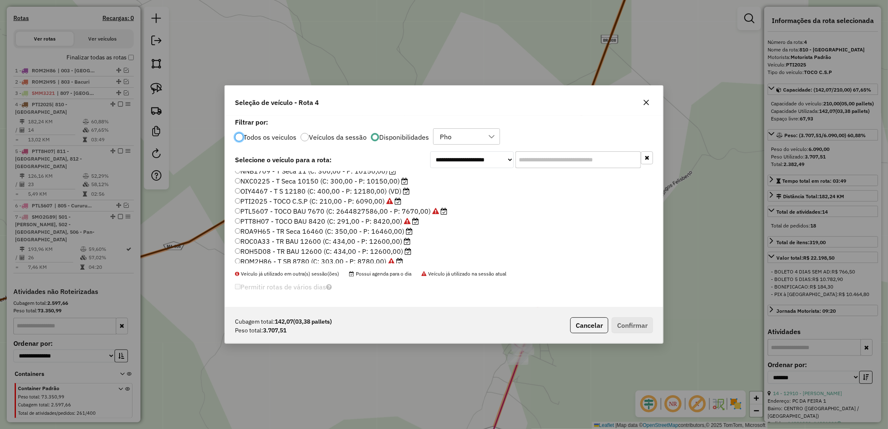
scroll to position [93, 0]
click at [324, 225] on label "ROZ3B75 - T B 7790 (C: 269,00 - P: 7990,00)" at bounding box center [312, 224] width 154 height 10
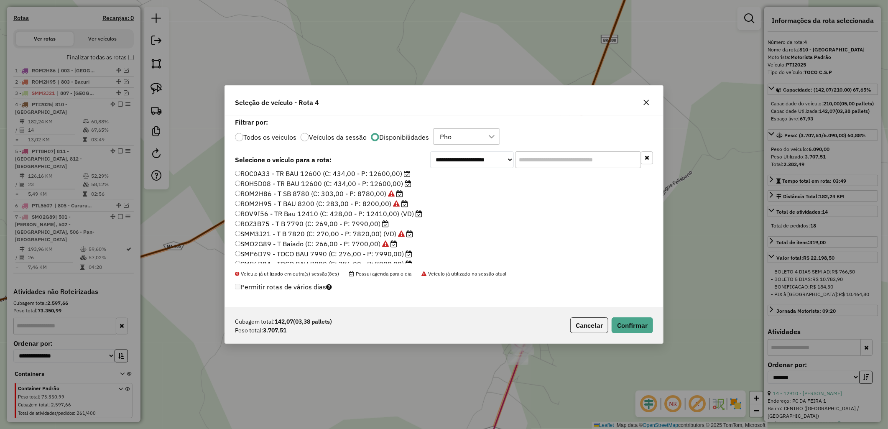
click at [670, 350] on div "**********" at bounding box center [444, 214] width 888 height 429
click at [644, 322] on button "Confirmar" at bounding box center [632, 325] width 41 height 16
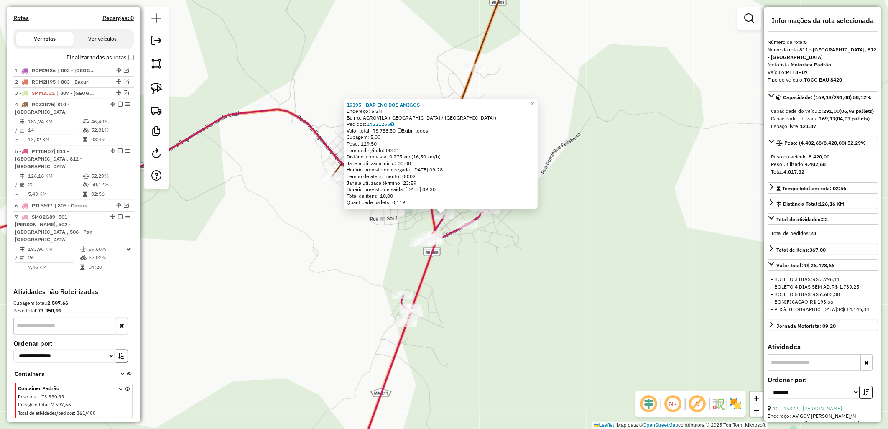
click at [550, 253] on div "19395 - BAR ENC DOS AMIGOS Endereço: 5 SN Bairro: AGROVILA (CENTRAL DO MARANHAO…" at bounding box center [444, 214] width 888 height 429
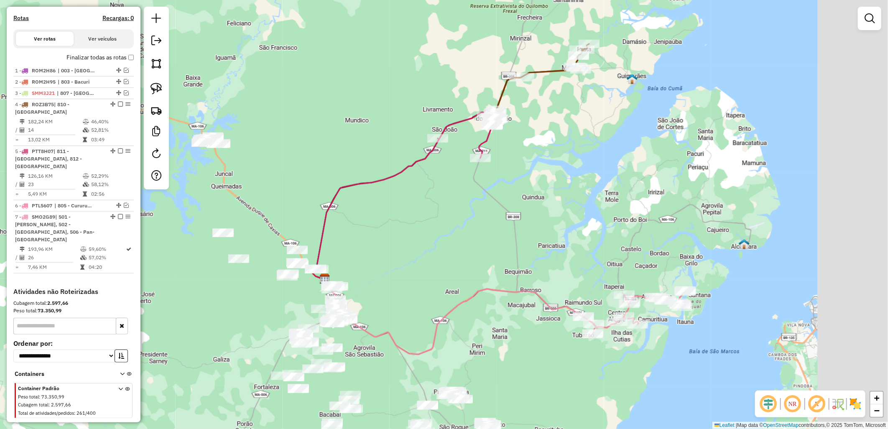
click at [548, 197] on div "Janela de atendimento Grade de atendimento Capacidade Transportadoras Veículos …" at bounding box center [444, 214] width 888 height 429
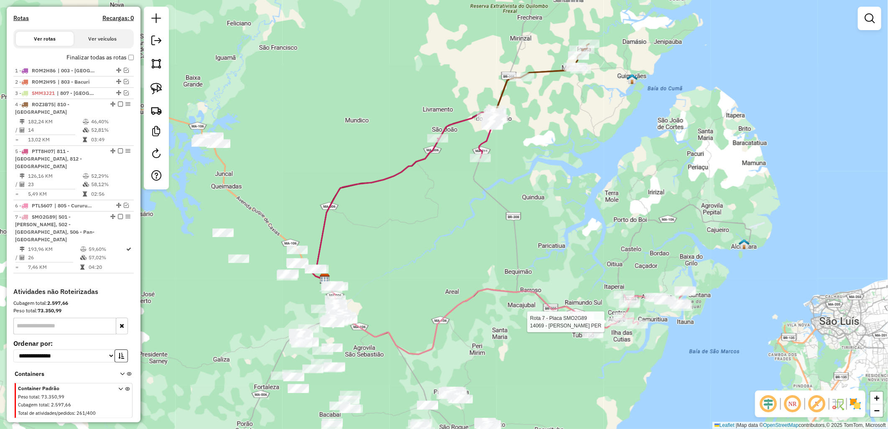
click at [622, 326] on div at bounding box center [617, 322] width 21 height 8
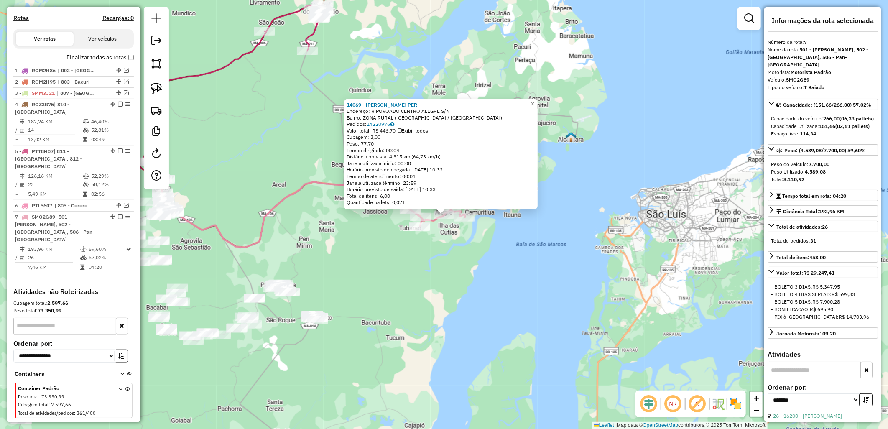
click at [82, 62] on label "Finalizar todas as rotas" at bounding box center [100, 57] width 67 height 9
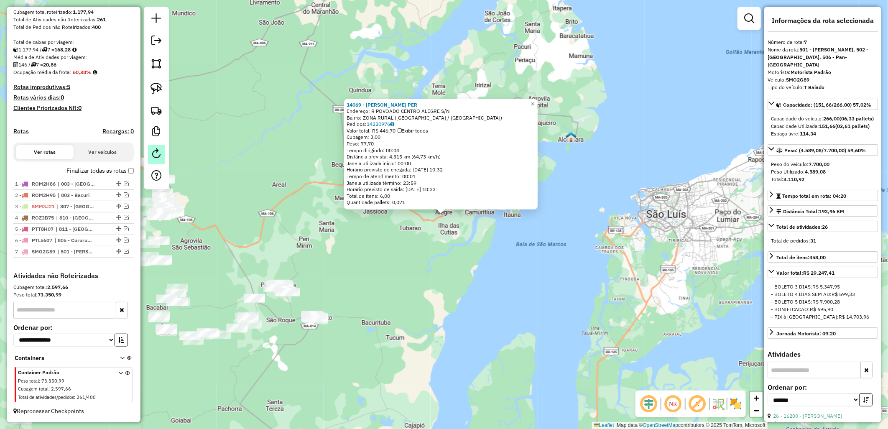
scroll to position [151, 0]
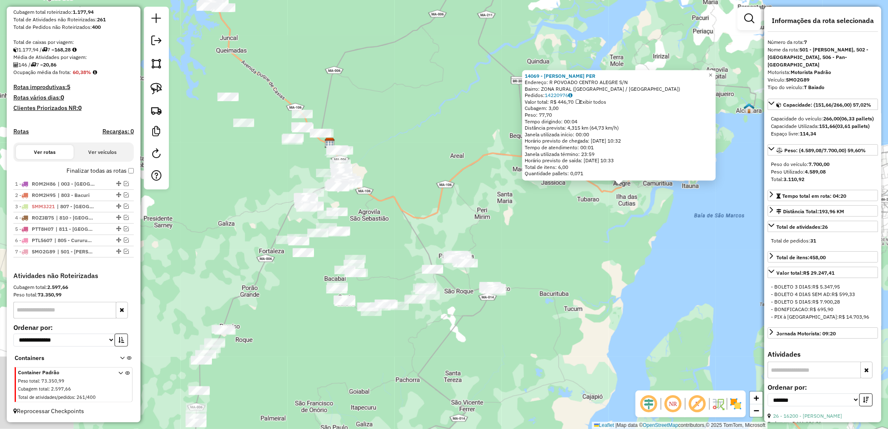
drag, startPoint x: 375, startPoint y: 199, endPoint x: 385, endPoint y: 219, distance: 22.4
click at [441, 182] on div "14069 - AGUINALDO SOARES PER Endereço: R POVOADO CENTRO ALEGRE S/N Bairro: ZONA…" at bounding box center [444, 214] width 888 height 429
click at [202, 231] on div "14069 - AGUINALDO SOARES PER Endereço: R POVOADO CENTRO ALEGRE S/N Bairro: ZONA…" at bounding box center [444, 214] width 888 height 429
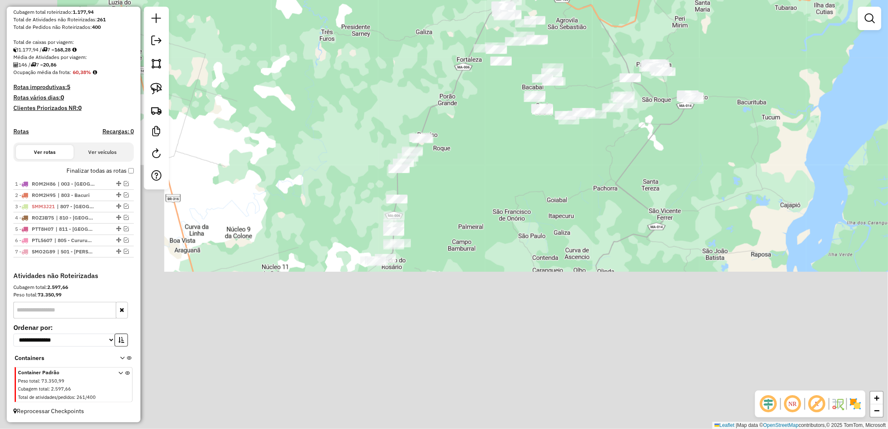
drag, startPoint x: 365, startPoint y: 144, endPoint x: 407, endPoint y: 101, distance: 60.0
click at [416, 98] on div "Janela de atendimento Grade de atendimento Capacidade Transportadoras Veículos …" at bounding box center [444, 214] width 888 height 429
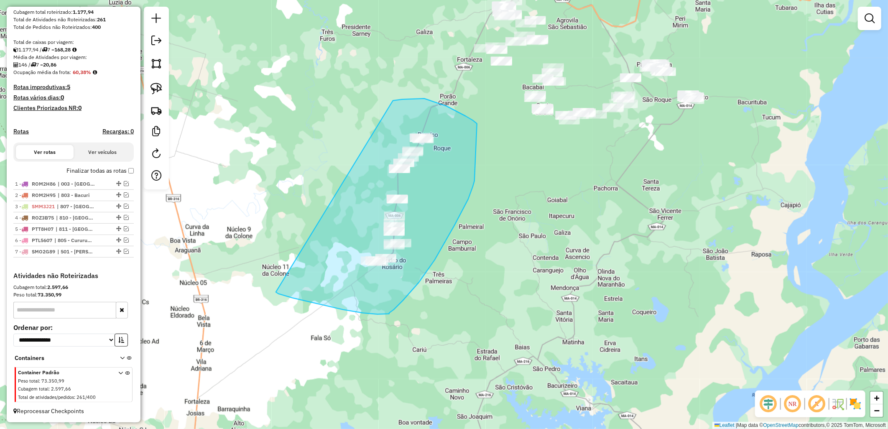
drag, startPoint x: 393, startPoint y: 101, endPoint x: 276, endPoint y: 292, distance: 224.2
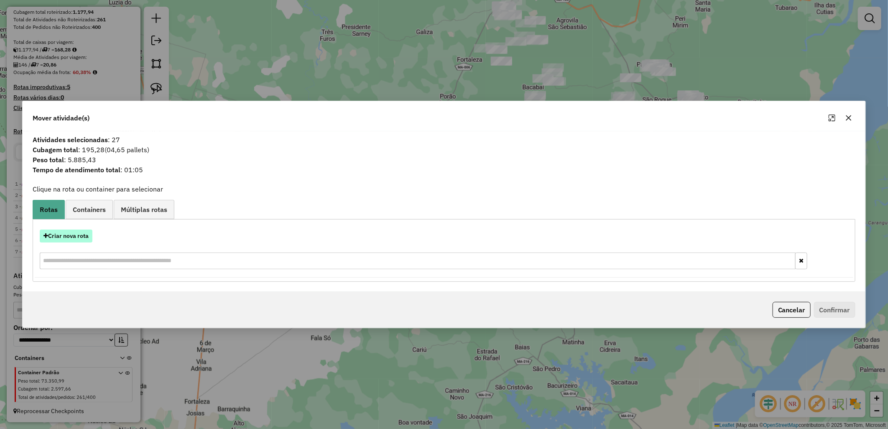
click at [64, 235] on button "Criar nova rota" at bounding box center [66, 236] width 53 height 13
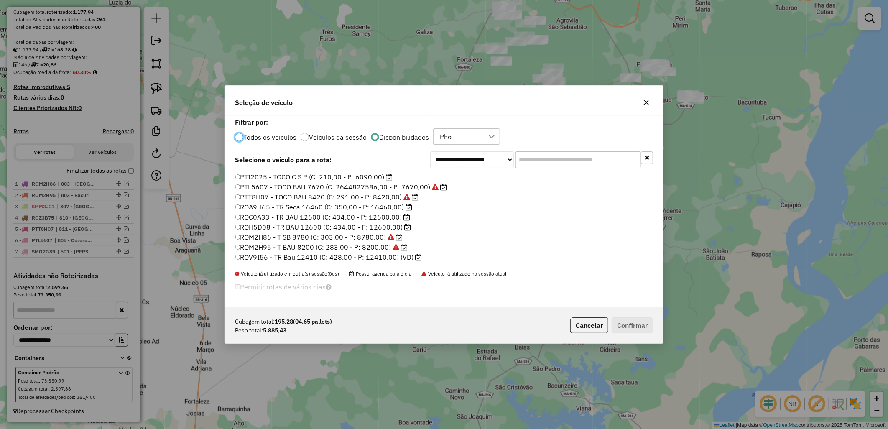
scroll to position [109, 0]
click at [354, 239] on label "SMP6D79 - TOCO BAU 7990 (C: 276,00 - P: 7990,00)" at bounding box center [323, 238] width 177 height 10
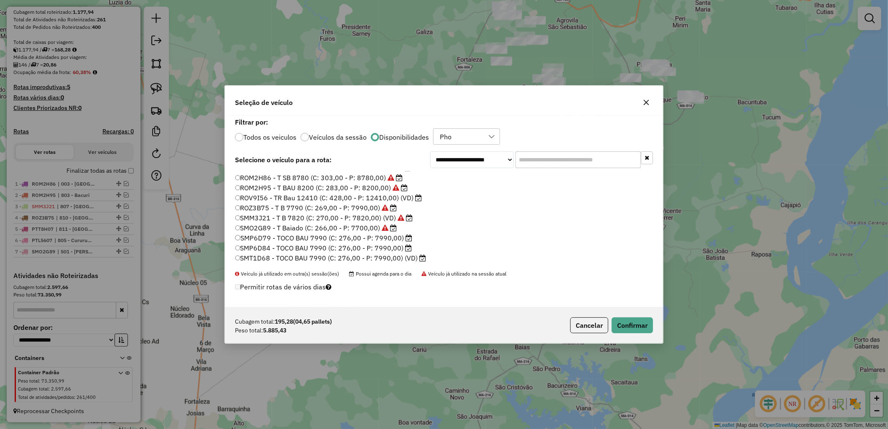
click at [609, 325] on p-footer "Cubagem total: 195,28 (04,65 pallets) Peso total: 5.885,43 Cancelar Confirmar" at bounding box center [610, 325] width 86 height 16
click at [629, 331] on button "Confirmar" at bounding box center [632, 325] width 41 height 16
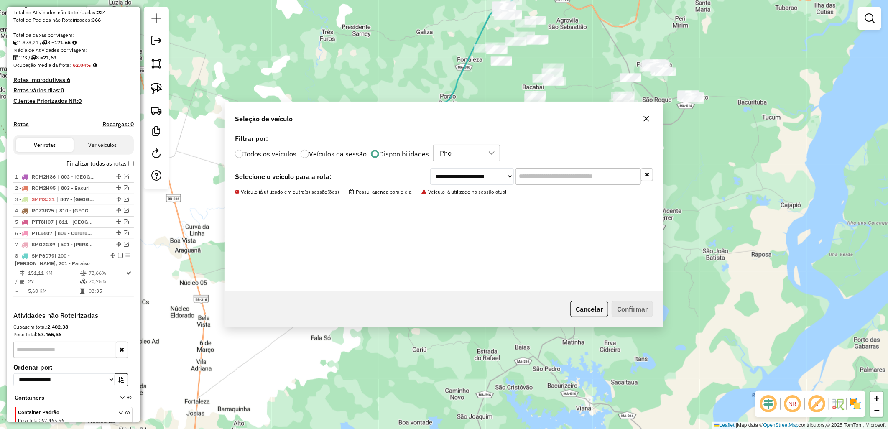
click at [106, 168] on label "Finalizar todas as rotas" at bounding box center [100, 163] width 67 height 9
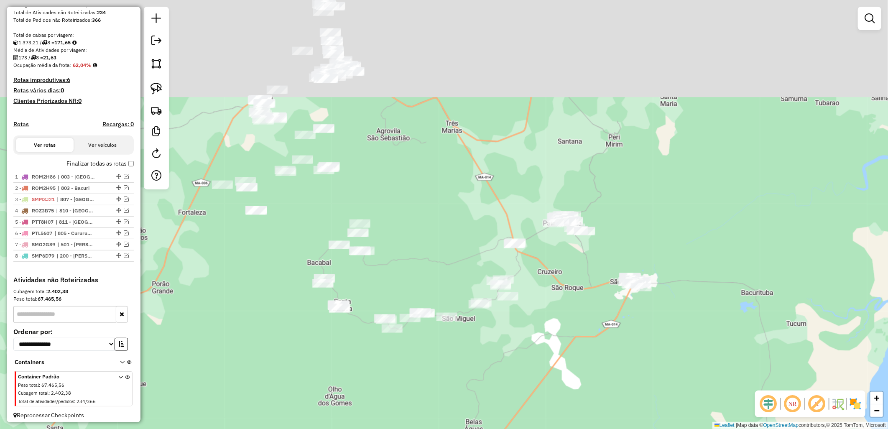
drag, startPoint x: 647, startPoint y: 274, endPoint x: 652, endPoint y: 302, distance: 28.5
click at [651, 301] on div "Janela de atendimento Grade de atendimento Capacidade Transportadoras Veículos …" at bounding box center [444, 214] width 888 height 429
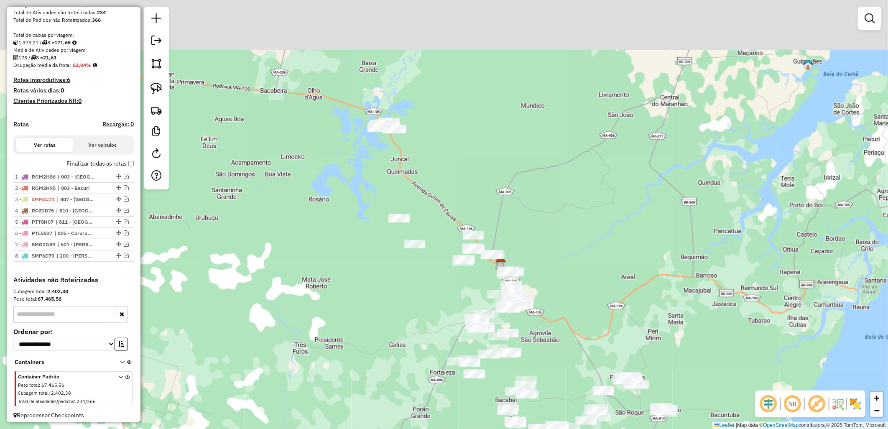
drag, startPoint x: 474, startPoint y: 106, endPoint x: 463, endPoint y: 202, distance: 96.8
click at [498, 241] on div "Janela de atendimento Grade de atendimento Capacidade Transportadoras Veículos …" at bounding box center [444, 214] width 888 height 429
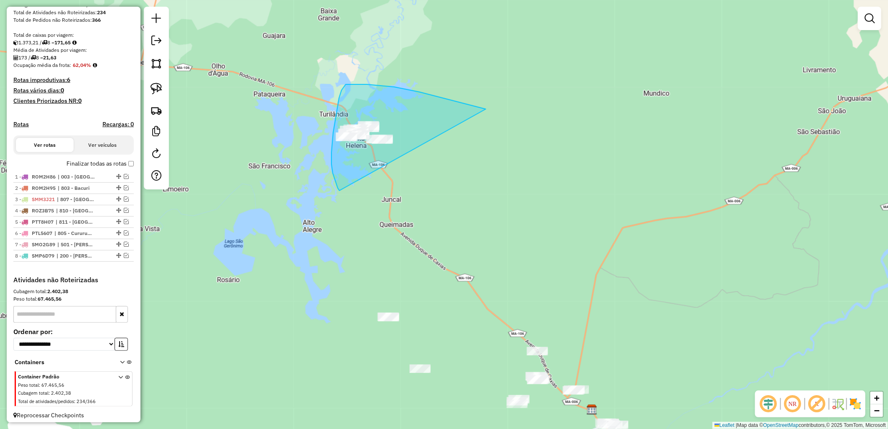
drag, startPoint x: 340, startPoint y: 191, endPoint x: 486, endPoint y: 110, distance: 167.4
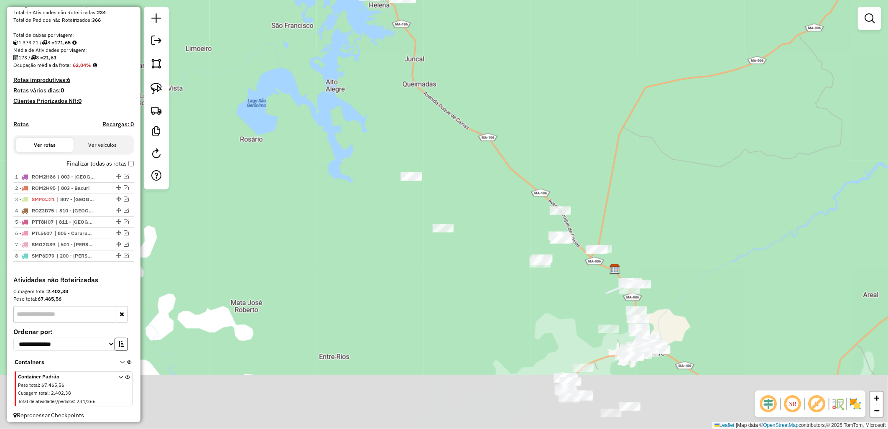
drag, startPoint x: 253, startPoint y: 262, endPoint x: 274, endPoint y: 122, distance: 141.7
click at [274, 122] on div "Janela de atendimento Grade de atendimento Capacidade Transportadoras Veículos …" at bounding box center [444, 214] width 888 height 429
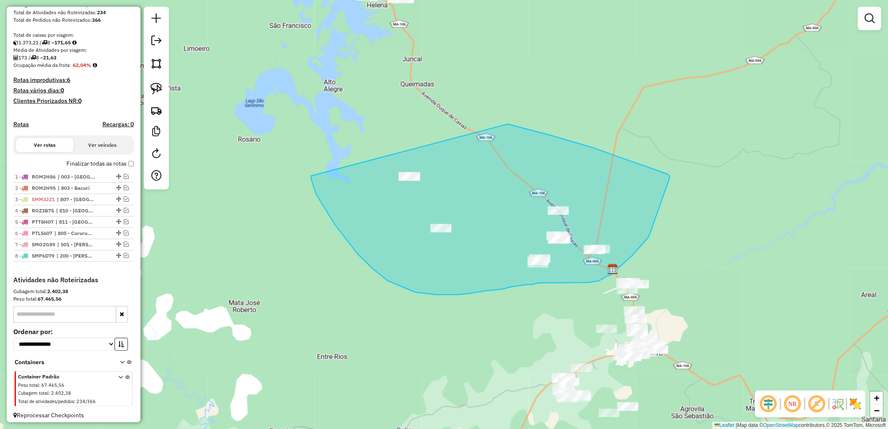
drag, startPoint x: 311, startPoint y: 177, endPoint x: 419, endPoint y: 103, distance: 130.5
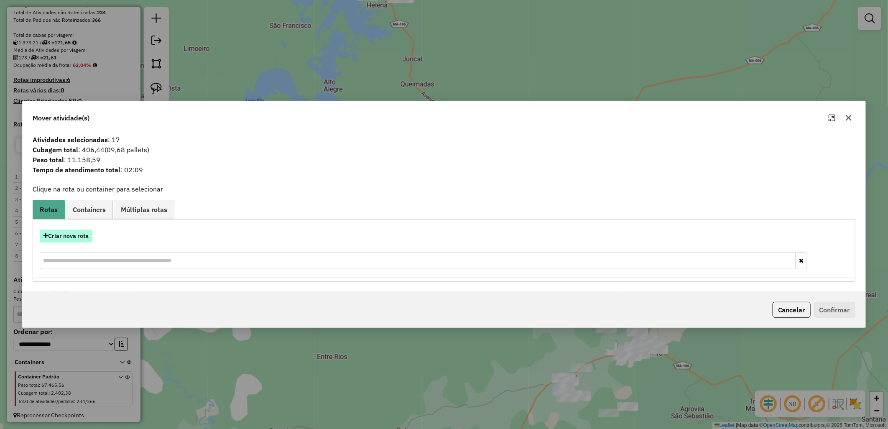
click at [77, 230] on button "Criar nova rota" at bounding box center [66, 236] width 53 height 13
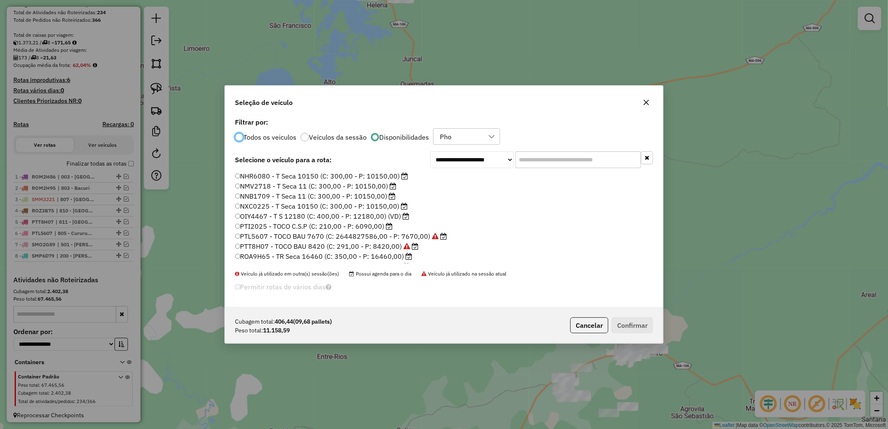
scroll to position [46, 0]
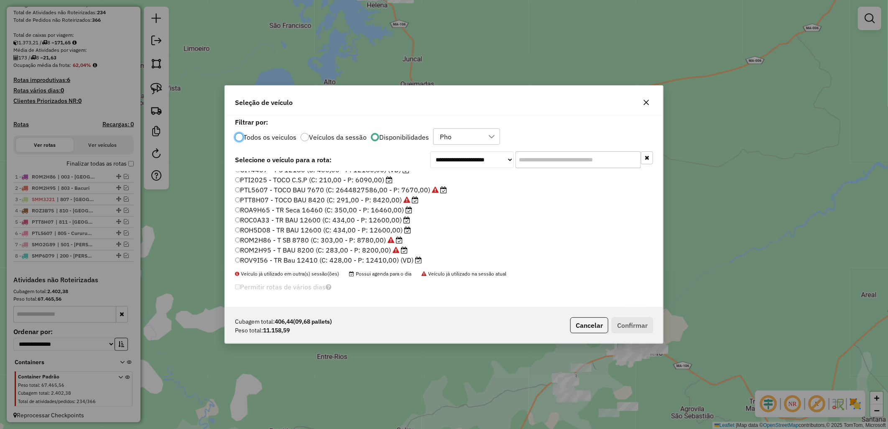
click at [290, 223] on label "ROC0A33 - TR BAU 12600 (C: 434,00 - P: 12600,00)" at bounding box center [323, 220] width 176 height 10
click at [629, 322] on button "Confirmar" at bounding box center [632, 325] width 41 height 16
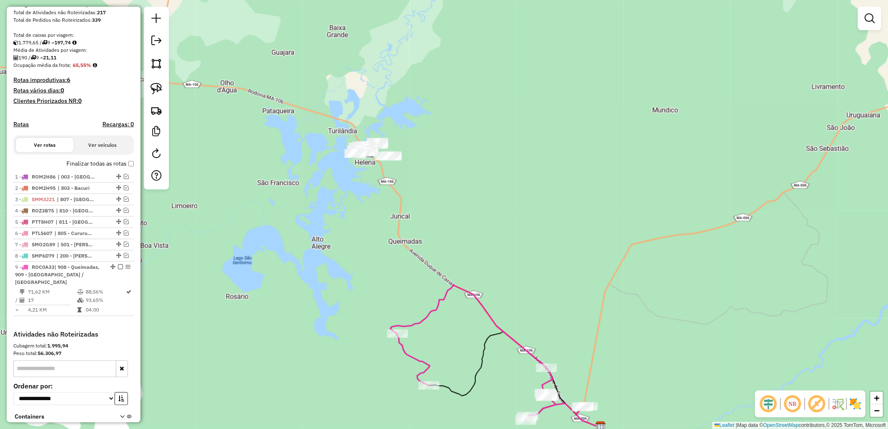
drag, startPoint x: 379, startPoint y: 164, endPoint x: 372, endPoint y: 381, distance: 217.6
click at [372, 381] on div "Janela de atendimento Grade de atendimento Capacidade Transportadoras Veículos …" at bounding box center [444, 214] width 888 height 429
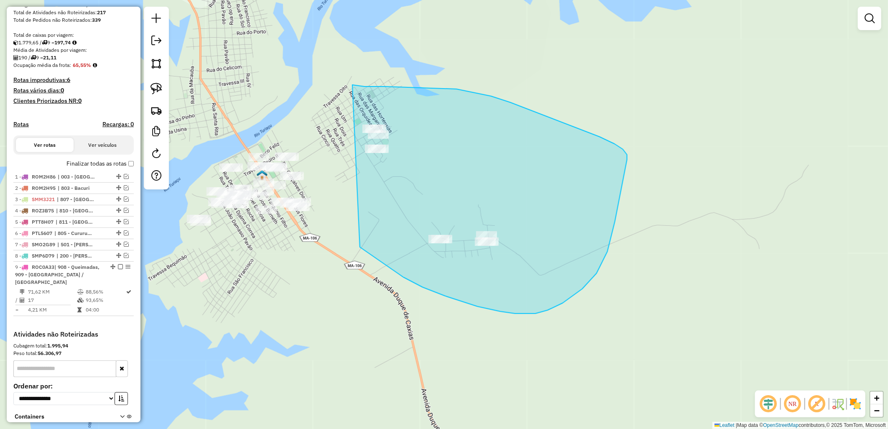
drag, startPoint x: 360, startPoint y: 247, endPoint x: 333, endPoint y: 82, distance: 167.8
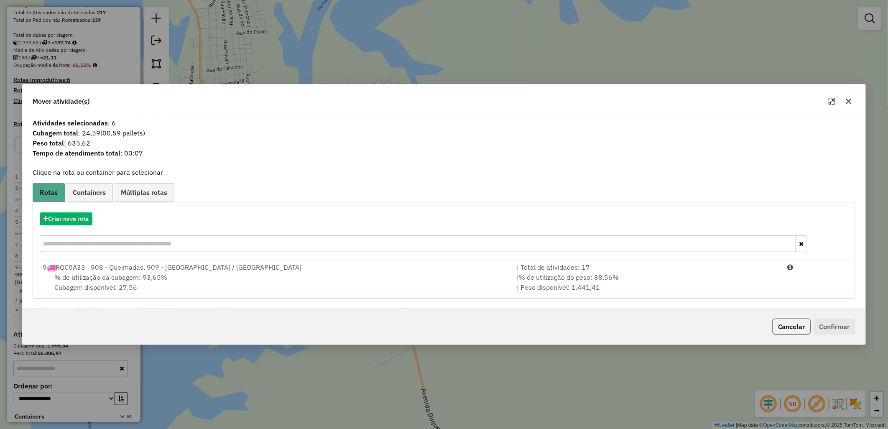
click at [299, 281] on div "% de utilização da cubagem: 93,65% Cubagem disponível: 27,56" at bounding box center [275, 282] width 474 height 20
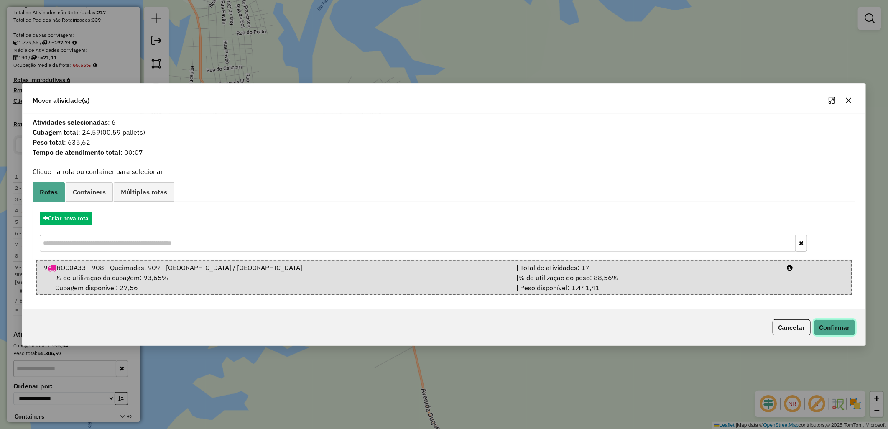
click at [829, 324] on button "Confirmar" at bounding box center [834, 328] width 41 height 16
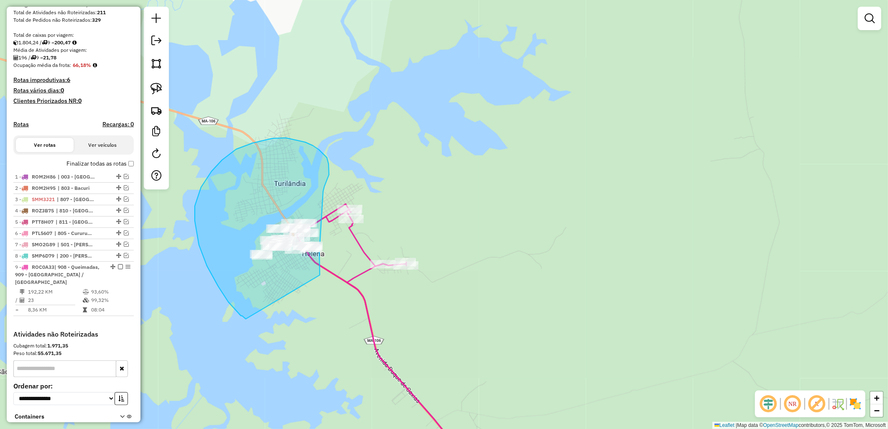
drag, startPoint x: 241, startPoint y: 316, endPoint x: 325, endPoint y: 293, distance: 87.5
click at [325, 293] on div "Janela de atendimento Grade de atendimento Capacidade Transportadoras Veículos …" at bounding box center [444, 214] width 888 height 429
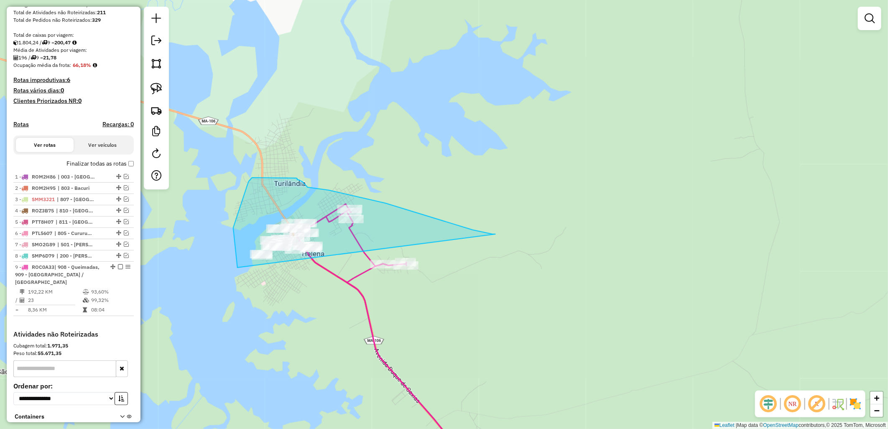
drag, startPoint x: 238, startPoint y: 268, endPoint x: 496, endPoint y: 234, distance: 260.2
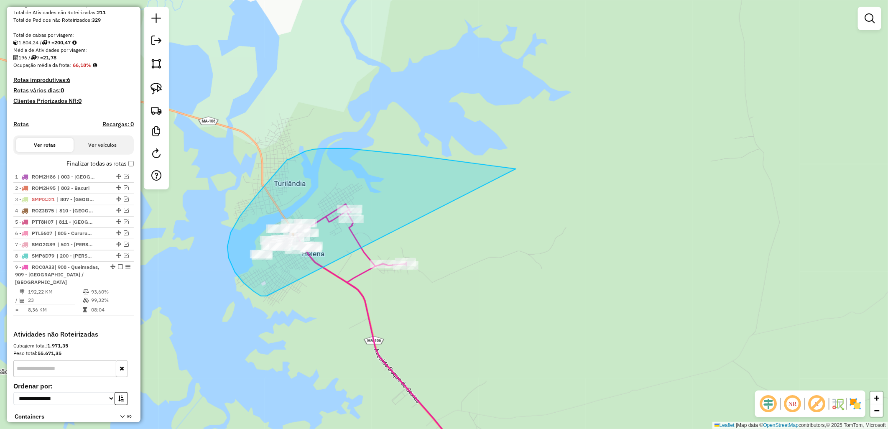
drag, startPoint x: 262, startPoint y: 296, endPoint x: 535, endPoint y: 172, distance: 299.1
click at [535, 172] on div "Janela de atendimento Grade de atendimento Capacidade Transportadoras Veículos …" at bounding box center [444, 214] width 888 height 429
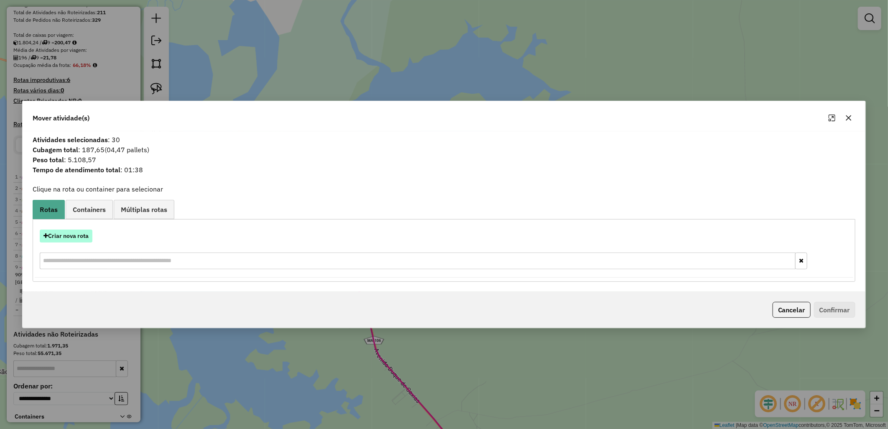
click at [63, 235] on button "Criar nova rota" at bounding box center [66, 236] width 53 height 13
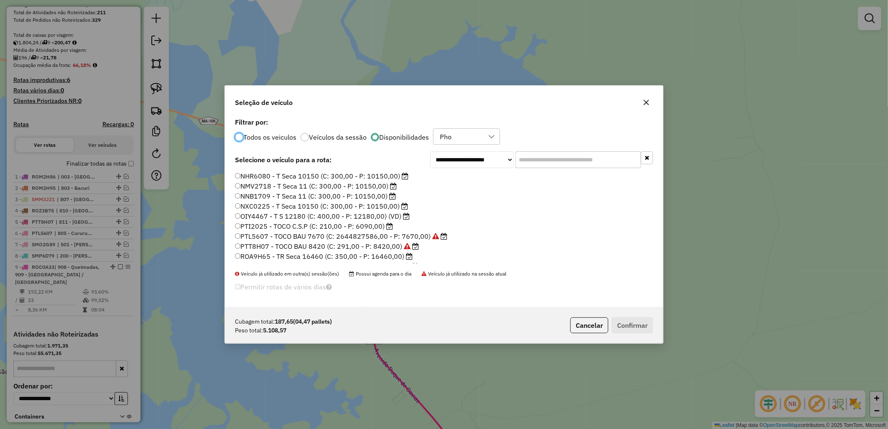
scroll to position [109, 0]
click at [363, 249] on label "SMP6D84 - TOCO BAU 7990 (C: 276,00 - P: 7990,00)" at bounding box center [323, 248] width 177 height 10
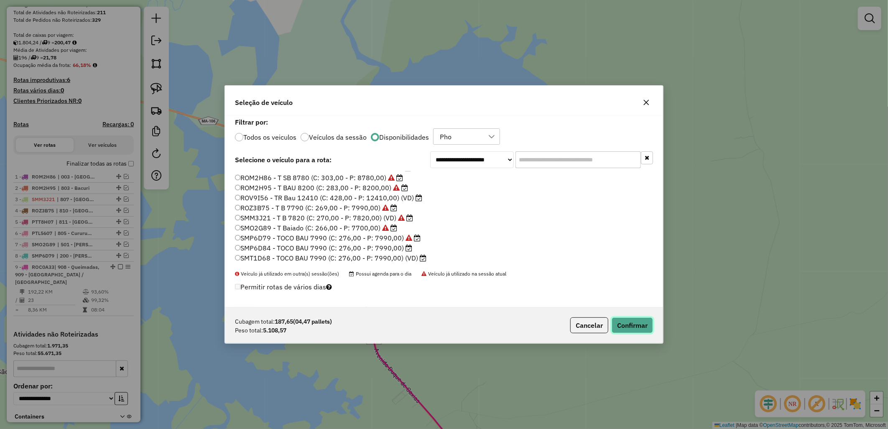
click at [614, 327] on button "Confirmar" at bounding box center [632, 325] width 41 height 16
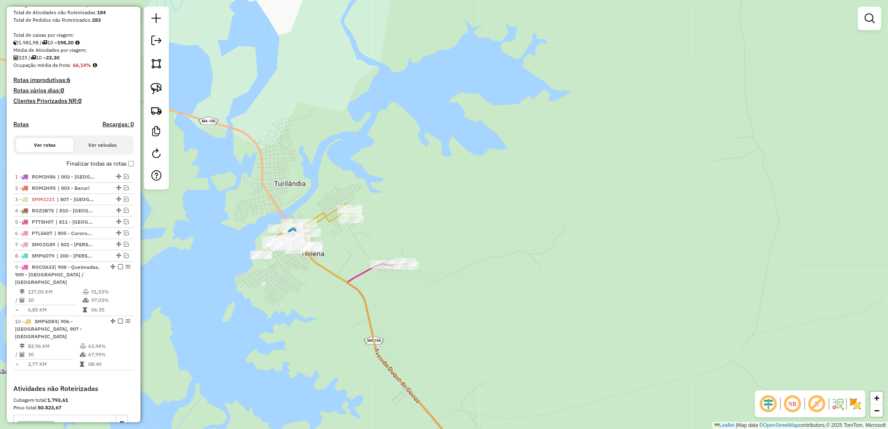
click at [417, 256] on div "Janela de atendimento Grade de atendimento Capacidade Transportadoras Veículos …" at bounding box center [444, 214] width 888 height 429
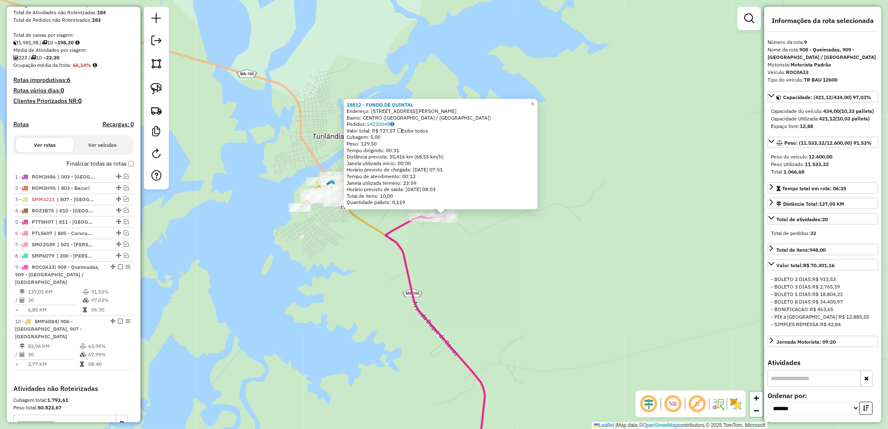
scroll to position [256, 0]
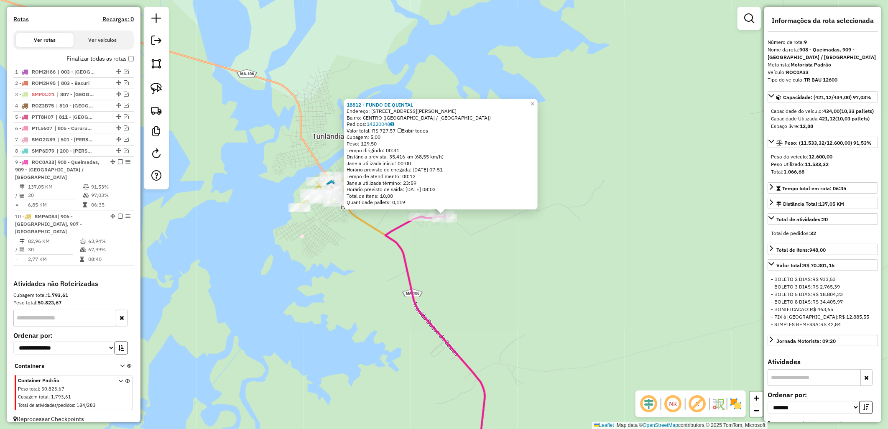
click at [437, 285] on div "18812 - FUNDO DE QUINTAL Endereço: RUA OLHO DAGUA 51 Bairro: CENTRO (SANTA HELE…" at bounding box center [444, 214] width 888 height 429
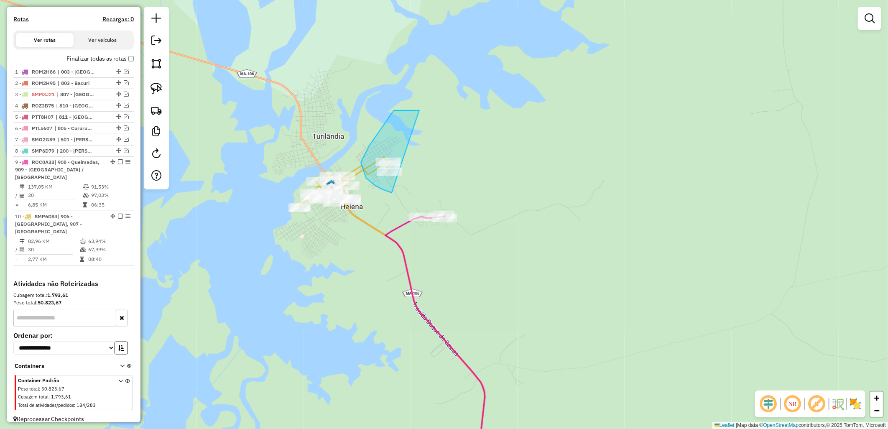
drag, startPoint x: 392, startPoint y: 193, endPoint x: 437, endPoint y: 112, distance: 92.9
click at [437, 112] on div "Janela de atendimento Grade de atendimento Capacidade Transportadoras Veículos …" at bounding box center [444, 214] width 888 height 429
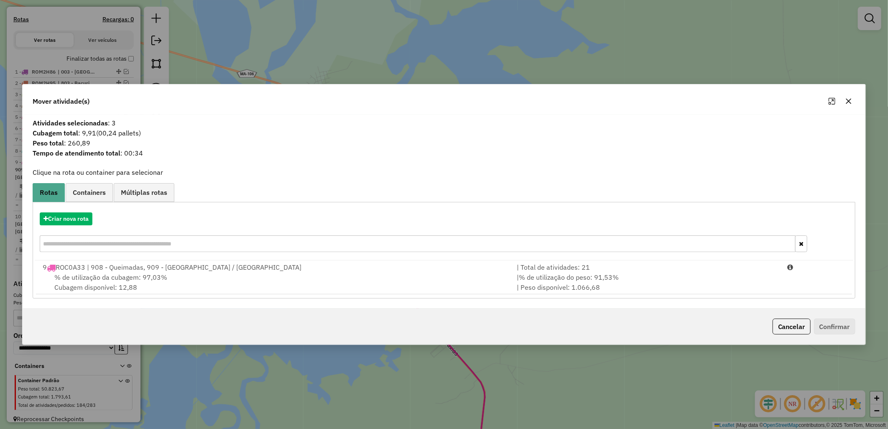
click at [435, 275] on div "% de utilização da cubagem: 97,03% Cubagem disponível: 12,88" at bounding box center [275, 282] width 474 height 20
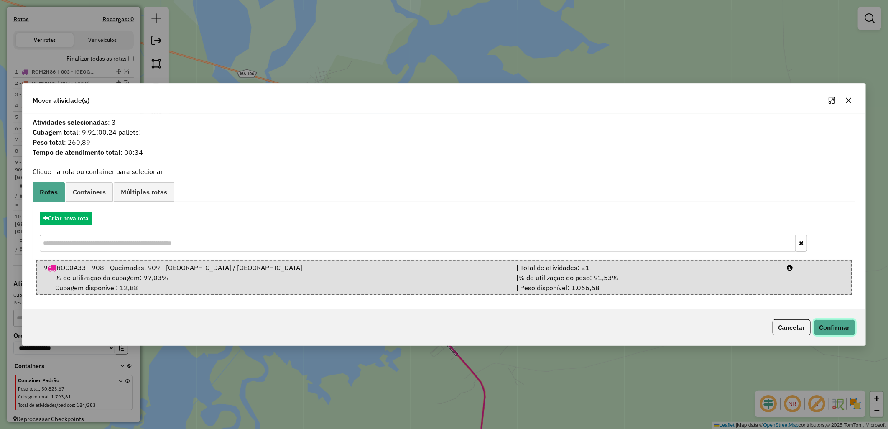
click at [847, 322] on button "Confirmar" at bounding box center [834, 328] width 41 height 16
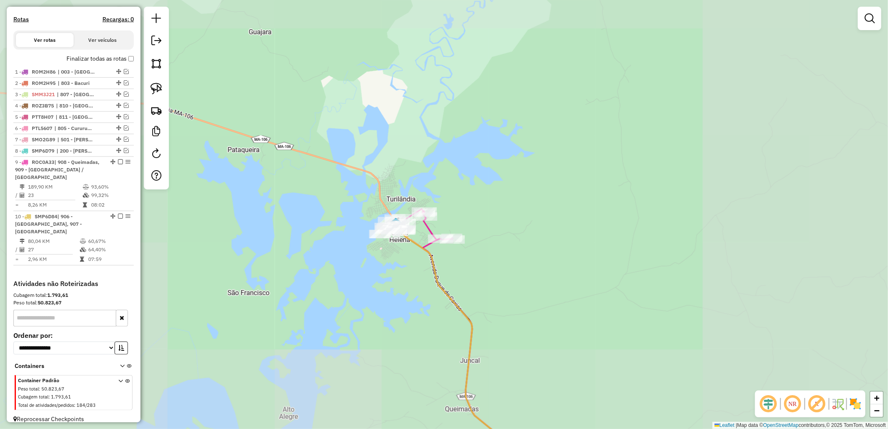
drag, startPoint x: 429, startPoint y: 288, endPoint x: 371, endPoint y: 120, distance: 178.0
click at [385, 107] on div "Janela de atendimento Grade de atendimento Capacidade Transportadoras Veículos …" at bounding box center [444, 214] width 888 height 429
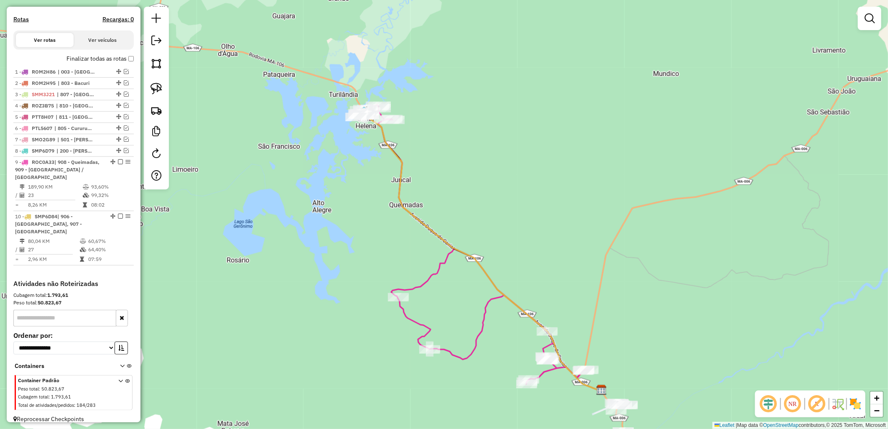
drag, startPoint x: 478, startPoint y: 276, endPoint x: 400, endPoint y: 49, distance: 239.9
click at [419, 118] on div "Janela de atendimento Grade de atendimento Capacidade Transportadoras Veículos …" at bounding box center [444, 214] width 888 height 429
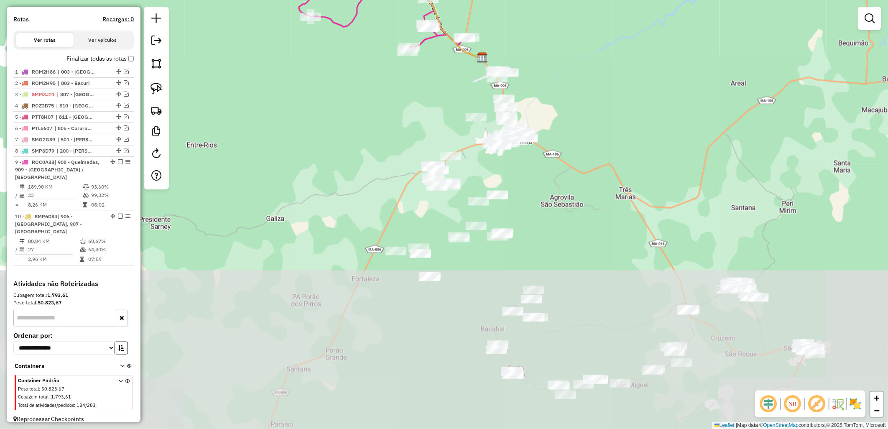
drag, startPoint x: 477, startPoint y: 247, endPoint x: 527, endPoint y: 183, distance: 80.7
click at [417, 72] on div "Janela de atendimento Grade de atendimento Capacidade Transportadoras Veículos …" at bounding box center [444, 214] width 888 height 429
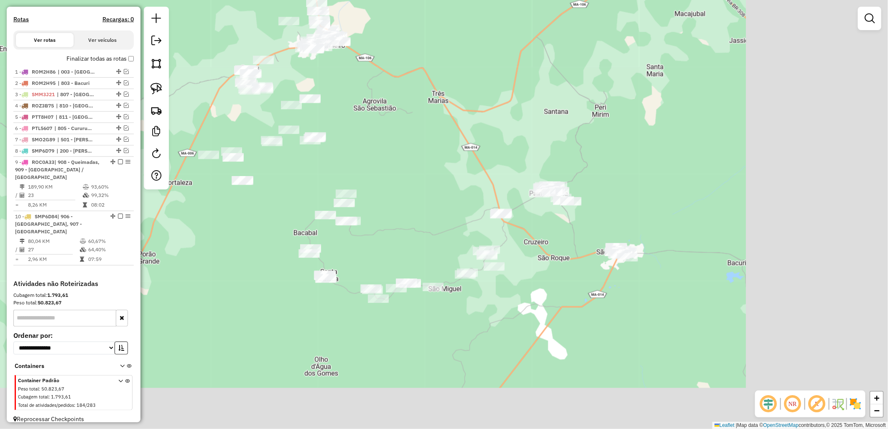
drag, startPoint x: 622, startPoint y: 236, endPoint x: 520, endPoint y: 223, distance: 103.3
click at [427, 138] on div "Rota 9 - Placa ROC0A33 13165 - EDISSANDRA CRISTINA Janela de atendimento Grade …" at bounding box center [444, 214] width 888 height 429
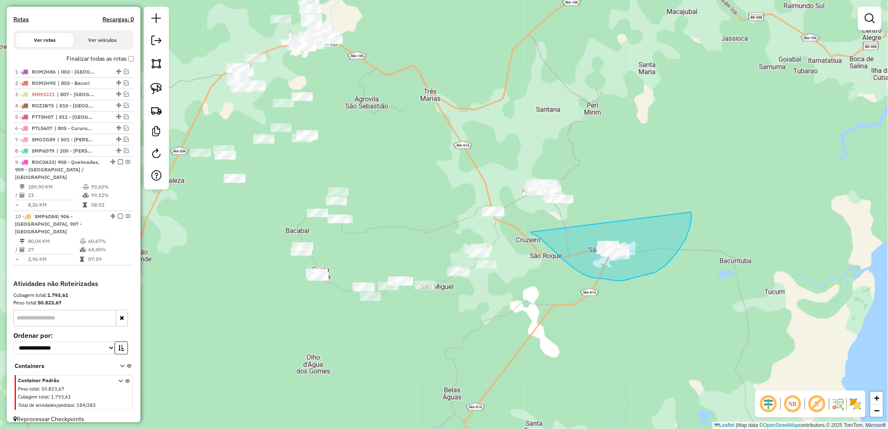
drag, startPoint x: 540, startPoint y: 238, endPoint x: 691, endPoint y: 212, distance: 153.5
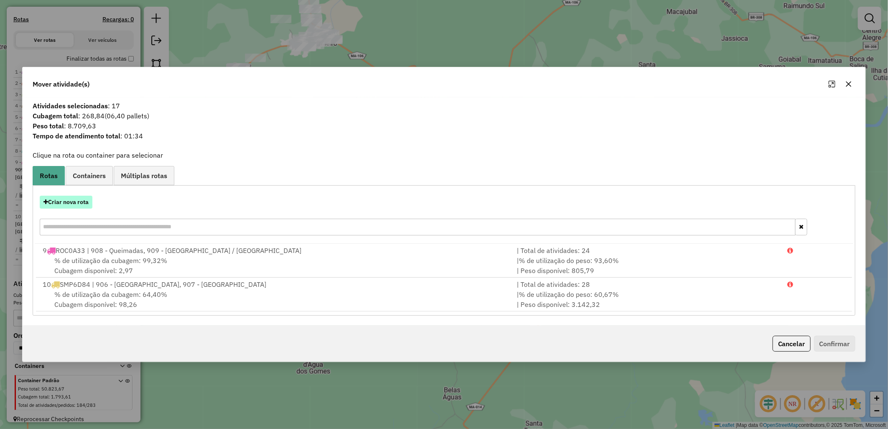
click at [78, 198] on button "Criar nova rota" at bounding box center [66, 202] width 53 height 13
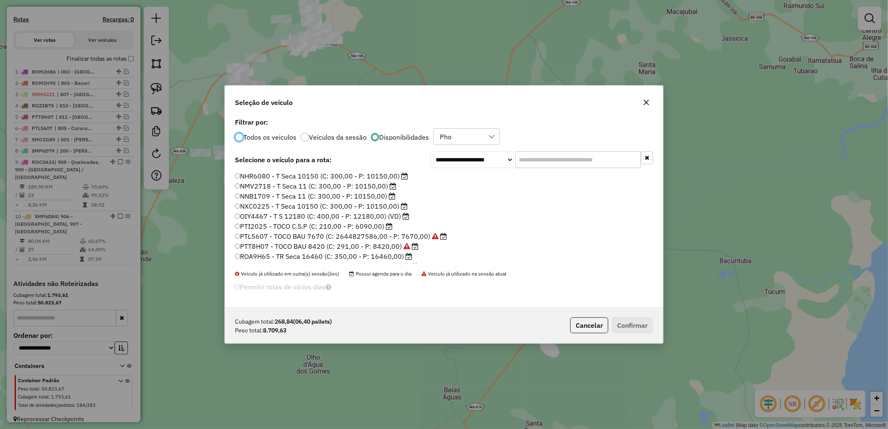
scroll to position [109, 0]
click at [373, 257] on label "SMT1D68 - TOCO BAU 7990 (C: 276,00 - P: 7990,00) (VD)" at bounding box center [330, 258] width 191 height 10
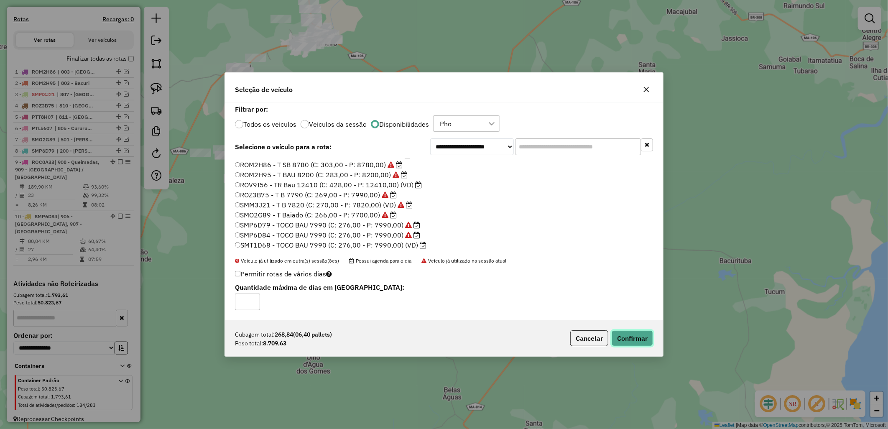
click at [622, 343] on button "Confirmar" at bounding box center [632, 338] width 41 height 16
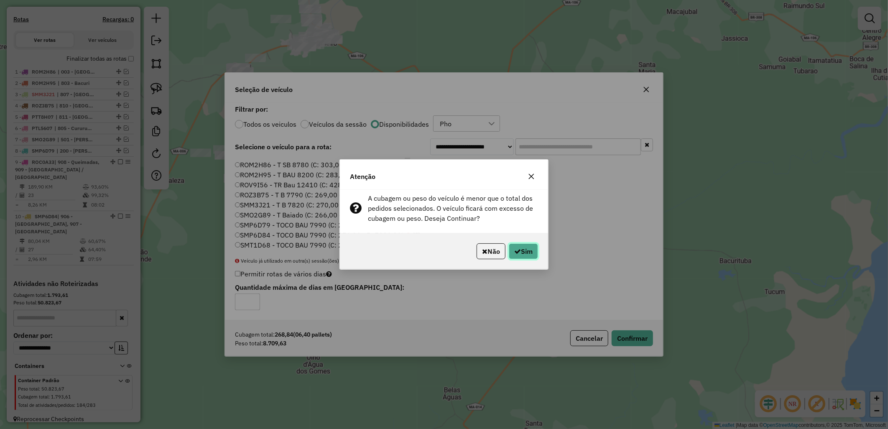
click at [509, 244] on button "Sim" at bounding box center [523, 251] width 29 height 16
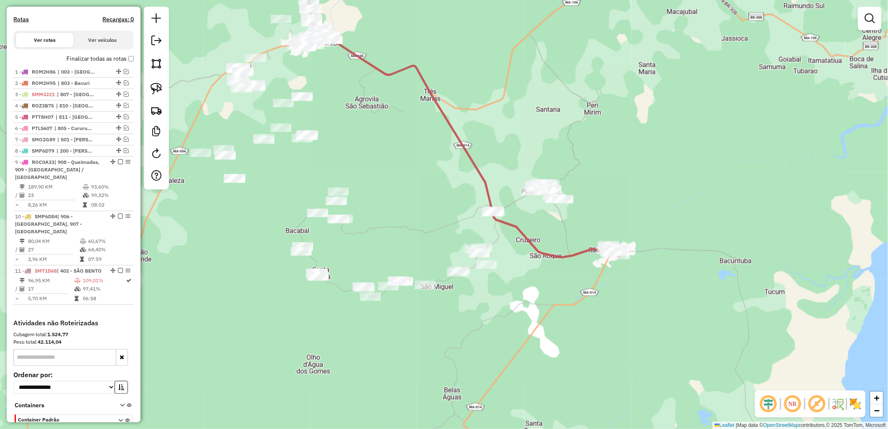
scroll to position [197, 0]
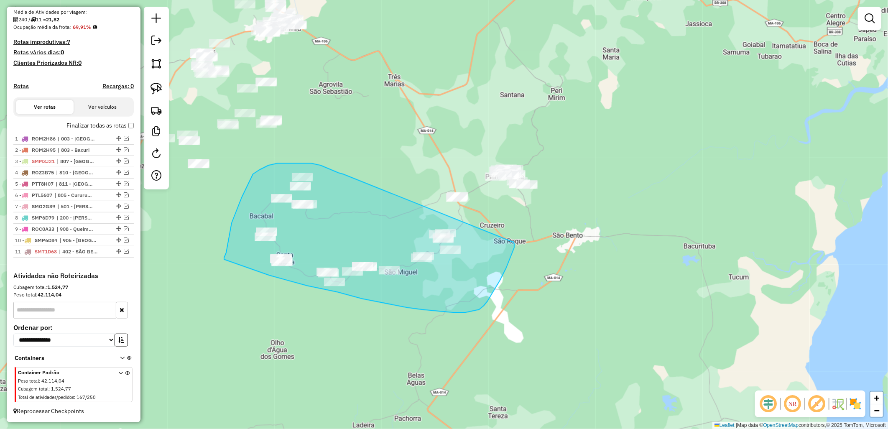
drag, startPoint x: 343, startPoint y: 174, endPoint x: 512, endPoint y: 242, distance: 182.1
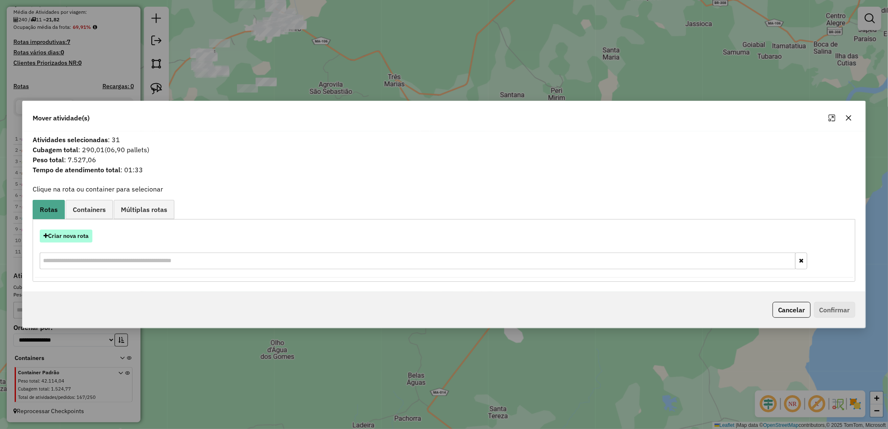
click at [72, 235] on button "Criar nova rota" at bounding box center [66, 236] width 53 height 13
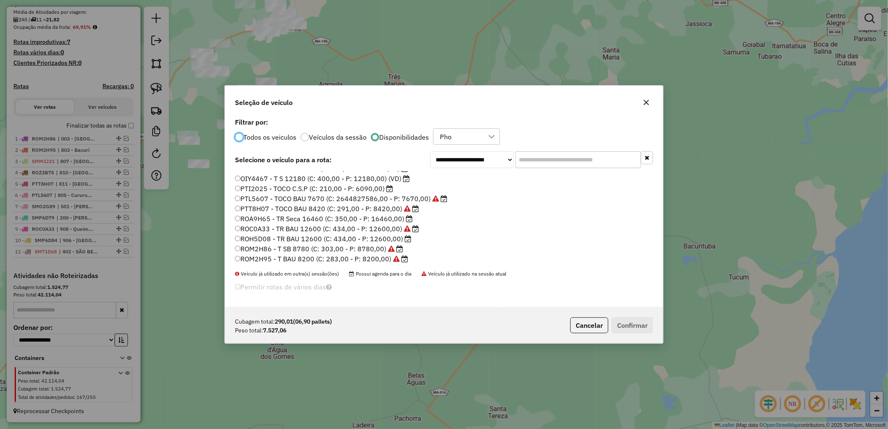
scroll to position [15, 0]
click at [295, 206] on label "PTI2025 - TOCO C.S.P (C: 210,00 - P: 6090,00)" at bounding box center [314, 211] width 158 height 10
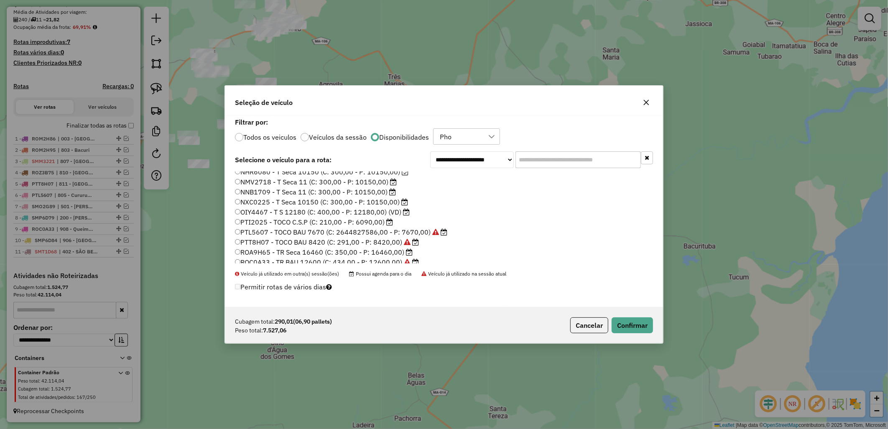
scroll to position [0, 0]
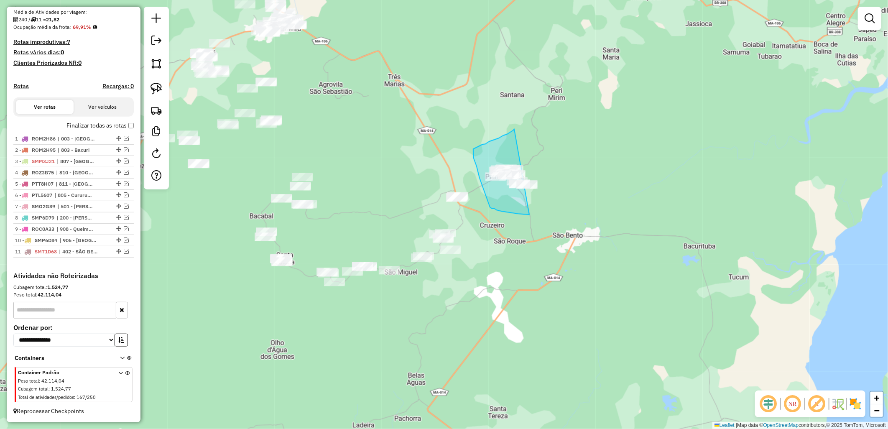
drag, startPoint x: 514, startPoint y: 130, endPoint x: 548, endPoint y: 214, distance: 90.4
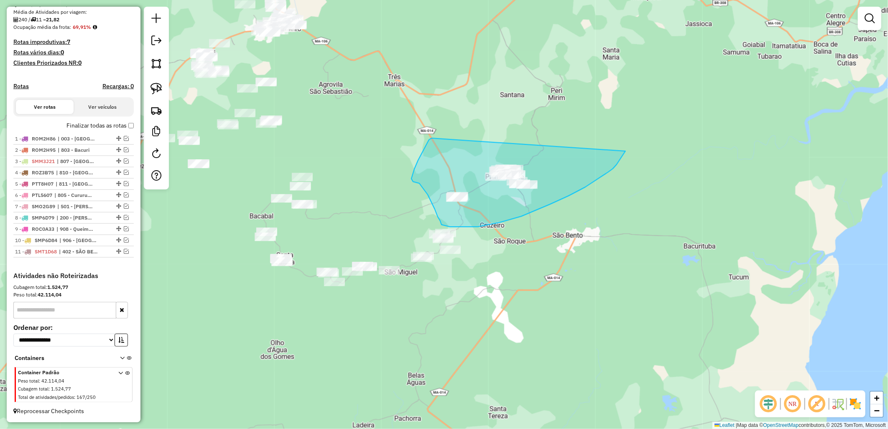
drag, startPoint x: 427, startPoint y: 143, endPoint x: 631, endPoint y: 139, distance: 203.7
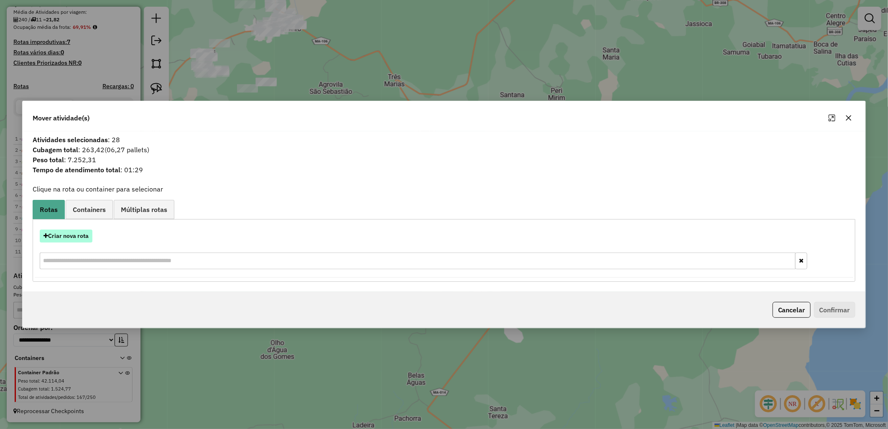
click at [80, 239] on button "Criar nova rota" at bounding box center [66, 236] width 53 height 13
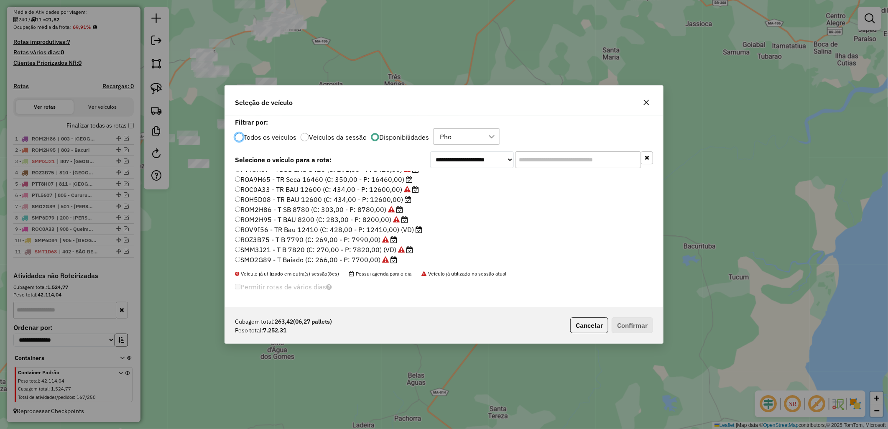
scroll to position [62, 0]
click at [334, 216] on label "ROH5D08 - TR BAU 12600 (C: 434,00 - P: 12600,00)" at bounding box center [323, 215] width 177 height 10
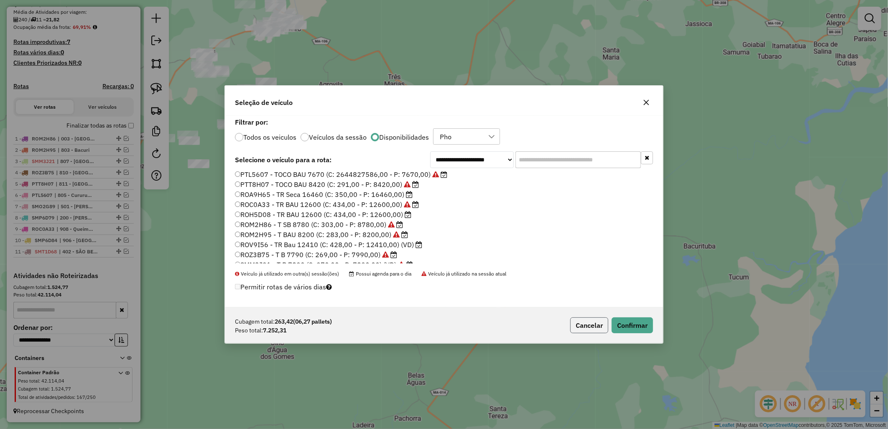
click at [579, 322] on button "Cancelar" at bounding box center [590, 325] width 38 height 16
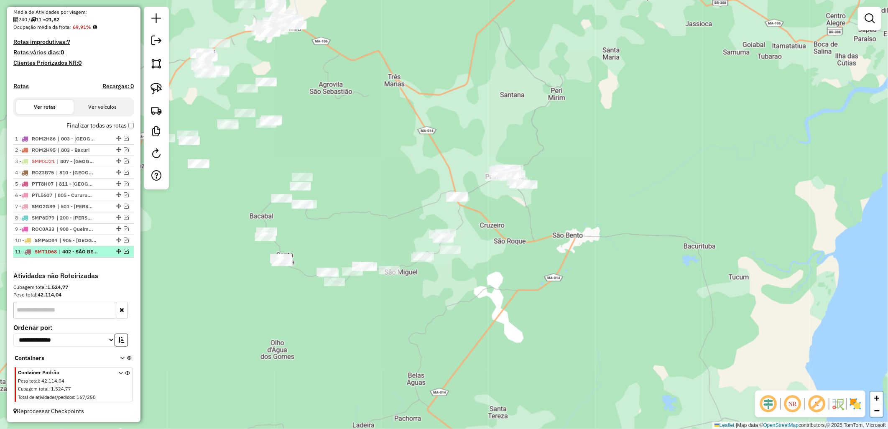
click at [125, 251] on em at bounding box center [126, 251] width 5 height 5
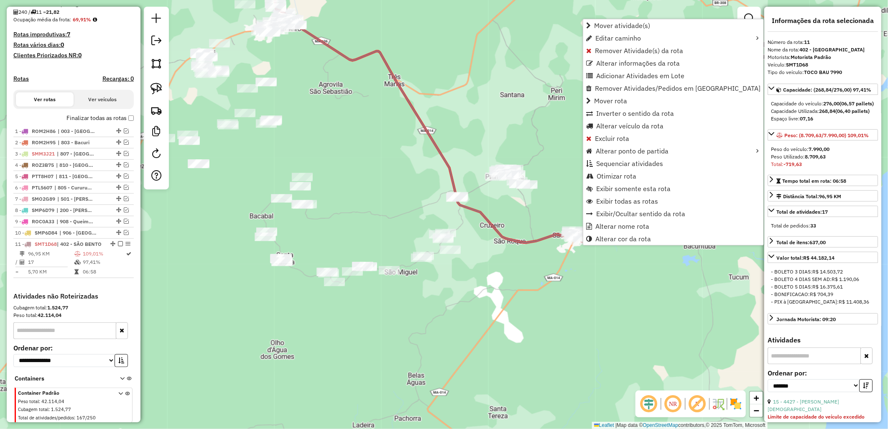
scroll to position [232, 0]
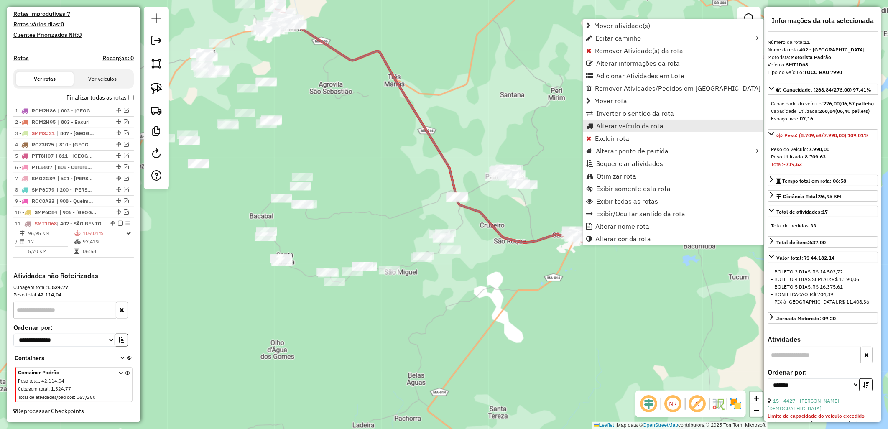
click at [629, 128] on span "Alterar veículo da rota" at bounding box center [629, 126] width 67 height 7
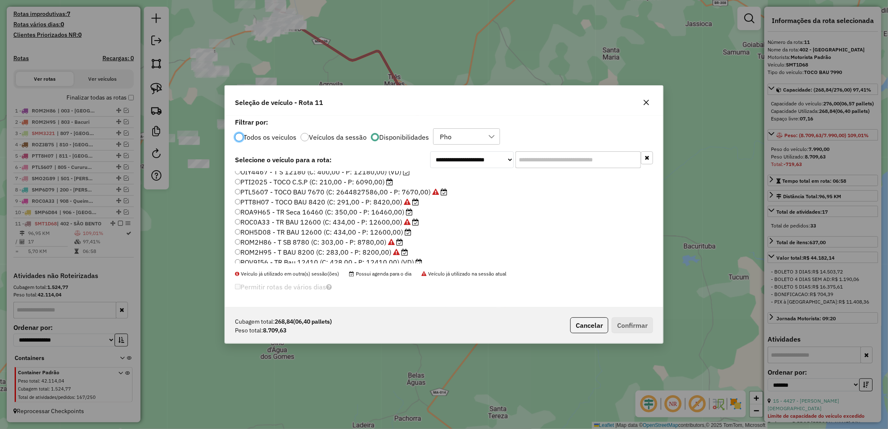
scroll to position [93, 0]
click at [317, 212] on label "ROV9I56 - TR Bau 12410 (C: 428,00 - P: 12410,00) (VD)" at bounding box center [328, 214] width 187 height 10
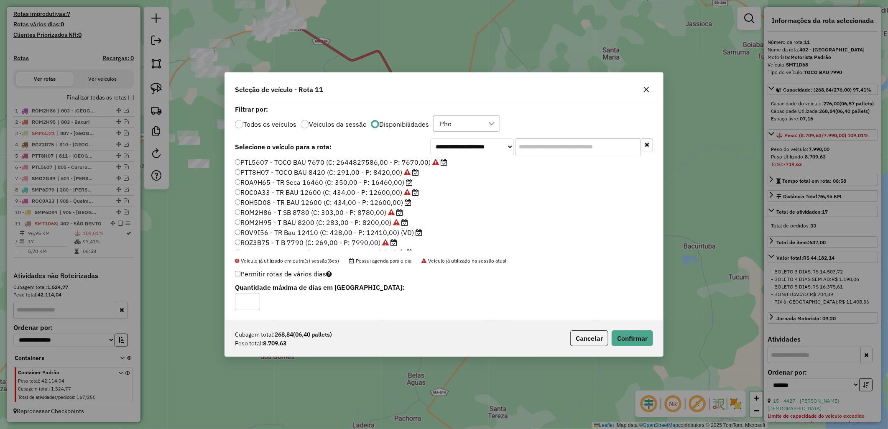
scroll to position [46, 0]
click at [333, 217] on label "ROH5D08 - TR BAU 12600 (C: 434,00 - P: 12600,00)" at bounding box center [323, 217] width 177 height 10
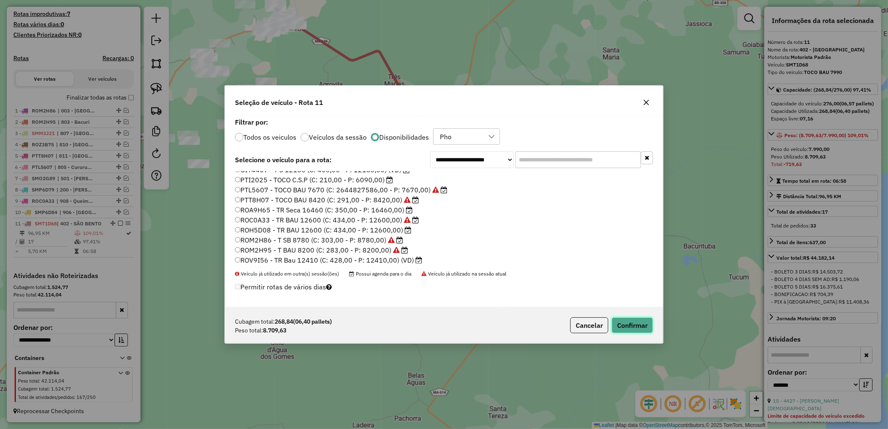
drag, startPoint x: 643, startPoint y: 322, endPoint x: 649, endPoint y: 328, distance: 8.0
click at [647, 326] on button "Confirmar" at bounding box center [632, 325] width 41 height 16
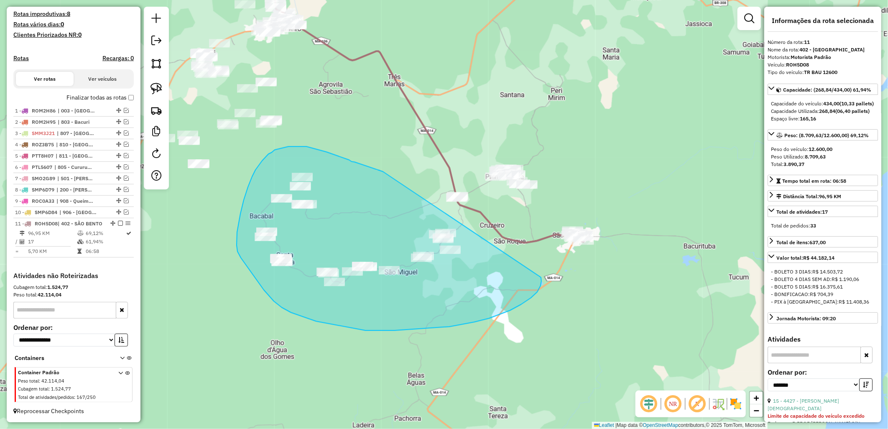
drag, startPoint x: 382, startPoint y: 171, endPoint x: 541, endPoint y: 277, distance: 191.3
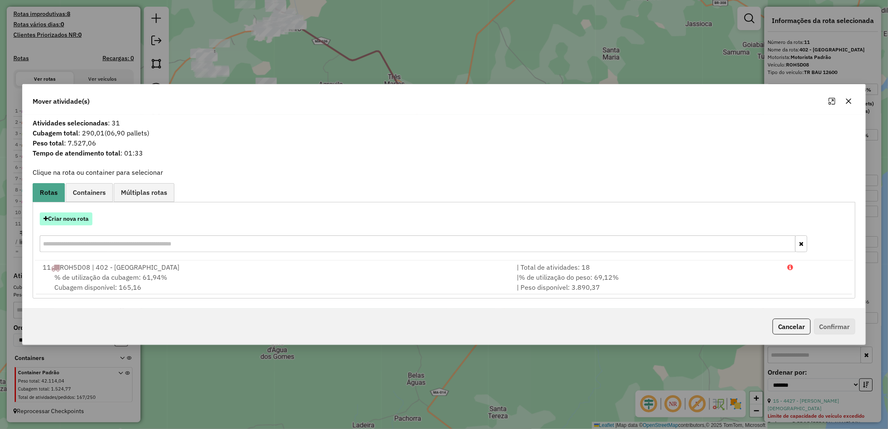
click at [67, 219] on button "Criar nova rota" at bounding box center [66, 218] width 53 height 13
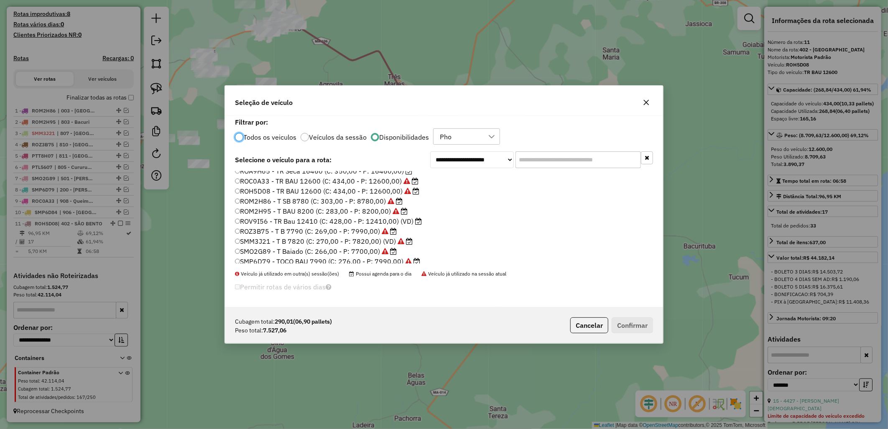
scroll to position [109, 0]
click at [379, 265] on div "NHR6080 - T Seca 10150 (C: 300,00 - P: 10150,00) NMV2718 - T Seca 11 (C: 300,00…" at bounding box center [444, 220] width 428 height 99
click at [361, 257] on label "SMT1D68 - TOCO BAU 7990 (C: 276,00 - P: 7990,00) (VD)" at bounding box center [330, 258] width 191 height 10
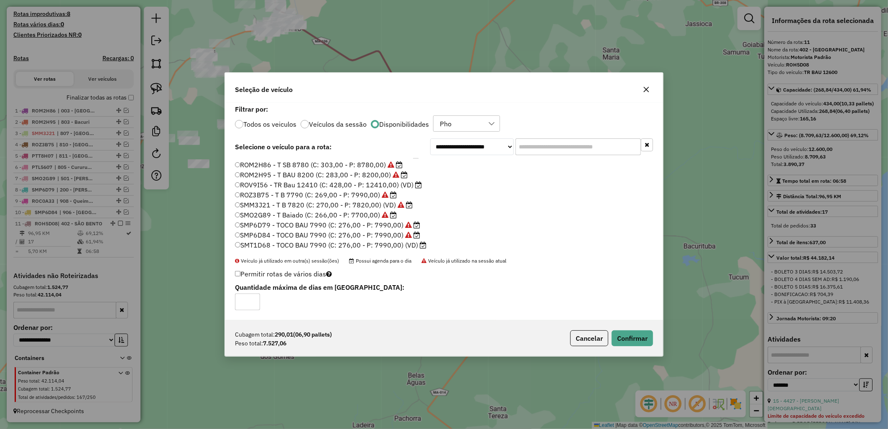
click at [641, 347] on div "Cubagem total: 290,01 (06,90 pallets) Peso total: 7.527,06 Cancelar Confirmar" at bounding box center [444, 338] width 438 height 36
click at [637, 341] on button "Confirmar" at bounding box center [632, 338] width 41 height 16
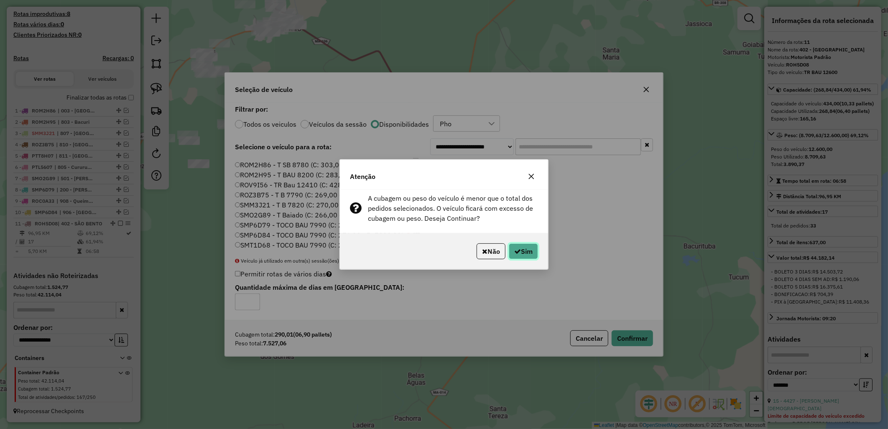
click at [530, 252] on button "Sim" at bounding box center [523, 251] width 29 height 16
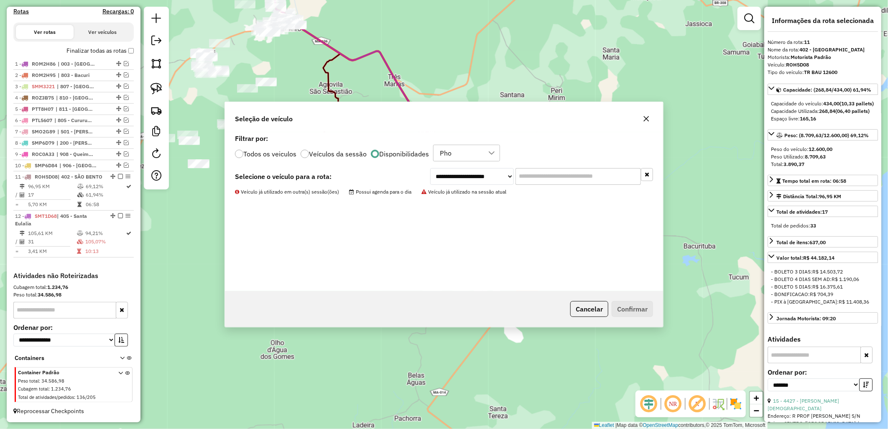
click at [112, 92] on li "4 - ROZ3B75 | 810 - Guimarães" at bounding box center [73, 97] width 120 height 11
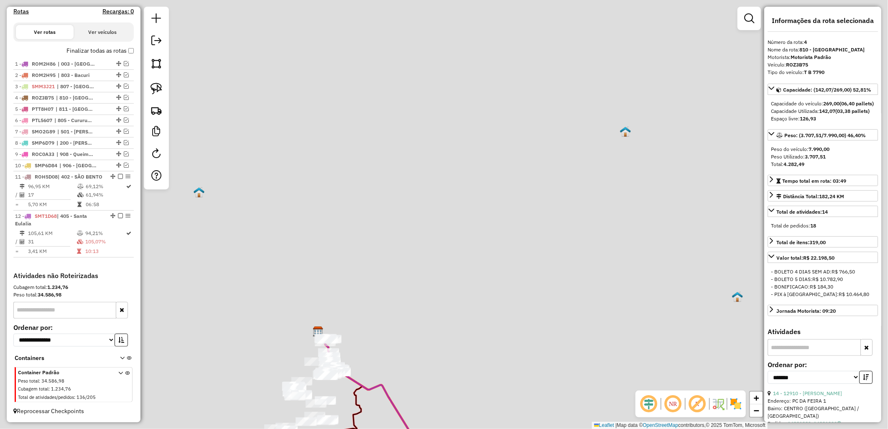
scroll to position [279, 0]
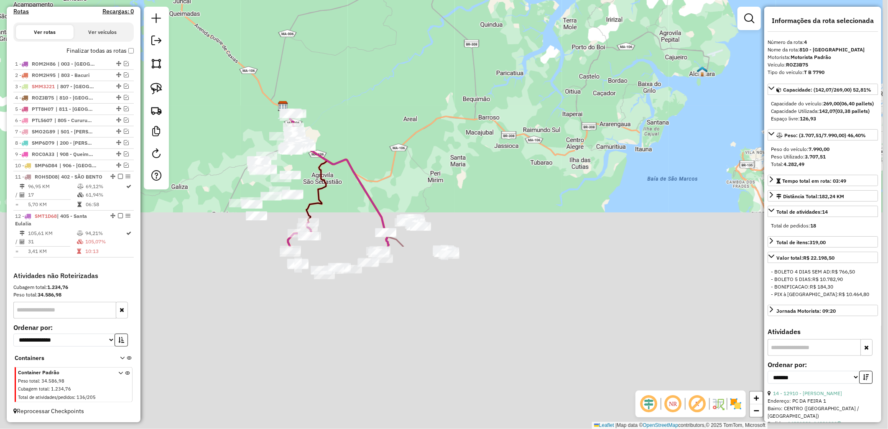
drag, startPoint x: 356, startPoint y: 68, endPoint x: 359, endPoint y: 97, distance: 29.1
click at [355, 67] on div "Janela de atendimento Grade de atendimento Capacidade Transportadoras Veículos …" at bounding box center [444, 214] width 888 height 429
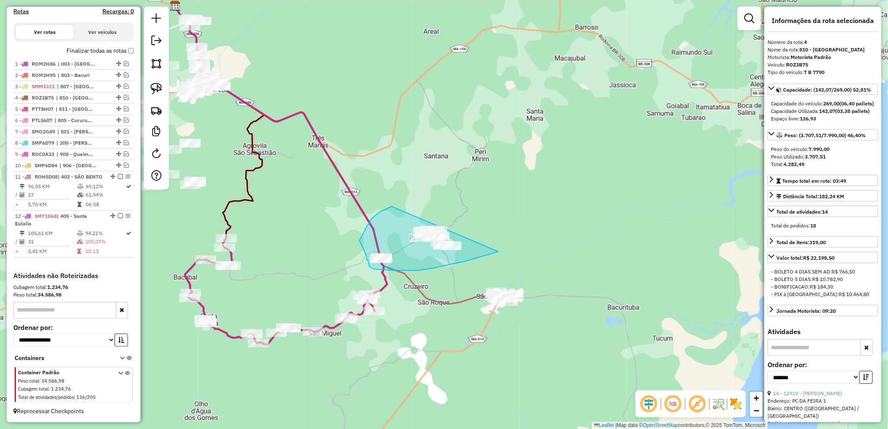
drag, startPoint x: 392, startPoint y: 207, endPoint x: 558, endPoint y: 202, distance: 165.7
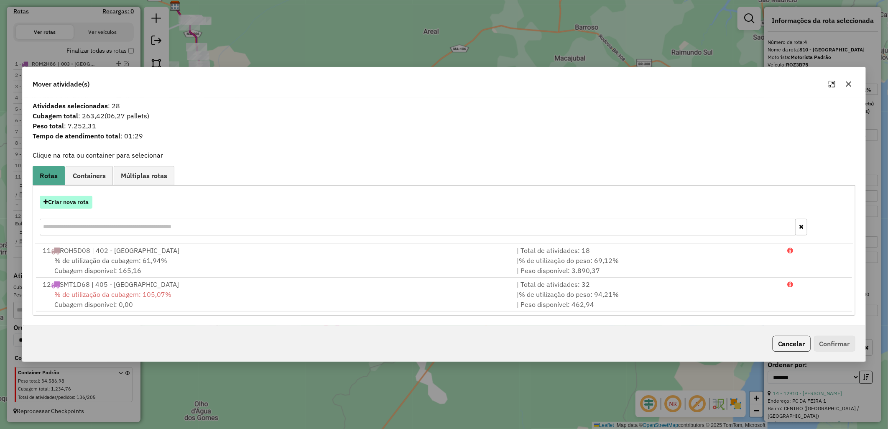
click at [69, 200] on button "Criar nova rota" at bounding box center [66, 202] width 53 height 13
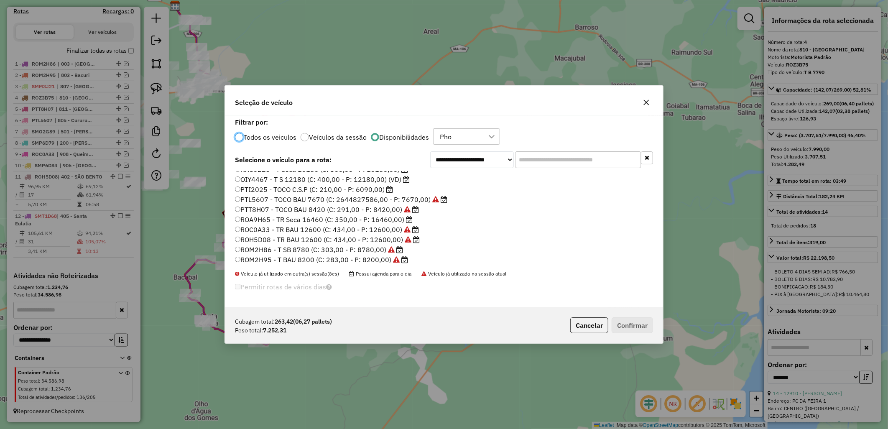
scroll to position [93, 0]
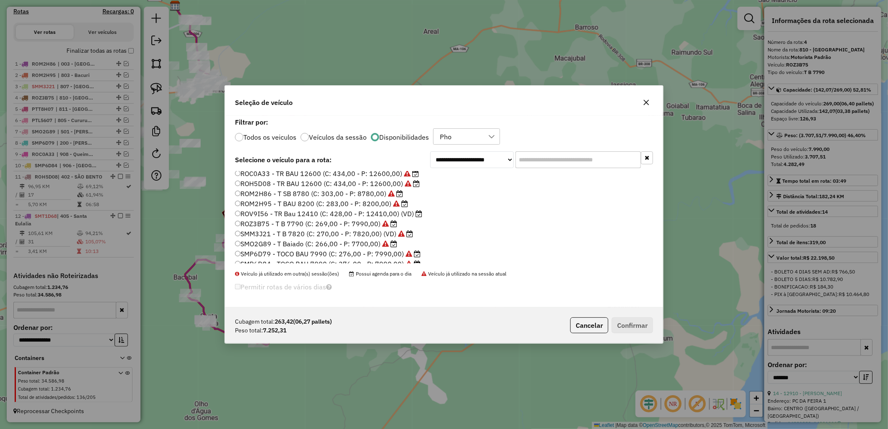
click at [340, 212] on label "ROV9I56 - TR Bau 12410 (C: 428,00 - P: 12410,00) (VD)" at bounding box center [328, 214] width 187 height 10
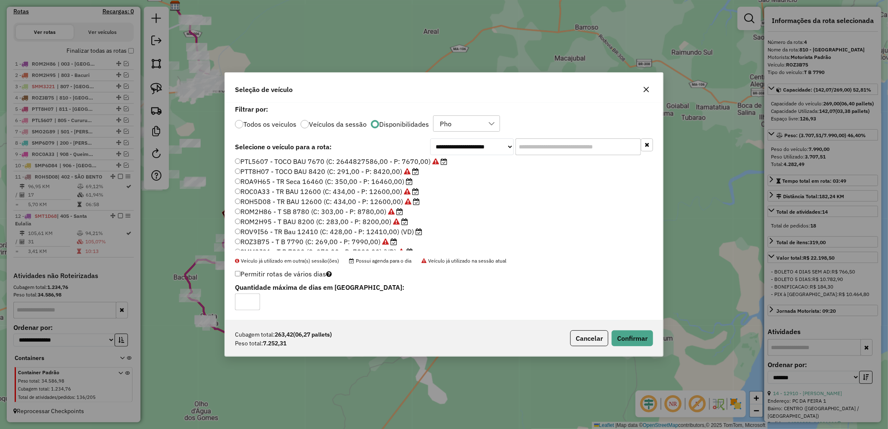
scroll to position [15, 0]
click at [363, 225] on label "ROA9H65 - TR Seca 16460 (C: 350,00 - P: 16460,00)" at bounding box center [324, 228] width 178 height 10
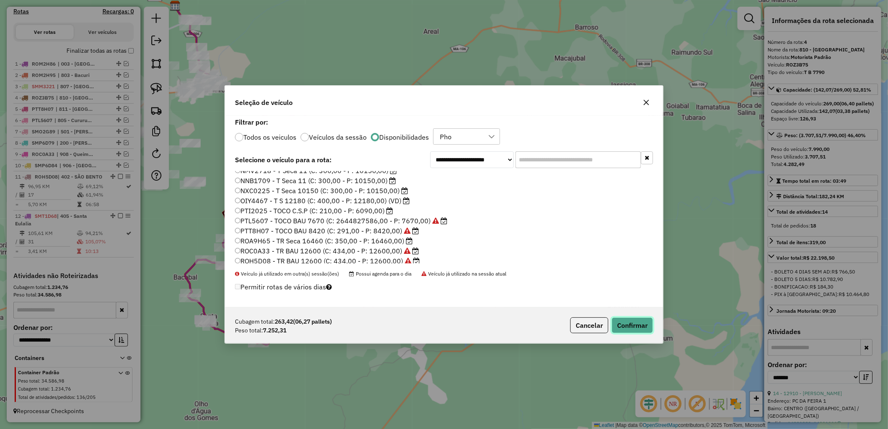
click at [635, 320] on button "Confirmar" at bounding box center [632, 325] width 41 height 16
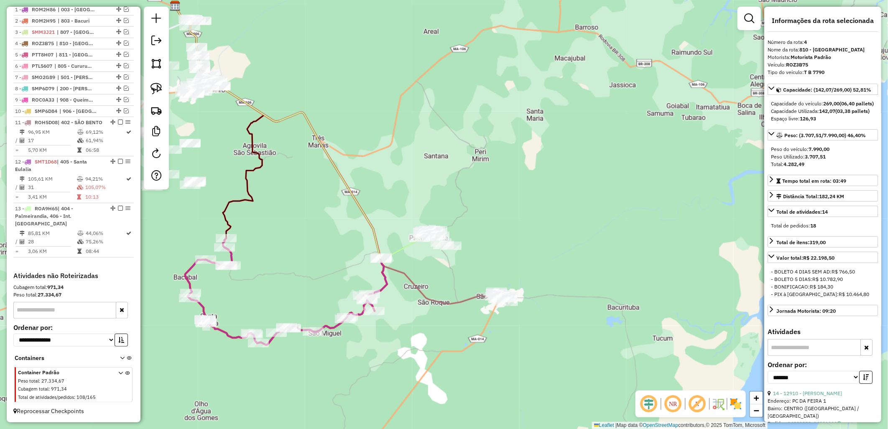
click at [119, 44] on ul "1 - ROM2H86 | 003 - TURIAÇU, 901 - Nova Correia 2 - ROM2H95 | 803 - Bacuri 3 - …" at bounding box center [73, 130] width 120 height 253
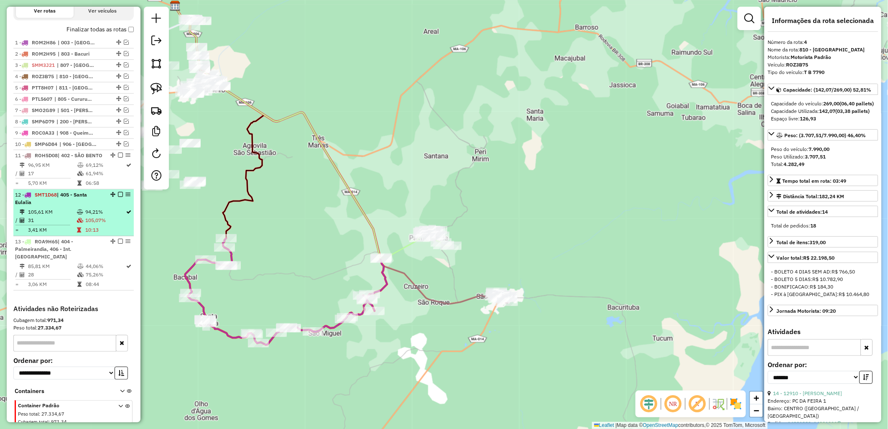
scroll to position [240, 0]
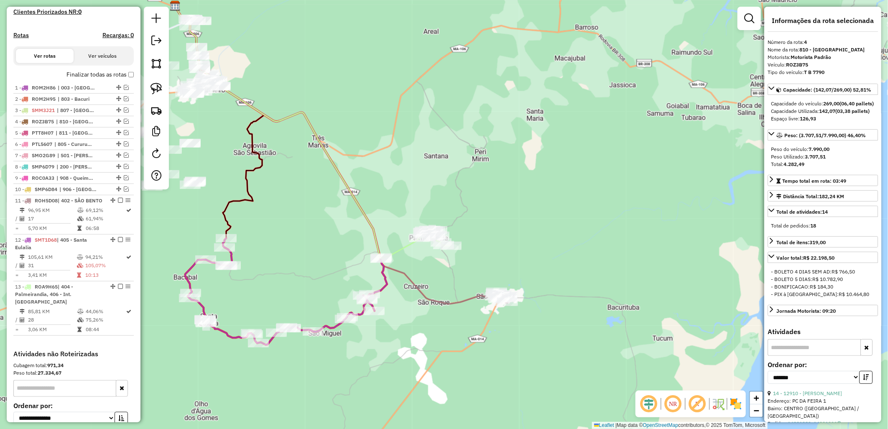
click at [125, 79] on label "Finalizar todas as rotas" at bounding box center [100, 74] width 67 height 9
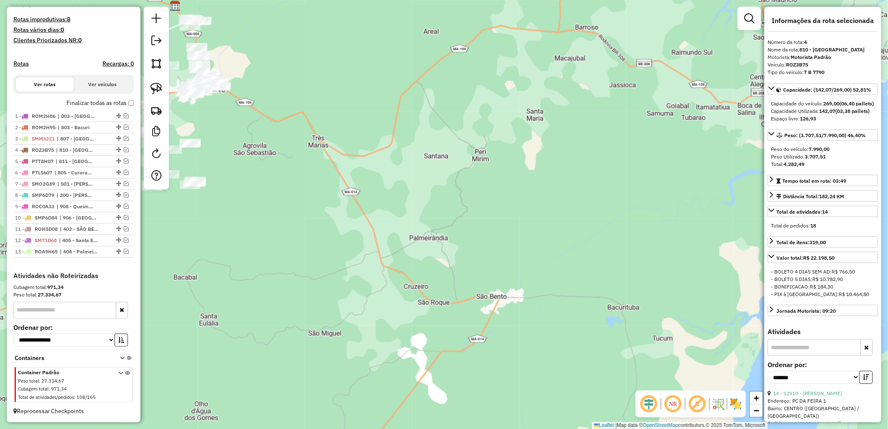
scroll to position [219, 0]
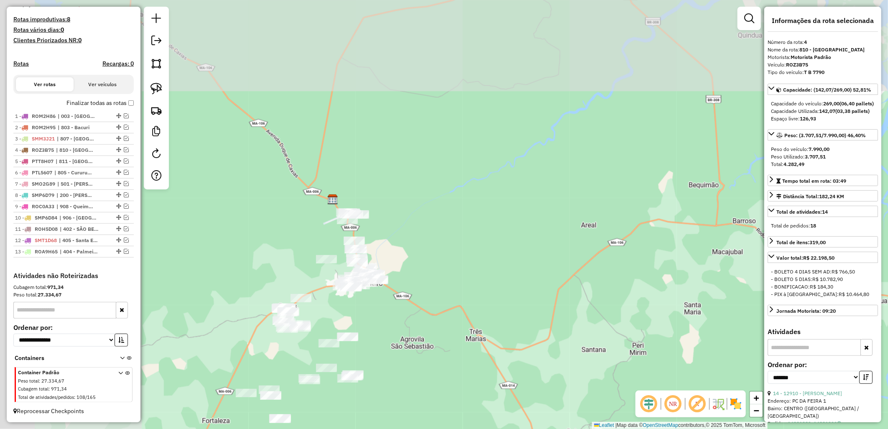
drag, startPoint x: 300, startPoint y: 241, endPoint x: 377, endPoint y: 340, distance: 125.2
click at [377, 340] on div "Janela de atendimento Grade de atendimento Capacidade Transportadoras Veículos …" at bounding box center [444, 214] width 888 height 429
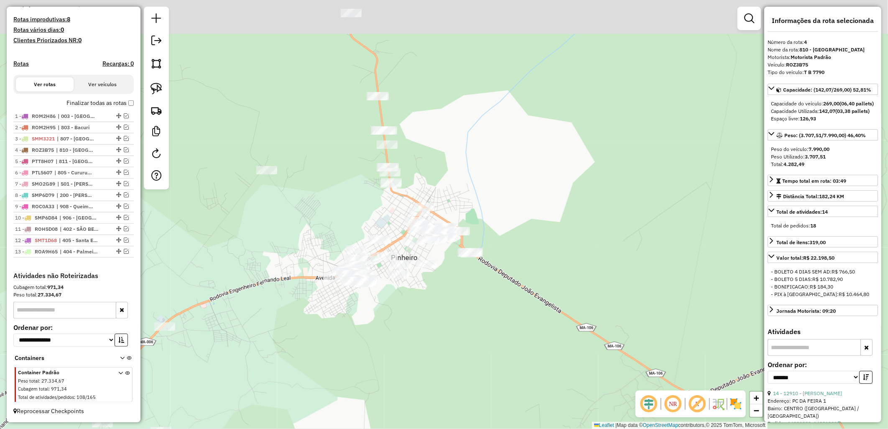
drag, startPoint x: 318, startPoint y: 89, endPoint x: 335, endPoint y: 192, distance: 103.9
click at [335, 212] on div "Janela de atendimento Grade de atendimento Capacidade Transportadoras Veículos …" at bounding box center [444, 214] width 888 height 429
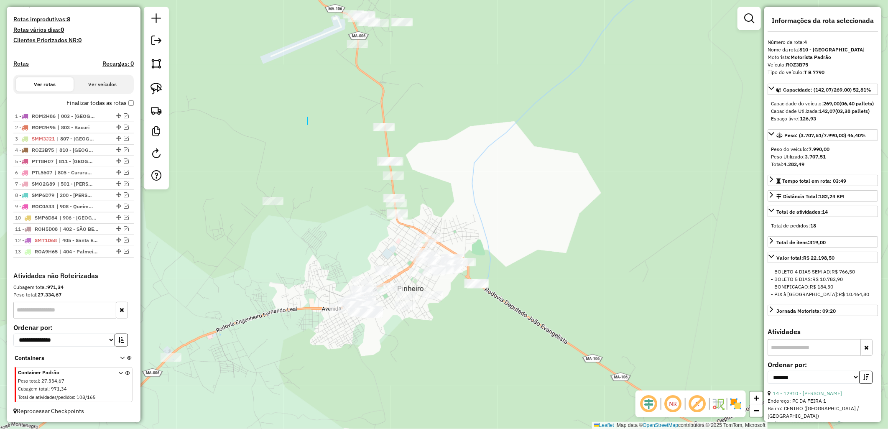
click at [308, 125] on div "Janela de atendimento Grade de atendimento Capacidade Transportadoras Veículos …" at bounding box center [444, 214] width 888 height 429
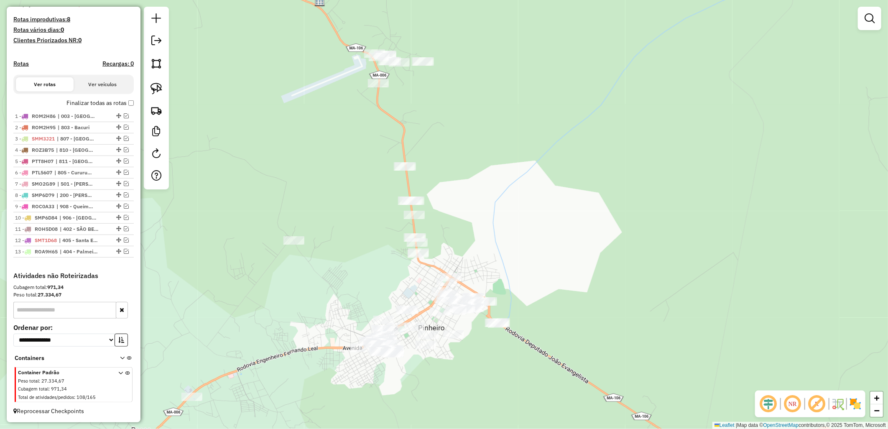
click at [330, 164] on div "Janela de atendimento Grade de atendimento Capacidade Transportadoras Veículos …" at bounding box center [444, 214] width 888 height 429
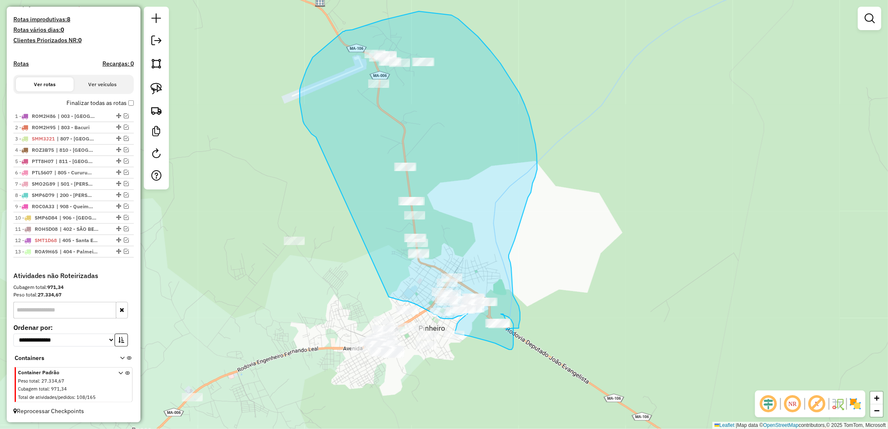
drag, startPoint x: 310, startPoint y: 131, endPoint x: 389, endPoint y: 296, distance: 183.3
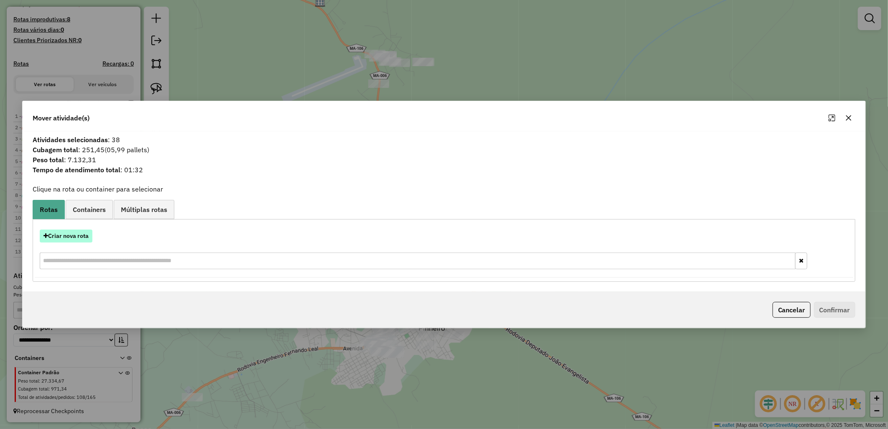
click at [72, 240] on button "Criar nova rota" at bounding box center [66, 236] width 53 height 13
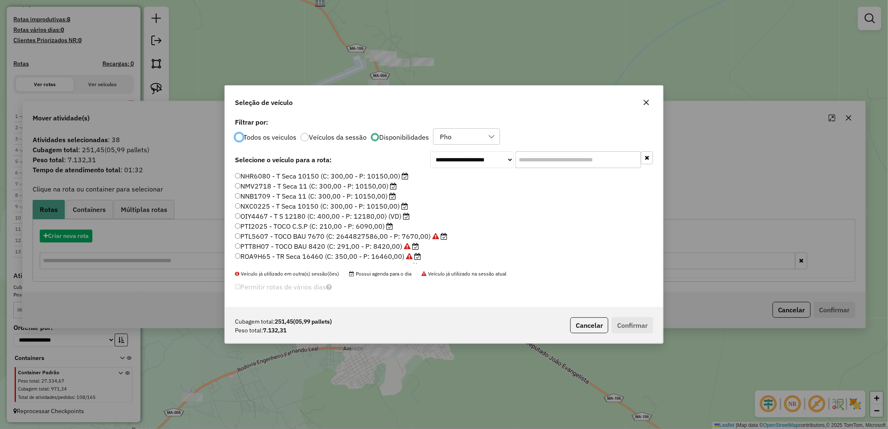
scroll to position [5, 2]
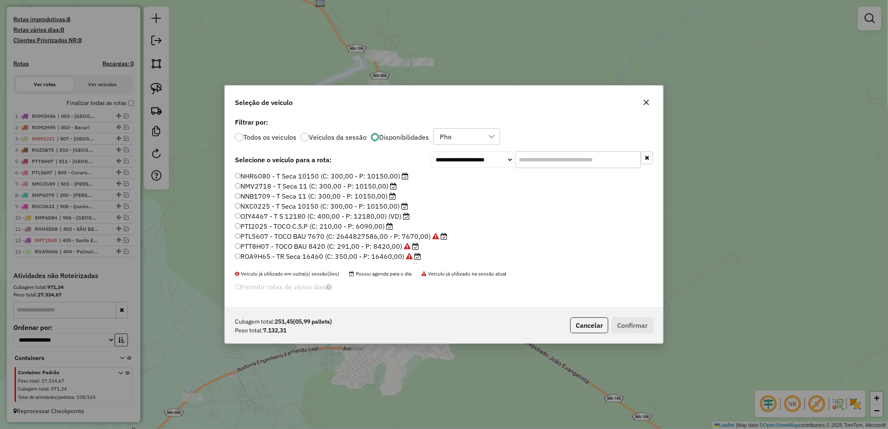
click at [333, 166] on div "**********" at bounding box center [444, 159] width 418 height 17
drag, startPoint x: 354, startPoint y: 173, endPoint x: 359, endPoint y: 187, distance: 15.1
click at [354, 174] on label "NHR6080 - T Seca 10150 (C: 300,00 - P: 10150,00)" at bounding box center [322, 176] width 174 height 10
click at [290, 206] on label "NXC0225 - T Seca 10150 (C: 300,00 - P: 10150,00)" at bounding box center [321, 206] width 173 height 10
click at [617, 320] on button "Confirmar" at bounding box center [632, 325] width 41 height 16
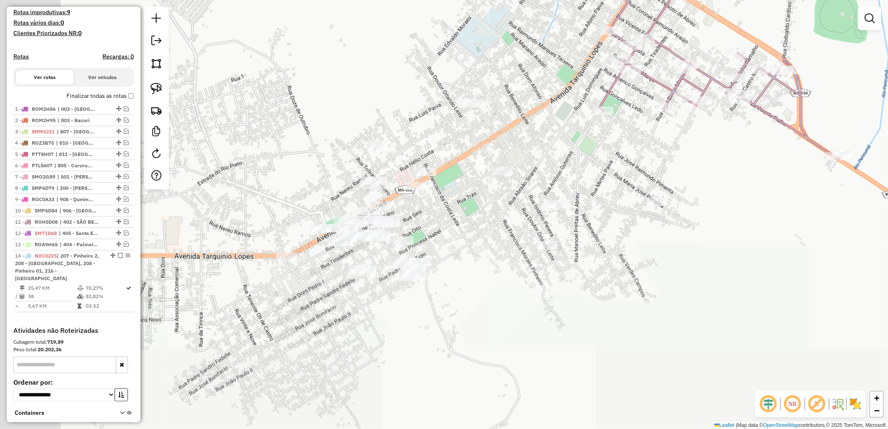
drag, startPoint x: 446, startPoint y: 342, endPoint x: 613, endPoint y: 138, distance: 263.3
click at [613, 138] on div "Janela de atendimento Grade de atendimento Capacidade Transportadoras Veículos …" at bounding box center [444, 214] width 888 height 429
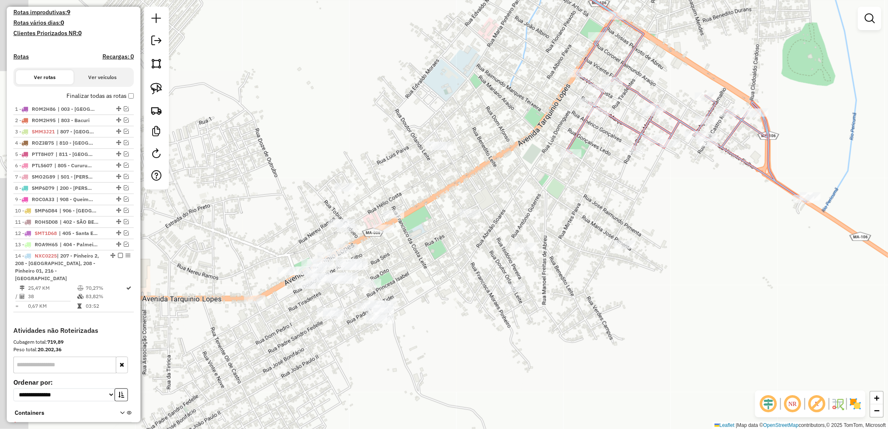
click at [561, 182] on div "Janela de atendimento Grade de atendimento Capacidade Transportadoras Veículos …" at bounding box center [444, 214] width 888 height 429
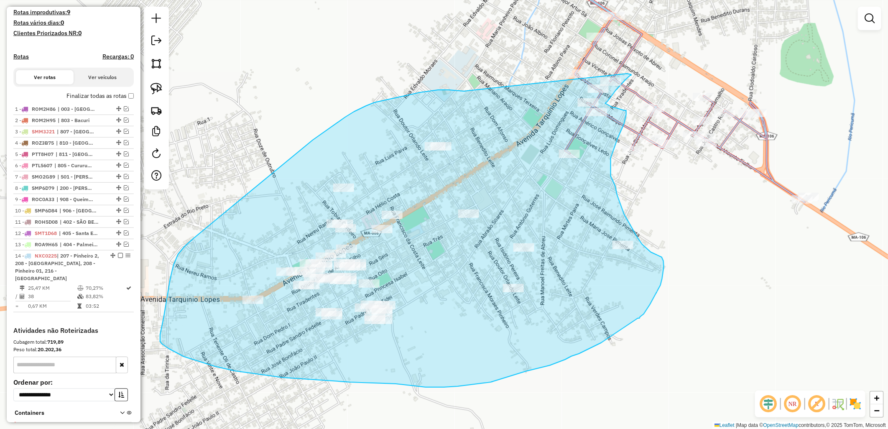
drag, startPoint x: 461, startPoint y: 91, endPoint x: 550, endPoint y: 67, distance: 92.2
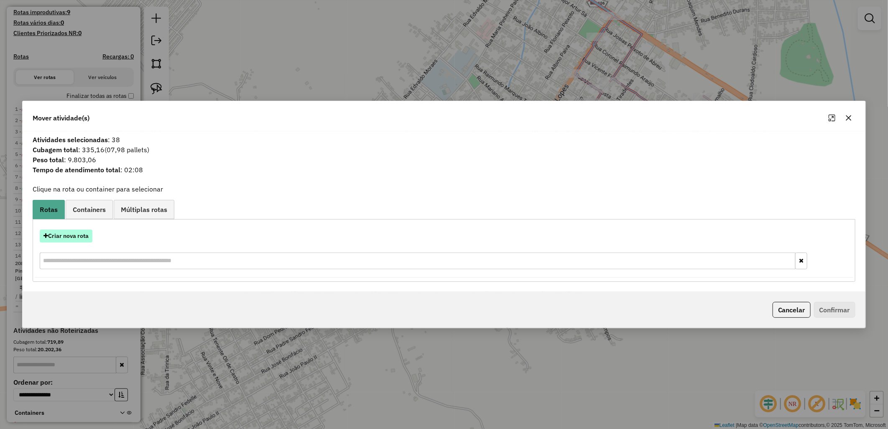
click at [72, 238] on button "Criar nova rota" at bounding box center [66, 236] width 53 height 13
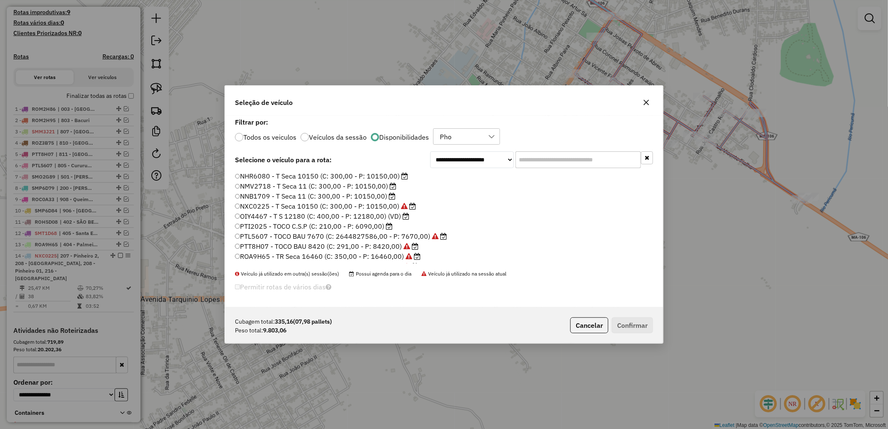
click at [338, 194] on label "NNB1709 - T Seca 11 (C: 300,00 - P: 10150,00)" at bounding box center [315, 196] width 161 height 10
click at [650, 324] on button "Confirmar" at bounding box center [632, 325] width 41 height 16
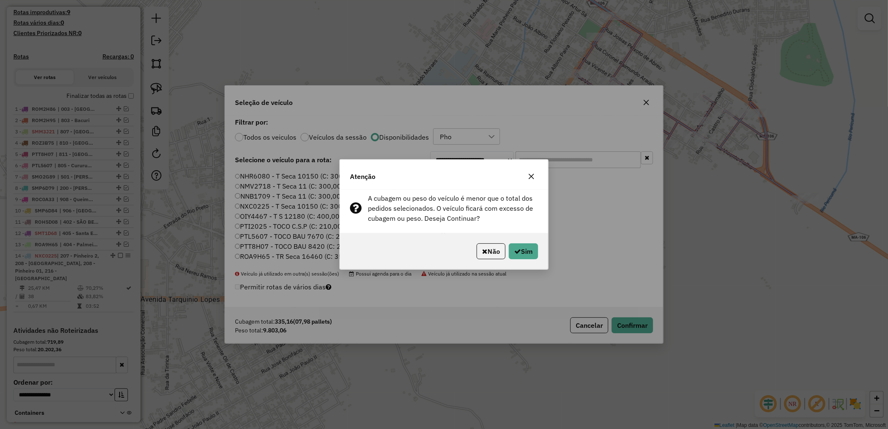
click at [545, 251] on div "Não Sim" at bounding box center [444, 251] width 208 height 36
click at [540, 252] on div "Não Sim" at bounding box center [444, 251] width 208 height 36
click at [493, 253] on button "Não" at bounding box center [491, 251] width 29 height 16
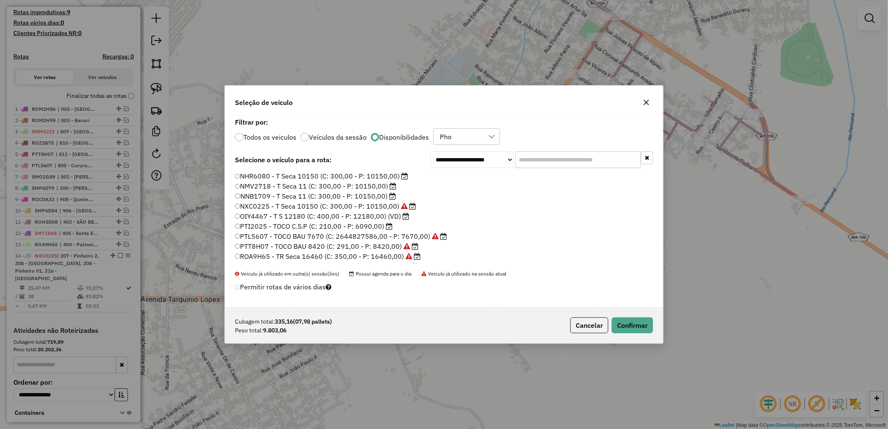
click at [294, 180] on label "NHR6080 - T Seca 10150 (C: 300,00 - P: 10150,00)" at bounding box center [321, 176] width 173 height 10
click at [626, 319] on button "Confirmar" at bounding box center [632, 325] width 41 height 16
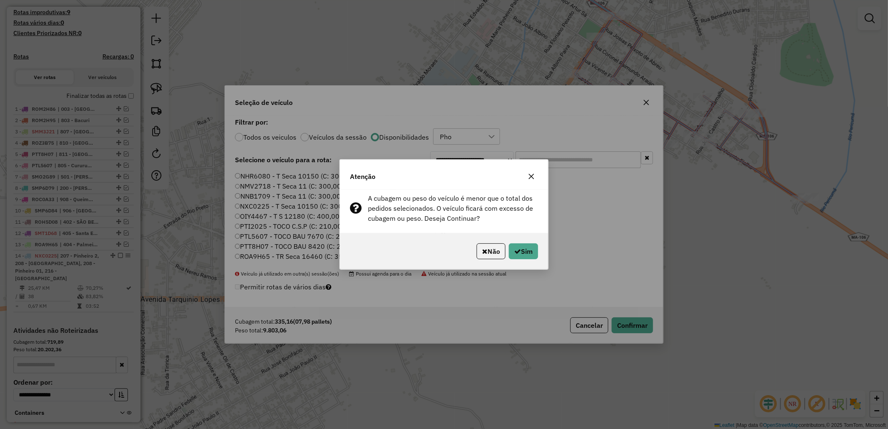
click at [545, 241] on div "Não Sim" at bounding box center [444, 251] width 208 height 36
drag, startPoint x: 532, startPoint y: 248, endPoint x: 519, endPoint y: 254, distance: 15.2
click at [520, 254] on button "Sim" at bounding box center [523, 251] width 29 height 16
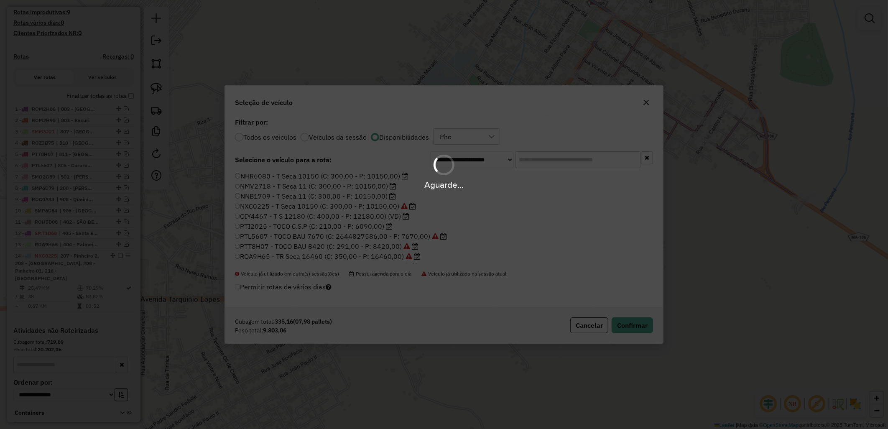
click at [519, 254] on div "Aguarde..." at bounding box center [444, 214] width 888 height 429
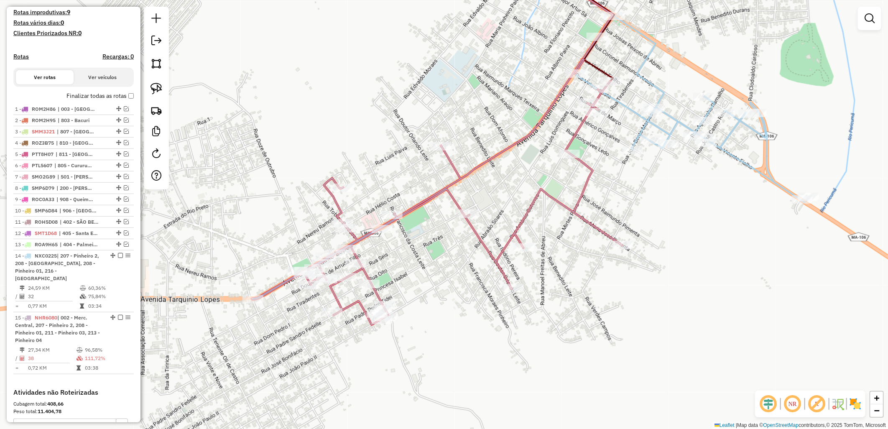
click at [861, 404] on img at bounding box center [855, 403] width 13 height 13
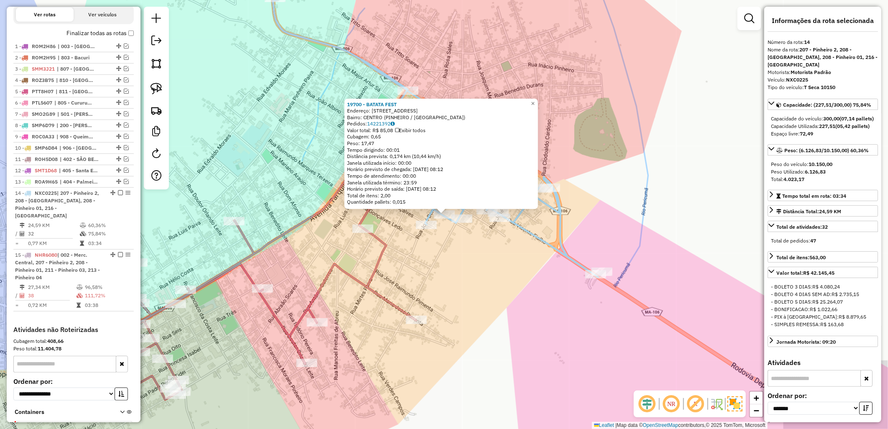
scroll to position [335, 0]
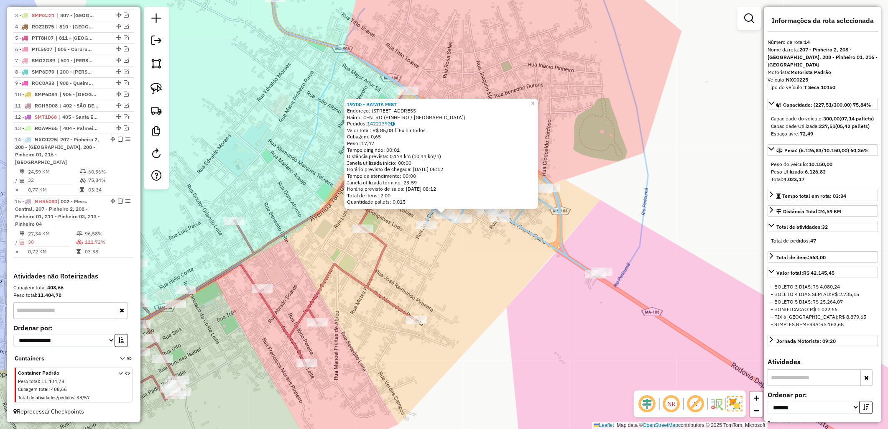
click at [493, 310] on div "19700 - BATATA FEST Endereço: Rua Trinta de Marco 206 Bairro: CENTRO (PINHEIRO …" at bounding box center [444, 214] width 888 height 429
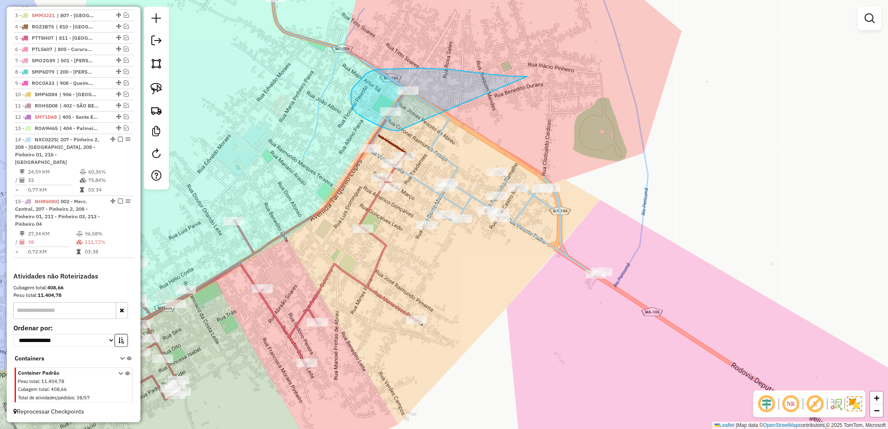
drag, startPoint x: 373, startPoint y: 123, endPoint x: 527, endPoint y: 77, distance: 160.9
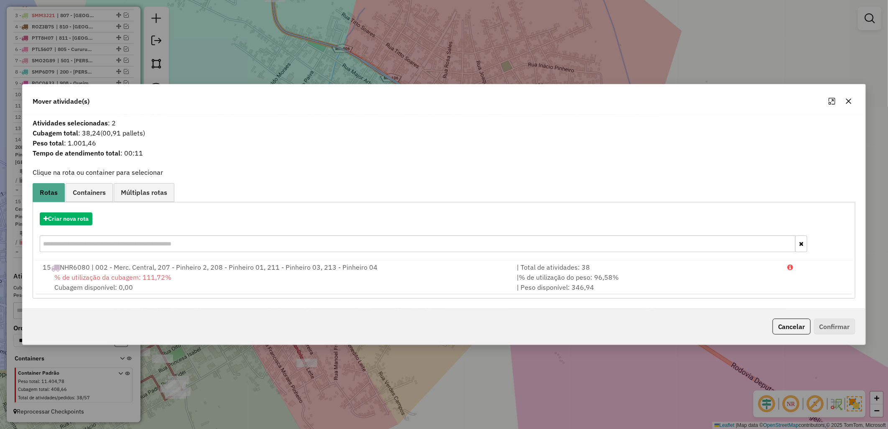
click at [340, 273] on div "% de utilização da cubagem: 111,72% Cubagem disponível: 0,00" at bounding box center [275, 282] width 474 height 20
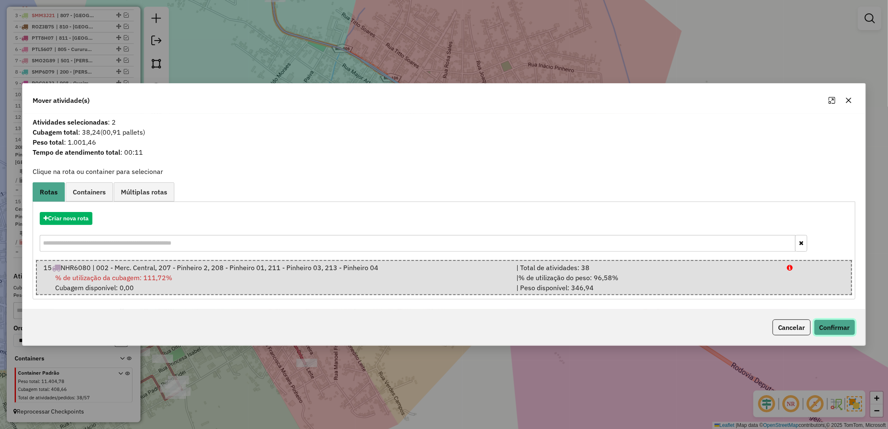
click at [817, 324] on button "Confirmar" at bounding box center [834, 328] width 41 height 16
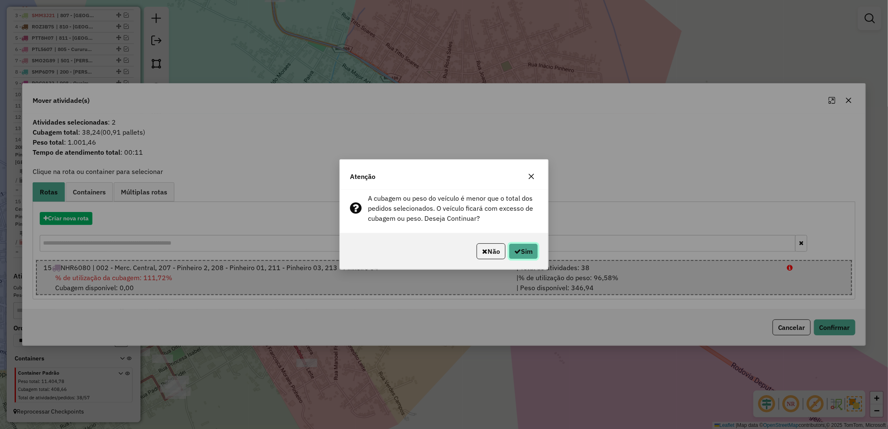
click at [526, 251] on button "Sim" at bounding box center [523, 251] width 29 height 16
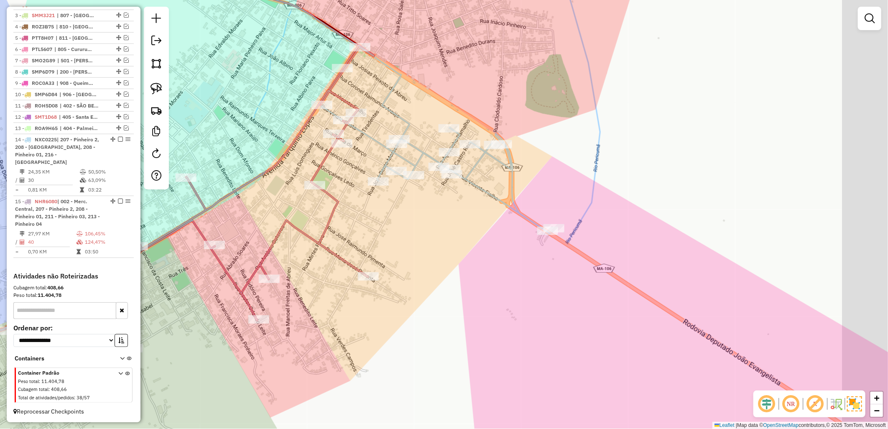
drag, startPoint x: 431, startPoint y: 266, endPoint x: 419, endPoint y: 240, distance: 28.3
click at [419, 240] on div "Janela de atendimento Grade de atendimento Capacidade Transportadoras Veículos …" at bounding box center [444, 214] width 888 height 429
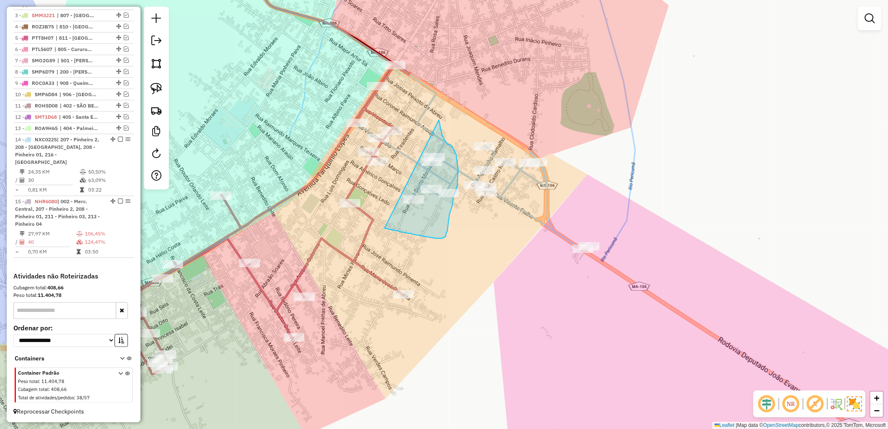
drag, startPoint x: 439, startPoint y: 120, endPoint x: 374, endPoint y: 226, distance: 124.9
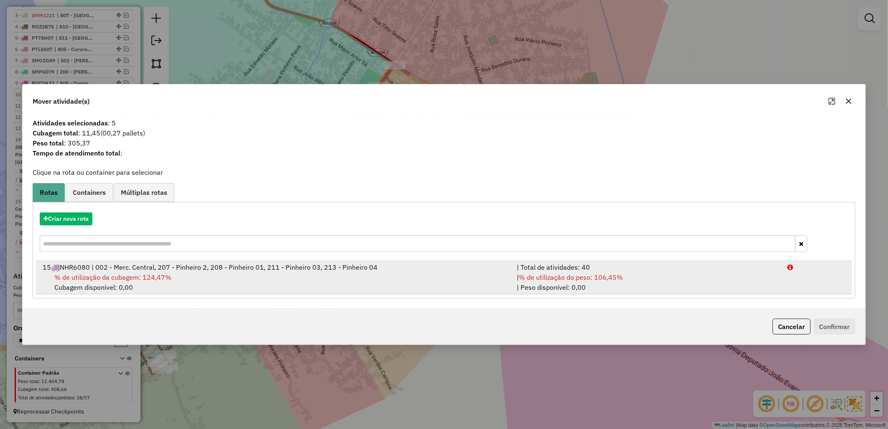
drag, startPoint x: 404, startPoint y: 276, endPoint x: 437, endPoint y: 266, distance: 34.0
click at [404, 276] on div "% de utilização da cubagem: 124,47% Cubagem disponível: 0,00" at bounding box center [275, 282] width 474 height 20
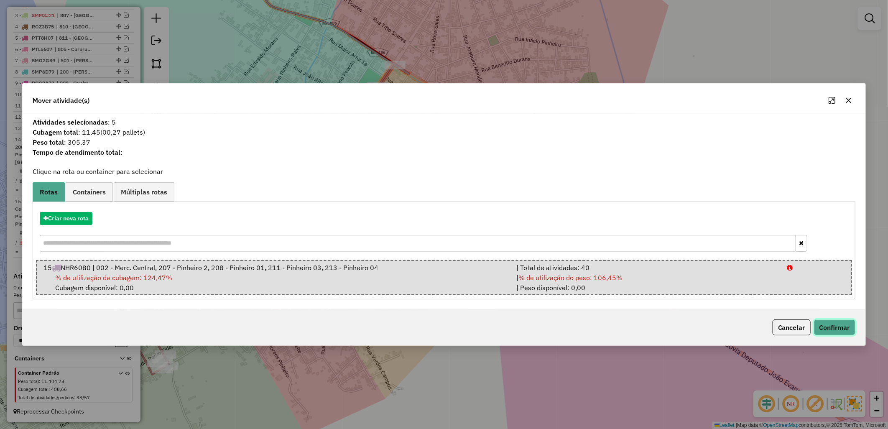
click at [826, 330] on button "Confirmar" at bounding box center [834, 328] width 41 height 16
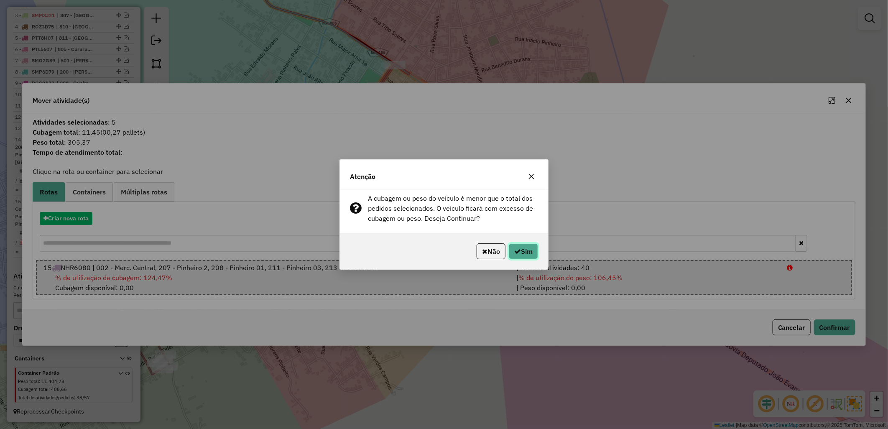
click at [517, 247] on button "Sim" at bounding box center [523, 251] width 29 height 16
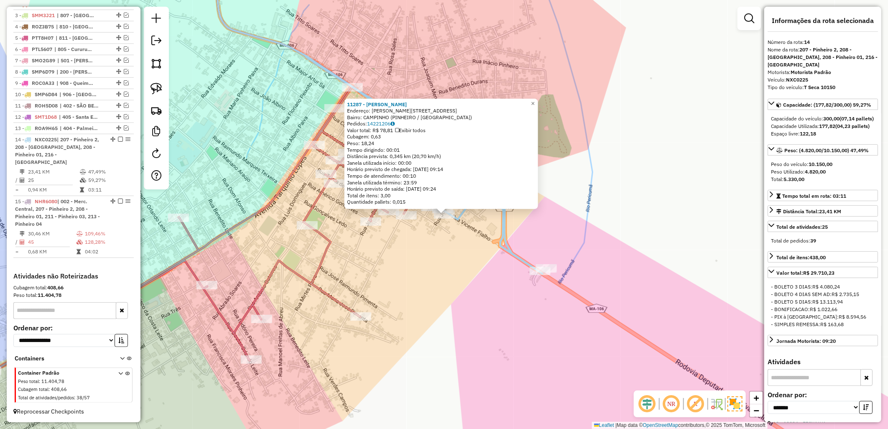
click at [499, 256] on div "11287 - CARLA ANGELICA MARTI Endereço: R VICENTE FIALHO 198 Bairro: CAMPINHO (P…" at bounding box center [444, 214] width 888 height 429
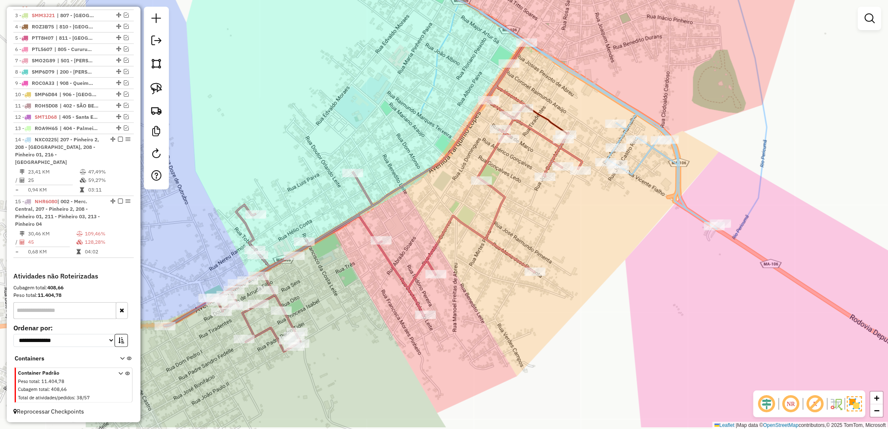
drag, startPoint x: 485, startPoint y: 274, endPoint x: 681, endPoint y: 220, distance: 202.5
click at [680, 222] on div "Janela de atendimento Grade de atendimento Capacidade Transportadoras Veículos …" at bounding box center [444, 214] width 888 height 429
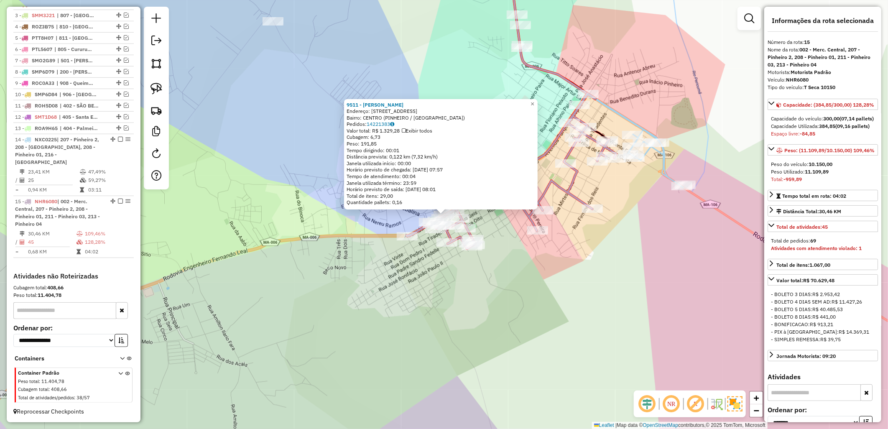
click at [468, 277] on div "9511 - RAIMUNDO NONATO PINH Endereço: AV CASTELO BRANCO 274 Bairro: CENTRO (PIN…" at bounding box center [444, 214] width 888 height 429
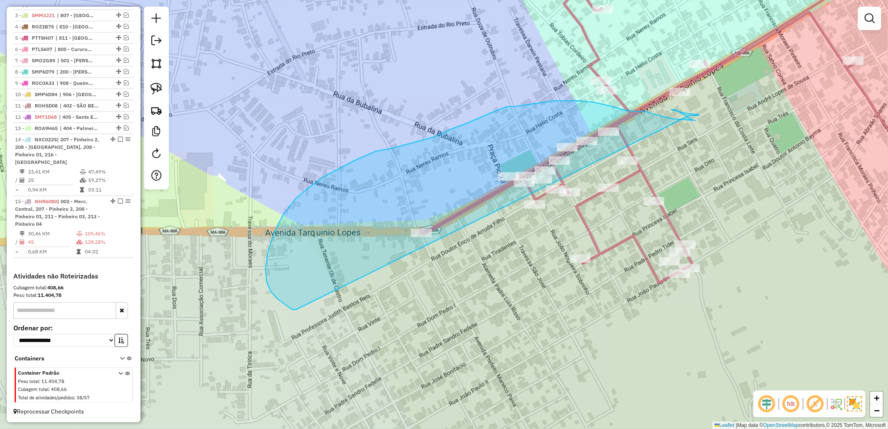
drag, startPoint x: 293, startPoint y: 310, endPoint x: 690, endPoint y: 115, distance: 442.0
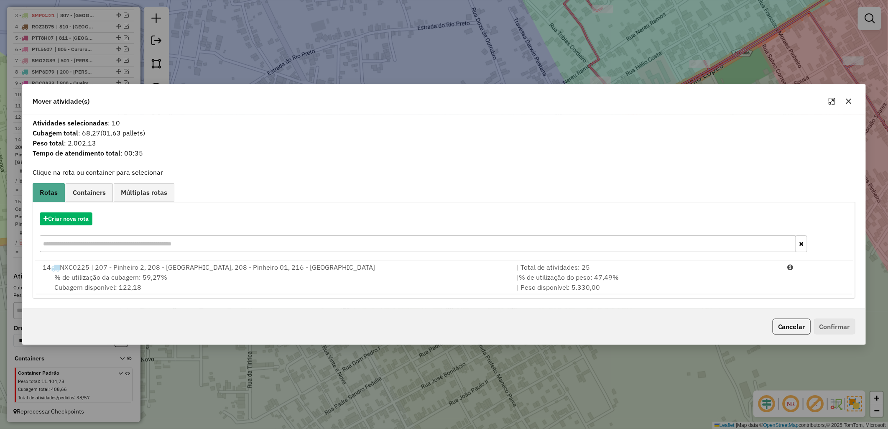
click at [81, 228] on div "Criar nova rota" at bounding box center [444, 233] width 819 height 54
click at [77, 215] on button "Criar nova rota" at bounding box center [66, 218] width 53 height 13
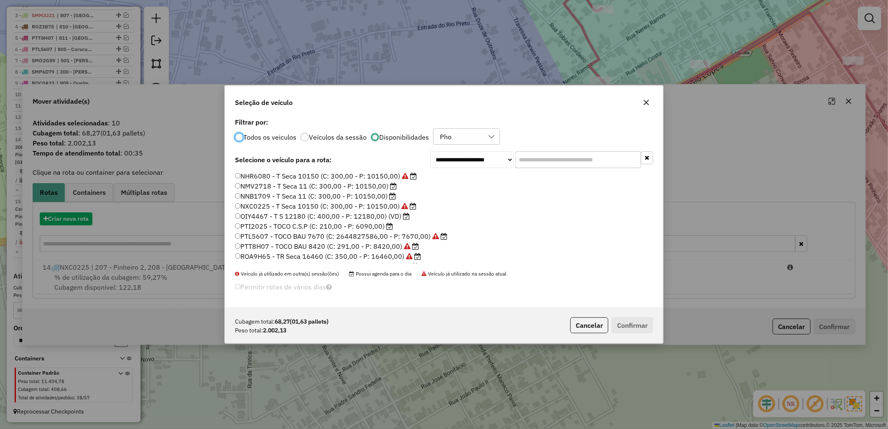
scroll to position [5, 2]
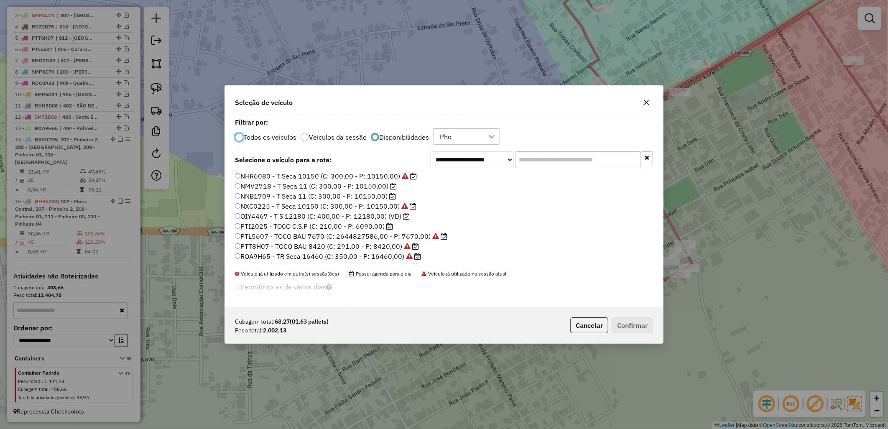
click at [344, 185] on label "NMV2718 - T Seca 11 (C: 300,00 - P: 10150,00)" at bounding box center [316, 186] width 162 height 10
click at [359, 177] on label "NHR6080 - T Seca 10150 (C: 300,00 - P: 10150,00)" at bounding box center [326, 176] width 182 height 10
click at [372, 184] on label "NMV2718 - T Seca 11 (C: 300,00 - P: 10150,00)" at bounding box center [316, 186] width 162 height 10
drag, startPoint x: 621, startPoint y: 317, endPoint x: 630, endPoint y: 320, distance: 9.8
click at [621, 317] on div "Cubagem total: 68,27 (01,63 pallets) Peso total: 2.002,13 Cancelar Confirmar" at bounding box center [444, 325] width 438 height 36
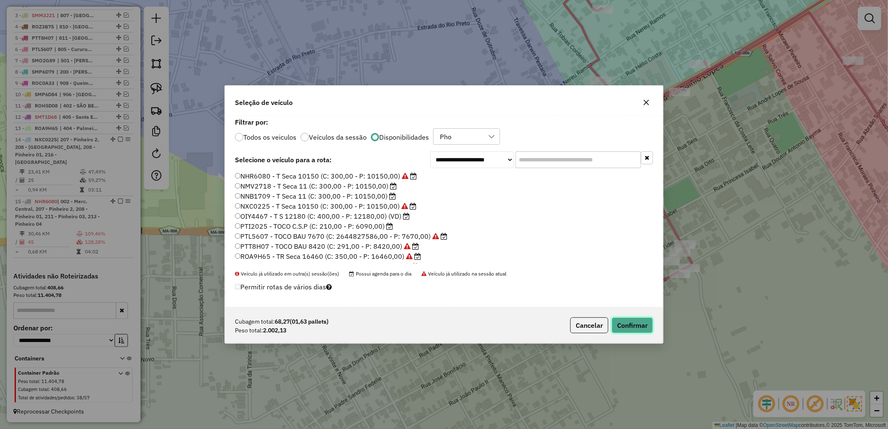
click at [630, 320] on button "Confirmar" at bounding box center [632, 325] width 41 height 16
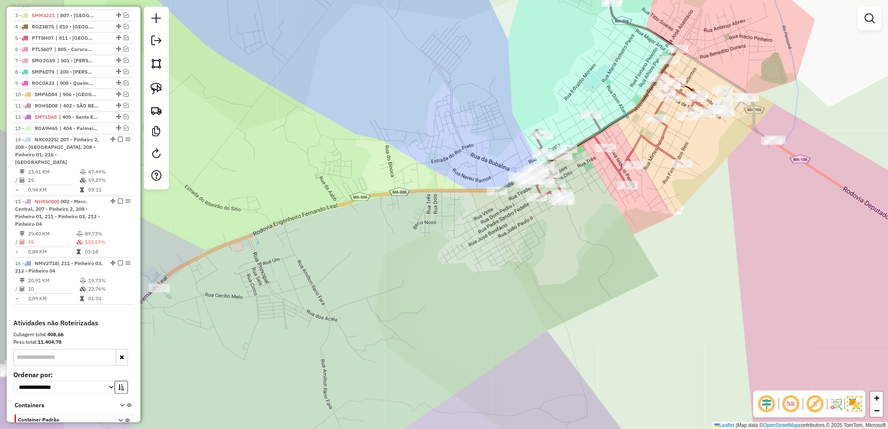
drag, startPoint x: 391, startPoint y: 269, endPoint x: 540, endPoint y: 170, distance: 179.2
click at [539, 170] on div "Janela de atendimento Grade de atendimento Capacidade Transportadoras Veículos …" at bounding box center [444, 214] width 888 height 429
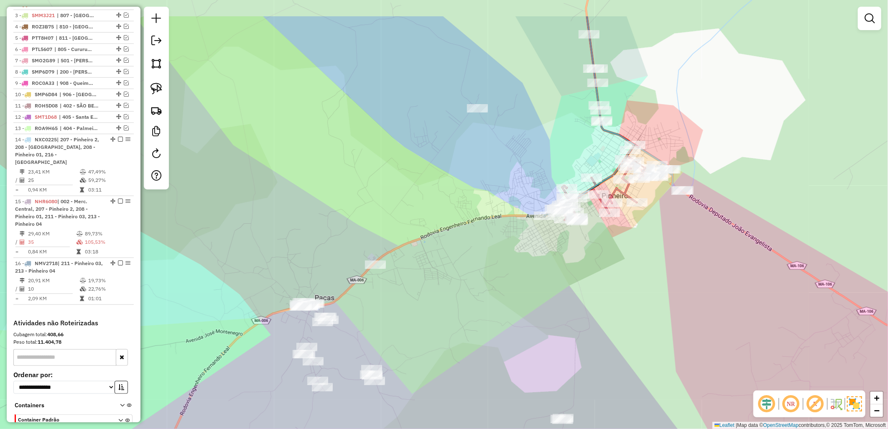
click at [478, 212] on div "Janela de atendimento Grade de atendimento Capacidade Transportadoras Veículos …" at bounding box center [444, 214] width 888 height 429
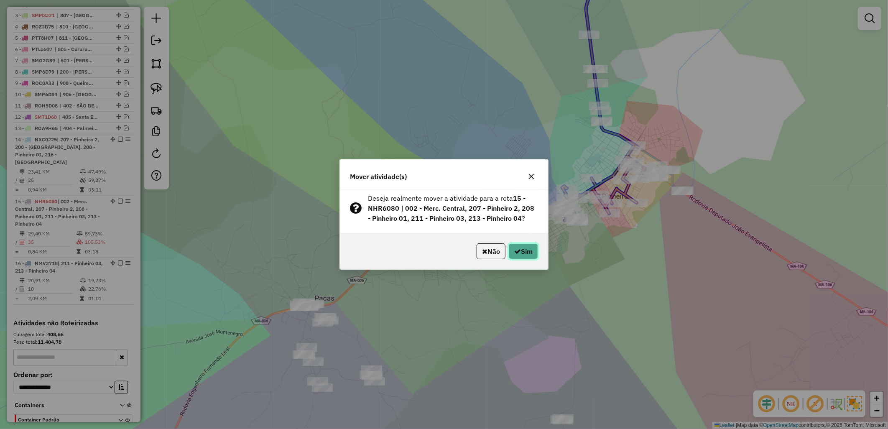
click at [532, 252] on button "Sim" at bounding box center [523, 251] width 29 height 16
click at [533, 248] on button "Sim" at bounding box center [523, 251] width 29 height 16
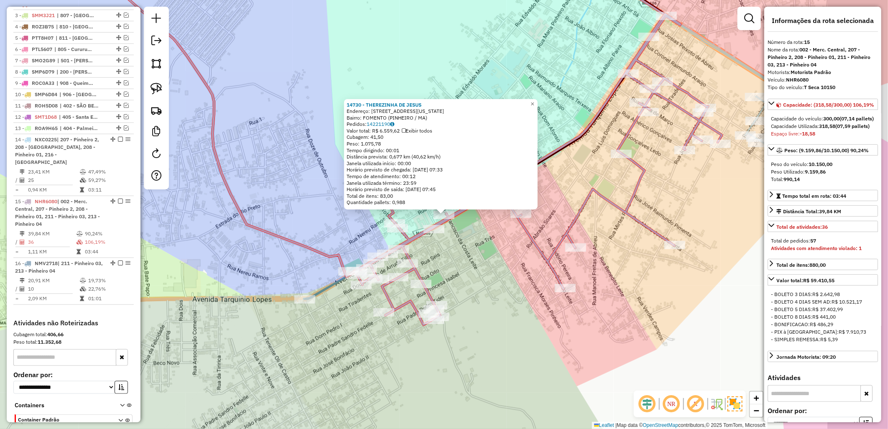
scroll to position [382, 0]
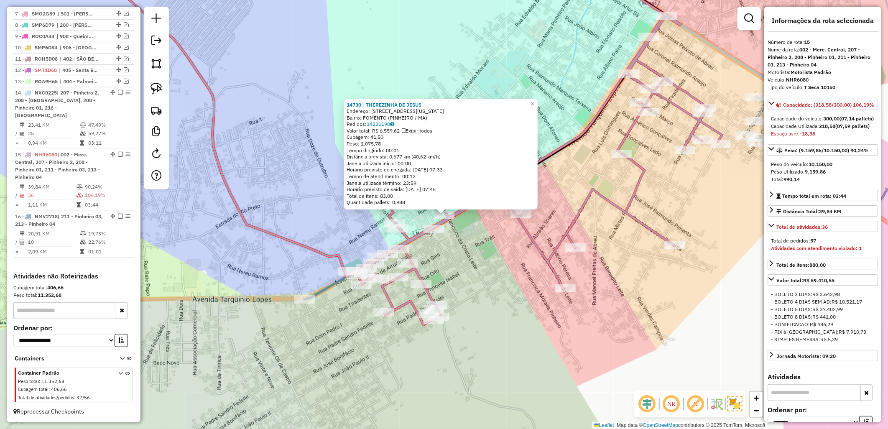
click at [534, 249] on icon at bounding box center [409, 141] width 625 height 368
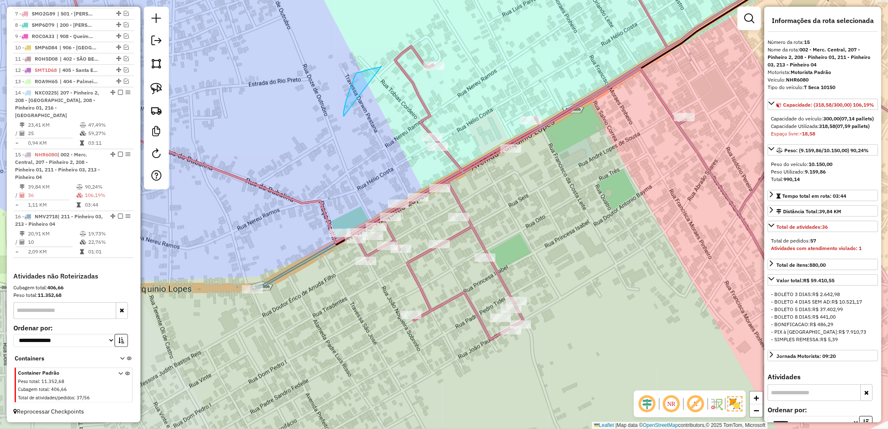
drag, startPoint x: 349, startPoint y: 93, endPoint x: 382, endPoint y: 66, distance: 42.8
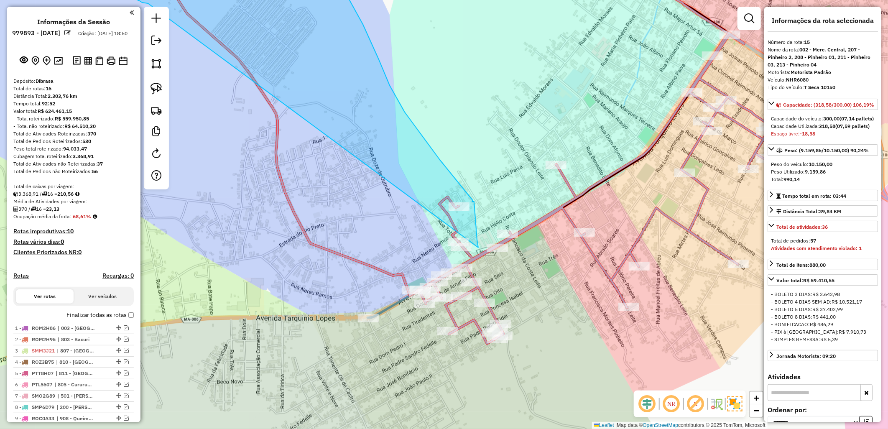
scroll to position [382, 0]
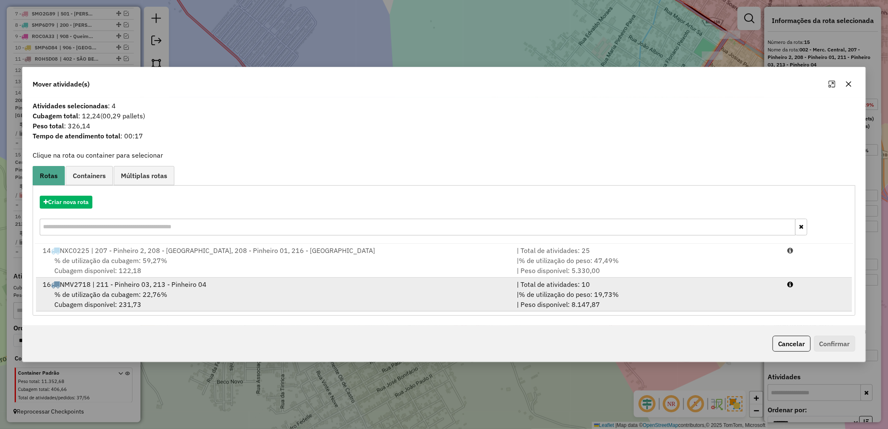
click at [395, 291] on div "% de utilização da cubagem: 22,76% Cubagem disponível: 231,73" at bounding box center [275, 299] width 474 height 20
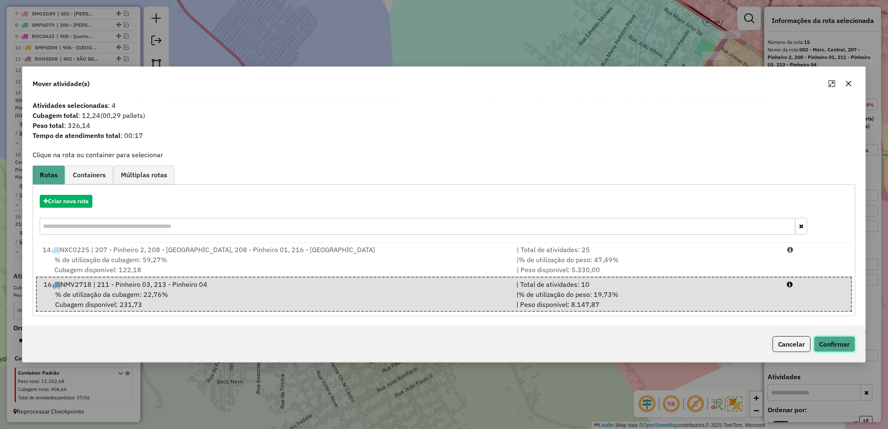
click at [829, 350] on button "Confirmar" at bounding box center [834, 344] width 41 height 16
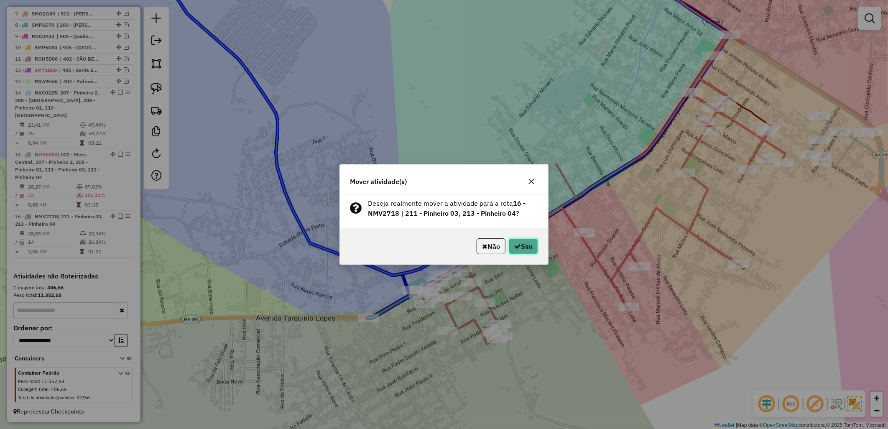
click at [516, 251] on button "Sim" at bounding box center [523, 246] width 29 height 16
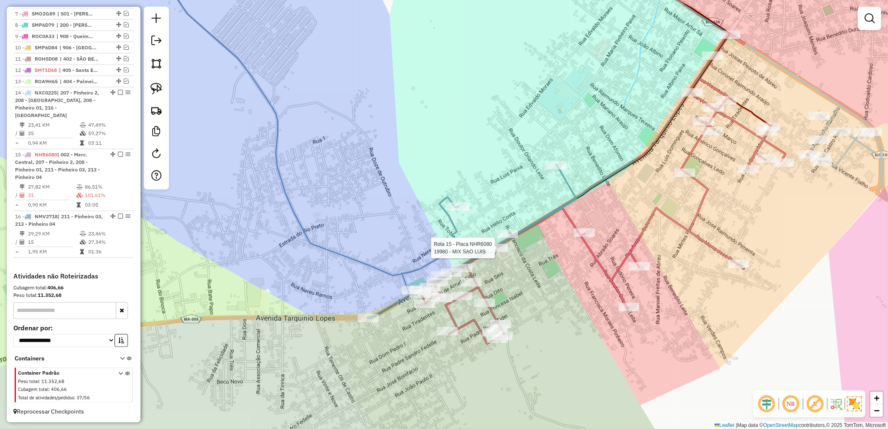
click at [503, 252] on div at bounding box center [497, 248] width 21 height 8
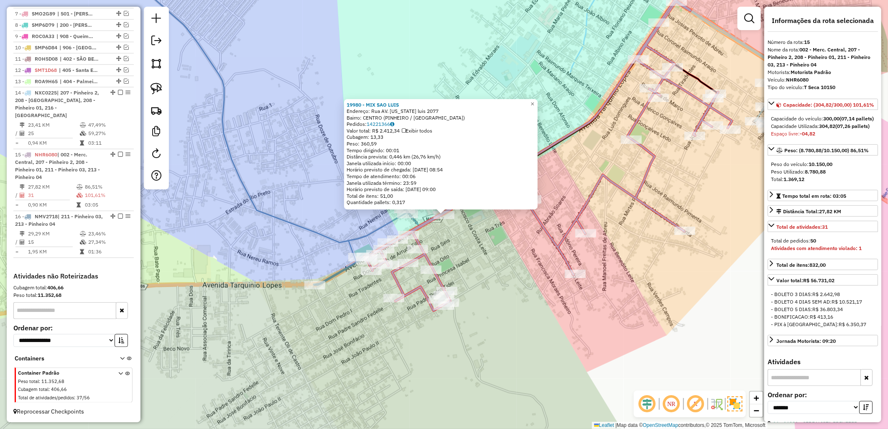
click at [513, 269] on div "19980 - MIX SAO [PERSON_NAME]: Rua AV. [US_STATE] luis 2077 Bairro: CENTRO (PIN…" at bounding box center [444, 214] width 888 height 429
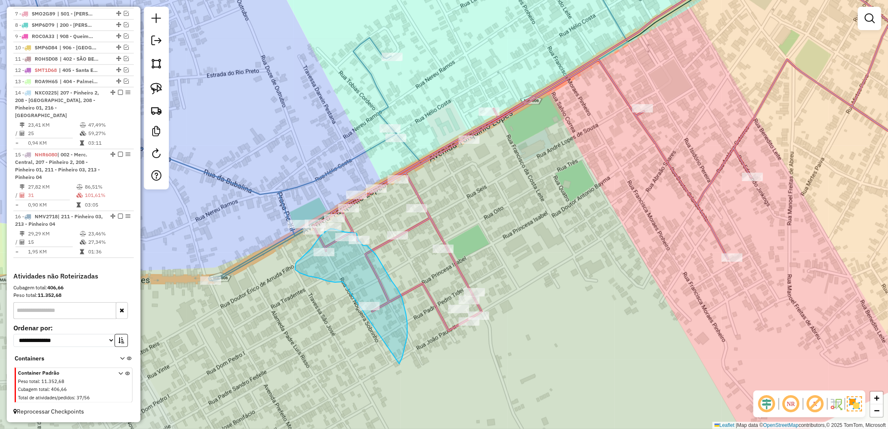
drag, startPoint x: 341, startPoint y: 282, endPoint x: 399, endPoint y: 363, distance: 99.8
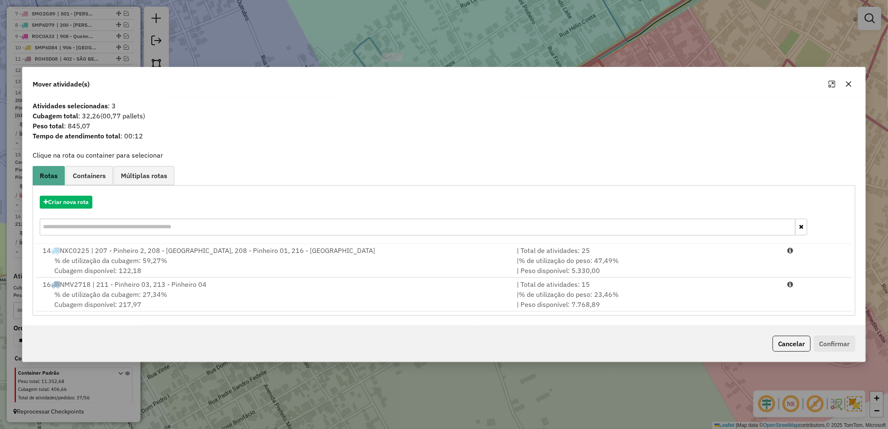
click at [269, 294] on div "% de utilização da cubagem: 27,34% Cubagem disponível: 217,97" at bounding box center [275, 299] width 474 height 20
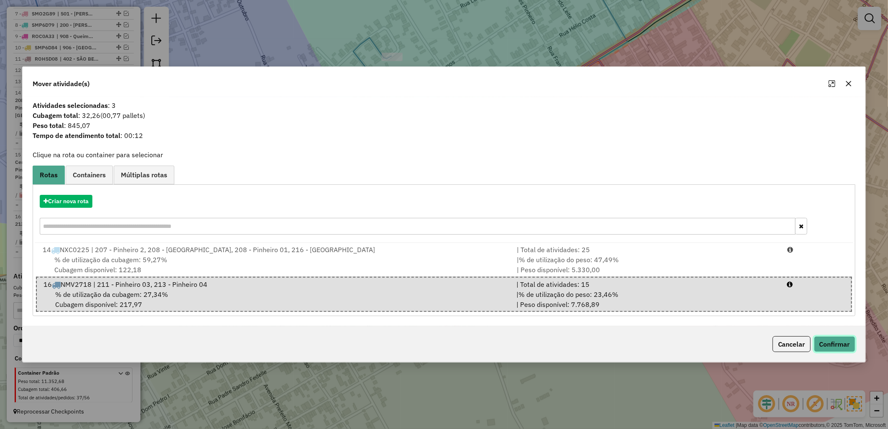
click at [825, 339] on button "Confirmar" at bounding box center [834, 344] width 41 height 16
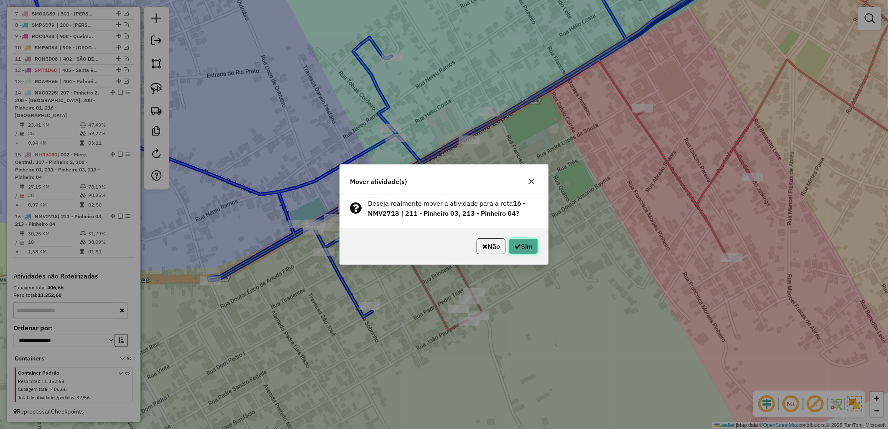
click at [509, 248] on button "Sim" at bounding box center [523, 246] width 29 height 16
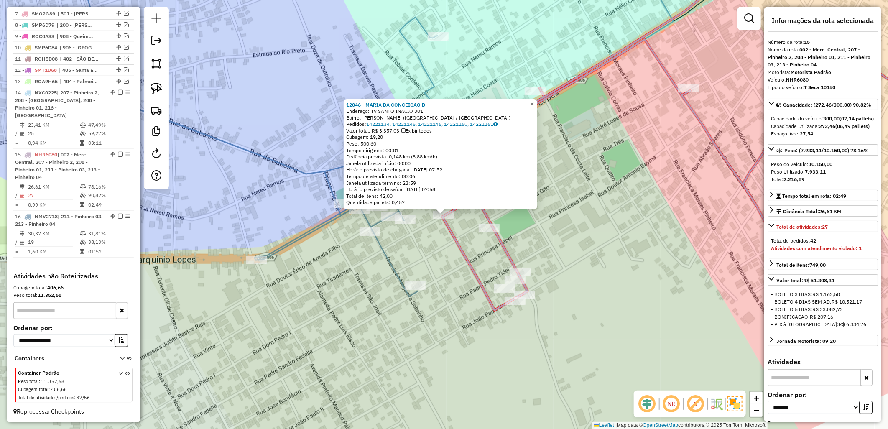
click at [668, 272] on div "12046 - MARIA DA CONCEICAO D Endereço: TV SANTO INACIO 301 Bairro: [PERSON_NAME…" at bounding box center [444, 214] width 888 height 429
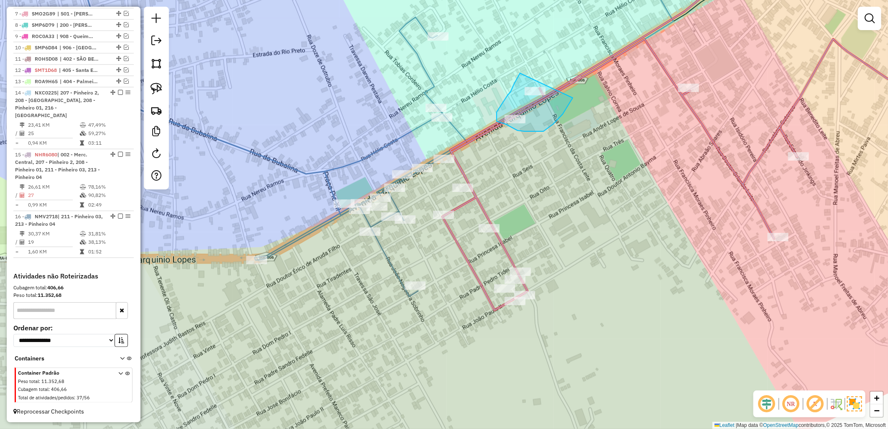
drag, startPoint x: 520, startPoint y: 73, endPoint x: 576, endPoint y: 72, distance: 56.1
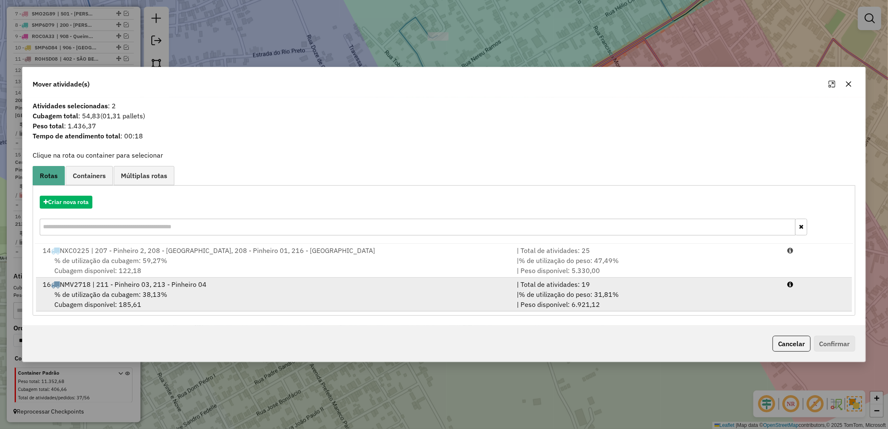
drag, startPoint x: 503, startPoint y: 278, endPoint x: 555, endPoint y: 279, distance: 51.5
click at [504, 278] on li "16 NMV2718 | 211 - Pinheiro 03, 213 - Pinheiro 04 | Total de atividades: 19 % d…" at bounding box center [444, 295] width 816 height 34
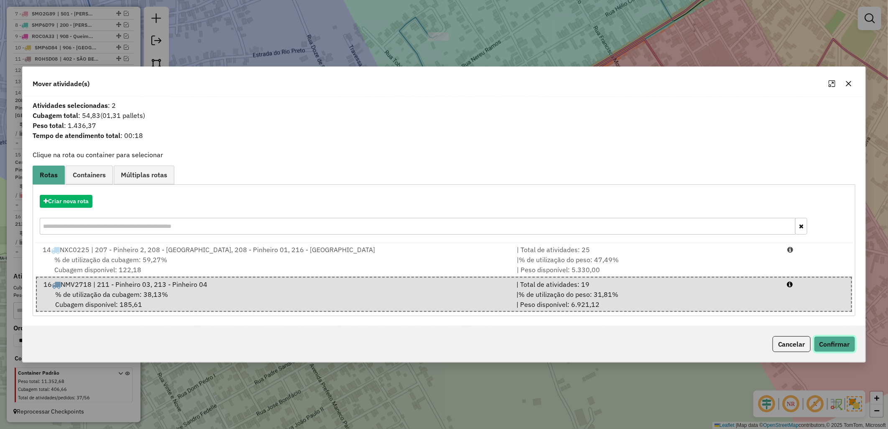
click at [841, 344] on button "Confirmar" at bounding box center [834, 344] width 41 height 16
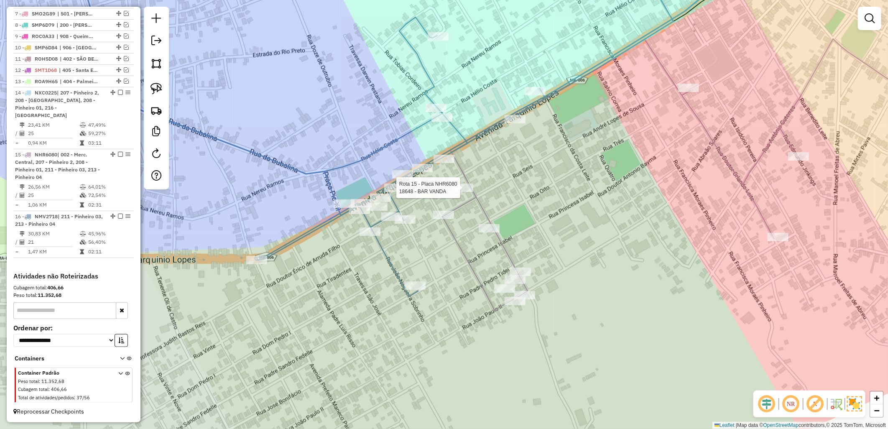
click at [469, 192] on div at bounding box center [463, 188] width 21 height 8
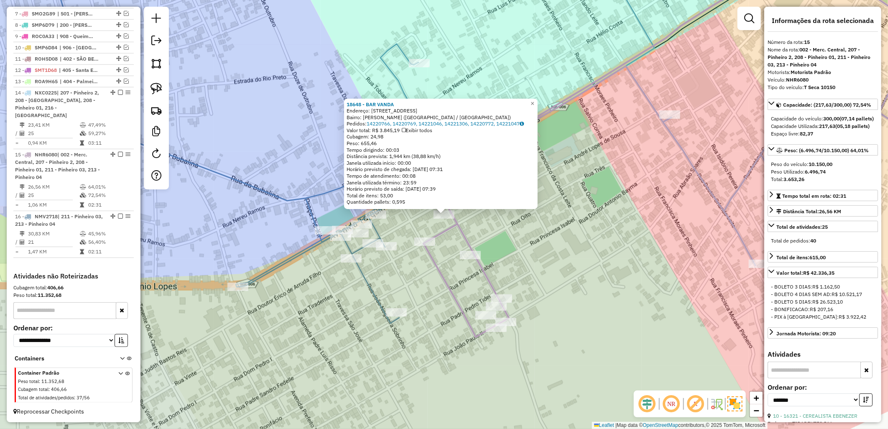
click at [381, 220] on div "18648 - [PERSON_NAME]: [STREET_ADDRESS] Bairro: [PERSON_NAME] ([GEOGRAPHIC_DATA…" at bounding box center [444, 214] width 888 height 429
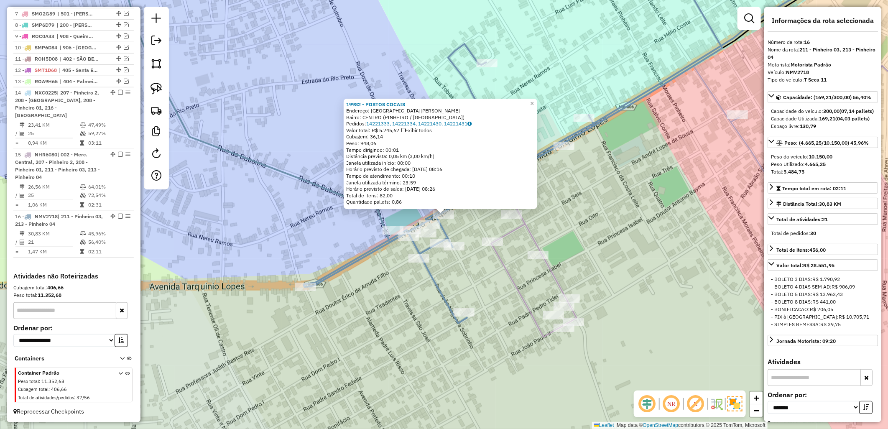
click at [621, 238] on div "19982 - POSTOS COCAIS Endereço: [GEOGRAPHIC_DATA] Lopes SN Bairro: CENTRO ([GEO…" at bounding box center [444, 214] width 888 height 429
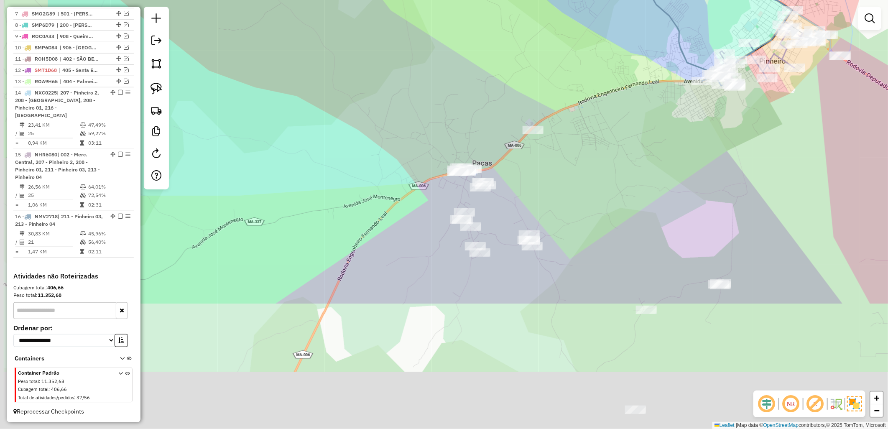
drag, startPoint x: 473, startPoint y: 239, endPoint x: 548, endPoint y: 133, distance: 129.4
click at [548, 133] on div "Janela de atendimento Grade de atendimento Capacidade Transportadoras Veículos …" at bounding box center [444, 214] width 888 height 429
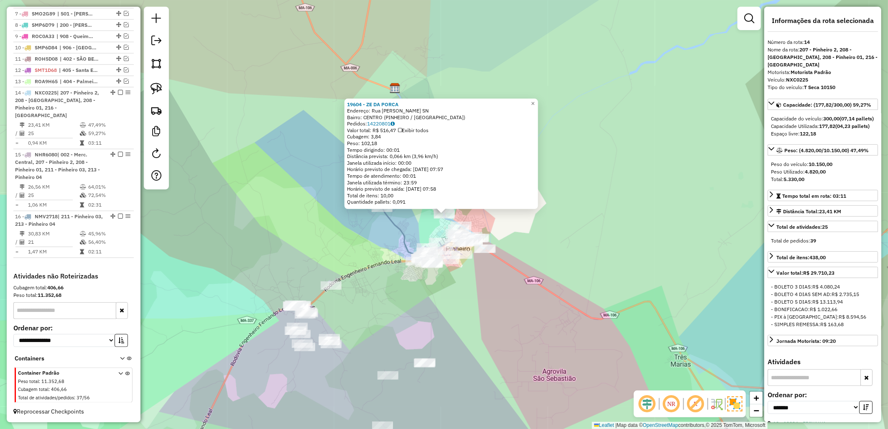
click at [579, 245] on div "19604 - ZE DA PORCA Endereço: [GEOGRAPHIC_DATA][PERSON_NAME] SN Bairro: CENTRO …" at bounding box center [444, 214] width 888 height 429
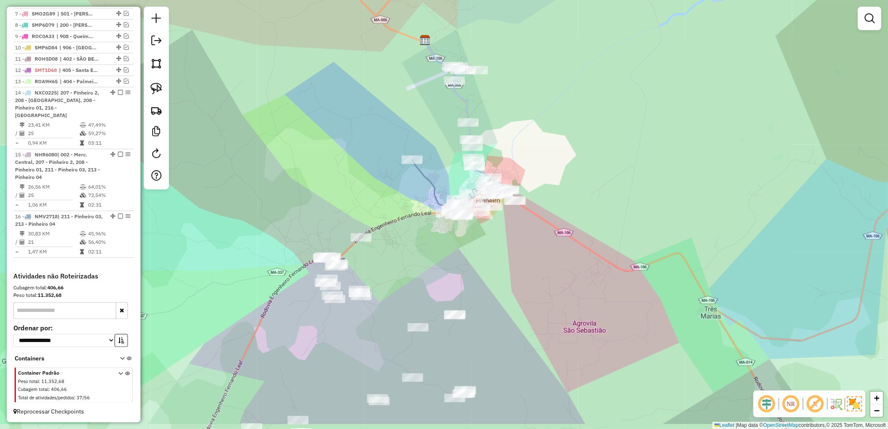
drag, startPoint x: 536, startPoint y: 270, endPoint x: 522, endPoint y: 256, distance: 20.4
click at [522, 256] on div "Janela de atendimento Grade de atendimento Capacidade Transportadoras Veículos …" at bounding box center [444, 214] width 888 height 429
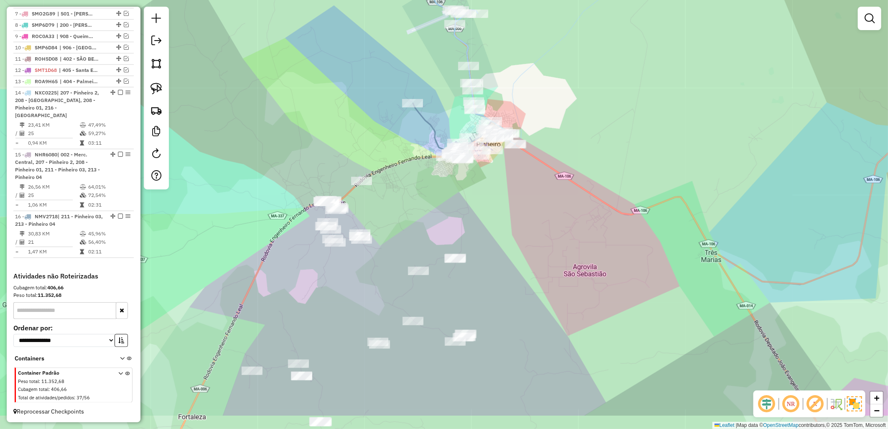
drag, startPoint x: 470, startPoint y: 244, endPoint x: 471, endPoint y: 214, distance: 30.5
click at [471, 214] on div "Janela de atendimento Grade de atendimento Capacidade Transportadoras Veículos …" at bounding box center [444, 214] width 888 height 429
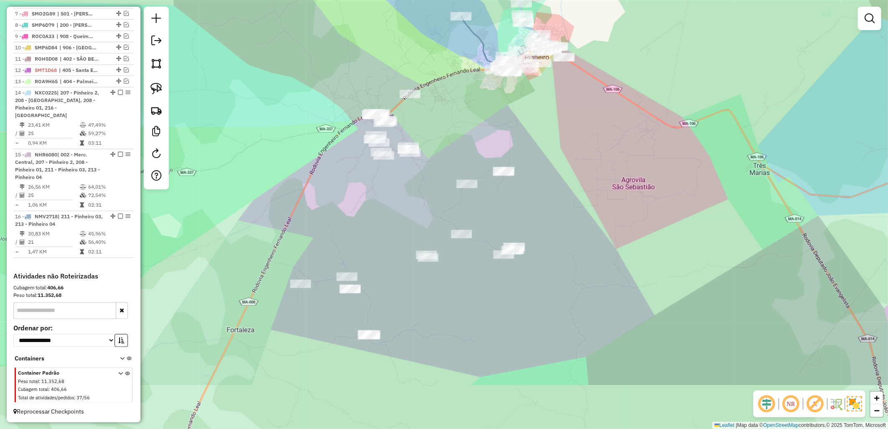
click at [433, 199] on div "Janela de atendimento Grade de atendimento Capacidade Transportadoras Veículos …" at bounding box center [444, 214] width 888 height 429
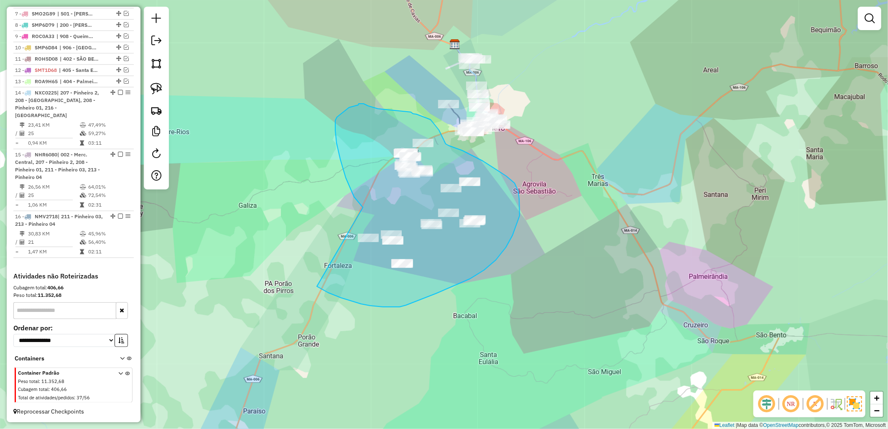
drag, startPoint x: 335, startPoint y: 130, endPoint x: 311, endPoint y: 283, distance: 154.2
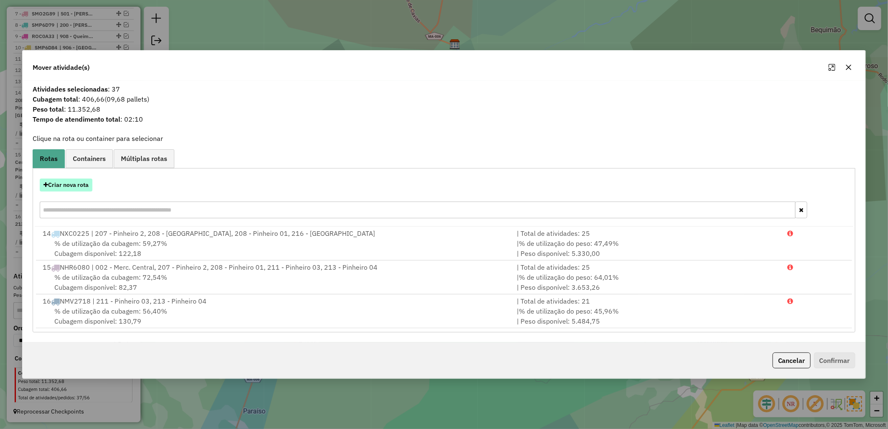
click at [67, 182] on button "Criar nova rota" at bounding box center [66, 185] width 53 height 13
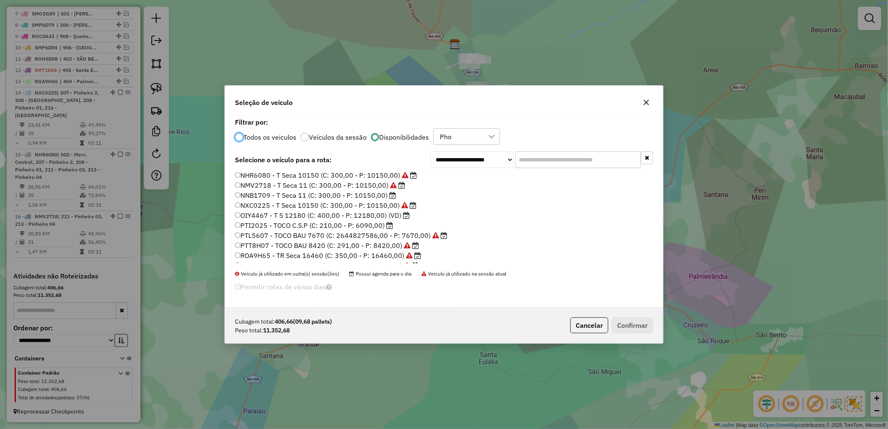
scroll to position [0, 0]
click at [295, 194] on label "NNB1709 - T Seca 11 (C: 300,00 - P: 10150,00)" at bounding box center [315, 196] width 161 height 10
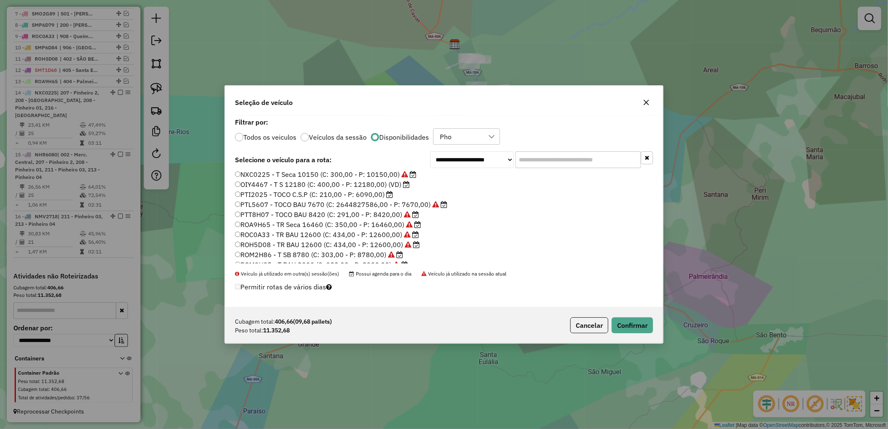
scroll to position [15, 0]
click at [590, 328] on button "Cancelar" at bounding box center [590, 325] width 38 height 16
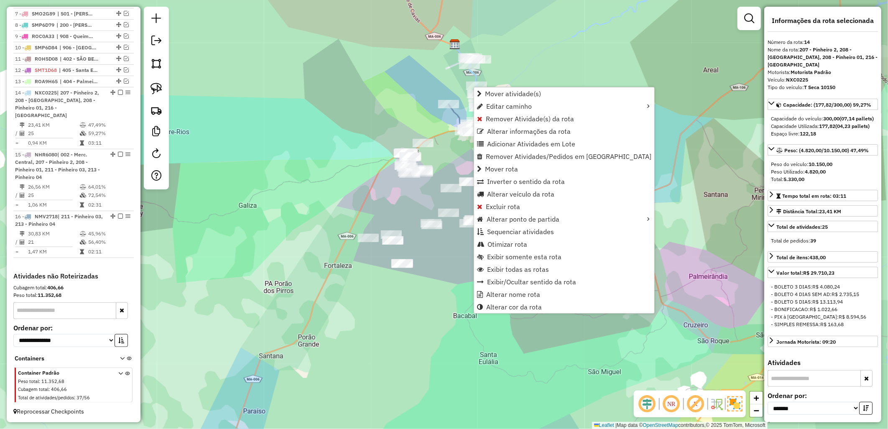
click at [449, 93] on div "Janela de atendimento Grade de atendimento Capacidade Transportadoras Veículos …" at bounding box center [444, 214] width 888 height 429
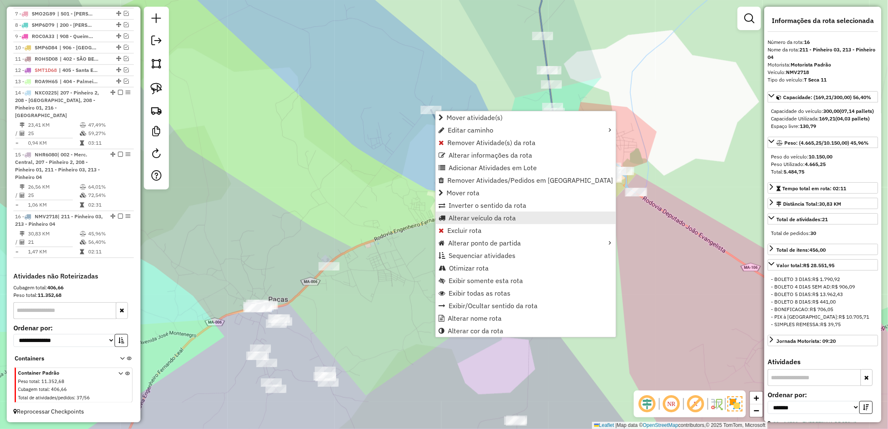
click at [490, 221] on span "Alterar veículo da rota" at bounding box center [482, 218] width 67 height 7
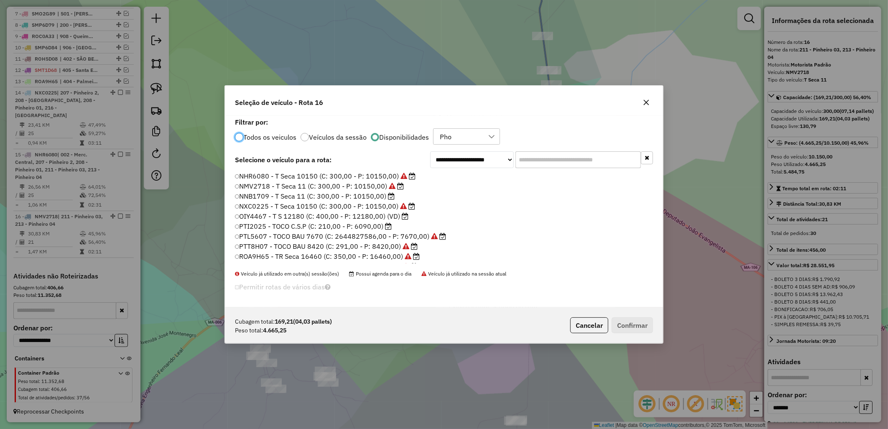
scroll to position [5, 2]
click at [364, 198] on label "NNB1709 - T Seca 11 (C: 300,00 - P: 10150,00)" at bounding box center [315, 196] width 161 height 10
click at [645, 330] on button "Confirmar" at bounding box center [632, 325] width 41 height 16
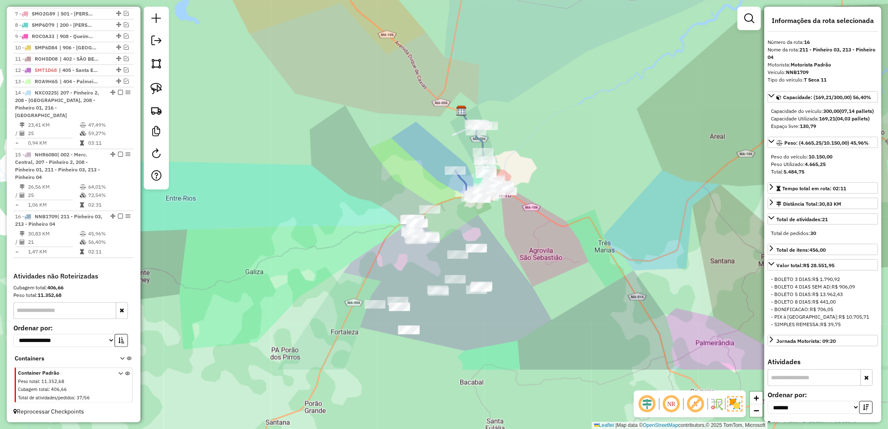
drag, startPoint x: 365, startPoint y: 266, endPoint x: 396, endPoint y: 189, distance: 82.6
click at [396, 189] on div "Janela de atendimento Grade de atendimento Capacidade Transportadoras Veículos …" at bounding box center [444, 214] width 888 height 429
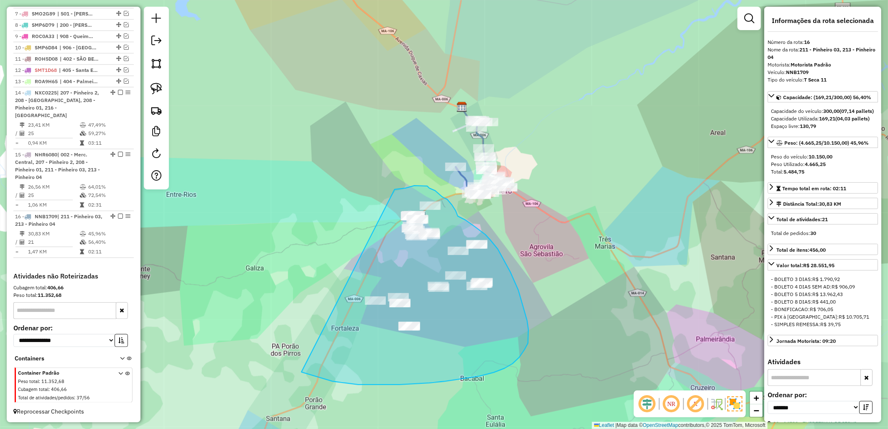
drag, startPoint x: 396, startPoint y: 189, endPoint x: 287, endPoint y: 366, distance: 207.2
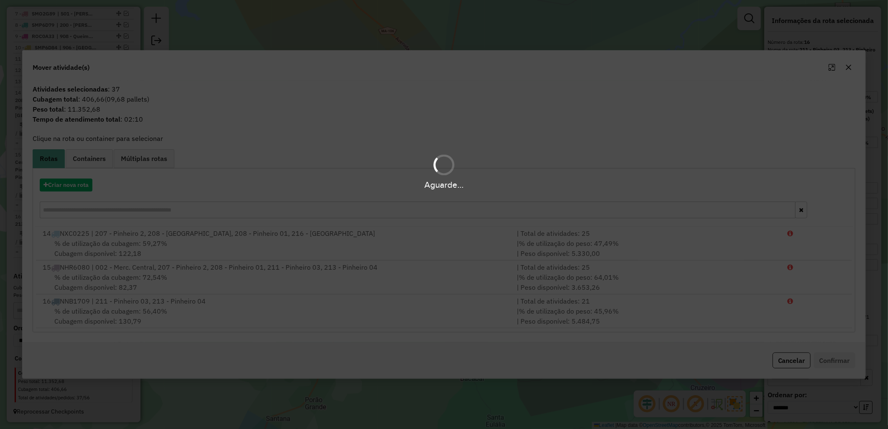
click at [66, 190] on div "Aguarde..." at bounding box center [444, 185] width 888 height 13
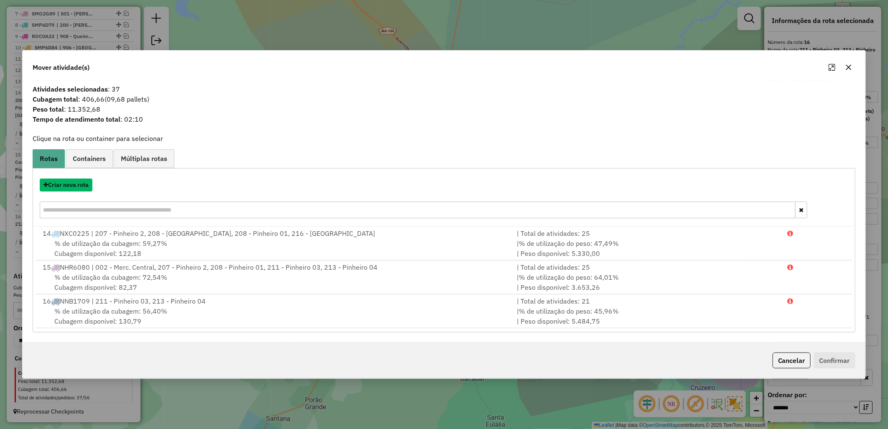
click at [66, 190] on button "Criar nova rota" at bounding box center [66, 185] width 53 height 13
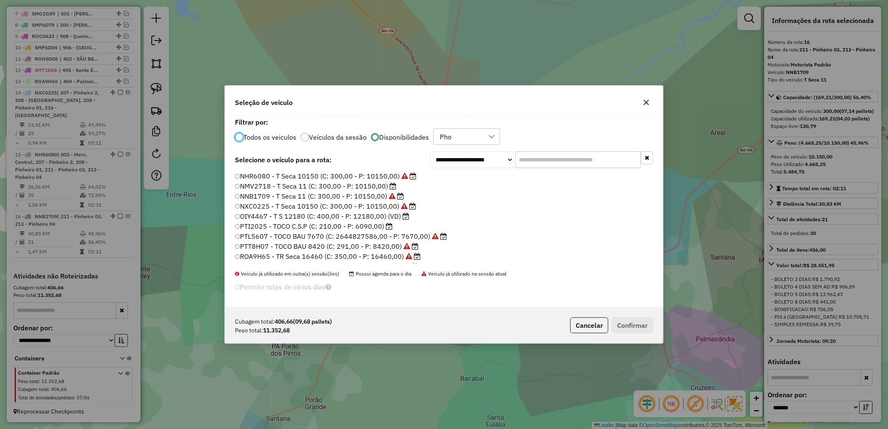
click at [317, 200] on label "NNB1709 - T Seca 11 (C: 300,00 - P: 10150,00)" at bounding box center [319, 196] width 169 height 10
click at [313, 189] on label "NMV2718 - T Seca 11 (C: 300,00 - P: 10150,00)" at bounding box center [315, 186] width 161 height 10
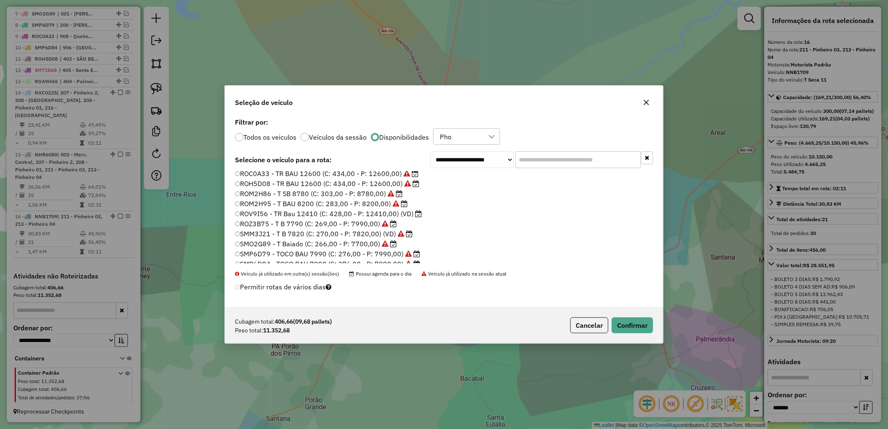
scroll to position [109, 0]
click at [637, 322] on button "Confirmar" at bounding box center [632, 325] width 41 height 16
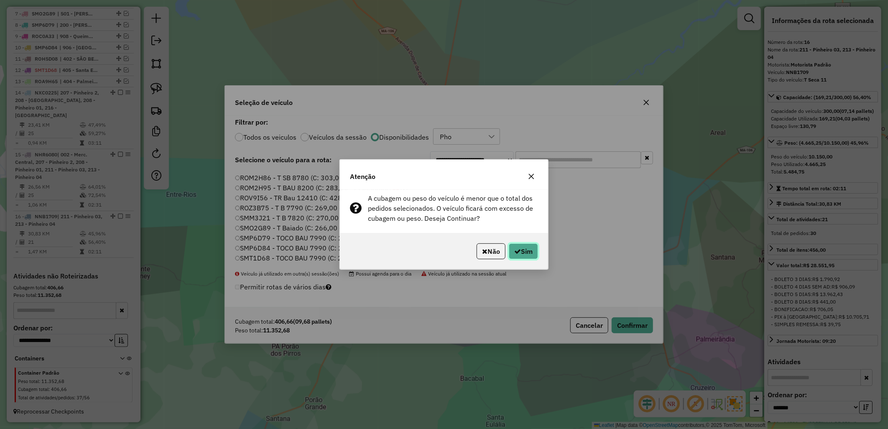
click at [510, 252] on button "Sim" at bounding box center [523, 251] width 29 height 16
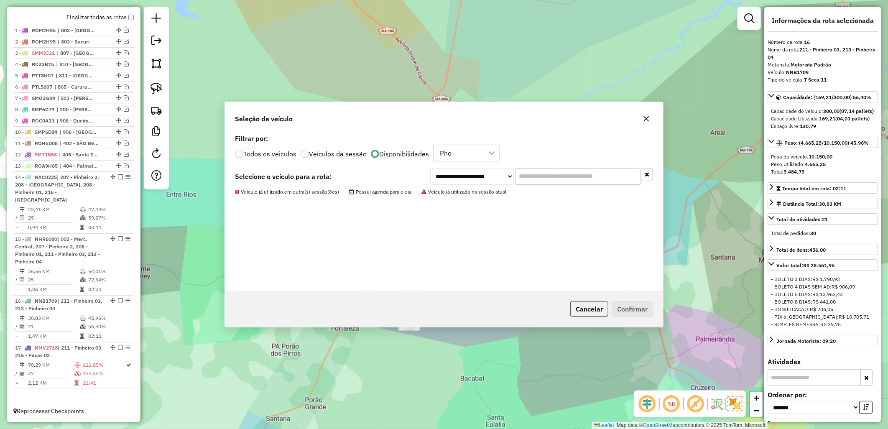
scroll to position [297, 0]
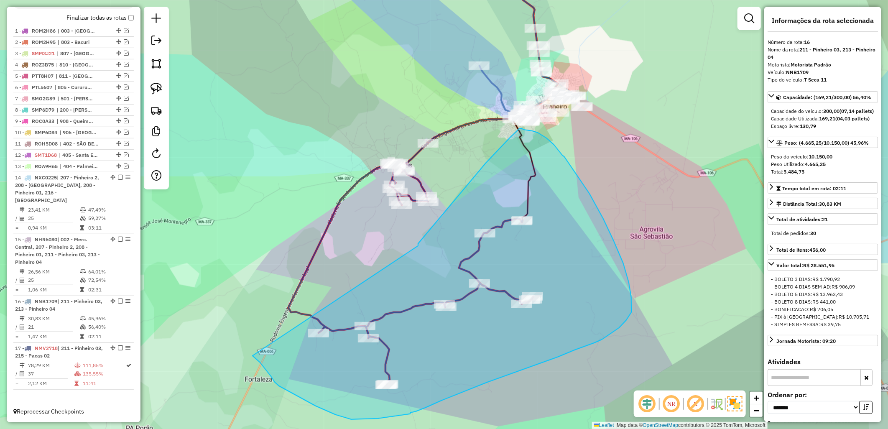
drag, startPoint x: 418, startPoint y: 245, endPoint x: 252, endPoint y: 356, distance: 199.9
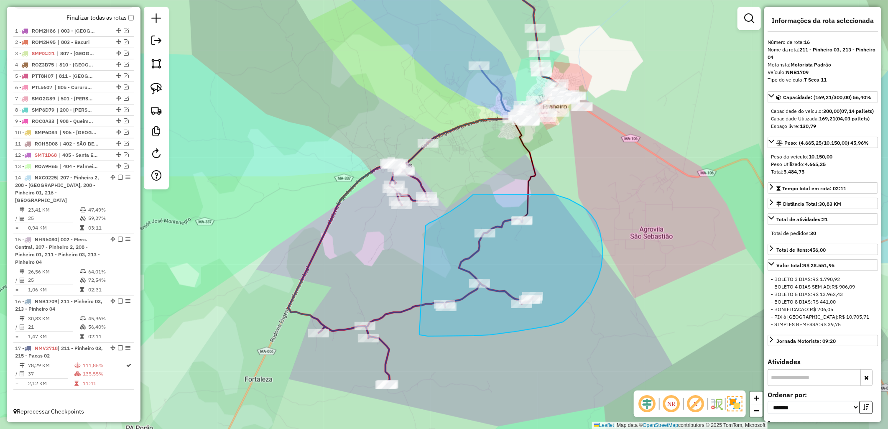
drag, startPoint x: 428, startPoint y: 224, endPoint x: 420, endPoint y: 334, distance: 109.9
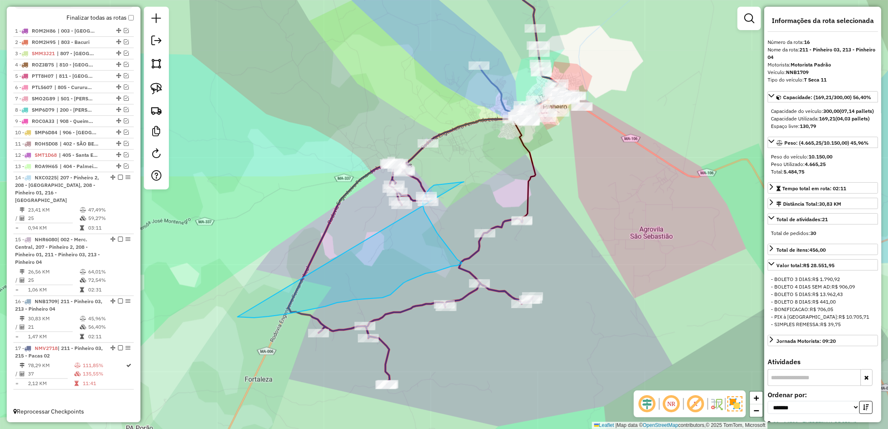
drag, startPoint x: 269, startPoint y: 317, endPoint x: 462, endPoint y: 183, distance: 235.1
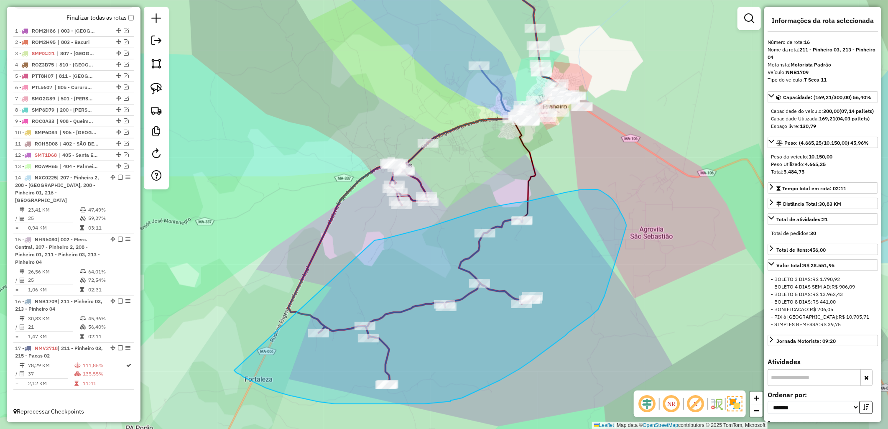
drag, startPoint x: 376, startPoint y: 240, endPoint x: 234, endPoint y: 371, distance: 192.7
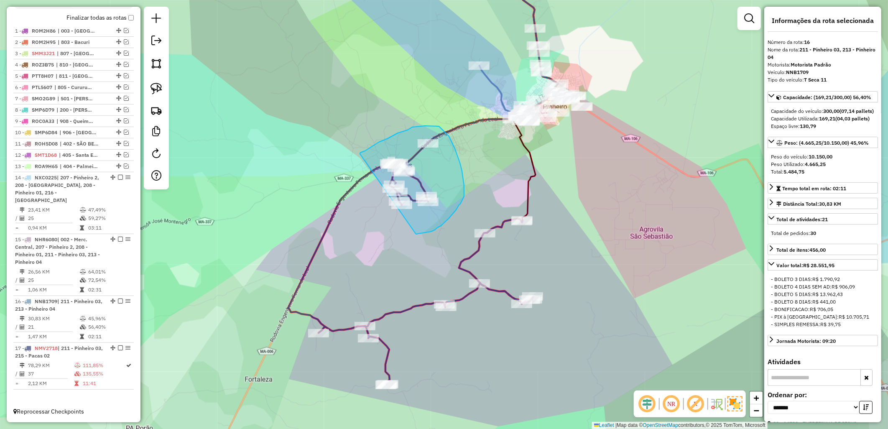
drag, startPoint x: 361, startPoint y: 154, endPoint x: 355, endPoint y: 233, distance: 80.1
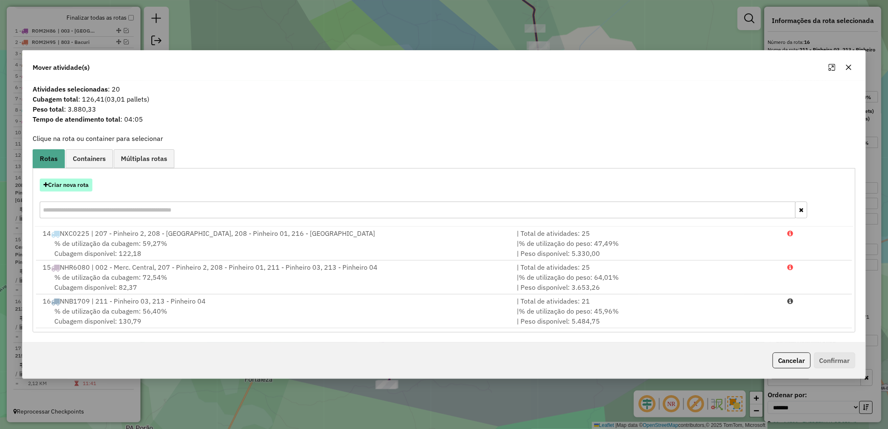
click at [60, 183] on button "Criar nova rota" at bounding box center [66, 185] width 53 height 13
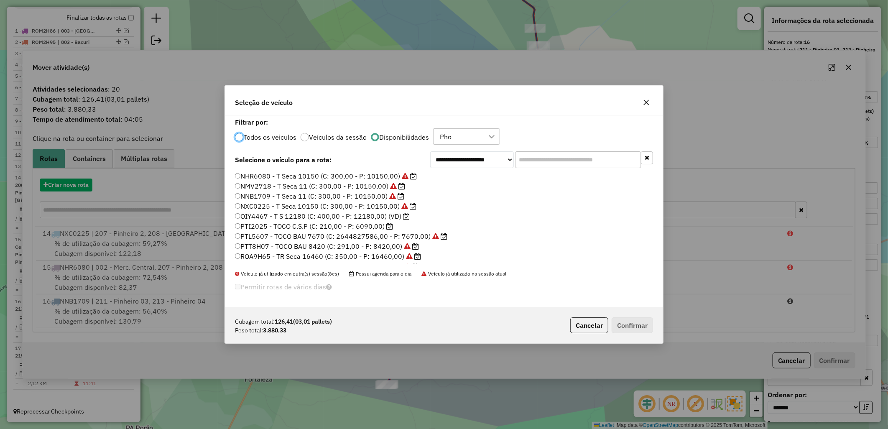
scroll to position [5, 2]
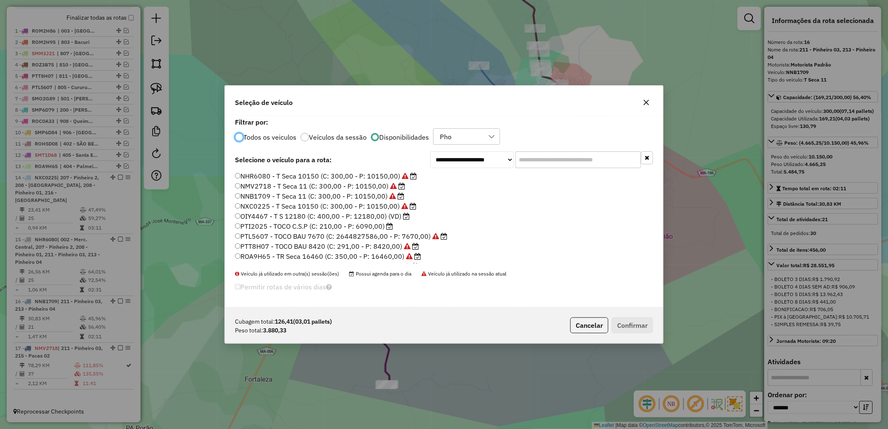
click at [281, 223] on label "PTI2025 - TOCO C.S.P (C: 210,00 - P: 6090,00)" at bounding box center [314, 226] width 158 height 10
click at [632, 327] on button "Confirmar" at bounding box center [632, 325] width 41 height 16
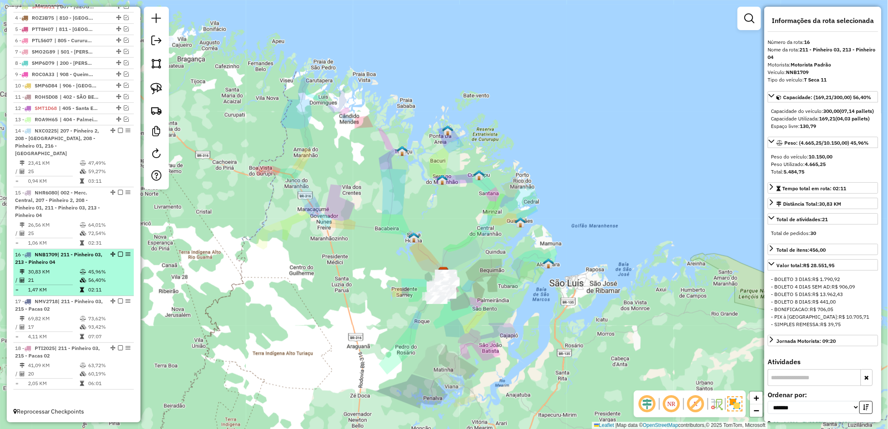
scroll to position [158, 0]
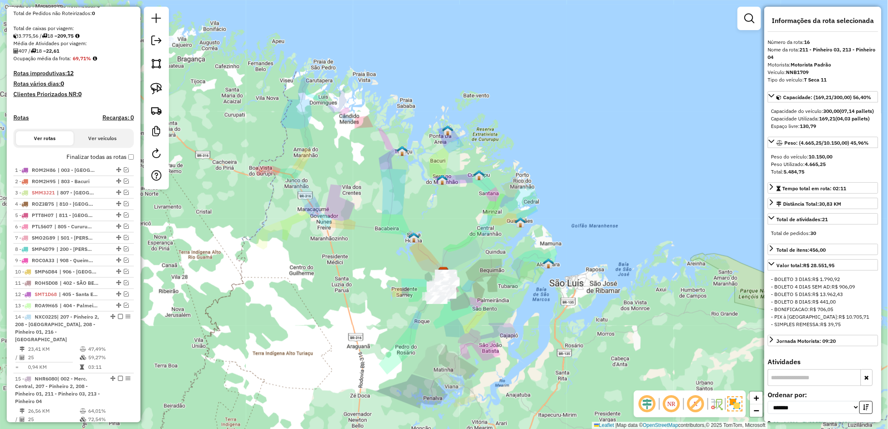
click at [87, 165] on div "Finalizar todas as rotas" at bounding box center [73, 160] width 120 height 10
click at [100, 165] on div "Finalizar todas as rotas" at bounding box center [73, 160] width 120 height 10
drag, startPoint x: 100, startPoint y: 168, endPoint x: 111, endPoint y: 165, distance: 11.3
click at [111, 161] on label "Finalizar todas as rotas" at bounding box center [100, 157] width 67 height 9
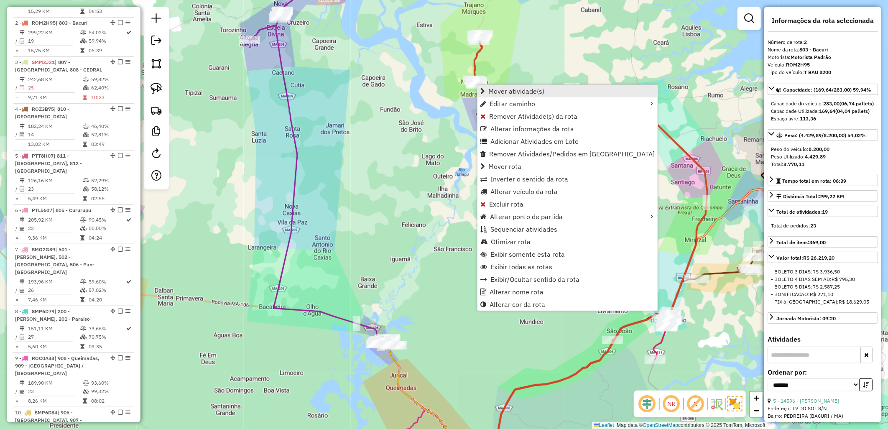
scroll to position [370, 0]
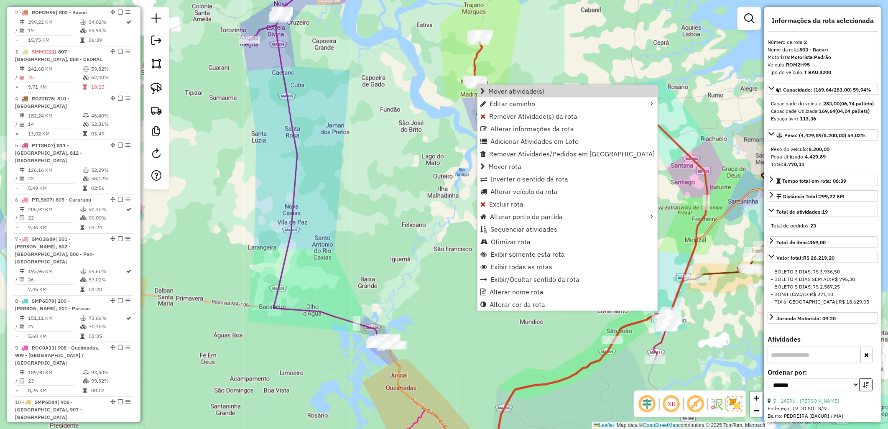
click at [398, 136] on div "Janela de atendimento Grade de atendimento Capacidade Transportadoras Veículos …" at bounding box center [444, 214] width 888 height 429
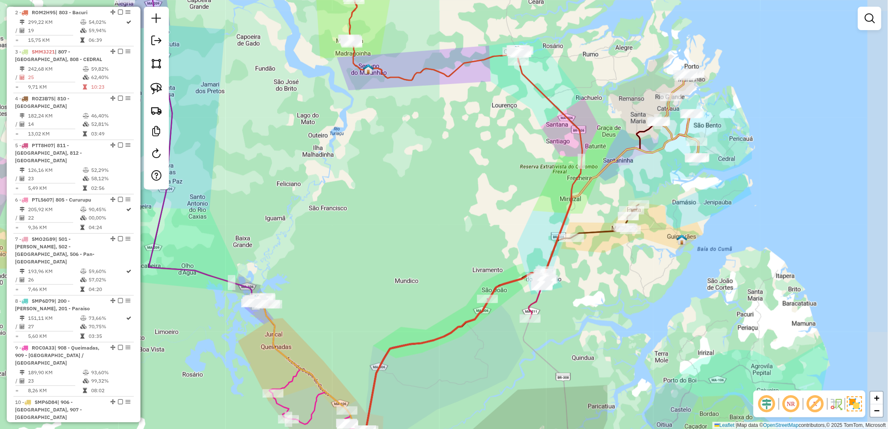
drag, startPoint x: 596, startPoint y: 185, endPoint x: 466, endPoint y: 143, distance: 136.5
click at [467, 141] on div "Janela de atendimento Grade de atendimento Capacidade Transportadoras Veículos …" at bounding box center [444, 214] width 888 height 429
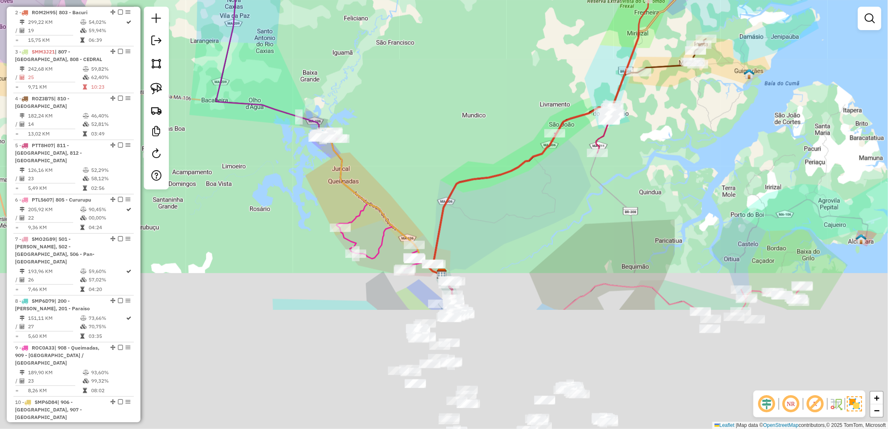
drag, startPoint x: 445, startPoint y: 209, endPoint x: 534, endPoint y: 28, distance: 201.5
click at [534, 28] on div "Janela de atendimento Grade de atendimento Capacidade Transportadoras Veículos …" at bounding box center [444, 214] width 888 height 429
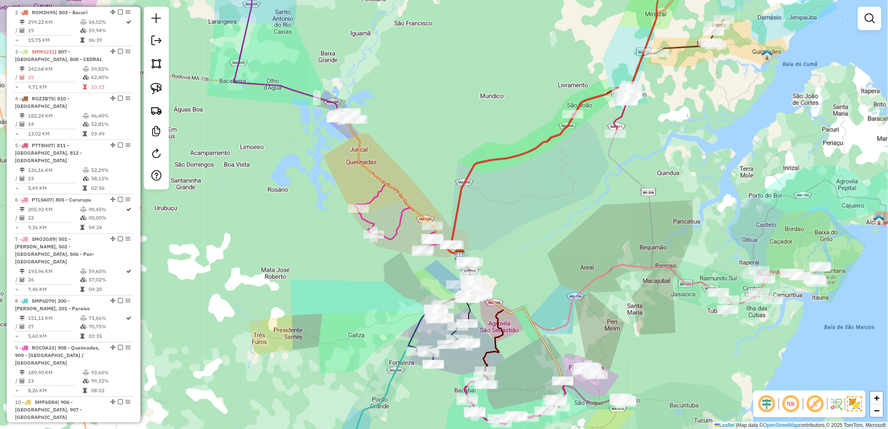
click at [629, 118] on div "Janela de atendimento Grade de atendimento Capacidade Transportadoras Veículos …" at bounding box center [444, 214] width 888 height 429
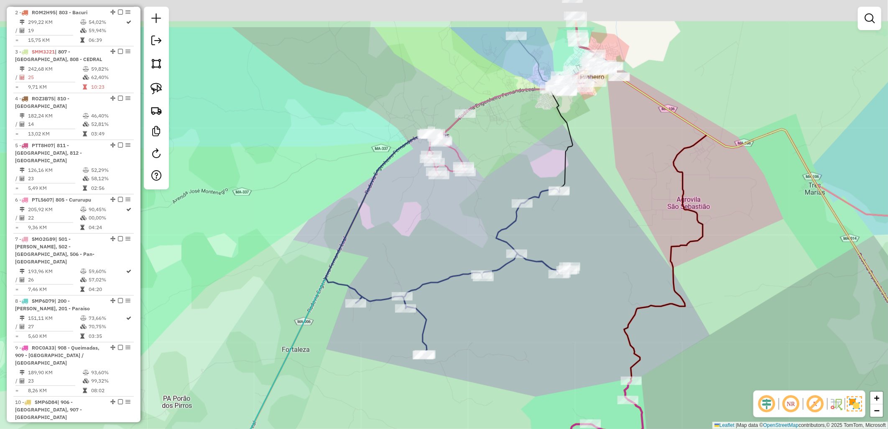
drag, startPoint x: 522, startPoint y: 141, endPoint x: 505, endPoint y: 185, distance: 47.1
click at [507, 178] on div "Janela de atendimento Grade de atendimento Capacidade Transportadoras Veículos …" at bounding box center [444, 214] width 888 height 429
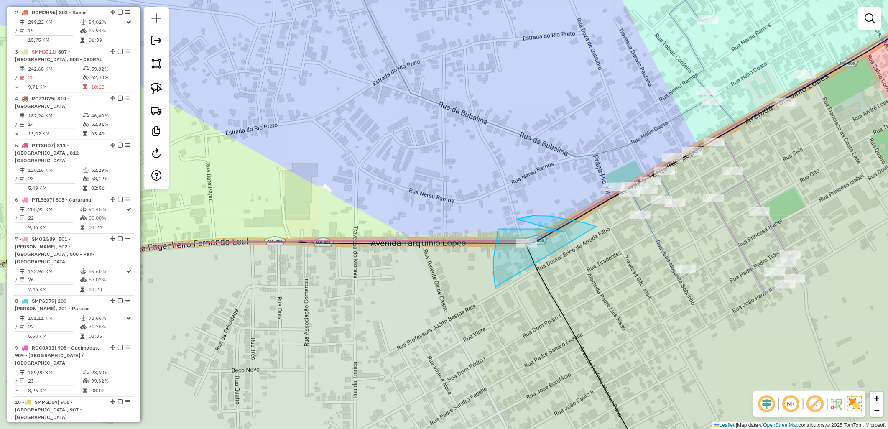
drag, startPoint x: 494, startPoint y: 268, endPoint x: 595, endPoint y: 227, distance: 109.6
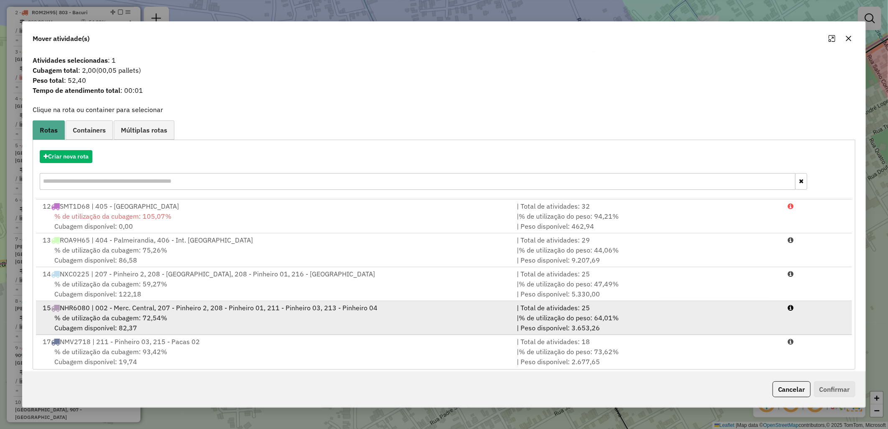
scroll to position [409, 0]
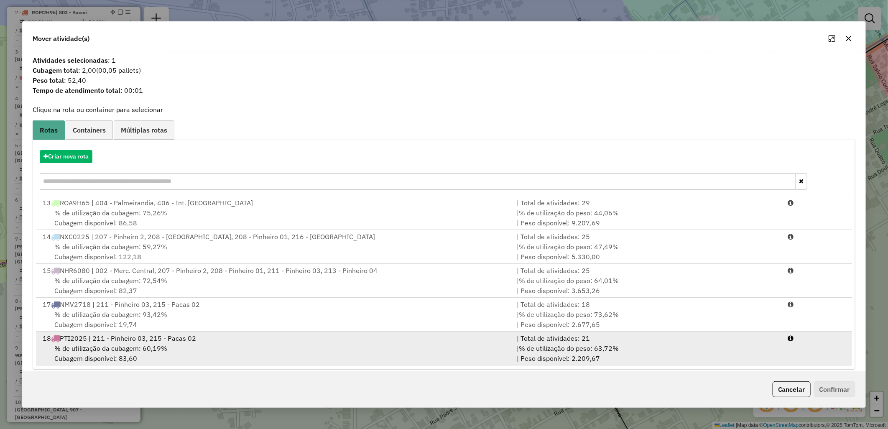
click at [450, 361] on div "% de utilização da cubagem: 60,19% Cubagem disponível: 83,60" at bounding box center [275, 353] width 474 height 20
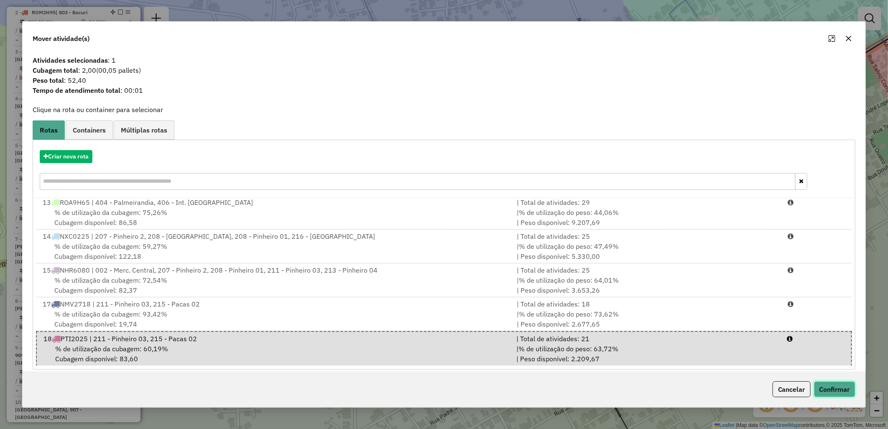
click at [837, 395] on button "Confirmar" at bounding box center [834, 389] width 41 height 16
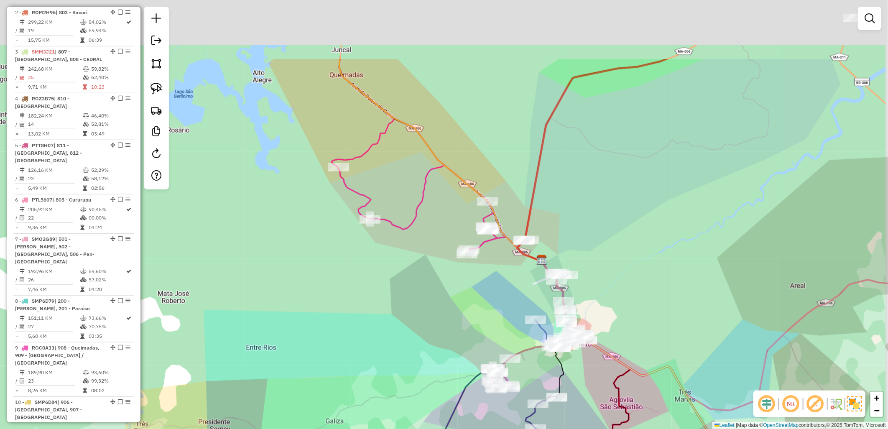
drag, startPoint x: 459, startPoint y: 272, endPoint x: 472, endPoint y: 428, distance: 156.5
click at [471, 417] on div "Janela de atendimento Grade de atendimento Capacidade Transportadoras Veículos …" at bounding box center [444, 214] width 888 height 429
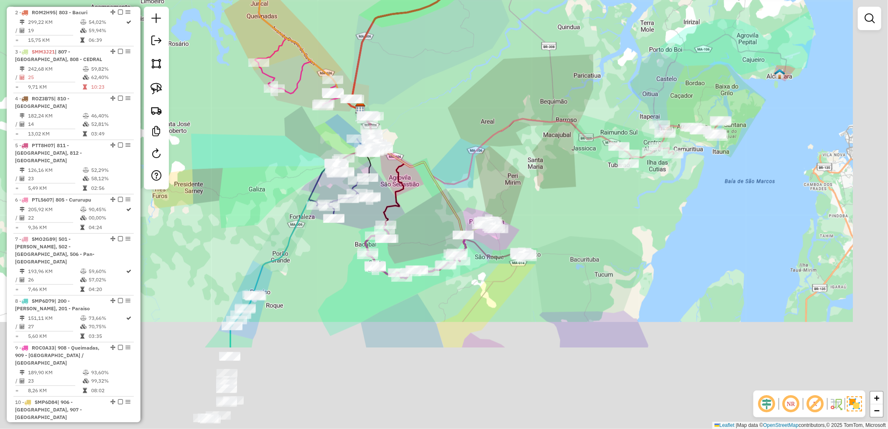
drag, startPoint x: 571, startPoint y: 199, endPoint x: 523, endPoint y: 64, distance: 142.7
click at [524, 64] on div "Janela de atendimento Grade de atendimento Capacidade Transportadoras Veículos …" at bounding box center [444, 214] width 888 height 429
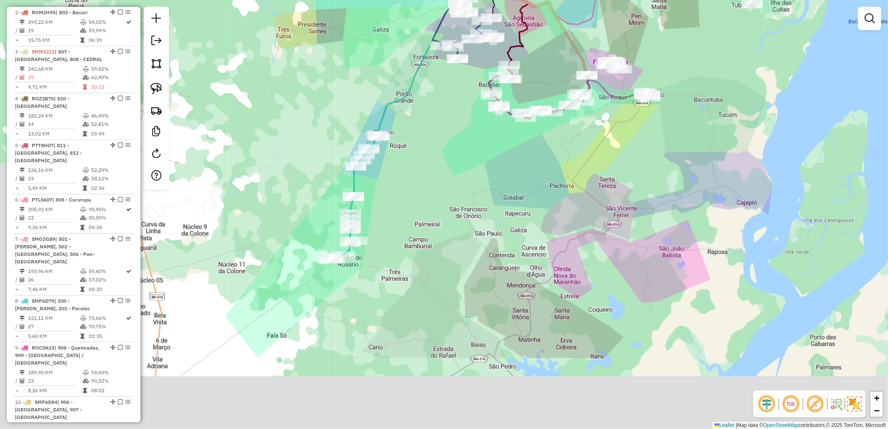
drag, startPoint x: 366, startPoint y: 300, endPoint x: 509, endPoint y: 186, distance: 182.6
click at [512, 185] on div "Janela de atendimento Grade de atendimento Capacidade Transportadoras Veículos …" at bounding box center [444, 214] width 888 height 429
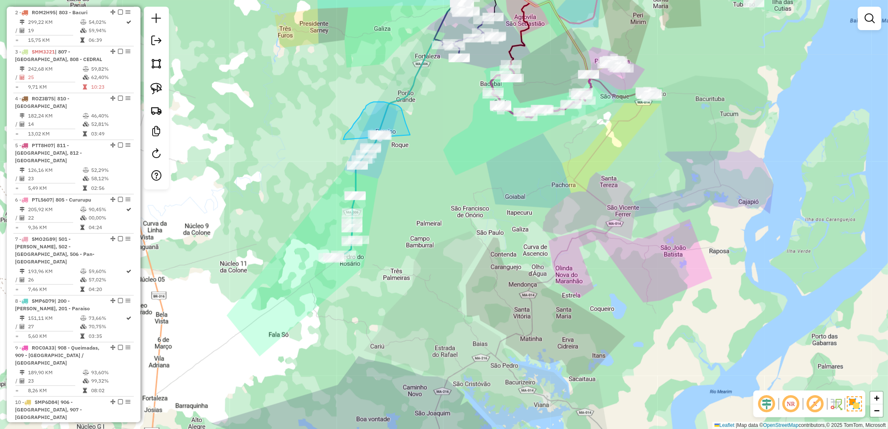
drag, startPoint x: 408, startPoint y: 130, endPoint x: 343, endPoint y: 140, distance: 65.5
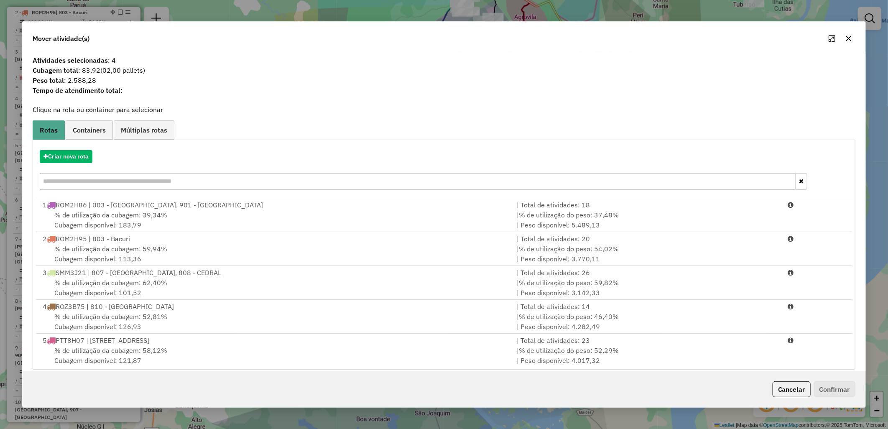
click at [83, 144] on div "Criar nova rota" at bounding box center [444, 171] width 819 height 54
click at [84, 148] on div "Criar nova rota" at bounding box center [444, 171] width 819 height 54
click at [78, 153] on button "Criar nova rota" at bounding box center [66, 156] width 53 height 13
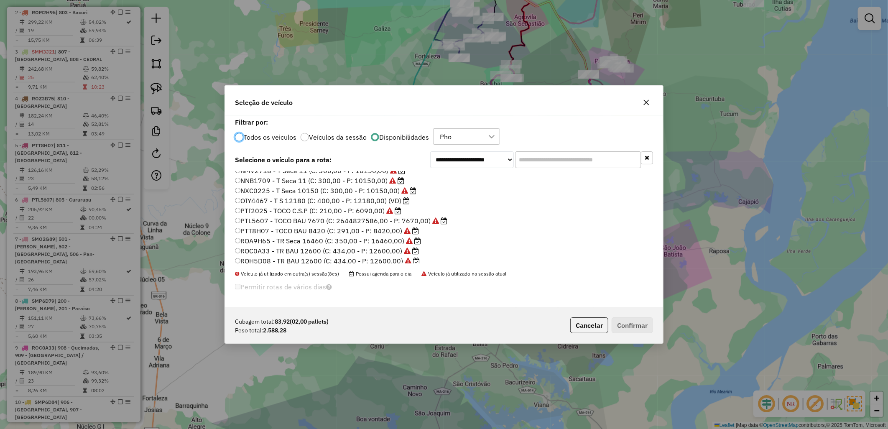
scroll to position [0, 0]
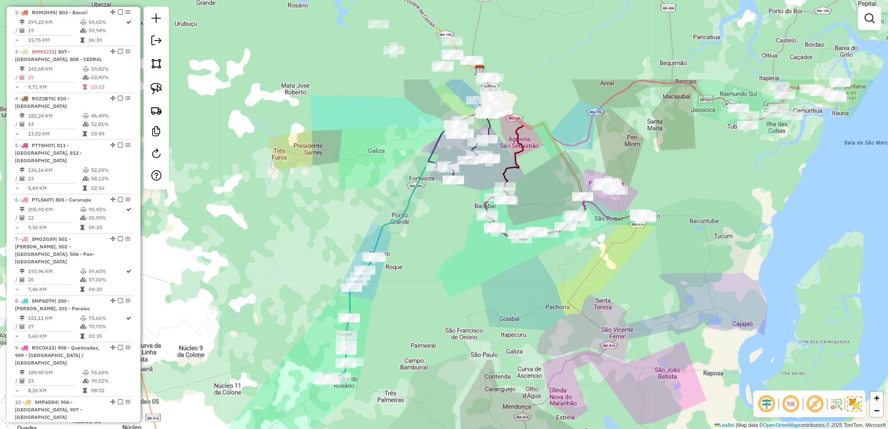
drag, startPoint x: 502, startPoint y: 186, endPoint x: 476, endPoint y: 351, distance: 166.4
click at [473, 360] on div "Janela de atendimento Grade de atendimento Capacidade Transportadoras Veículos …" at bounding box center [444, 214] width 888 height 429
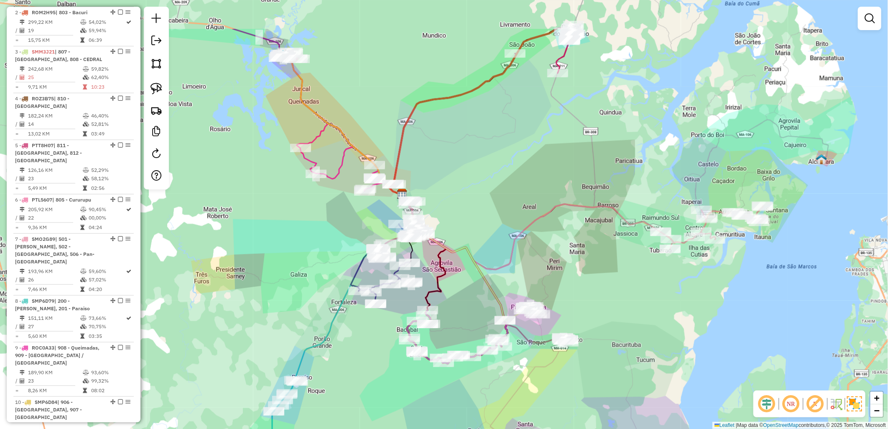
drag, startPoint x: 568, startPoint y: 112, endPoint x: 513, endPoint y: 182, distance: 89.4
click at [513, 182] on div "Janela de atendimento Grade de atendimento Capacidade Transportadoras Veículos …" at bounding box center [444, 214] width 888 height 429
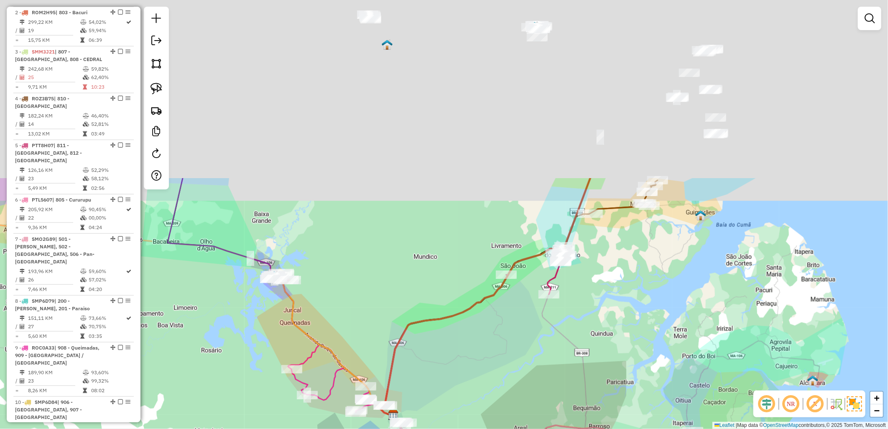
drag, startPoint x: 530, startPoint y: 145, endPoint x: 521, endPoint y: 366, distance: 221.4
click at [521, 366] on div "Janela de atendimento Grade de atendimento Capacidade Transportadoras Veículos …" at bounding box center [444, 214] width 888 height 429
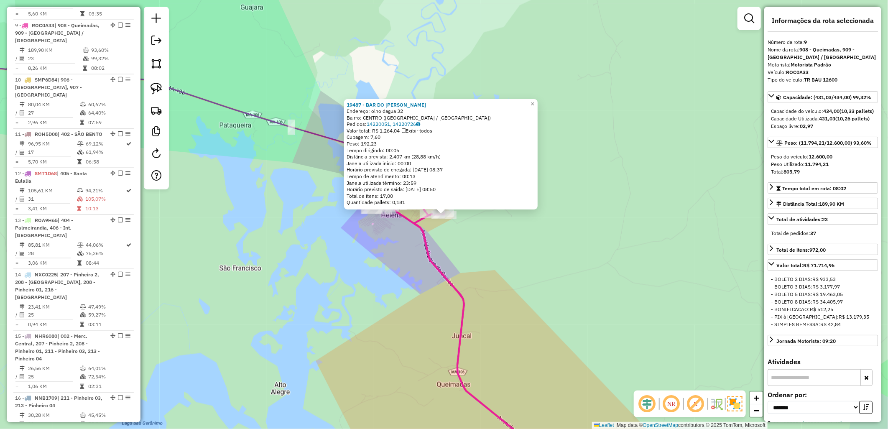
scroll to position [683, 0]
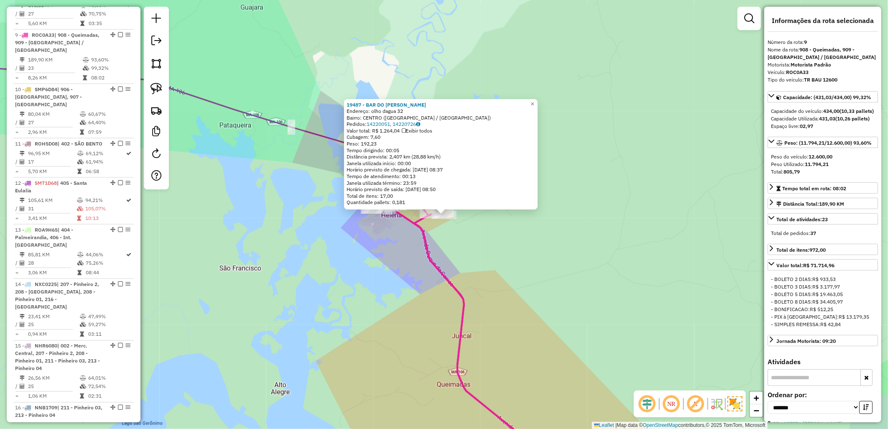
click at [515, 258] on div "19487 - BAR DO [PERSON_NAME]: olho dagua 32 Bairro: [GEOGRAPHIC_DATA] ([GEOGRAP…" at bounding box center [444, 214] width 888 height 429
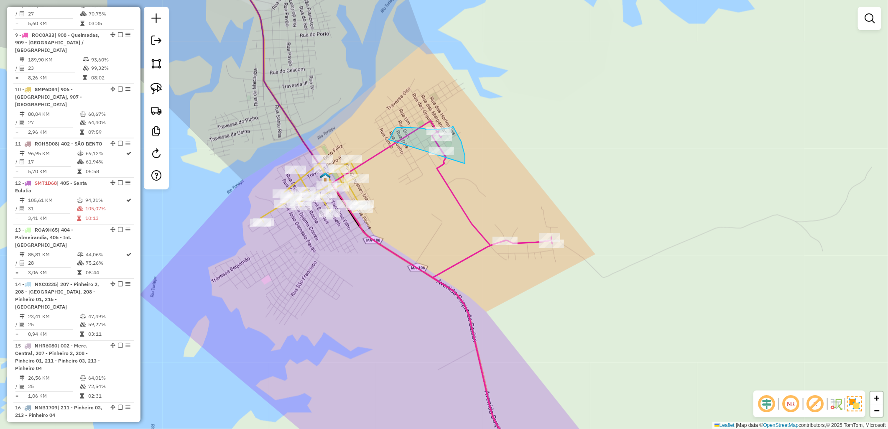
drag, startPoint x: 396, startPoint y: 128, endPoint x: 458, endPoint y: 178, distance: 79.8
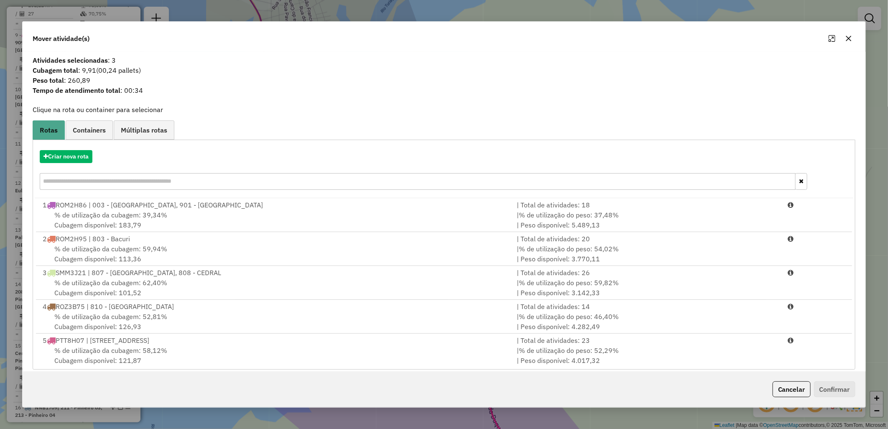
click at [307, 176] on input "text" at bounding box center [418, 181] width 756 height 17
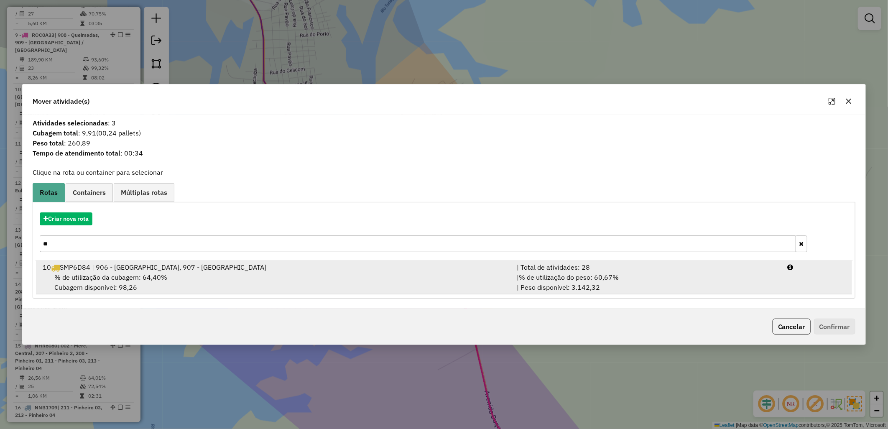
type input "**"
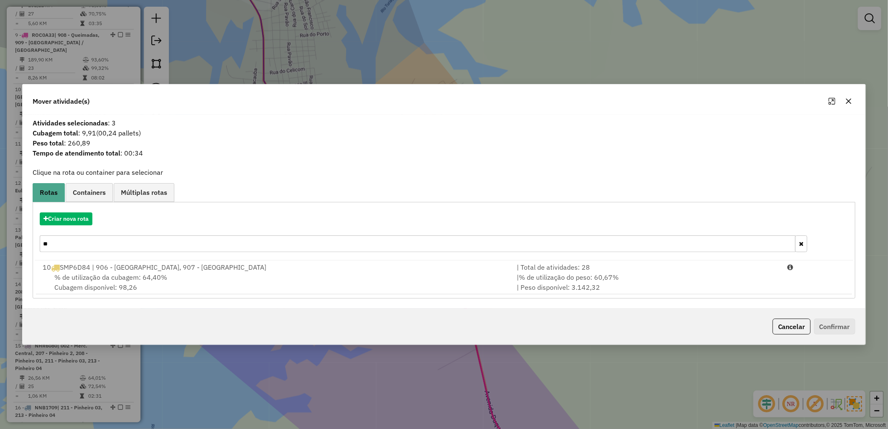
drag, startPoint x: 305, startPoint y: 264, endPoint x: 333, endPoint y: 256, distance: 28.6
click at [306, 264] on div "10 SMP6D84 | 906 - [GEOGRAPHIC_DATA], 907 - [GEOGRAPHIC_DATA]" at bounding box center [275, 267] width 474 height 10
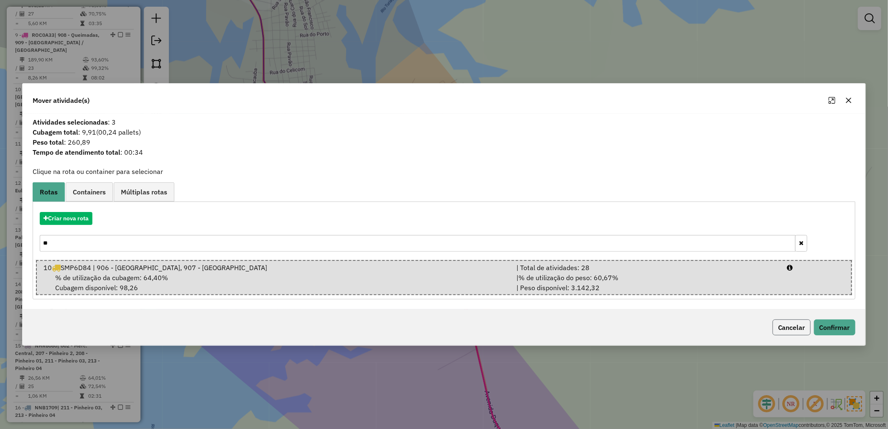
click at [782, 327] on button "Cancelar" at bounding box center [792, 328] width 38 height 16
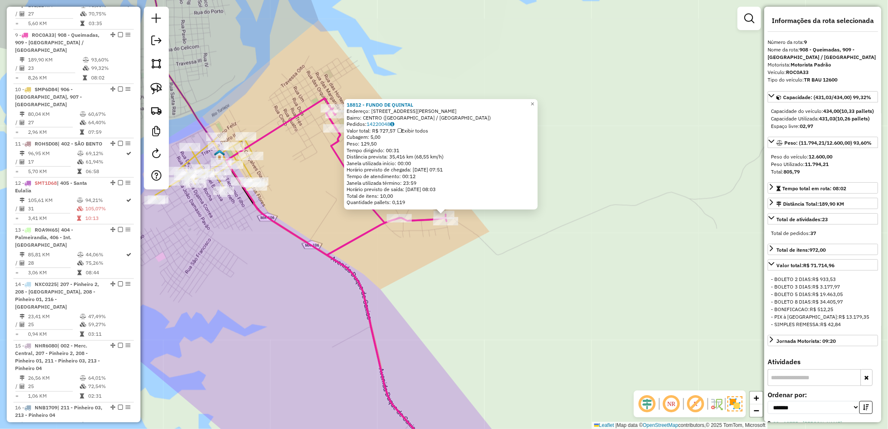
click at [560, 248] on div "18812 - FUNDO DE QUINTAL Endereço: [STREET_ADDRESS] Bairro: [GEOGRAPHIC_DATA] (…" at bounding box center [444, 214] width 888 height 429
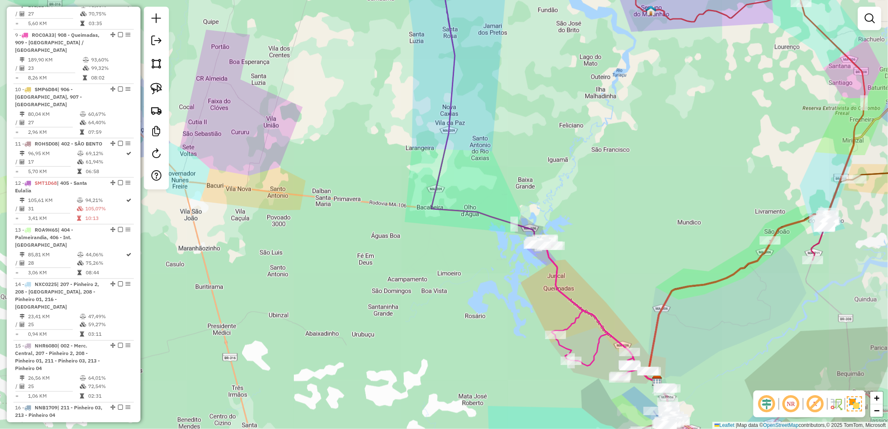
click at [411, 279] on div "Rota 9 - Placa ROC0A33 12951 - [PERSON_NAME] VIEIR Janela de atendimento Grade …" at bounding box center [444, 214] width 888 height 429
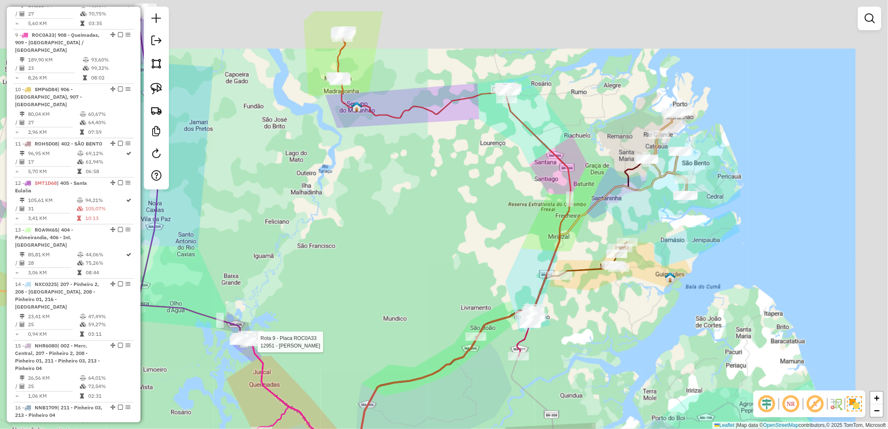
drag, startPoint x: 494, startPoint y: 236, endPoint x: 423, endPoint y: 265, distance: 76.0
click at [423, 265] on div "Rota 9 - Placa ROC0A33 12951 - [PERSON_NAME] VIEIR Janela de atendimento Grade …" at bounding box center [444, 214] width 888 height 429
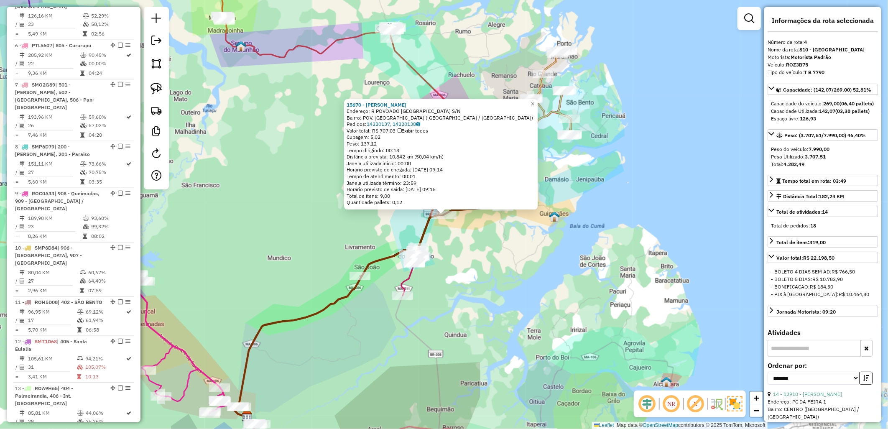
scroll to position [456, 0]
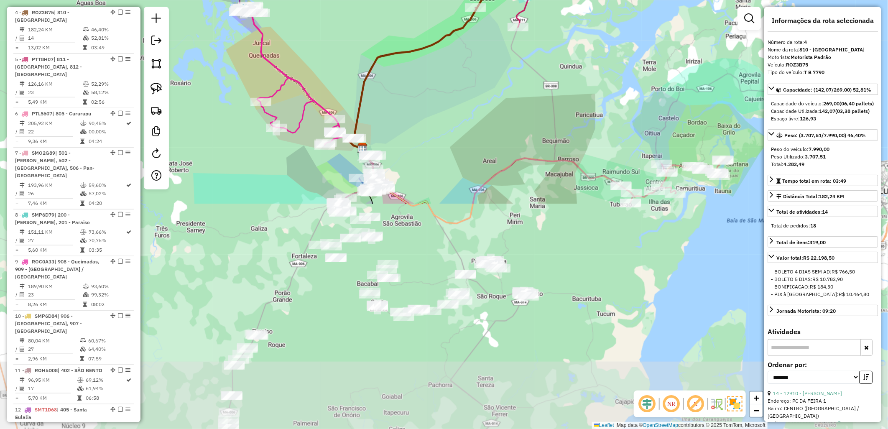
drag, startPoint x: 509, startPoint y: 326, endPoint x: 584, endPoint y: 123, distance: 216.2
click at [584, 123] on div "15670 - [PERSON_NAME]: R POVOADO [GEOGRAPHIC_DATA]/N Bairro: POV. [GEOGRAPHIC_D…" at bounding box center [444, 214] width 888 height 429
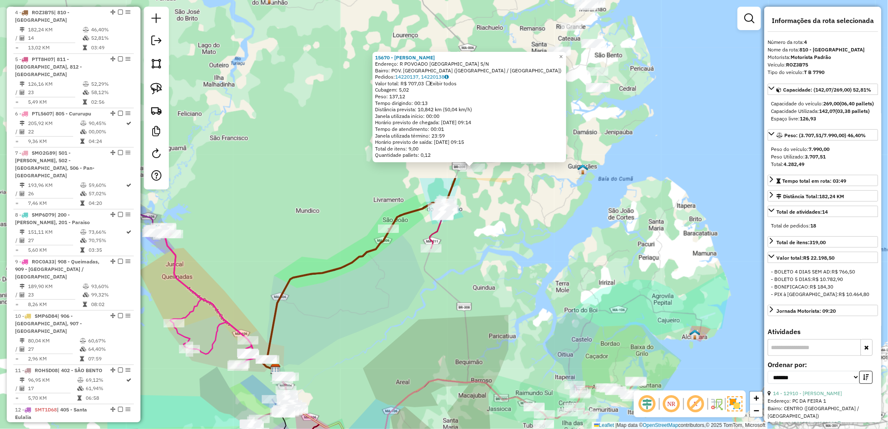
drag, startPoint x: 545, startPoint y: 165, endPoint x: 491, endPoint y: 308, distance: 153.4
click at [491, 308] on div "15670 - [PERSON_NAME]: R POVOADO [GEOGRAPHIC_DATA]/N Bairro: POV. [GEOGRAPHIC_D…" at bounding box center [444, 214] width 888 height 429
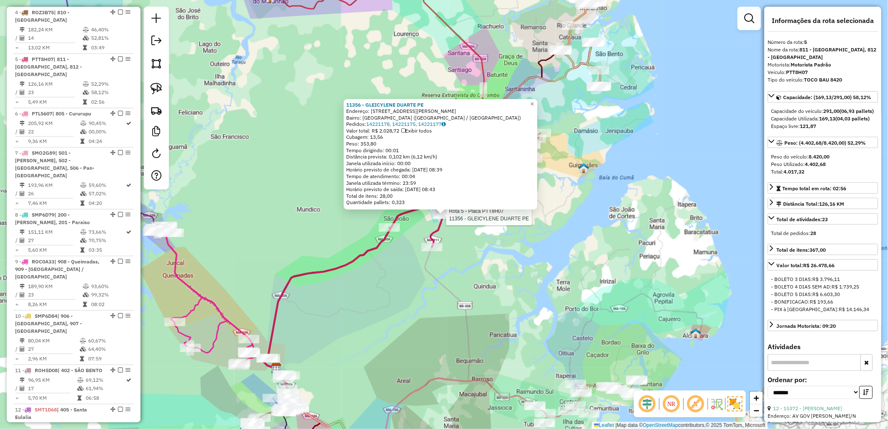
scroll to position [496, 0]
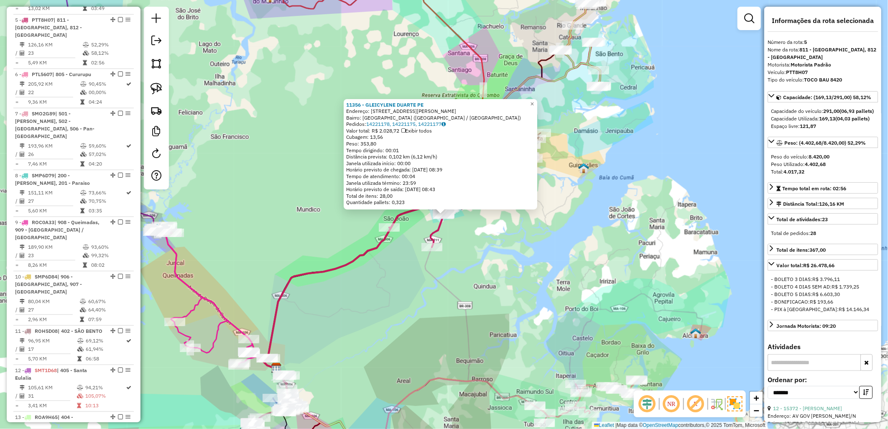
click at [545, 284] on div "11356 - [PERSON_NAME] PE Endereço: AV GOV [PERSON_NAME] 774 Bairro: [GEOGRAPHIC…" at bounding box center [444, 214] width 888 height 429
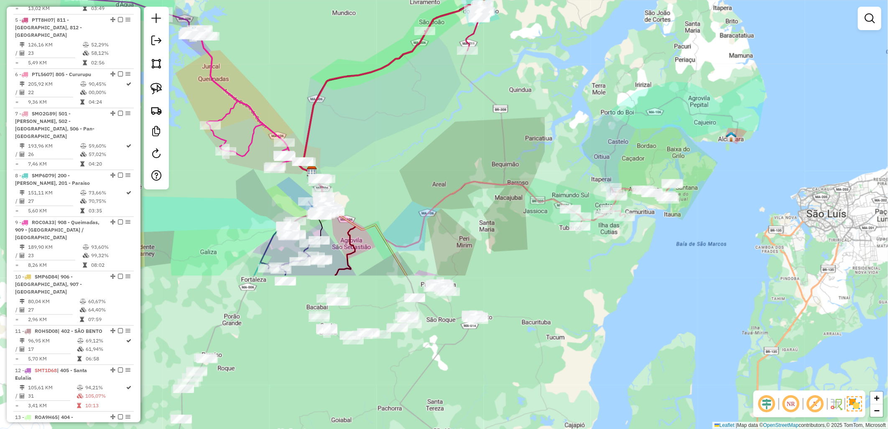
drag, startPoint x: 569, startPoint y: 345, endPoint x: 645, endPoint y: 55, distance: 300.0
click at [645, 55] on div "Janela de atendimento Grade de atendimento Capacidade Transportadoras Veículos …" at bounding box center [444, 214] width 888 height 429
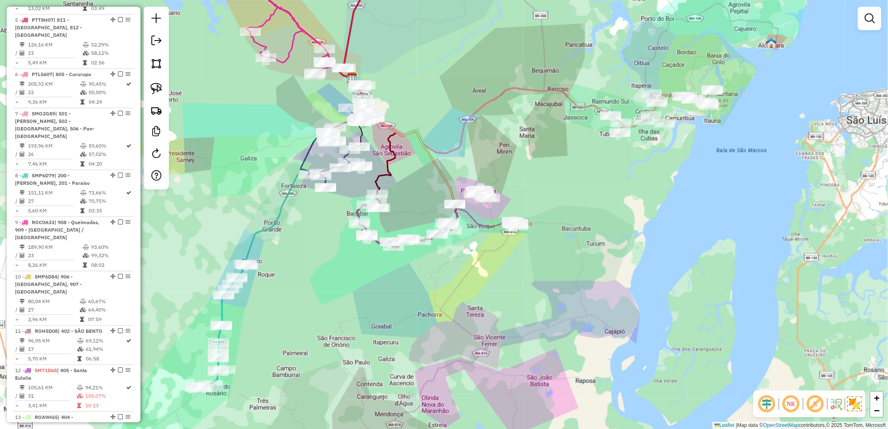
click at [344, 136] on div "Janela de atendimento Grade de atendimento Capacidade Transportadoras Veículos …" at bounding box center [444, 214] width 888 height 429
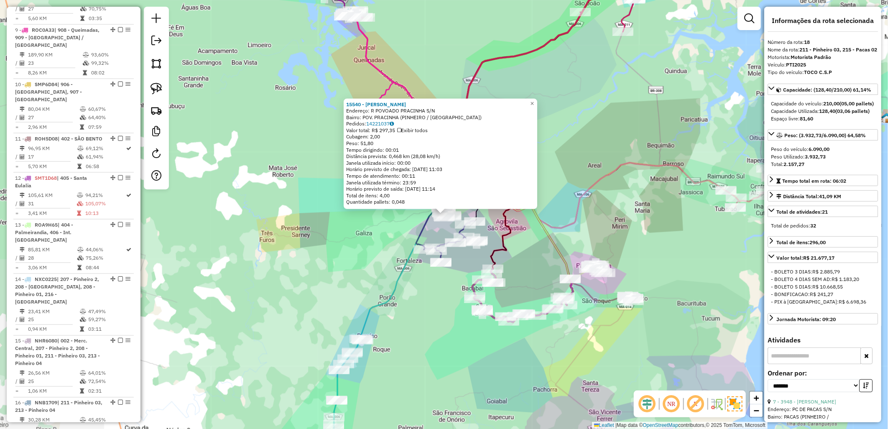
scroll to position [798, 0]
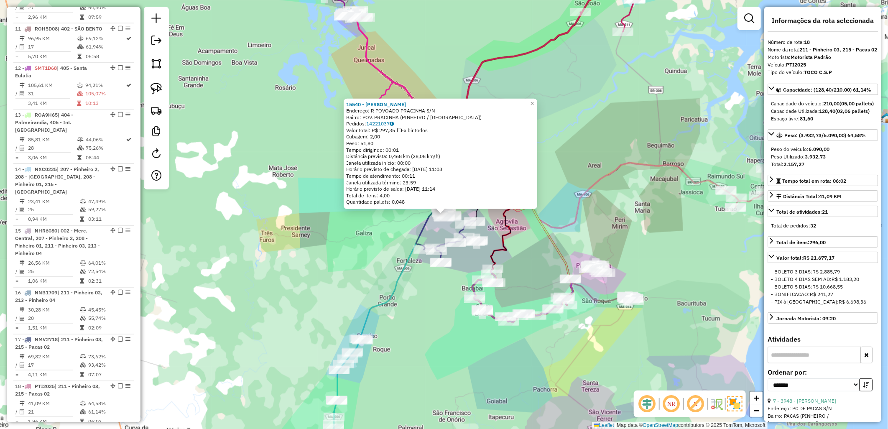
click at [611, 159] on div "15540 - [PERSON_NAME]: R POVOADO PRACINHA S/N Bairro: POV. PRACINHA (PINHEIRO /…" at bounding box center [444, 214] width 888 height 429
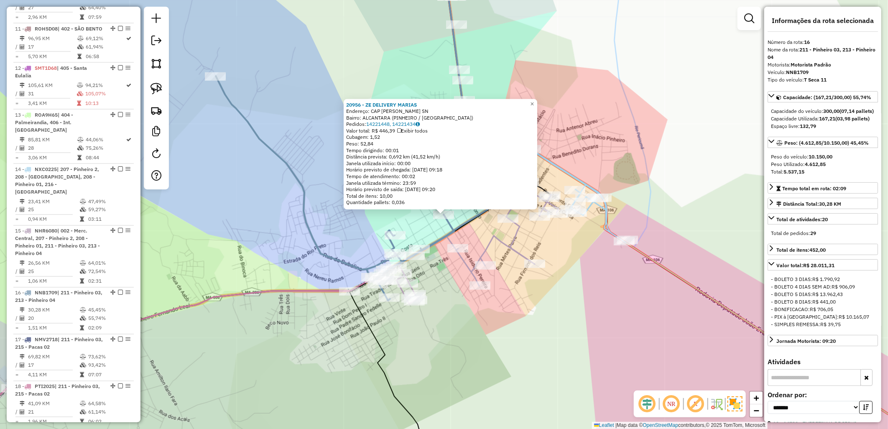
click at [545, 303] on div "20956 - ZE DELIVERY [PERSON_NAME]: [GEOGRAPHIC_DATA] MOARES SN Bairro: ALCANTAR…" at bounding box center [444, 214] width 888 height 429
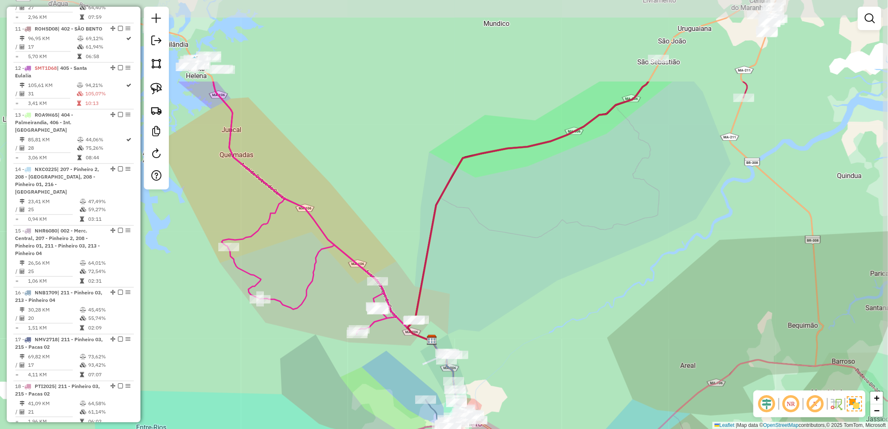
drag, startPoint x: 550, startPoint y: 186, endPoint x: 486, endPoint y: 286, distance: 118.9
click at [486, 286] on div "Janela de atendimento Grade de atendimento Capacidade Transportadoras Veículos …" at bounding box center [444, 214] width 888 height 429
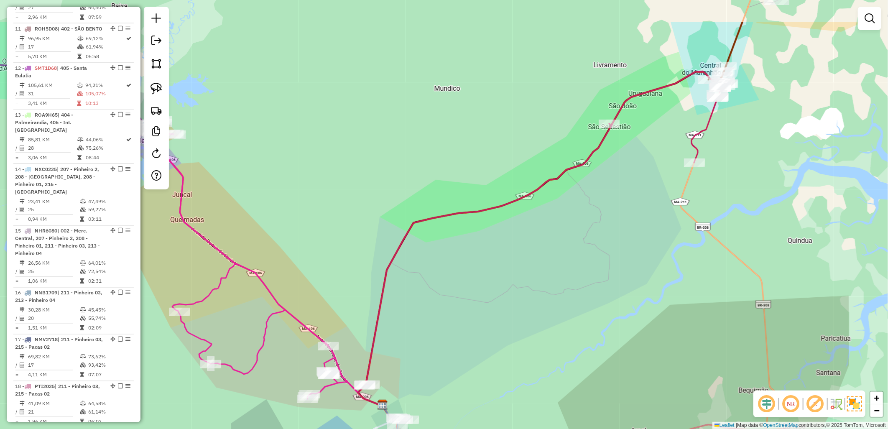
drag, startPoint x: 570, startPoint y: 185, endPoint x: 558, endPoint y: 202, distance: 20.8
click at [558, 203] on div "Janela de atendimento Grade de atendimento Capacidade Transportadoras Veículos …" at bounding box center [444, 214] width 888 height 429
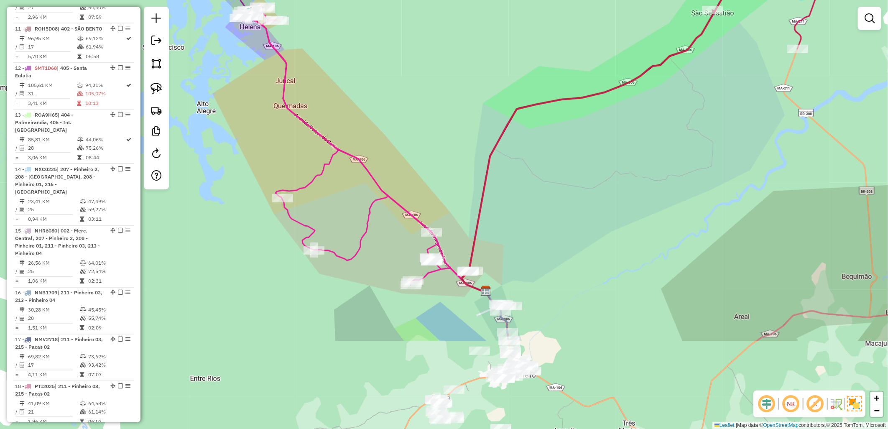
drag, startPoint x: 472, startPoint y: 295, endPoint x: 587, endPoint y: 164, distance: 174.6
click at [587, 164] on div "Janela de atendimento Grade de atendimento Capacidade Transportadoras Veículos …" at bounding box center [444, 214] width 888 height 429
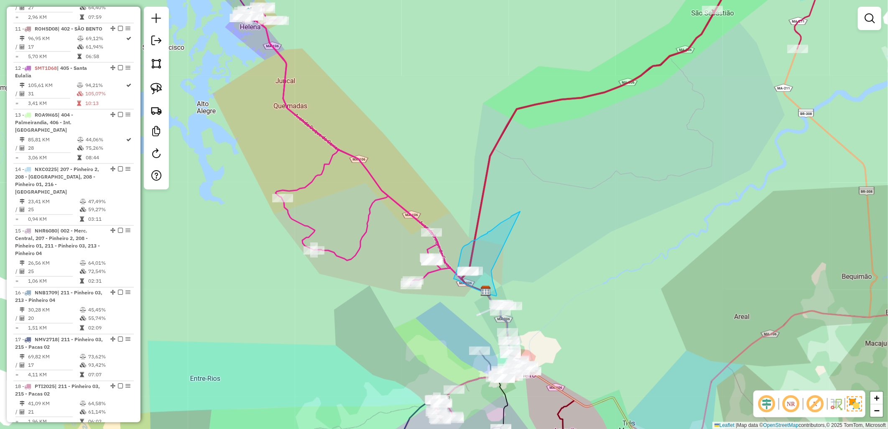
drag, startPoint x: 512, startPoint y: 216, endPoint x: 491, endPoint y: 271, distance: 58.4
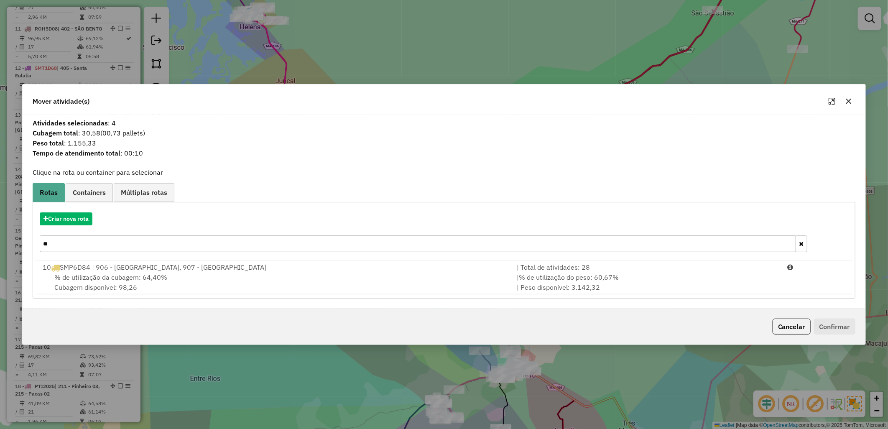
click at [193, 244] on input "**" at bounding box center [418, 243] width 756 height 17
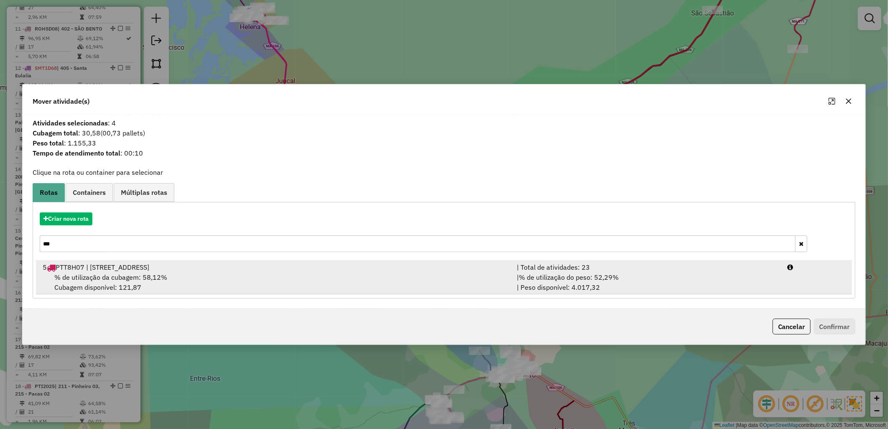
type input "***"
drag, startPoint x: 256, startPoint y: 272, endPoint x: 264, endPoint y: 272, distance: 8.0
click at [256, 273] on div "% de utilização da cubagem: 58,12% Cubagem disponível: 121,87" at bounding box center [275, 282] width 474 height 20
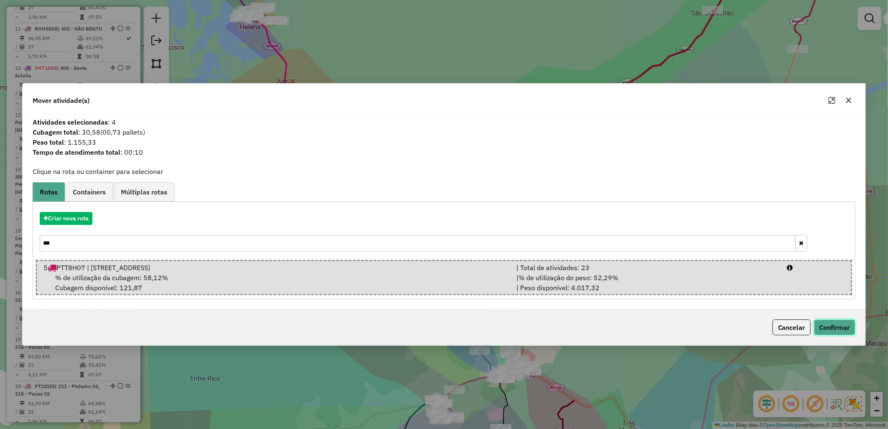
click at [835, 325] on button "Confirmar" at bounding box center [834, 328] width 41 height 16
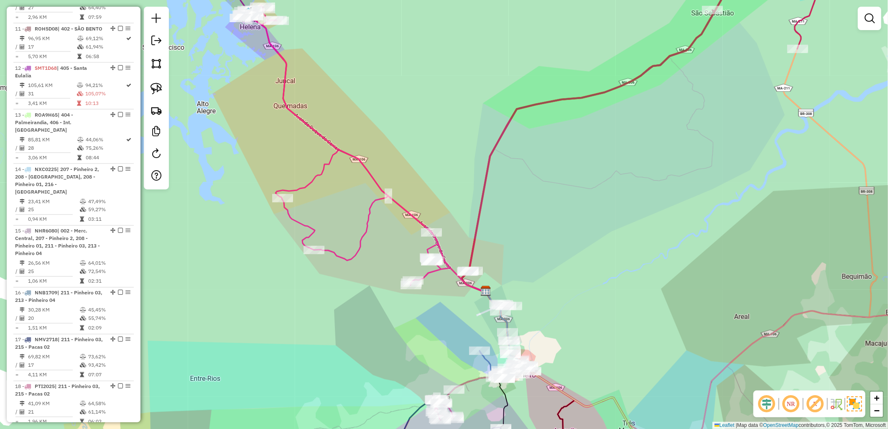
click at [427, 225] on icon at bounding box center [349, 145] width 201 height 280
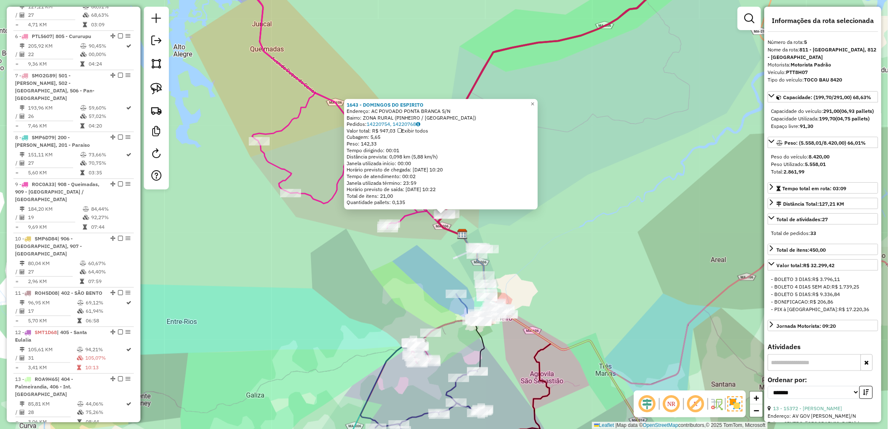
scroll to position [496, 0]
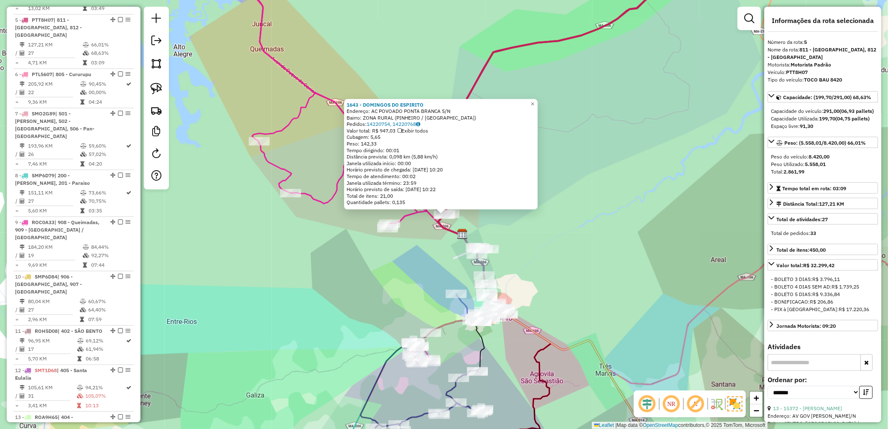
click at [557, 261] on div "1643 - DOMINGOS DO ESPIRITO Endereço: AC POVOADO [GEOGRAPHIC_DATA] S/N Bairro: …" at bounding box center [444, 214] width 888 height 429
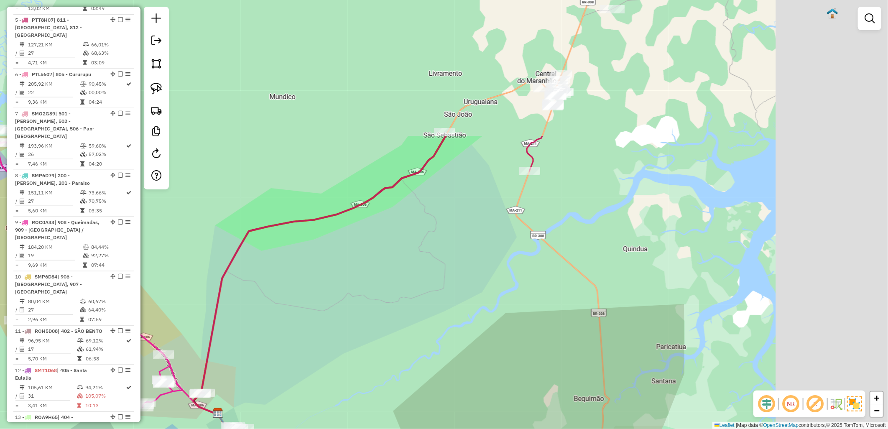
drag, startPoint x: 385, startPoint y: 325, endPoint x: 333, endPoint y: 385, distance: 78.6
click at [333, 385] on div "Janela de atendimento Grade de atendimento Capacidade Transportadoras Veículos …" at bounding box center [444, 214] width 888 height 429
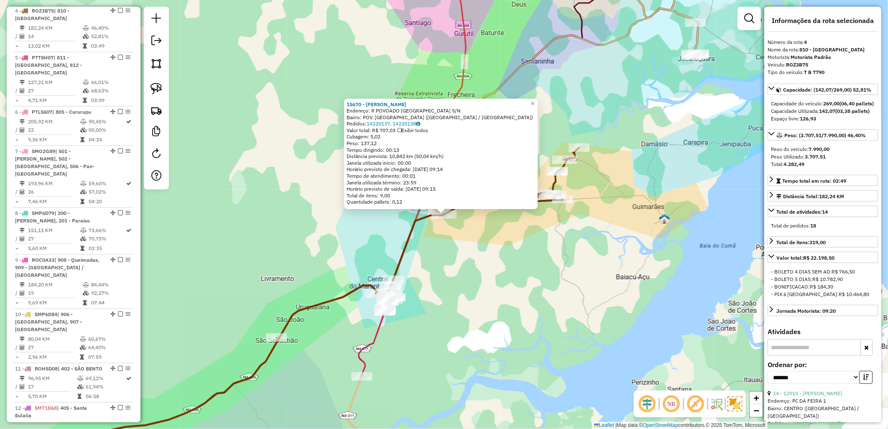
scroll to position [456, 0]
click at [439, 293] on div "15670 - [PERSON_NAME]: R POVOADO [GEOGRAPHIC_DATA]/N Bairro: POV. [GEOGRAPHIC_D…" at bounding box center [444, 214] width 888 height 429
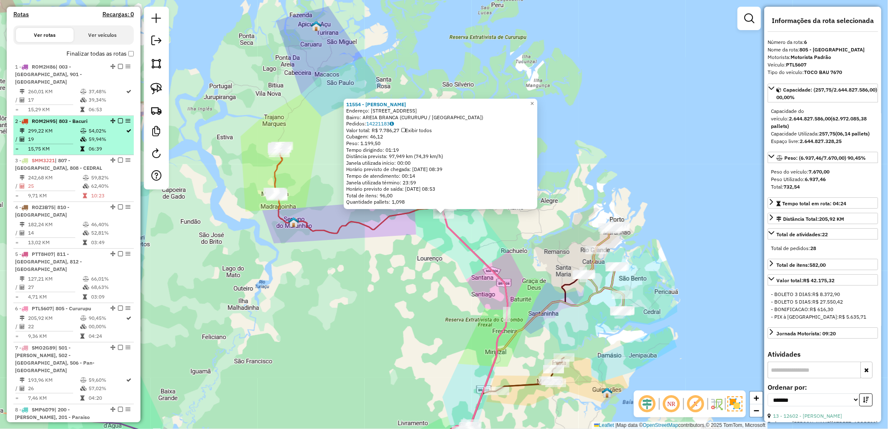
scroll to position [217, 0]
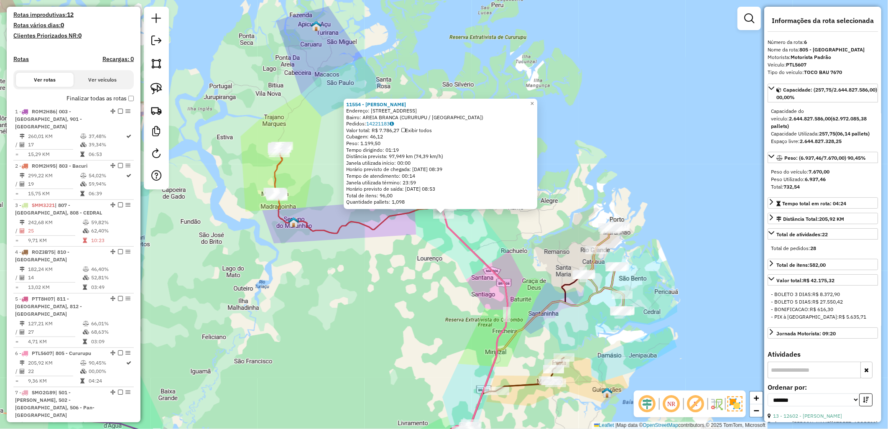
click at [123, 103] on label "Finalizar todas as rotas" at bounding box center [100, 98] width 67 height 9
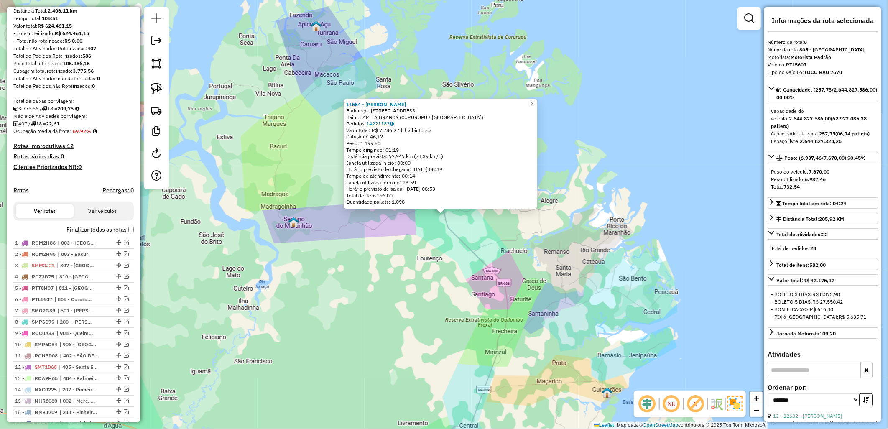
scroll to position [5, 0]
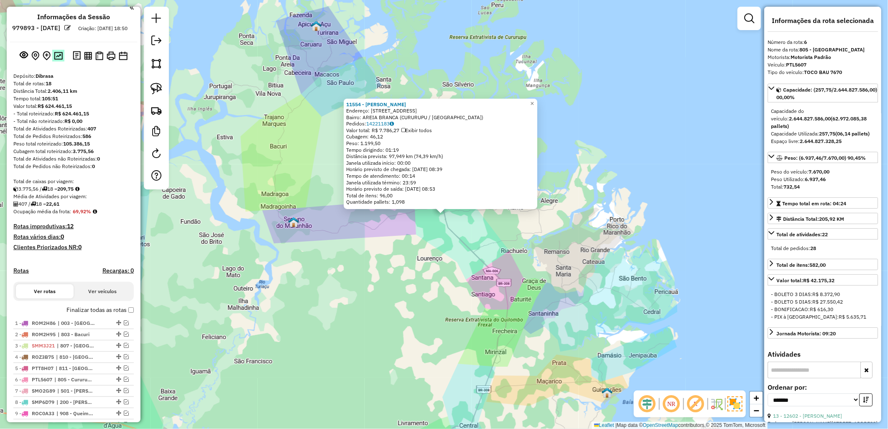
click at [58, 60] on img at bounding box center [58, 56] width 9 height 8
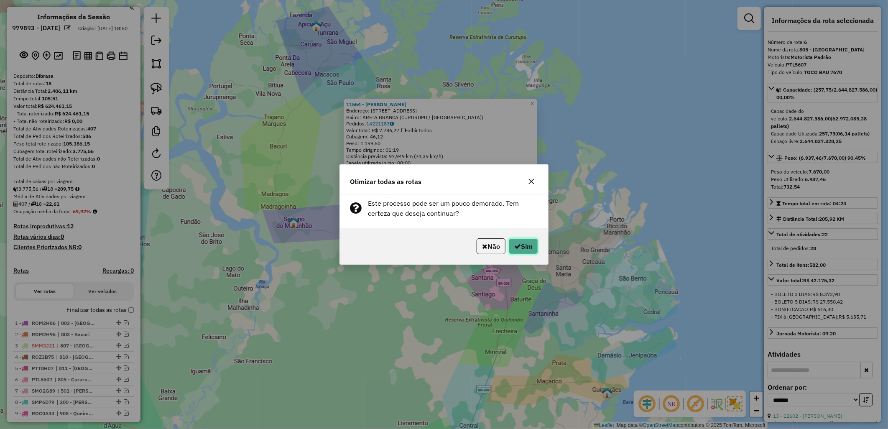
click at [520, 245] on button "Sim" at bounding box center [523, 246] width 29 height 16
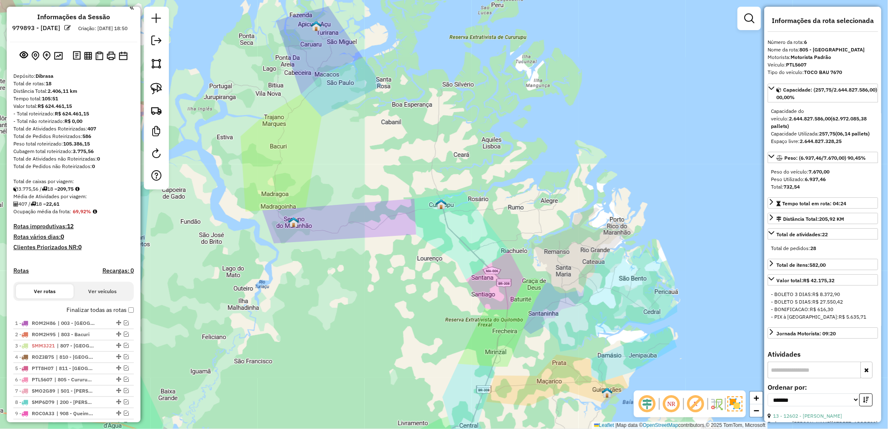
scroll to position [144, 0]
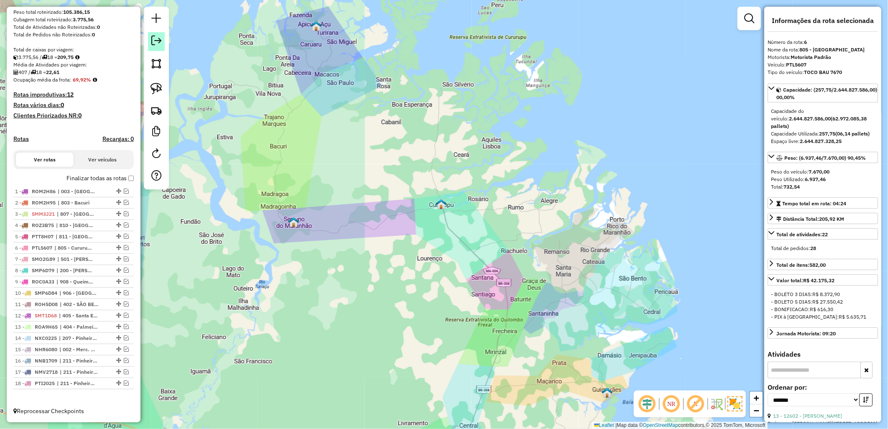
click at [156, 46] on link at bounding box center [156, 41] width 17 height 19
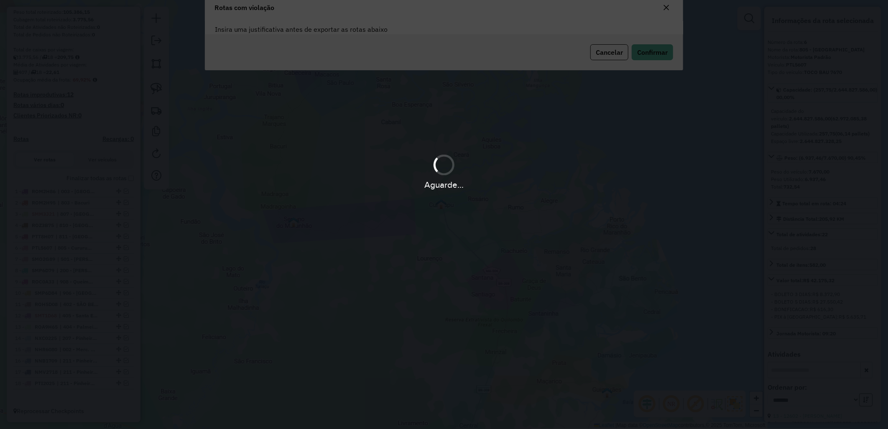
scroll to position [0, 0]
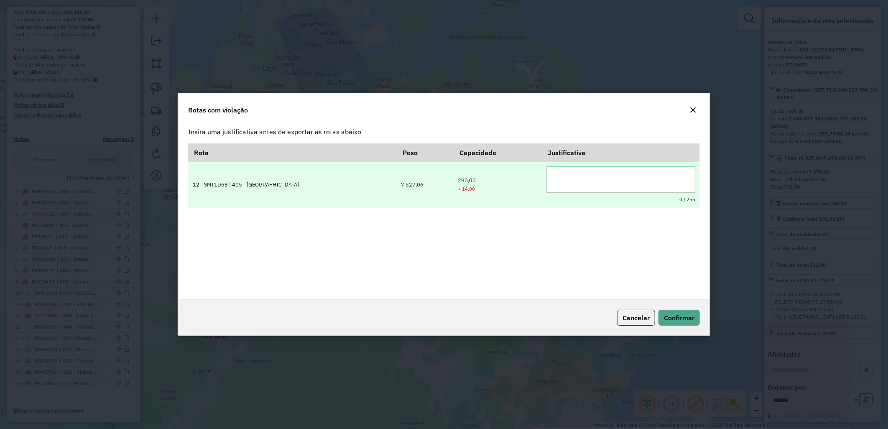
click at [594, 174] on textarea at bounding box center [621, 179] width 149 height 27
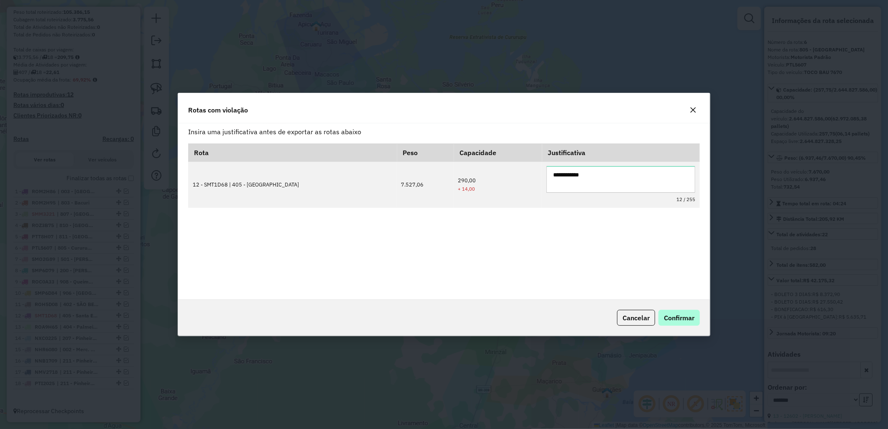
type textarea "**********"
click at [668, 324] on button "Confirmar" at bounding box center [679, 318] width 41 height 16
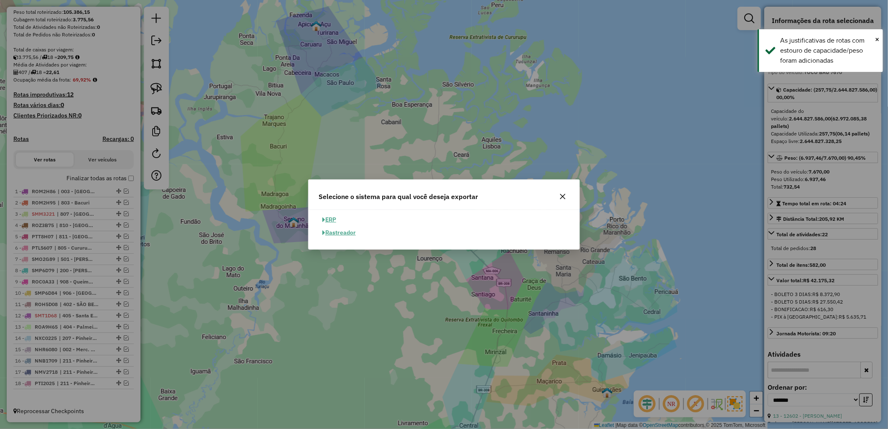
click at [332, 220] on button "ERP" at bounding box center [329, 219] width 21 height 13
select select "**"
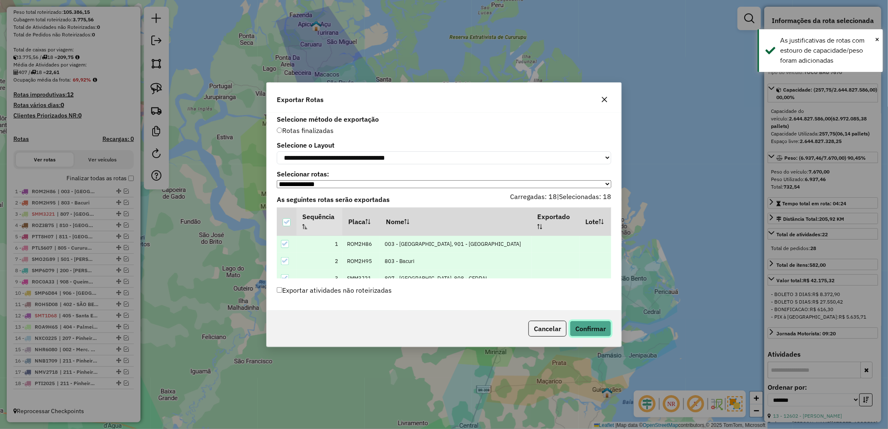
click at [592, 333] on button "Confirmar" at bounding box center [590, 329] width 41 height 16
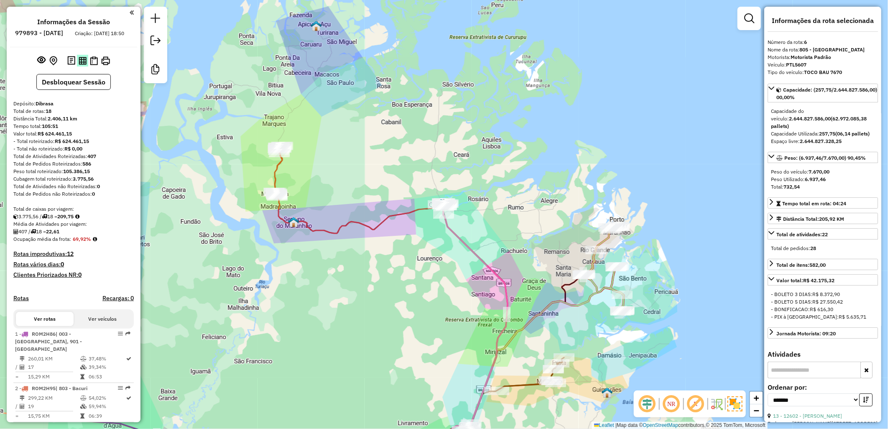
click at [77, 66] on button at bounding box center [82, 60] width 11 height 11
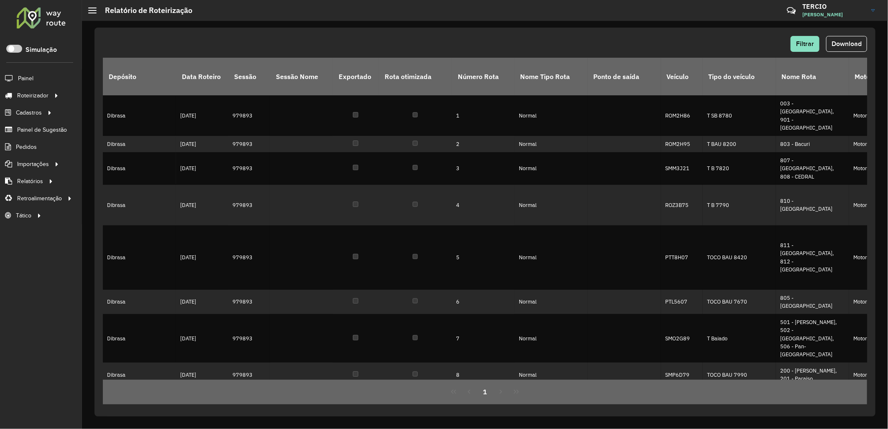
click at [848, 45] on span "Download" at bounding box center [847, 43] width 30 height 7
click at [476, 429] on html "Aguarde... Pop-up bloqueado! Seu navegador bloqueou automáticamente a abertura …" at bounding box center [444, 214] width 888 height 429
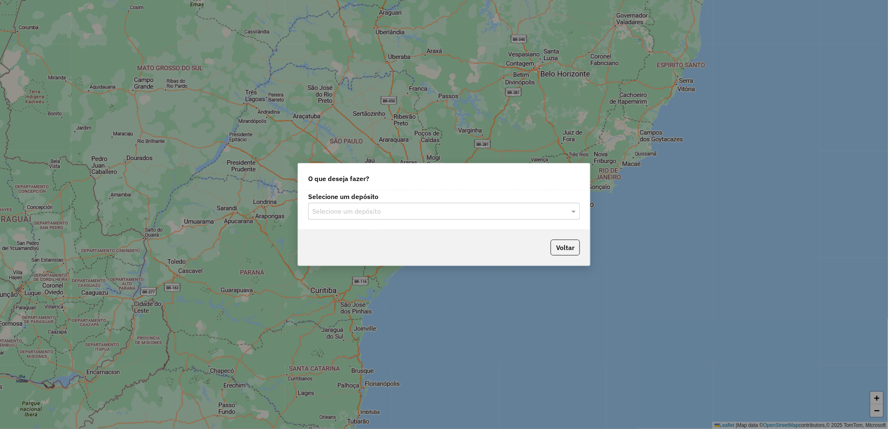
click at [399, 212] on input "text" at bounding box center [435, 212] width 247 height 10
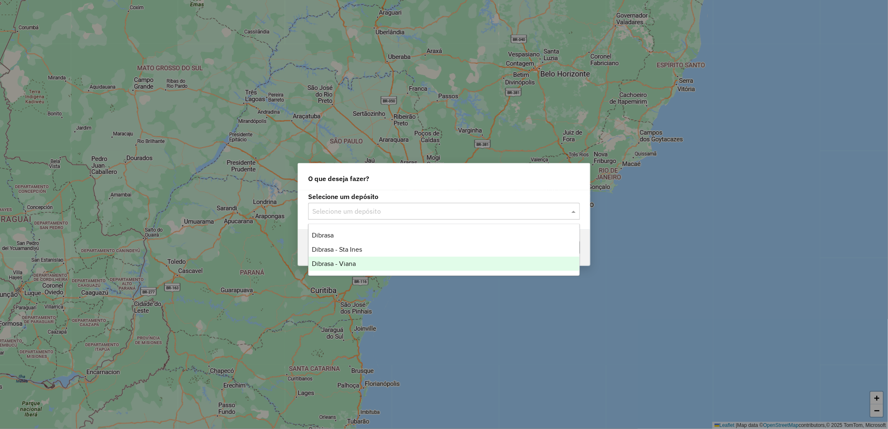
click at [445, 262] on div "Dibrasa - Viana" at bounding box center [444, 264] width 271 height 14
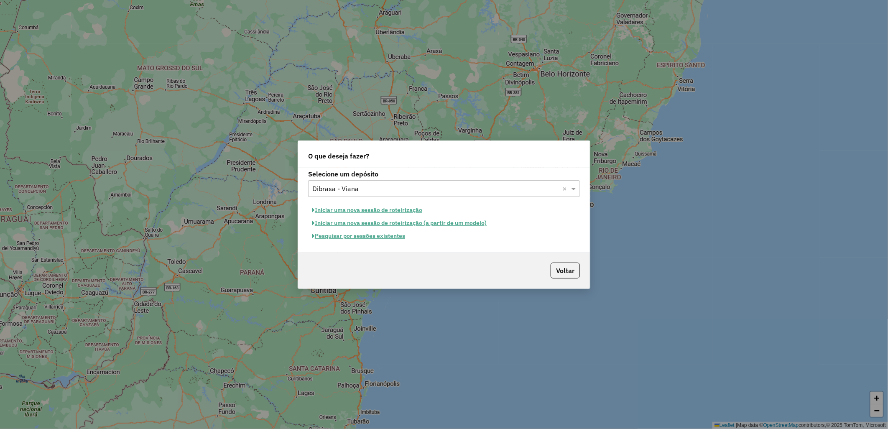
click at [358, 208] on button "Iniciar uma nova sessão de roteirização" at bounding box center [367, 210] width 118 height 13
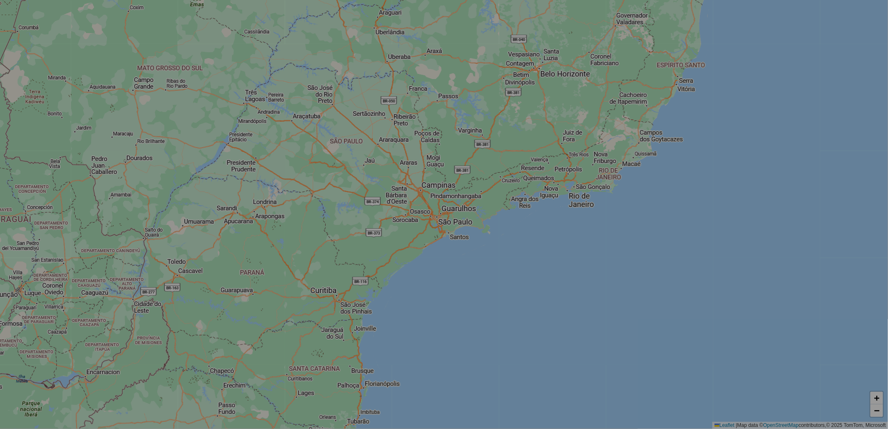
select select "*"
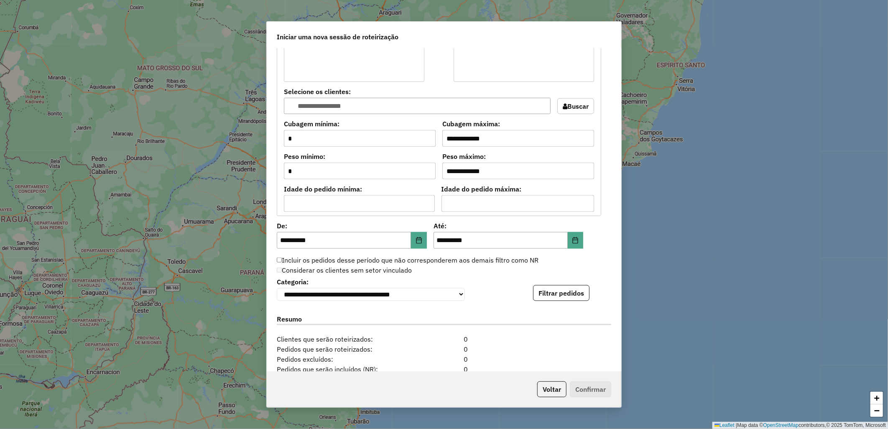
scroll to position [737, 0]
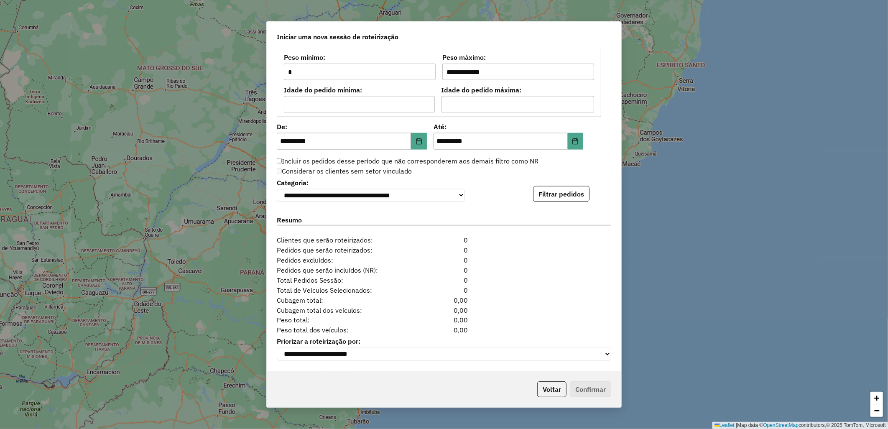
click at [569, 199] on button "Filtrar pedidos" at bounding box center [561, 194] width 56 height 16
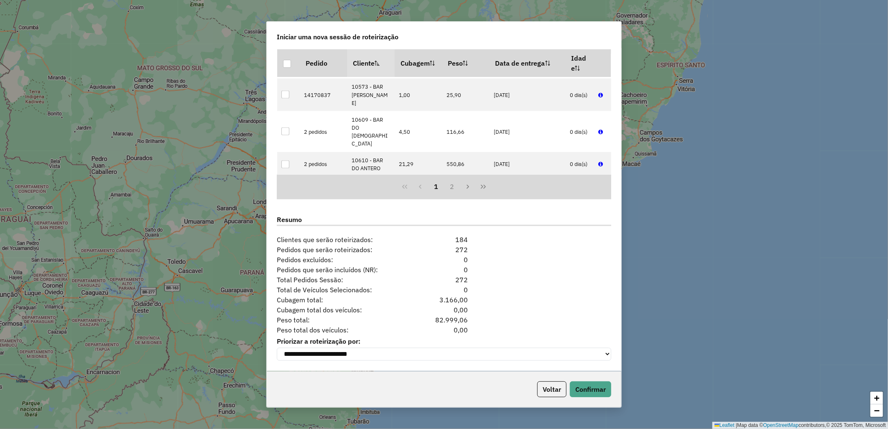
scroll to position [186, 0]
click at [595, 385] on button "Confirmar" at bounding box center [590, 389] width 41 height 16
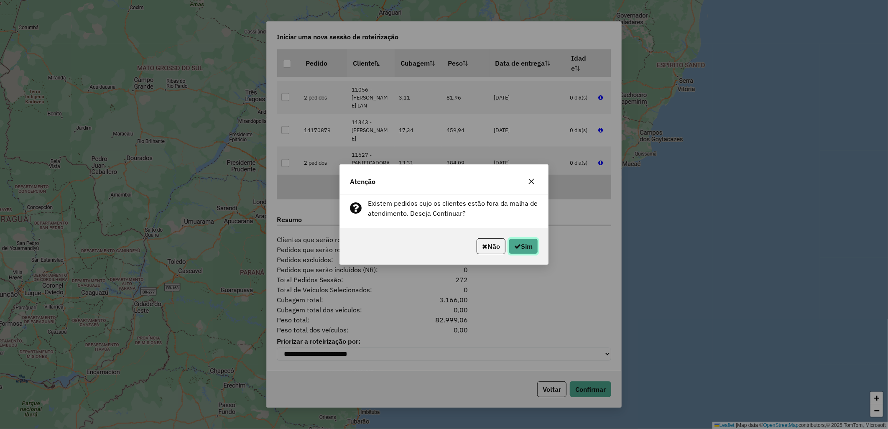
click at [523, 249] on button "Sim" at bounding box center [523, 246] width 29 height 16
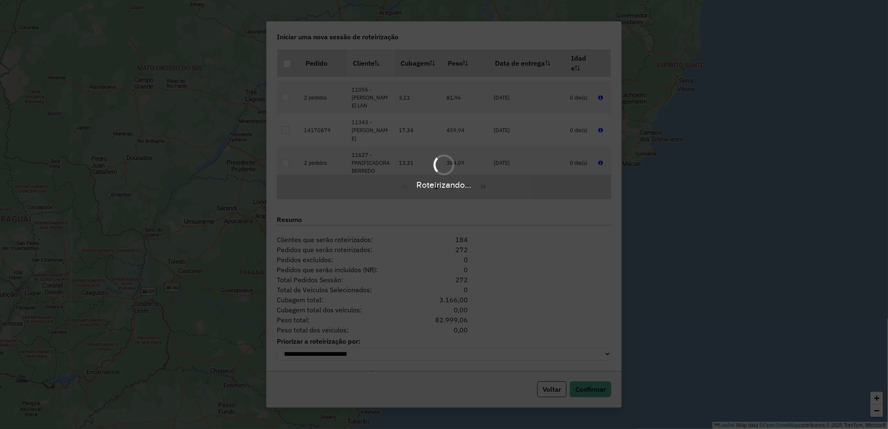
drag, startPoint x: 499, startPoint y: 198, endPoint x: 504, endPoint y: 188, distance: 11.1
click at [504, 188] on div "Roteirizando..." at bounding box center [444, 214] width 888 height 429
click at [505, 190] on div "Roteirizando..." at bounding box center [444, 185] width 888 height 13
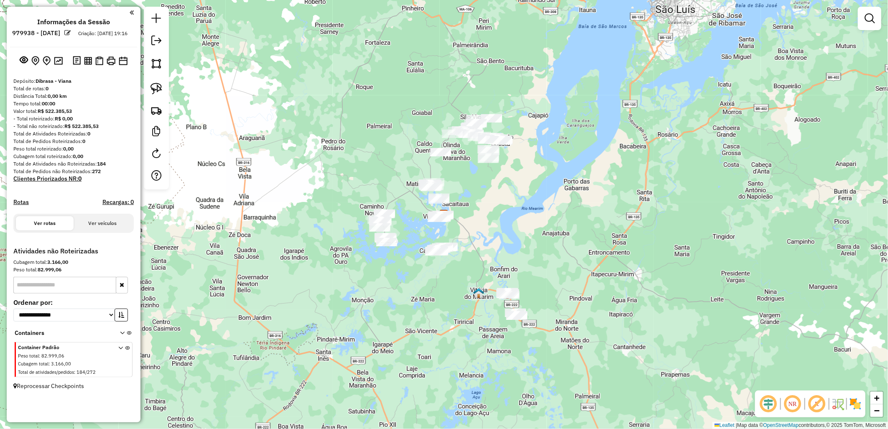
click at [344, 76] on div "Janela de atendimento Grade de atendimento Capacidade Transportadoras Veículos …" at bounding box center [444, 214] width 888 height 429
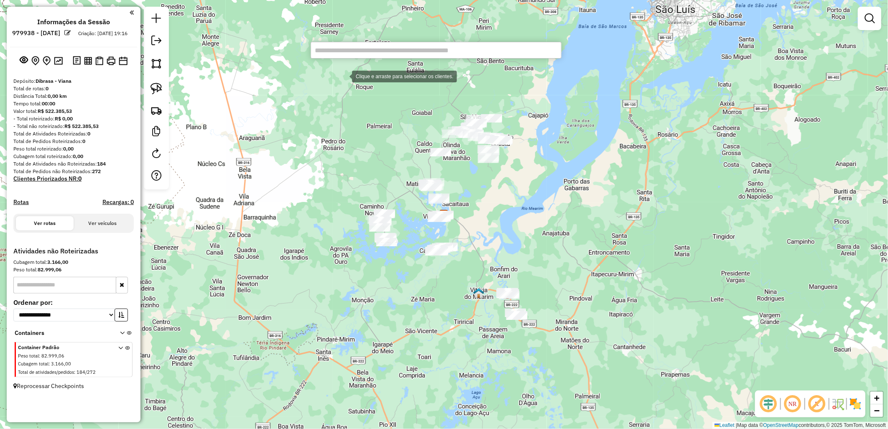
paste input "*****"
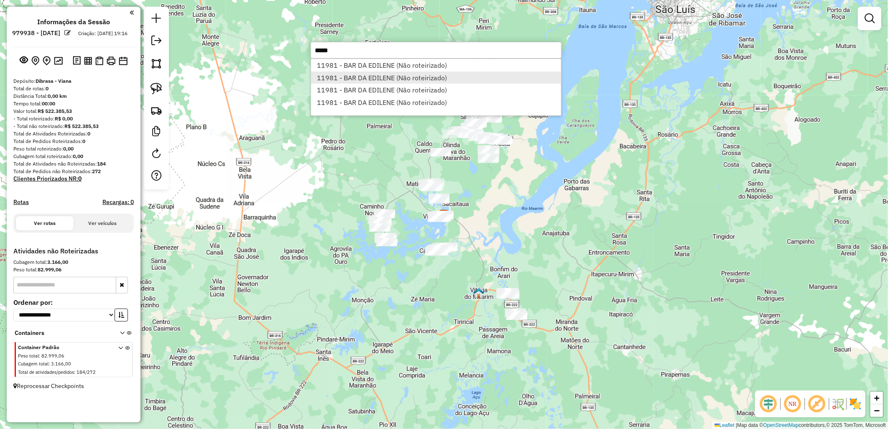
type input "*****"
click at [345, 76] on li "11981 - BAR DA EDILENE (Não roteirizado)" at bounding box center [436, 78] width 250 height 13
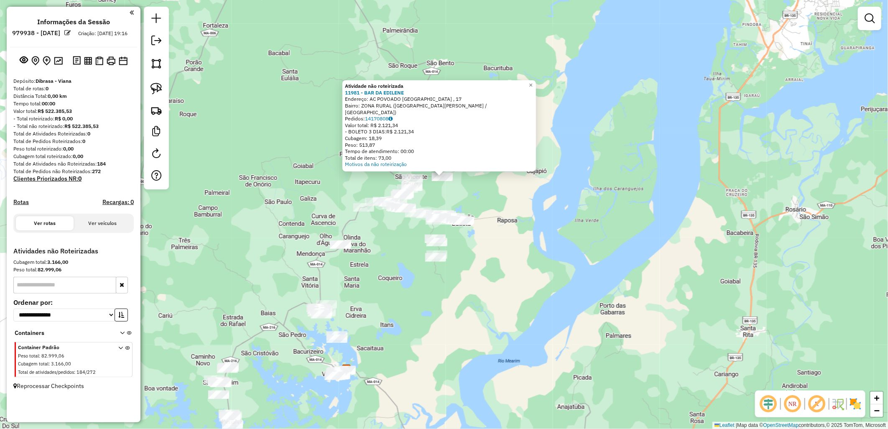
click at [440, 274] on div "Atividade não roteirizada 11981 - BAR DA EDILENE Endereço: AC POVOADO [GEOGRAPH…" at bounding box center [444, 214] width 888 height 429
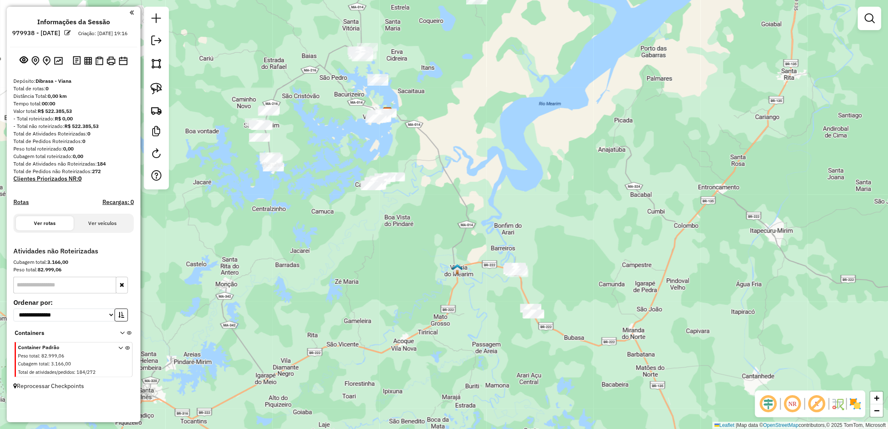
drag, startPoint x: 471, startPoint y: 196, endPoint x: 484, endPoint y: 77, distance: 119.9
click at [484, 77] on div "Janela de atendimento Grade de atendimento Capacidade Transportadoras Veículos …" at bounding box center [444, 214] width 888 height 429
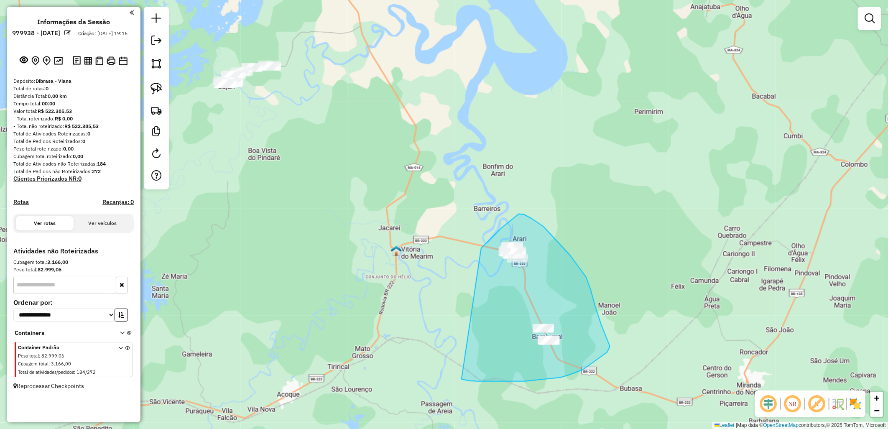
drag, startPoint x: 519, startPoint y: 215, endPoint x: 462, endPoint y: 379, distance: 173.9
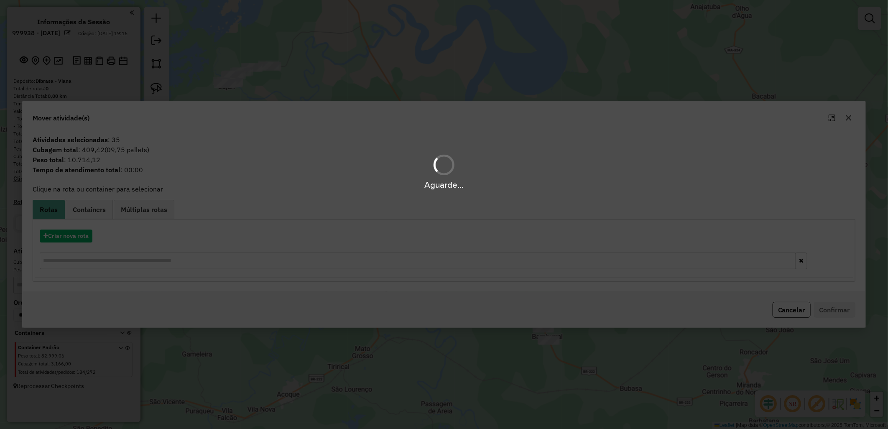
click at [67, 240] on div "Aguarde..." at bounding box center [444, 214] width 888 height 429
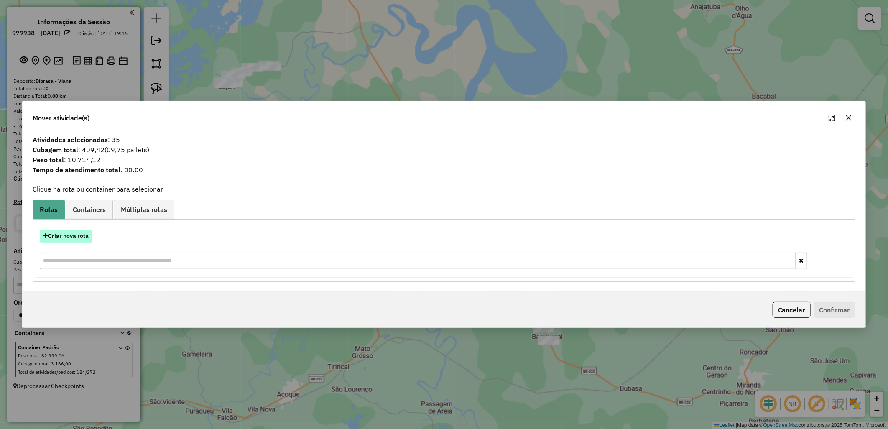
click at [68, 240] on button "Criar nova rota" at bounding box center [66, 236] width 53 height 13
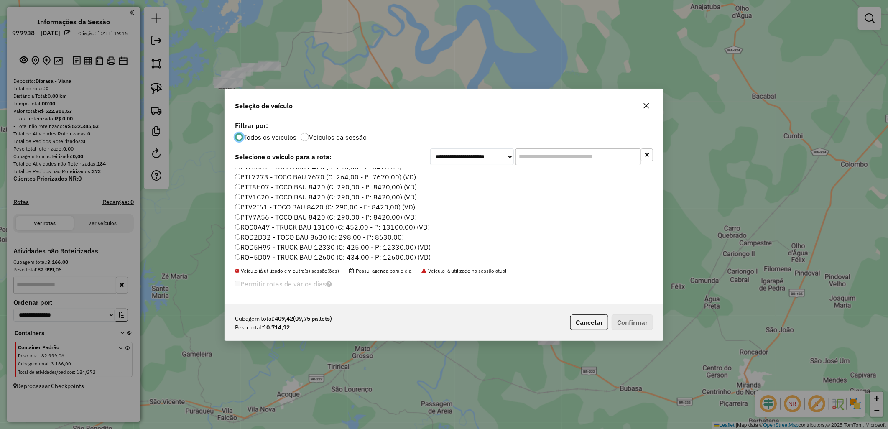
scroll to position [49, 0]
click at [281, 235] on label "ROD5H99 - TRUCK BAU 12330 (C: 425,00 - P: 12330,00) (VD)" at bounding box center [333, 235] width 196 height 10
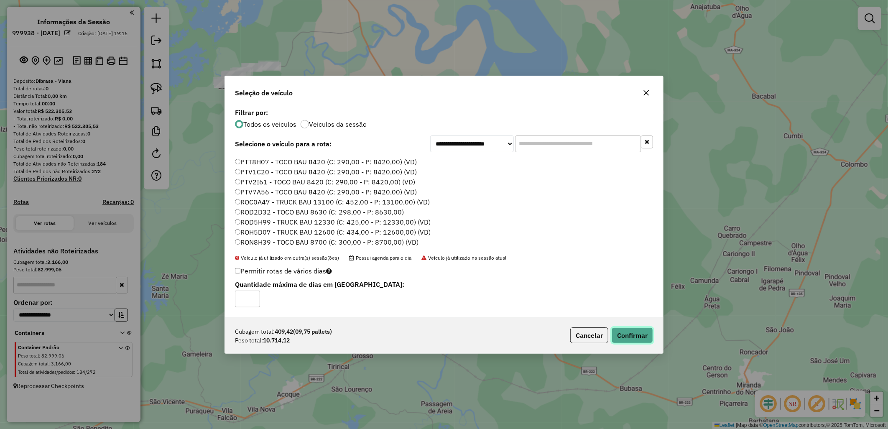
click at [632, 340] on button "Confirmar" at bounding box center [632, 335] width 41 height 16
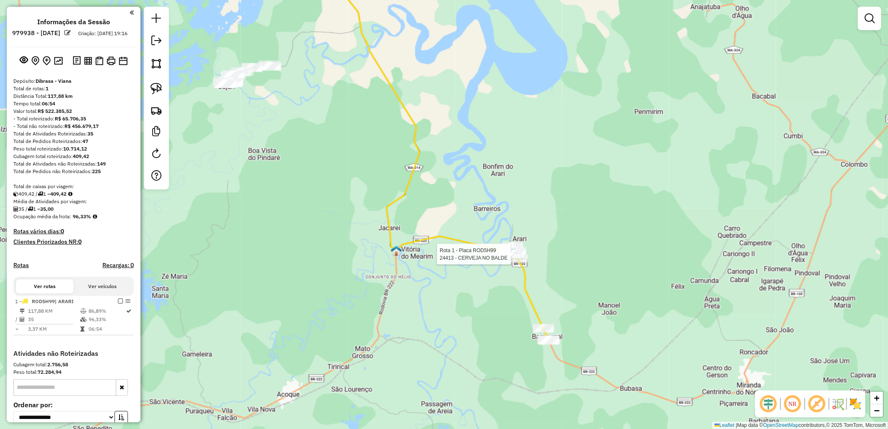
select select "**********"
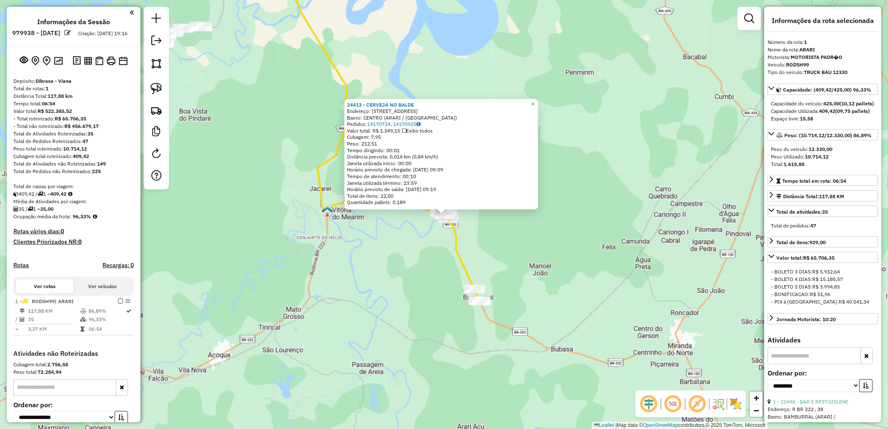
scroll to position [84, 0]
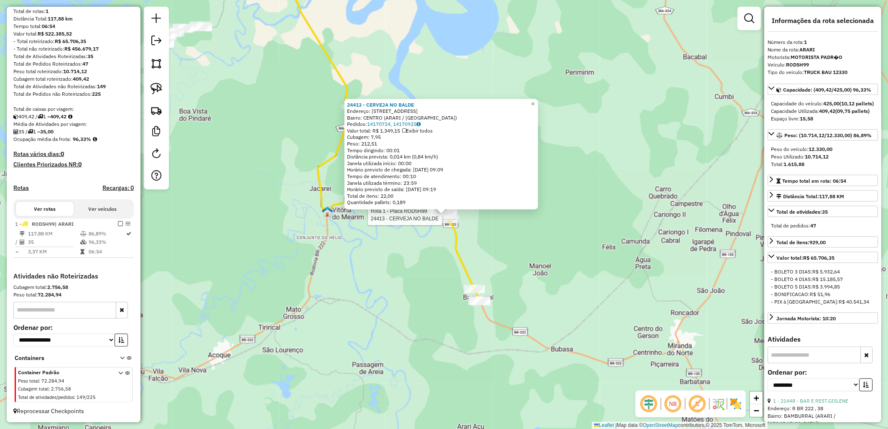
click at [304, 340] on div "Rota 1 - Placa ROD5H99 24413 - CERVEJA NO BALDE 24413 - CERVEJA NO BALDE Endere…" at bounding box center [444, 214] width 888 height 429
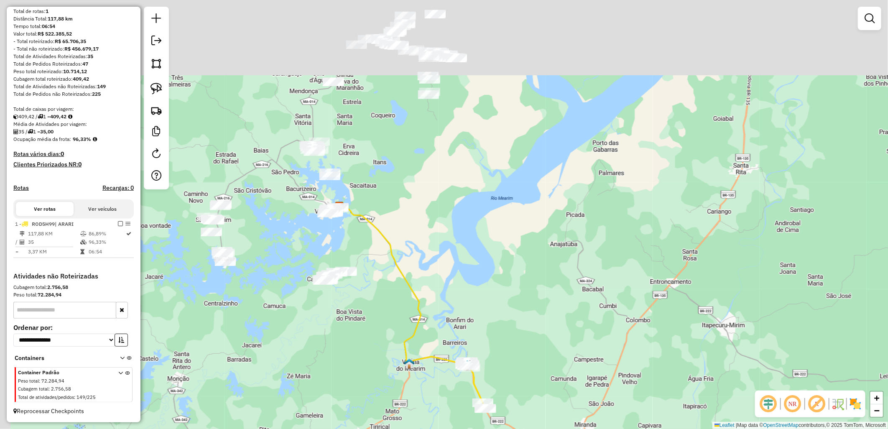
drag, startPoint x: 409, startPoint y: 168, endPoint x: 450, endPoint y: 210, distance: 59.2
click at [450, 210] on div "Janela de atendimento Grade de atendimento Capacidade Transportadoras Veículos …" at bounding box center [444, 214] width 888 height 429
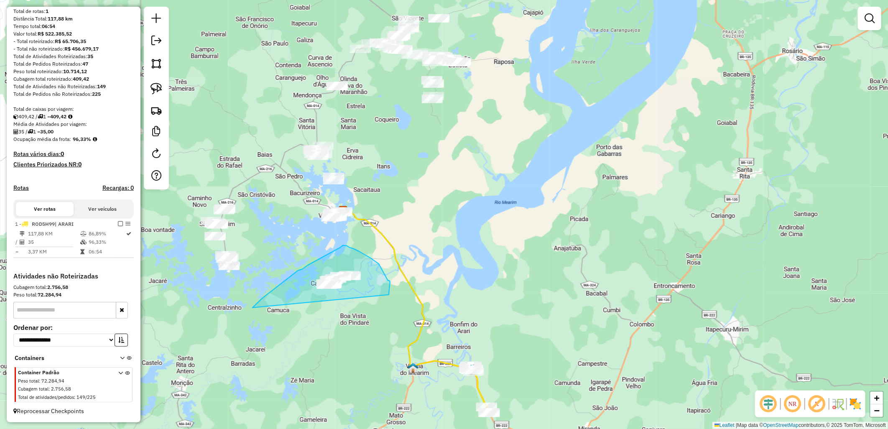
drag, startPoint x: 390, startPoint y: 288, endPoint x: 241, endPoint y: 321, distance: 152.2
click at [241, 321] on div "Janela de atendimento Grade de atendimento Capacidade Transportadoras Veículos …" at bounding box center [444, 214] width 888 height 429
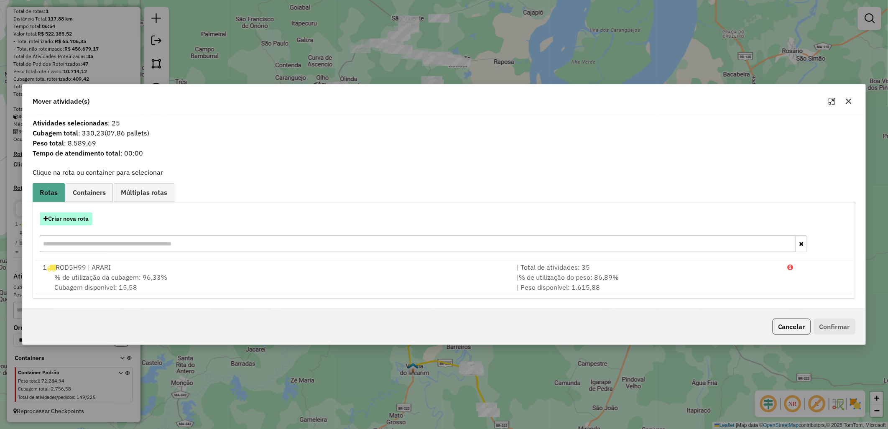
click at [65, 221] on button "Criar nova rota" at bounding box center [66, 218] width 53 height 13
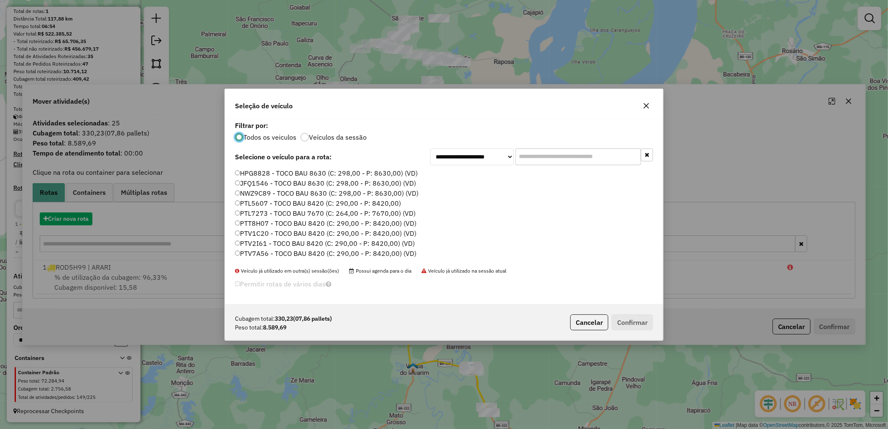
scroll to position [5, 2]
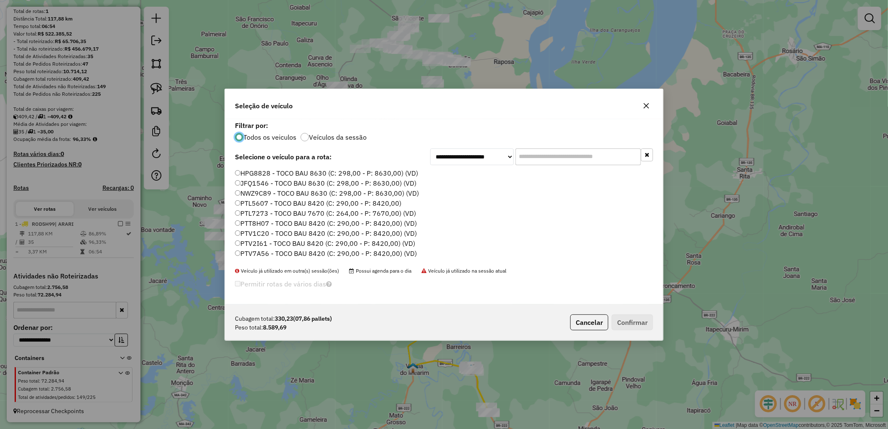
click at [287, 253] on label "PTV7A56 - TOCO BAU 8420 (C: 290,00 - P: 8420,00) (VD)" at bounding box center [326, 253] width 182 height 10
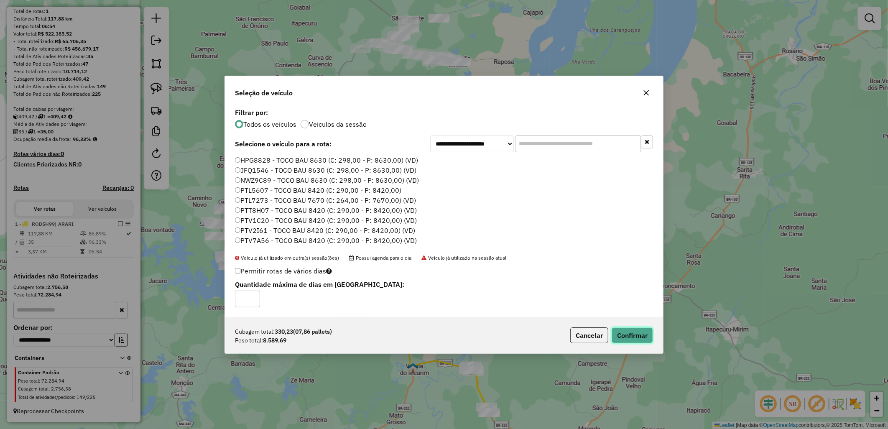
click at [621, 337] on button "Confirmar" at bounding box center [632, 335] width 41 height 16
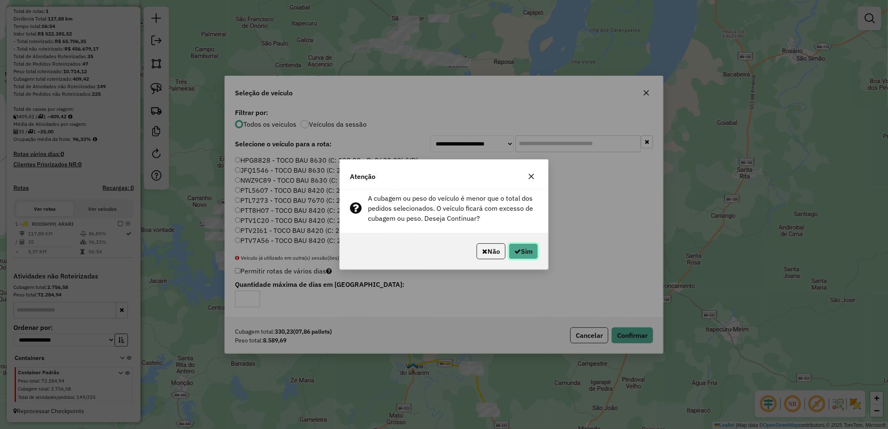
click at [533, 253] on button "Sim" at bounding box center [523, 251] width 29 height 16
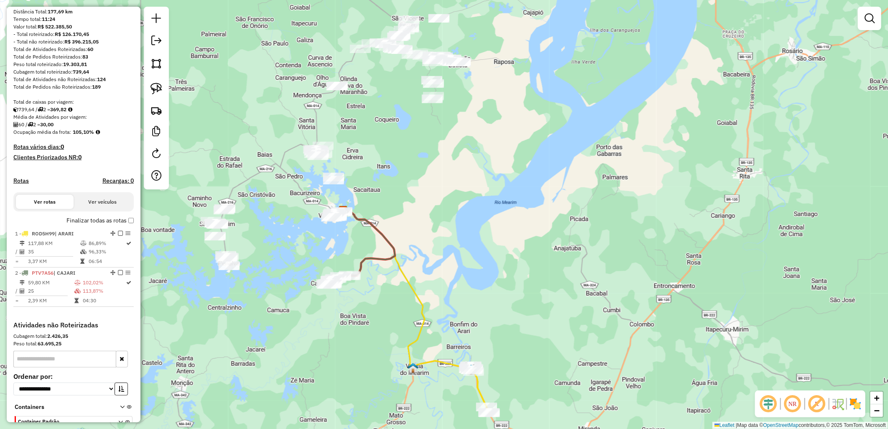
click at [123, 225] on label "Finalizar todas as rotas" at bounding box center [100, 220] width 67 height 9
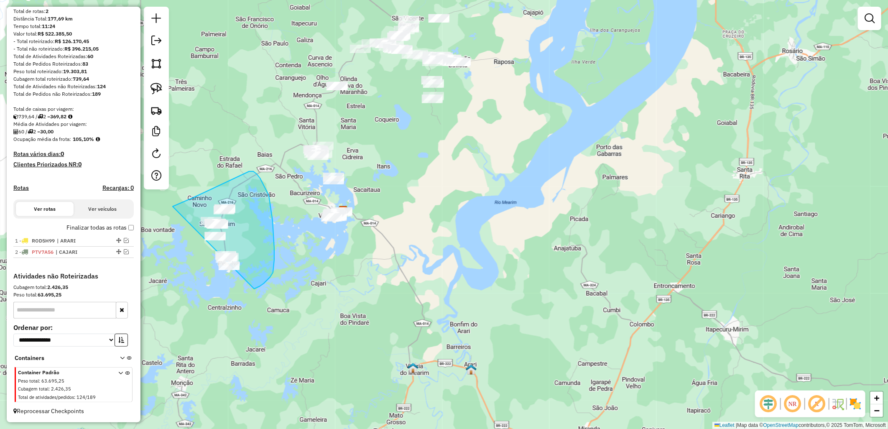
drag, startPoint x: 211, startPoint y: 189, endPoint x: 183, endPoint y: 281, distance: 95.7
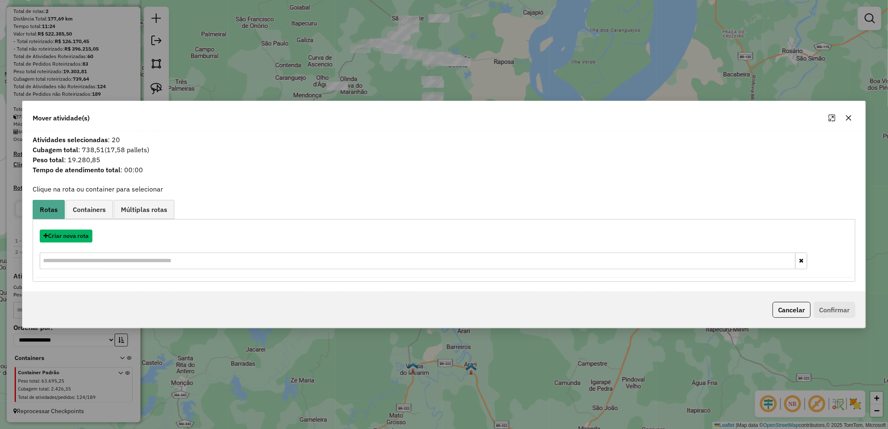
click at [73, 236] on button "Criar nova rota" at bounding box center [66, 236] width 53 height 13
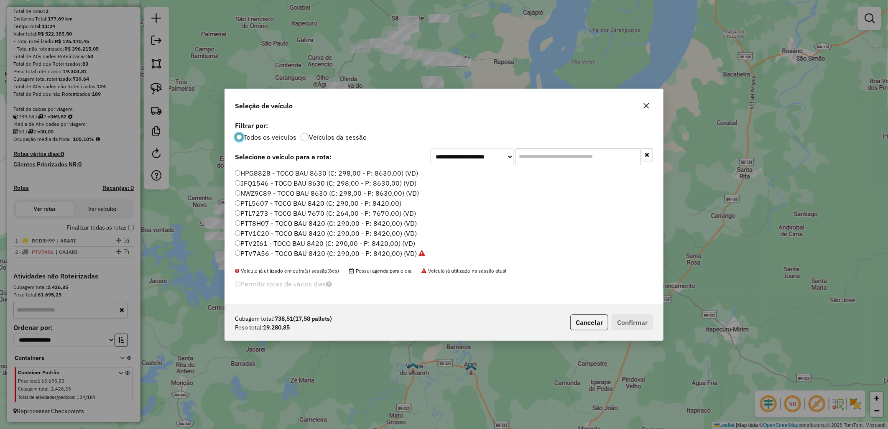
click at [268, 215] on label "PTL7273 - TOCO BAU 7670 (C: 264,00 - P: 7670,00) (VD)" at bounding box center [325, 213] width 181 height 10
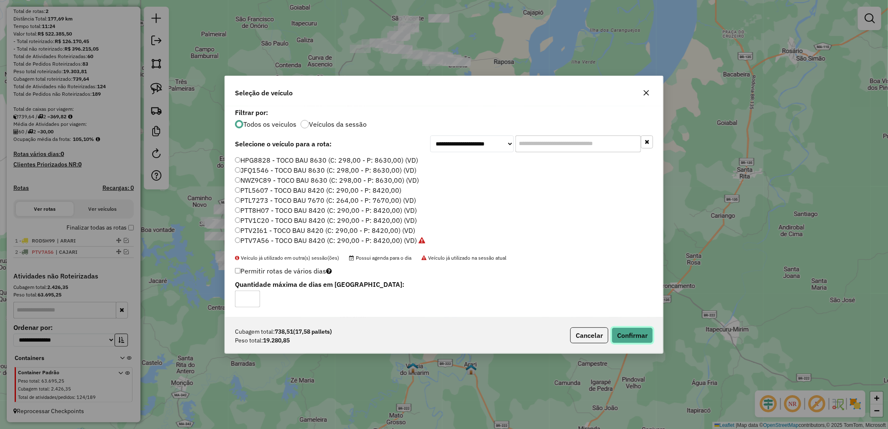
click at [632, 333] on button "Confirmar" at bounding box center [632, 335] width 41 height 16
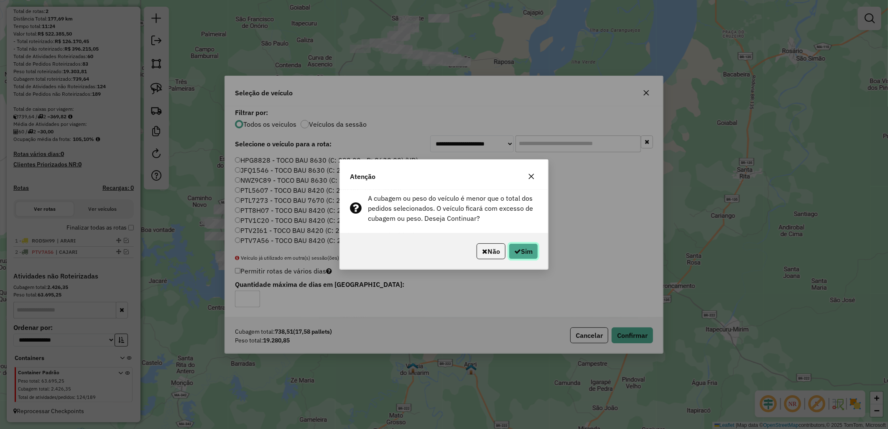
click at [537, 251] on button "Sim" at bounding box center [523, 251] width 29 height 16
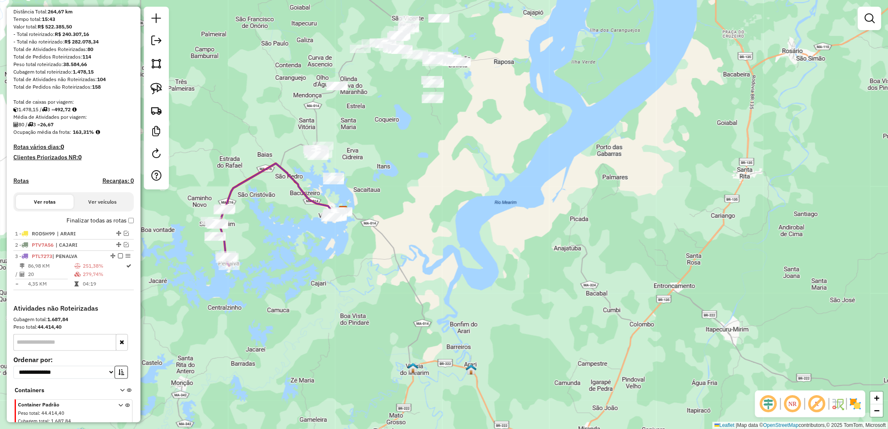
click at [226, 218] on icon at bounding box center [220, 237] width 18 height 57
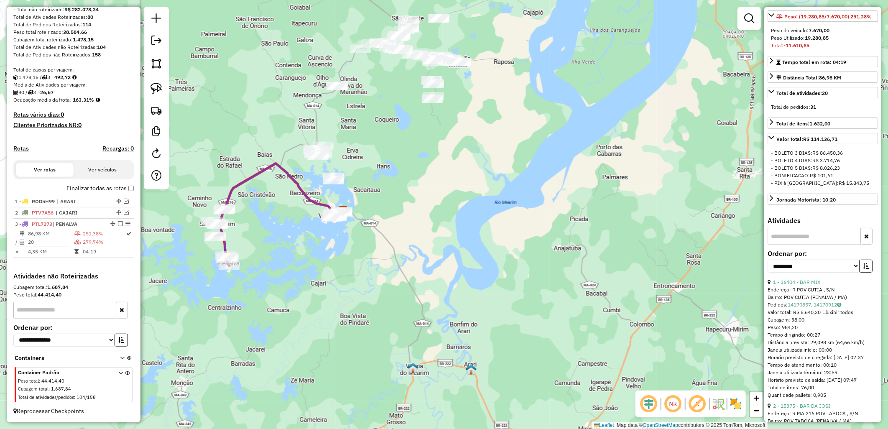
scroll to position [186, 0]
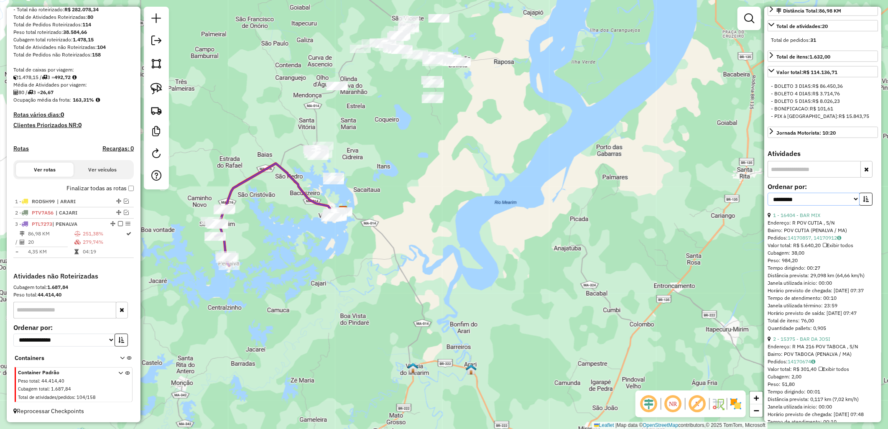
click at [800, 206] on select "**********" at bounding box center [814, 199] width 92 height 13
select select "**********"
click at [768, 206] on select "**********" at bounding box center [814, 199] width 92 height 13
drag, startPoint x: 855, startPoint y: 221, endPoint x: 867, endPoint y: 223, distance: 11.9
click at [861, 206] on div "**********" at bounding box center [820, 199] width 105 height 13
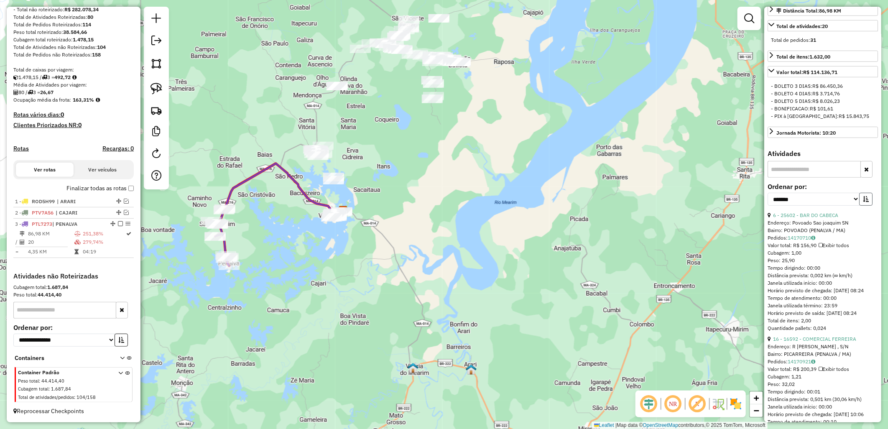
click at [867, 206] on button "button" at bounding box center [866, 199] width 13 height 13
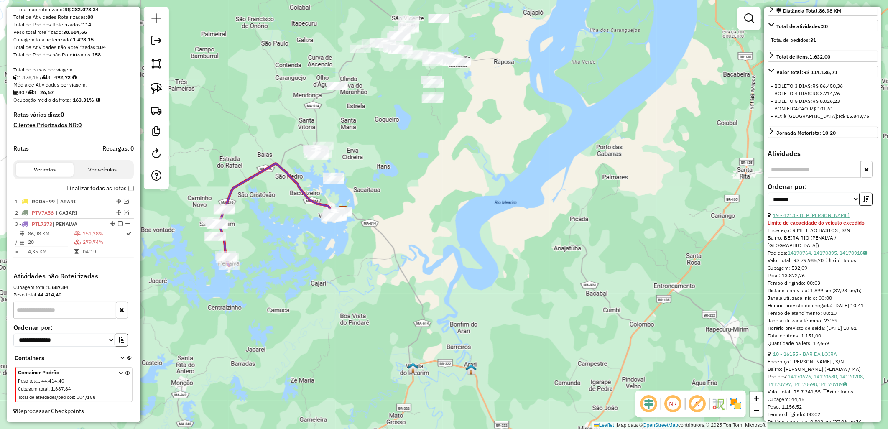
click at [824, 218] on link "19 - 4213 - DEP [PERSON_NAME]" at bounding box center [811, 215] width 77 height 6
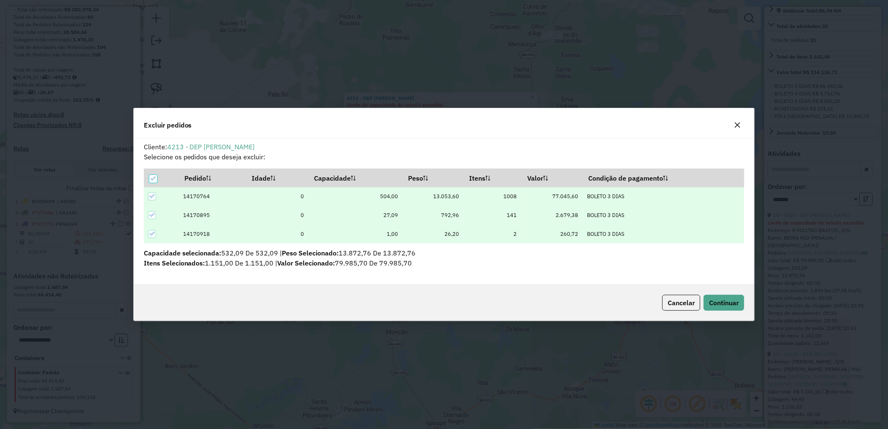
scroll to position [0, 0]
click at [741, 297] on button "Continuar" at bounding box center [724, 303] width 41 height 16
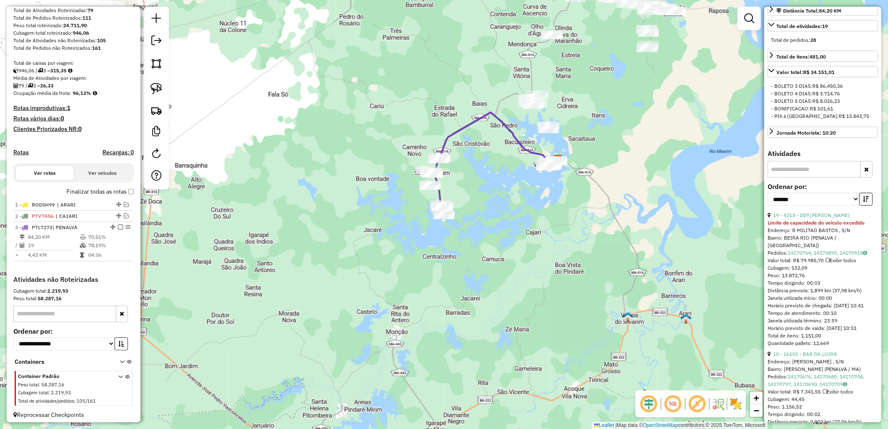
scroll to position [134, 0]
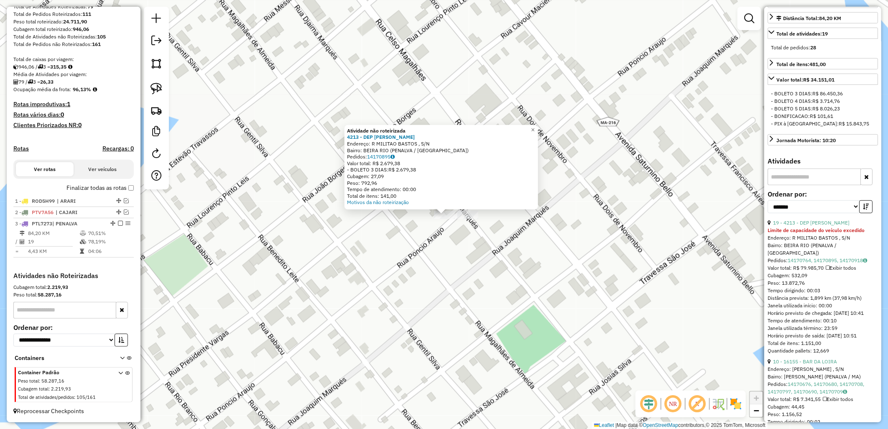
click at [451, 266] on div "Atividade não roteirizada 4213 - DEP [PERSON_NAME]: R MILITAO BASTOS , S/N Bair…" at bounding box center [444, 214] width 888 height 429
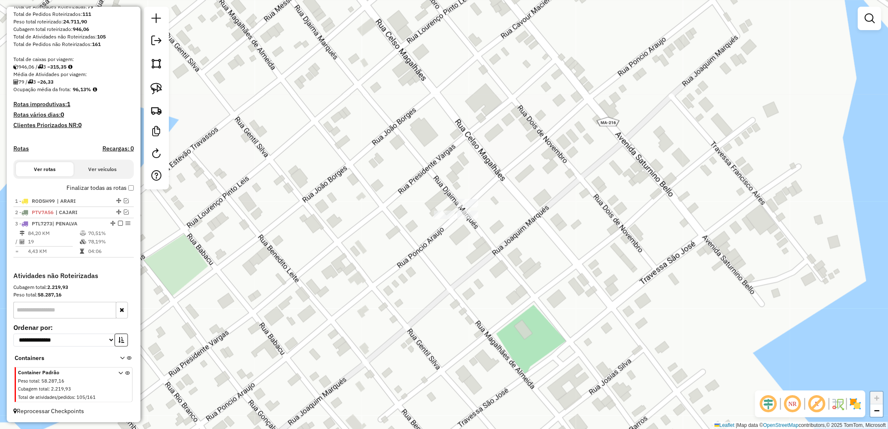
click at [470, 221] on div "Janela de atendimento Grade de atendimento Capacidade Transportadoras Veículos …" at bounding box center [444, 214] width 888 height 429
click at [470, 219] on div at bounding box center [468, 215] width 21 height 8
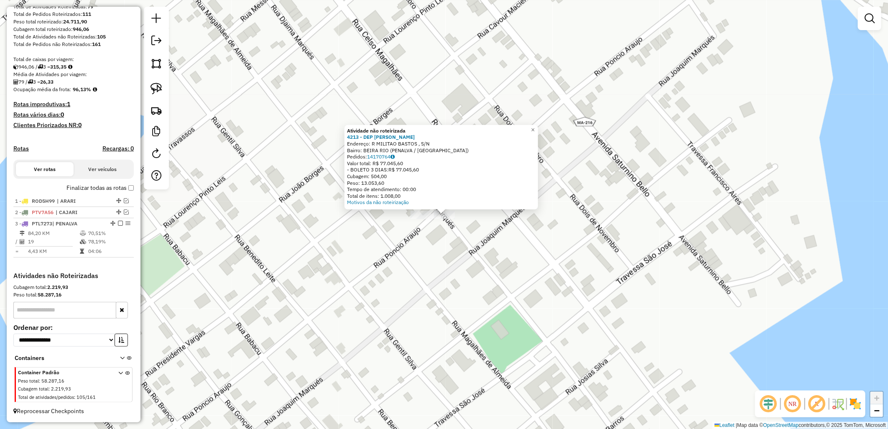
click at [466, 228] on div "Atividade não roteirizada 4213 - DEP [PERSON_NAME] Endereço: R MILITAO BASTOS ,…" at bounding box center [444, 214] width 888 height 429
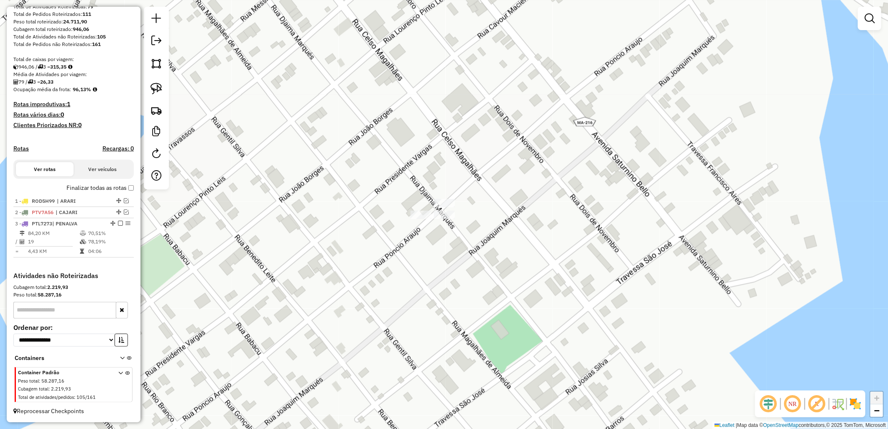
click at [443, 195] on div "Janela de atendimento Grade de atendimento Capacidade Transportadoras Veículos …" at bounding box center [444, 214] width 888 height 429
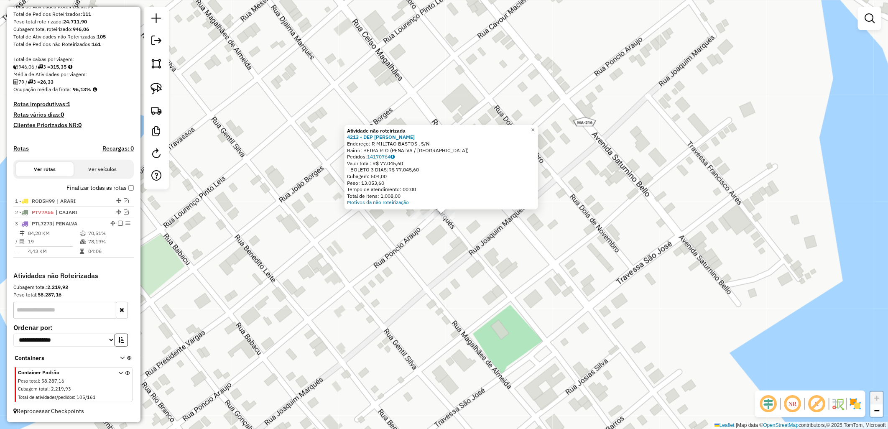
click at [437, 249] on div "Atividade não roteirizada 4213 - DEP [PERSON_NAME] Endereço: R MILITAO BASTOS ,…" at bounding box center [444, 214] width 888 height 429
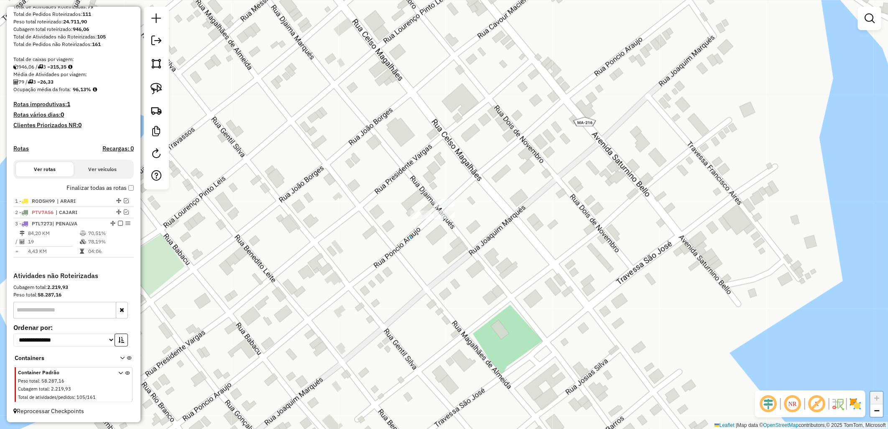
drag, startPoint x: 411, startPoint y: 239, endPoint x: 404, endPoint y: 147, distance: 91.9
click at [447, 160] on div "Janela de atendimento Grade de atendimento Capacidade Transportadoras Veículos …" at bounding box center [444, 214] width 888 height 429
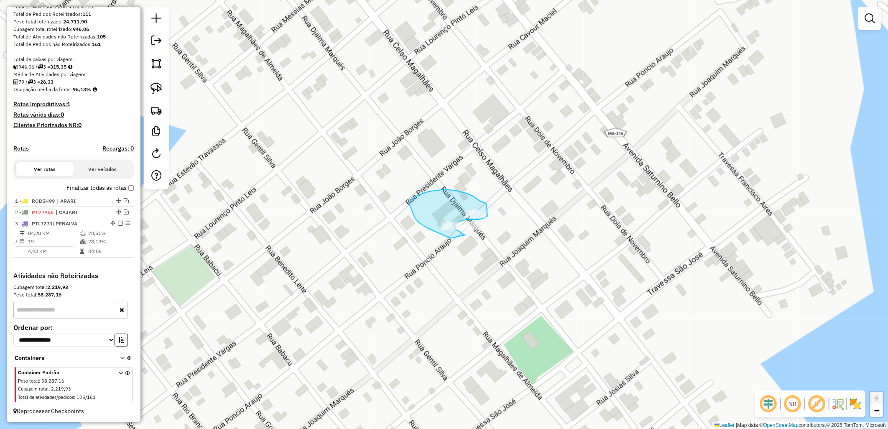
drag, startPoint x: 448, startPoint y: 238, endPoint x: 468, endPoint y: 239, distance: 20.6
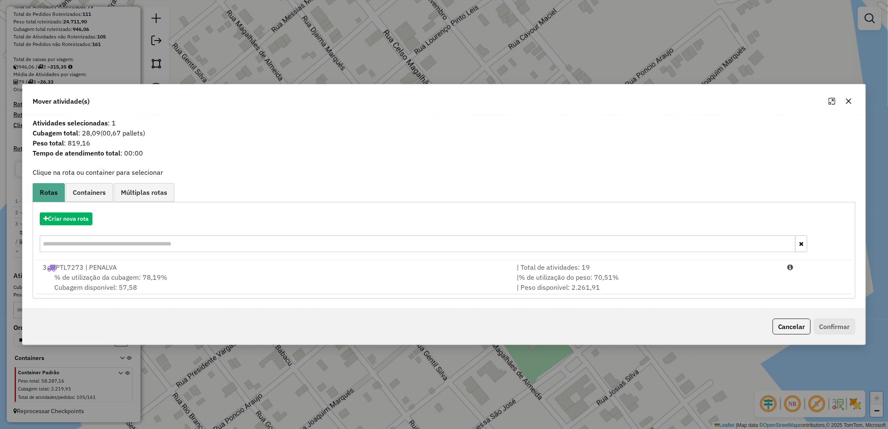
click at [225, 274] on div "% de utilização da cubagem: 78,19% Cubagem disponível: 57,58" at bounding box center [275, 282] width 474 height 20
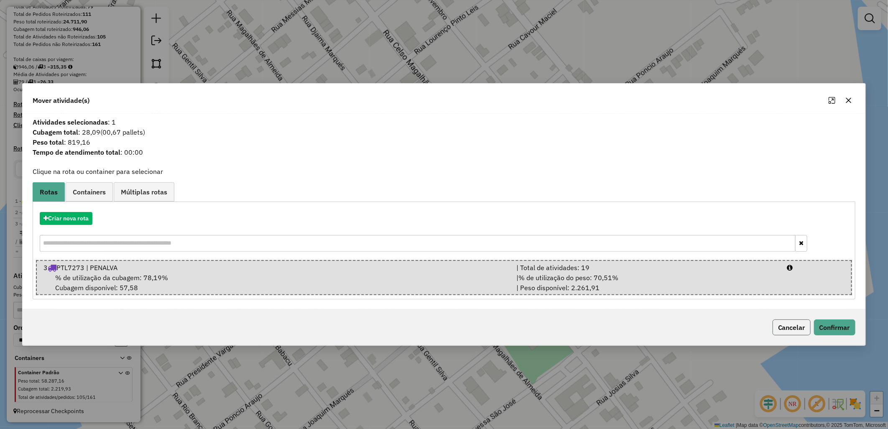
click at [791, 324] on button "Cancelar" at bounding box center [792, 328] width 38 height 16
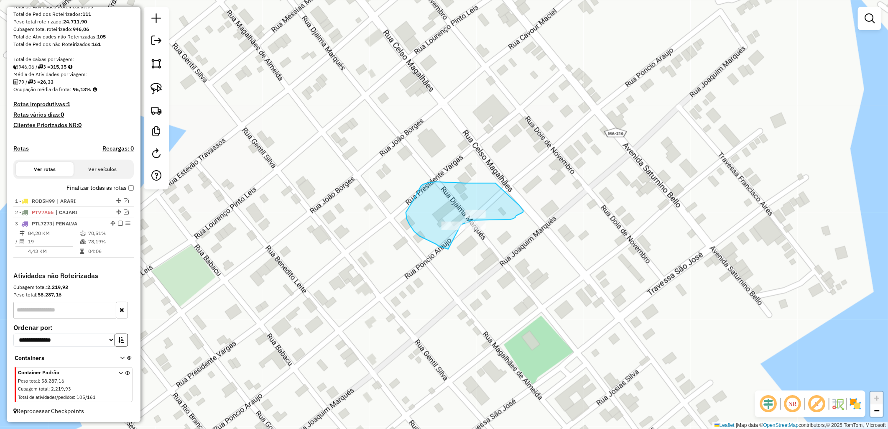
click at [461, 228] on div "Janela de atendimento Grade de atendimento Capacidade Transportadoras Veículos …" at bounding box center [444, 214] width 888 height 429
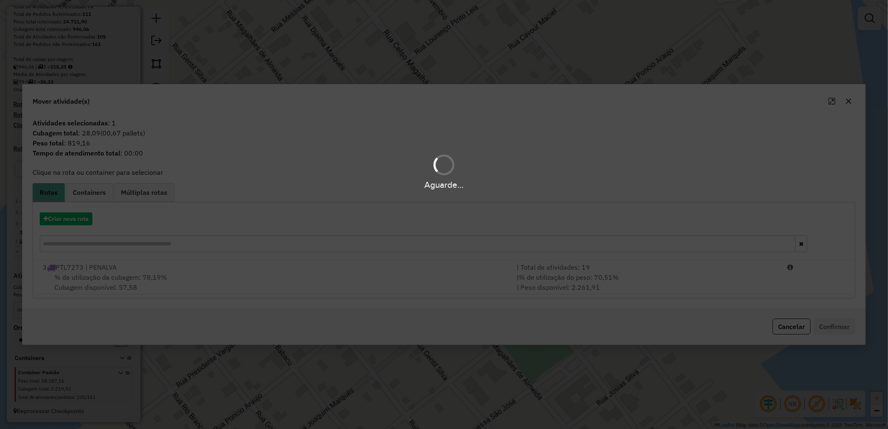
click at [388, 265] on div "Aguarde..." at bounding box center [444, 214] width 888 height 429
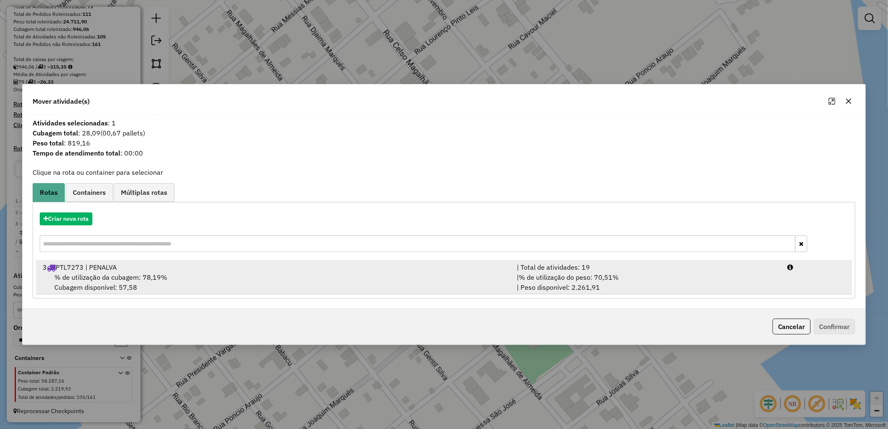
click at [457, 284] on div "% de utilização da cubagem: 78,19% Cubagem disponível: 57,58" at bounding box center [275, 282] width 474 height 20
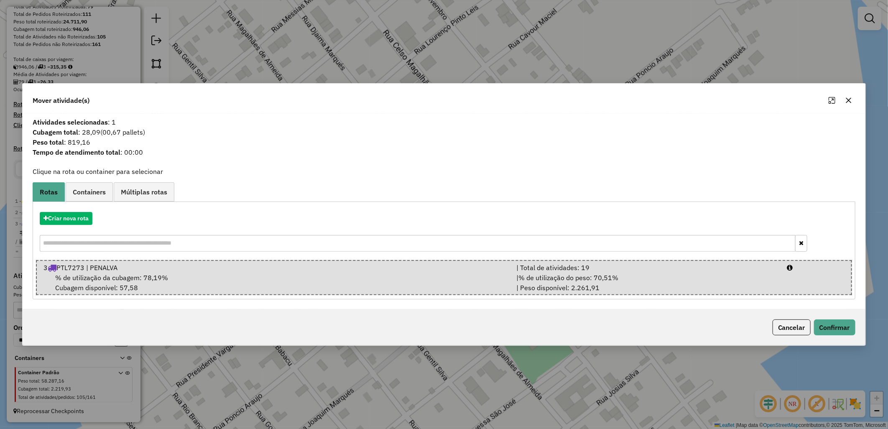
click at [849, 317] on div "Cancelar Confirmar" at bounding box center [444, 328] width 843 height 36
click at [826, 332] on button "Confirmar" at bounding box center [834, 328] width 41 height 16
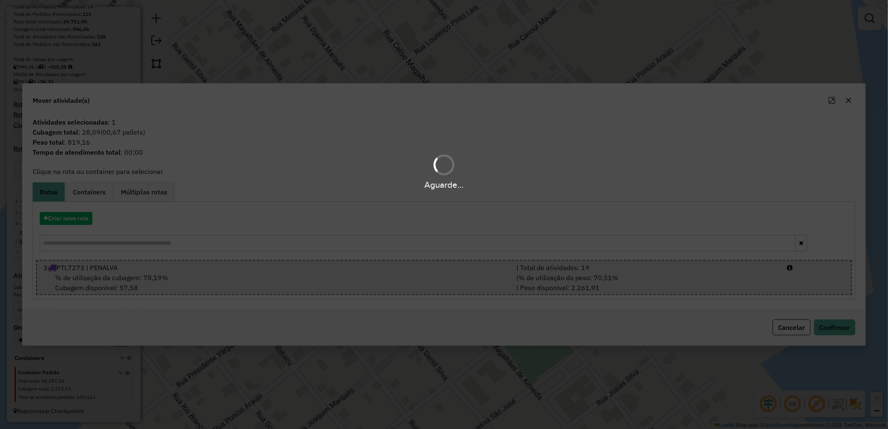
drag, startPoint x: 735, startPoint y: 420, endPoint x: 888, endPoint y: 387, distance: 156.6
click at [888, 388] on html "Aguarde... Pop-up bloqueado! Seu navegador bloqueou automáticamente a abertura …" at bounding box center [444, 214] width 888 height 429
click at [569, 253] on div "Aguarde..." at bounding box center [444, 214] width 888 height 429
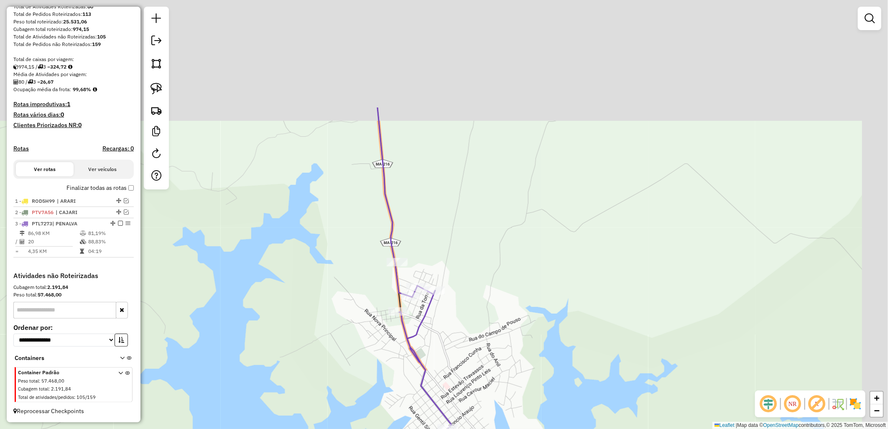
drag, startPoint x: 554, startPoint y: 273, endPoint x: 503, endPoint y: 277, distance: 51.2
click at [539, 300] on div "Janela de atendimento Grade de atendimento Capacidade Transportadoras Veículos …" at bounding box center [444, 214] width 888 height 429
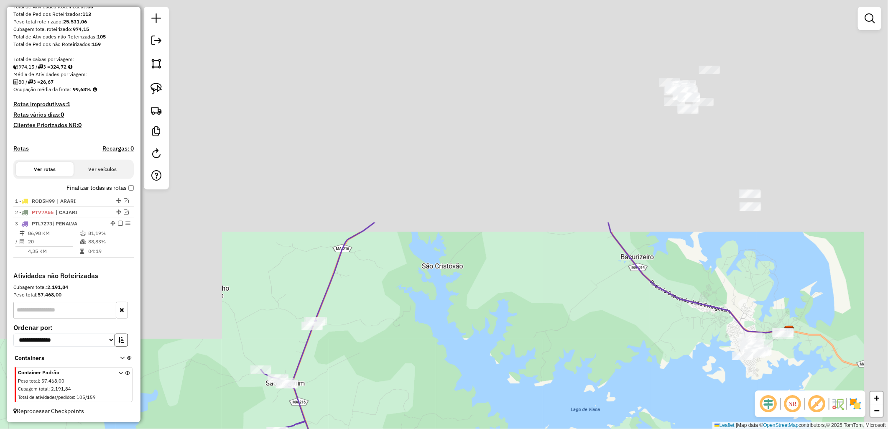
drag, startPoint x: 404, startPoint y: 420, endPoint x: 404, endPoint y: 403, distance: 16.7
click at [404, 419] on div "Janela de atendimento Grade de atendimento Capacidade Transportadoras Veículos …" at bounding box center [444, 214] width 888 height 429
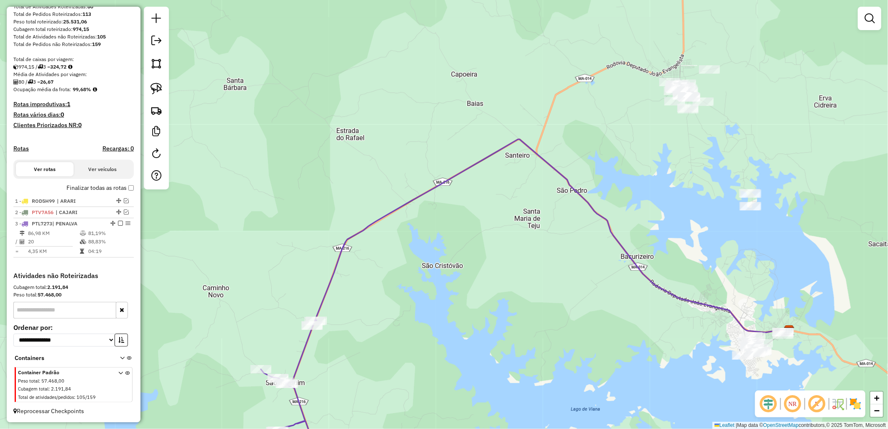
click at [108, 190] on label "Finalizar todas as rotas" at bounding box center [100, 188] width 67 height 9
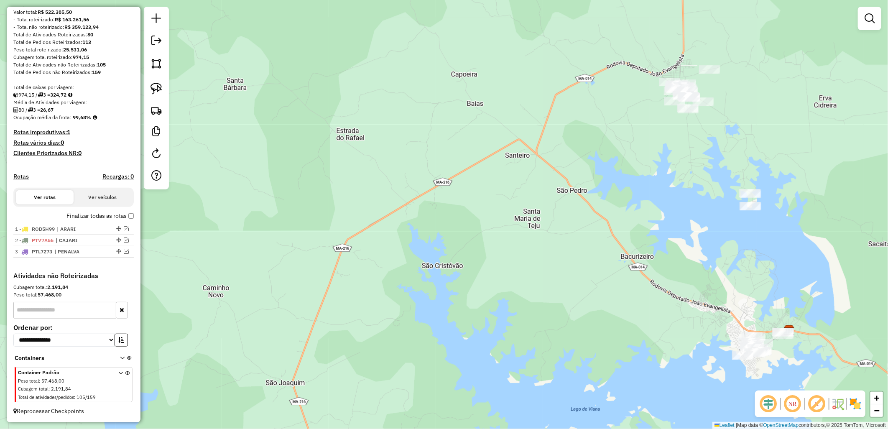
scroll to position [106, 0]
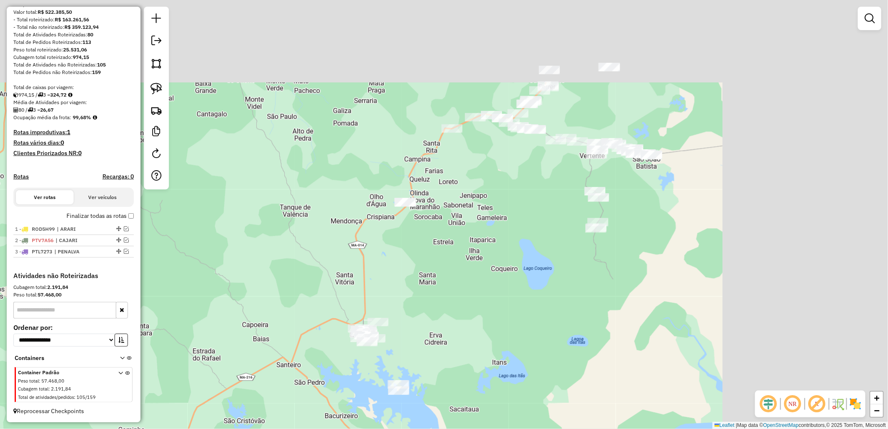
drag, startPoint x: 670, startPoint y: 101, endPoint x: 467, endPoint y: 256, distance: 255.8
click at [467, 256] on div "Janela de atendimento Grade de atendimento Capacidade Transportadoras Veículos …" at bounding box center [444, 214] width 888 height 429
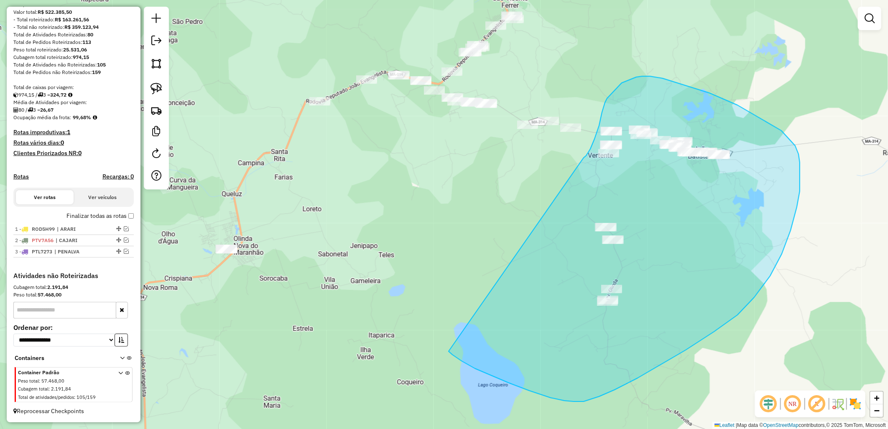
drag, startPoint x: 584, startPoint y: 158, endPoint x: 449, endPoint y: 351, distance: 236.1
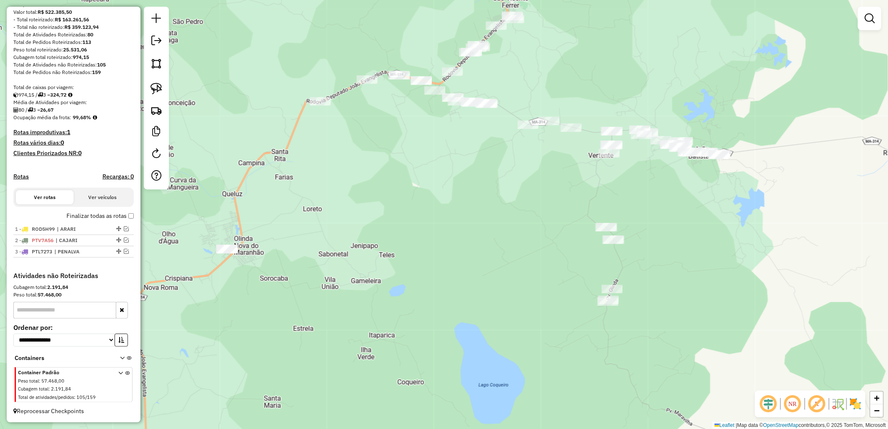
click at [544, 277] on div "Janela de atendimento Grade de atendimento Capacidade Transportadoras Veículos …" at bounding box center [444, 214] width 888 height 429
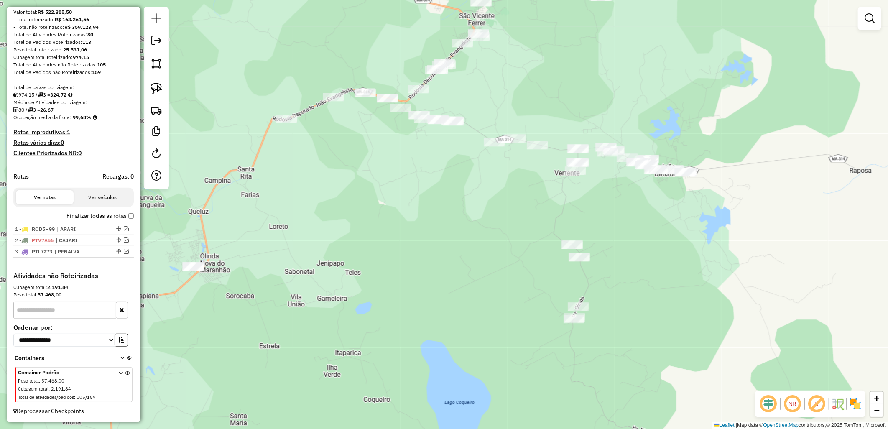
drag, startPoint x: 525, startPoint y: 281, endPoint x: 525, endPoint y: 264, distance: 18.0
click at [525, 264] on div "Janela de atendimento Grade de atendimento Capacidade Transportadoras Veículos …" at bounding box center [444, 214] width 888 height 429
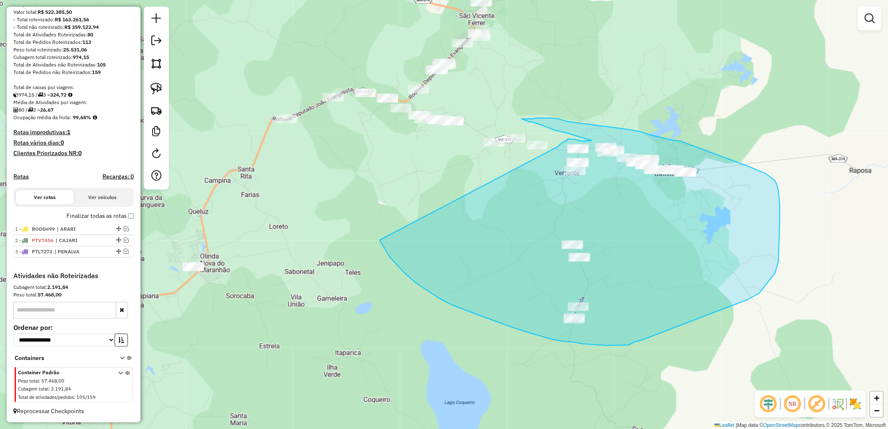
drag, startPoint x: 391, startPoint y: 258, endPoint x: 547, endPoint y: 153, distance: 187.8
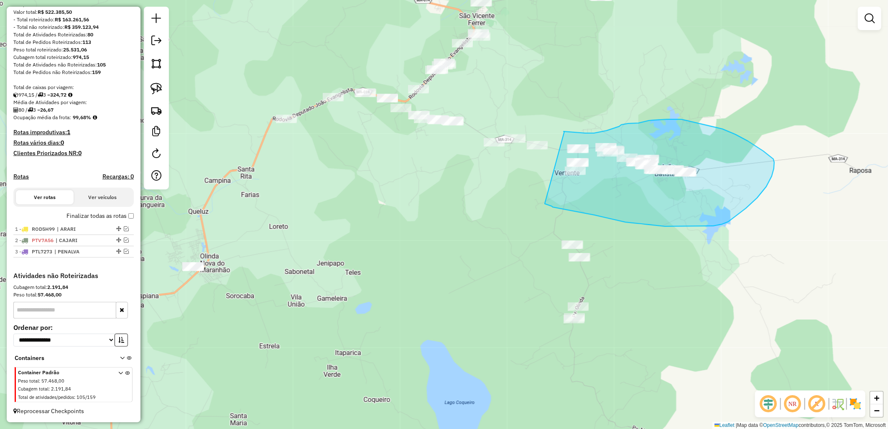
drag, startPoint x: 582, startPoint y: 212, endPoint x: 571, endPoint y: 132, distance: 81.5
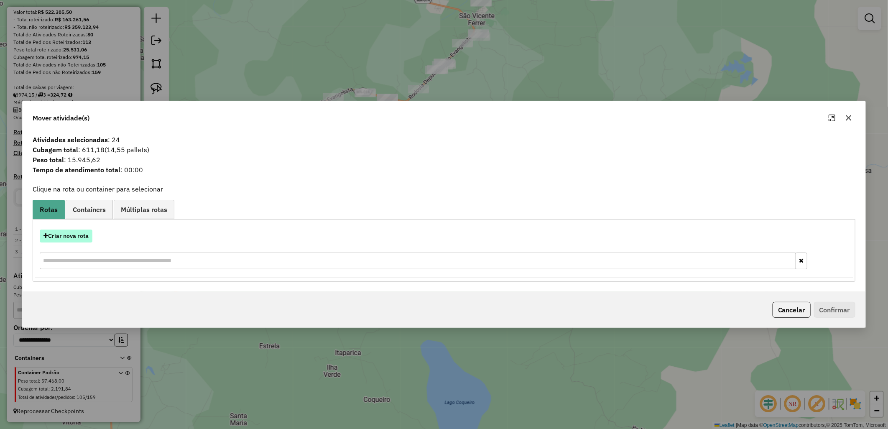
click at [84, 231] on button "Criar nova rota" at bounding box center [66, 236] width 53 height 13
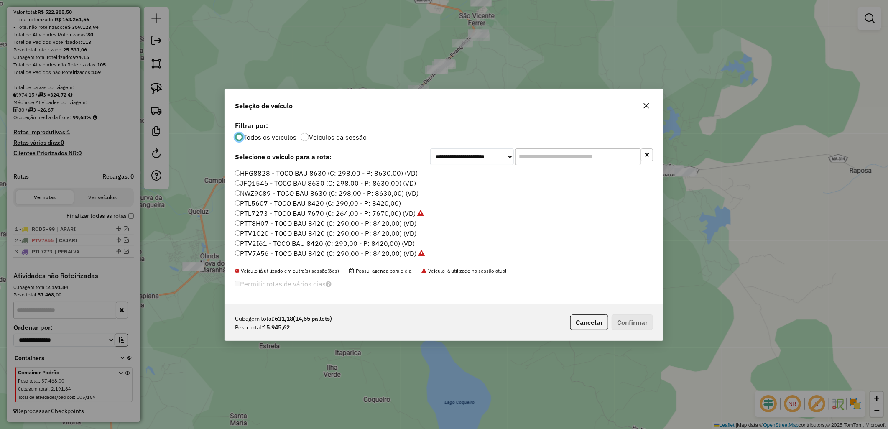
scroll to position [46, 0]
click at [273, 247] on label "ROH5D07 - TRUCK BAU 12600 (C: 434,00 - P: 12600,00) (VD)" at bounding box center [333, 247] width 196 height 10
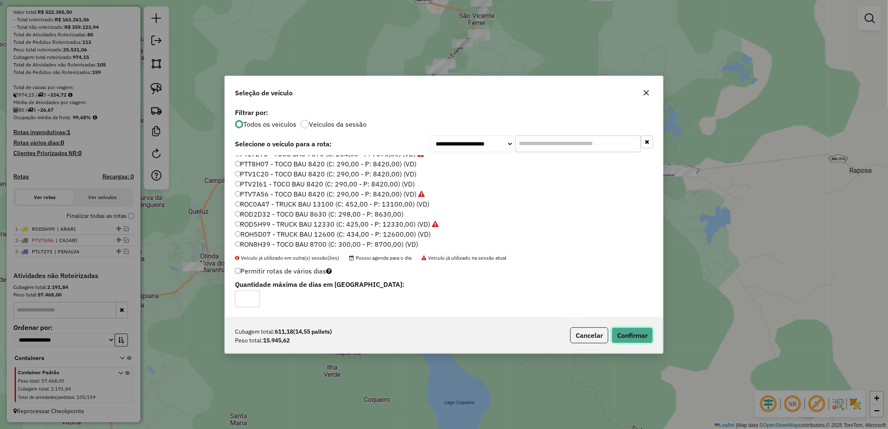
click at [628, 336] on button "Confirmar" at bounding box center [632, 335] width 41 height 16
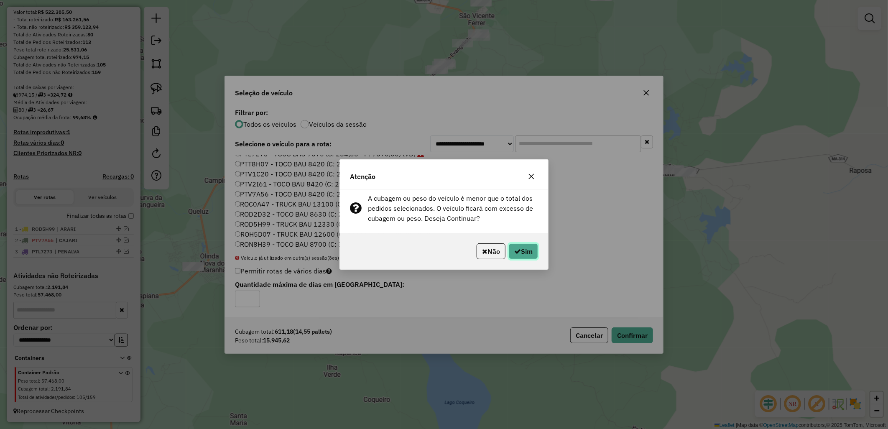
click at [534, 251] on button "Sim" at bounding box center [523, 251] width 29 height 16
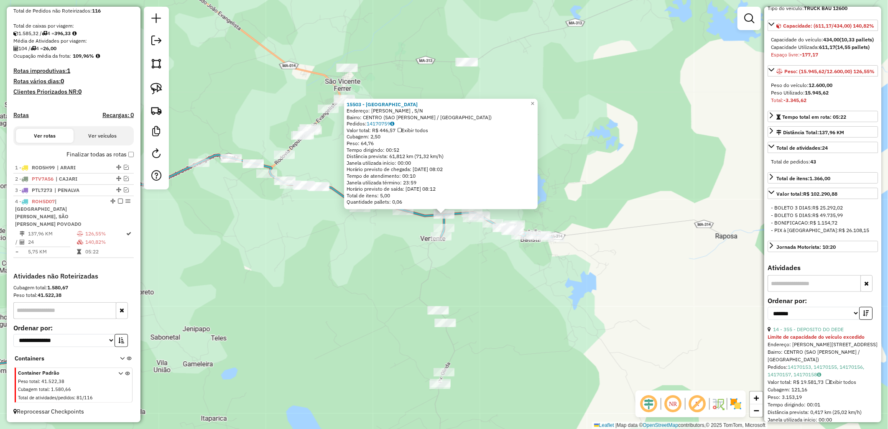
scroll to position [186, 0]
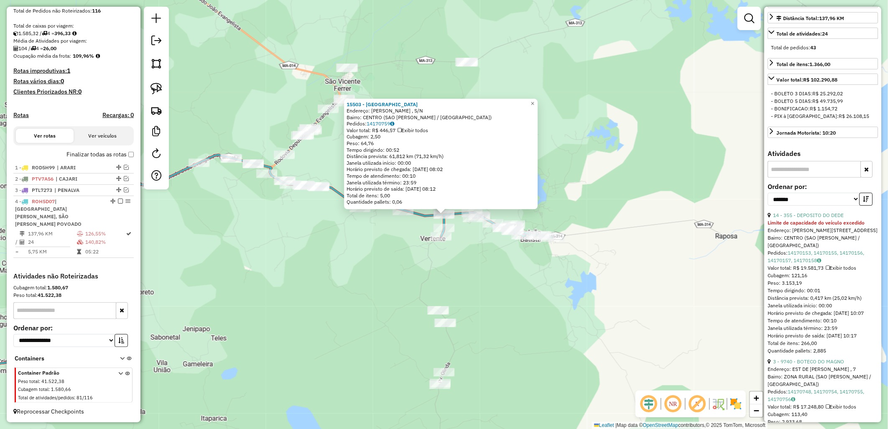
click at [874, 212] on div "**********" at bounding box center [823, 198] width 110 height 28
drag, startPoint x: 868, startPoint y: 228, endPoint x: 863, endPoint y: 227, distance: 4.6
click at [865, 206] on button "button" at bounding box center [866, 199] width 13 height 13
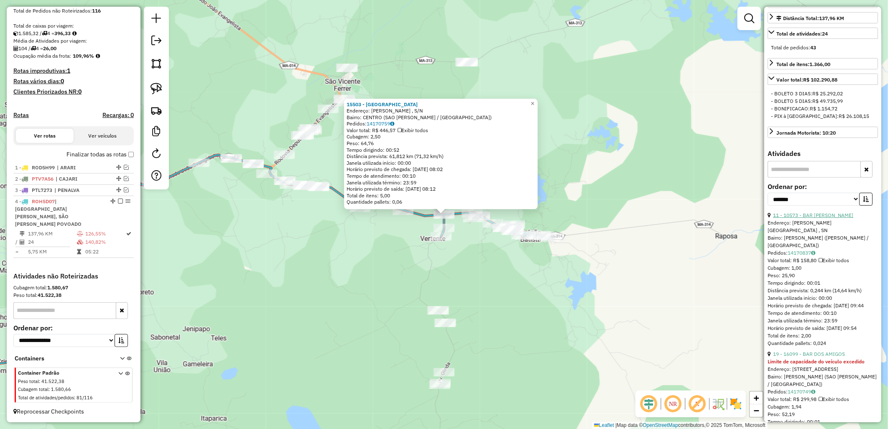
click at [811, 218] on link "11 - 10573 - BAR [PERSON_NAME]" at bounding box center [813, 215] width 80 height 6
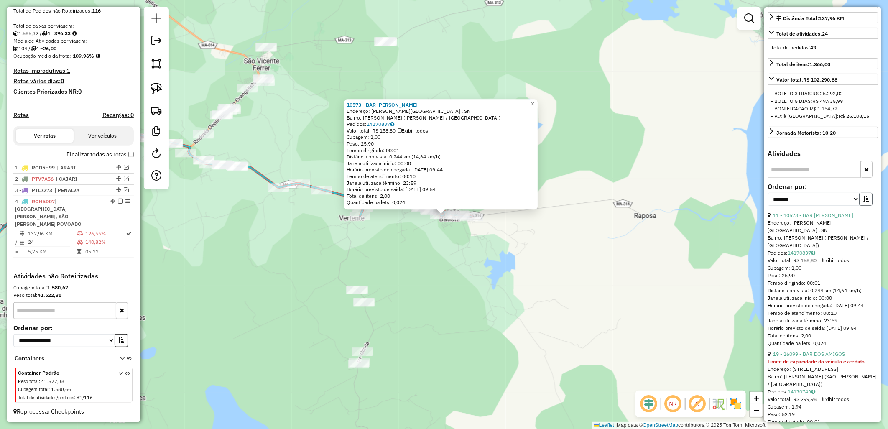
click at [865, 202] on icon "button" at bounding box center [866, 199] width 6 height 6
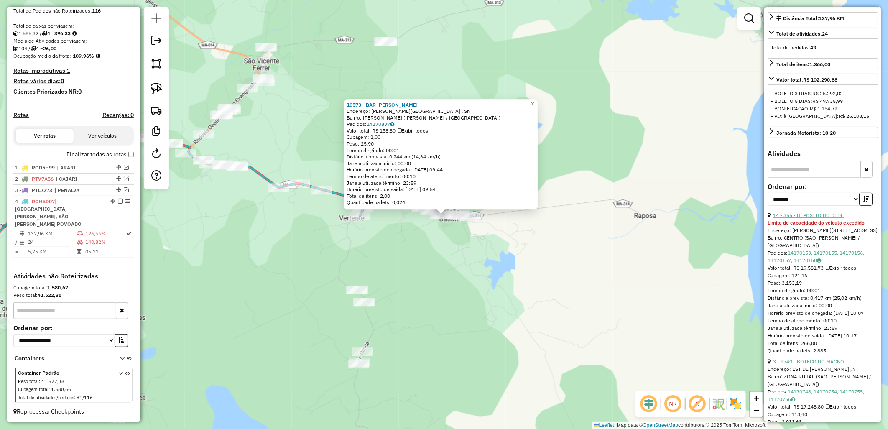
click at [819, 218] on link "14 - 355 - DEPOSITO DO DEDE" at bounding box center [808, 215] width 71 height 6
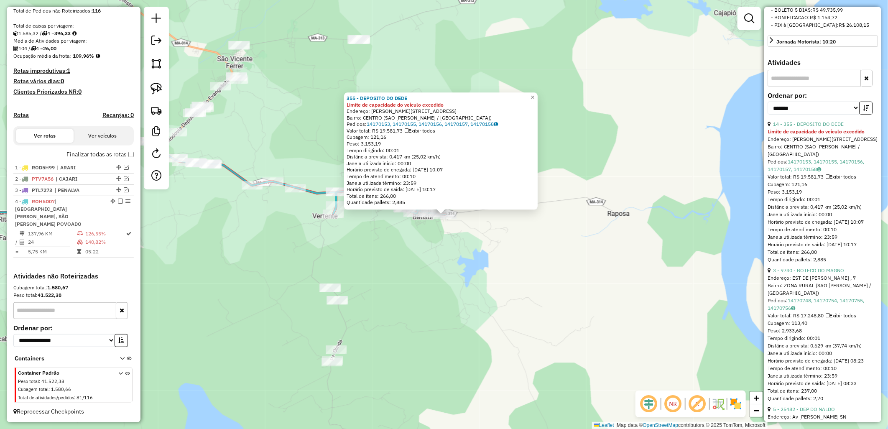
scroll to position [279, 0]
click at [826, 272] on link "3 - 9740 - BOTECO DO MAGNO" at bounding box center [808, 269] width 71 height 6
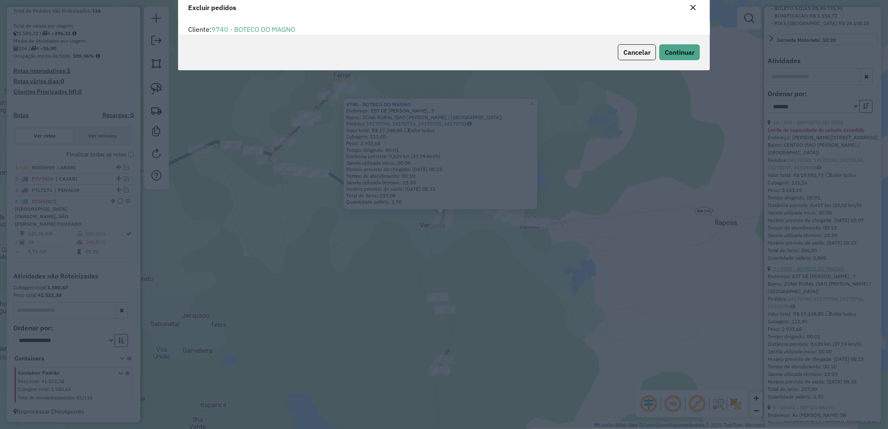
scroll to position [0, 0]
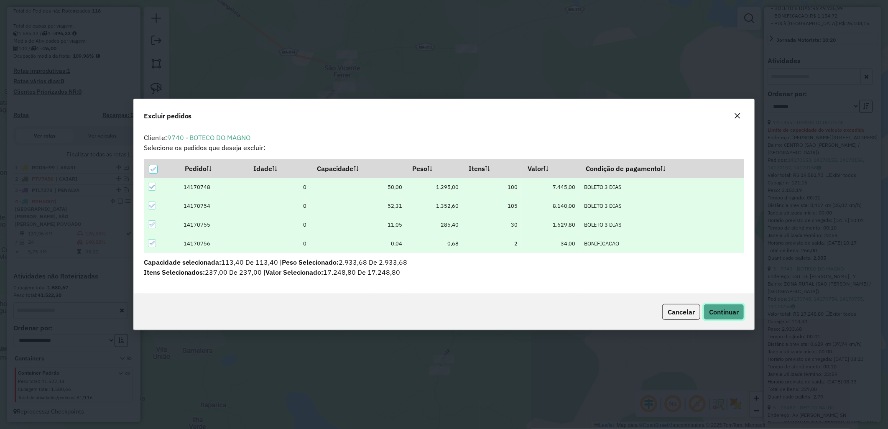
click at [732, 315] on span "Continuar" at bounding box center [724, 312] width 30 height 8
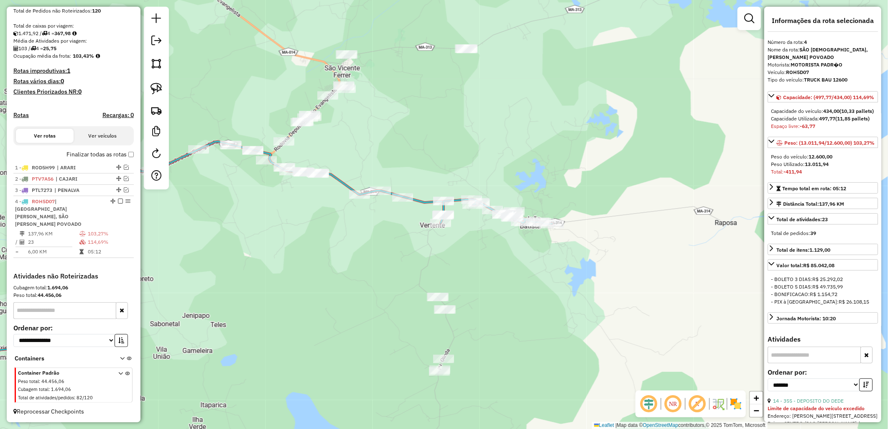
click at [120, 159] on label "Finalizar todas as rotas" at bounding box center [100, 154] width 67 height 9
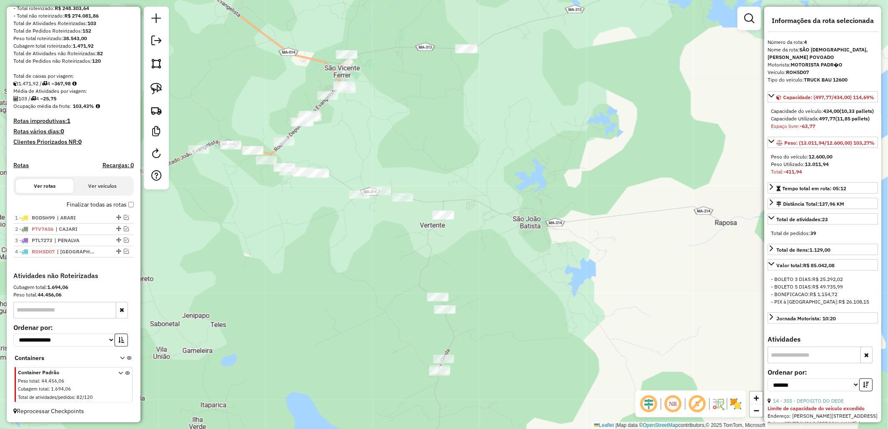
scroll to position [118, 0]
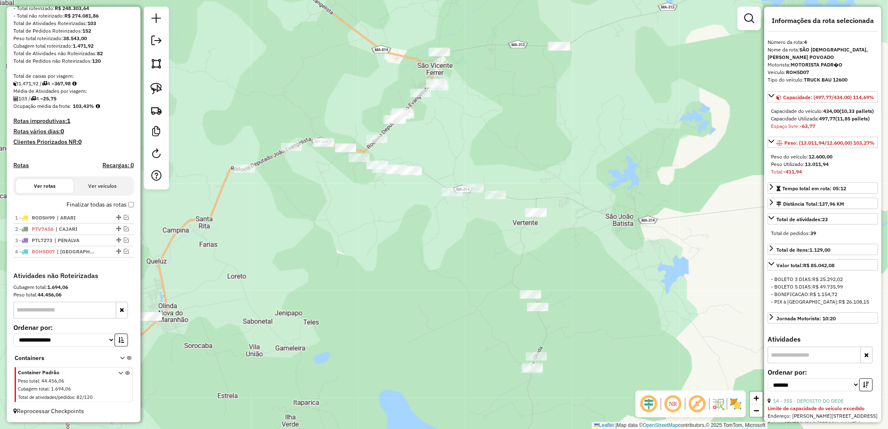
drag, startPoint x: 328, startPoint y: 237, endPoint x: 361, endPoint y: 234, distance: 33.2
click at [361, 234] on div "Janela de atendimento Grade de atendimento Capacidade Transportadoras Veículos …" at bounding box center [444, 214] width 888 height 429
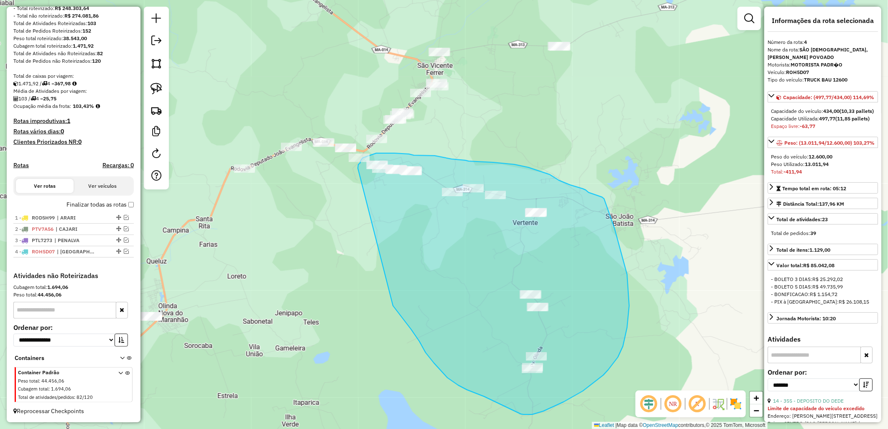
drag, startPoint x: 420, startPoint y: 341, endPoint x: 358, endPoint y: 168, distance: 183.8
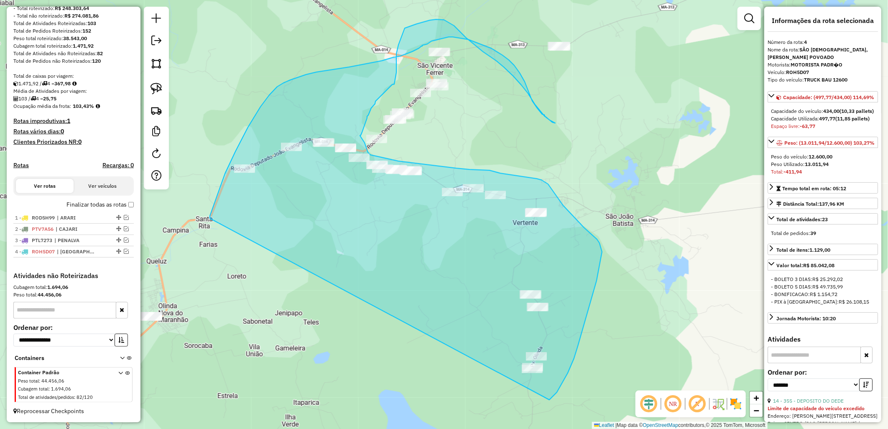
drag, startPoint x: 210, startPoint y: 218, endPoint x: 529, endPoint y: 420, distance: 377.5
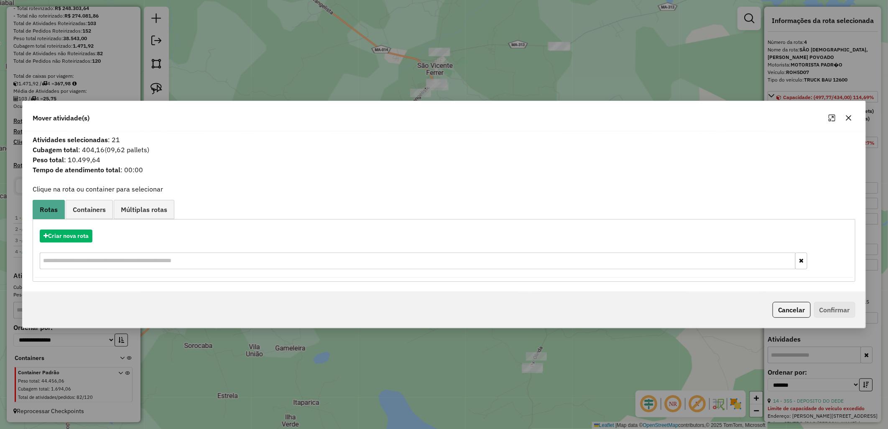
click at [416, 121] on div "Mover atividade(s)" at bounding box center [444, 116] width 843 height 30
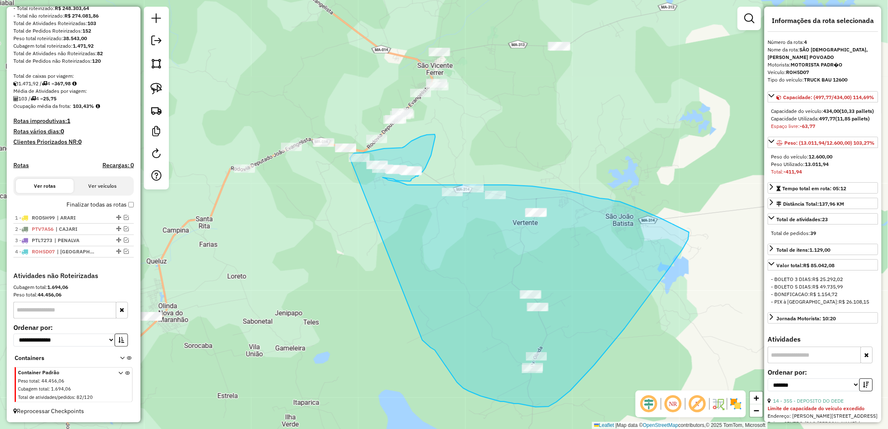
drag, startPoint x: 433, startPoint y: 349, endPoint x: 339, endPoint y: 166, distance: 206.1
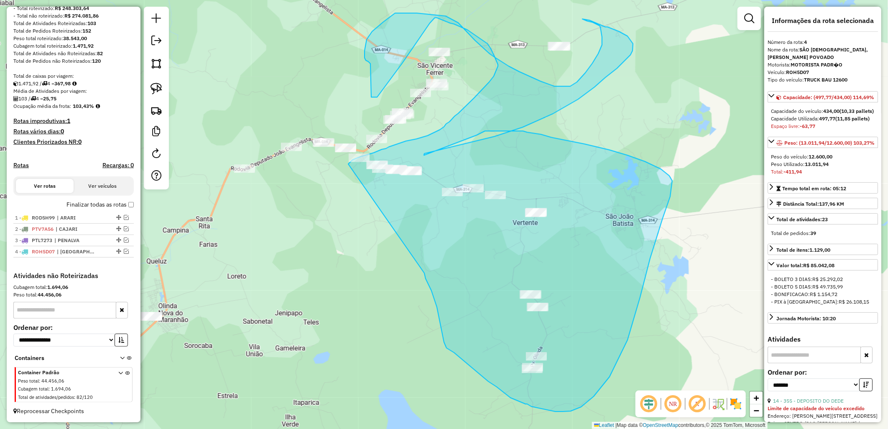
drag, startPoint x: 432, startPoint y: 291, endPoint x: 336, endPoint y: 174, distance: 150.4
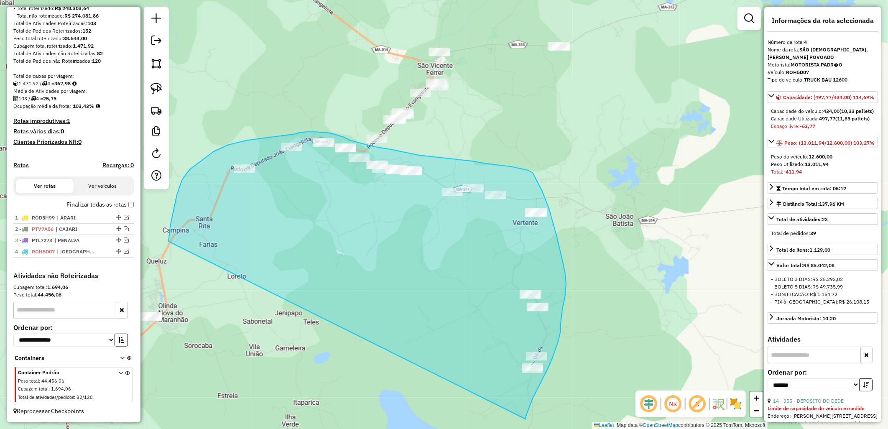
drag, startPoint x: 169, startPoint y: 241, endPoint x: 526, endPoint y: 419, distance: 399.0
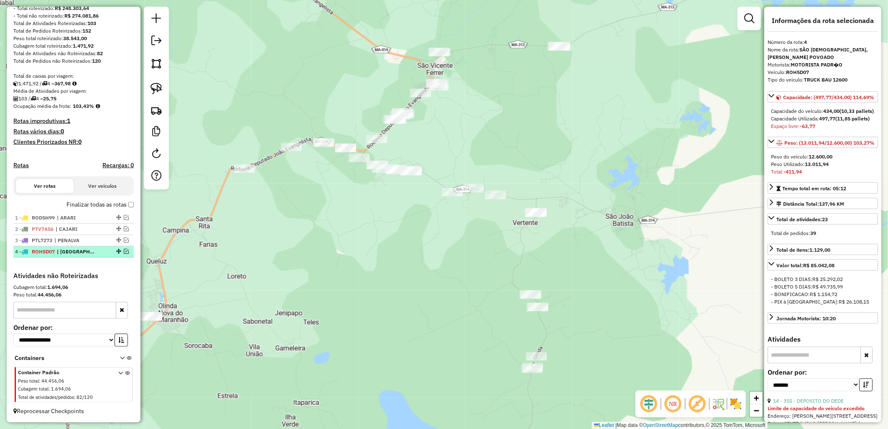
click at [124, 250] on em at bounding box center [126, 251] width 5 height 5
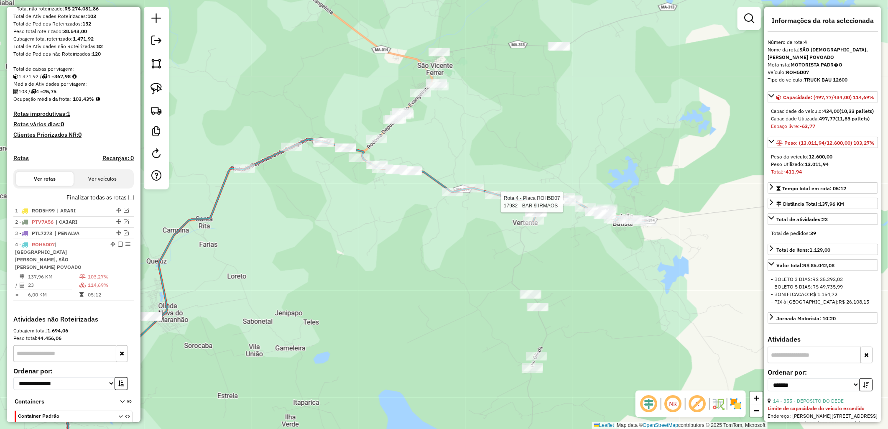
click at [556, 206] on div at bounding box center [565, 202] width 21 height 8
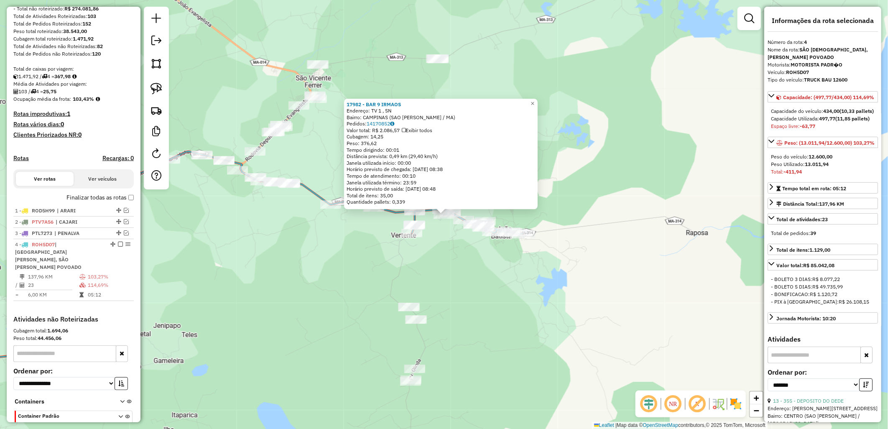
scroll to position [161, 0]
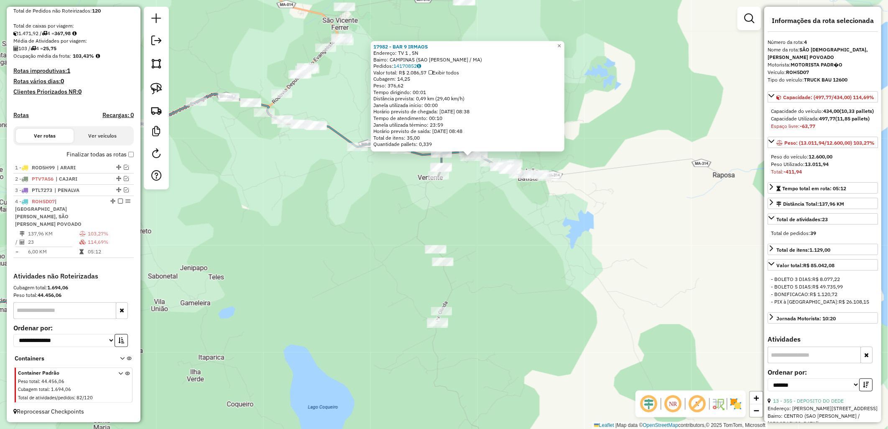
drag, startPoint x: 478, startPoint y: 338, endPoint x: 519, endPoint y: 252, distance: 95.4
click at [519, 252] on div "17982 - BAR 9 IRMAOS Endereço: TV 1 , SN Bairro: CAMPINAS (SAO [PERSON_NAME] / …" at bounding box center [444, 214] width 888 height 429
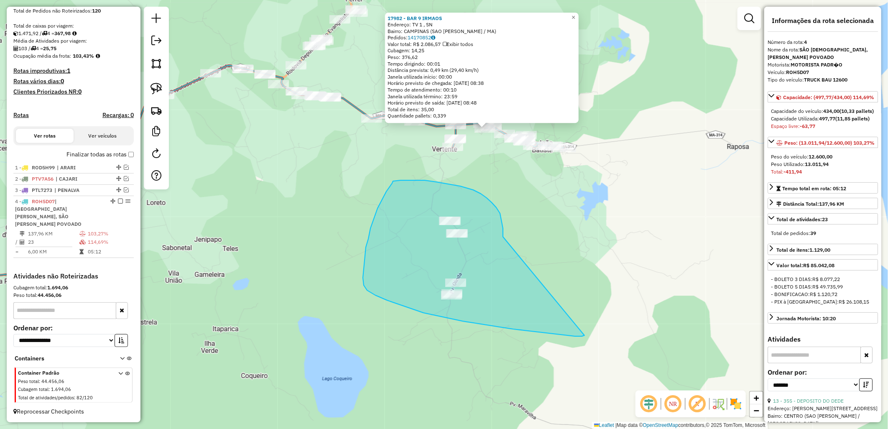
drag, startPoint x: 503, startPoint y: 228, endPoint x: 586, endPoint y: 335, distance: 134.8
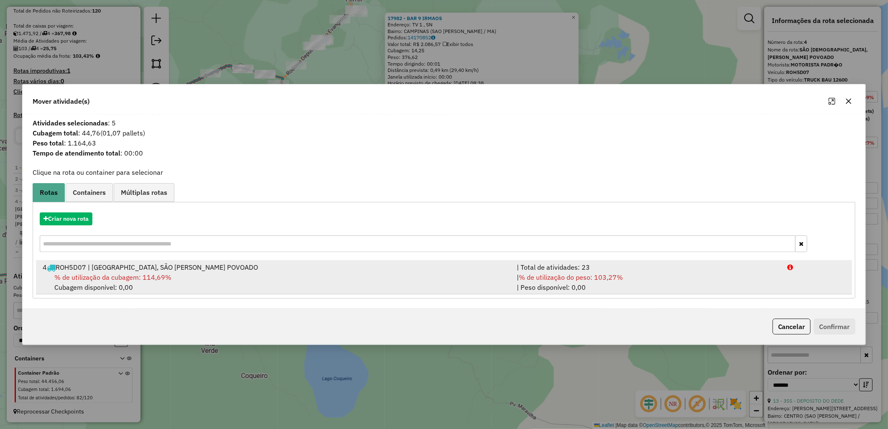
click at [337, 294] on li "4 ROH5D07 | [GEOGRAPHIC_DATA], SÃO [PERSON_NAME] POVOADO | Total de atividades:…" at bounding box center [444, 278] width 816 height 34
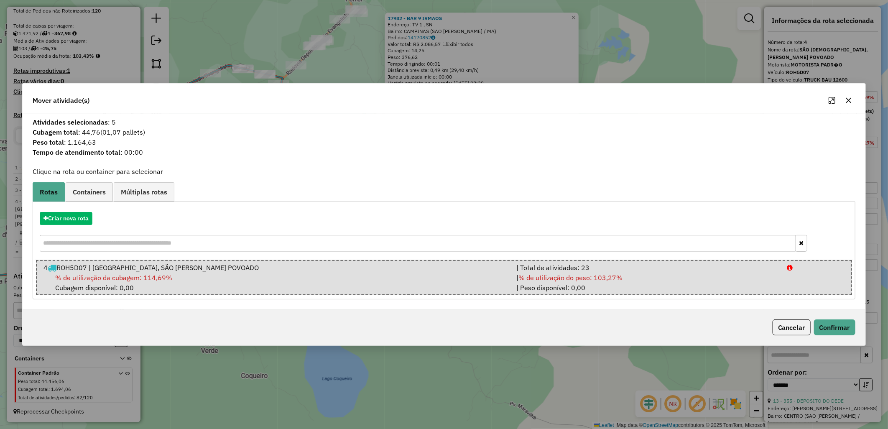
click at [852, 314] on div "Cancelar Confirmar" at bounding box center [444, 328] width 843 height 36
click at [837, 330] on button "Confirmar" at bounding box center [834, 328] width 41 height 16
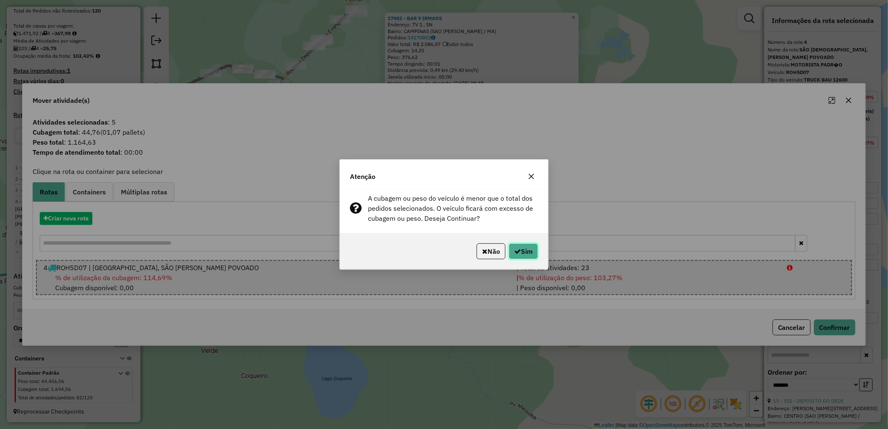
click at [525, 257] on button "Sim" at bounding box center [523, 251] width 29 height 16
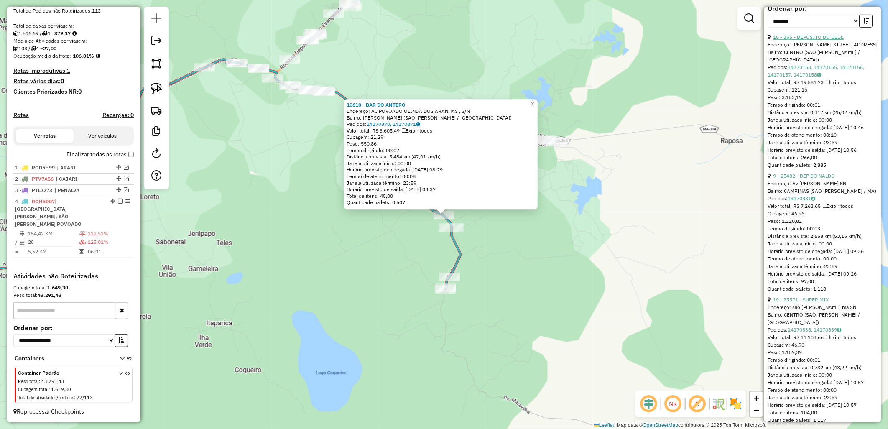
scroll to position [371, 0]
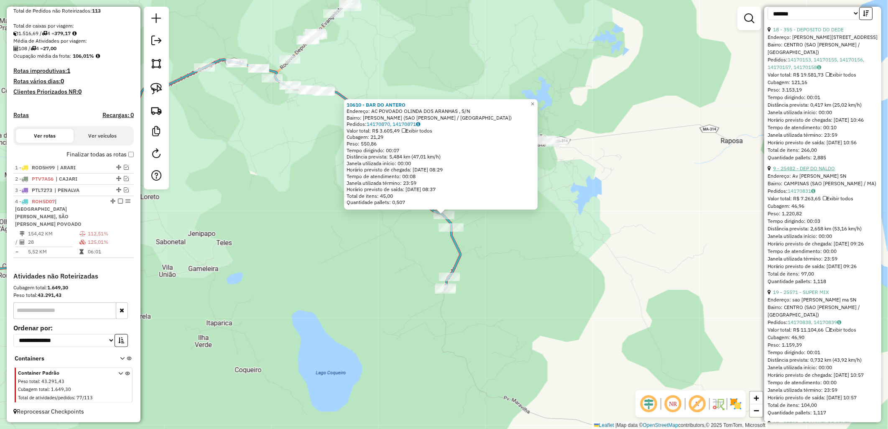
click at [816, 171] on link "9 - 25482 - DEP DO NALDO" at bounding box center [804, 168] width 62 height 6
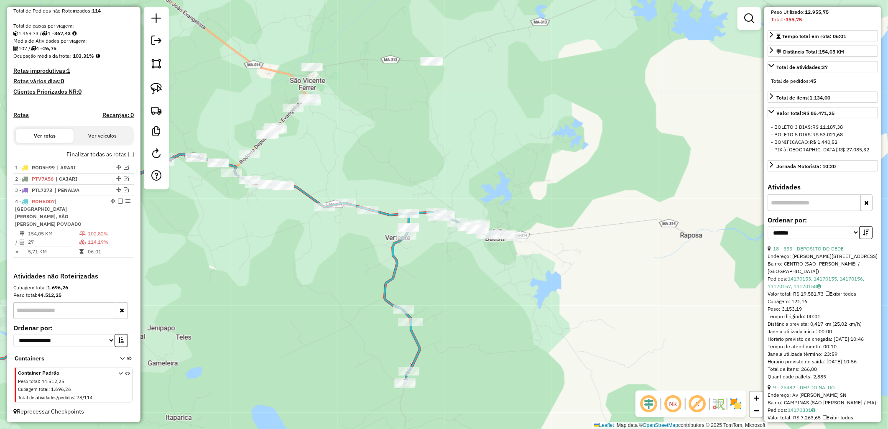
scroll to position [46, 0]
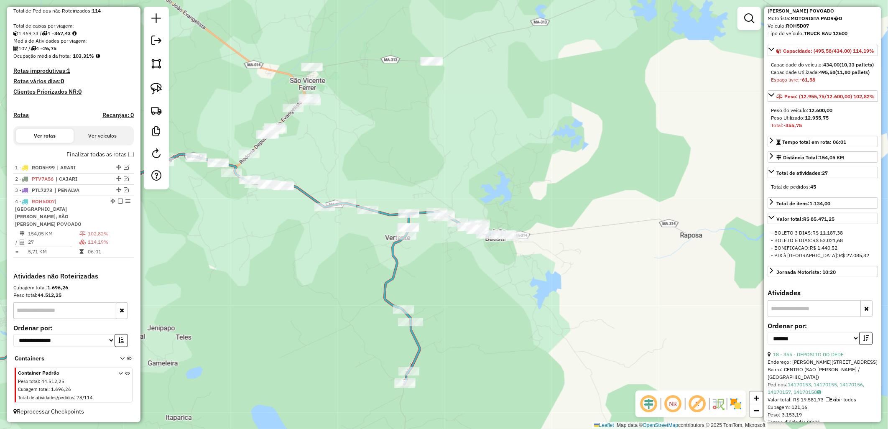
click at [118, 159] on label "Finalizar todas as rotas" at bounding box center [100, 154] width 67 height 9
drag, startPoint x: 118, startPoint y: 160, endPoint x: 95, endPoint y: 158, distance: 23.9
click at [95, 158] on label "Finalizar todas as rotas" at bounding box center [100, 154] width 67 height 9
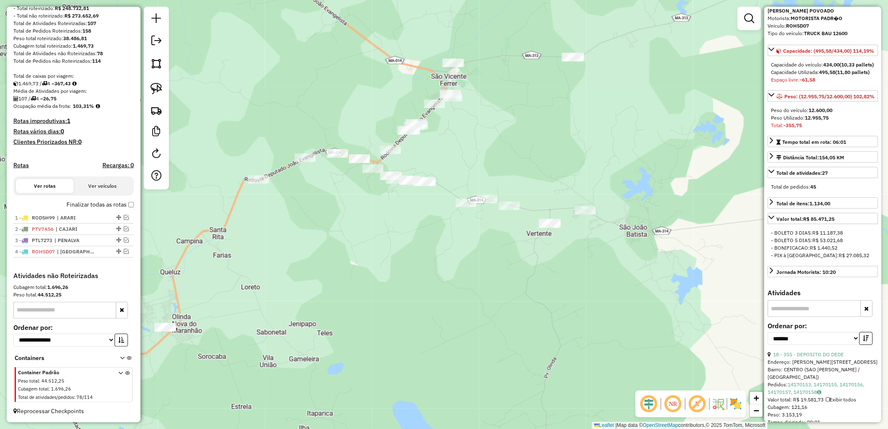
drag, startPoint x: 253, startPoint y: 207, endPoint x: 328, endPoint y: 203, distance: 75.4
click at [328, 203] on div "Janela de atendimento Grade de atendimento Capacidade Transportadoras Veículos …" at bounding box center [444, 214] width 888 height 429
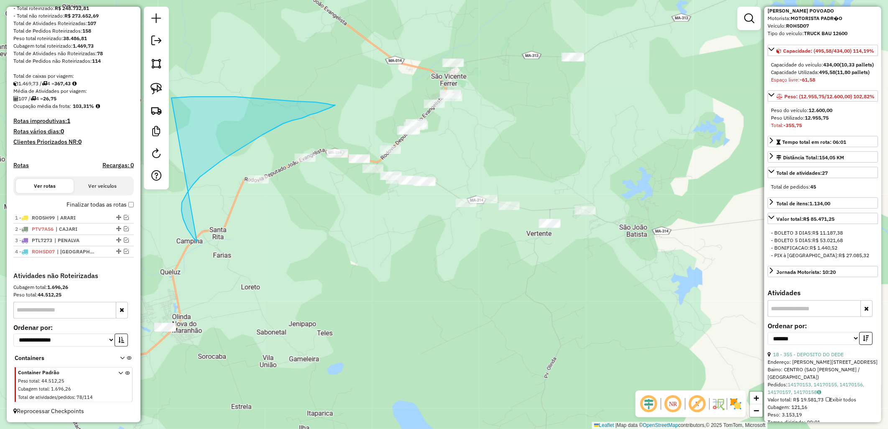
drag, startPoint x: 197, startPoint y: 242, endPoint x: 169, endPoint y: 98, distance: 146.2
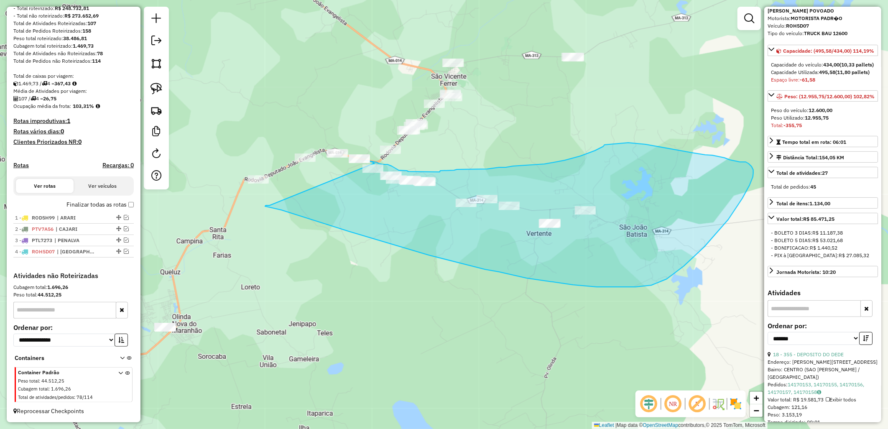
drag, startPoint x: 267, startPoint y: 205, endPoint x: 375, endPoint y: 163, distance: 115.9
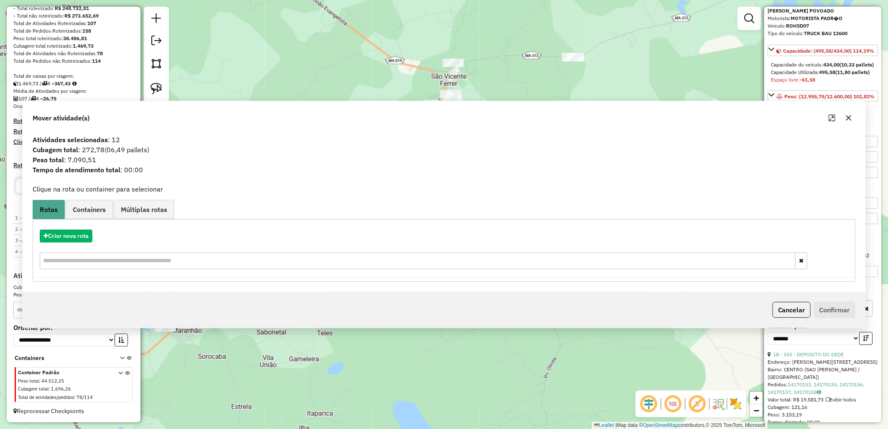
click at [202, 38] on div "Janela de atendimento Grade de atendimento Capacidade Transportadoras Veículos …" at bounding box center [444, 214] width 888 height 429
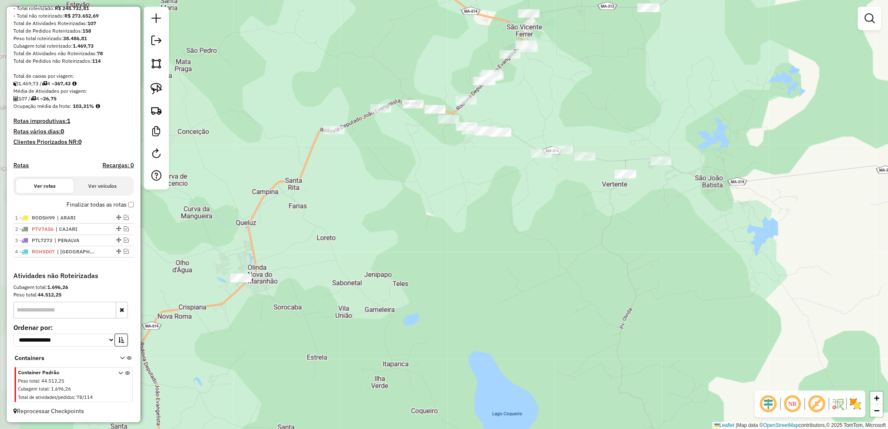
drag, startPoint x: 327, startPoint y: 206, endPoint x: 374, endPoint y: 229, distance: 53.1
click at [373, 218] on div "Janela de atendimento Grade de atendimento Capacidade Transportadoras Veículos …" at bounding box center [444, 214] width 888 height 429
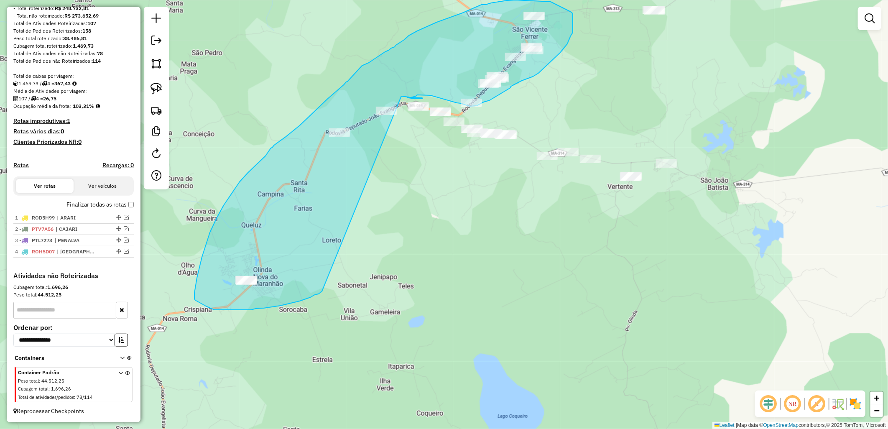
drag, startPoint x: 305, startPoint y: 299, endPoint x: 397, endPoint y: 95, distance: 223.5
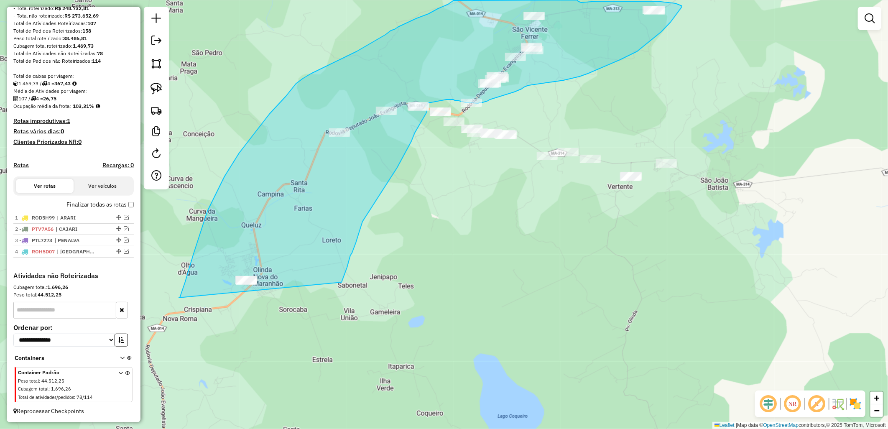
drag, startPoint x: 179, startPoint y: 298, endPoint x: 342, endPoint y: 282, distance: 163.9
click at [342, 282] on div "Janela de atendimento Grade de atendimento Capacidade Transportadoras Veículos …" at bounding box center [444, 214] width 888 height 429
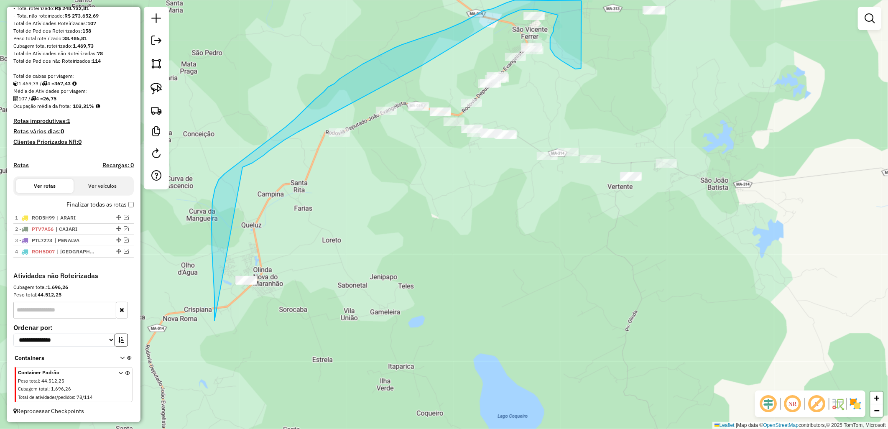
drag, startPoint x: 215, startPoint y: 321, endPoint x: 243, endPoint y: 169, distance: 154.9
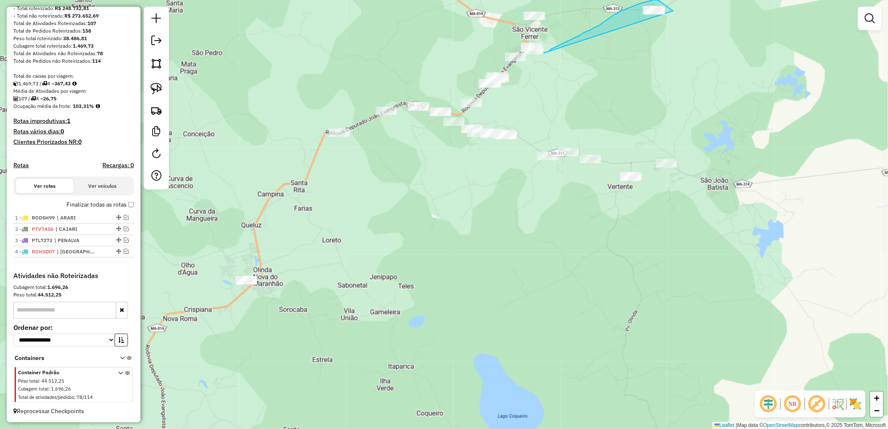
drag, startPoint x: 550, startPoint y: 51, endPoint x: 727, endPoint y: 60, distance: 177.2
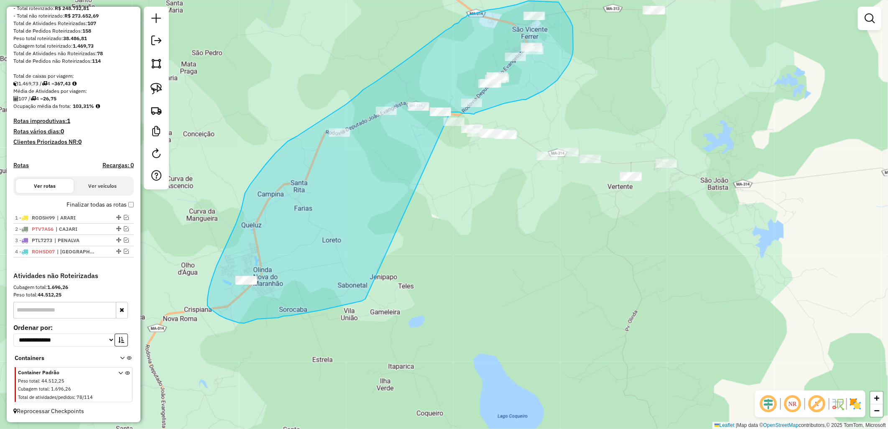
click at [450, 113] on div "Janela de atendimento Grade de atendimento Capacidade Transportadoras Veículos …" at bounding box center [444, 214] width 888 height 429
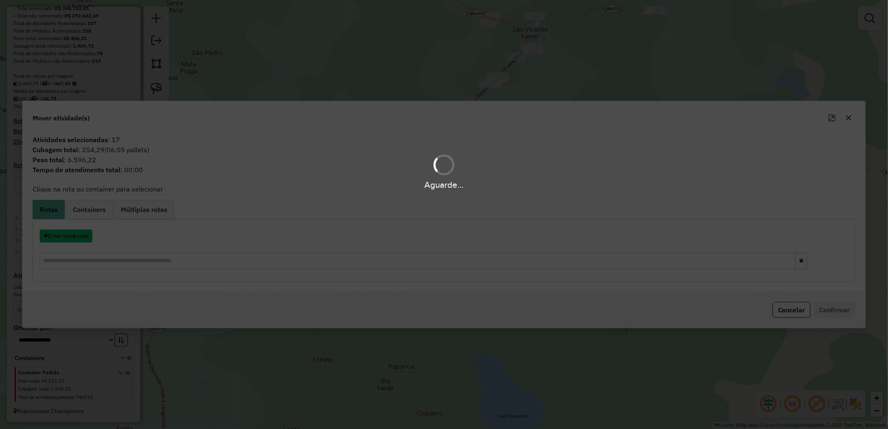
click at [73, 235] on button "Criar nova rota" at bounding box center [66, 236] width 53 height 13
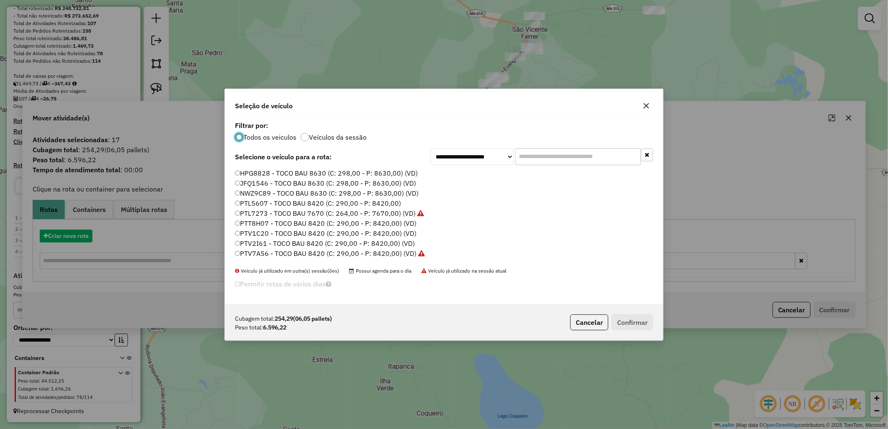
scroll to position [5, 2]
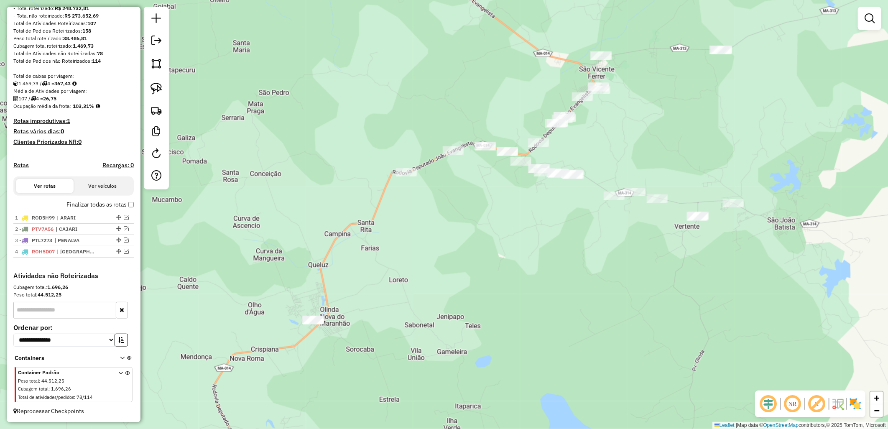
drag, startPoint x: 453, startPoint y: 246, endPoint x: 520, endPoint y: 273, distance: 72.6
click at [520, 273] on div "Janela de atendimento Grade de atendimento Capacidade Transportadoras Veículos …" at bounding box center [444, 214] width 888 height 429
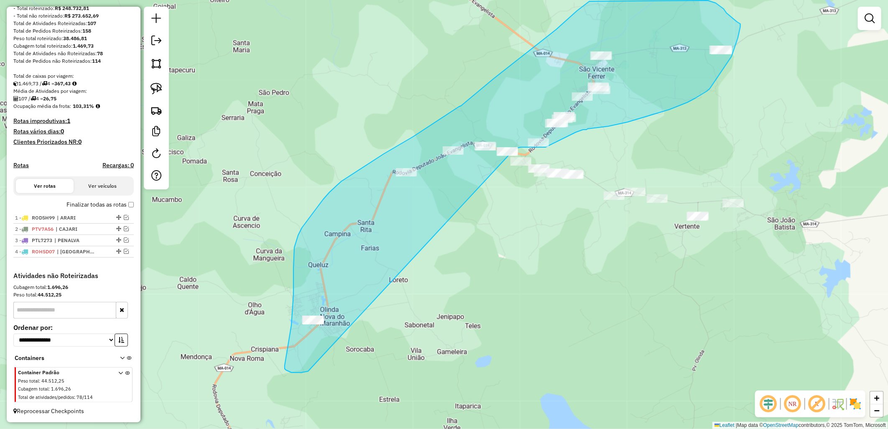
click at [515, 148] on div "Janela de atendimento Grade de atendimento Capacidade Transportadoras Veículos …" at bounding box center [444, 214] width 888 height 429
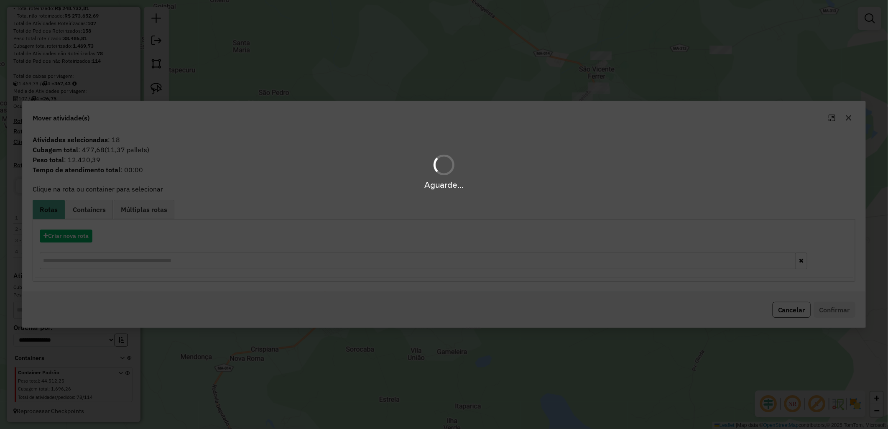
click at [69, 239] on div "Aguarde..." at bounding box center [444, 214] width 888 height 429
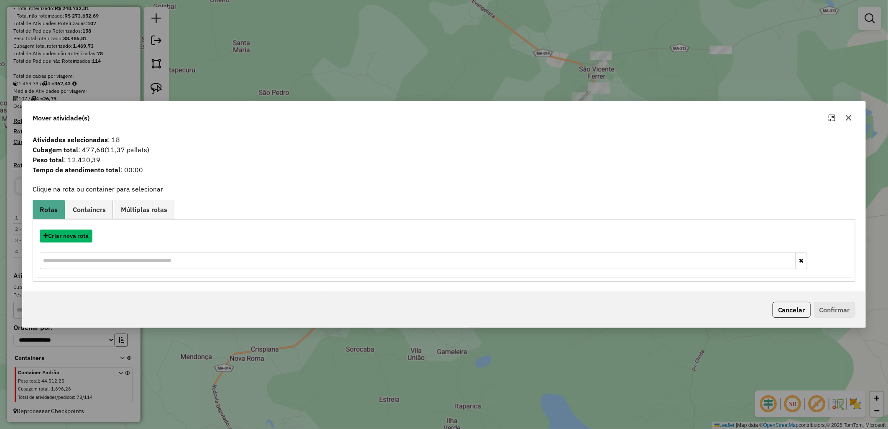
click at [69, 239] on button "Criar nova rota" at bounding box center [66, 236] width 53 height 13
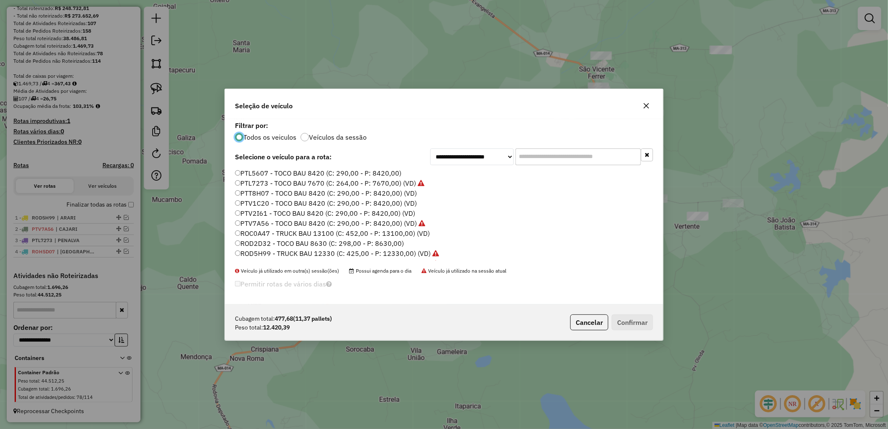
scroll to position [46, 0]
click at [269, 220] on label "ROC0A47 - TRUCK BAU 13100 (C: 452,00 - P: 13100,00) (VD)" at bounding box center [332, 217] width 195 height 10
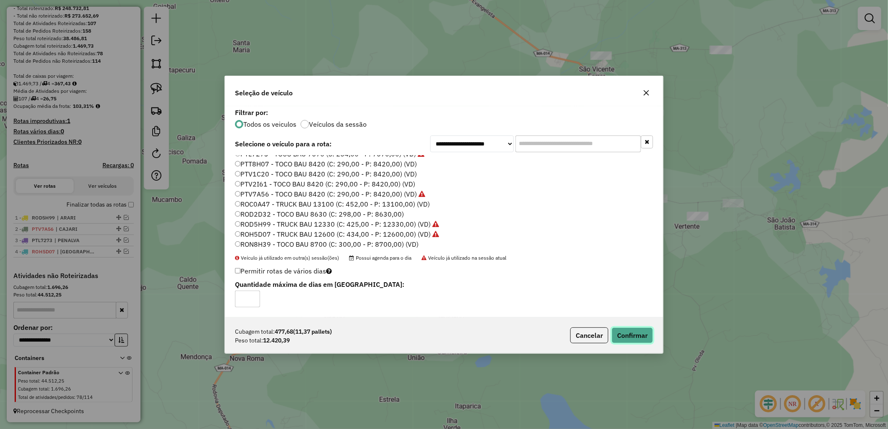
click at [628, 331] on button "Confirmar" at bounding box center [632, 335] width 41 height 16
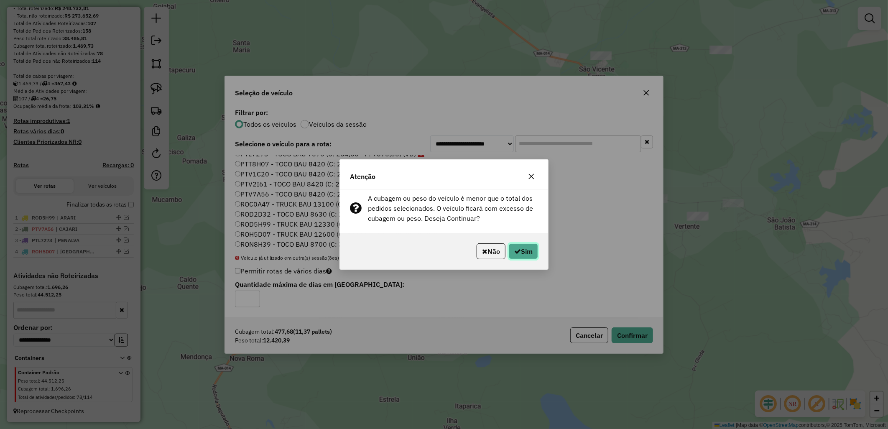
click at [523, 252] on button "Sim" at bounding box center [523, 251] width 29 height 16
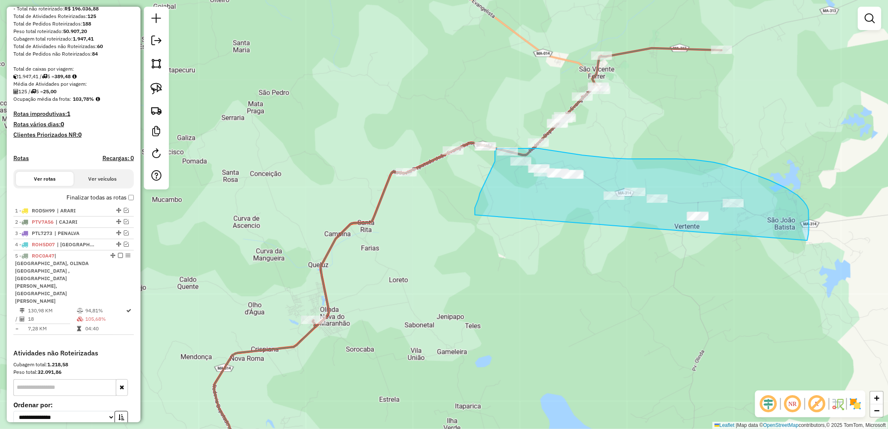
drag, startPoint x: 475, startPoint y: 212, endPoint x: 804, endPoint y: 260, distance: 332.6
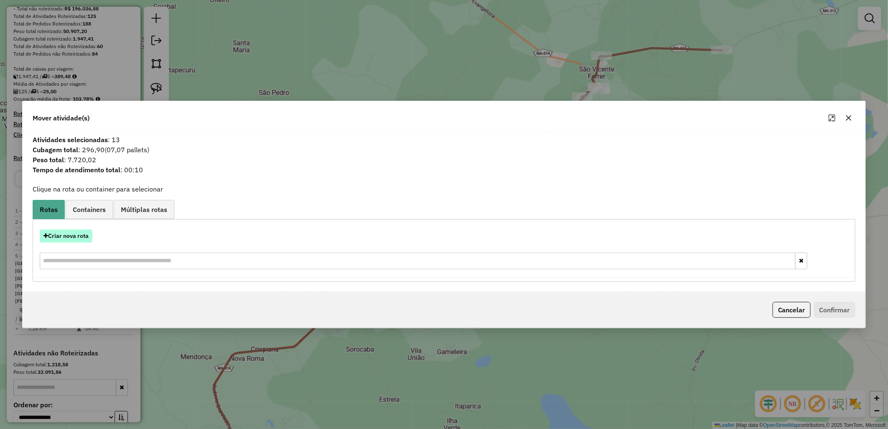
click at [72, 233] on button "Criar nova rota" at bounding box center [66, 236] width 53 height 13
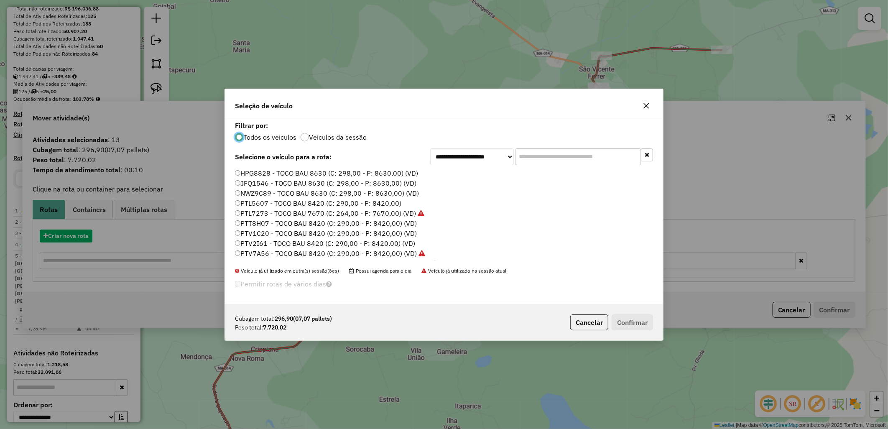
scroll to position [5, 2]
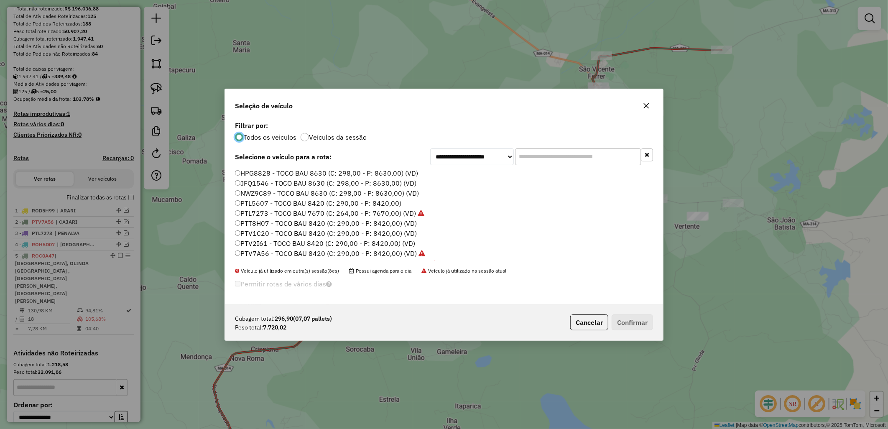
click at [291, 233] on label "PTV1C20 - TOCO BAU 8420 (C: 290,00 - P: 8420,00) (VD)" at bounding box center [326, 233] width 182 height 10
click at [318, 232] on label "PTV1C20 - TOCO BAU 8420 (C: 290,00 - P: 8420,00) (VD)" at bounding box center [326, 233] width 182 height 10
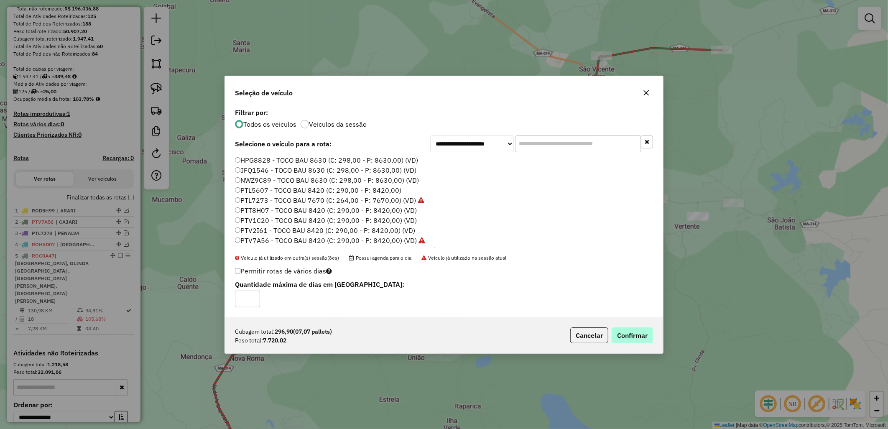
click at [633, 326] on div "Cubagem total: 296,90 (07,07 pallets) Peso total: 7.720,02 Cancelar Confirmar" at bounding box center [444, 335] width 438 height 36
click at [633, 327] on button "Confirmar" at bounding box center [632, 335] width 41 height 16
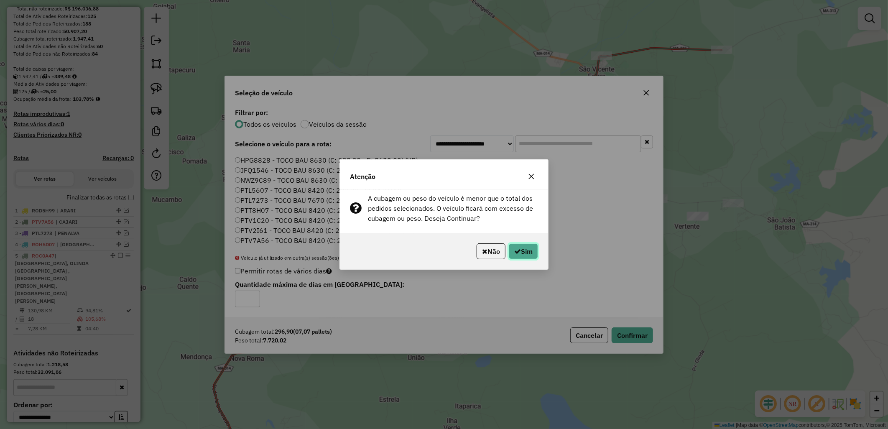
click at [526, 249] on button "Sim" at bounding box center [523, 251] width 29 height 16
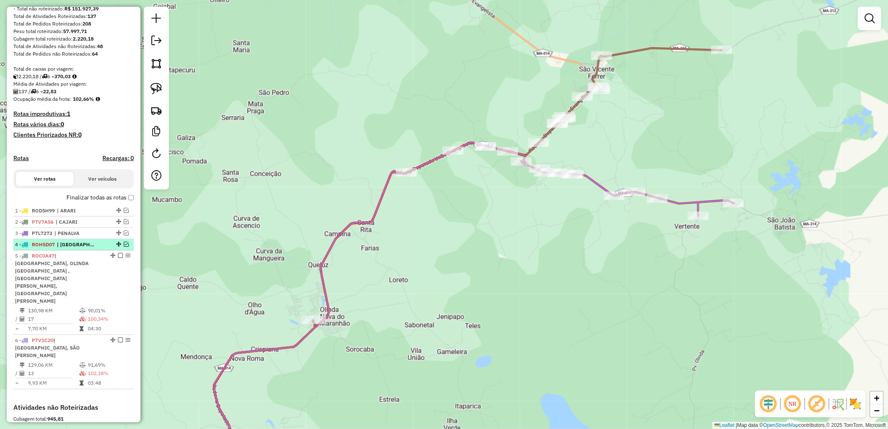
click at [124, 247] on em at bounding box center [126, 244] width 5 height 5
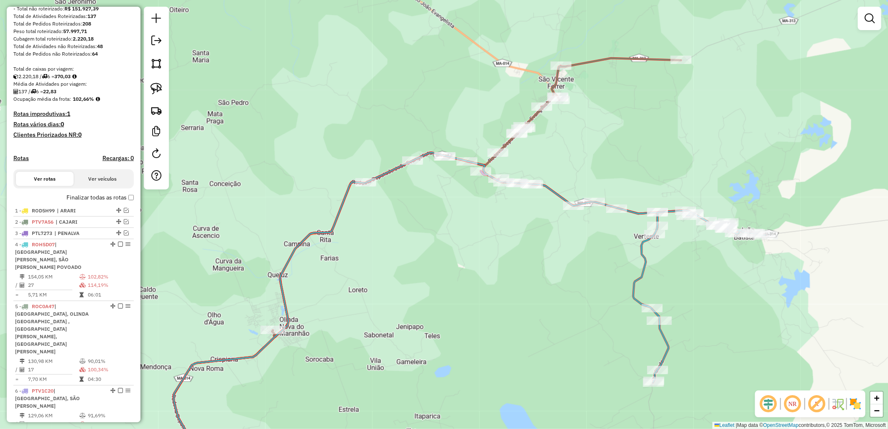
drag, startPoint x: 397, startPoint y: 275, endPoint x: 393, endPoint y: 274, distance: 4.2
click at [394, 275] on div "Janela de atendimento Grade de atendimento Capacidade Transportadoras Veículos …" at bounding box center [444, 214] width 888 height 429
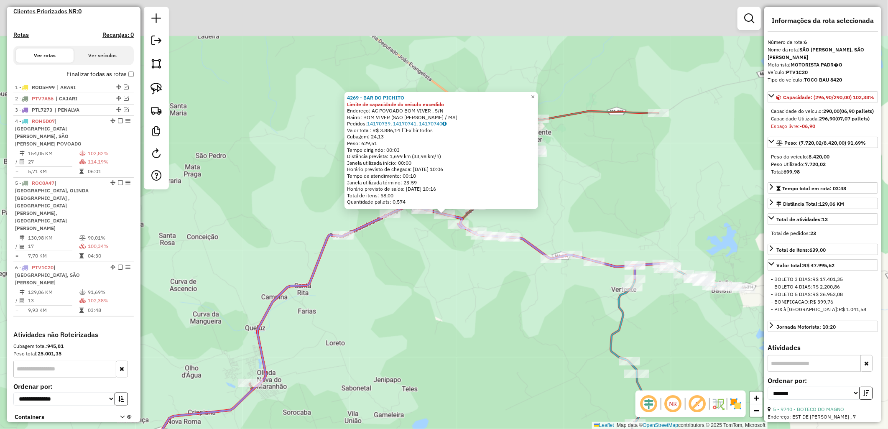
scroll to position [277, 0]
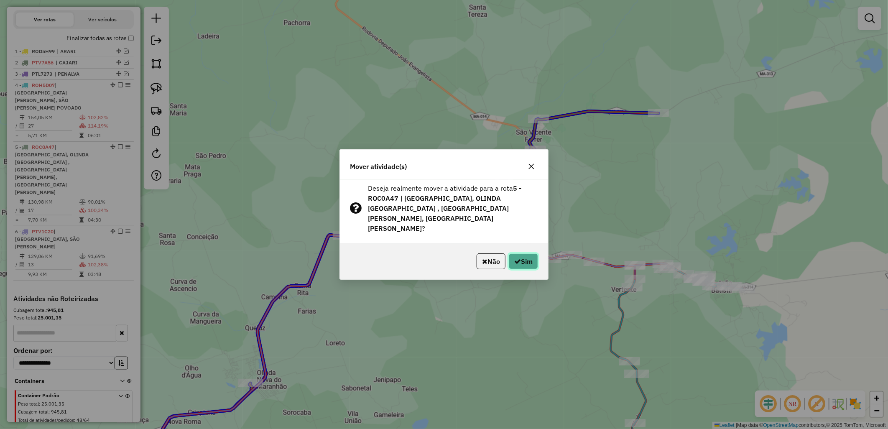
click at [514, 258] on icon "button" at bounding box center [517, 261] width 7 height 7
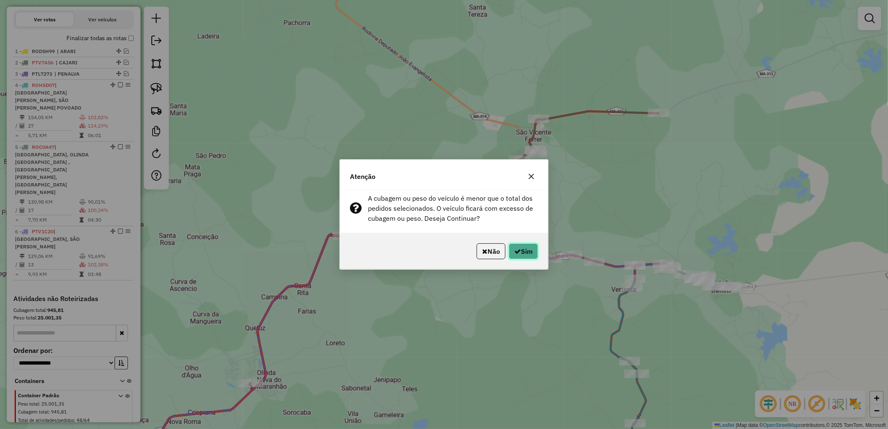
click at [514, 258] on button "Sim" at bounding box center [523, 251] width 29 height 16
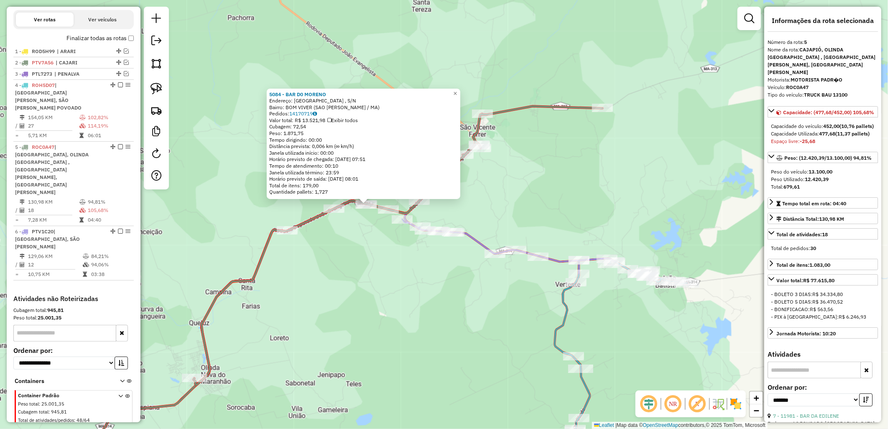
drag, startPoint x: 465, startPoint y: 270, endPoint x: 377, endPoint y: 257, distance: 88.8
click at [377, 257] on div "5084 - BAR D0 MORENO Endereço: [GEOGRAPHIC_DATA] , S/N Bairro: BOM VIVER (SAO […" at bounding box center [444, 214] width 888 height 429
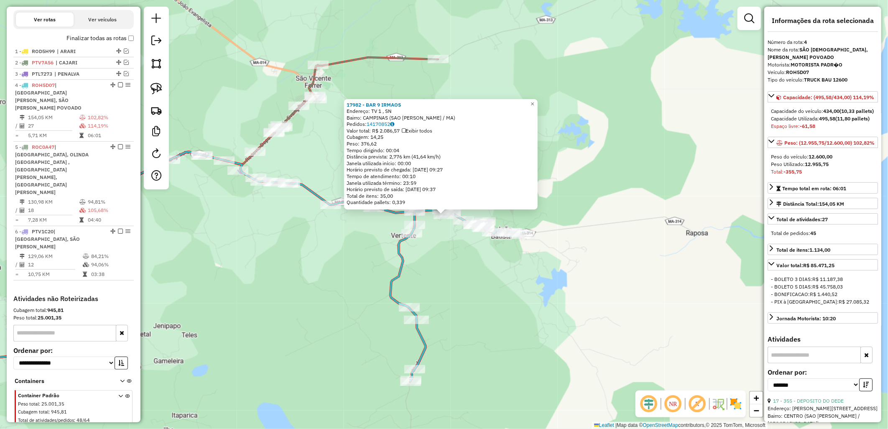
drag, startPoint x: 514, startPoint y: 302, endPoint x: 464, endPoint y: 317, distance: 52.4
click at [514, 302] on div "17982 - BAR 9 IRMAOS Endereço: TV 1 , SN Bairro: CAMPINAS (SAO [PERSON_NAME] / …" at bounding box center [444, 214] width 888 height 429
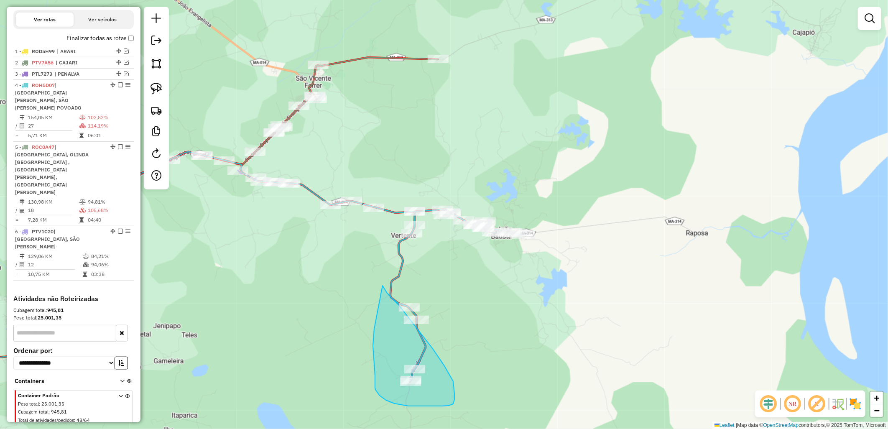
drag, startPoint x: 373, startPoint y: 343, endPoint x: 383, endPoint y: 286, distance: 58.1
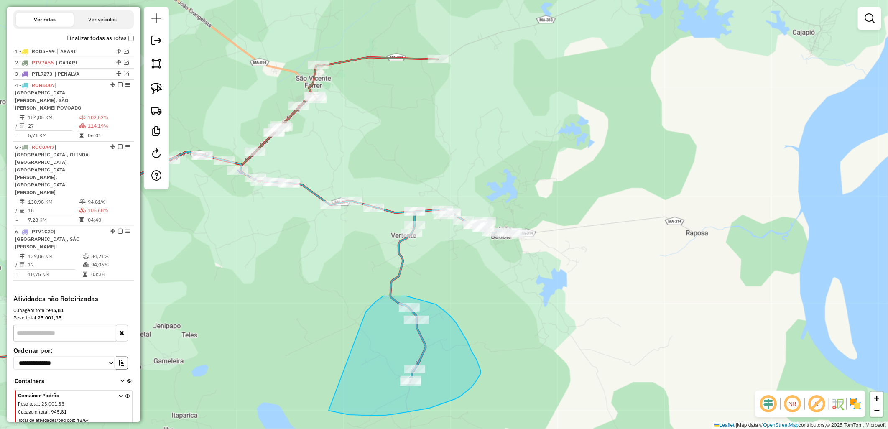
drag, startPoint x: 366, startPoint y: 312, endPoint x: 310, endPoint y: 403, distance: 107.0
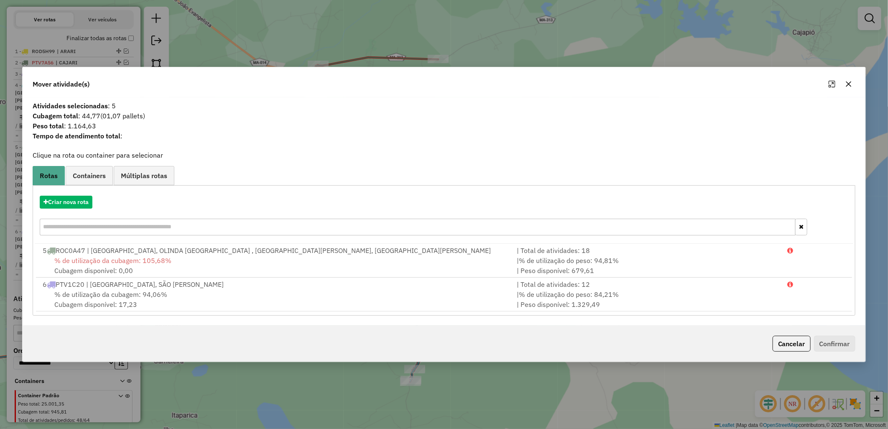
click at [263, 294] on div "% de utilização da cubagem: 94,06% Cubagem disponível: 17,23" at bounding box center [275, 299] width 474 height 20
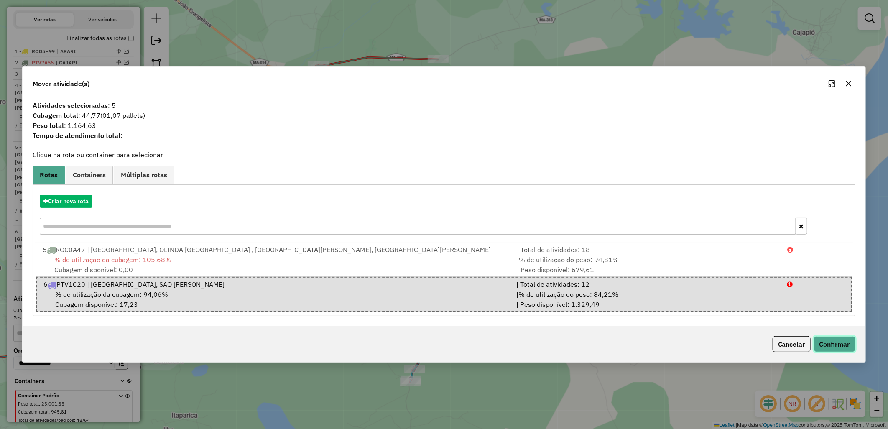
click at [847, 346] on button "Confirmar" at bounding box center [834, 344] width 41 height 16
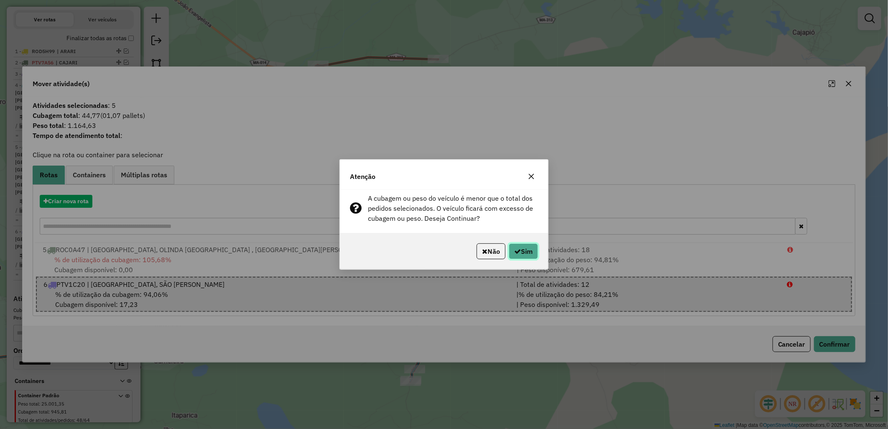
click at [535, 245] on button "Sim" at bounding box center [523, 251] width 29 height 16
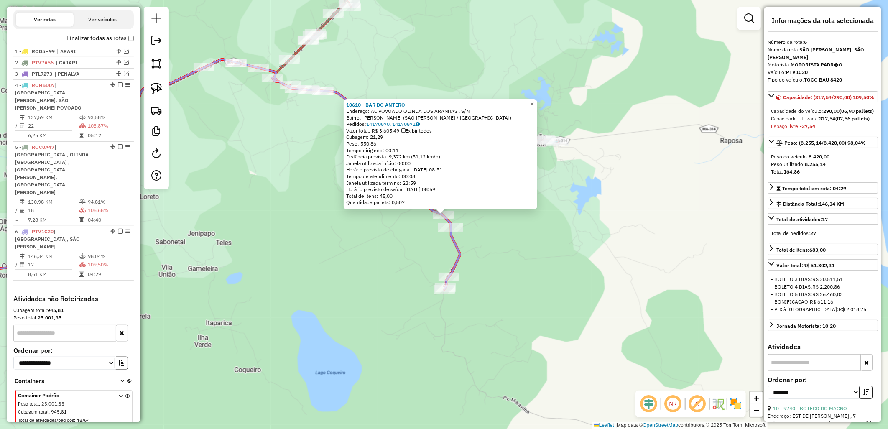
click at [514, 245] on div "10610 - BAR DO ANTERO Endereço: AC POVOADO OLINDA DOS ARANHAS , S/N Bairro: OLI…" at bounding box center [444, 214] width 888 height 429
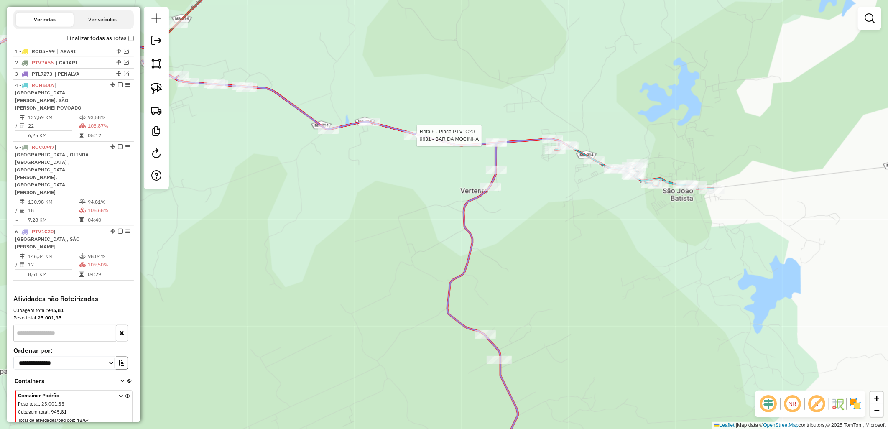
click at [415, 140] on div at bounding box center [414, 135] width 21 height 8
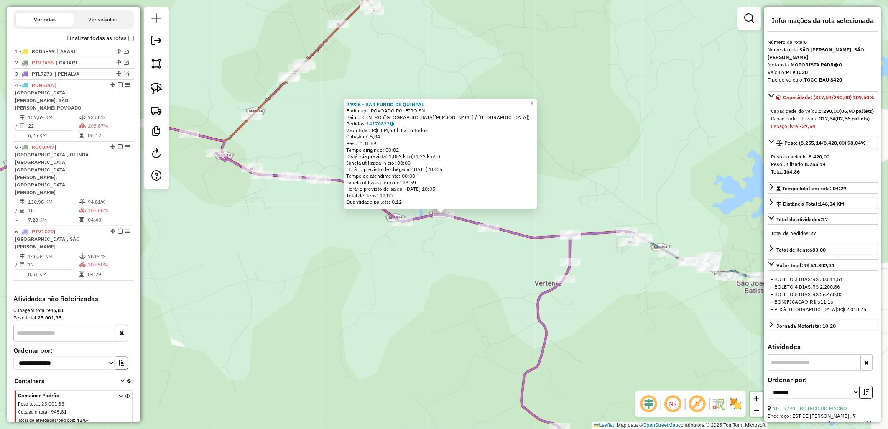
click at [400, 217] on icon at bounding box center [428, 312] width 425 height 319
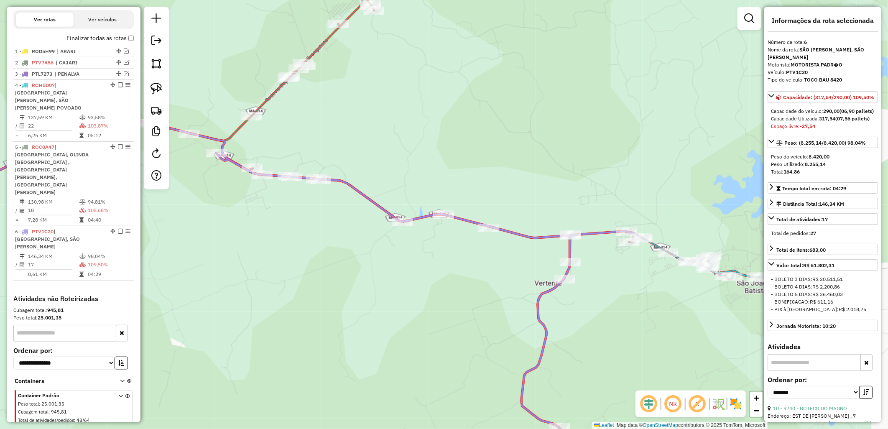
click at [400, 217] on icon at bounding box center [428, 312] width 425 height 319
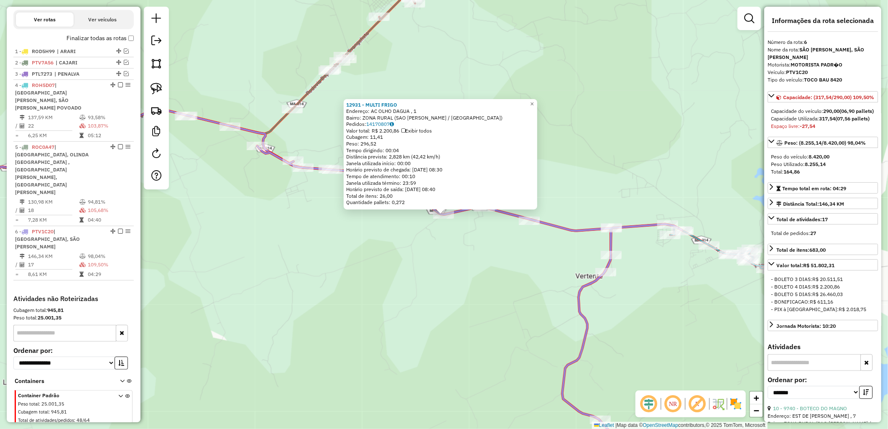
drag, startPoint x: 697, startPoint y: 229, endPoint x: 683, endPoint y: 232, distance: 14.9
click at [683, 231] on div "Rota 6 - Placa PTV1C20 12931 - MULTI FRIGO 12931 - MULTI FRIGO Endereço: AC OLH…" at bounding box center [444, 214] width 888 height 429
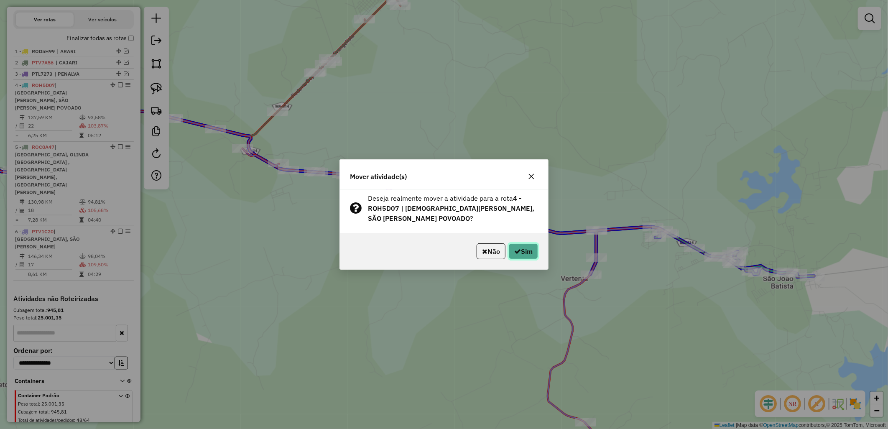
click at [536, 251] on button "Sim" at bounding box center [523, 251] width 29 height 16
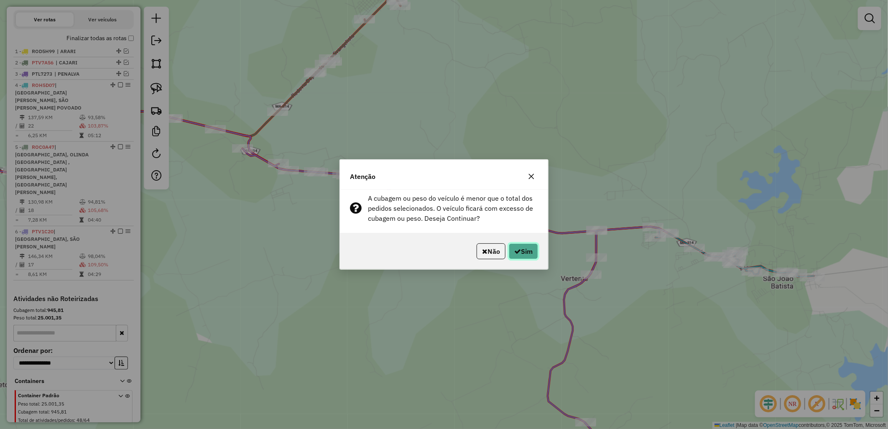
click at [536, 251] on button "Sim" at bounding box center [523, 251] width 29 height 16
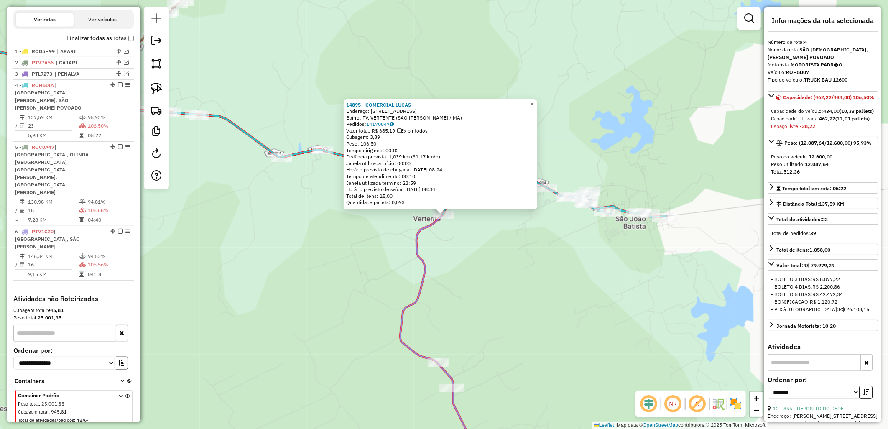
click at [504, 269] on div "14895 - COMERCIAL [PERSON_NAME]: [STREET_ADDRESS]. VERTENTE (SAO [PERSON_NAME] …" at bounding box center [444, 214] width 888 height 429
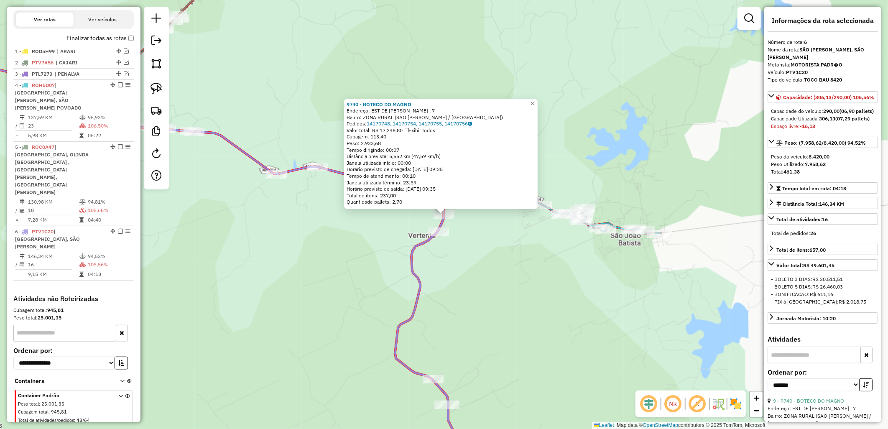
click at [532, 240] on div "9740 - BOTECO DO MAGNO Endereço: EST DE [GEOGRAPHIC_DATA] , 7 Bairro: ZONA RURA…" at bounding box center [444, 214] width 888 height 429
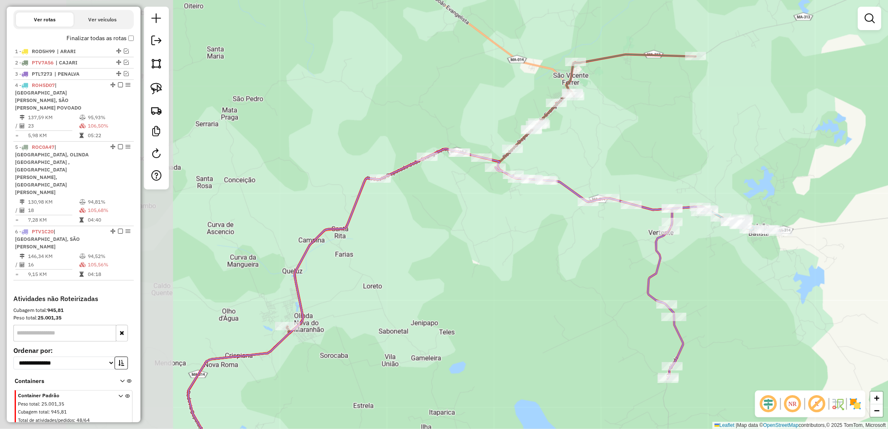
drag, startPoint x: 466, startPoint y: 149, endPoint x: 576, endPoint y: 141, distance: 109.9
click at [576, 141] on div "Janela de atendimento Grade de atendimento Capacidade Transportadoras Veículos …" at bounding box center [444, 214] width 888 height 429
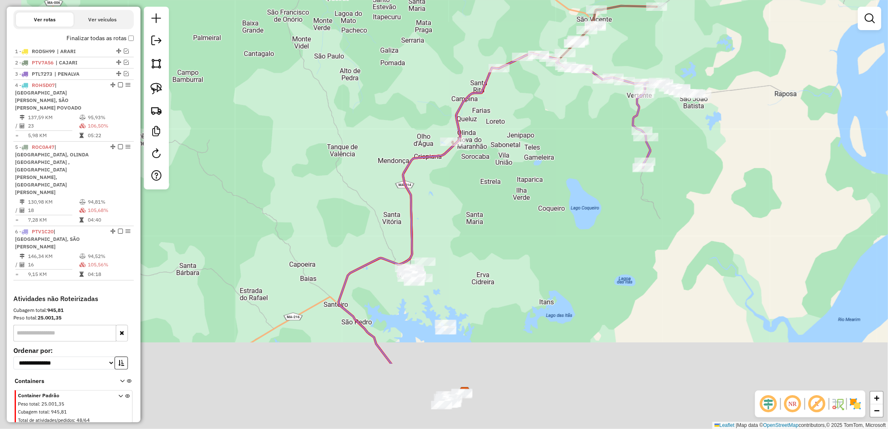
drag, startPoint x: 499, startPoint y: 260, endPoint x: 550, endPoint y: 122, distance: 147.4
click at [550, 122] on div "Janela de atendimento Grade de atendimento Capacidade Transportadoras Veículos …" at bounding box center [444, 214] width 888 height 429
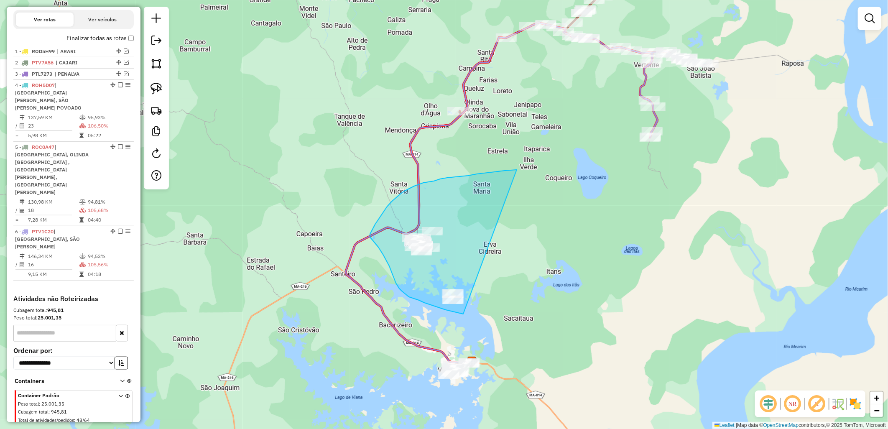
drag, startPoint x: 492, startPoint y: 172, endPoint x: 486, endPoint y: 318, distance: 146.1
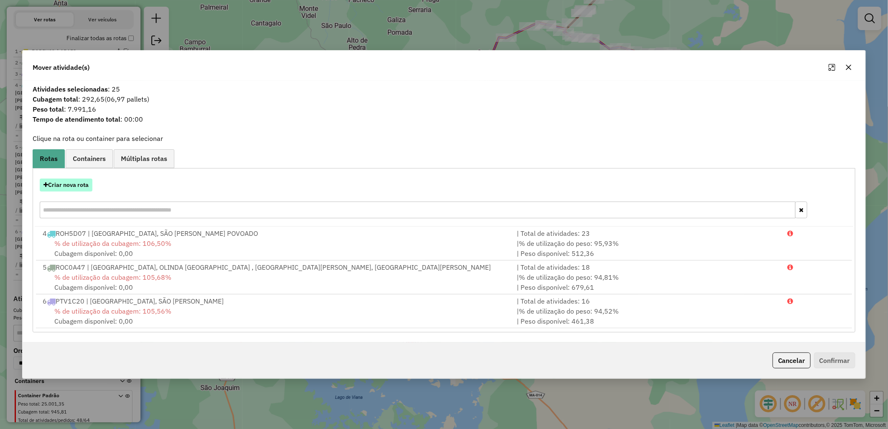
click at [77, 183] on button "Criar nova rota" at bounding box center [66, 185] width 53 height 13
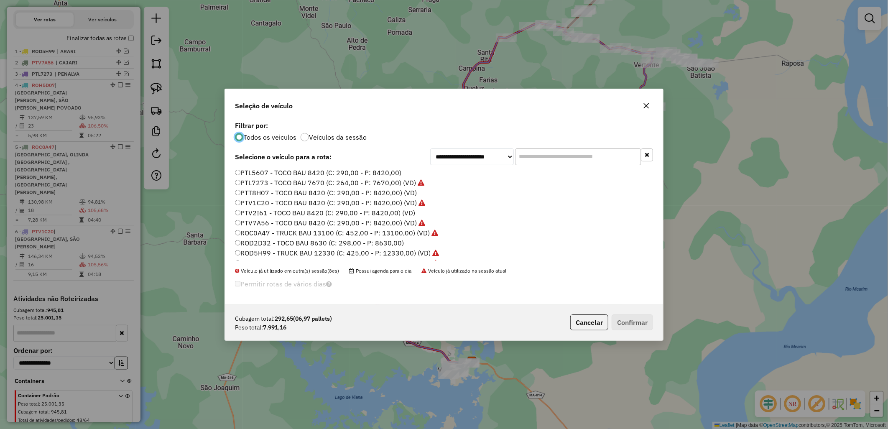
scroll to position [46, 0]
click at [253, 218] on label "ROC0A47 - TRUCK BAU 13100 (C: 452,00 - P: 13100,00) (VD)" at bounding box center [336, 217] width 203 height 10
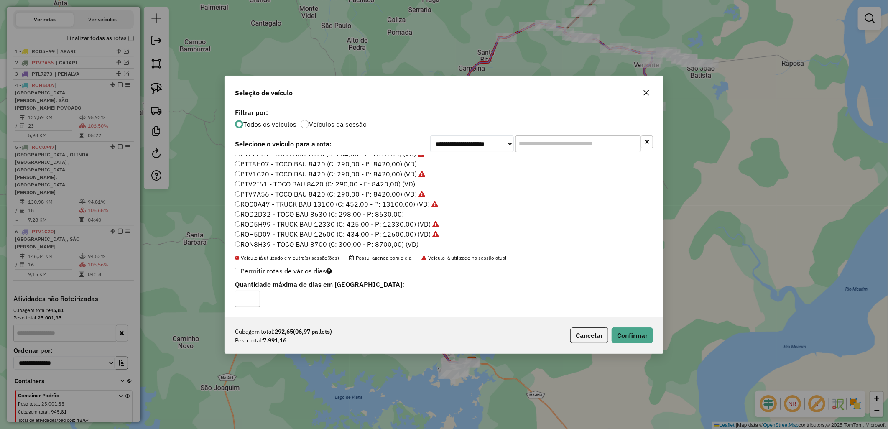
click at [283, 207] on label "ROC0A47 - TRUCK BAU 13100 (C: 452,00 - P: 13100,00) (VD)" at bounding box center [336, 204] width 203 height 10
click at [305, 214] on label "ROD2D32 - TOCO BAU 8630 (C: 298,00 - P: 8630,00)" at bounding box center [319, 214] width 169 height 10
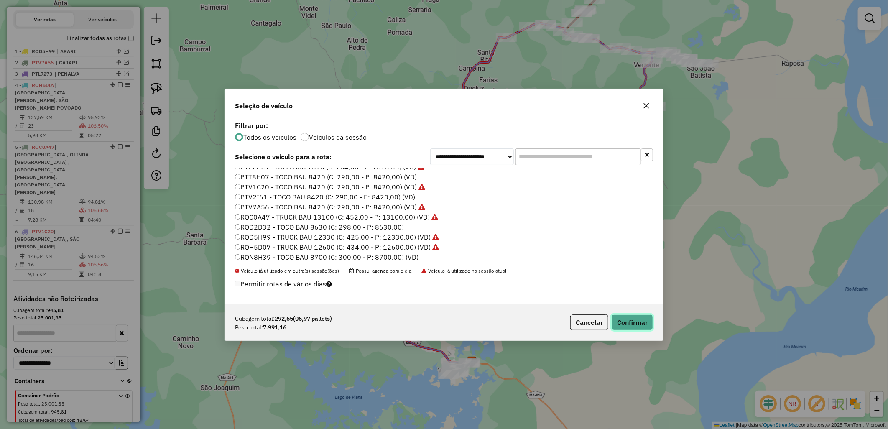
click at [616, 317] on button "Confirmar" at bounding box center [632, 323] width 41 height 16
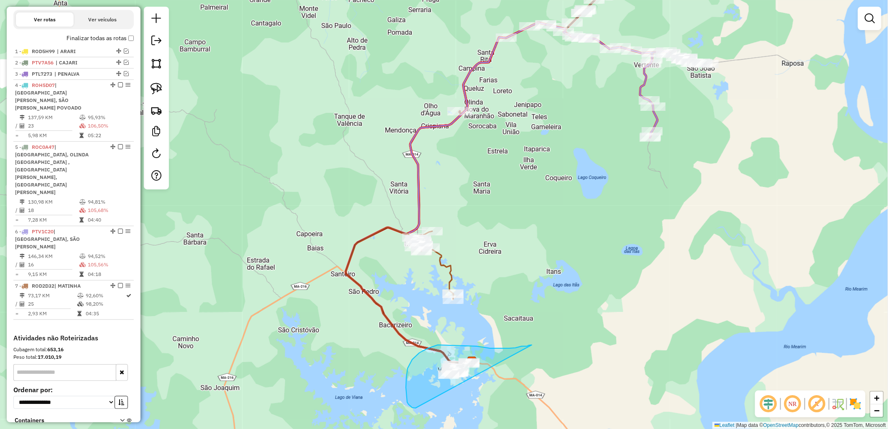
drag, startPoint x: 532, startPoint y: 345, endPoint x: 417, endPoint y: 408, distance: 130.9
click at [417, 408] on div "Janela de atendimento Grade de atendimento Capacidade Transportadoras Veículos …" at bounding box center [444, 214] width 888 height 429
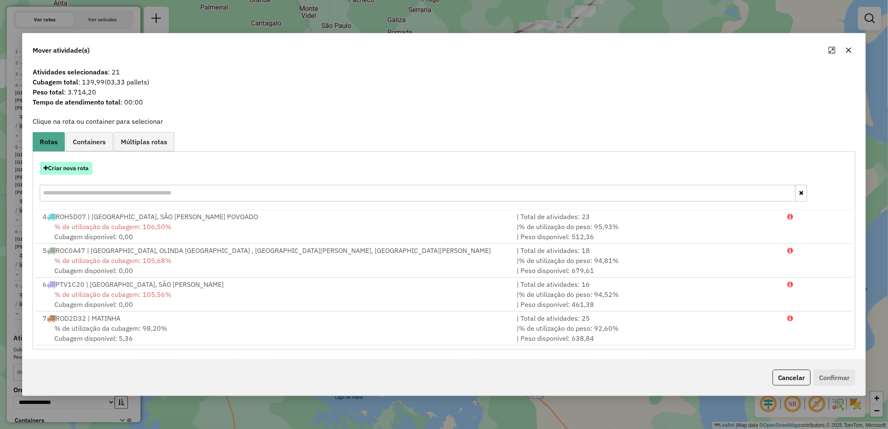
click at [62, 174] on button "Criar nova rota" at bounding box center [66, 168] width 53 height 13
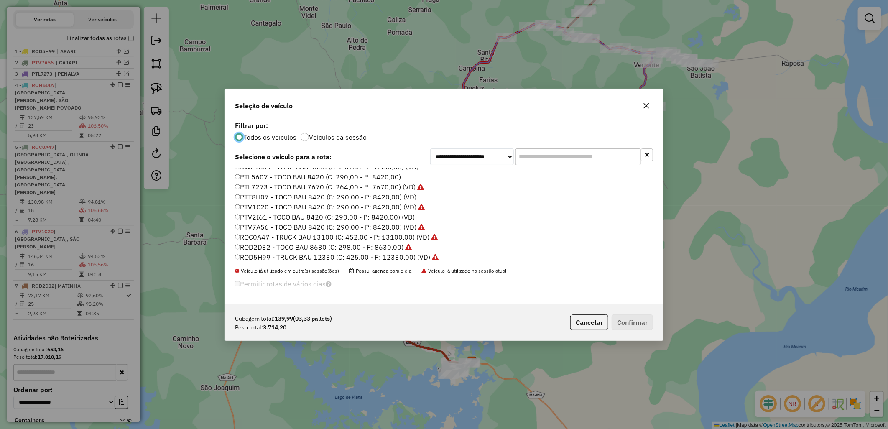
scroll to position [49, 0]
click at [350, 256] on label "RON8H39 - TOCO BAU 8700 (C: 300,00 - P: 8700,00) (VD)" at bounding box center [326, 255] width 183 height 10
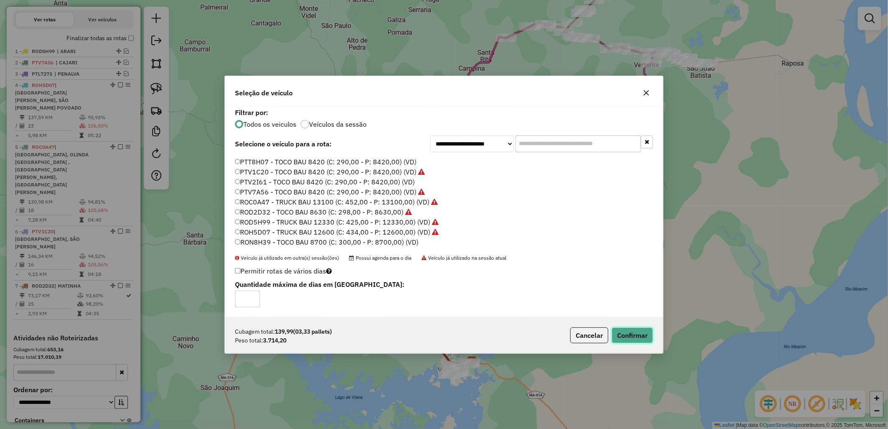
click at [627, 339] on button "Confirmar" at bounding box center [632, 335] width 41 height 16
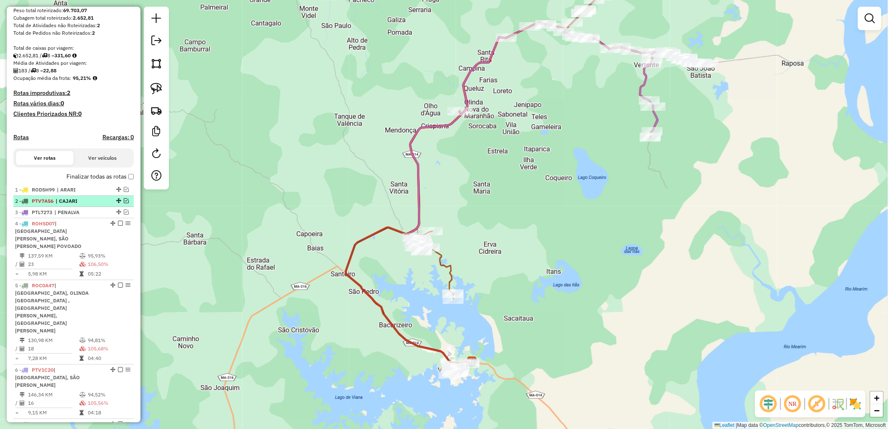
scroll to position [137, 0]
click at [72, 182] on label "Finalizar todas as rotas" at bounding box center [100, 178] width 67 height 9
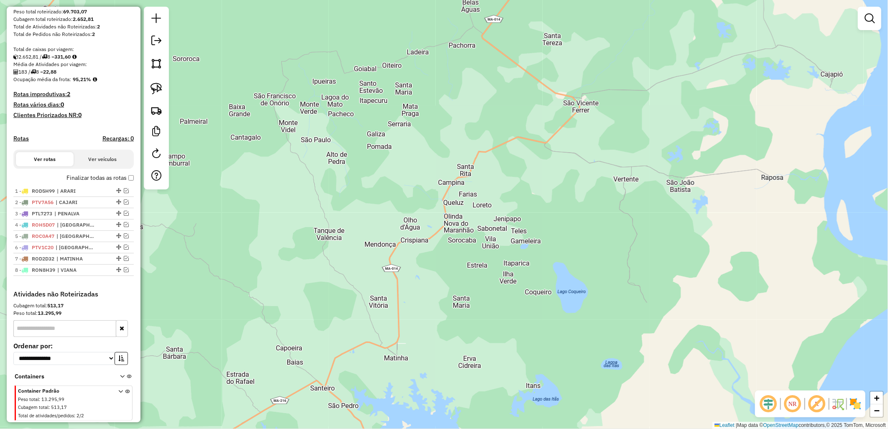
drag, startPoint x: 528, startPoint y: 201, endPoint x: 502, endPoint y: 281, distance: 84.0
click at [502, 281] on div "Janela de atendimento Grade de atendimento Capacidade Transportadoras Veículos …" at bounding box center [444, 214] width 888 height 429
click at [122, 182] on label "Finalizar todas as rotas" at bounding box center [100, 178] width 67 height 9
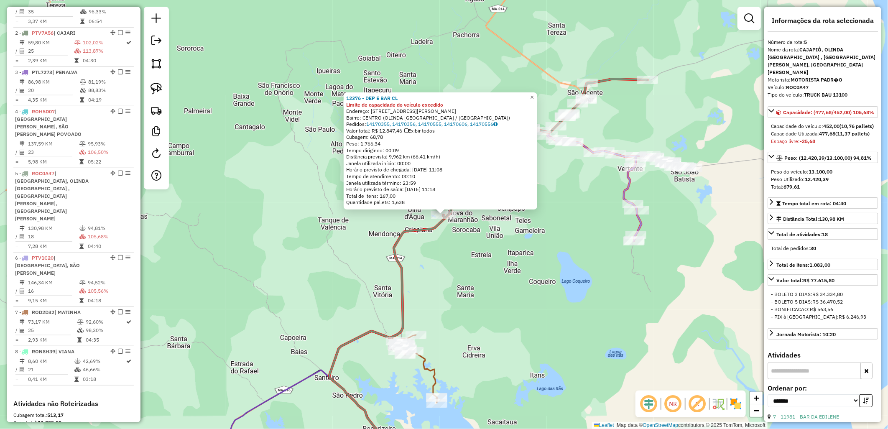
scroll to position [439, 0]
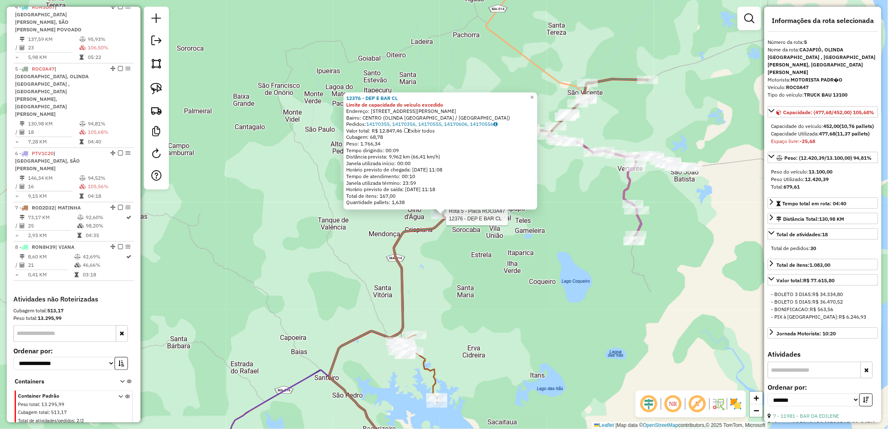
click at [574, 232] on div "Rota 5 - Placa ROC0A47 12376 - DEP E BAR CL 12376 - DEP E BAR CL Limite de capa…" at bounding box center [444, 214] width 888 height 429
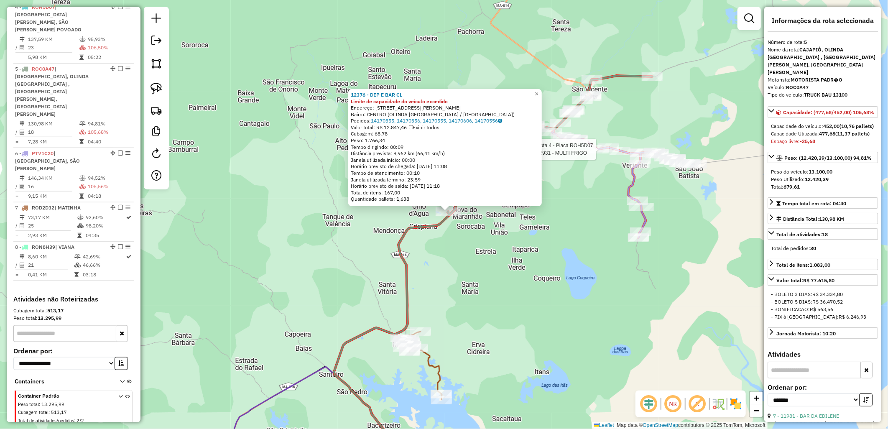
click at [591, 154] on div at bounding box center [598, 149] width 21 height 8
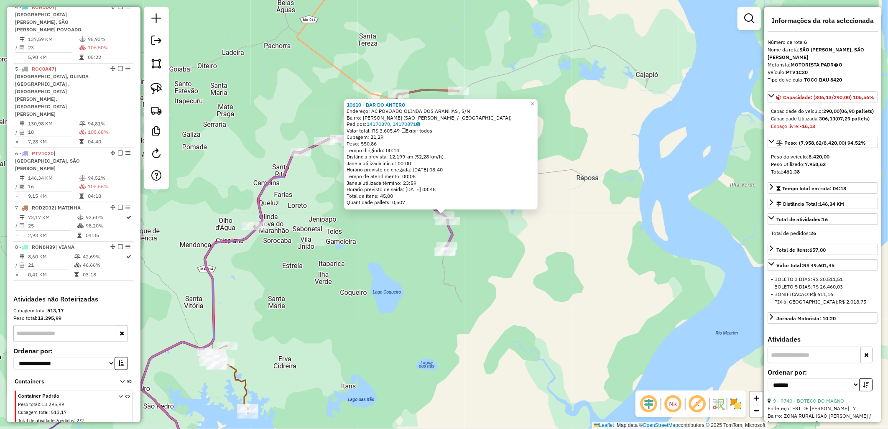
click at [488, 264] on div "10610 - BAR DO ANTERO Endereço: AC POVOADO OLINDA DOS ARANHAS , S/N Bairro: OLI…" at bounding box center [444, 214] width 888 height 429
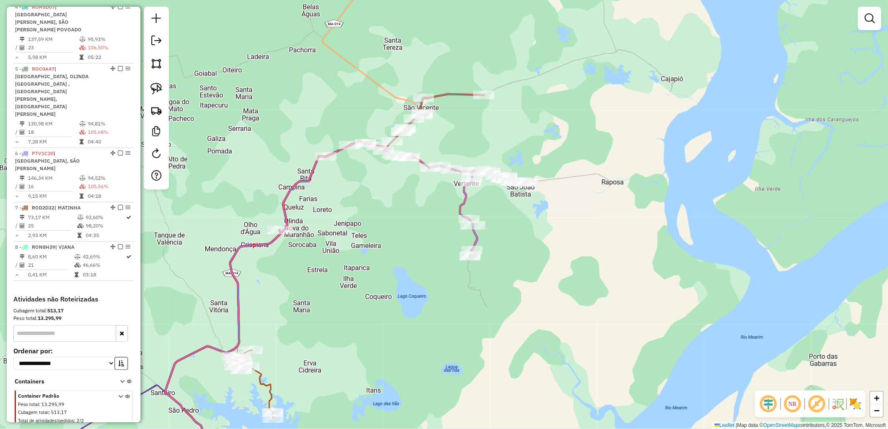
drag, startPoint x: 340, startPoint y: 227, endPoint x: 403, endPoint y: 233, distance: 62.7
click at [402, 233] on div "Janela de atendimento Grade de atendimento Capacidade Transportadoras Veículos …" at bounding box center [444, 214] width 888 height 429
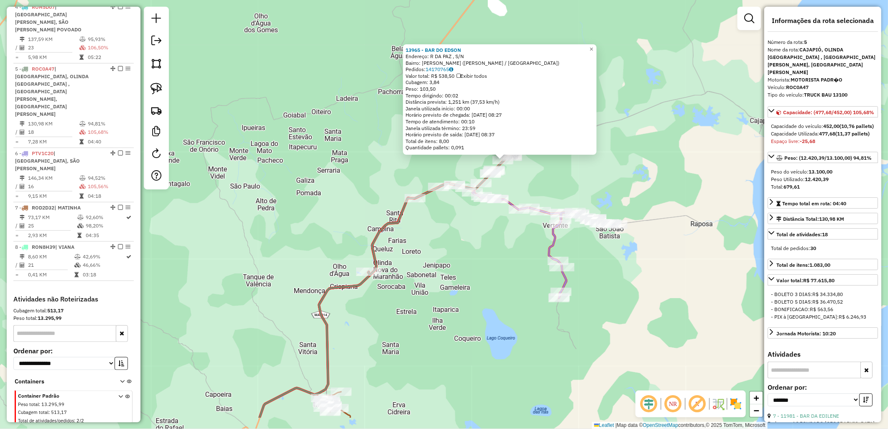
drag, startPoint x: 445, startPoint y: 281, endPoint x: 467, endPoint y: 261, distance: 29.9
click at [467, 261] on div "13965 - BAR DO EDSON Endereço: R DA PAZ , S/N Bairro: RITA DE CASSIA (SAO VICEN…" at bounding box center [444, 214] width 888 height 429
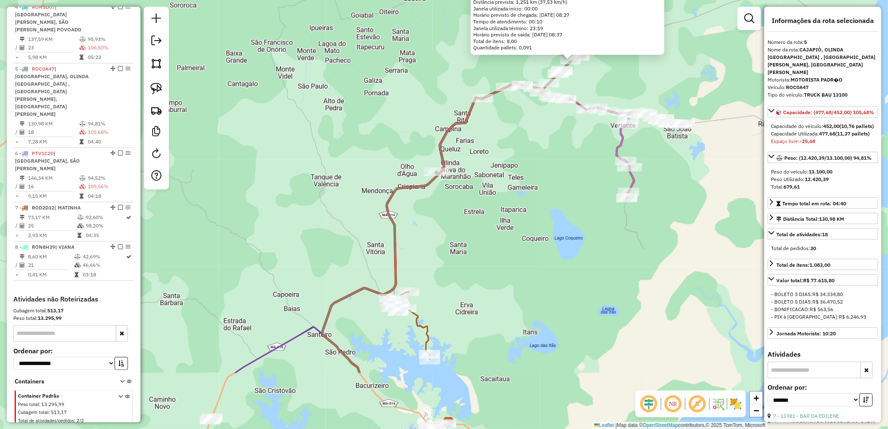
drag, startPoint x: 467, startPoint y: 260, endPoint x: 542, endPoint y: 123, distance: 156.3
click at [542, 133] on div "13965 - BAR DO EDSON Endereço: R DA PAZ , S/N Bairro: RITA DE CASSIA (SAO VICEN…" at bounding box center [444, 214] width 888 height 429
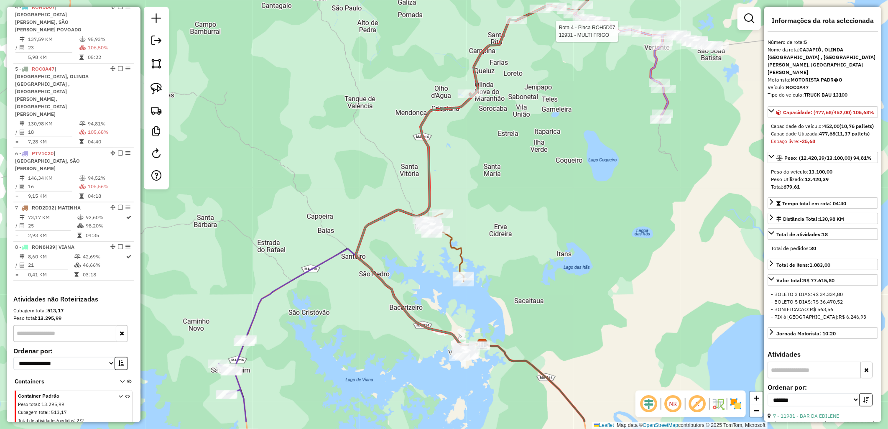
drag, startPoint x: 508, startPoint y: 220, endPoint x: 594, endPoint y: 61, distance: 181.2
click at [594, 61] on div "Rota 4 - Placa ROH5D07 12931 - MULTI FRIGO 13965 - BAR DO EDSON Endereço: R DA …" at bounding box center [444, 214] width 888 height 429
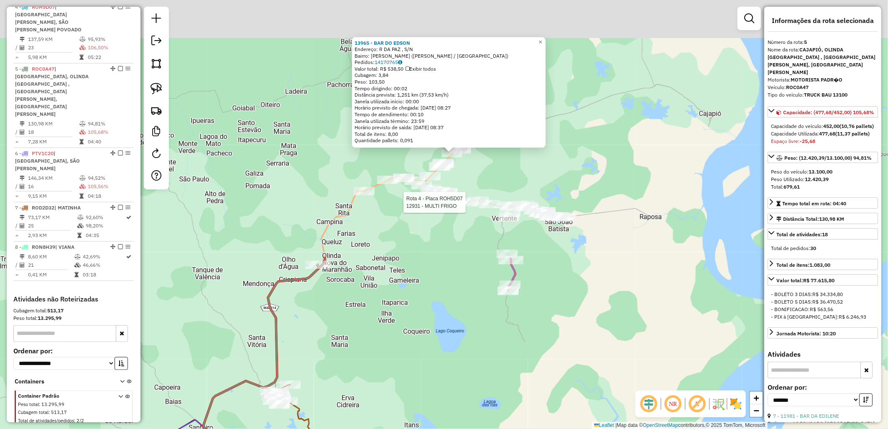
drag, startPoint x: 536, startPoint y: 252, endPoint x: 358, endPoint y: 427, distance: 250.5
click at [358, 427] on div "Rota 4 - Placa ROH5D07 12931 - MULTI FRIGO 13965 - BAR DO EDSON Endereço: R DA …" at bounding box center [444, 214] width 888 height 429
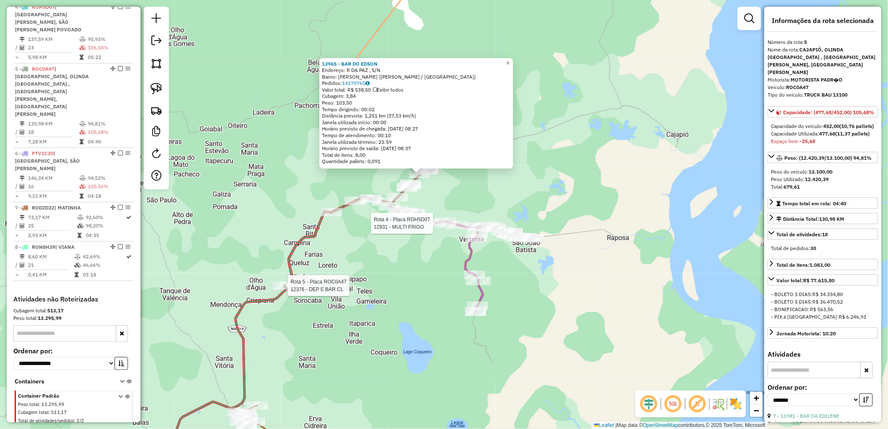
click at [281, 290] on div at bounding box center [285, 285] width 25 height 8
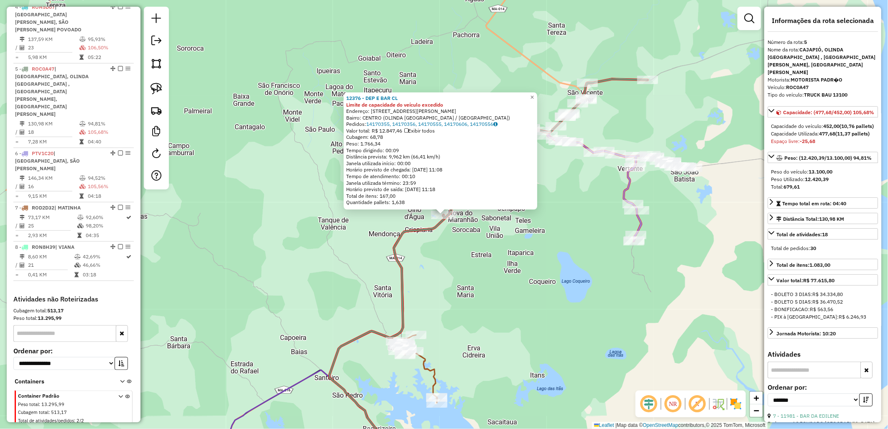
click at [454, 257] on div "12376 - DEP E BAR CL Limite de capacidade do veículo excedido Endereço: R CAPIT…" at bounding box center [444, 214] width 888 height 429
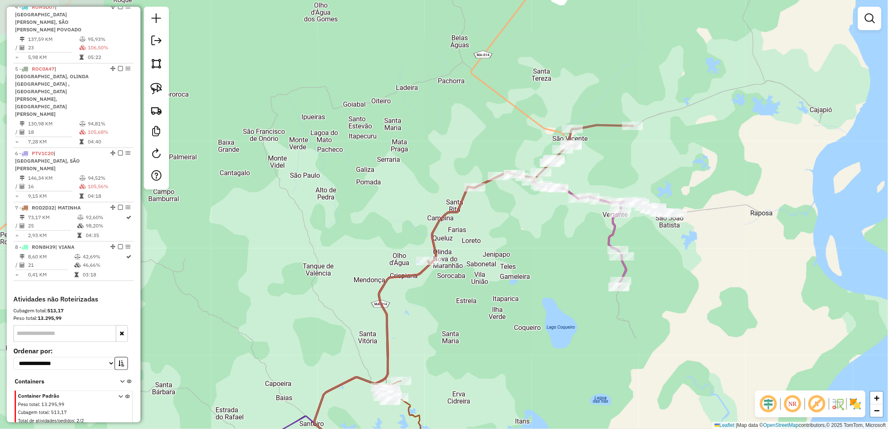
drag, startPoint x: 498, startPoint y: 211, endPoint x: 483, endPoint y: 257, distance: 48.4
click at [483, 257] on div "Janela de atendimento Grade de atendimento Capacidade Transportadoras Veículos …" at bounding box center [444, 214] width 888 height 429
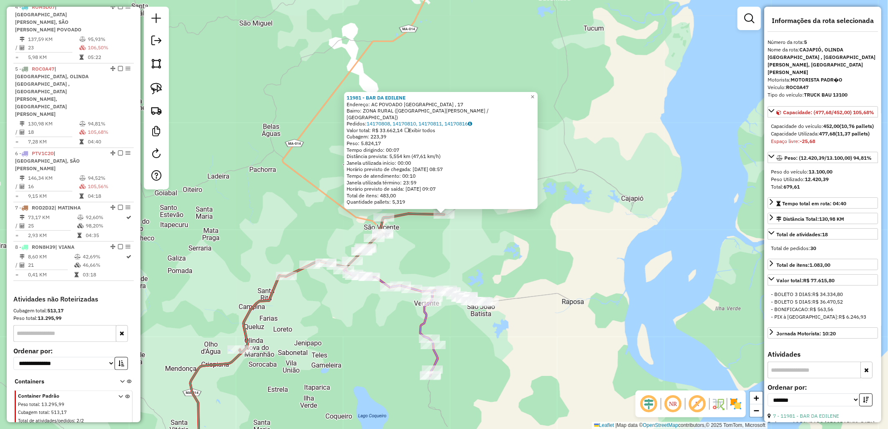
click at [450, 248] on div "11981 - BAR DA EDILENE Endereço: AC POVOADO SANTA BARBARA , 17 Bairro: ZONA RUR…" at bounding box center [444, 214] width 888 height 429
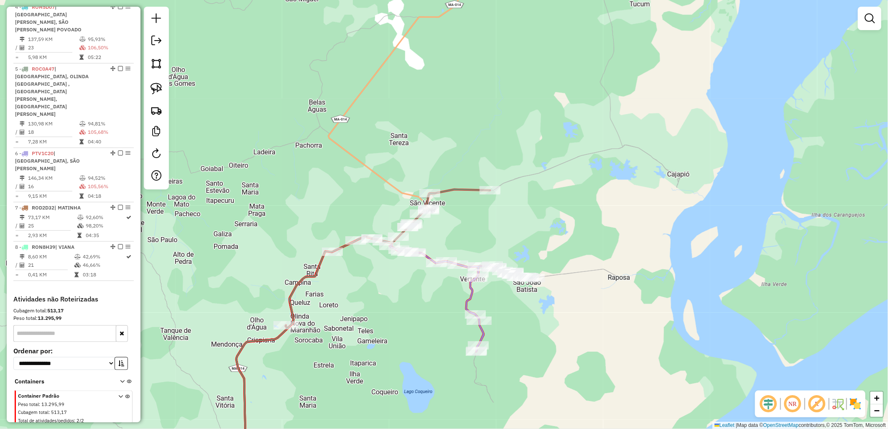
drag, startPoint x: 442, startPoint y: 261, endPoint x: 488, endPoint y: 235, distance: 53.2
click at [488, 235] on div "Janela de atendimento Grade de atendimento Capacidade Transportadoras Veículos …" at bounding box center [444, 214] width 888 height 429
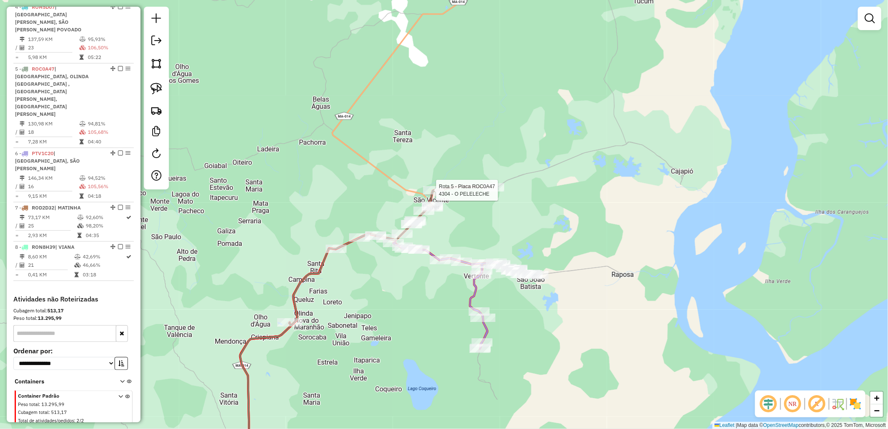
click at [435, 194] on div at bounding box center [433, 190] width 21 height 8
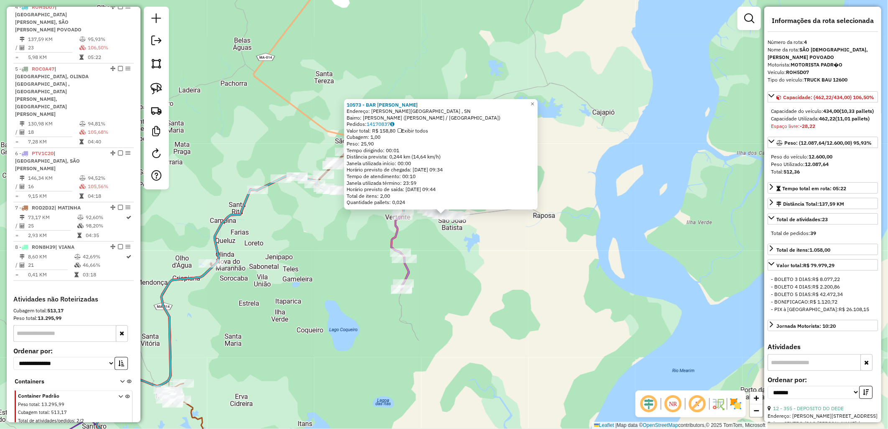
click at [499, 327] on div "10573 - BAR MARIA JOSE Endereço: R VILA SAO JOAO , SN Bairro: SAO JOAO (SAO JOA…" at bounding box center [444, 214] width 888 height 429
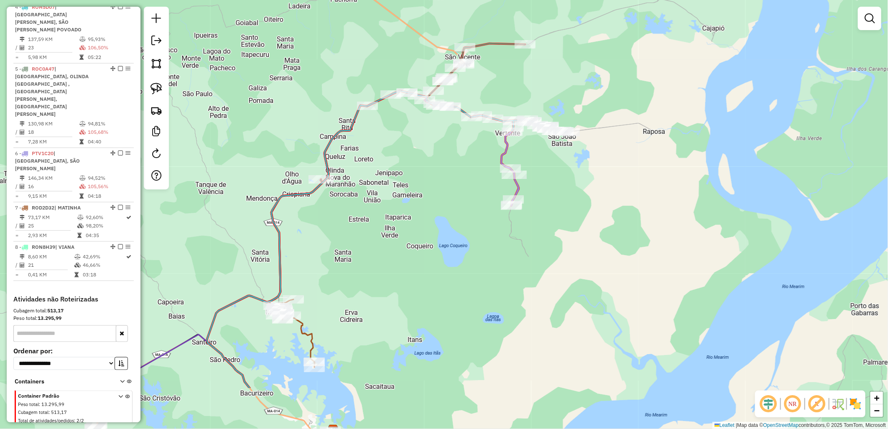
drag, startPoint x: 396, startPoint y: 373, endPoint x: 711, endPoint y: 149, distance: 386.3
click at [711, 149] on div "Janela de atendimento Grade de atendimento Capacidade Transportadoras Veículos …" at bounding box center [444, 214] width 888 height 429
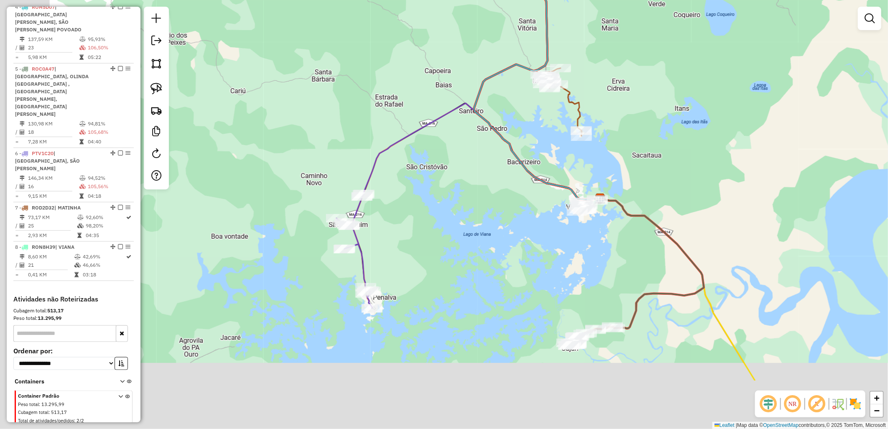
drag, startPoint x: 477, startPoint y: 345, endPoint x: 551, endPoint y: 230, distance: 136.1
click at [551, 230] on div "Janela de atendimento Grade de atendimento Capacidade Transportadoras Veículos …" at bounding box center [444, 214] width 888 height 429
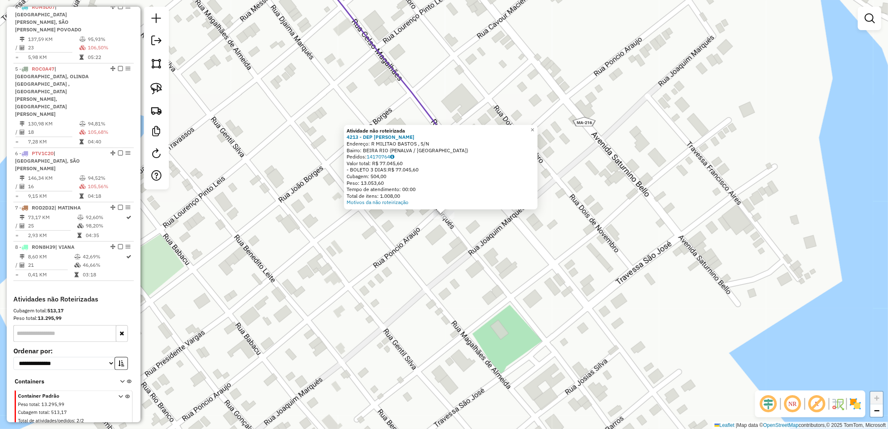
click at [439, 233] on div "Atividade não roteirizada 4213 - DEP BATISTA SIMAS Endereço: R MILITAO BASTOS ,…" at bounding box center [444, 214] width 888 height 429
click at [433, 226] on div "Atividade não roteirizada 4213 - DEP BATISTA SIMAS Endereço: R MILITAO BASTOS ,…" at bounding box center [444, 214] width 888 height 429
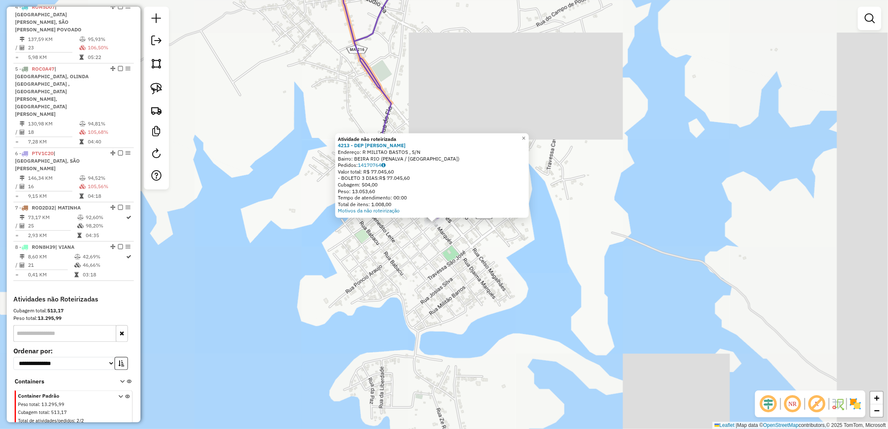
click at [435, 250] on div "Atividade não roteirizada 4213 - DEP BATISTA SIMAS Endereço: R MILITAO BASTOS ,…" at bounding box center [444, 214] width 888 height 429
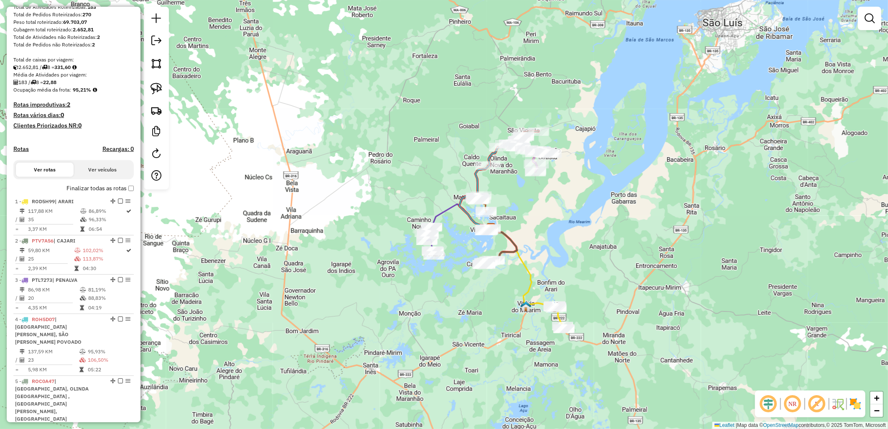
scroll to position [114, 0]
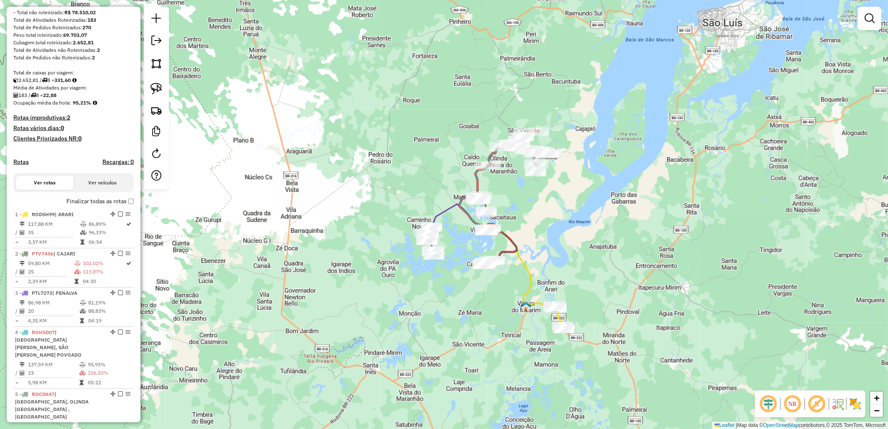
click at [107, 206] on label "Finalizar todas as rotas" at bounding box center [100, 201] width 67 height 9
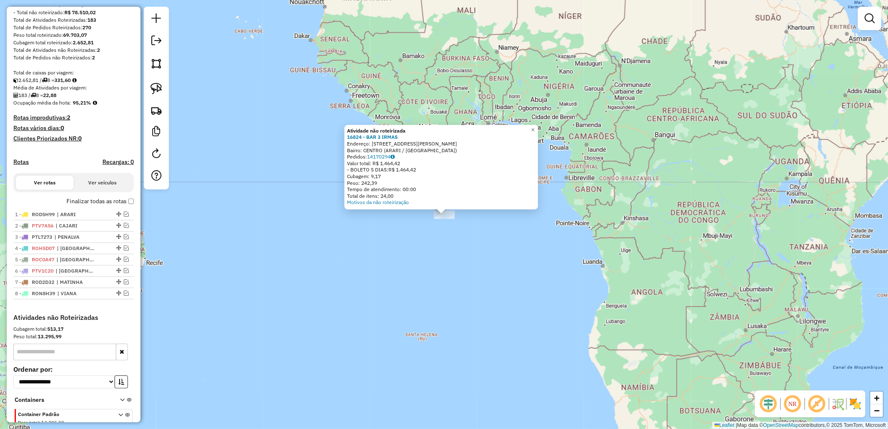
click at [345, 280] on div "Atividade não roteirizada 16824 - BAR 3 IRMAS Endereço: AV JOAO DA SILVA LIMA ,…" at bounding box center [444, 214] width 888 height 429
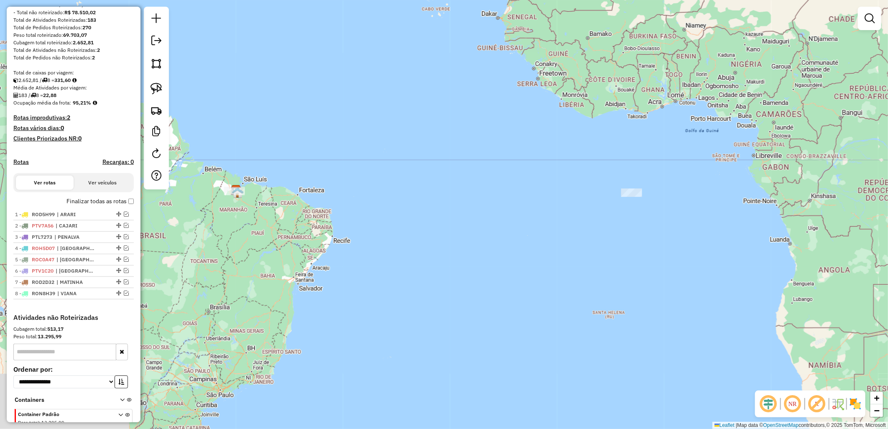
drag, startPoint x: 330, startPoint y: 279, endPoint x: 519, endPoint y: 257, distance: 189.9
click at [519, 257] on div "Janela de atendimento Grade de atendimento Capacidade Transportadoras Veículos …" at bounding box center [444, 214] width 888 height 429
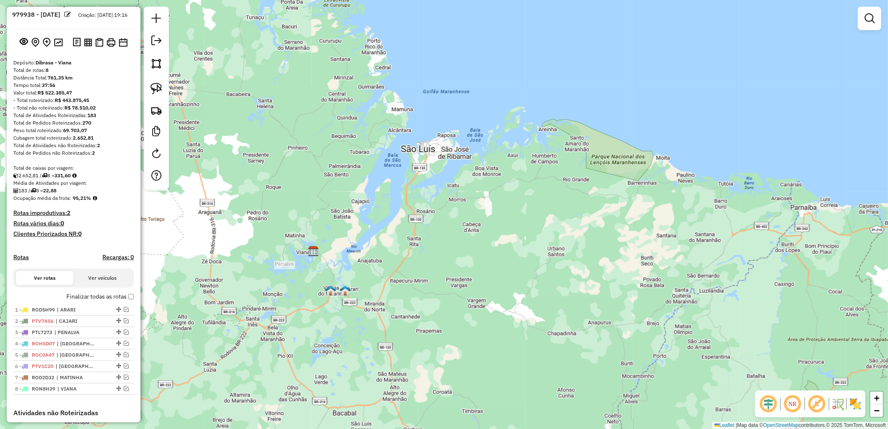
scroll to position [0, 0]
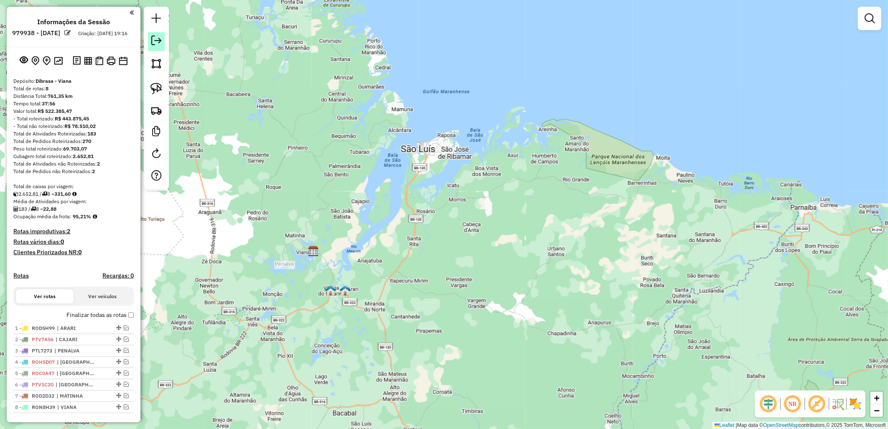
click at [150, 49] on link at bounding box center [156, 41] width 17 height 19
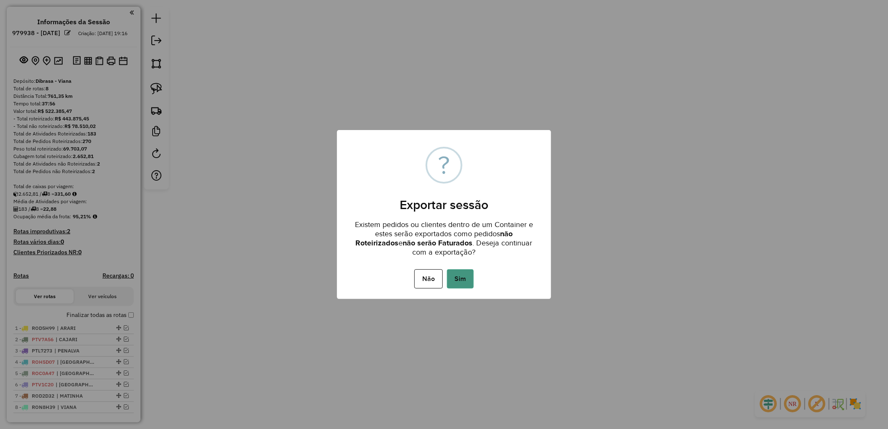
click at [448, 281] on button "Sim" at bounding box center [460, 278] width 27 height 19
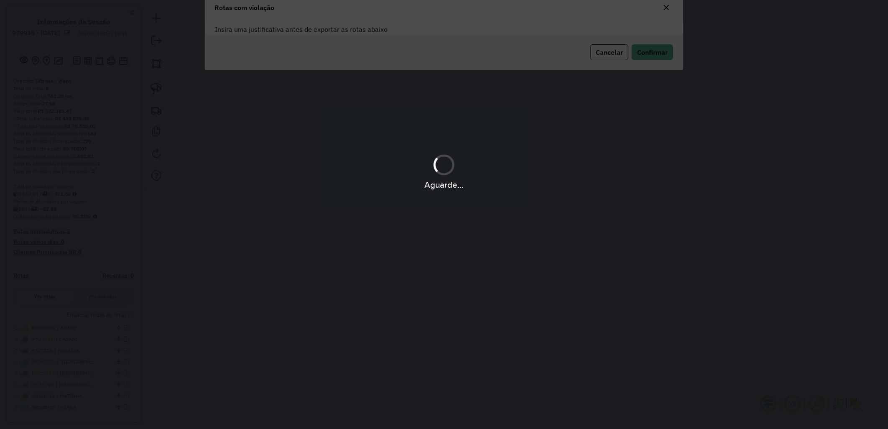
scroll to position [45, 0]
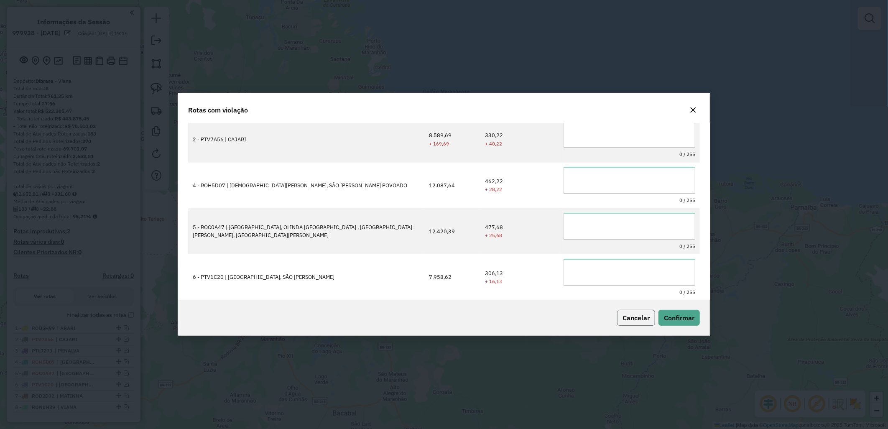
click at [634, 313] on button "Cancelar" at bounding box center [636, 318] width 38 height 16
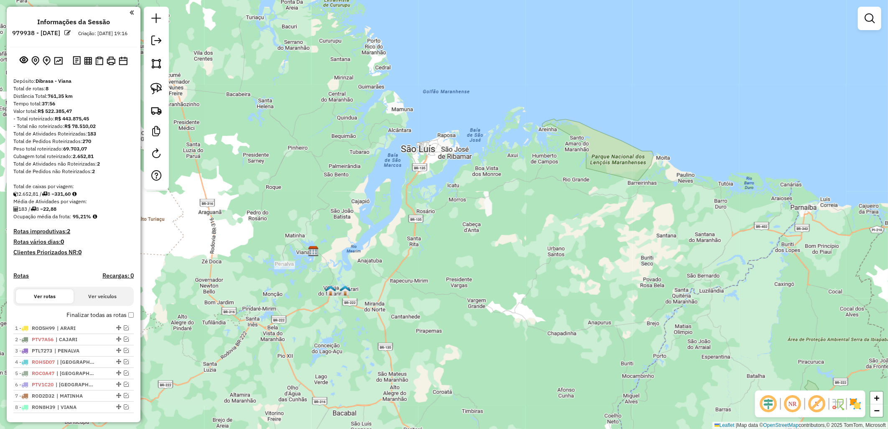
click at [128, 319] on label "Finalizar todas as rotas" at bounding box center [100, 315] width 67 height 9
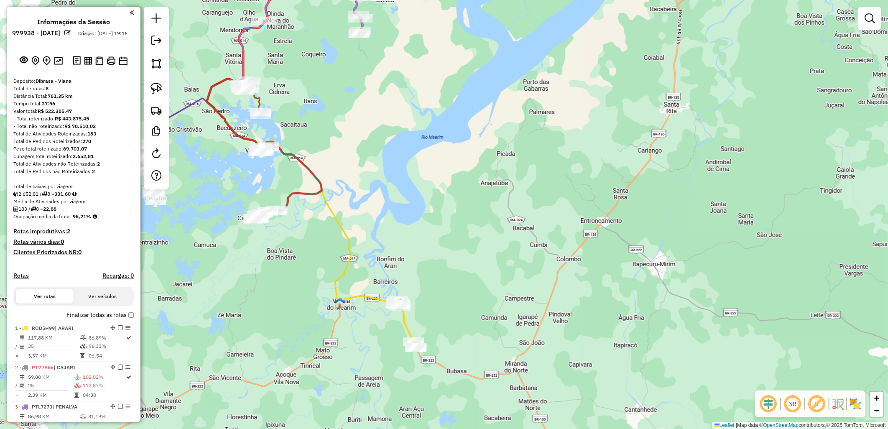
click at [112, 319] on label "Finalizar todas as rotas" at bounding box center [100, 315] width 67 height 9
drag, startPoint x: 112, startPoint y: 319, endPoint x: 100, endPoint y: 324, distance: 12.7
click at [100, 320] on label "Finalizar todas as rotas" at bounding box center [100, 315] width 67 height 9
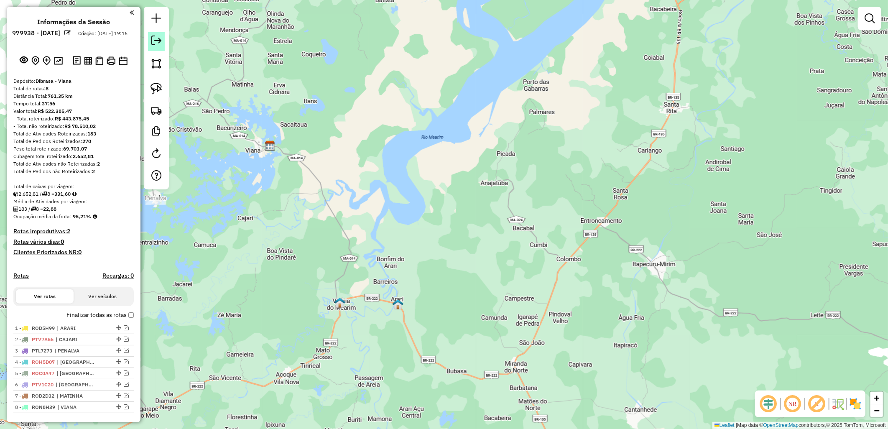
click at [151, 46] on link at bounding box center [156, 41] width 17 height 19
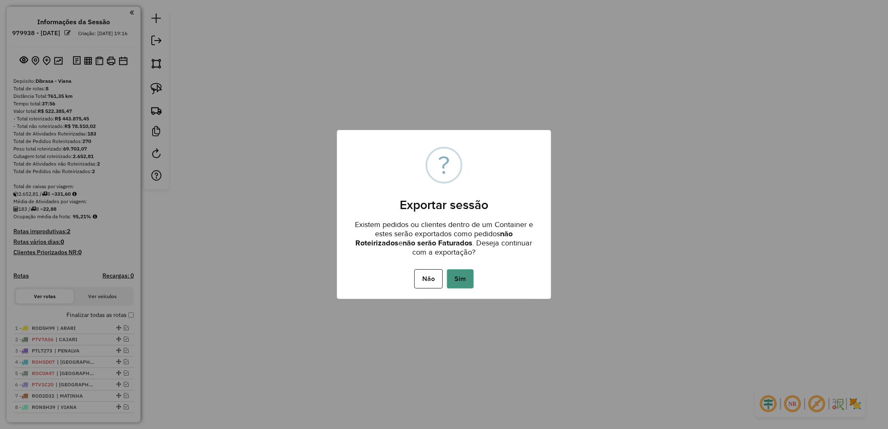
click at [455, 273] on button "Sim" at bounding box center [460, 278] width 27 height 19
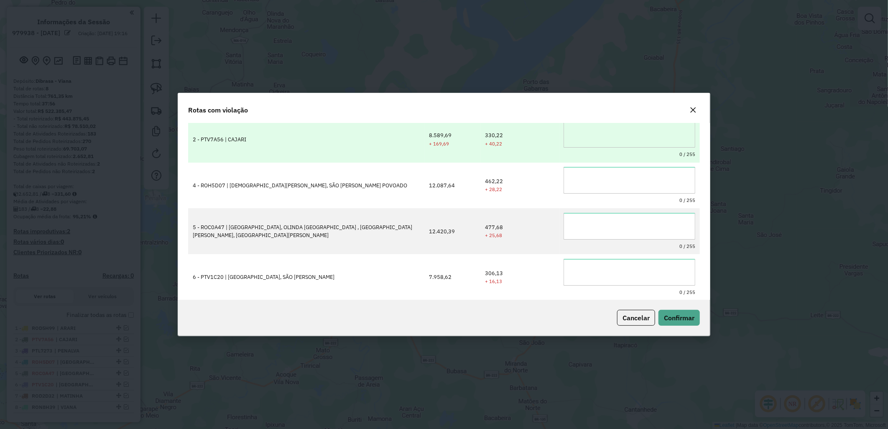
click at [639, 132] on textarea at bounding box center [630, 134] width 132 height 27
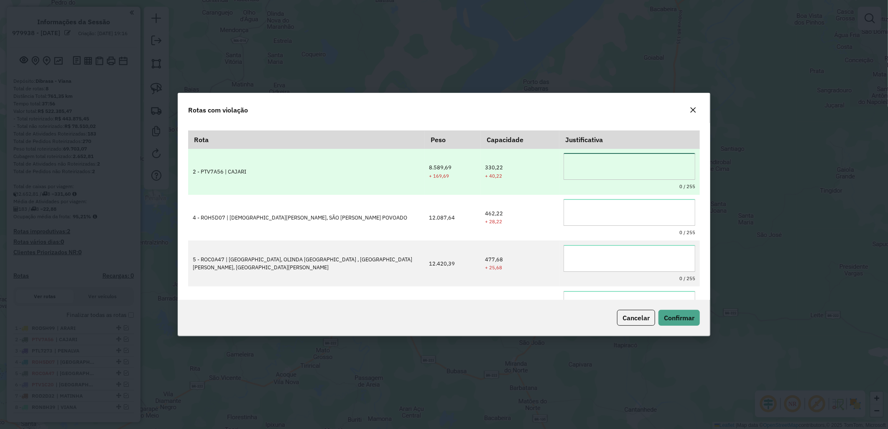
scroll to position [0, 0]
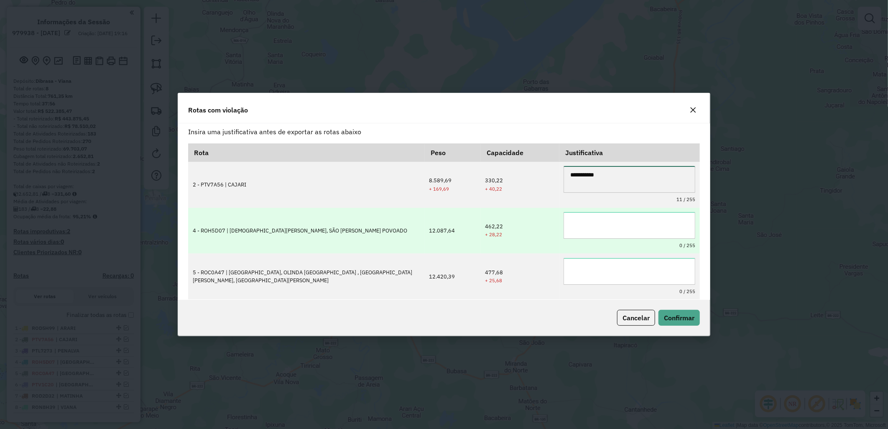
type textarea "**********"
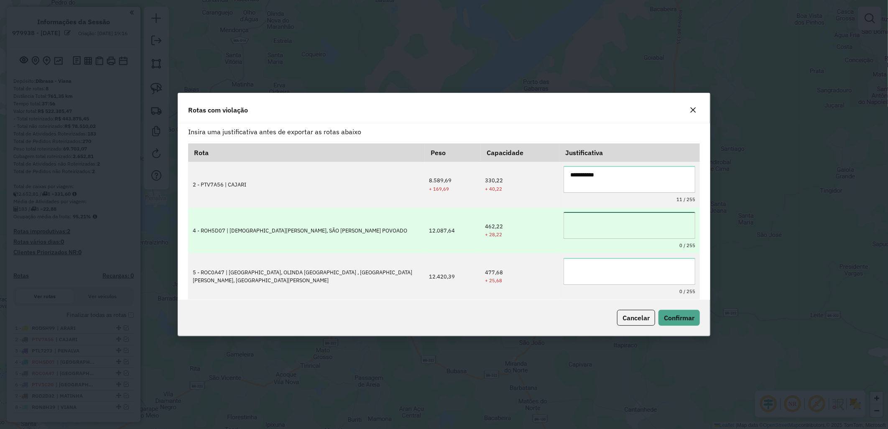
click at [647, 228] on textarea at bounding box center [630, 225] width 132 height 27
paste textarea "**********"
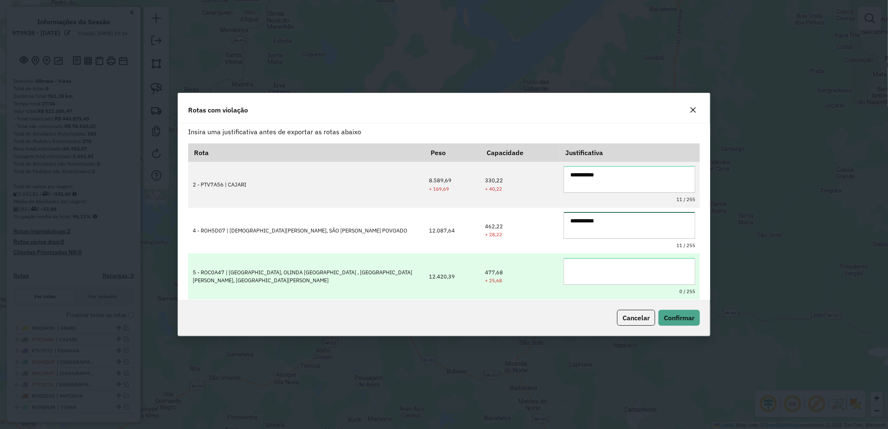
type textarea "**********"
click at [617, 273] on textarea at bounding box center [630, 271] width 132 height 27
paste textarea "**********"
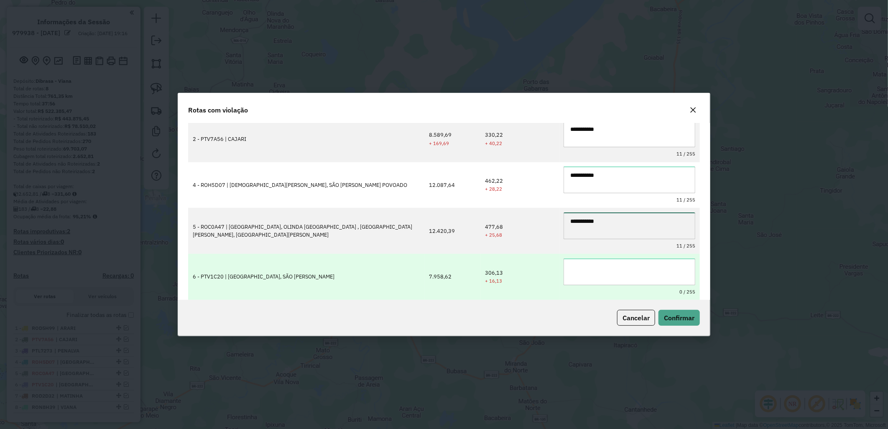
type textarea "**********"
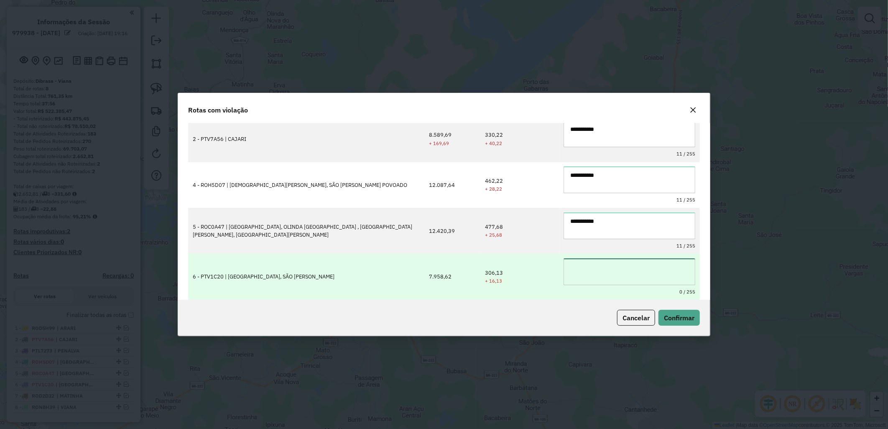
click at [616, 272] on textarea at bounding box center [630, 271] width 132 height 27
paste textarea "**********"
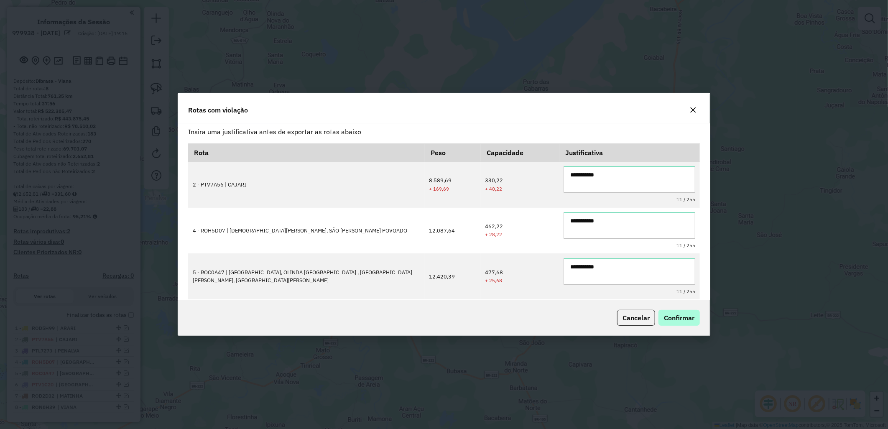
type textarea "**********"
click at [692, 316] on span "Confirmar" at bounding box center [679, 318] width 31 height 8
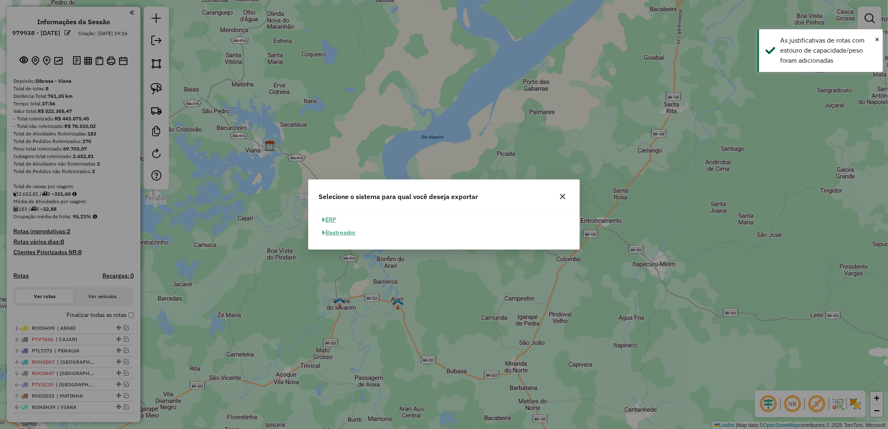
click at [329, 222] on button "ERP" at bounding box center [329, 219] width 21 height 13
select select "**"
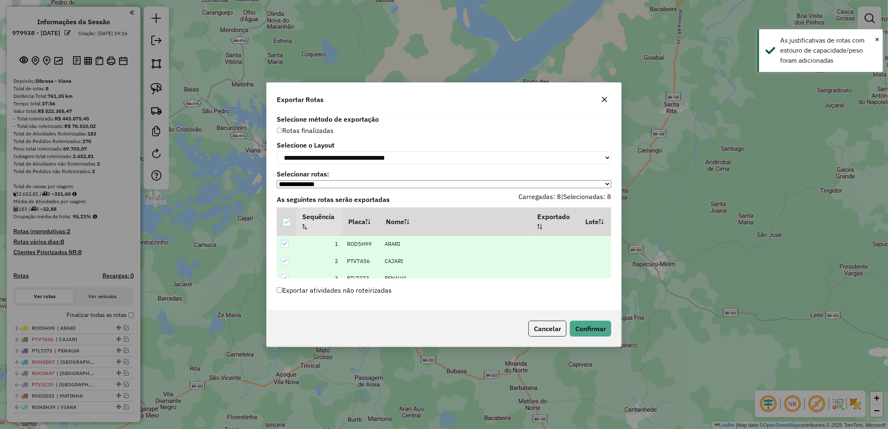
click at [362, 289] on label "Exportar atividades não roteirizadas" at bounding box center [334, 290] width 115 height 16
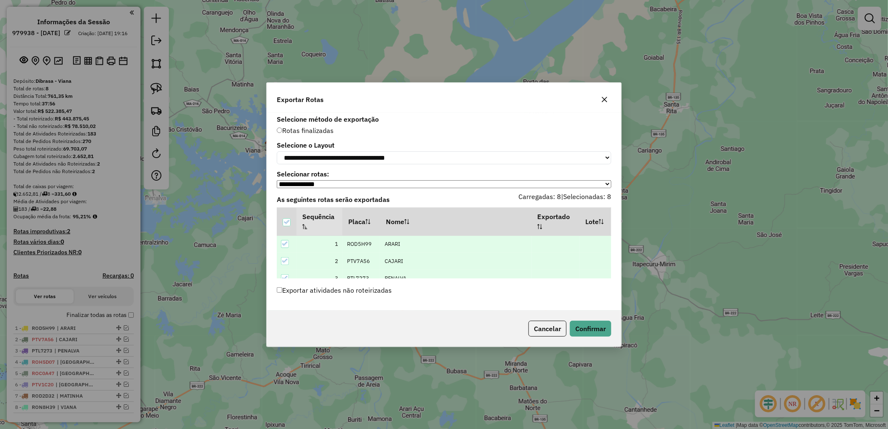
click at [584, 322] on div "Cancelar Confirmar" at bounding box center [444, 329] width 355 height 36
click at [615, 335] on div "Cancelar Confirmar" at bounding box center [444, 329] width 355 height 36
click at [586, 325] on button "Confirmar" at bounding box center [590, 329] width 41 height 16
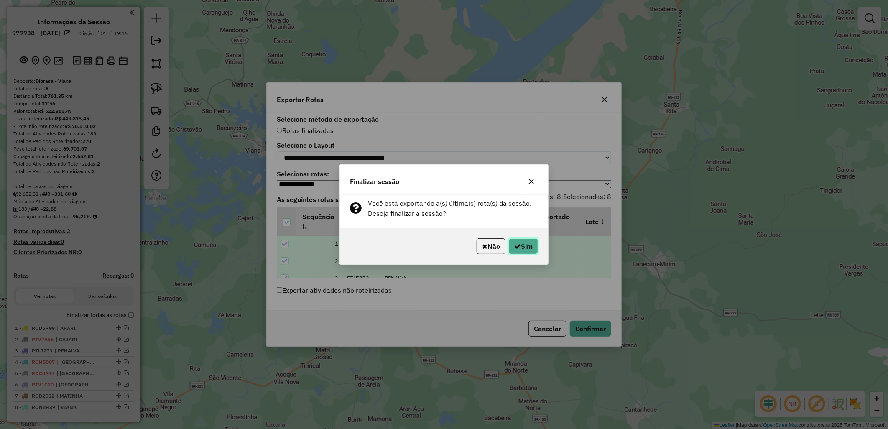
click at [528, 243] on button "Sim" at bounding box center [523, 246] width 29 height 16
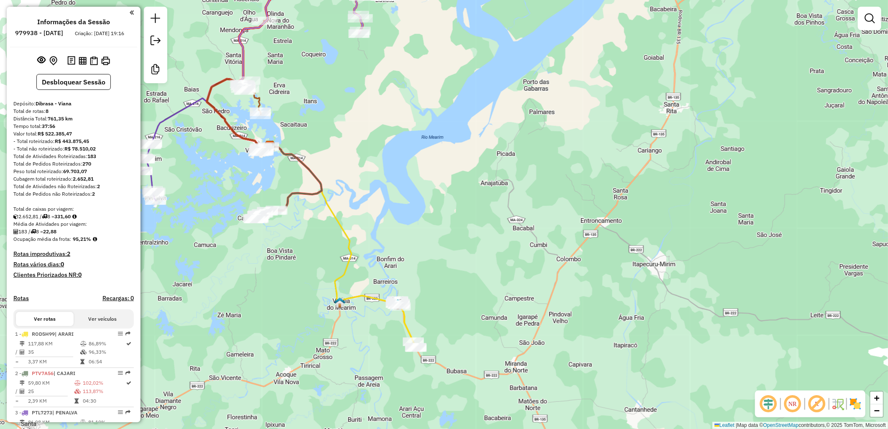
drag, startPoint x: 79, startPoint y: 74, endPoint x: 87, endPoint y: 74, distance: 7.1
click at [79, 66] on button at bounding box center [82, 60] width 11 height 11
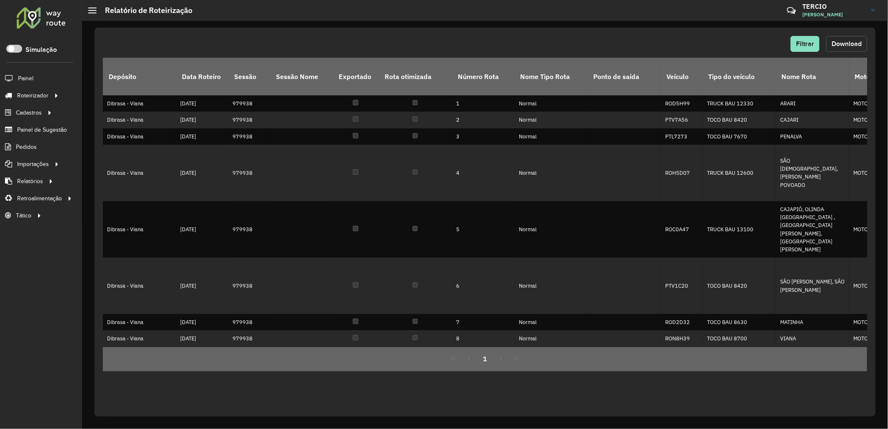
click at [839, 40] on span "Download" at bounding box center [847, 43] width 30 height 7
